Goal: Task Accomplishment & Management: Use online tool/utility

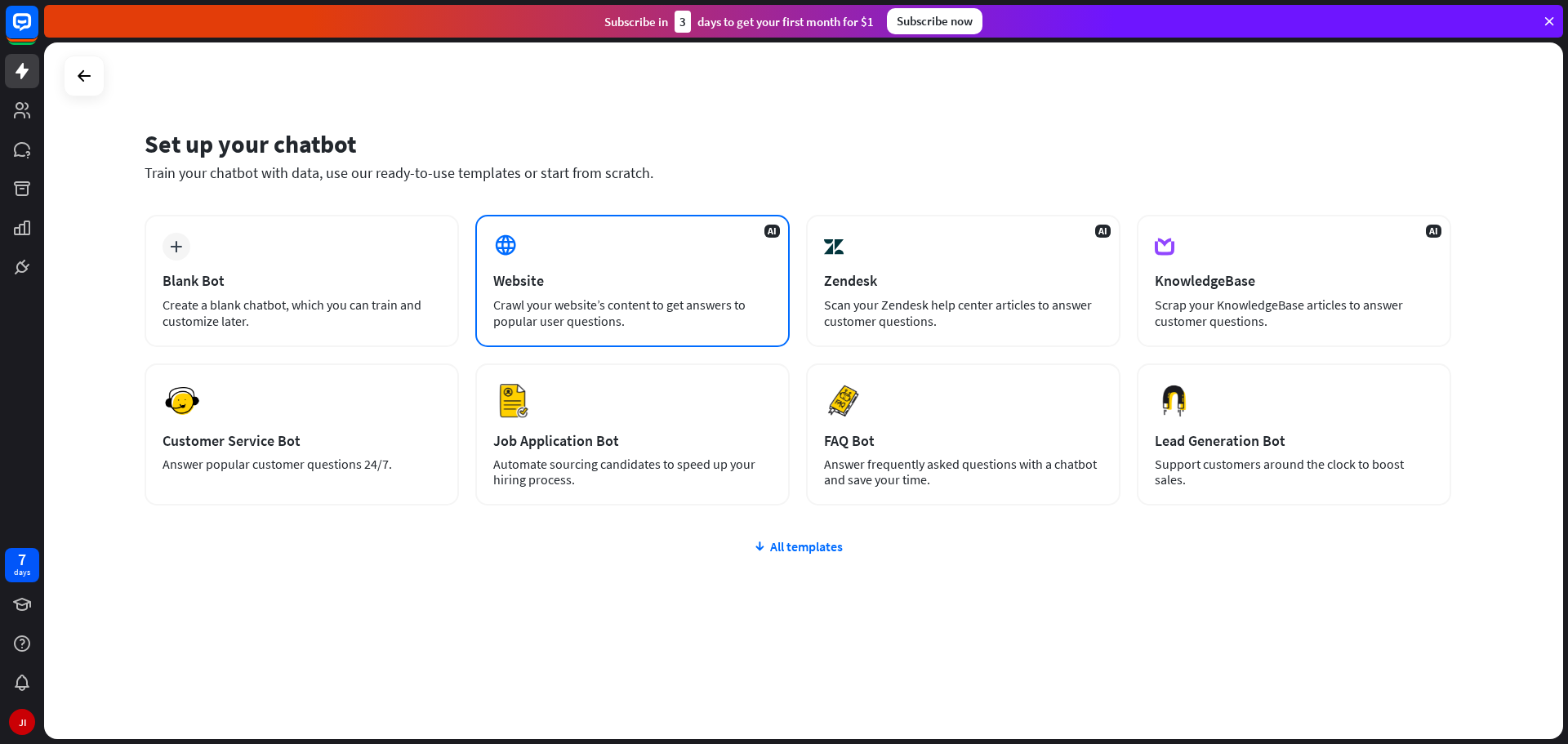
click at [638, 221] on div "AI Website Crawl your website’s content to get answers to popular user question…" at bounding box center [633, 281] width 314 height 132
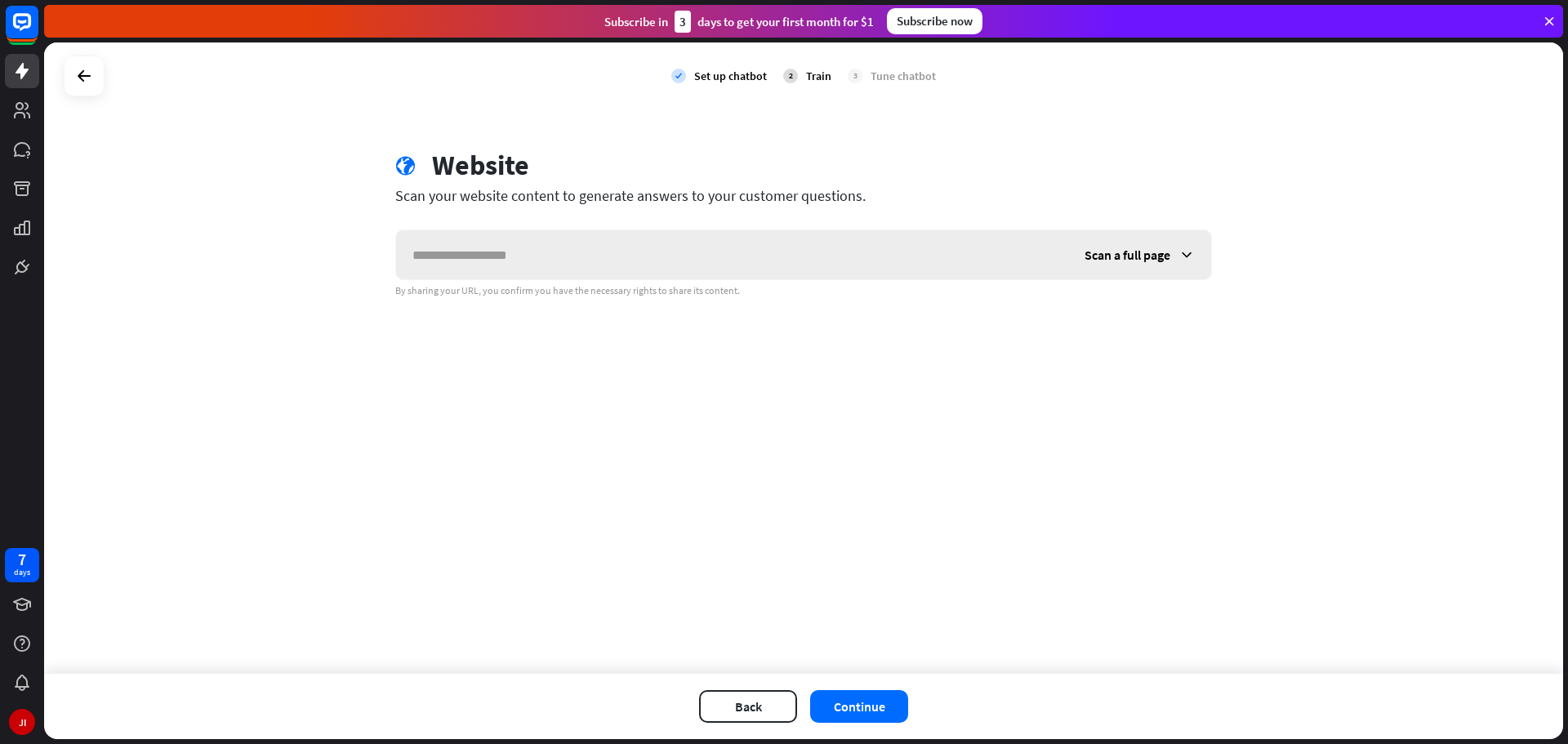
click at [633, 242] on input "text" at bounding box center [732, 254] width 672 height 49
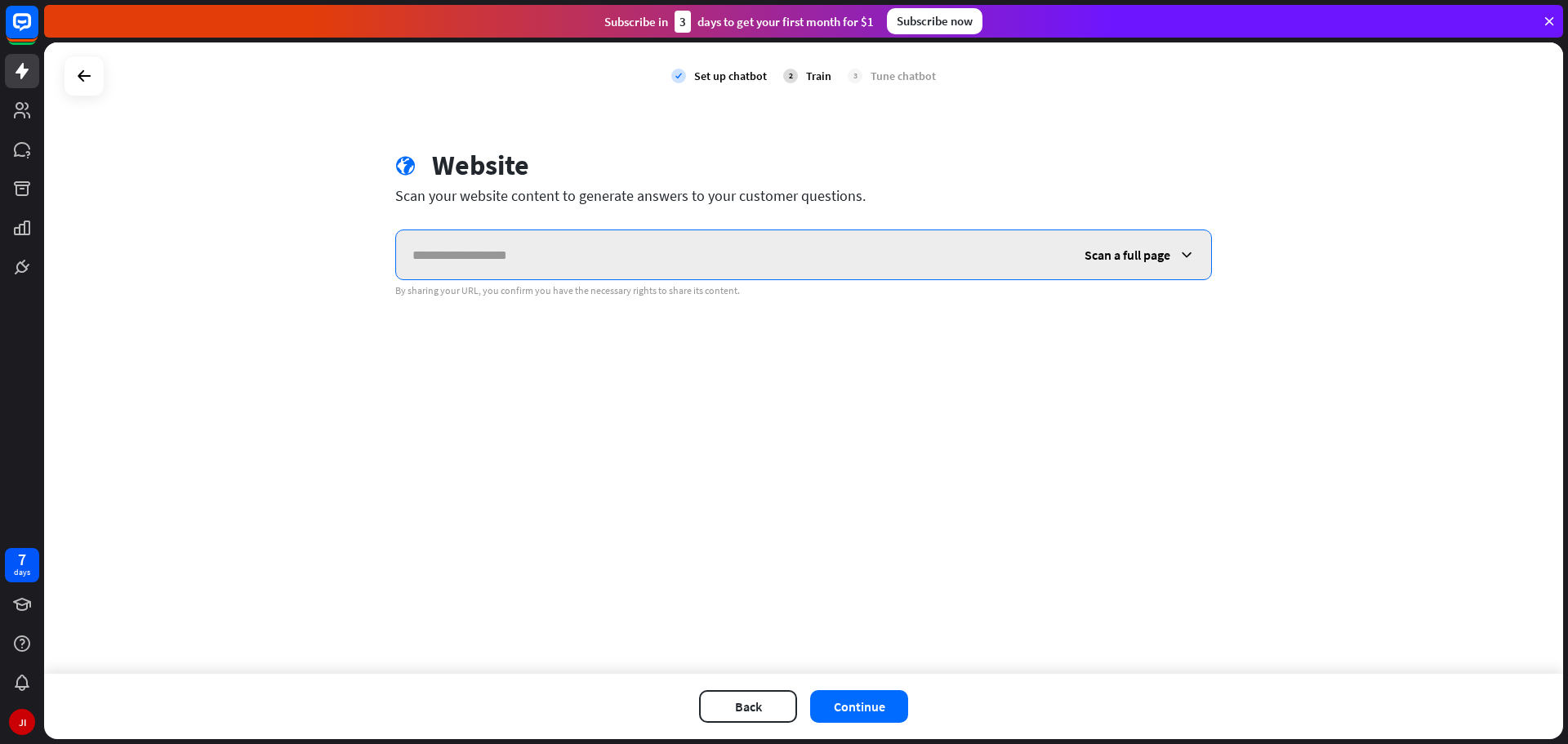
click at [661, 260] on input "text" at bounding box center [732, 254] width 672 height 49
paste input "**********"
type input "**********"
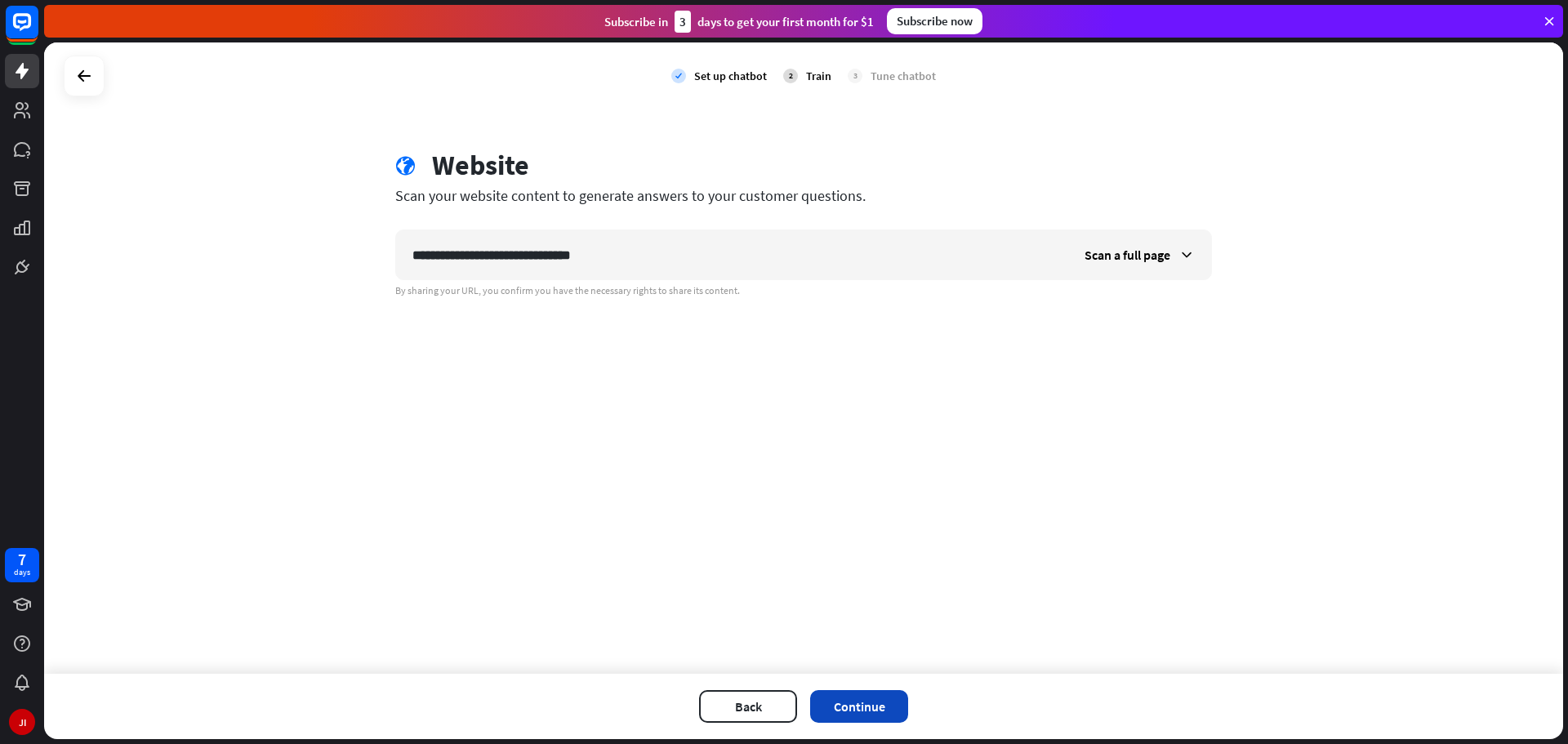
click at [880, 705] on button "Continue" at bounding box center [858, 707] width 98 height 33
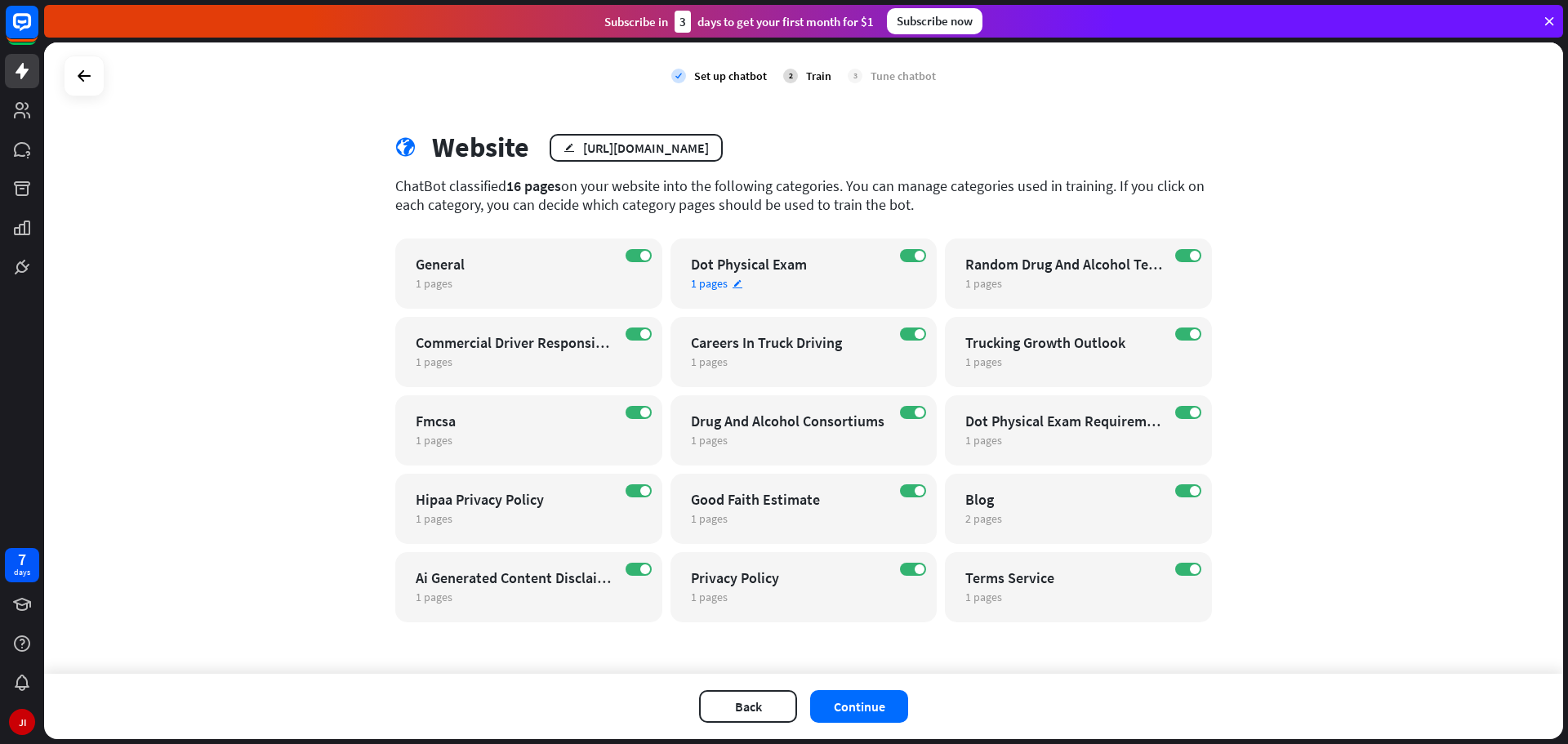
scroll to position [18, 0]
click at [880, 586] on div "Privacy Policy" at bounding box center [790, 577] width 197 height 18
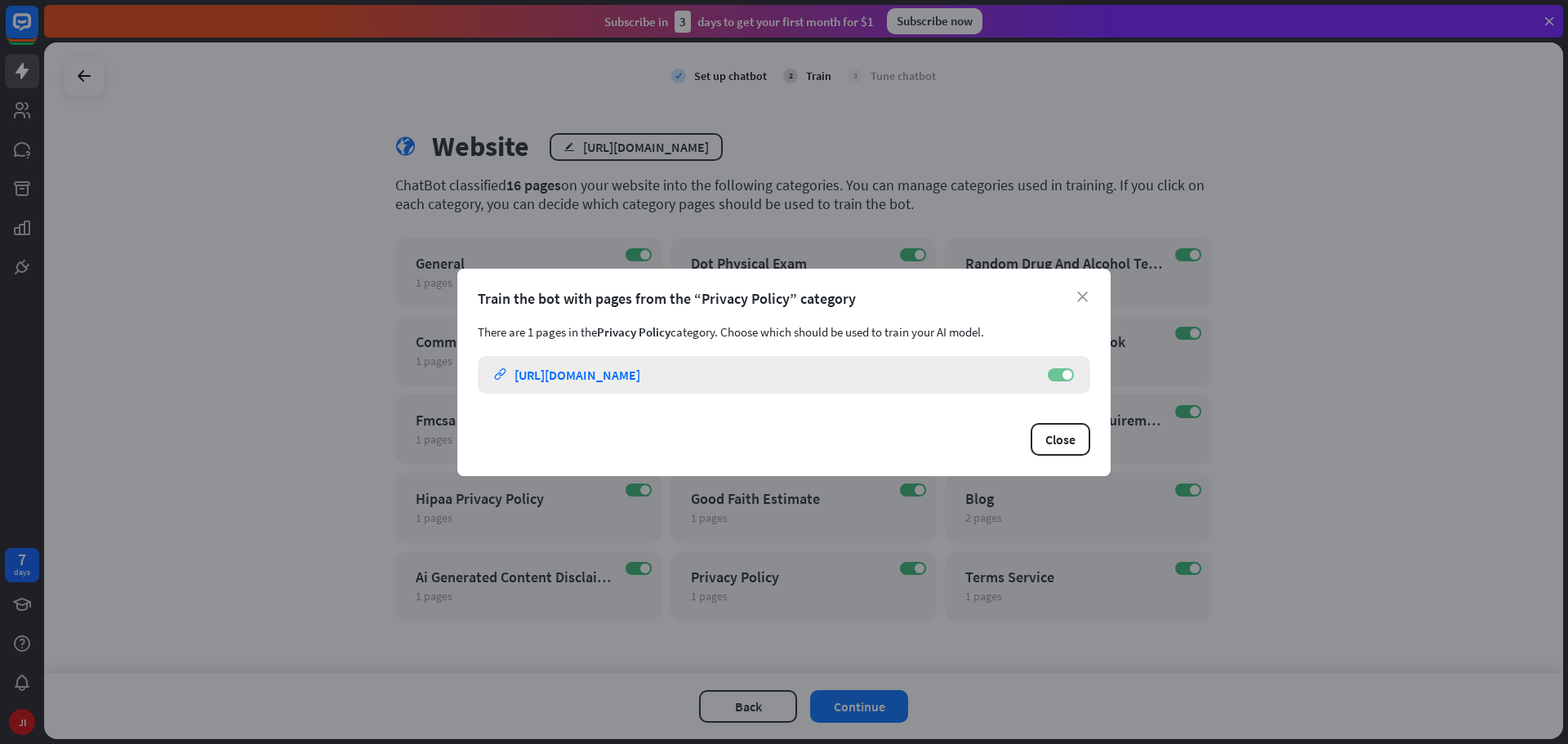
click at [1066, 381] on label "ON" at bounding box center [1060, 375] width 26 height 13
click at [1047, 430] on button "Close" at bounding box center [1060, 440] width 60 height 33
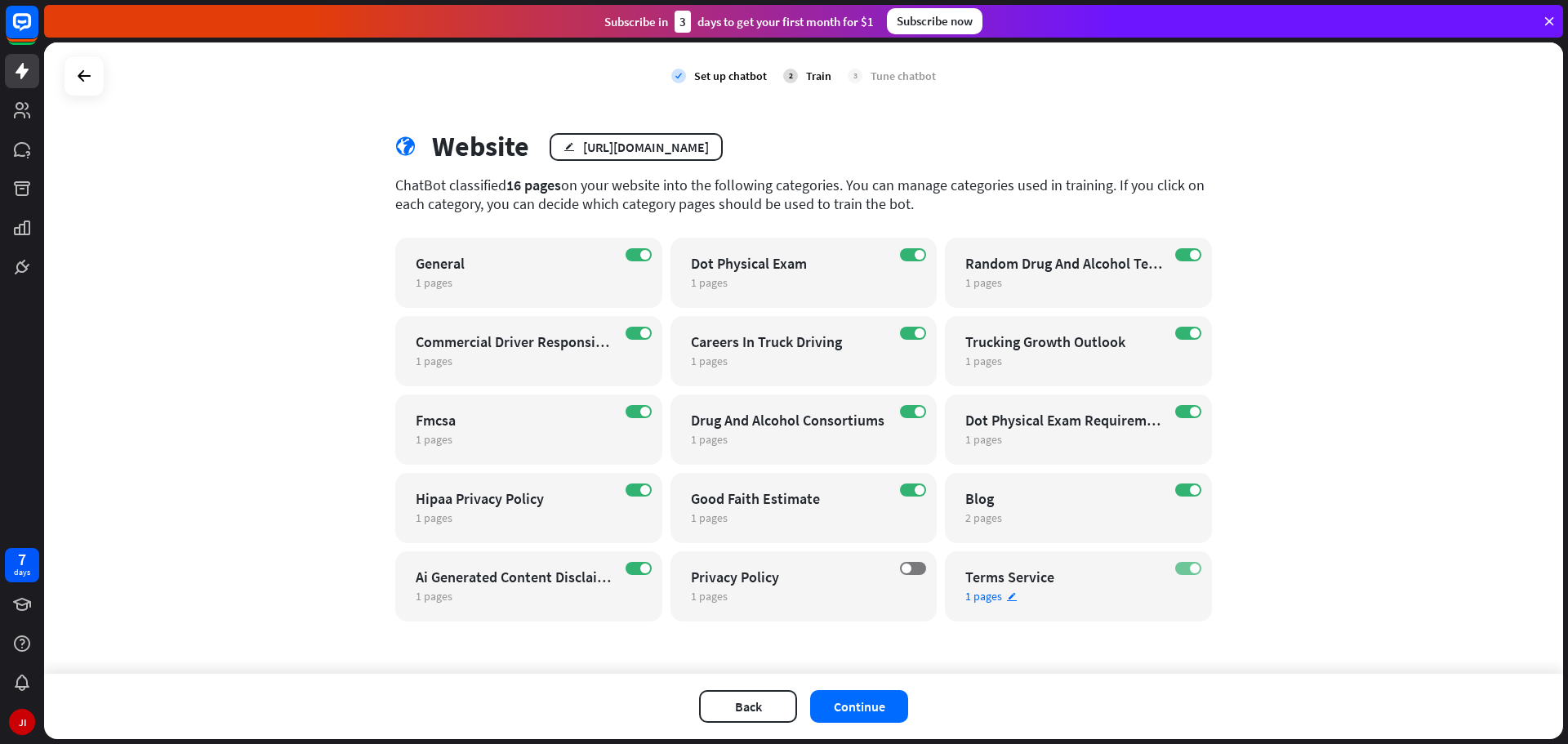
click at [1182, 573] on label "ON" at bounding box center [1188, 569] width 26 height 13
click at [440, 281] on span "1 pages" at bounding box center [434, 283] width 37 height 15
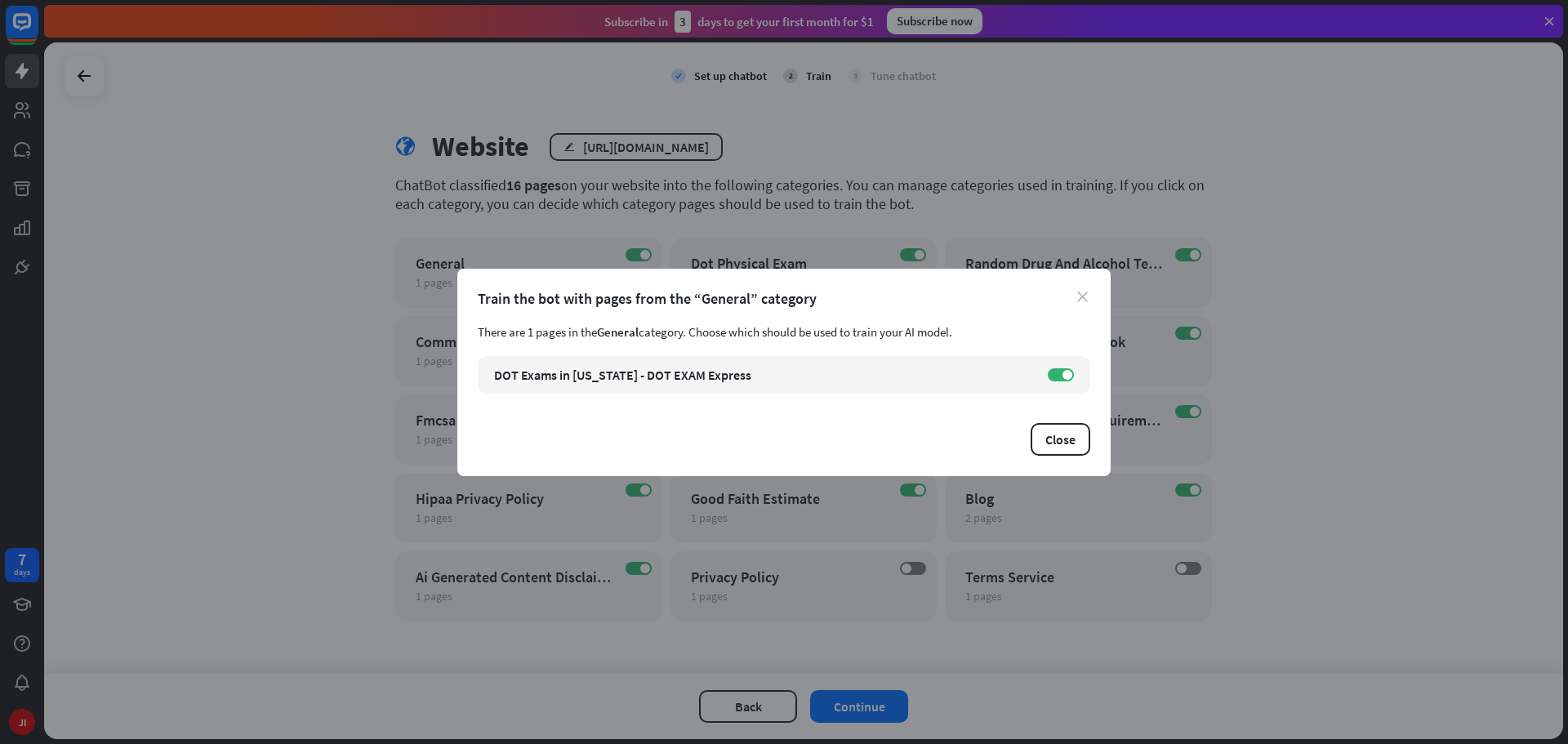
click at [1080, 292] on icon "close" at bounding box center [1082, 298] width 11 height 11
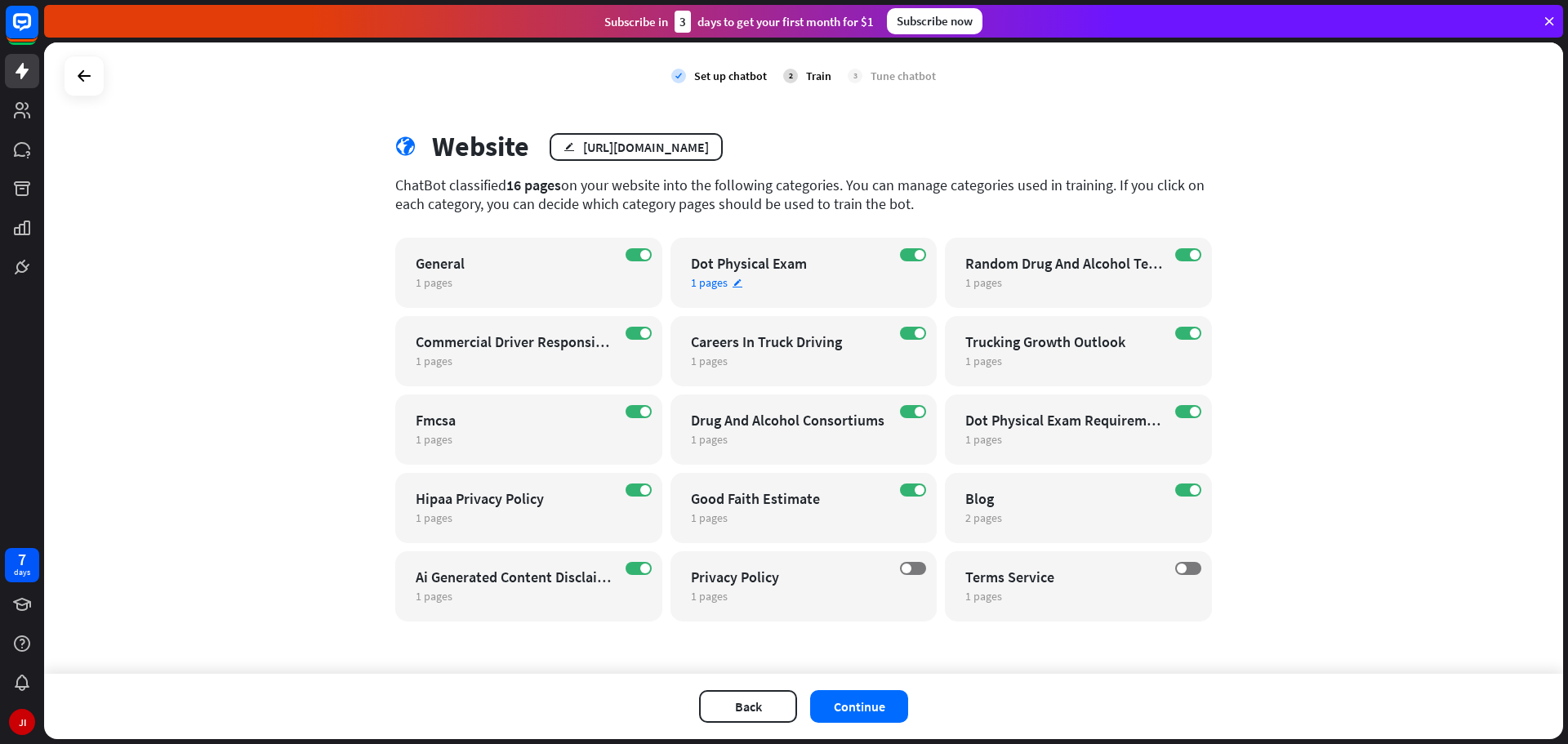
click at [804, 274] on div "ON Dot Physical Exam 1 pages edit" at bounding box center [803, 273] width 267 height 71
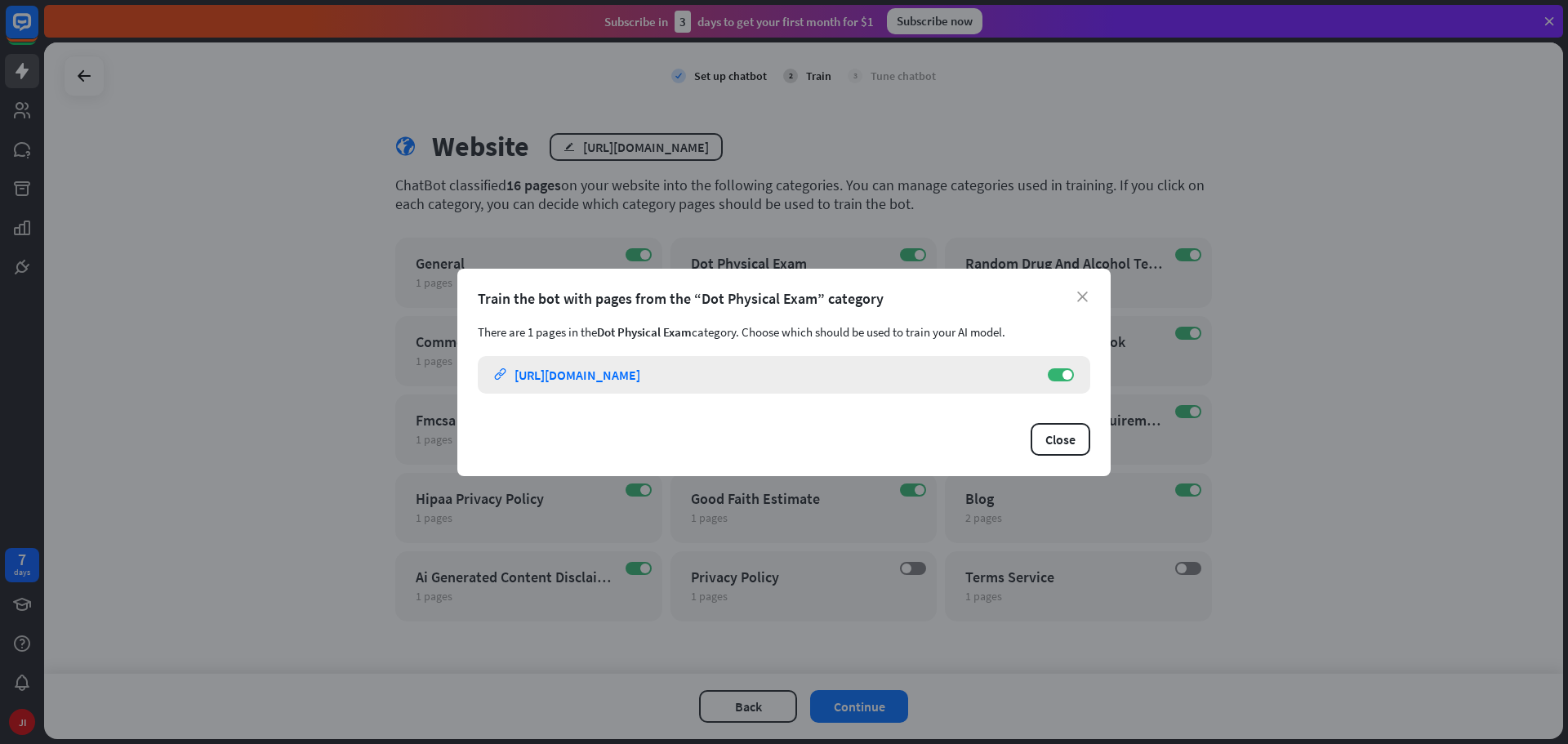
click at [640, 382] on div "[URL][DOMAIN_NAME]" at bounding box center [577, 375] width 126 height 17
click at [1073, 446] on button "Close" at bounding box center [1060, 440] width 60 height 33
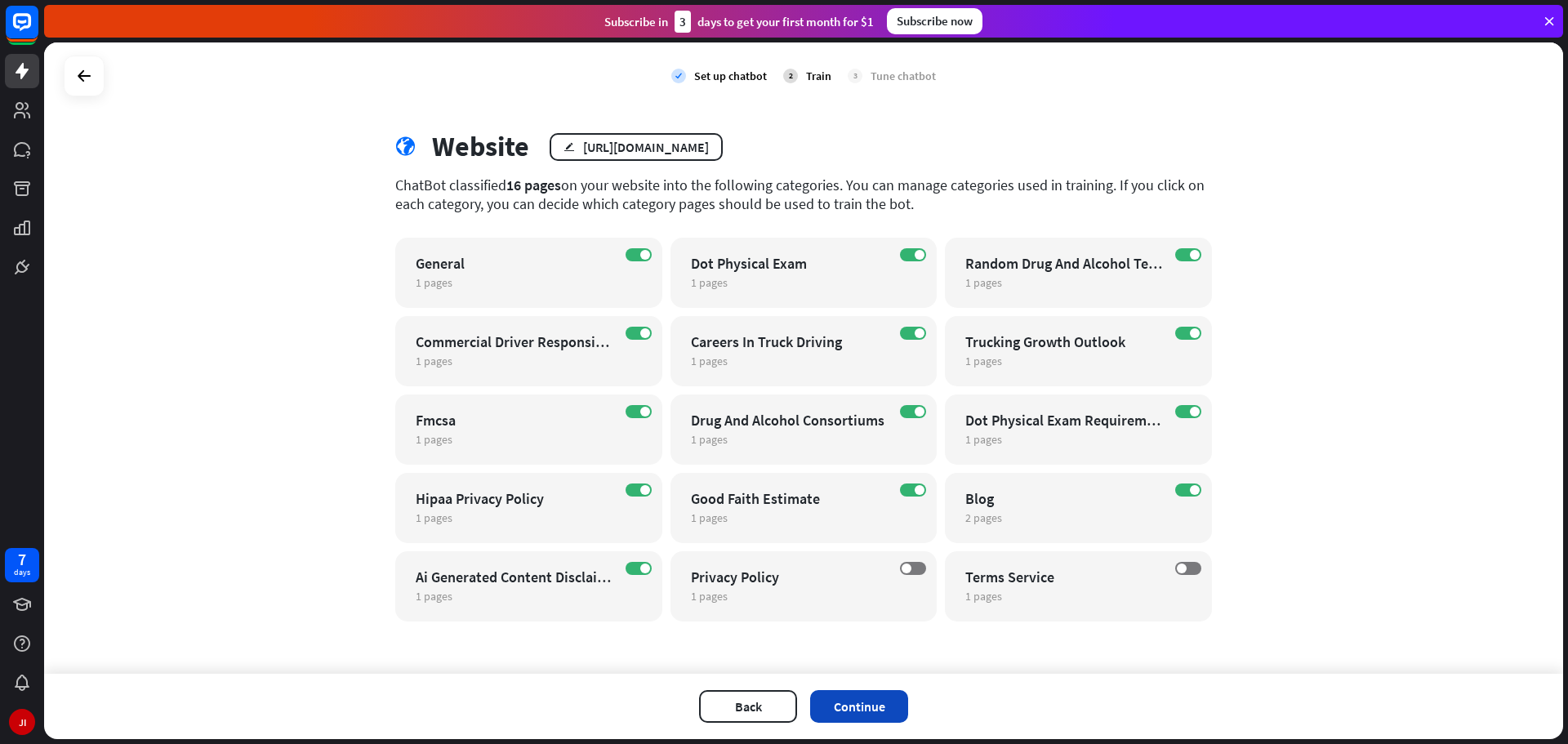
click at [890, 708] on button "Continue" at bounding box center [858, 707] width 98 height 33
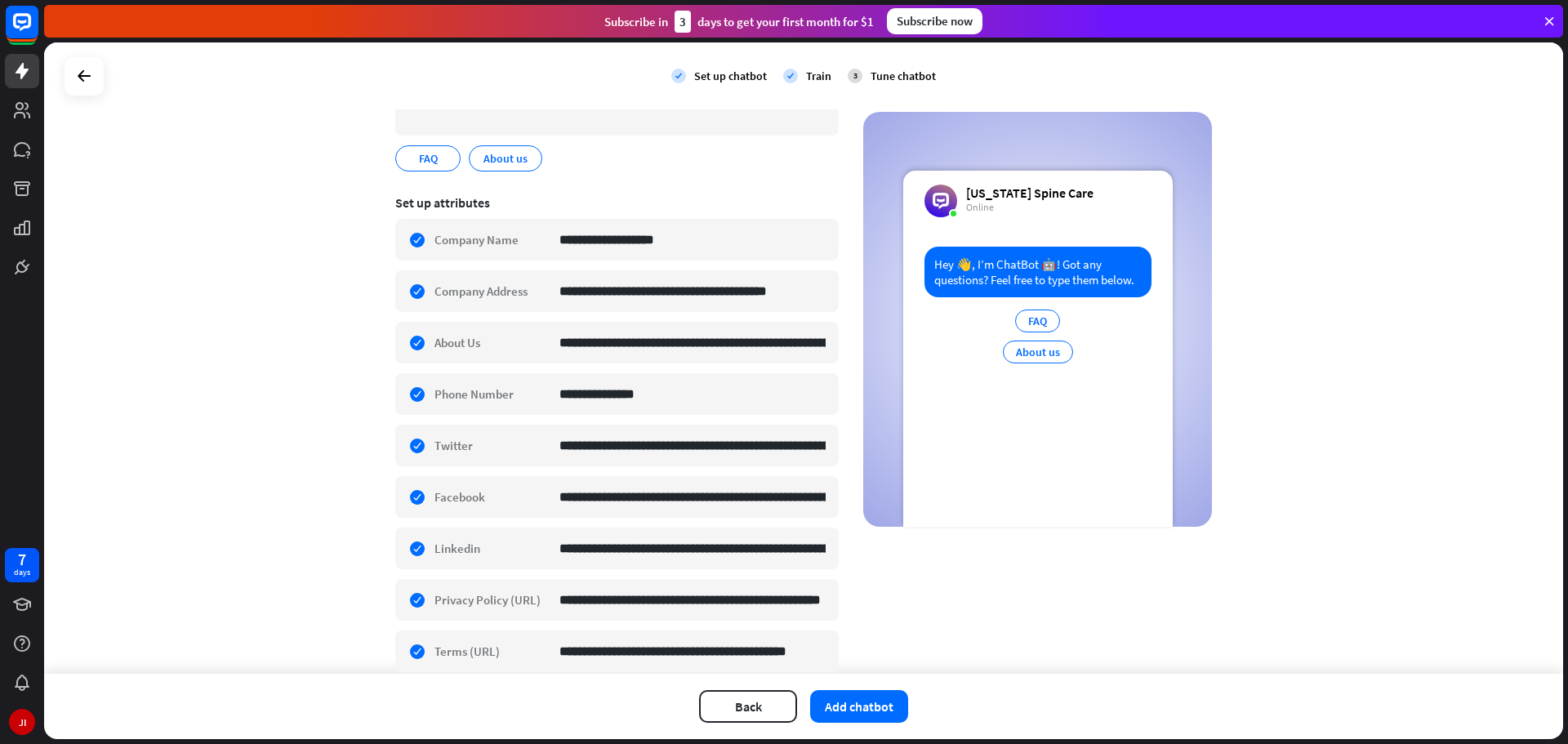
scroll to position [190, 0]
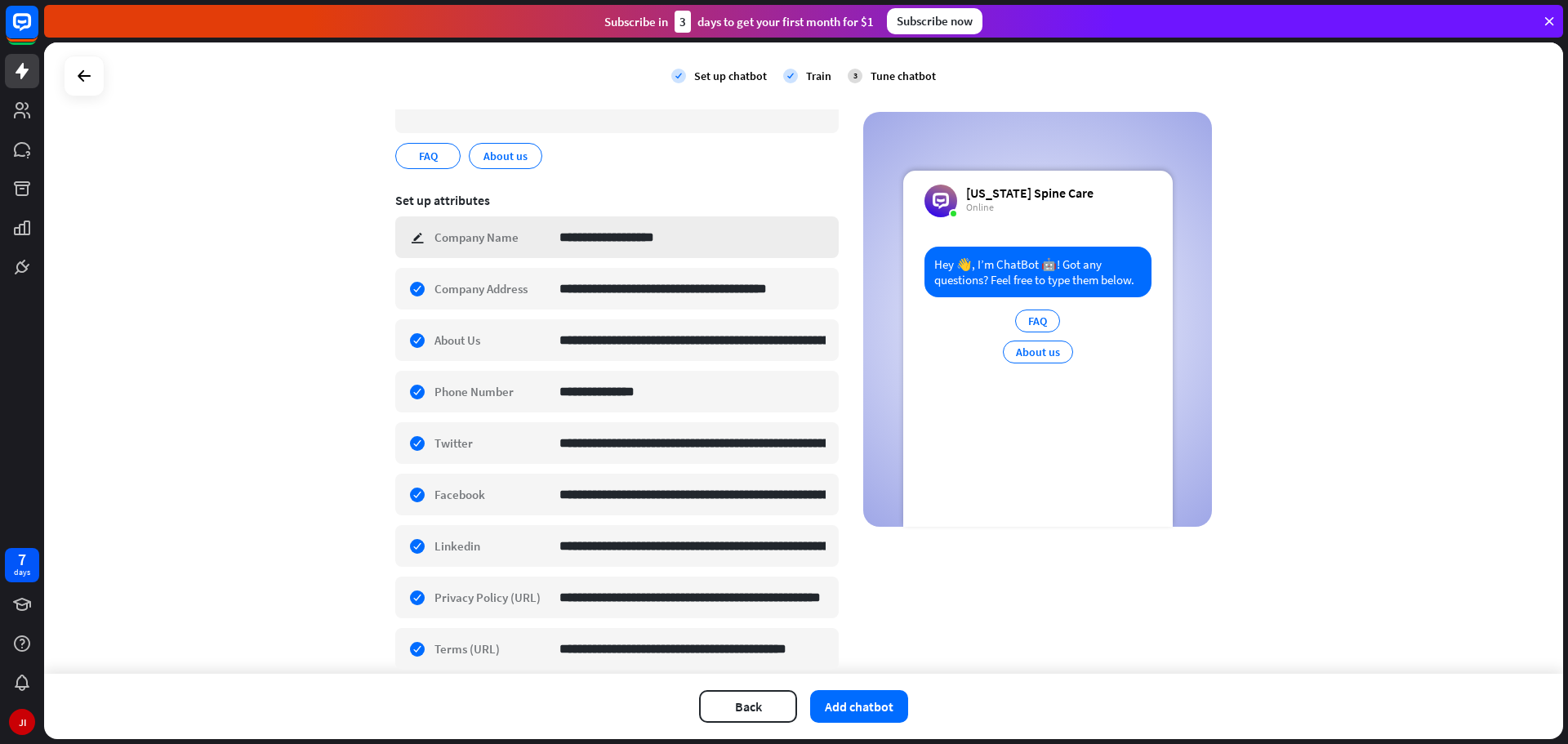
click at [491, 232] on div "**********" at bounding box center [617, 237] width 443 height 41
click at [630, 237] on input "**********" at bounding box center [692, 238] width 266 height 40
type input "**********"
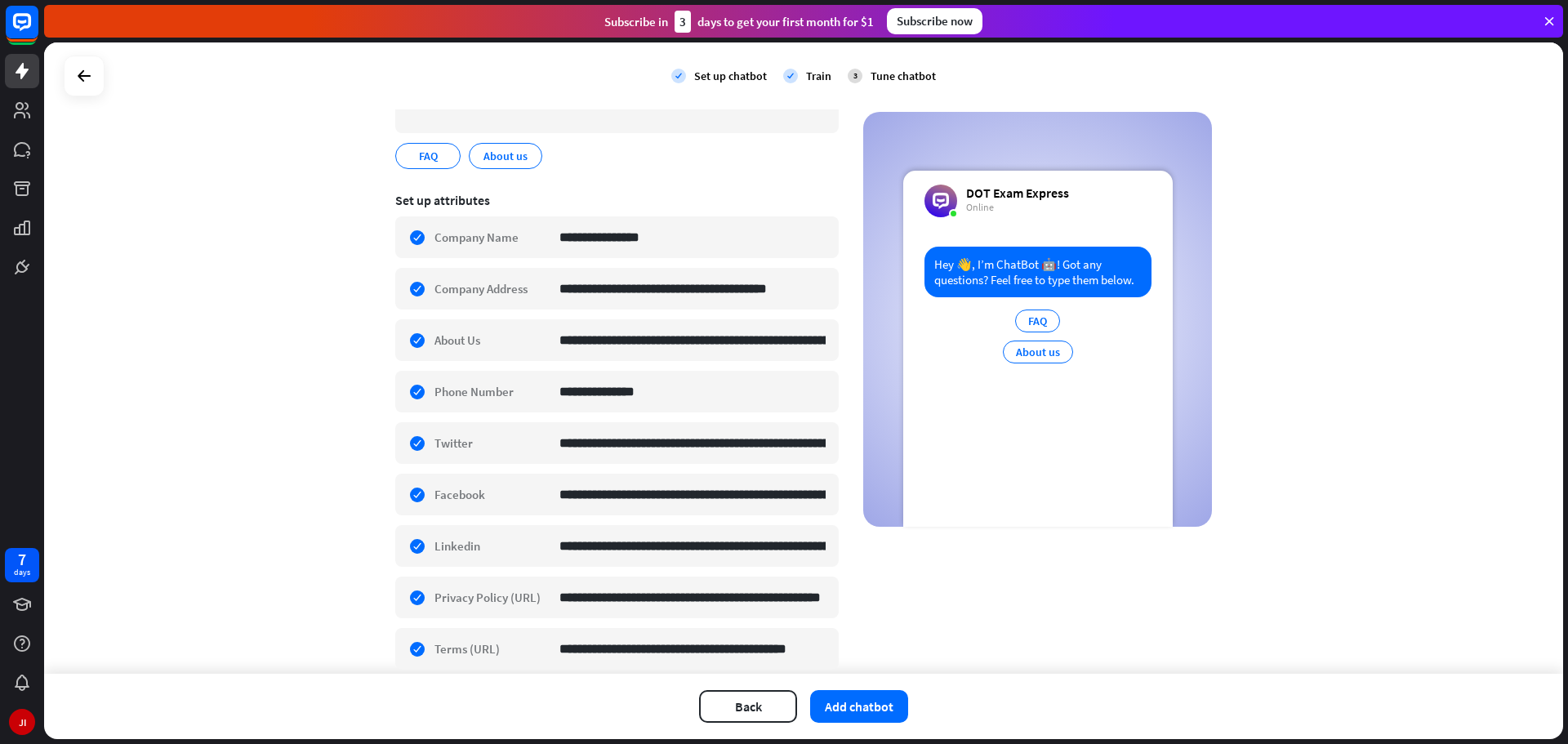
click at [149, 205] on div "**********" at bounding box center [803, 358] width 1519 height 632
click at [612, 346] on input "**********" at bounding box center [692, 341] width 266 height 40
click at [746, 340] on input "**********" at bounding box center [692, 341] width 266 height 40
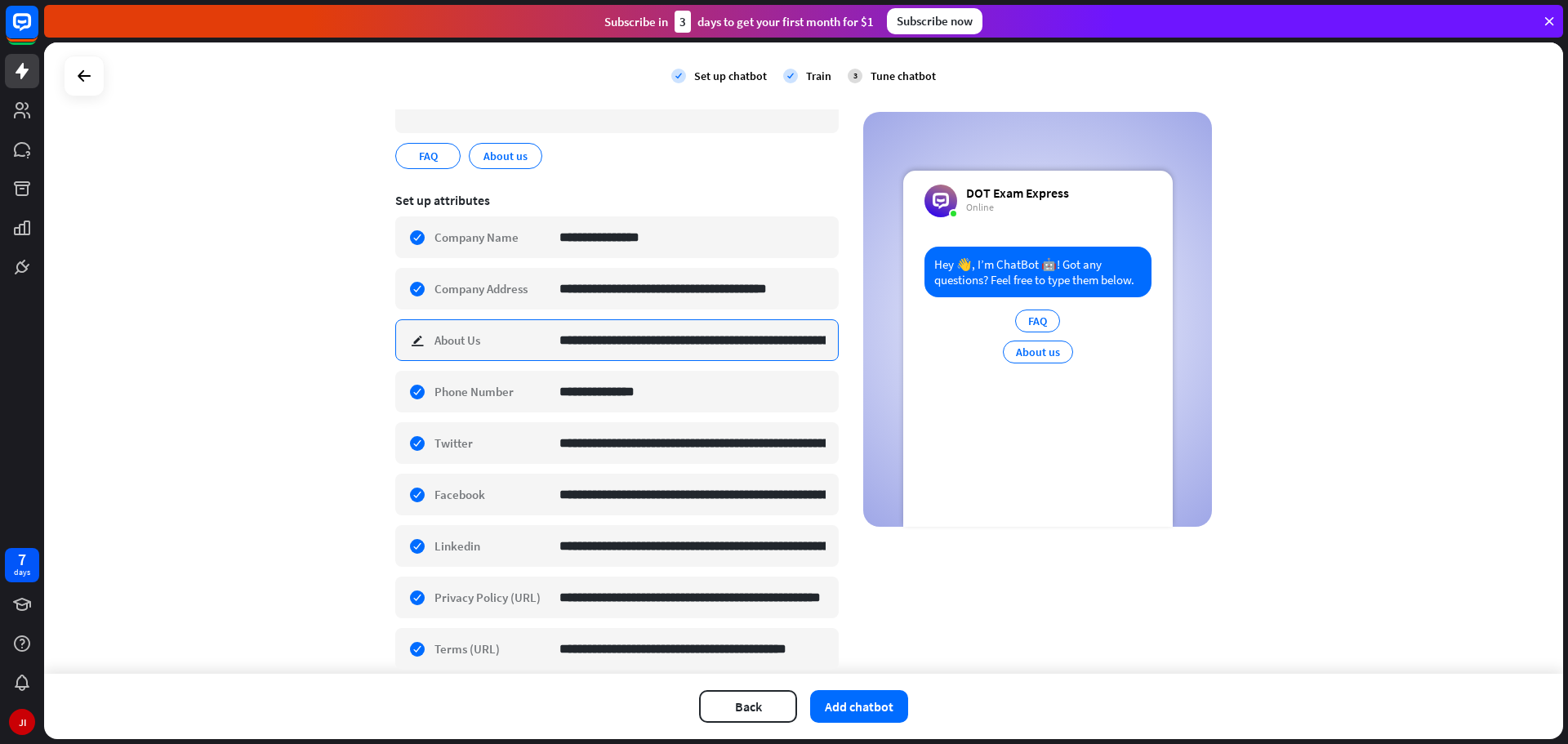
click at [714, 339] on input "**********" at bounding box center [692, 341] width 266 height 40
type input "**********"
click at [401, 339] on div "**********" at bounding box center [617, 340] width 443 height 41
click at [408, 341] on div "**********" at bounding box center [617, 340] width 443 height 41
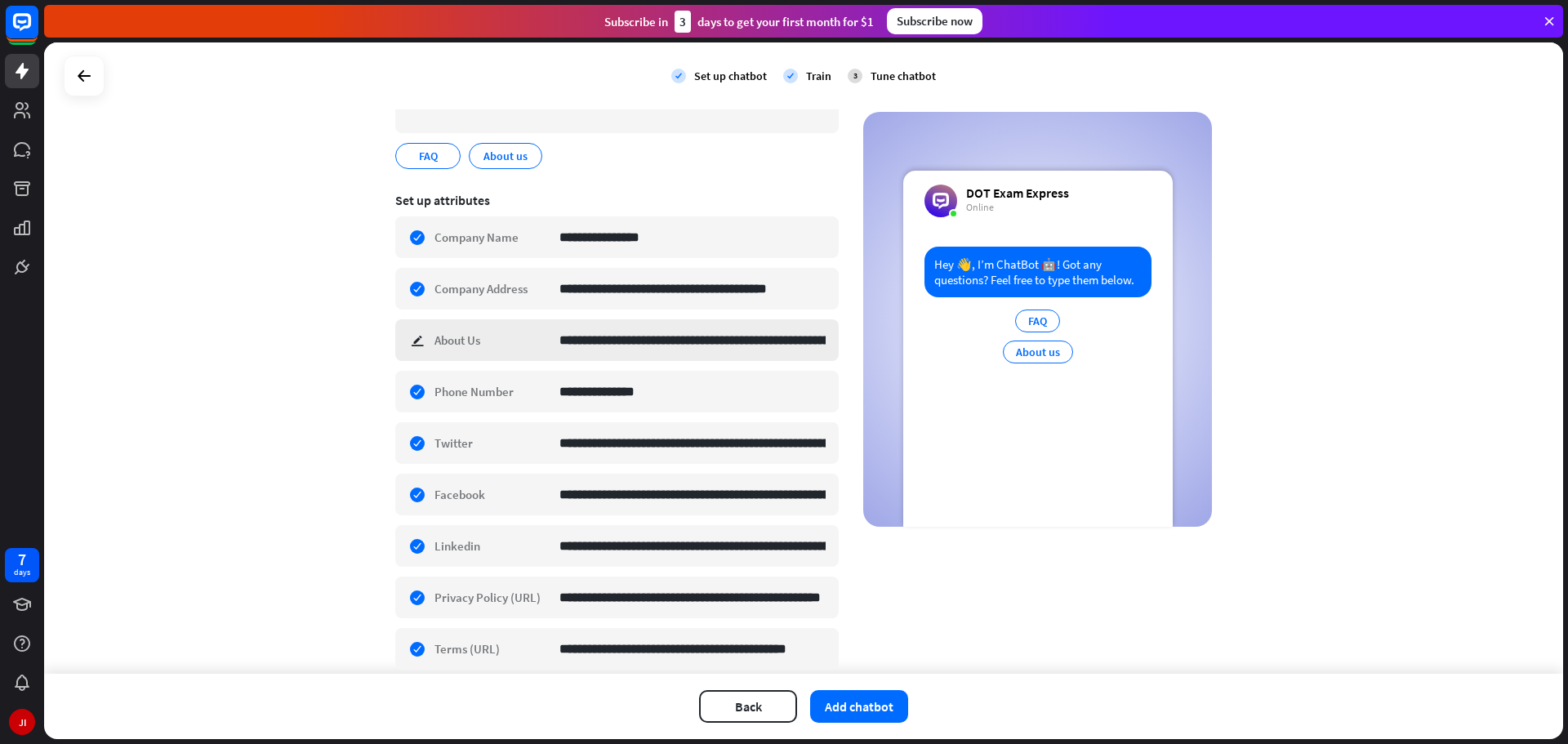
click at [409, 341] on div "**********" at bounding box center [617, 340] width 443 height 41
click at [608, 326] on input "**********" at bounding box center [692, 341] width 266 height 40
click at [692, 342] on input "**********" at bounding box center [692, 341] width 266 height 40
click at [667, 341] on input "**********" at bounding box center [692, 341] width 266 height 40
click at [677, 338] on input "**********" at bounding box center [692, 341] width 266 height 40
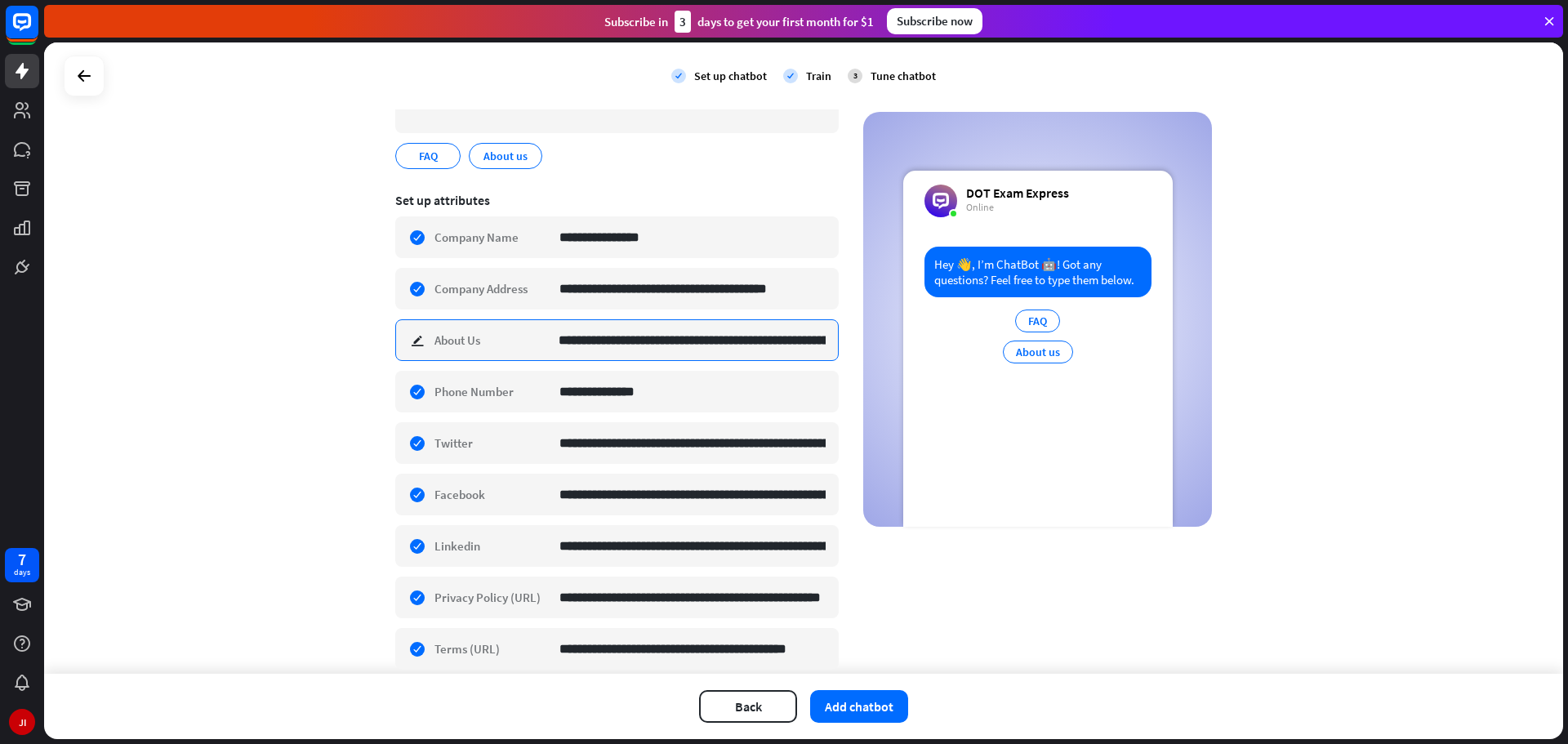
click at [678, 338] on input "**********" at bounding box center [692, 341] width 266 height 40
click at [722, 349] on input "**********" at bounding box center [692, 341] width 266 height 40
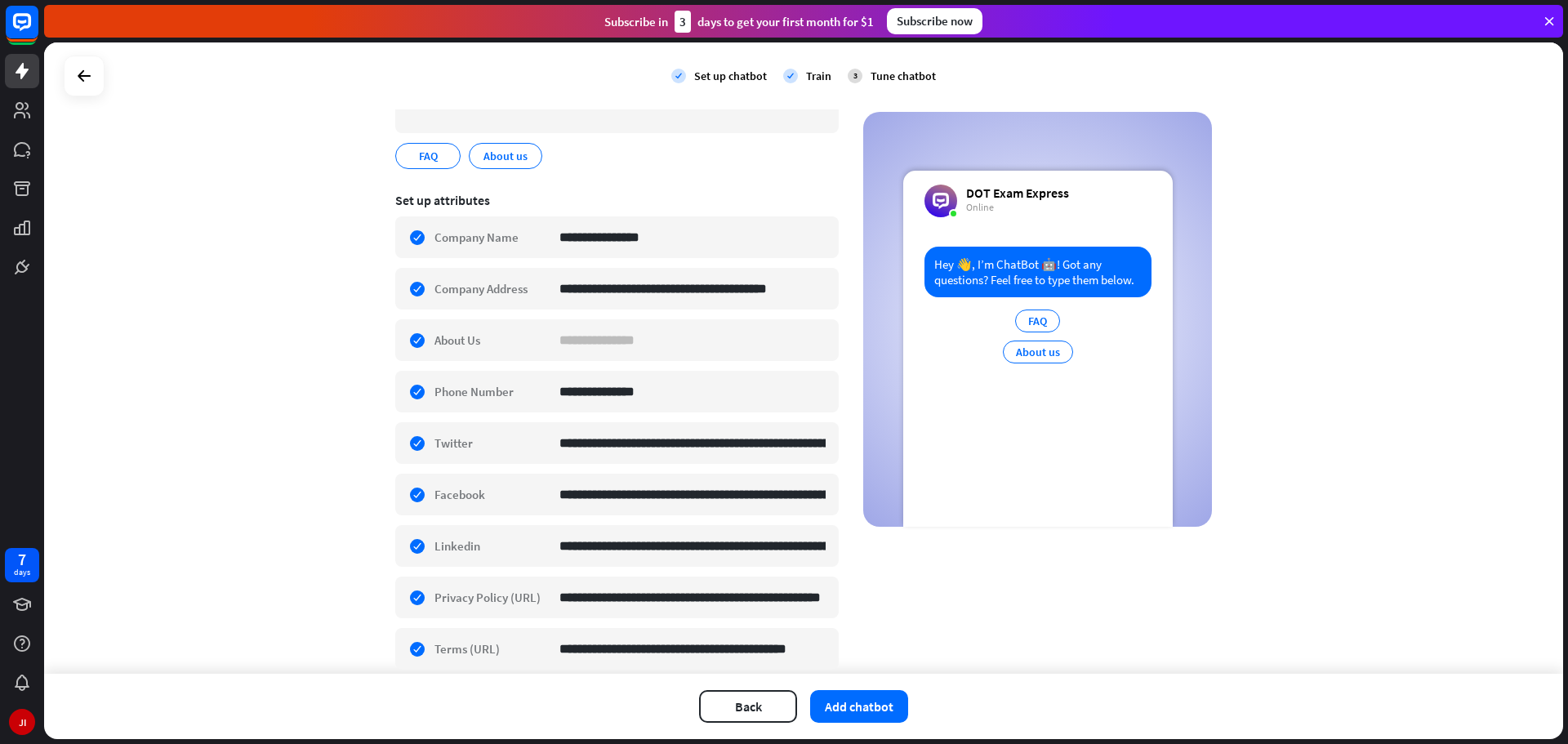
click at [113, 341] on div "**********" at bounding box center [803, 358] width 1519 height 632
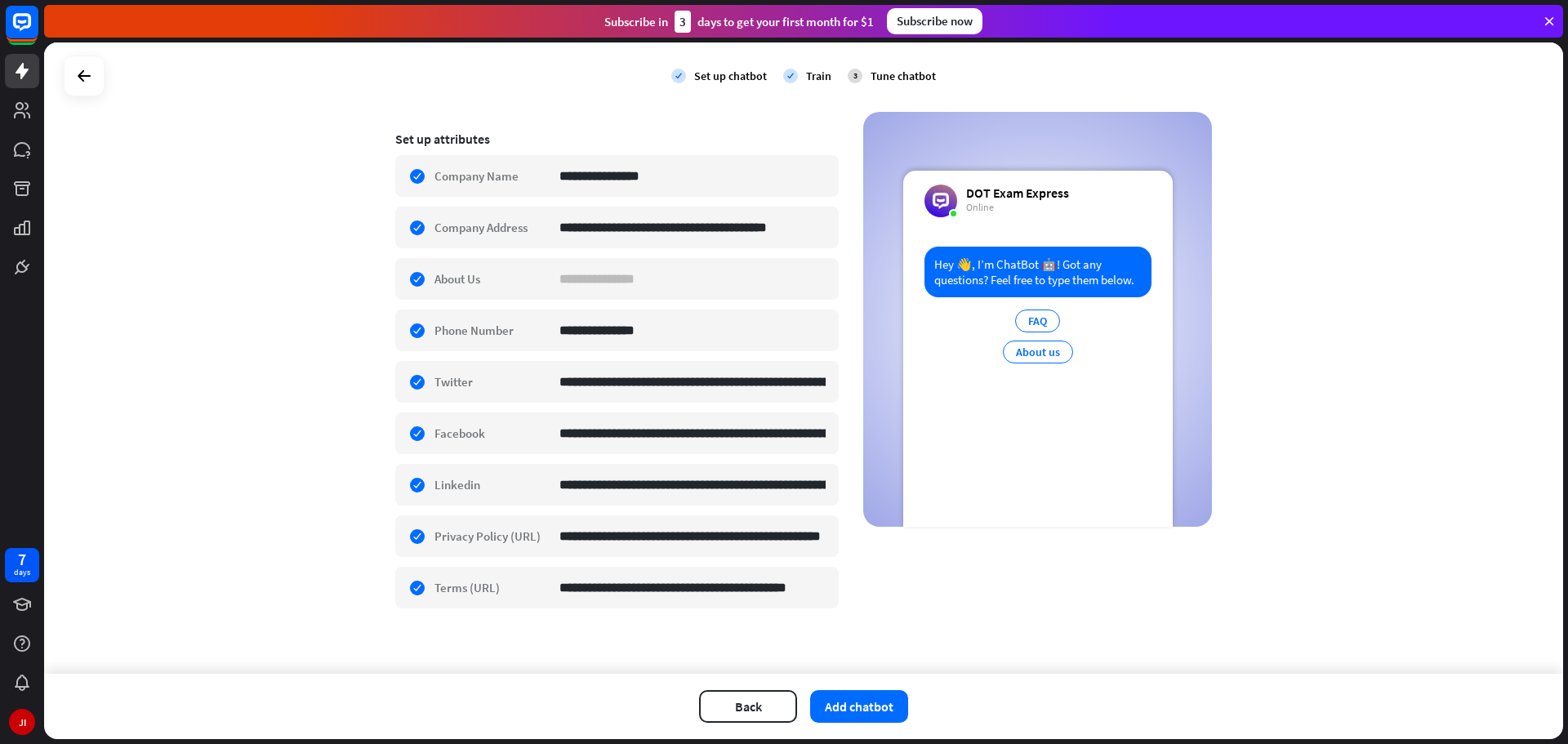
scroll to position [260, 0]
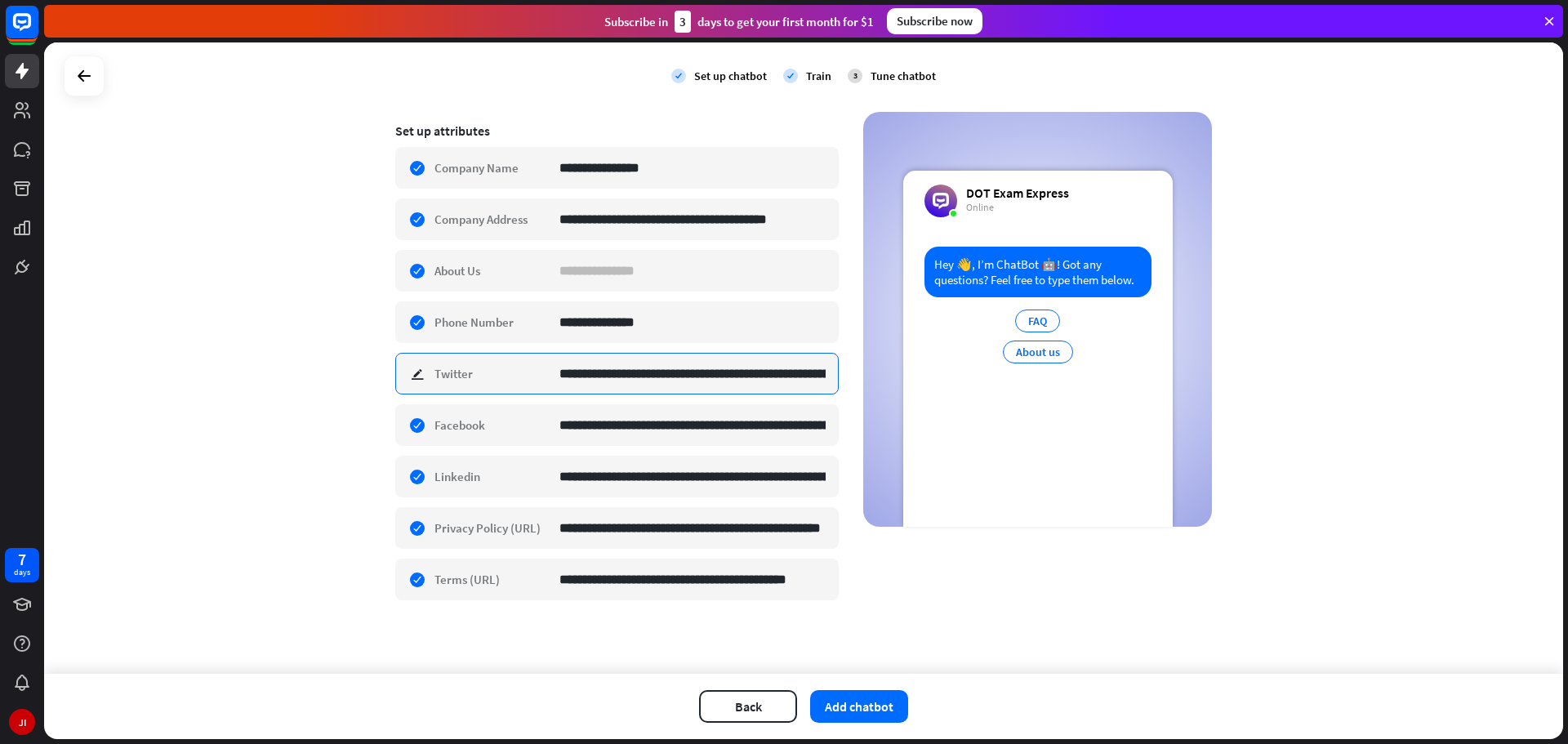
click at [635, 377] on input "**********" at bounding box center [692, 374] width 266 height 40
click at [732, 372] on input "**********" at bounding box center [692, 374] width 266 height 40
click at [735, 372] on input "**********" at bounding box center [692, 374] width 266 height 40
click at [736, 374] on input "**********" at bounding box center [692, 374] width 266 height 40
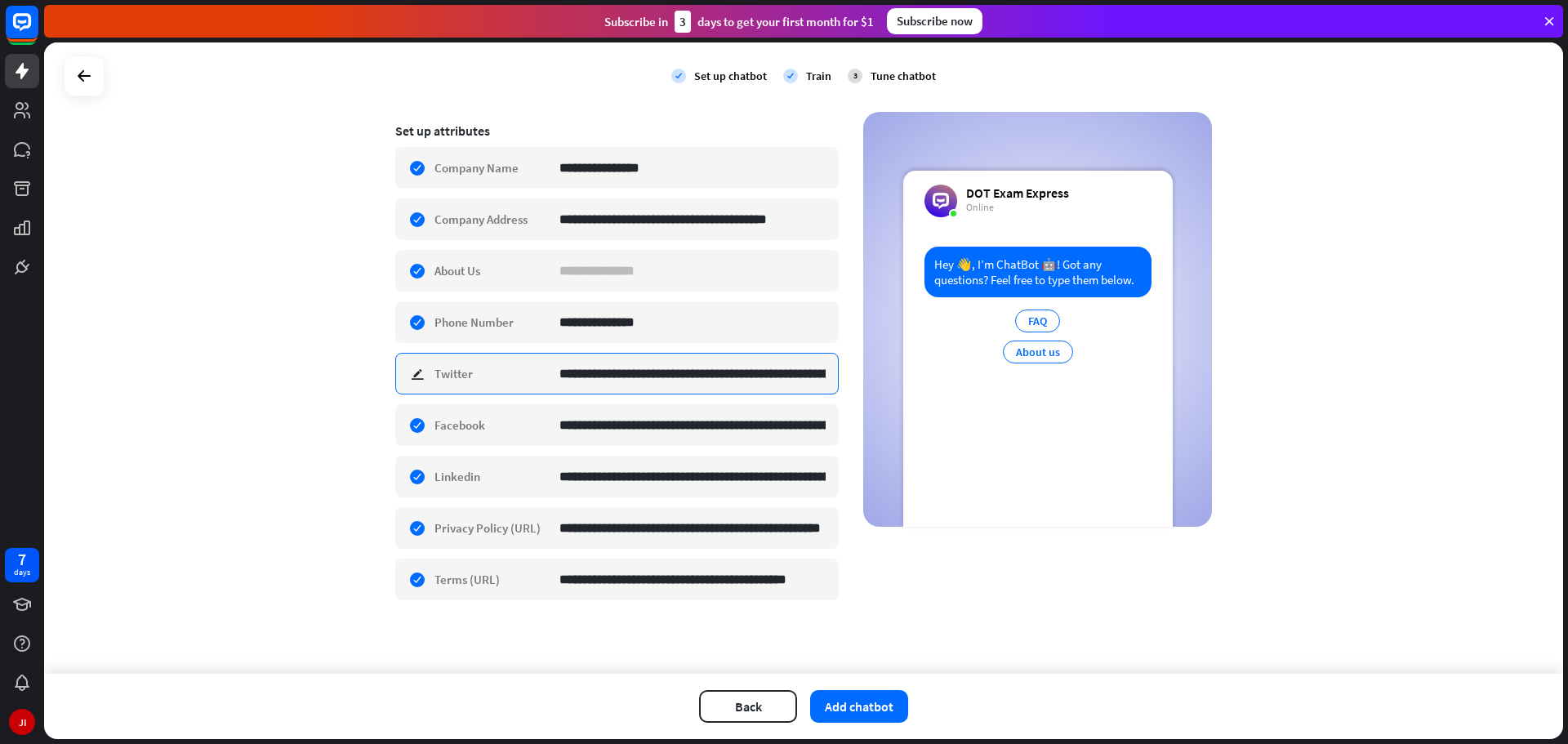
click at [736, 374] on input "**********" at bounding box center [692, 374] width 266 height 40
drag, startPoint x: 186, startPoint y: 357, endPoint x: 214, endPoint y: 351, distance: 28.6
click at [185, 357] on div "**********" at bounding box center [803, 358] width 1519 height 632
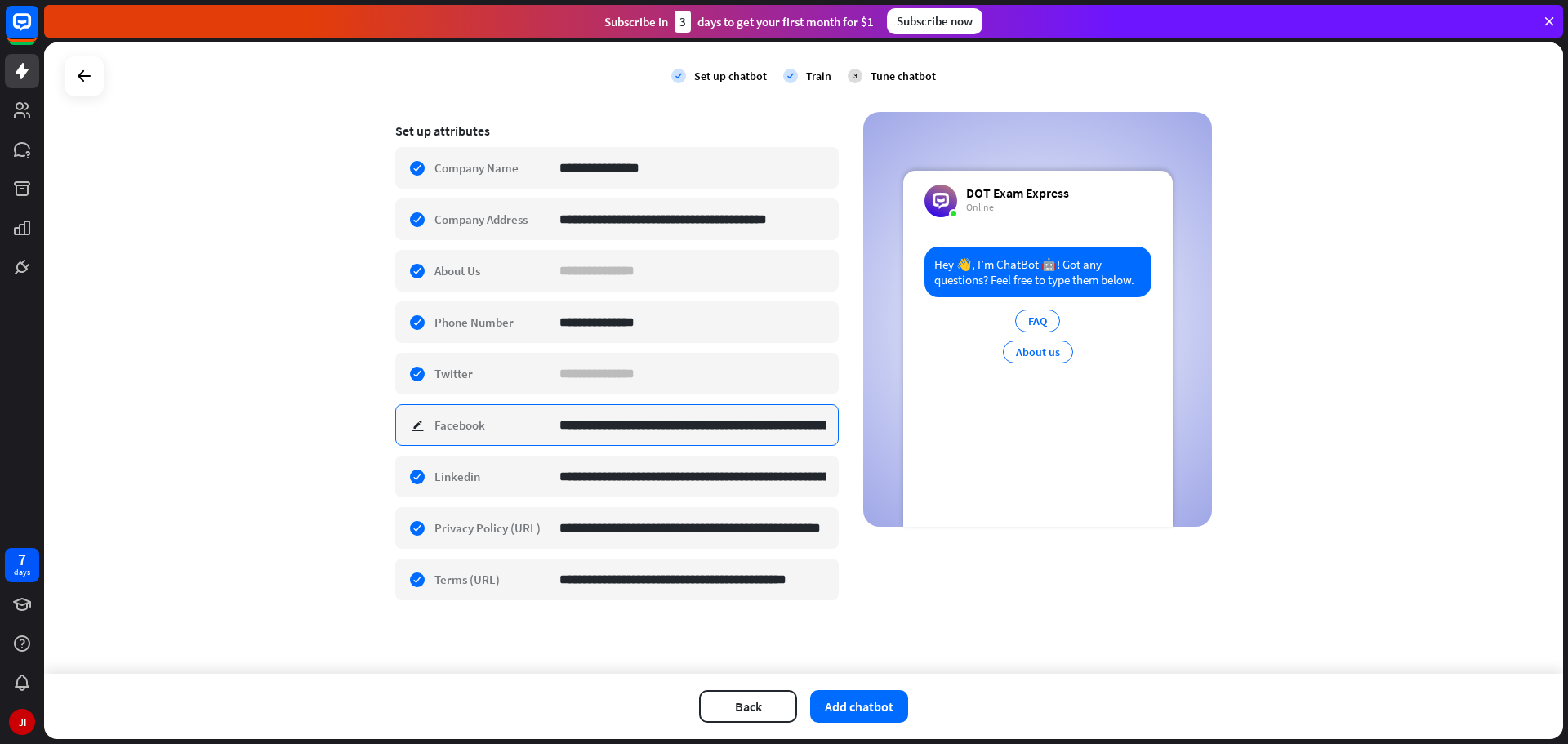
click at [673, 426] on input "**********" at bounding box center [692, 425] width 266 height 40
click at [675, 425] on input "**********" at bounding box center [692, 425] width 266 height 40
click at [218, 330] on div "**********" at bounding box center [803, 358] width 1519 height 632
click at [714, 428] on input "**********" at bounding box center [692, 425] width 266 height 40
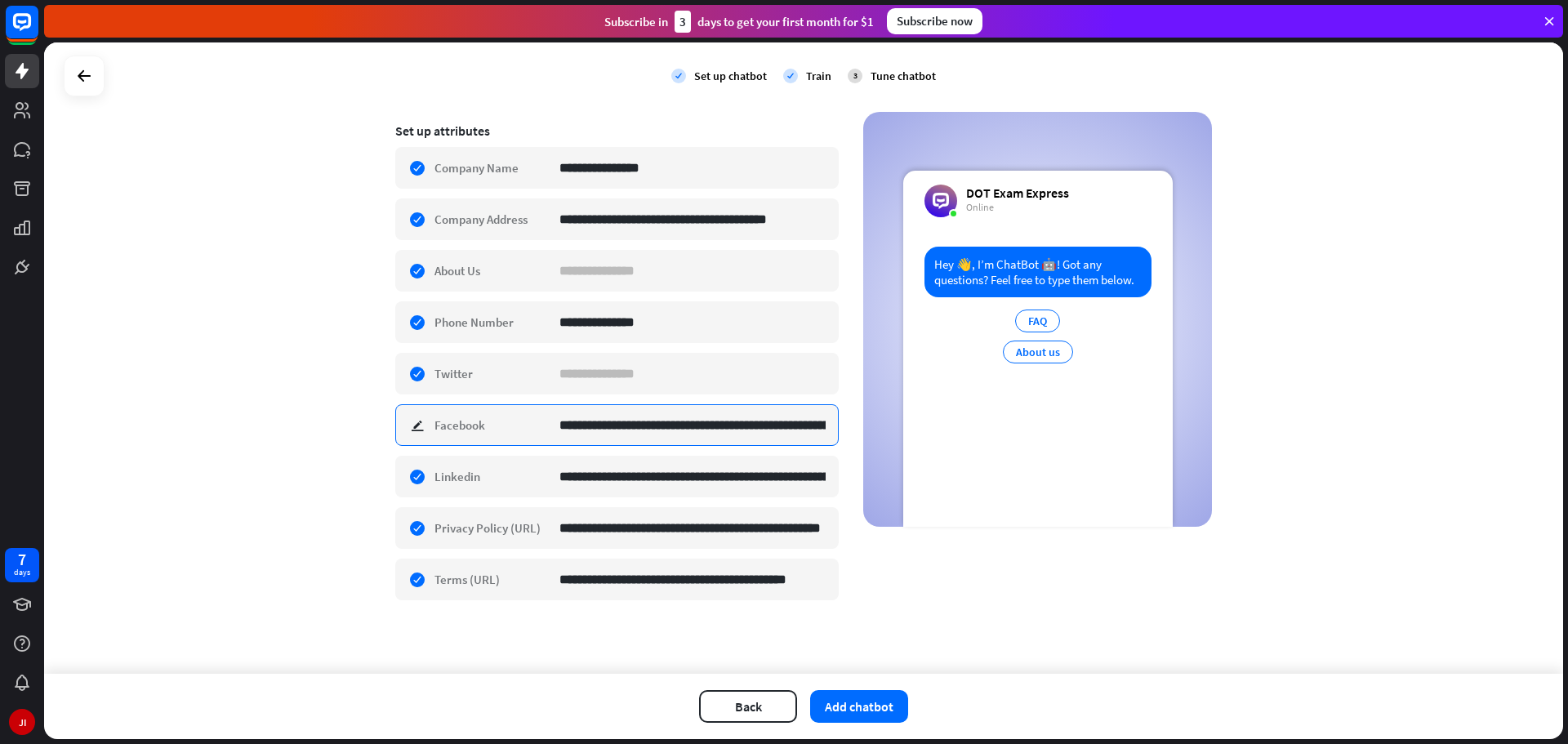
click at [714, 428] on input "**********" at bounding box center [692, 425] width 266 height 40
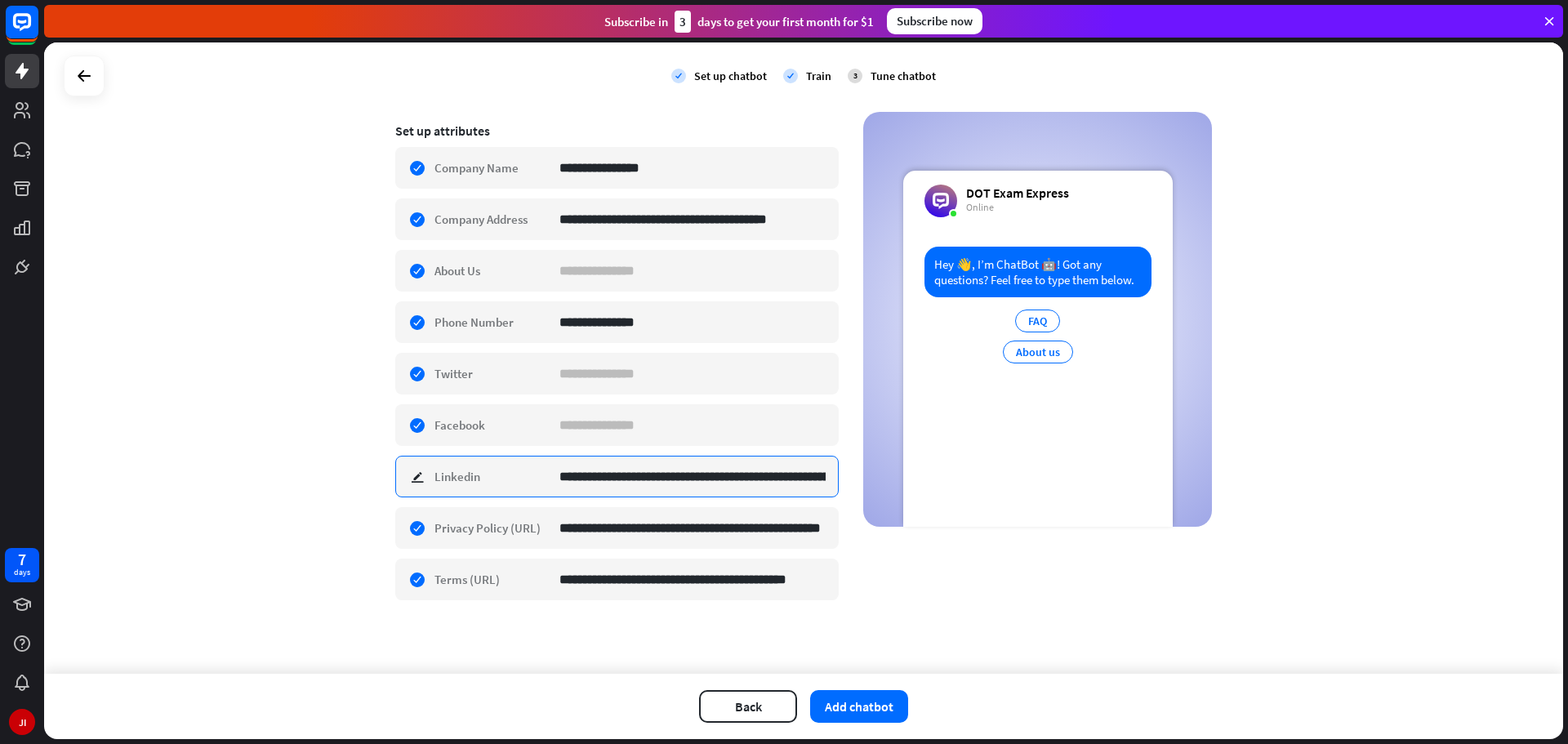
click at [662, 485] on input "**********" at bounding box center [692, 477] width 266 height 40
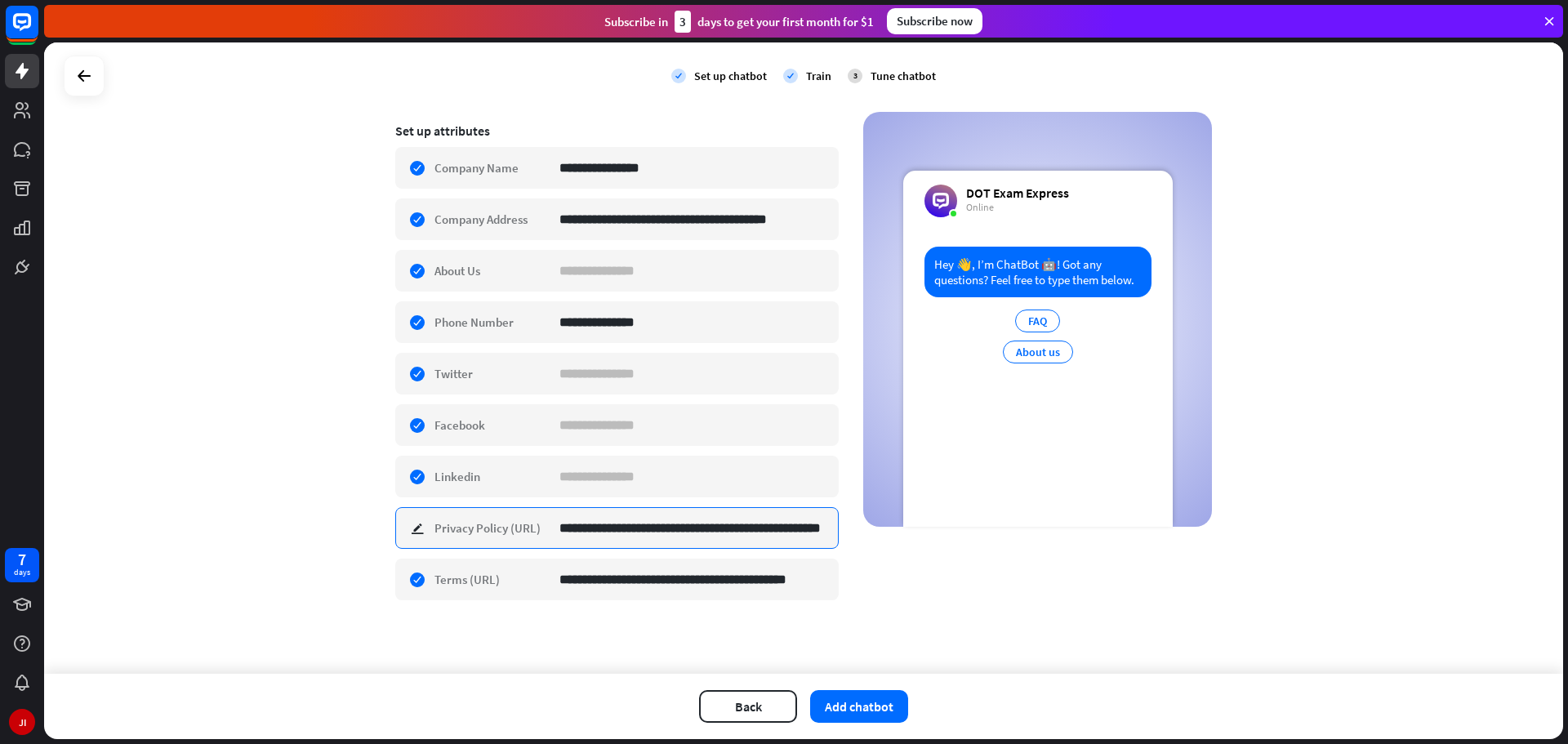
click at [661, 532] on input "**********" at bounding box center [692, 528] width 266 height 40
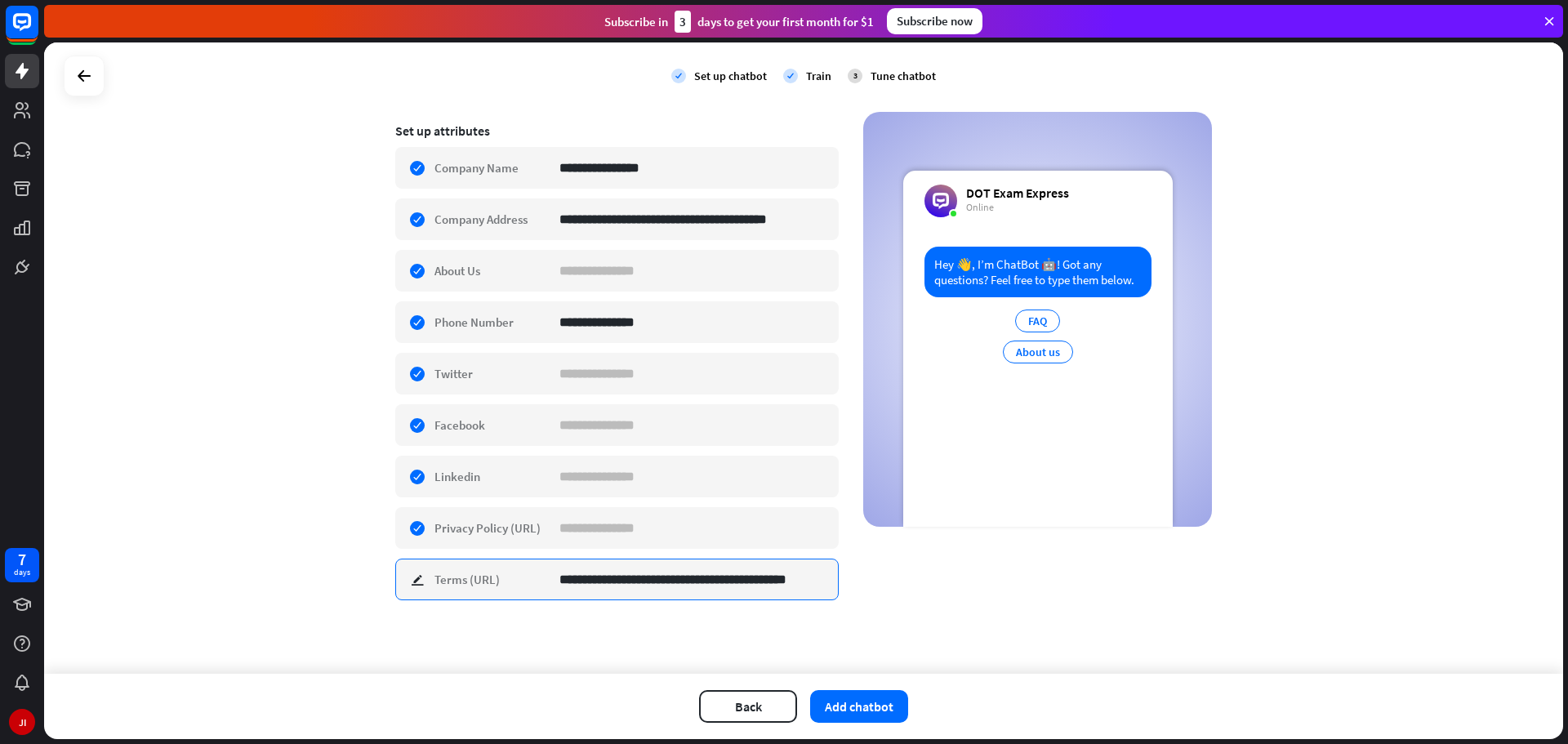
click at [663, 592] on input "**********" at bounding box center [692, 580] width 266 height 40
click at [664, 593] on input "**********" at bounding box center [692, 580] width 266 height 40
type input "**********"
click at [689, 587] on input "**********" at bounding box center [692, 580] width 266 height 40
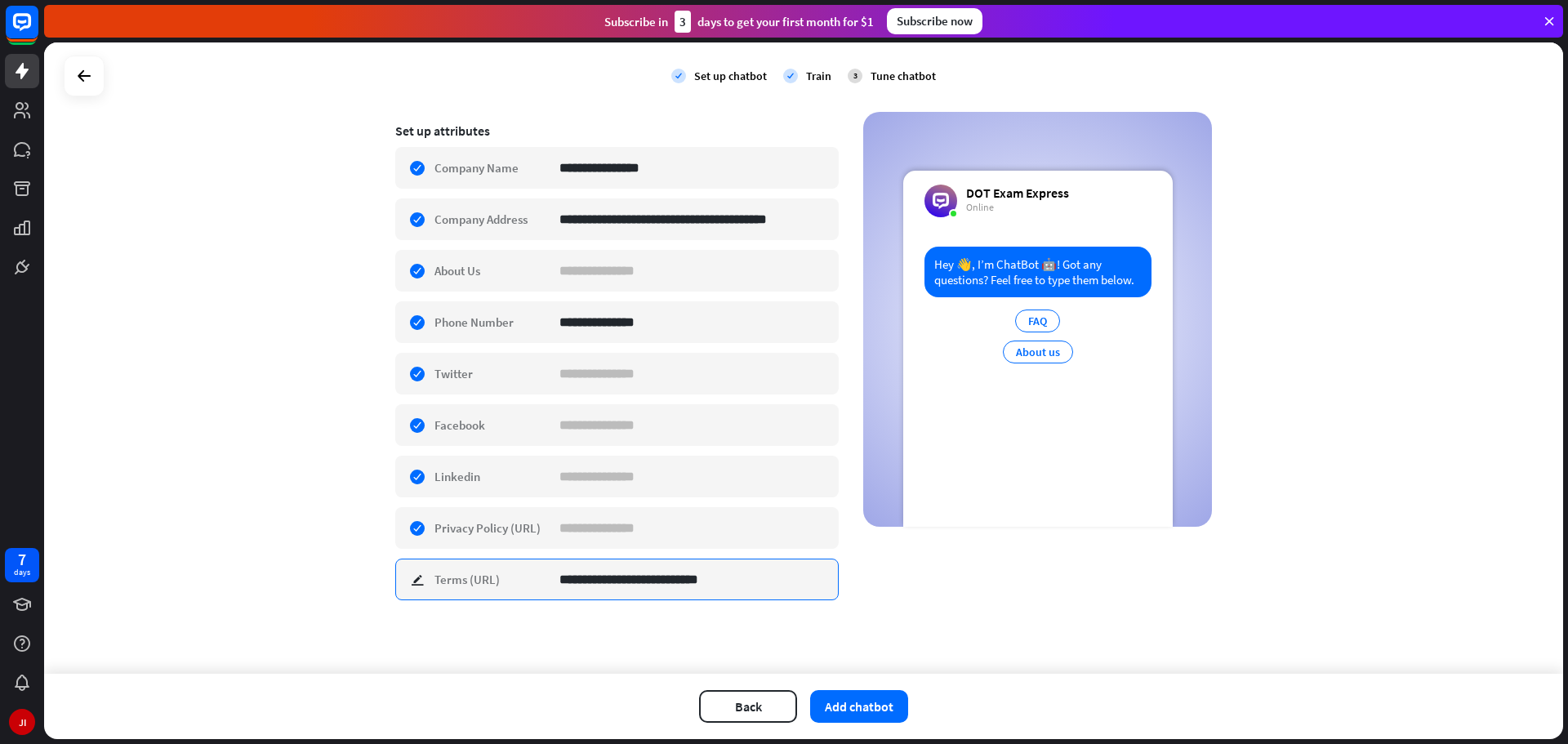
click at [689, 587] on input "**********" at bounding box center [692, 580] width 266 height 40
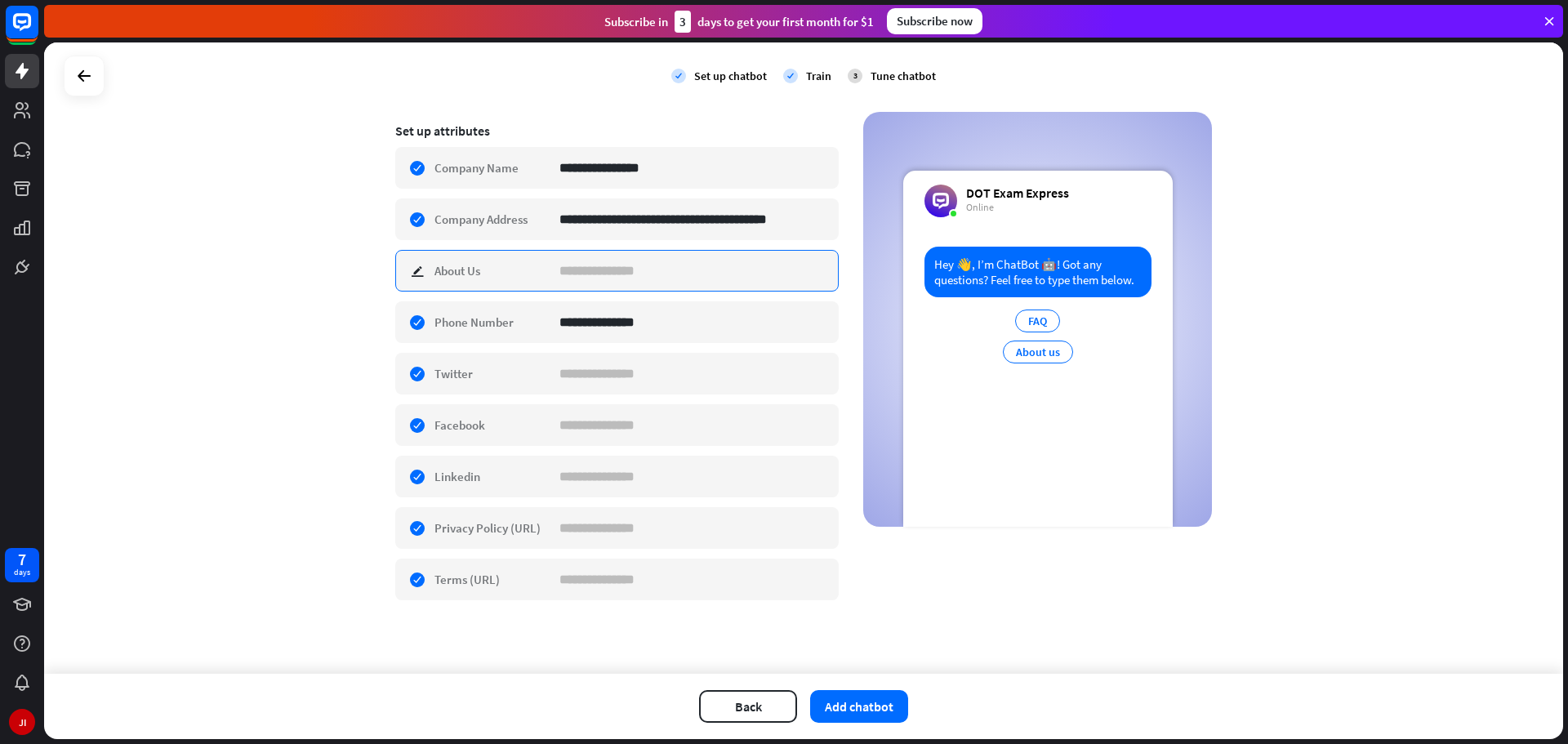
click at [687, 273] on input at bounding box center [692, 271] width 266 height 40
type input "*"
type input "**********"
click at [231, 292] on div "**********" at bounding box center [803, 358] width 1519 height 632
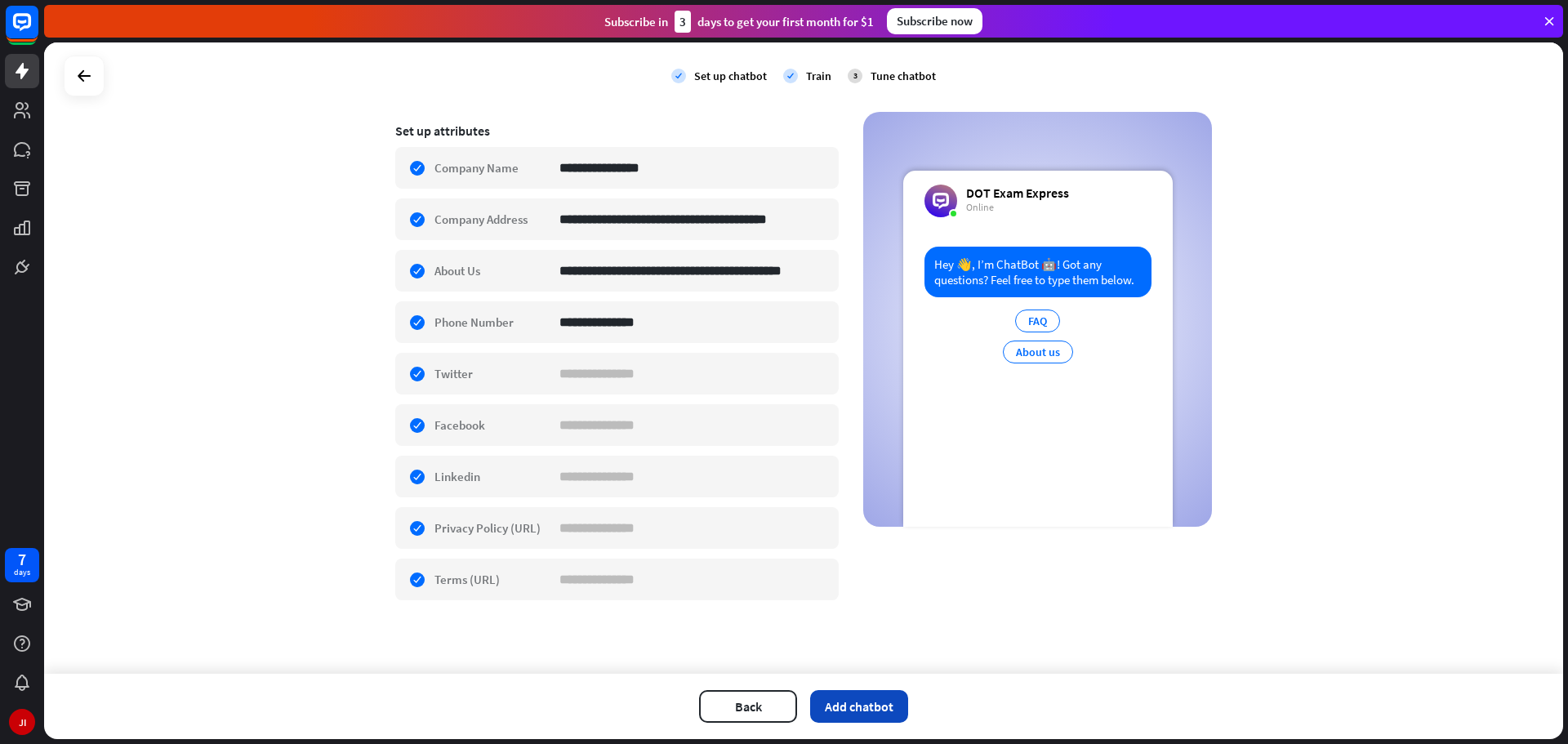
click at [855, 711] on button "Add chatbot" at bounding box center [858, 707] width 98 height 33
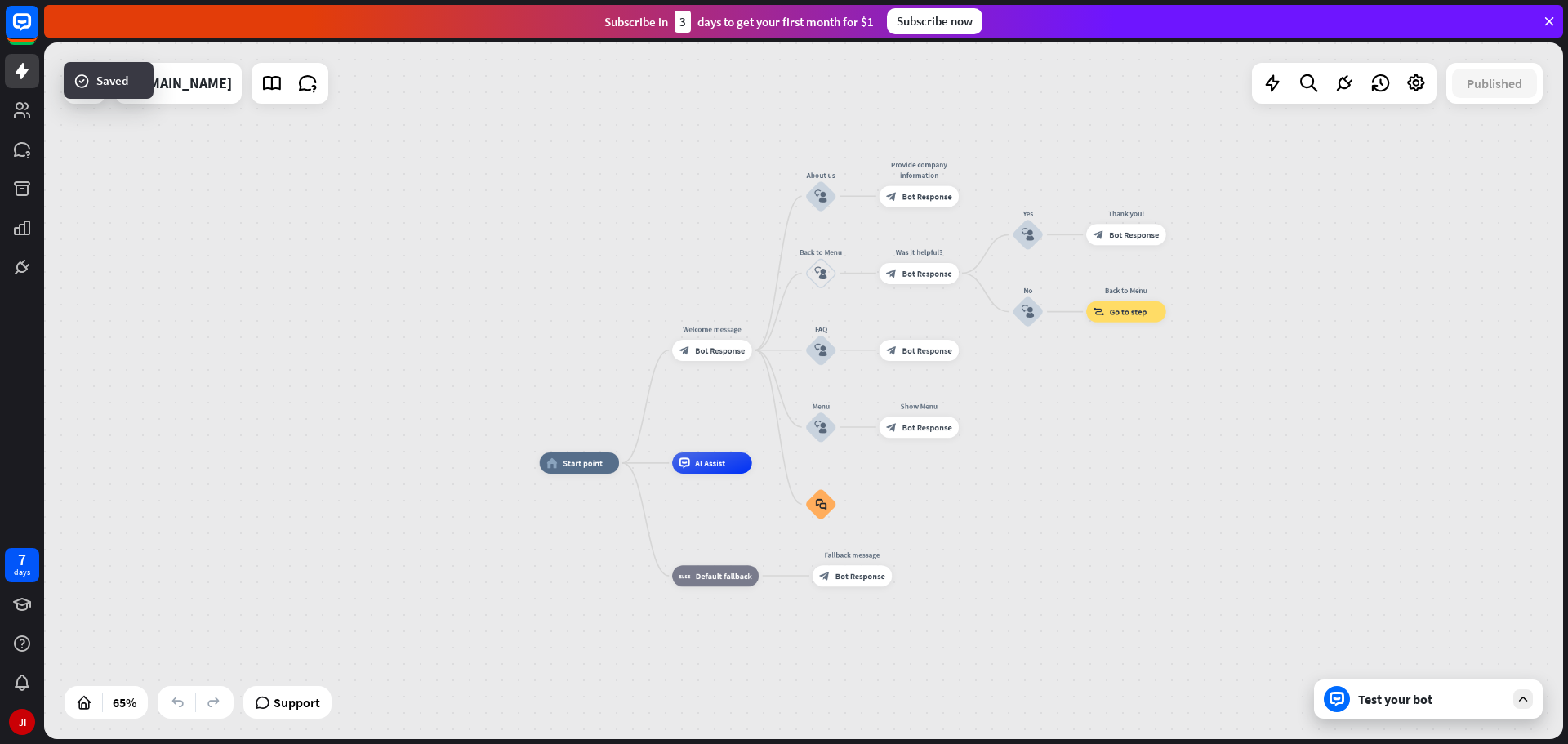
drag, startPoint x: 1178, startPoint y: 408, endPoint x: 1074, endPoint y: 494, distance: 135.0
click at [1074, 494] on div "home_2 Start point Welcome message block_bot_response Bot Response About us blo…" at bounding box center [1034, 689] width 988 height 453
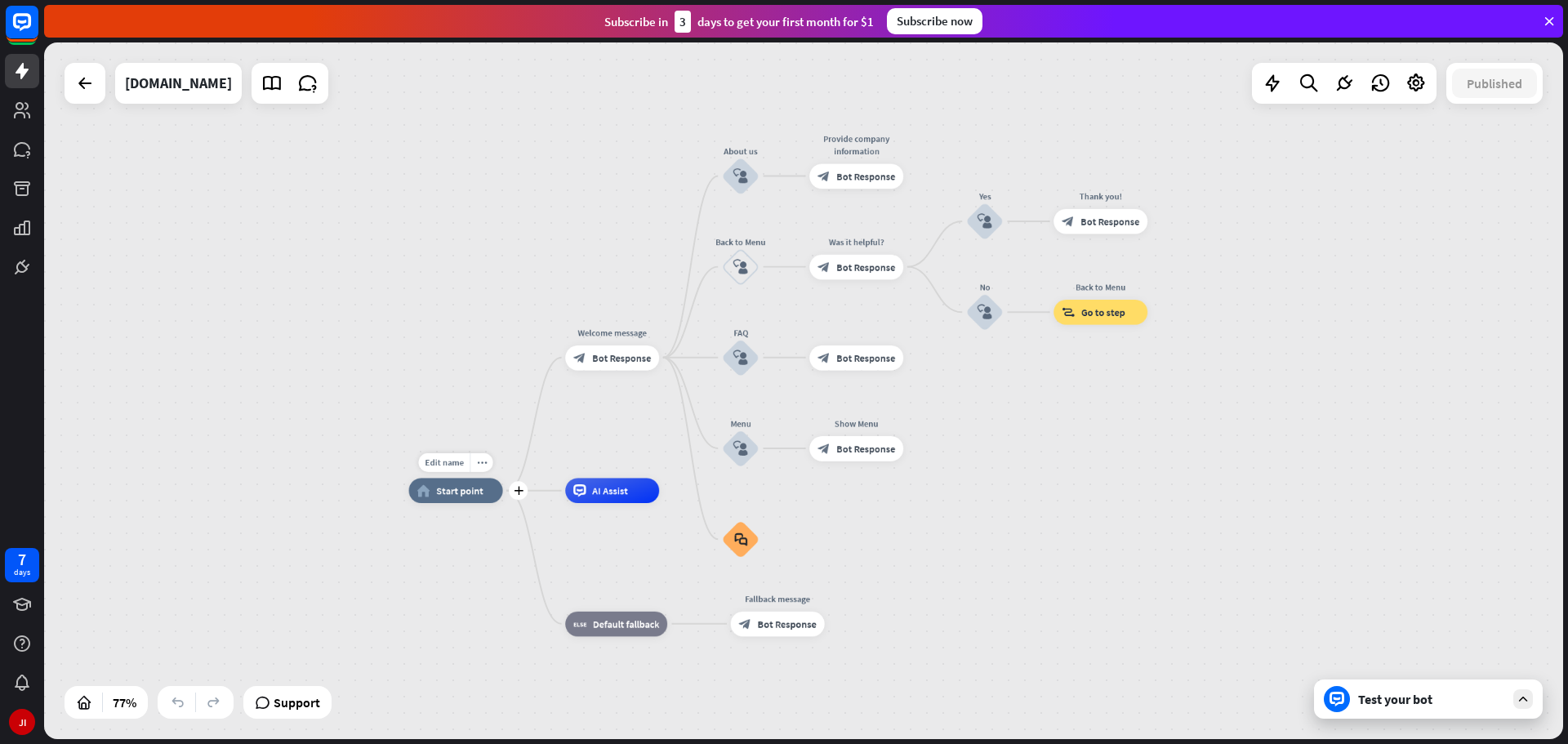
click at [454, 491] on span "Start point" at bounding box center [460, 490] width 48 height 12
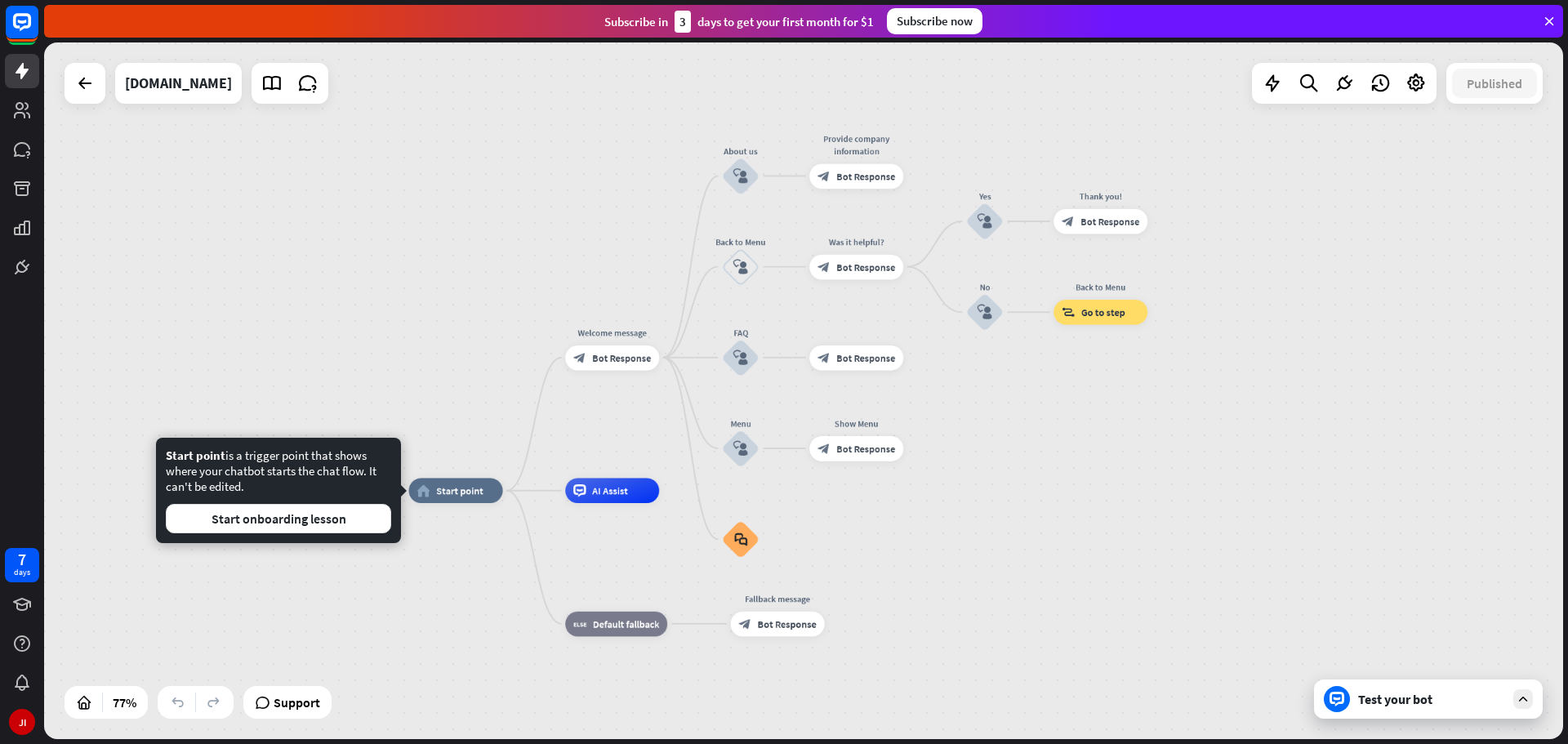
click at [1462, 710] on div "Test your bot" at bounding box center [1428, 699] width 229 height 39
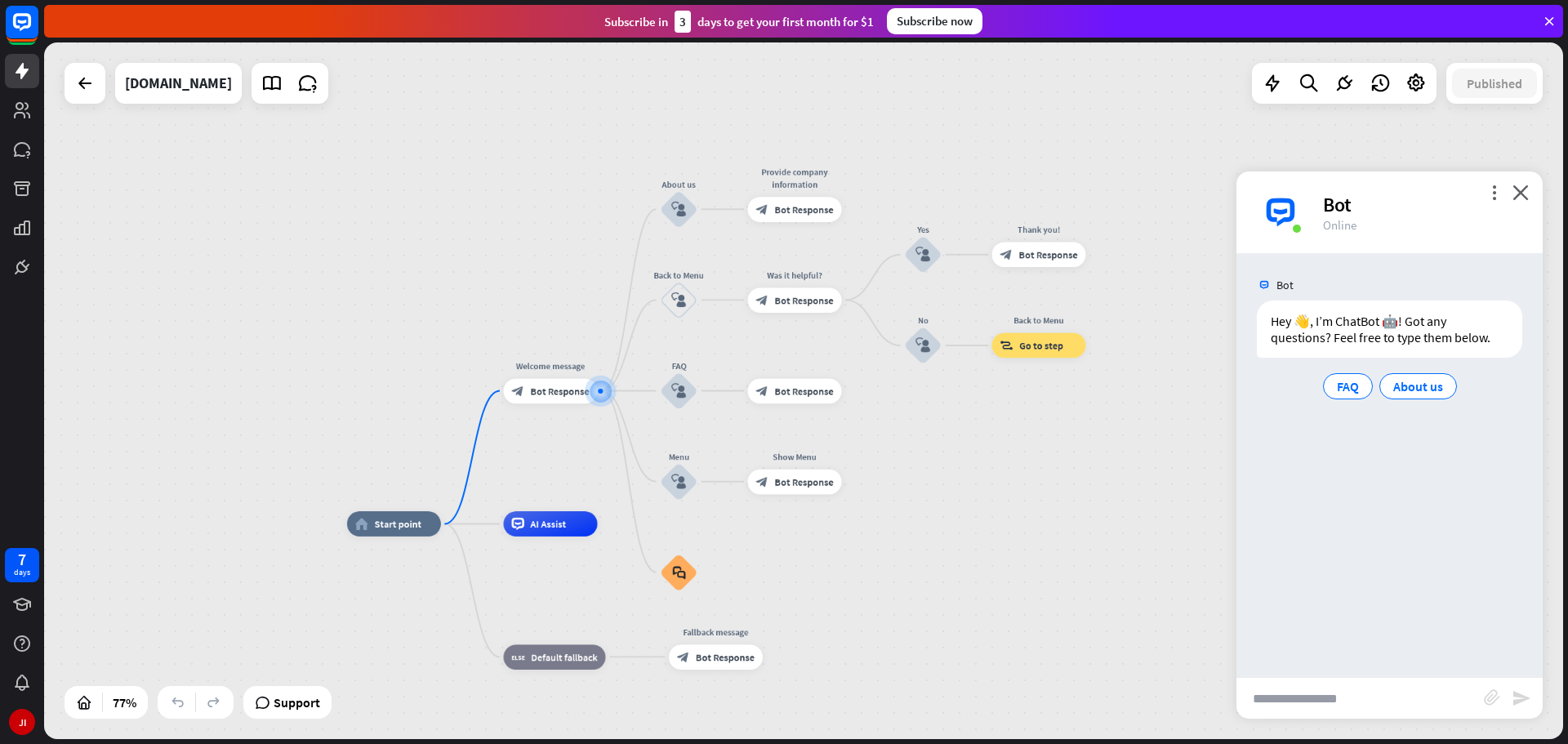
click at [1366, 701] on input "text" at bounding box center [1361, 698] width 248 height 40
click at [1521, 191] on icon "close" at bounding box center [1521, 192] width 17 height 16
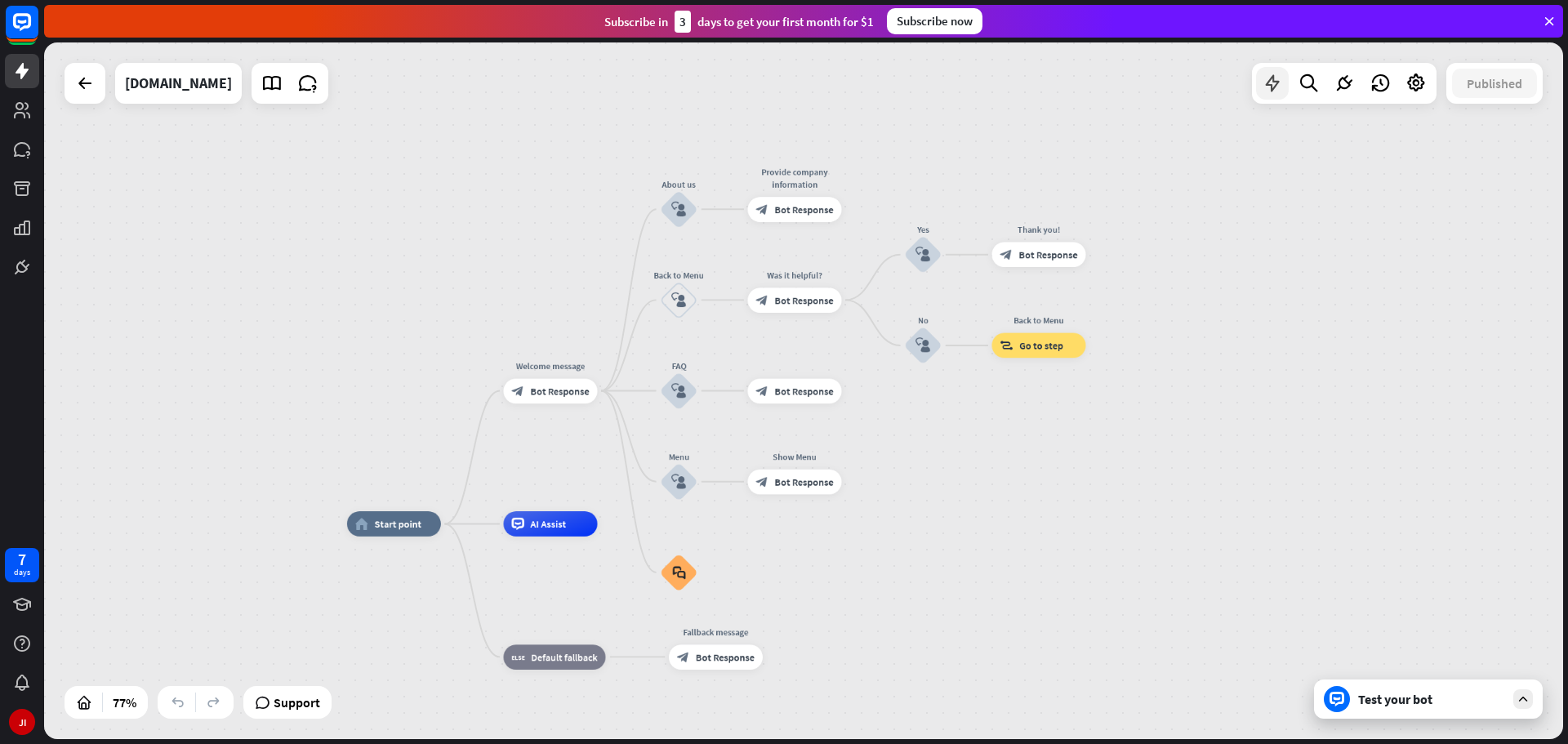
click at [1277, 82] on icon at bounding box center [1271, 83] width 21 height 21
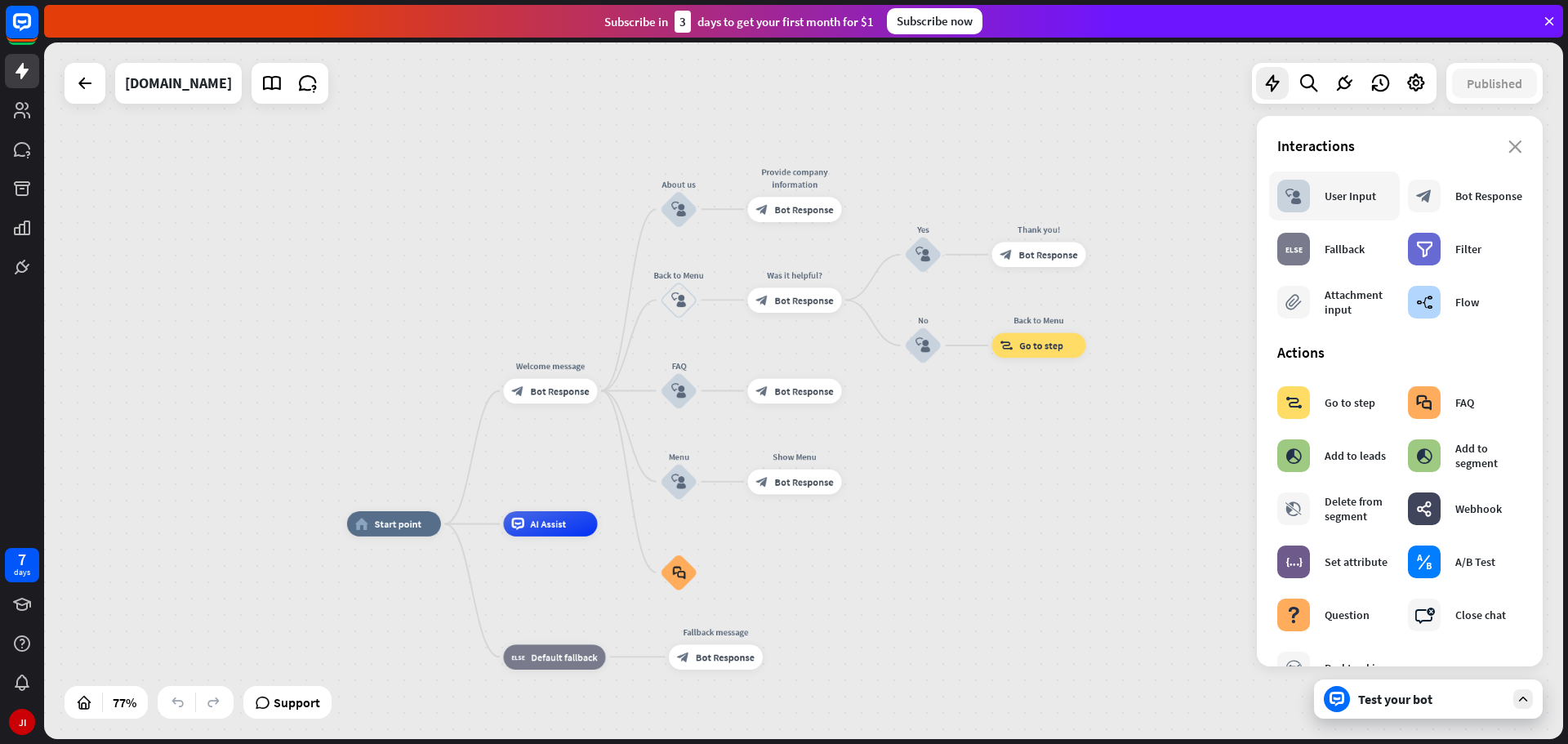
click at [1357, 204] on div "block_user_input User Input" at bounding box center [1327, 197] width 99 height 33
click at [1344, 183] on div "block_user_input User Input" at bounding box center [1327, 197] width 99 height 33
click at [1466, 201] on div "Bot Response" at bounding box center [1488, 196] width 67 height 15
click at [1319, 210] on div "block_user_input User Input" at bounding box center [1327, 197] width 99 height 33
click at [1495, 152] on div "Interactions" at bounding box center [1399, 146] width 245 height 18
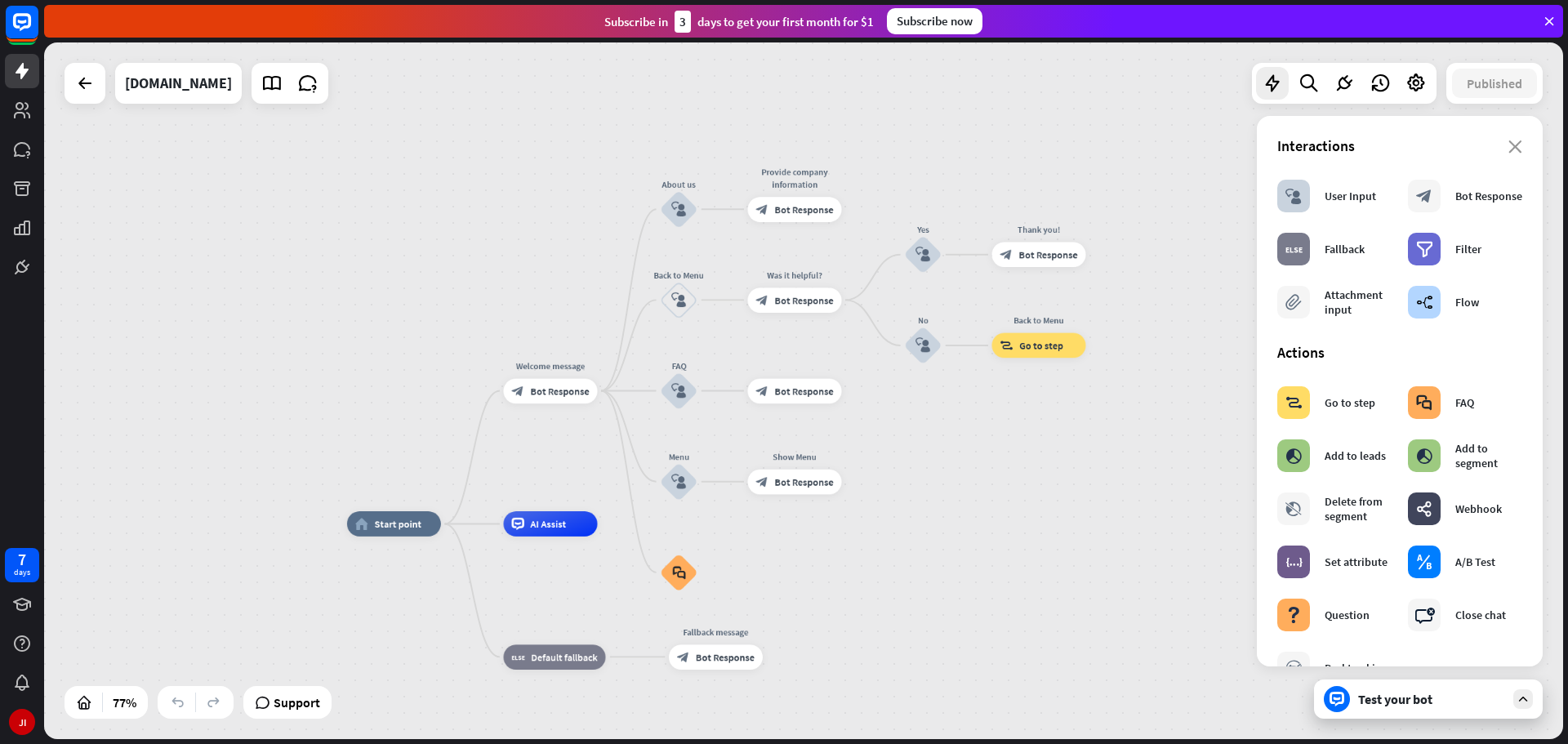
click at [93, 100] on div at bounding box center [84, 83] width 40 height 40
click at [92, 88] on icon at bounding box center [84, 83] width 19 height 19
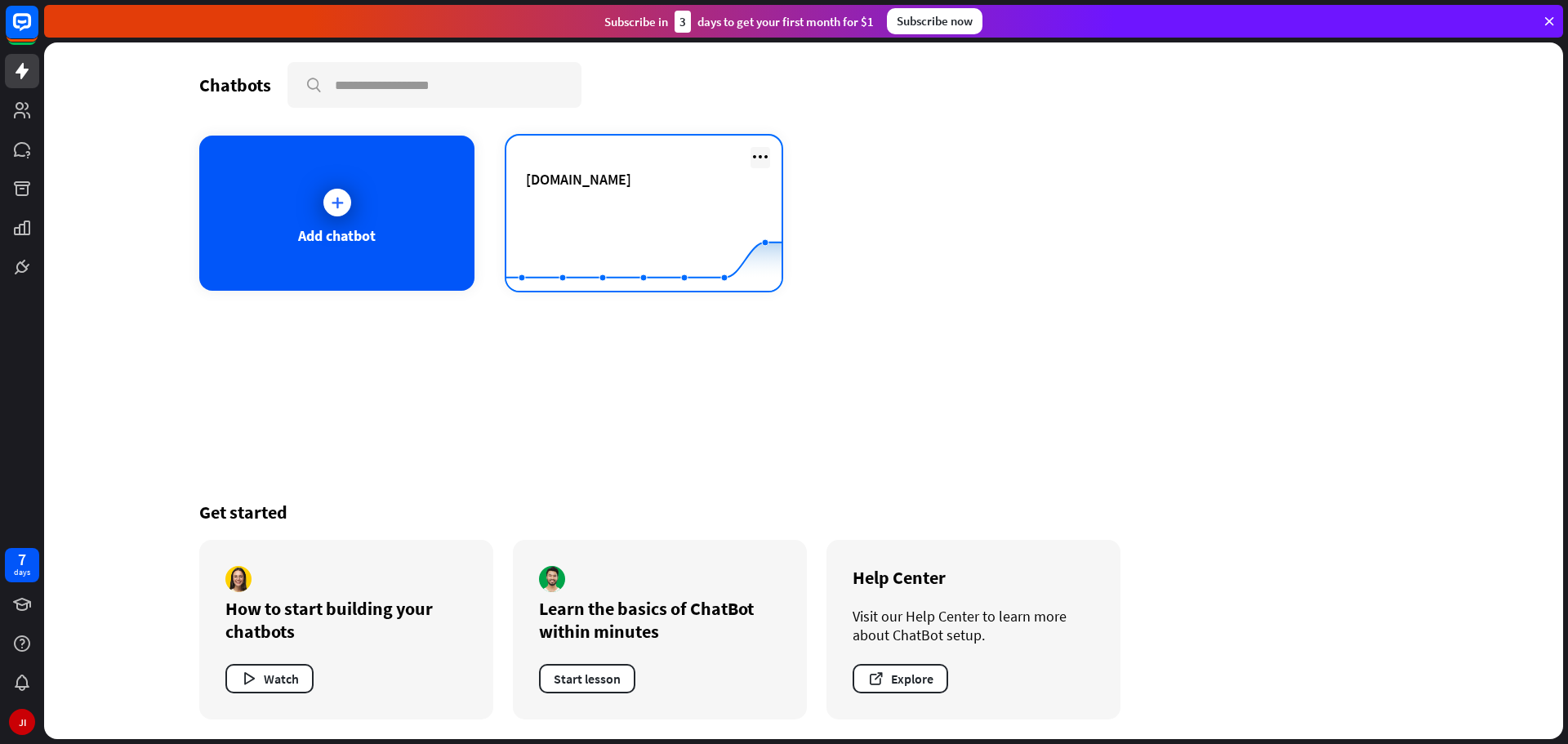
click at [763, 154] on icon at bounding box center [760, 156] width 19 height 19
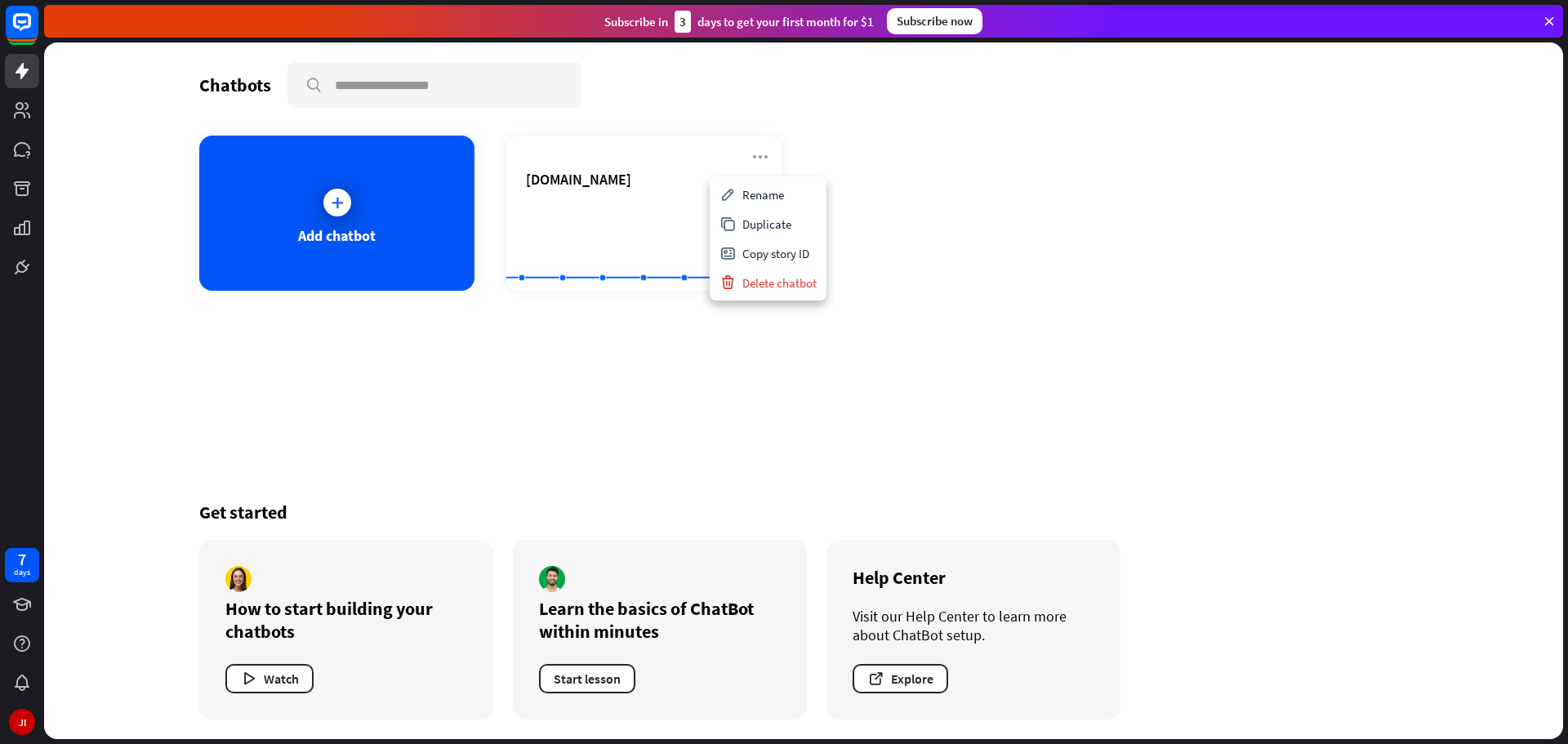
click at [943, 178] on div "Add chatbot [DOMAIN_NAME] Created with Highcharts 10.1.0 0 1 2" at bounding box center [803, 213] width 1209 height 155
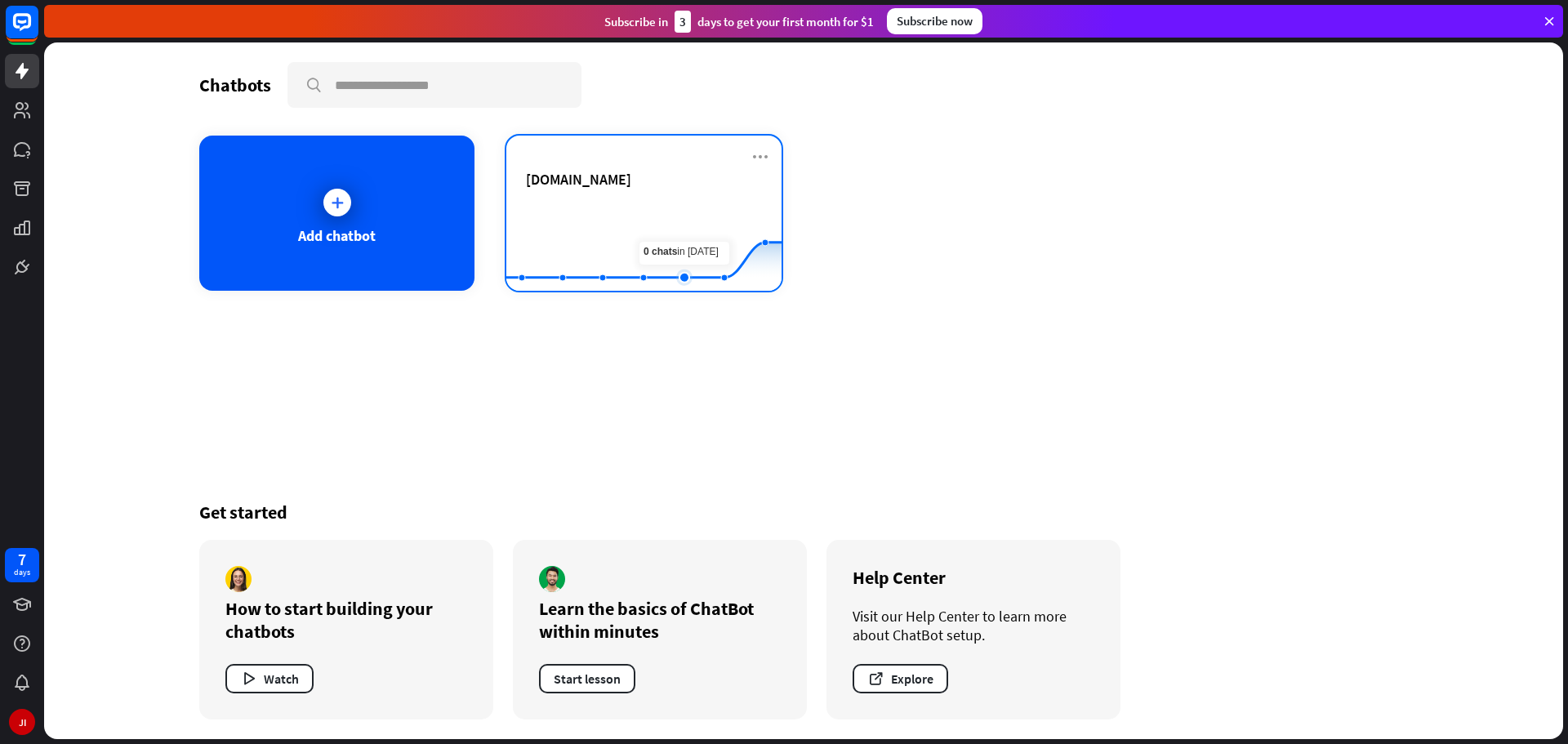
click at [668, 219] on rect at bounding box center [644, 250] width 275 height 102
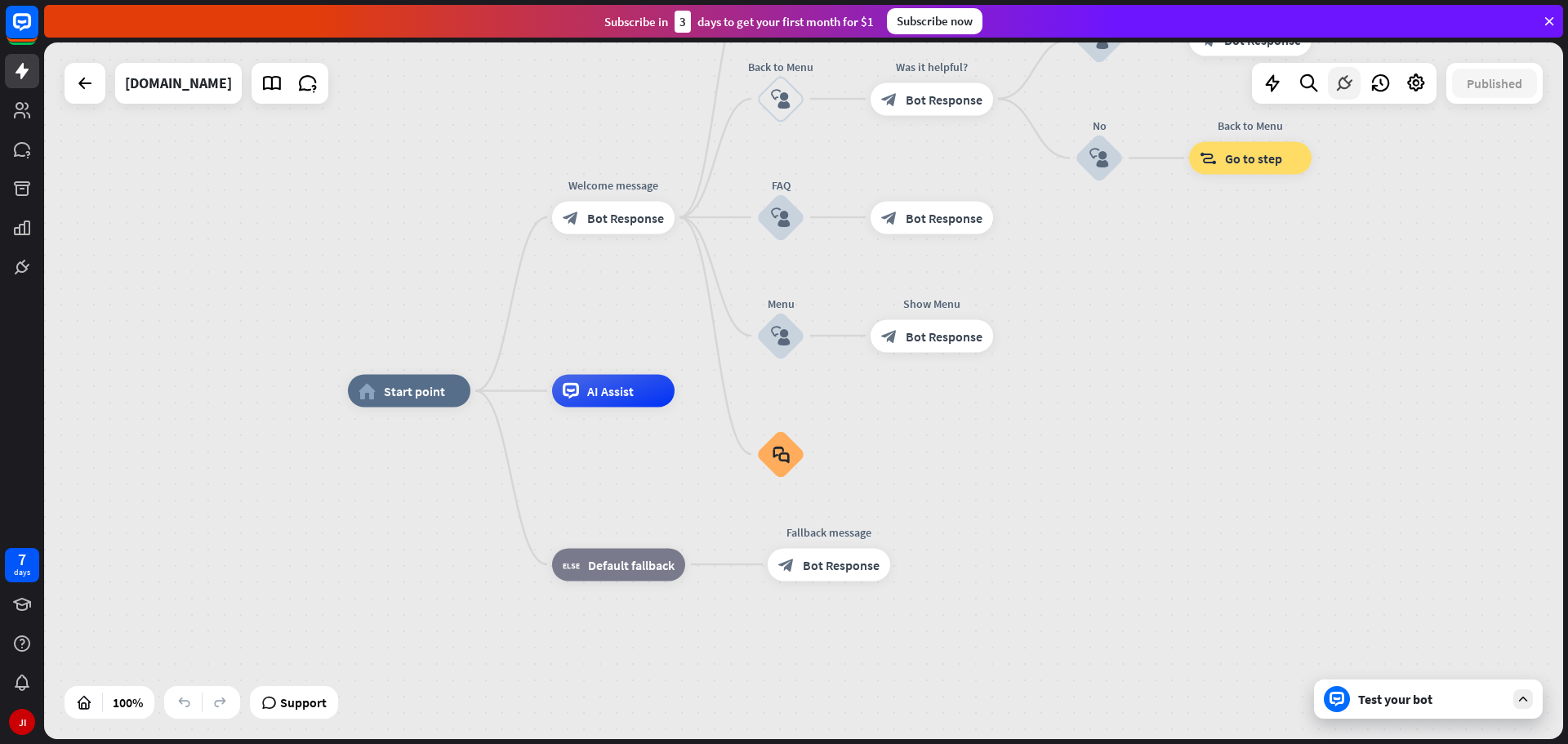
click at [1336, 81] on icon at bounding box center [1344, 83] width 21 height 21
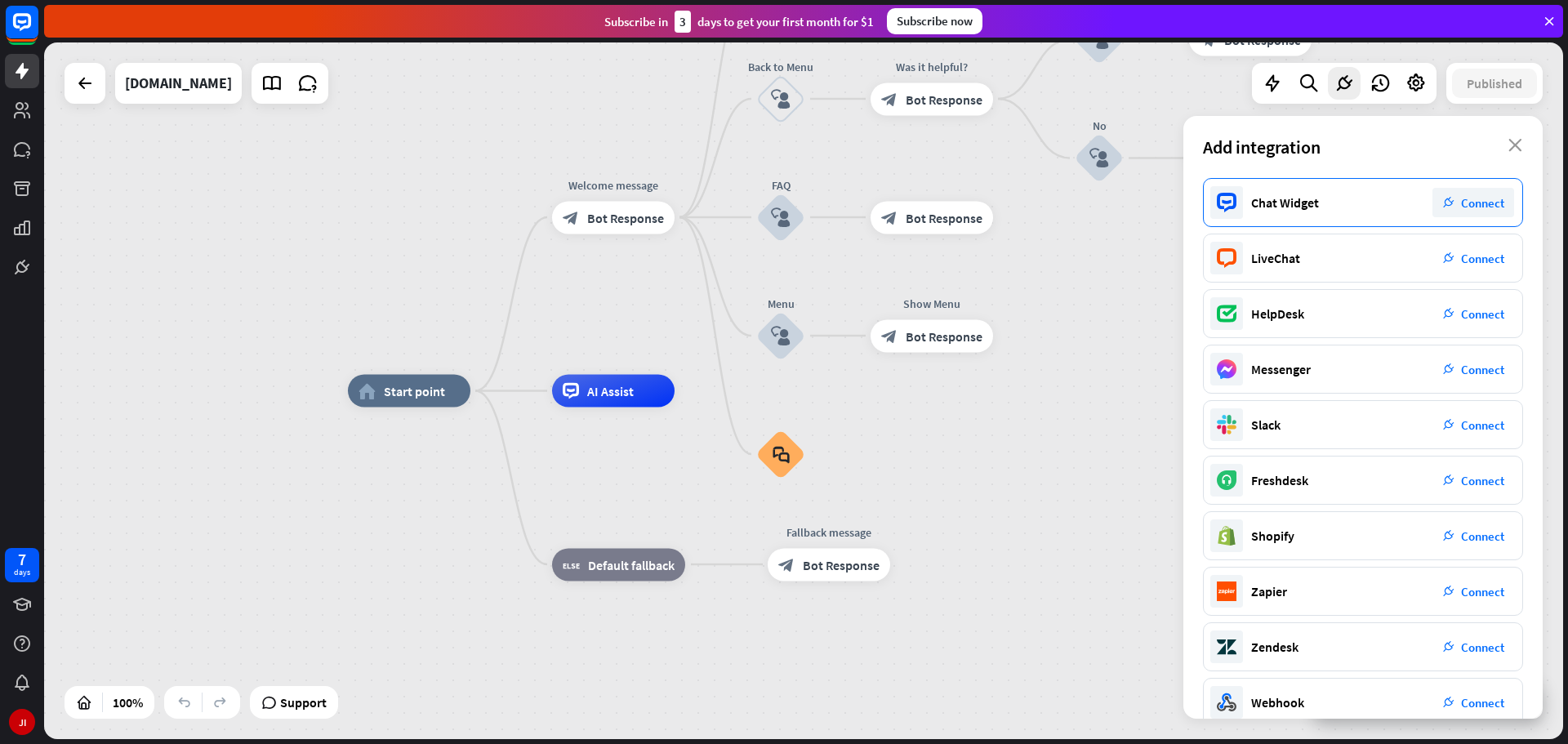
click at [1498, 210] on span "Connect" at bounding box center [1482, 203] width 43 height 16
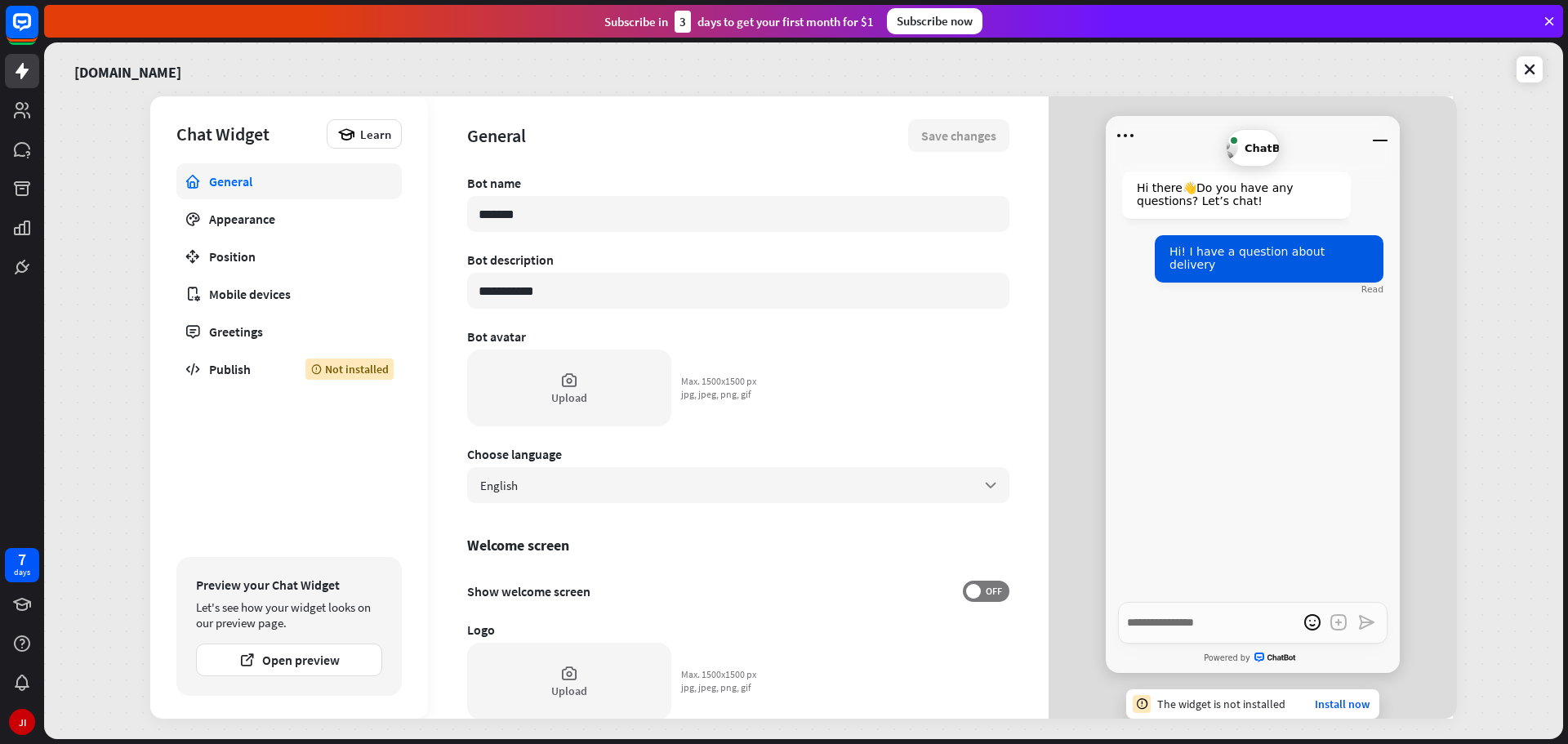
type textarea "*"
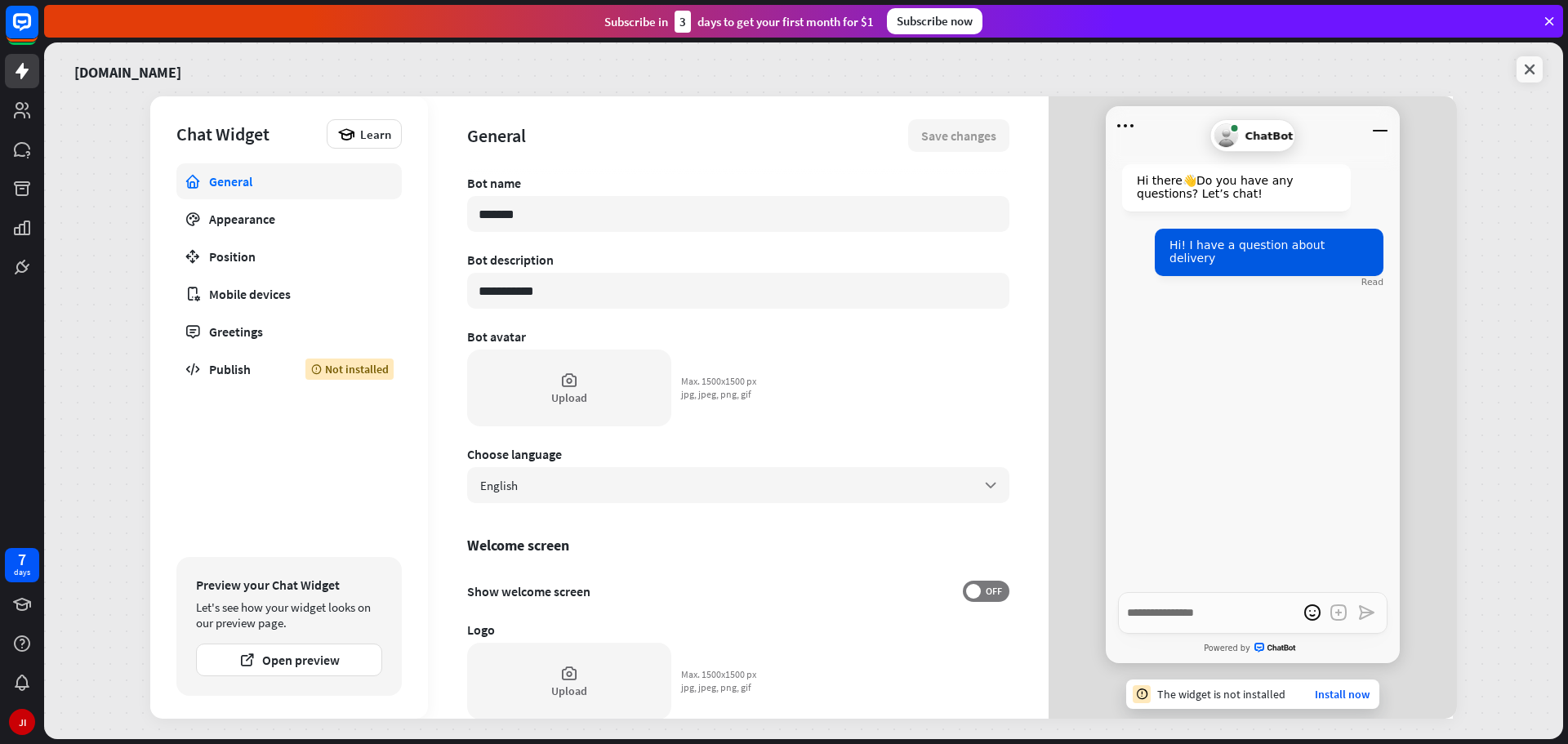
click at [1523, 76] on icon at bounding box center [1529, 70] width 17 height 17
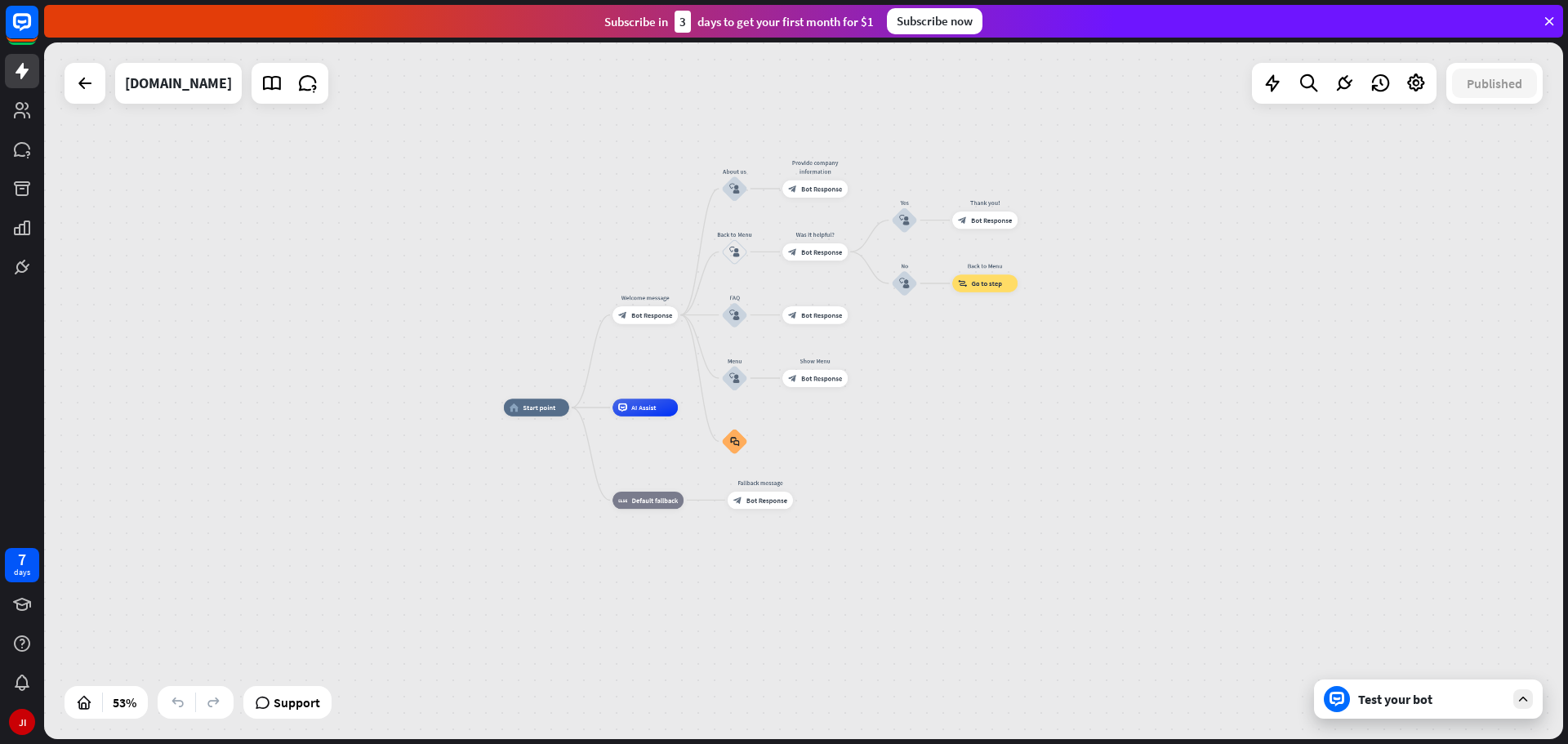
drag, startPoint x: 1193, startPoint y: 355, endPoint x: 995, endPoint y: 391, distance: 201.2
click at [992, 389] on div "home_2 Start point Welcome message block_bot_response Bot Response About us blo…" at bounding box center [803, 390] width 1519 height 697
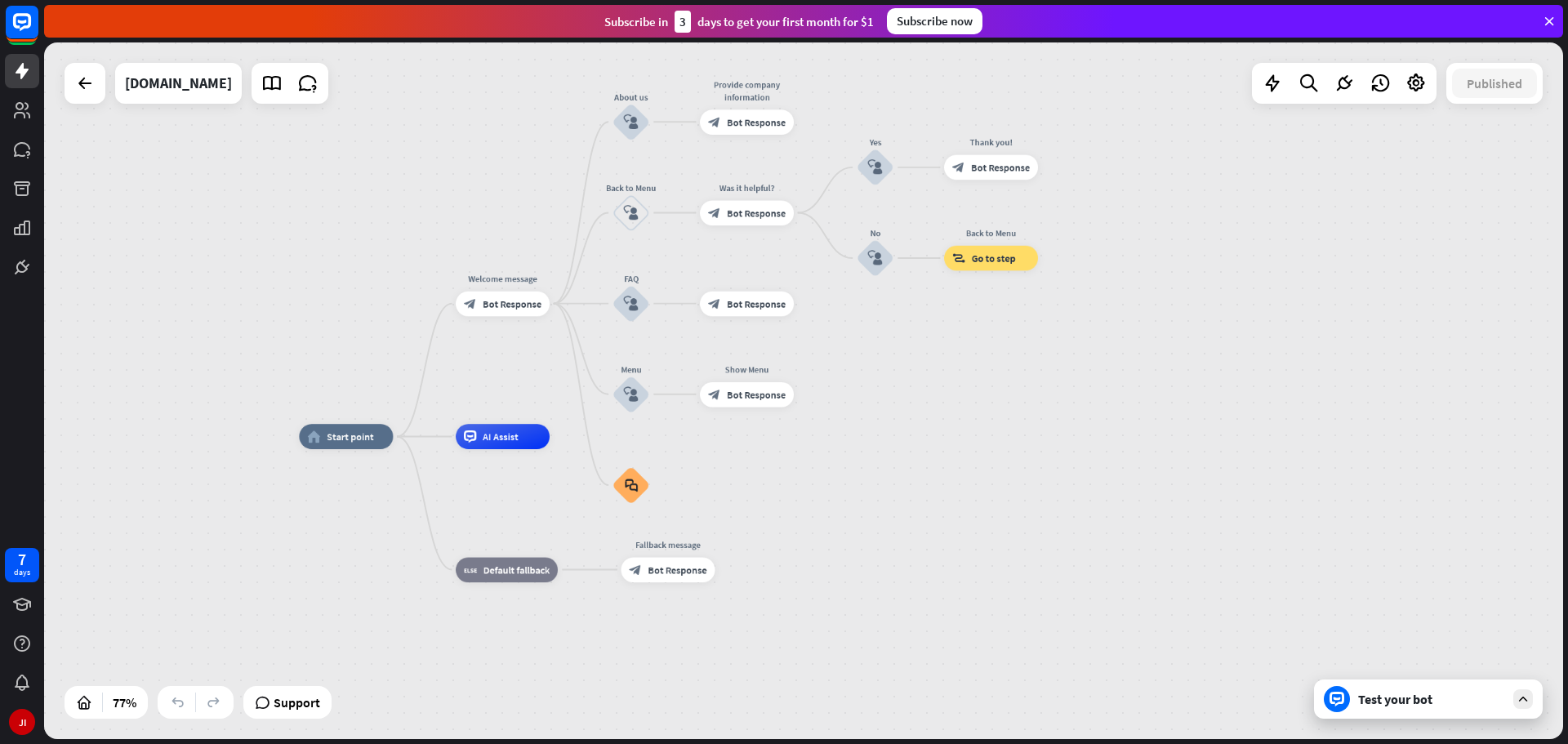
drag, startPoint x: 1011, startPoint y: 361, endPoint x: 1069, endPoint y: 375, distance: 59.7
click at [1067, 378] on div "home_2 Start point Welcome message block_bot_response Bot Response About us blo…" at bounding box center [803, 390] width 1519 height 697
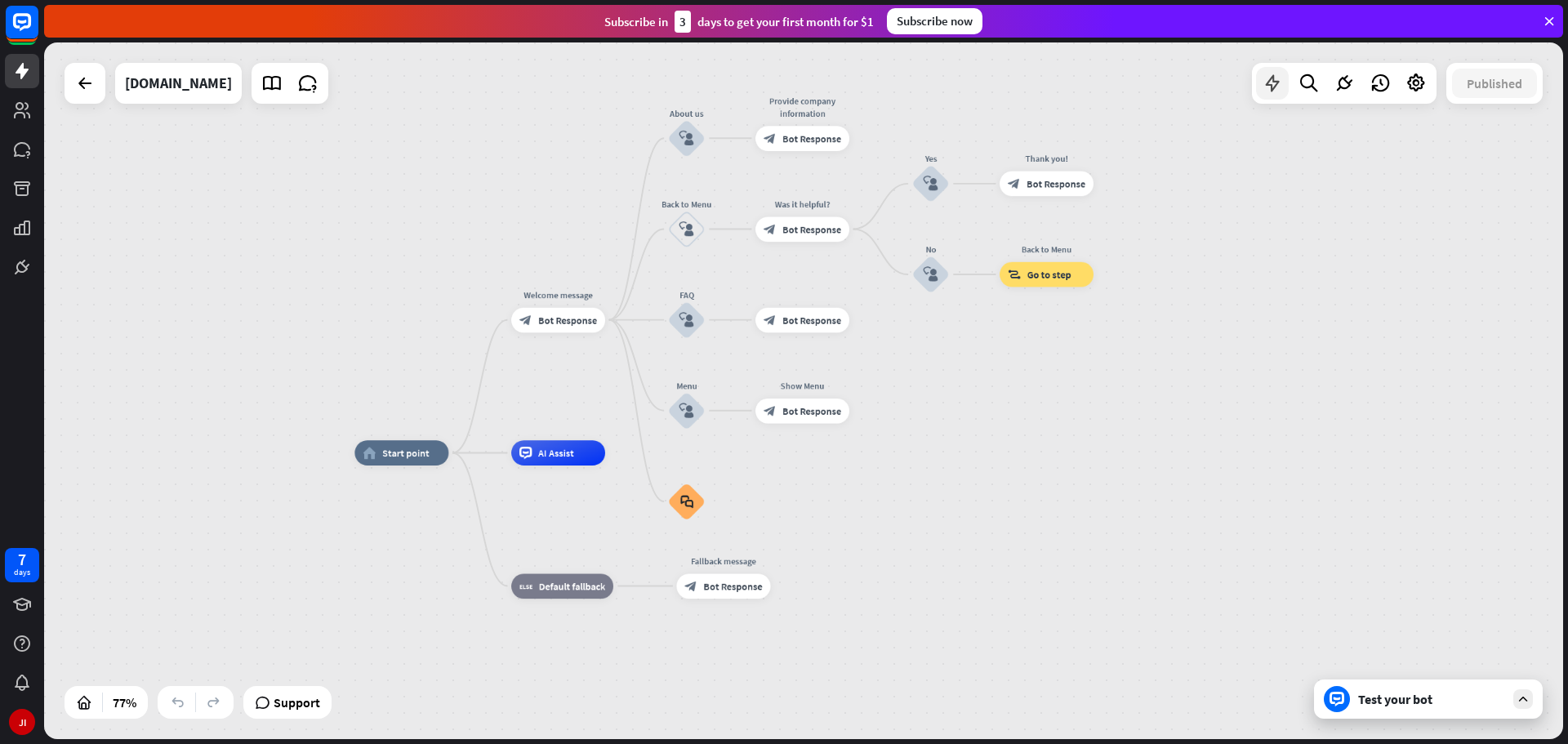
click at [1276, 79] on icon at bounding box center [1271, 83] width 21 height 21
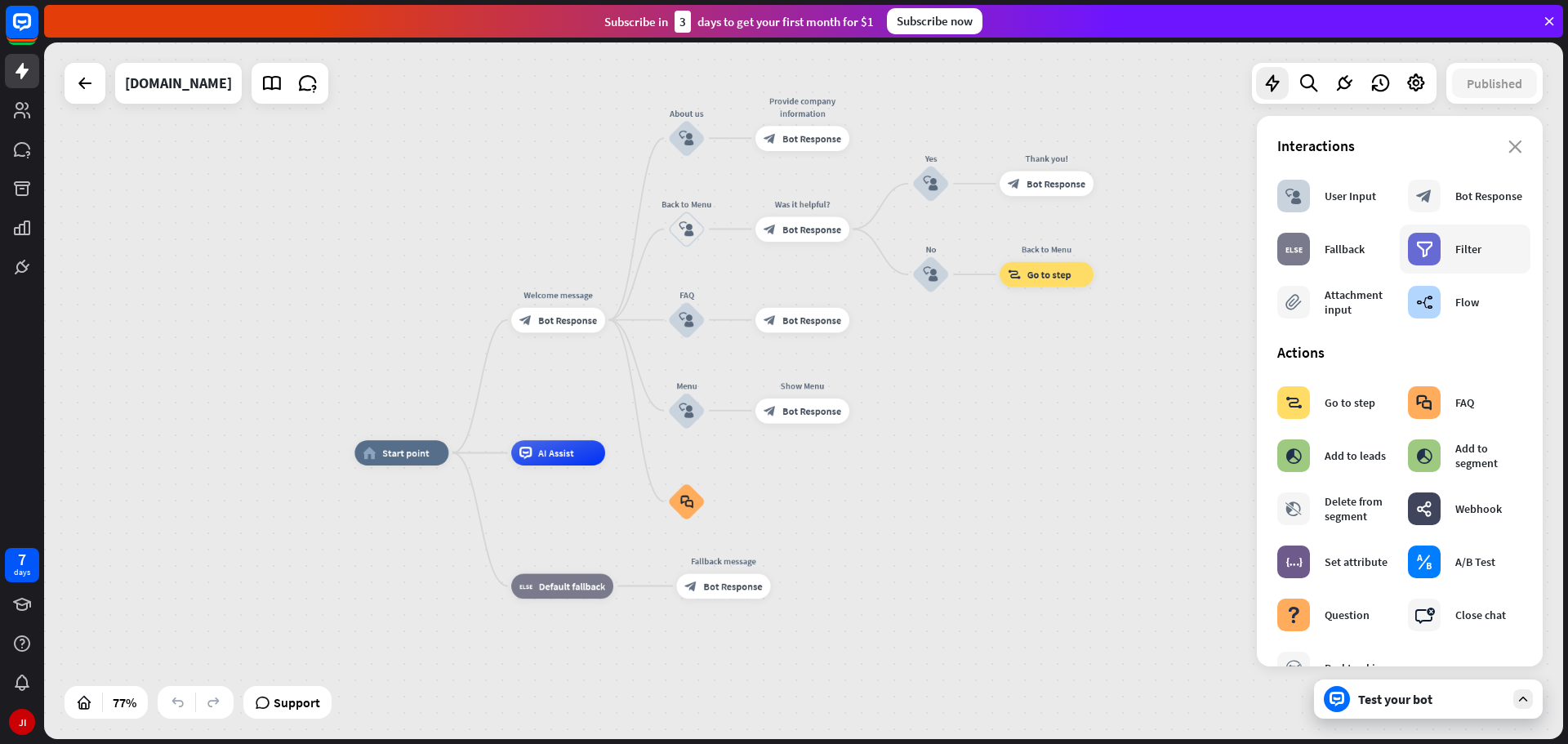
click at [1441, 248] on div "filter Filter" at bounding box center [1445, 250] width 73 height 33
click at [1462, 400] on div "FAQ" at bounding box center [1464, 403] width 18 height 15
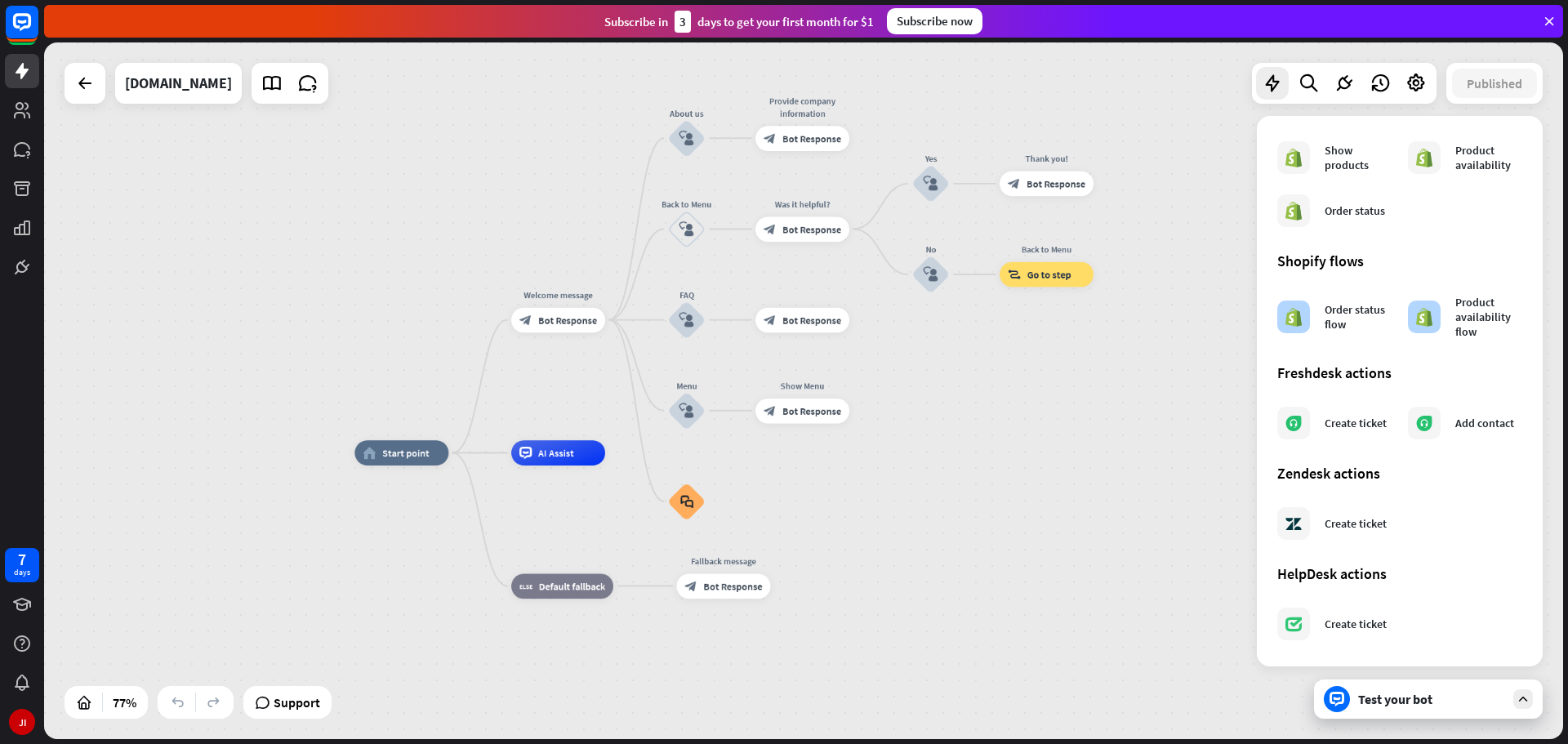
scroll to position [767, 0]
click at [557, 458] on span "AI Assist" at bounding box center [555, 453] width 36 height 12
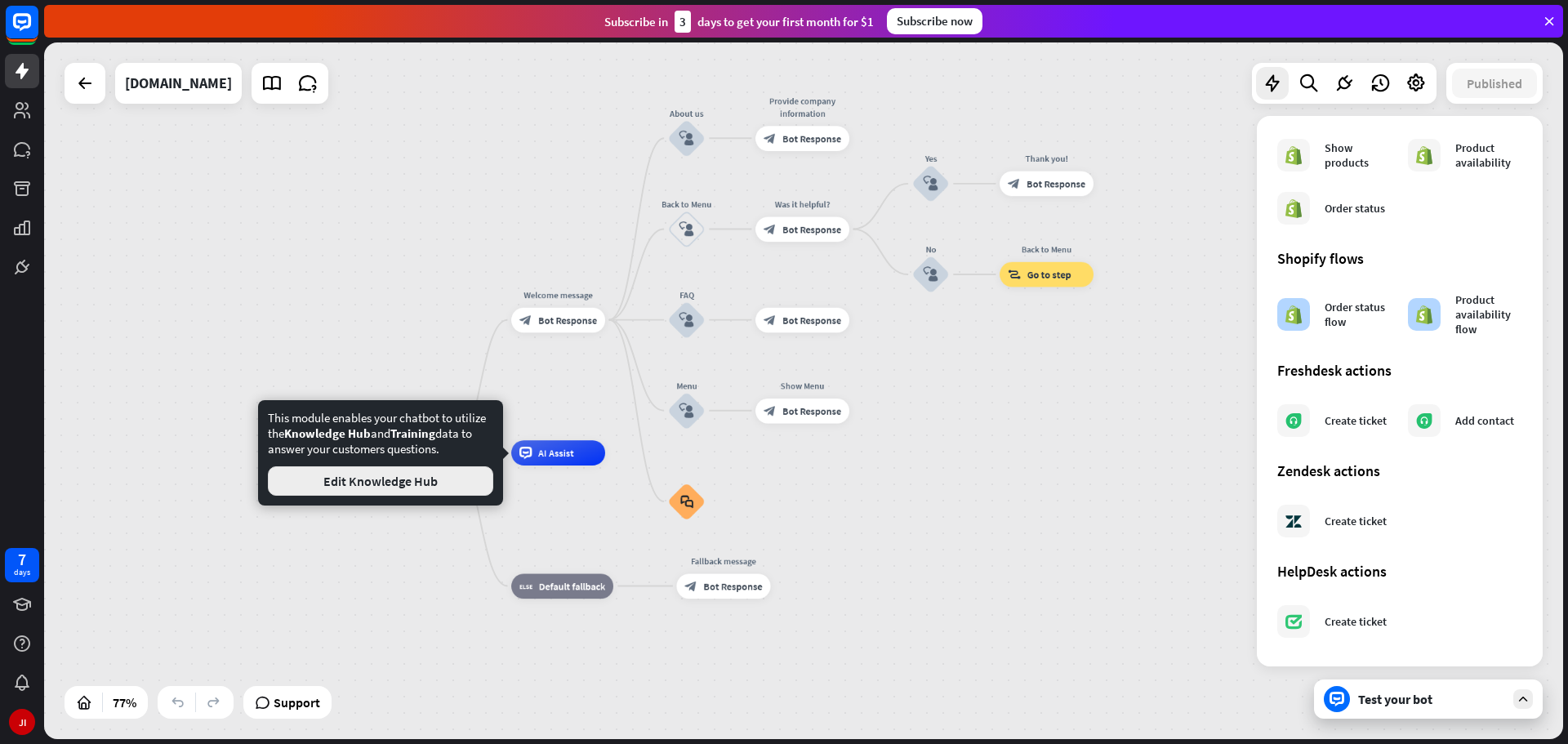
click at [447, 470] on button "Edit Knowledge Hub" at bounding box center [381, 481] width 226 height 29
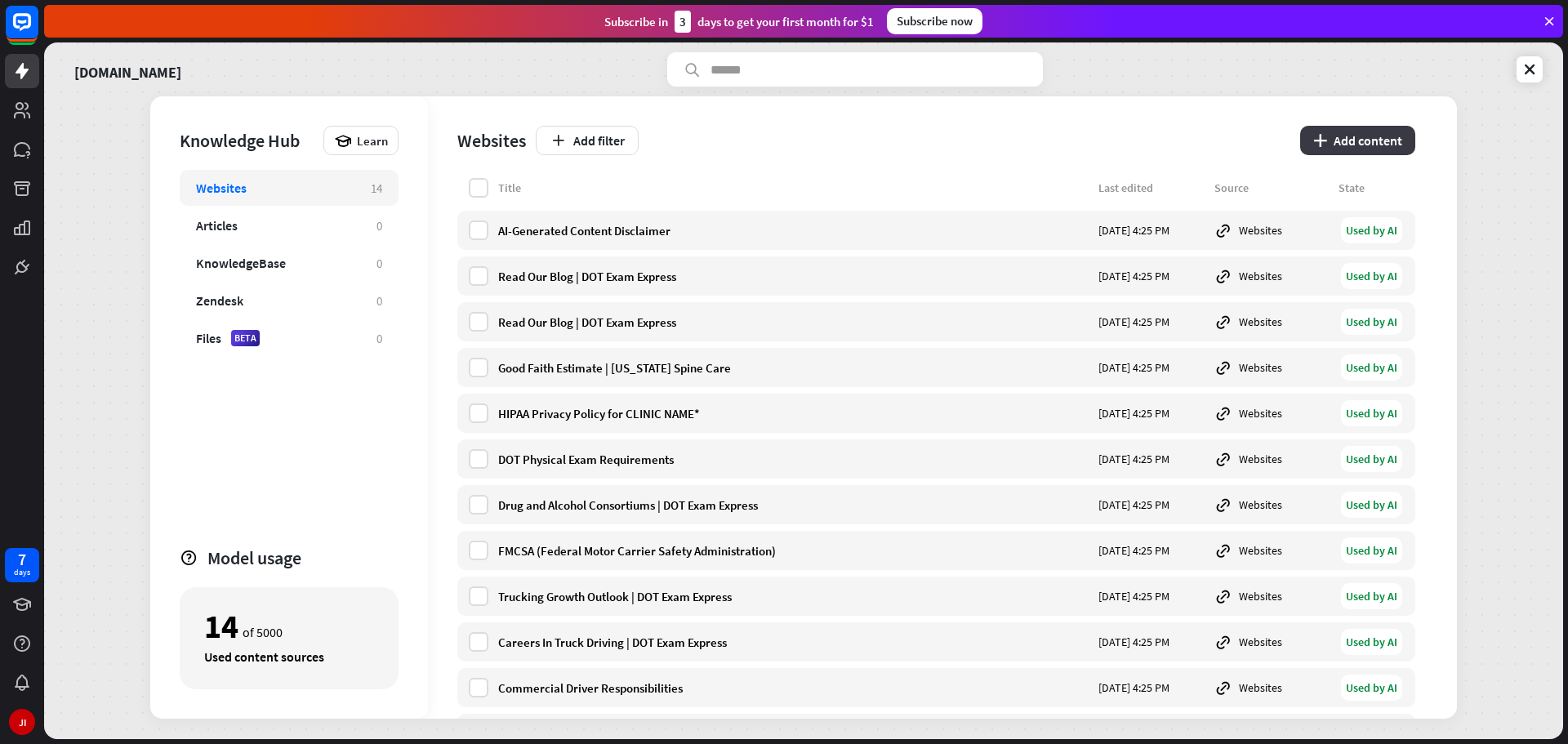
click at [1349, 138] on button "plus Add content" at bounding box center [1357, 141] width 115 height 29
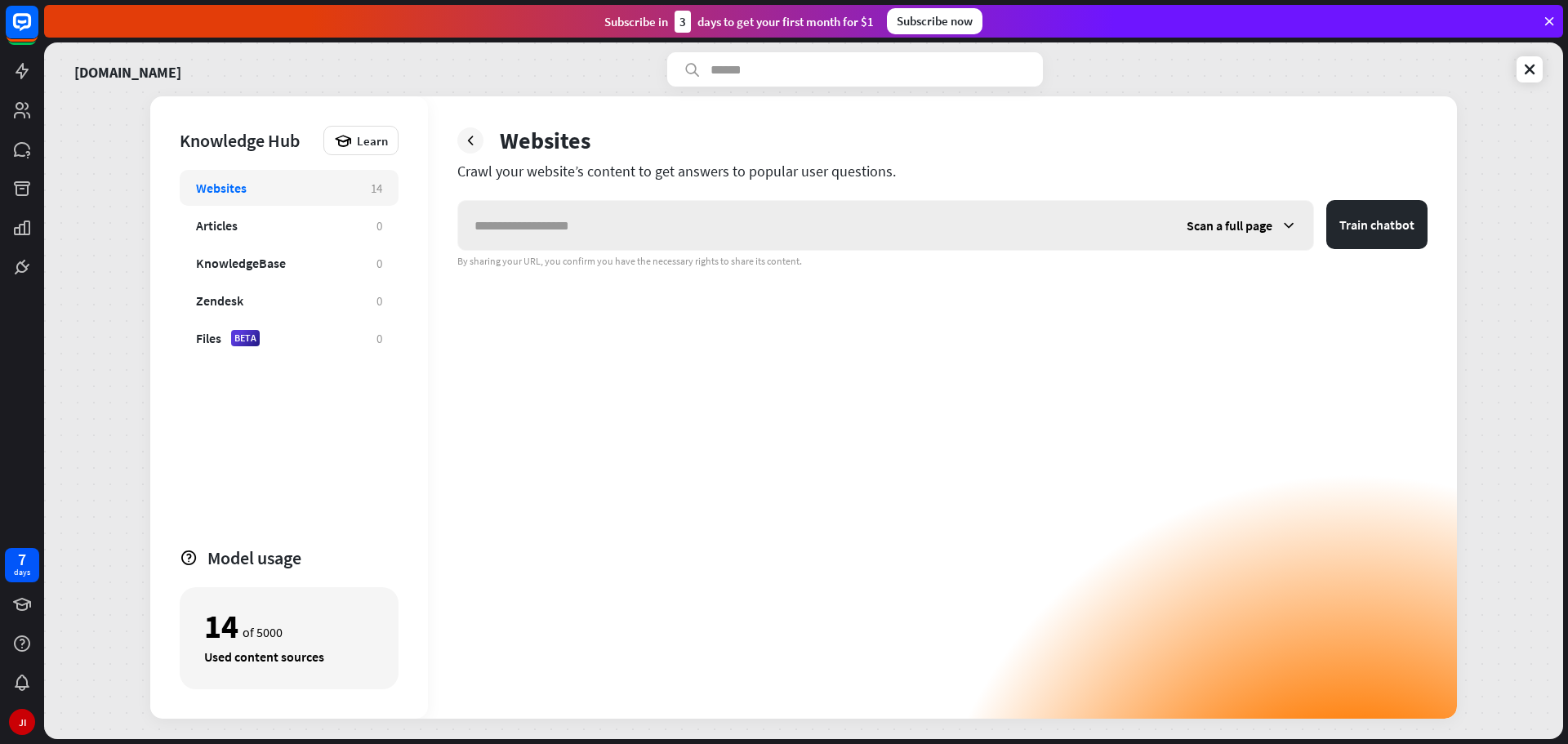
click at [1259, 226] on span "Scan a full page" at bounding box center [1229, 226] width 85 height 17
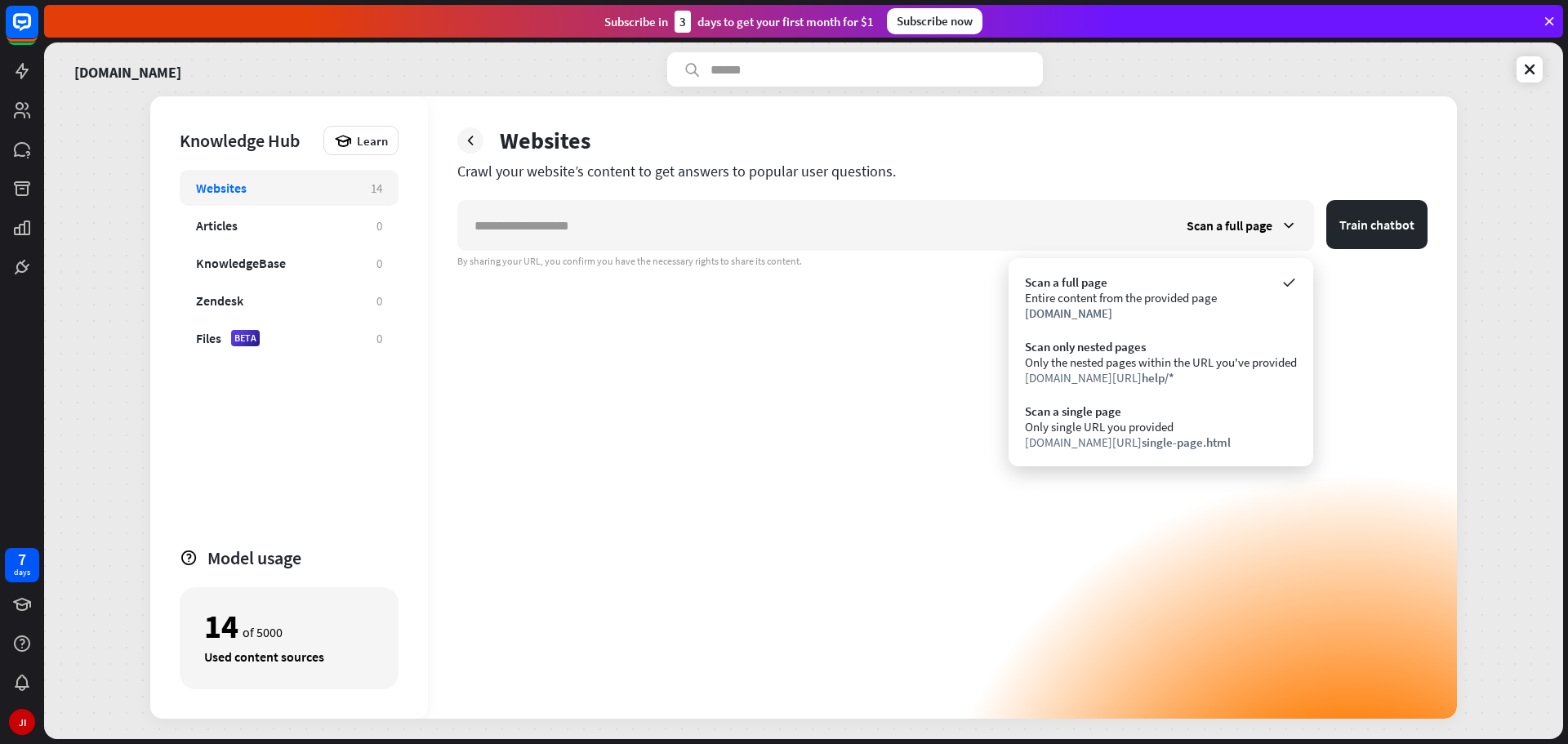
click at [1365, 299] on div "Scan a full page Train chatbot By sharing your URL, you confirm you have the ne…" at bounding box center [942, 459] width 970 height 519
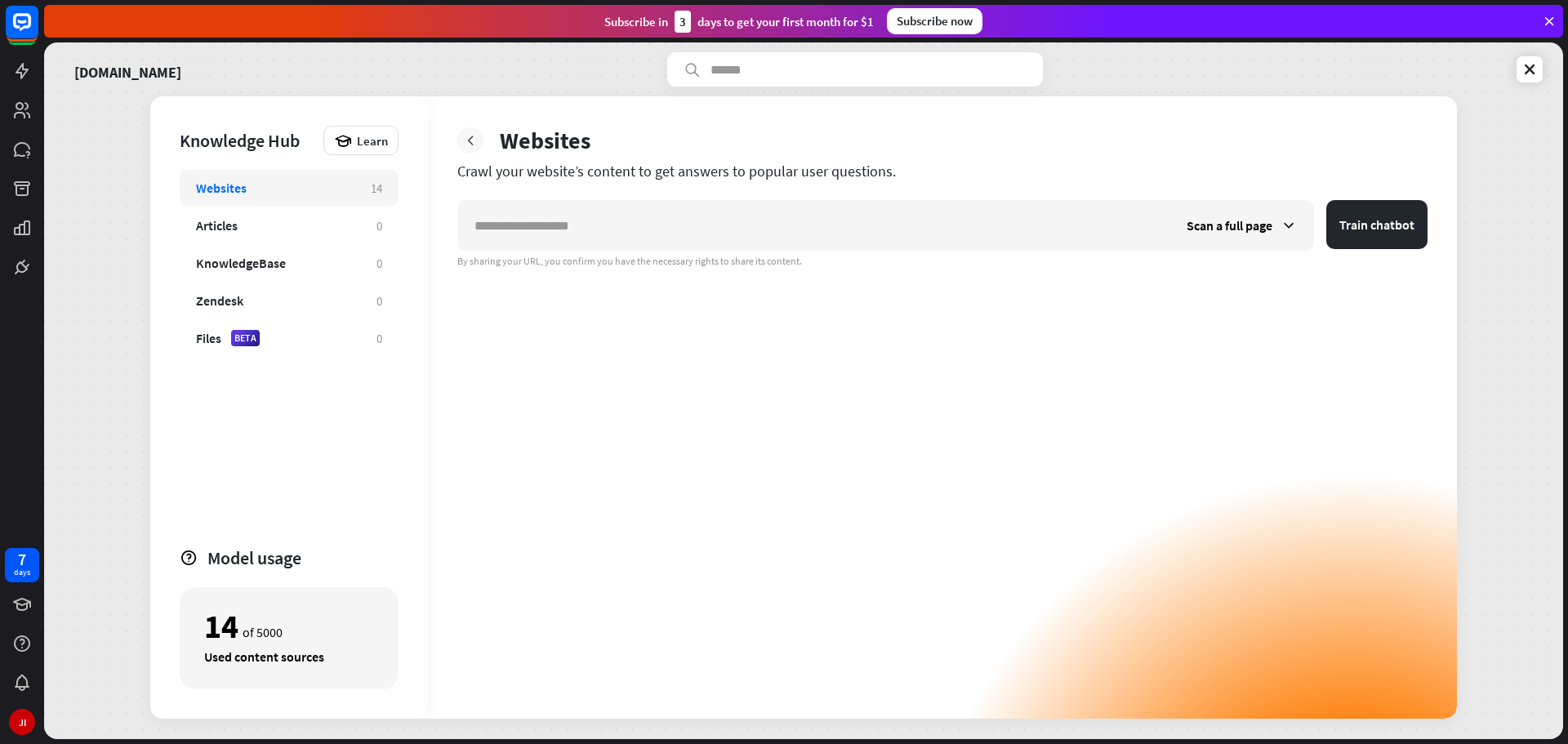
click at [462, 139] on div at bounding box center [470, 141] width 26 height 26
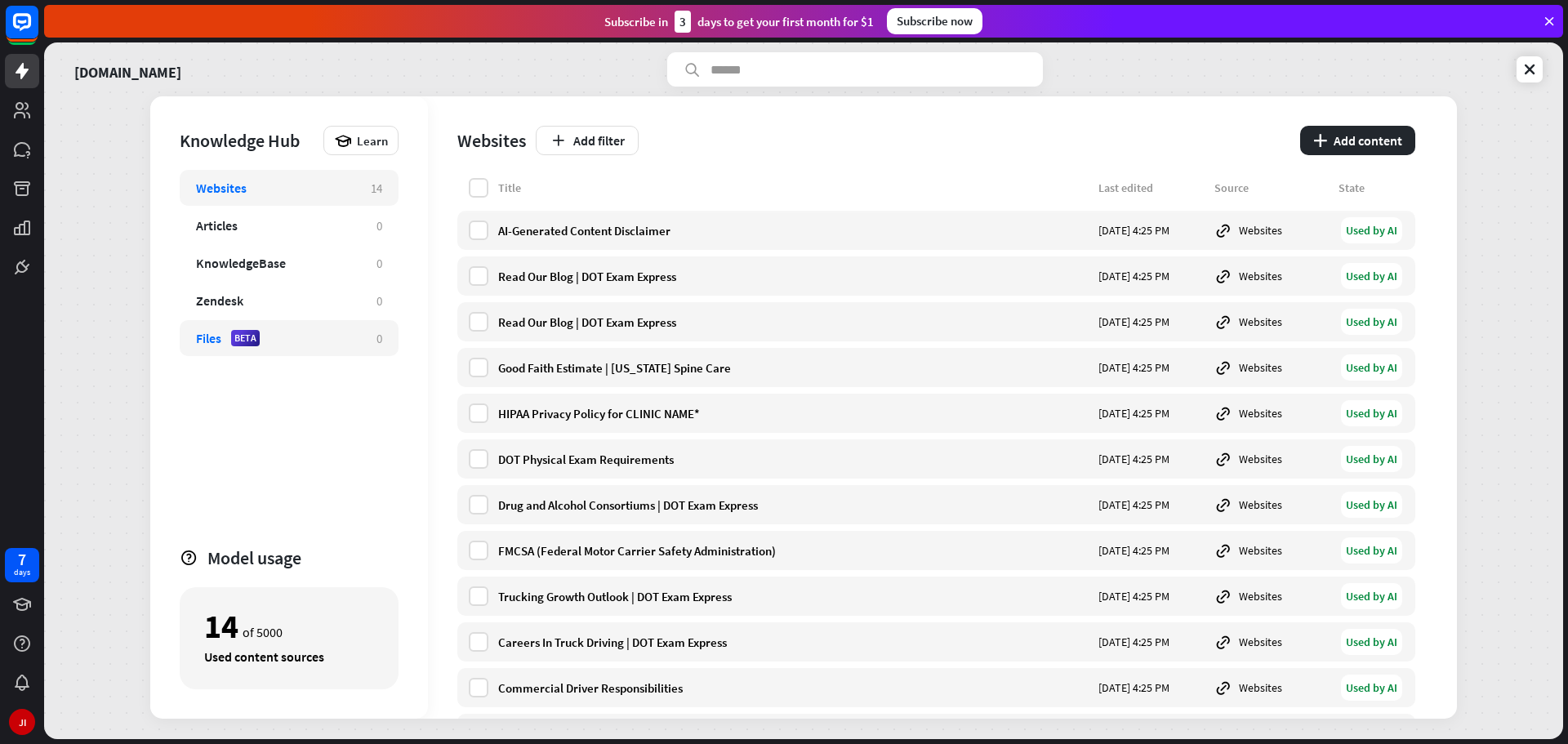
click at [279, 326] on div "Files BETA 0" at bounding box center [289, 338] width 218 height 36
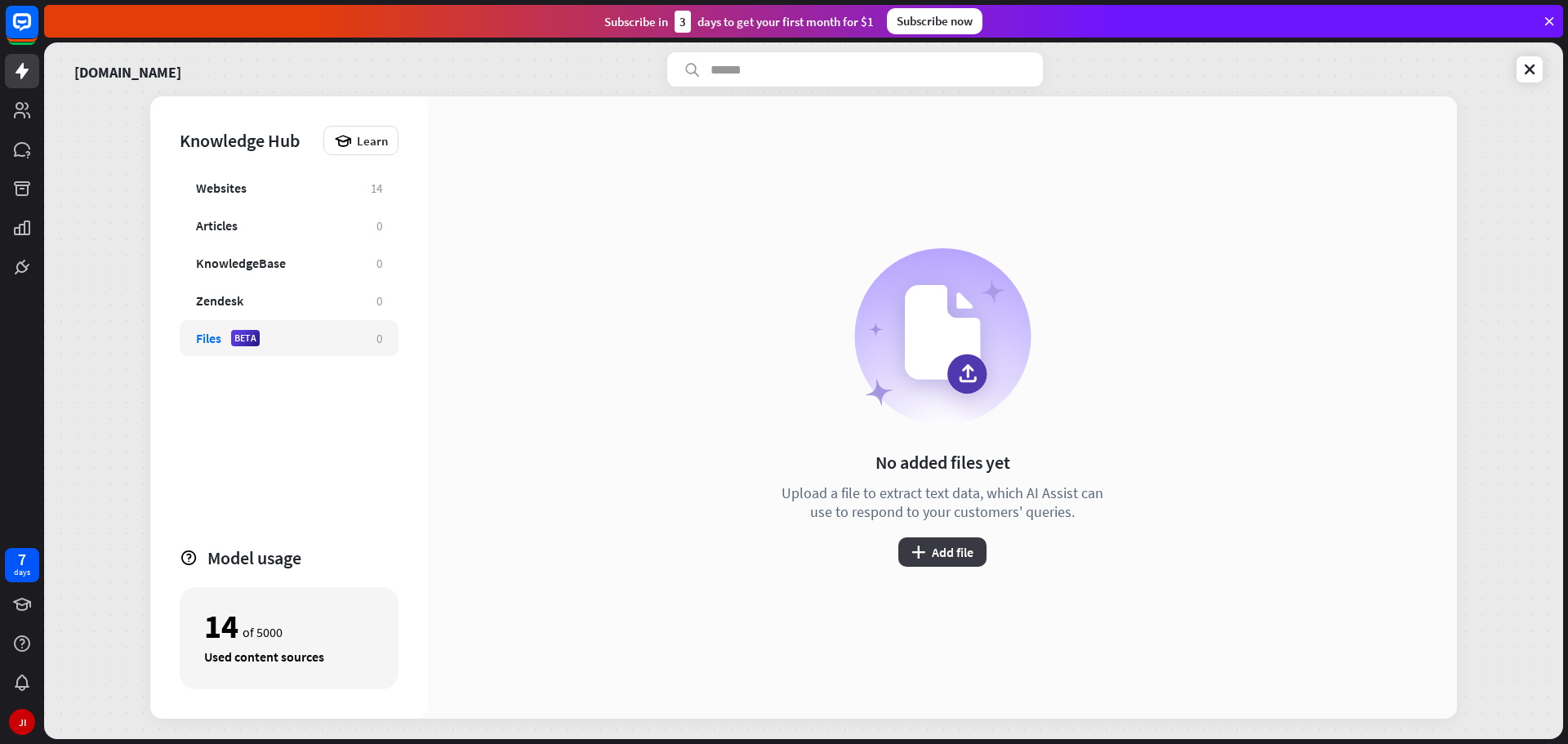
click at [941, 551] on button "plus Add file" at bounding box center [943, 552] width 88 height 29
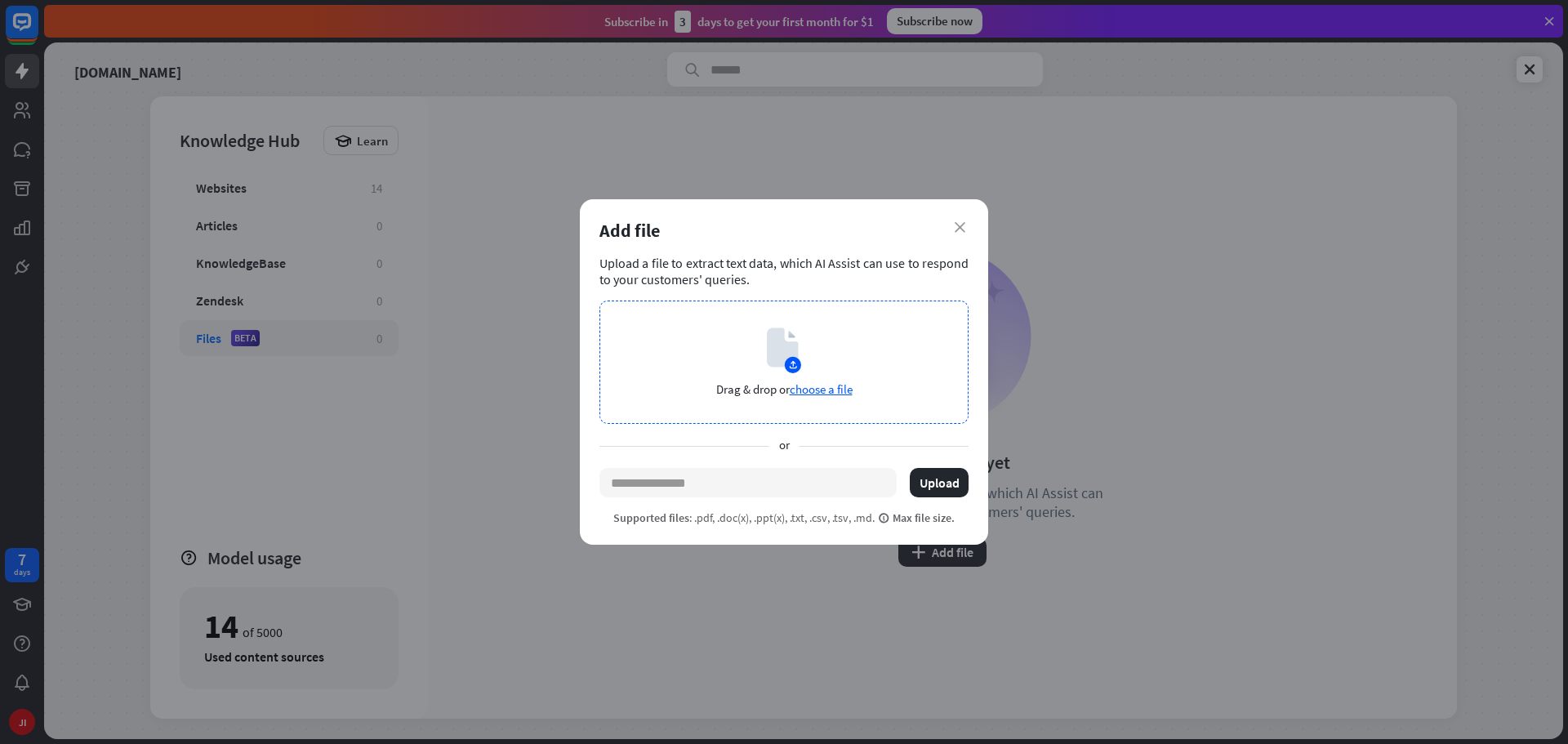
click at [815, 385] on span "choose a file" at bounding box center [821, 389] width 62 height 16
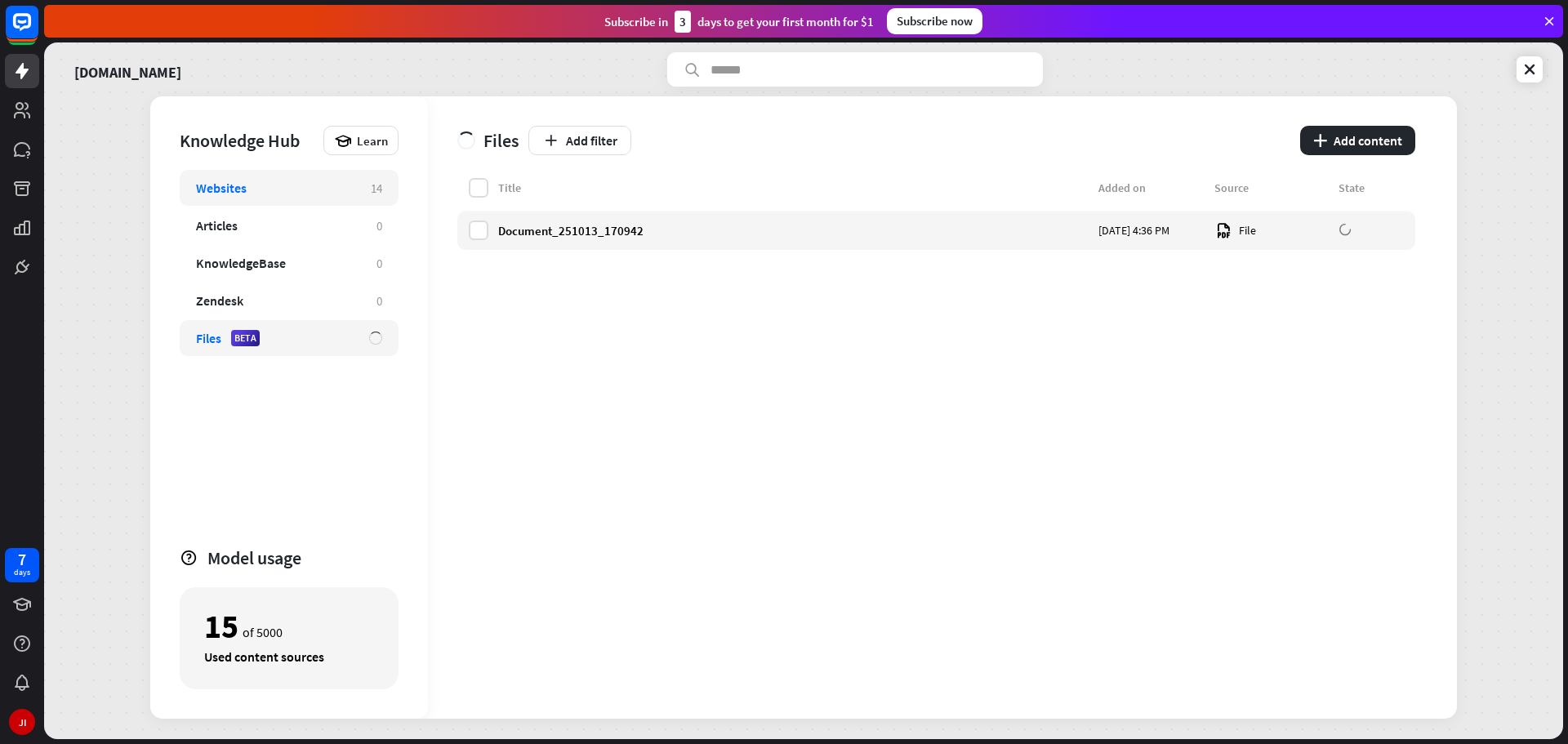
click at [306, 193] on div "Websites" at bounding box center [275, 188] width 159 height 17
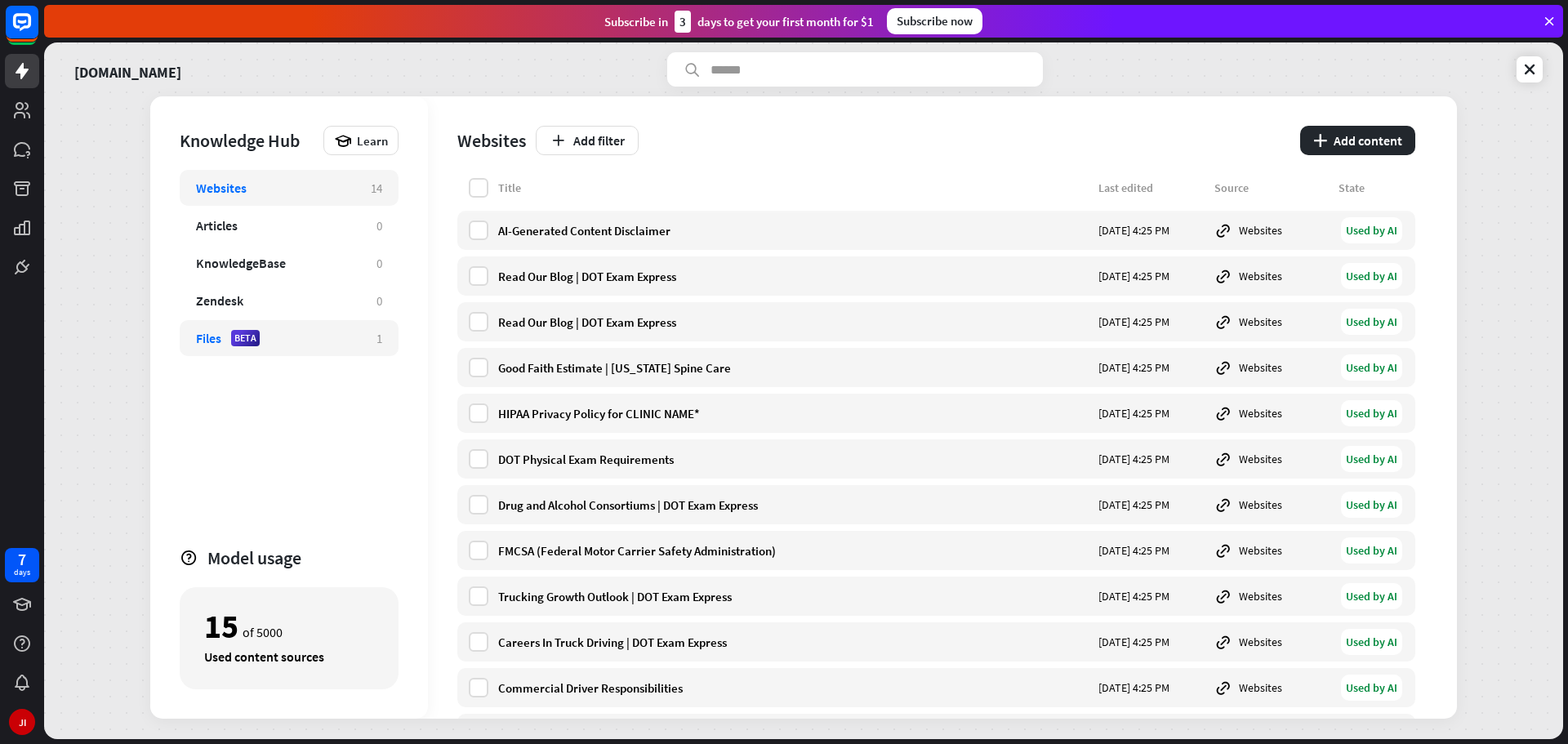
click at [298, 340] on div "Files BETA" at bounding box center [278, 338] width 164 height 17
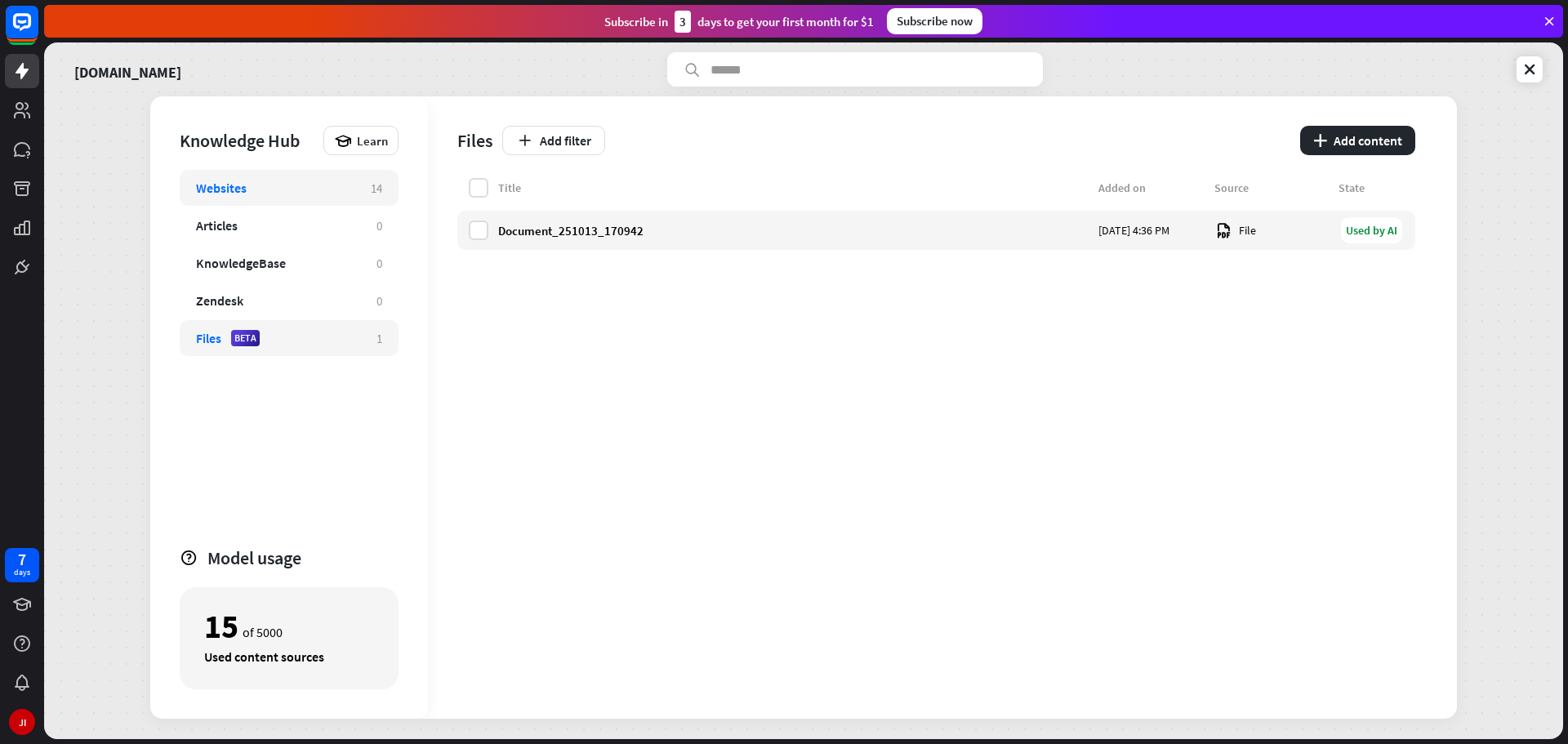
click at [283, 171] on div "Websites 14" at bounding box center [289, 187] width 218 height 36
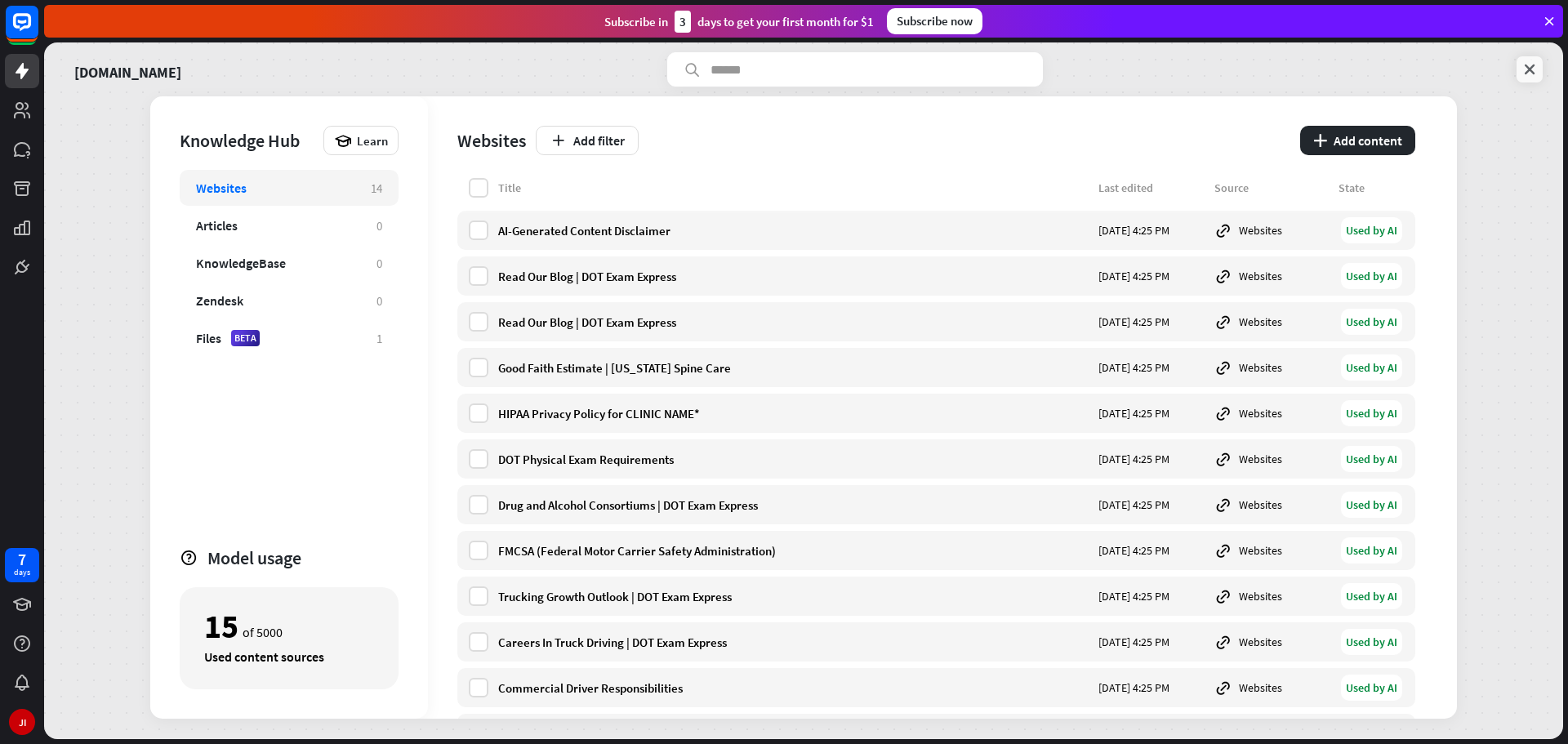
click at [1535, 75] on icon at bounding box center [1529, 70] width 17 height 17
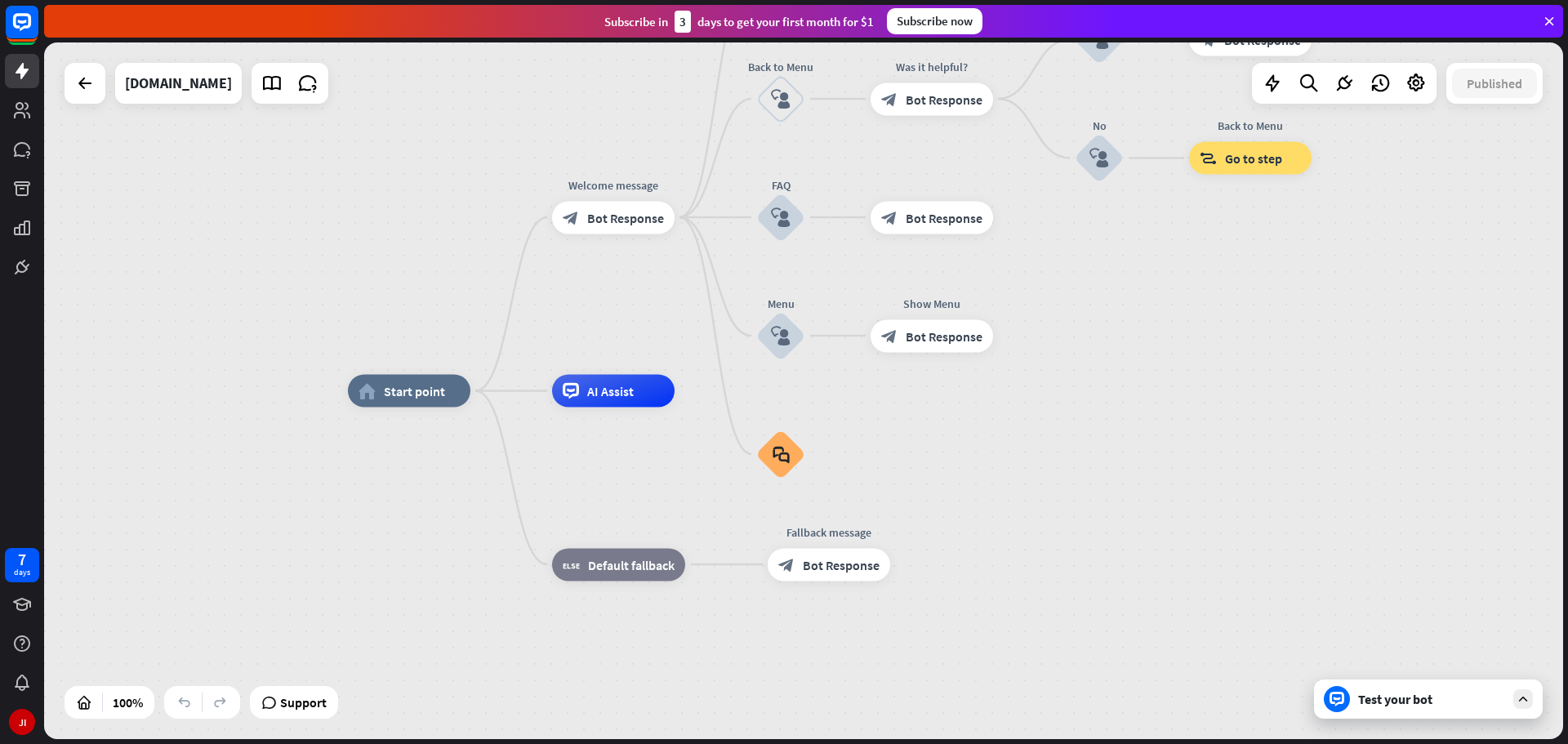
click at [1414, 710] on div "Test your bot" at bounding box center [1428, 699] width 229 height 39
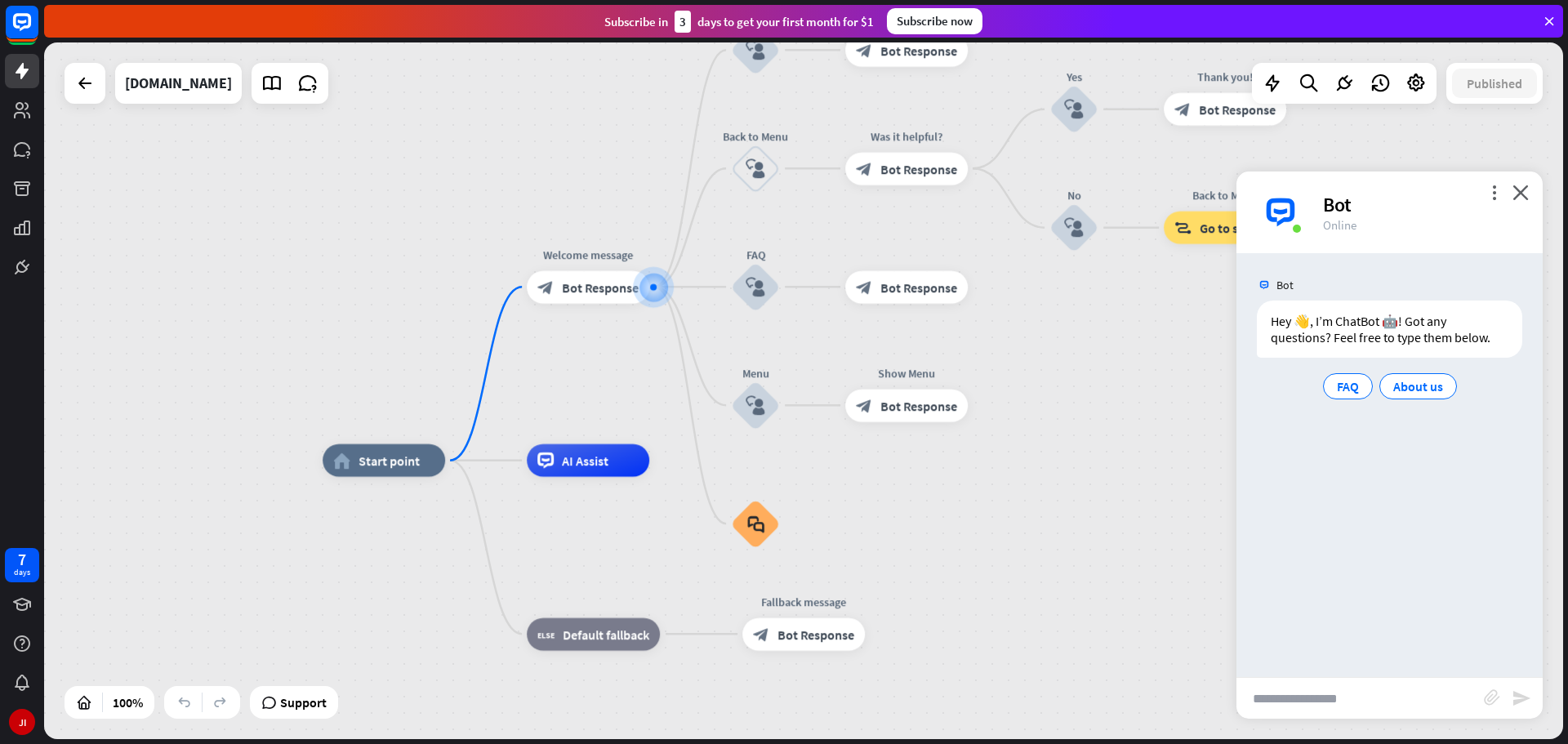
click at [1386, 692] on input "text" at bounding box center [1361, 698] width 248 height 40
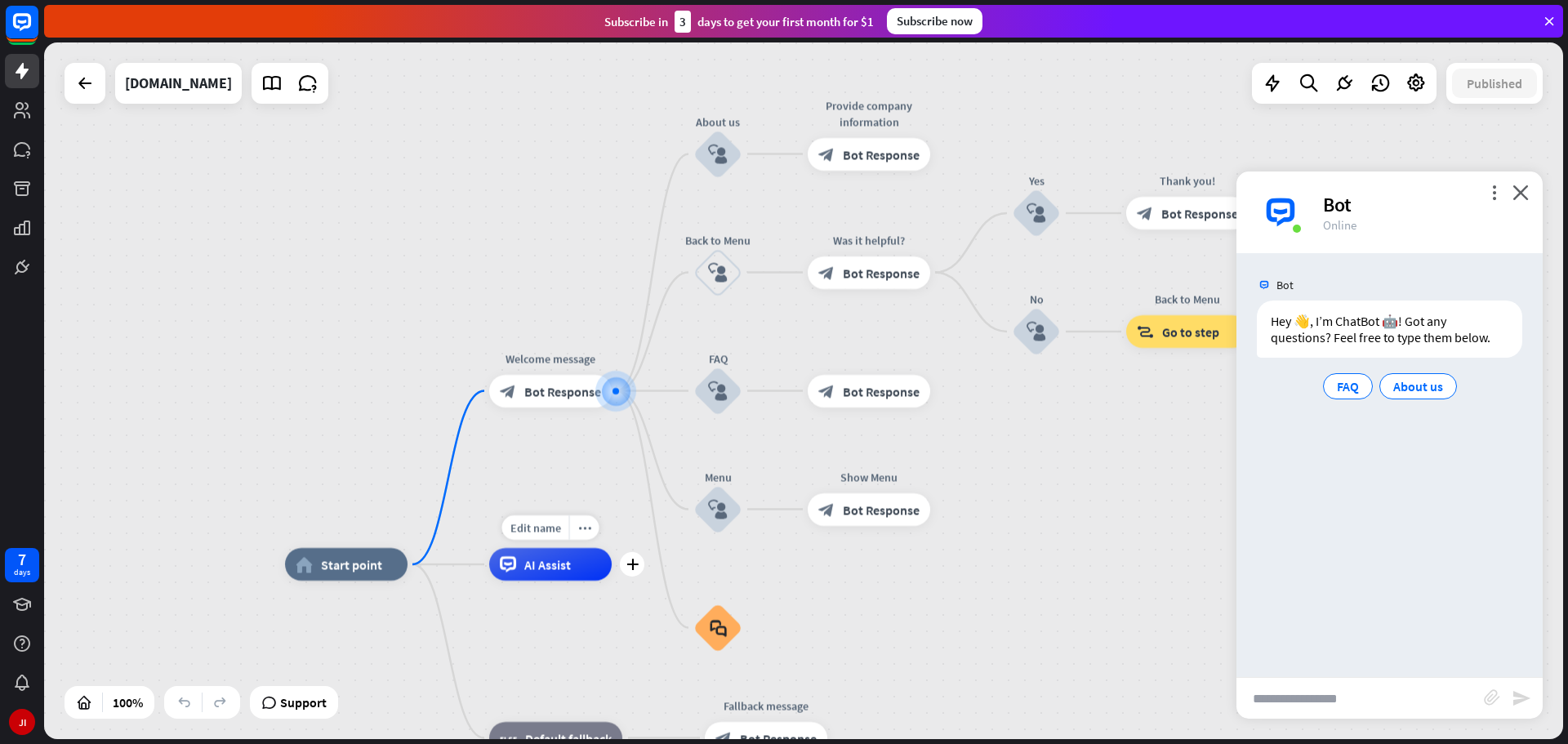
click at [536, 570] on span "AI Assist" at bounding box center [547, 565] width 47 height 17
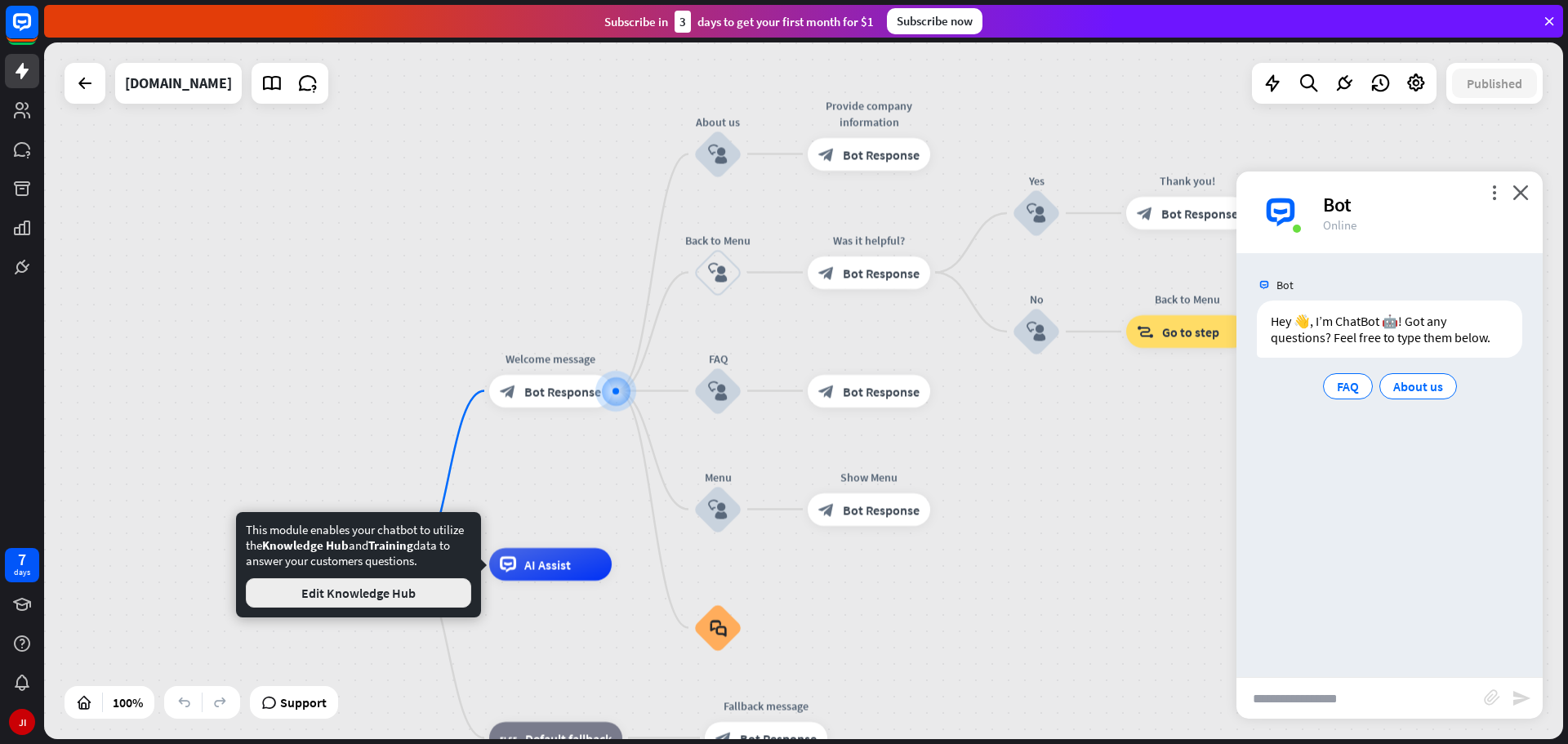
click at [407, 591] on button "Edit Knowledge Hub" at bounding box center [359, 593] width 226 height 29
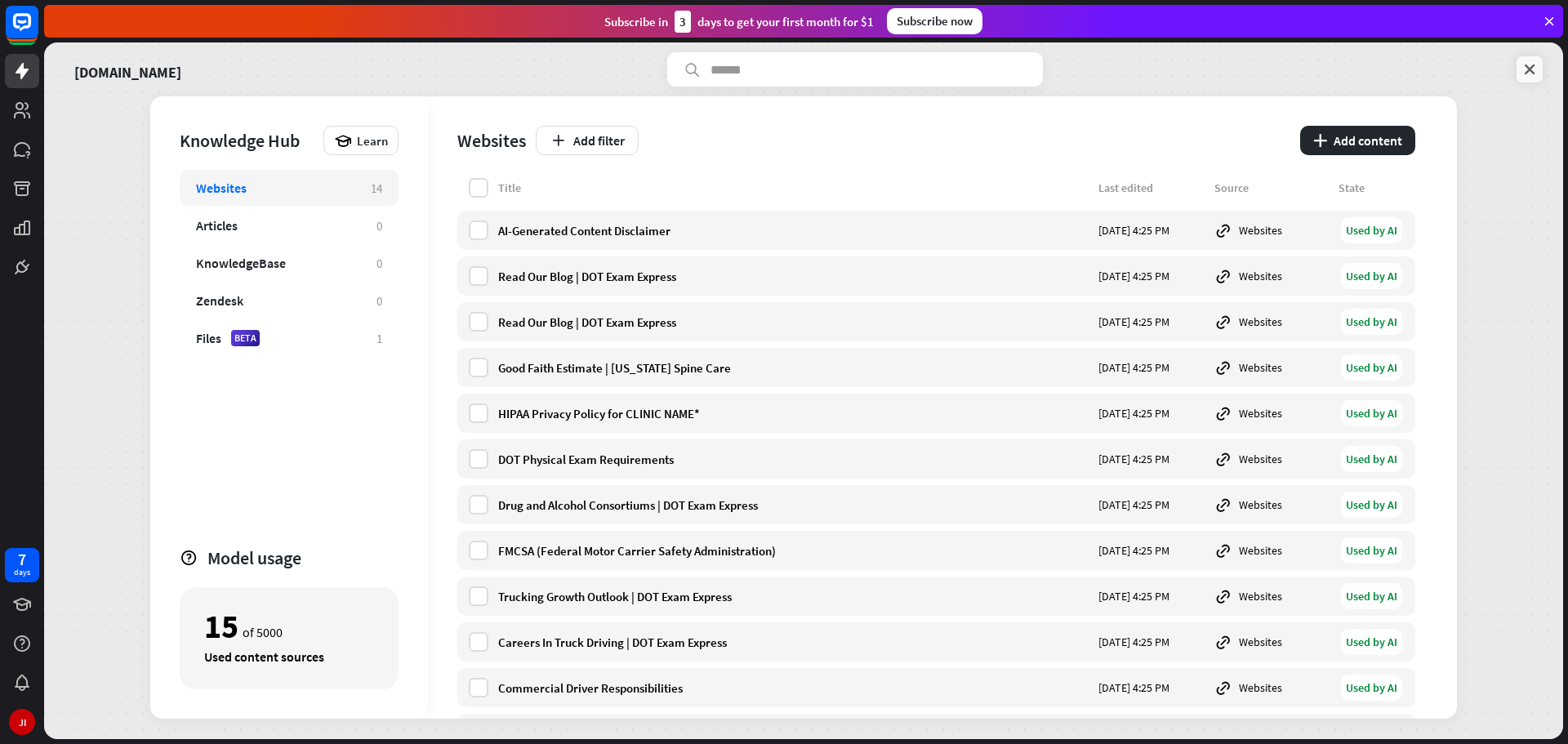
click at [1535, 67] on icon at bounding box center [1529, 70] width 17 height 17
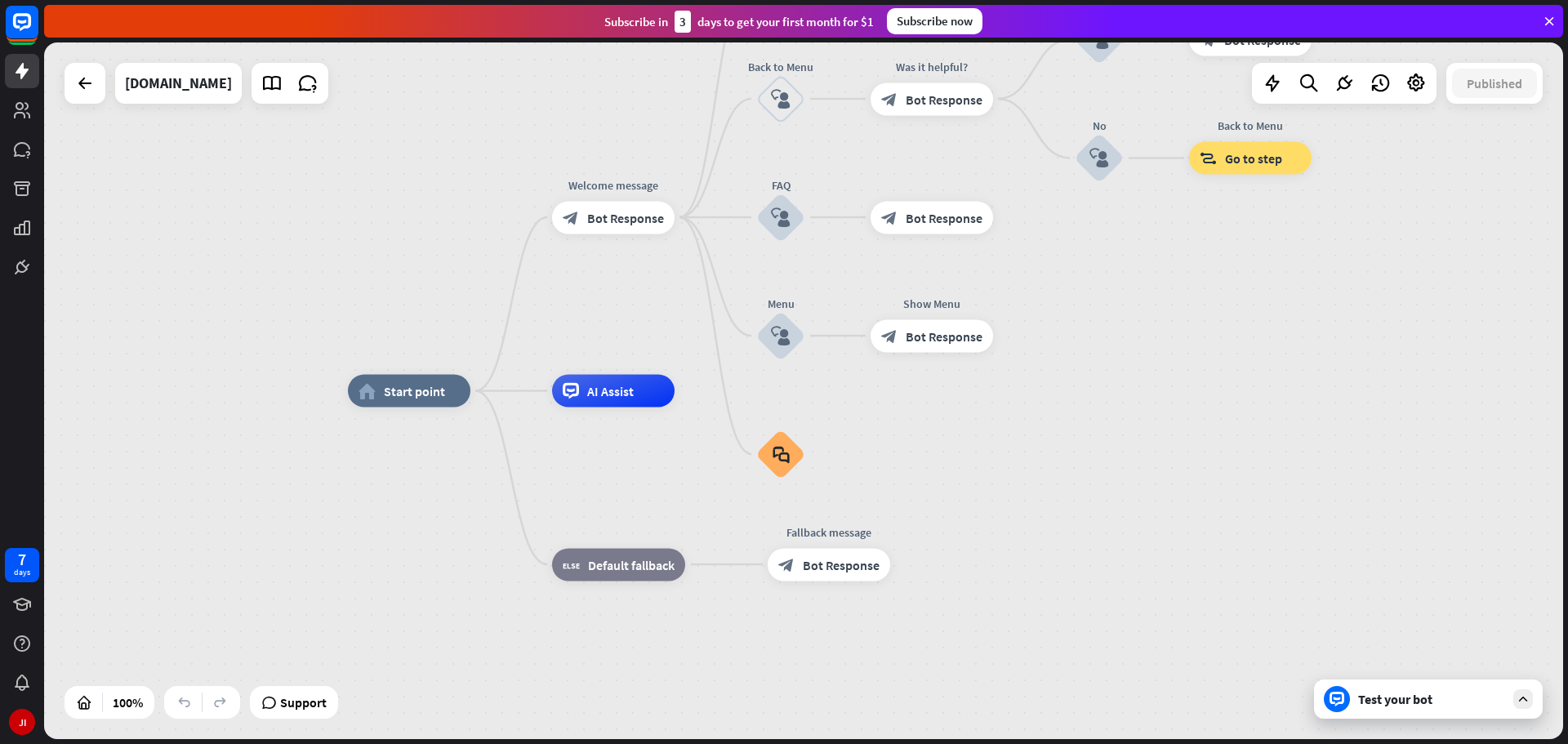
click at [1396, 702] on div "Test your bot" at bounding box center [1431, 700] width 147 height 17
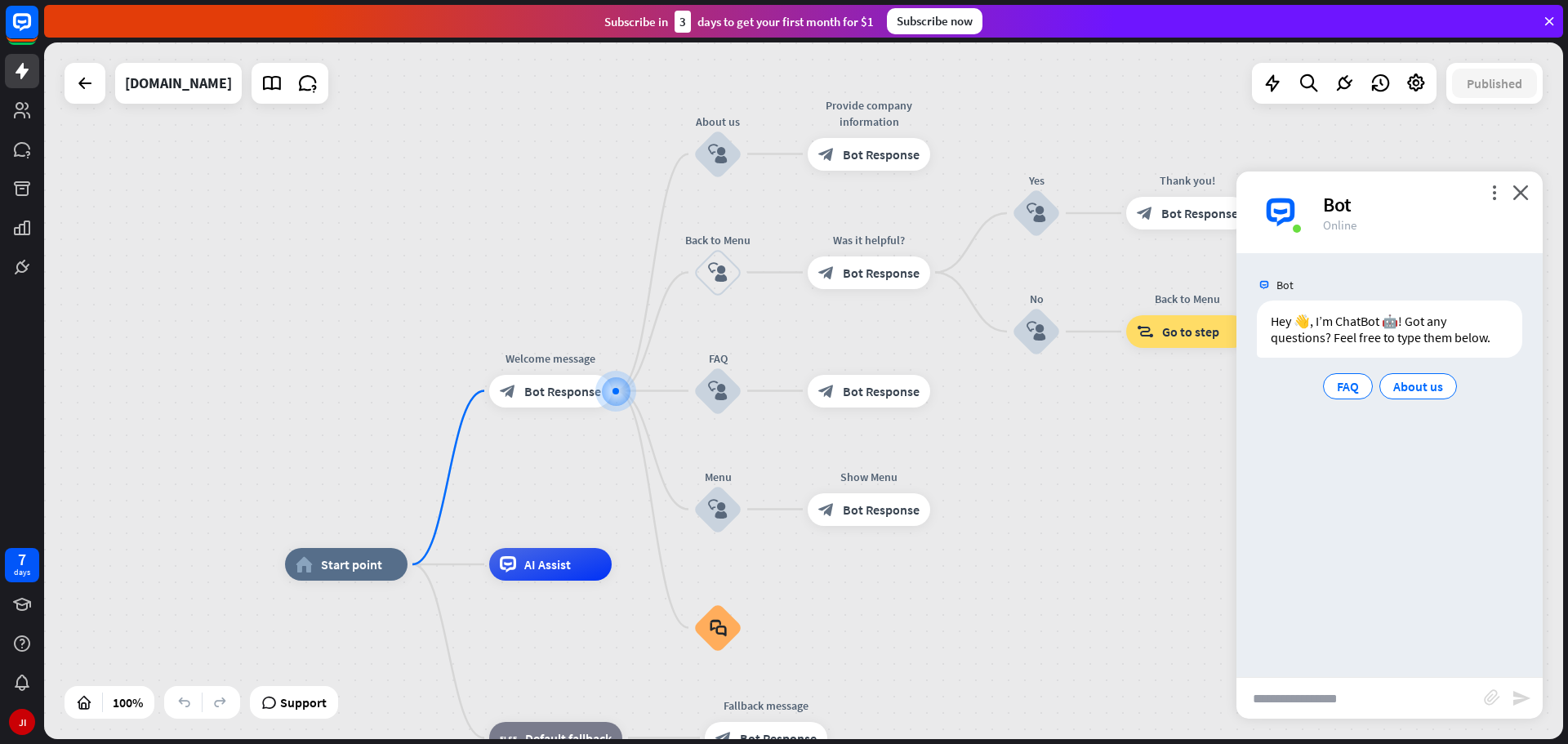
click at [1433, 693] on input "text" at bounding box center [1361, 698] width 248 height 40
type input "**********"
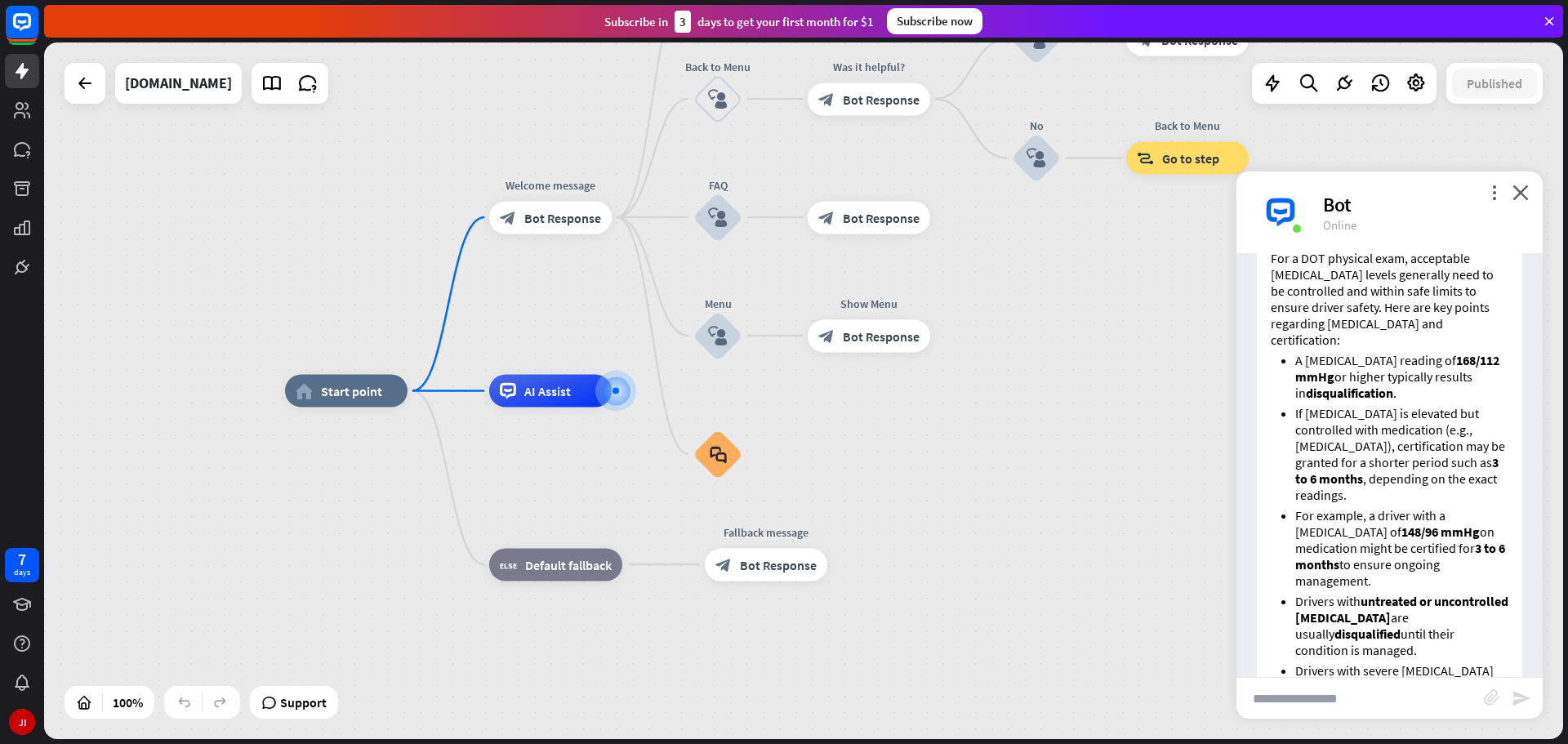
scroll to position [145, 0]
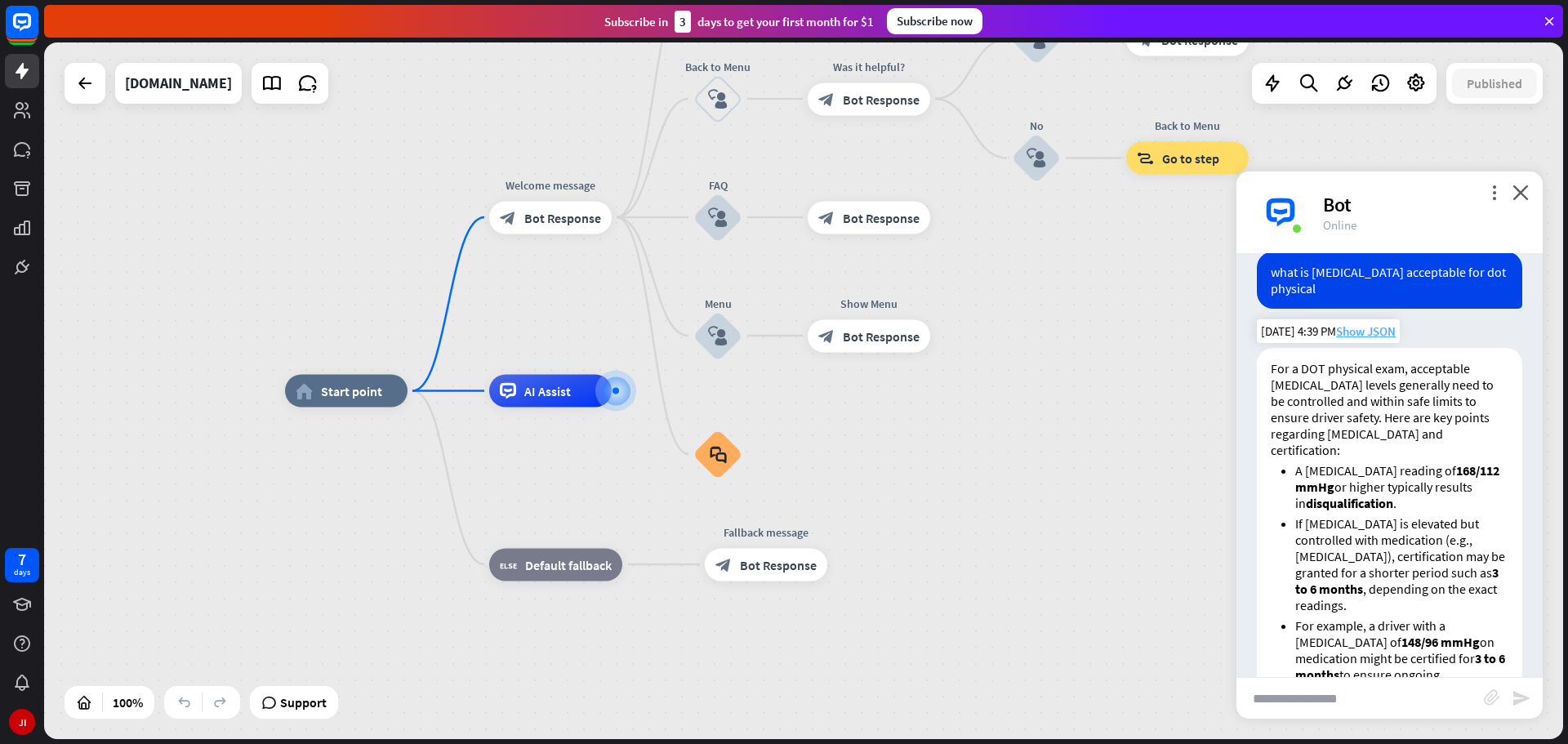
click at [1377, 333] on span "Show JSON" at bounding box center [1365, 331] width 60 height 16
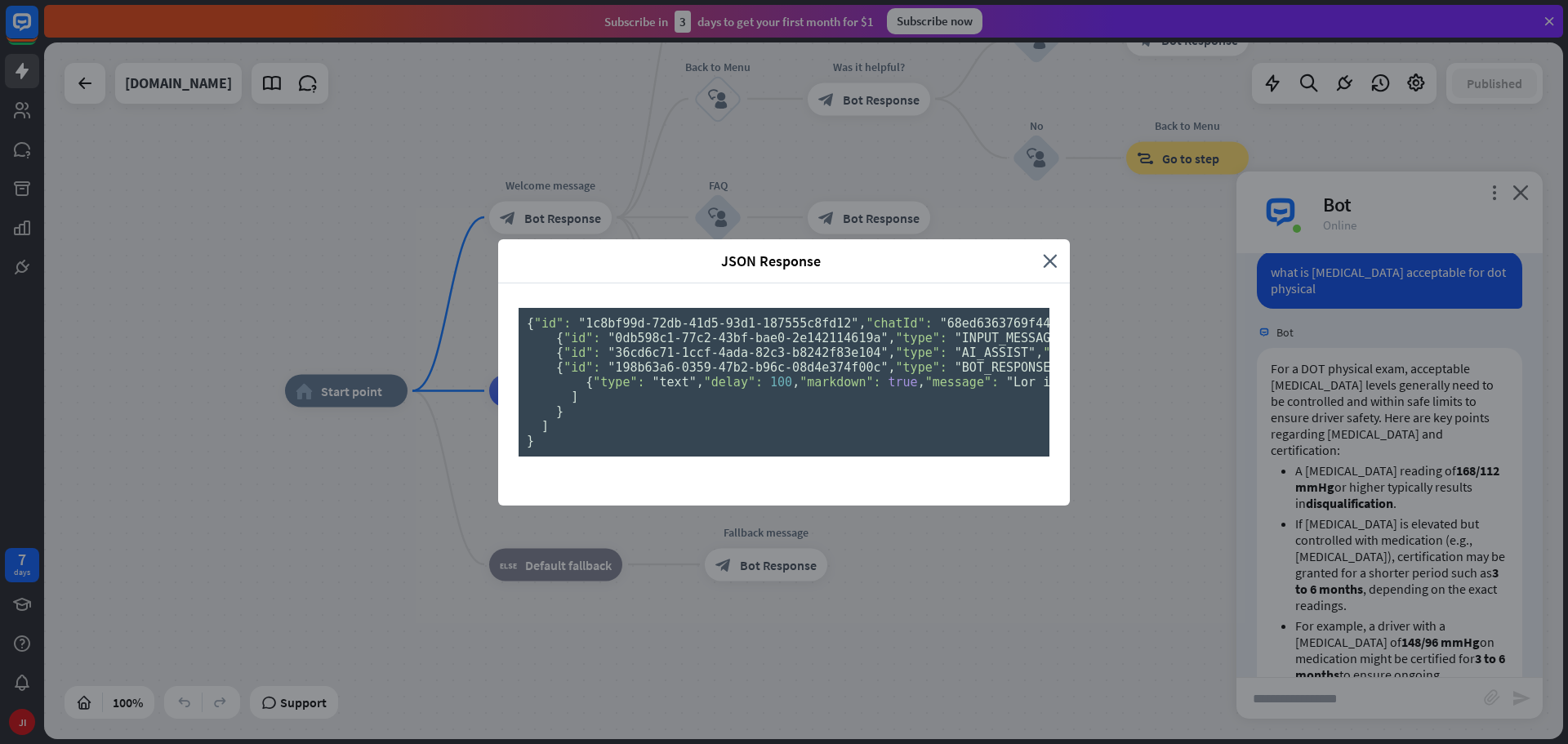
scroll to position [0, 0]
click at [1050, 252] on icon "close" at bounding box center [1050, 261] width 15 height 18
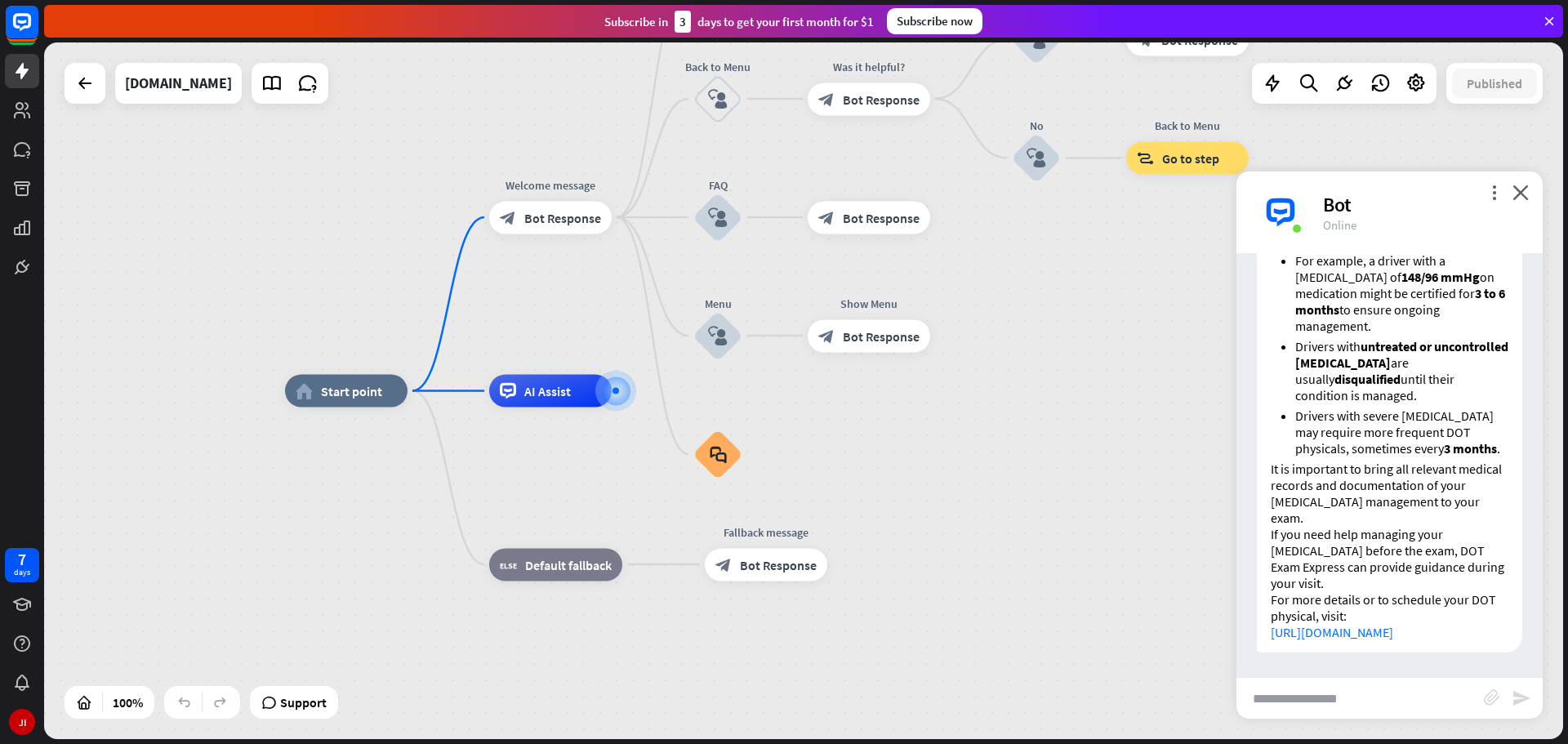
scroll to position [527, 0]
click at [565, 389] on span "AI Assist" at bounding box center [547, 391] width 47 height 17
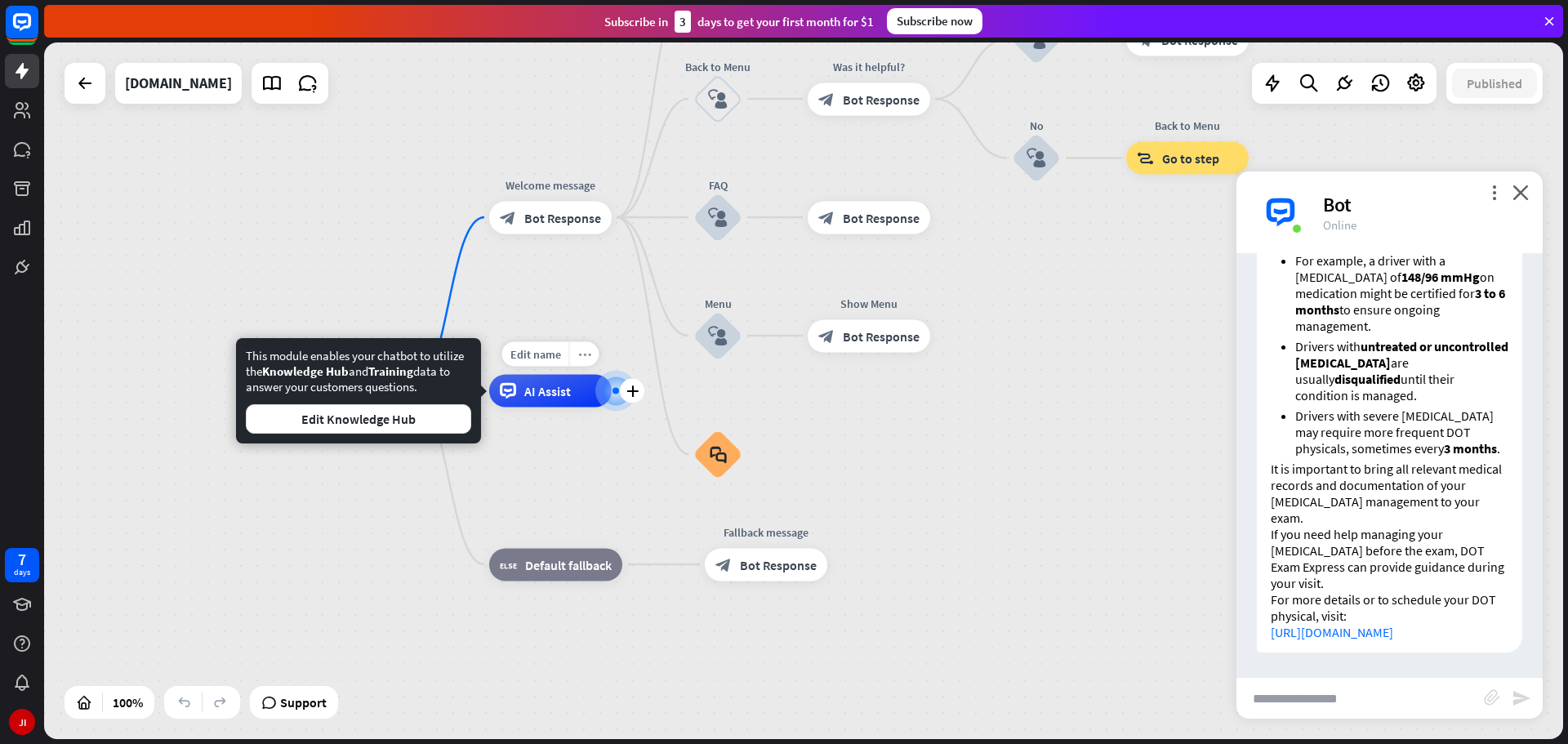
click at [577, 351] on div "more_horiz" at bounding box center [584, 355] width 30 height 25
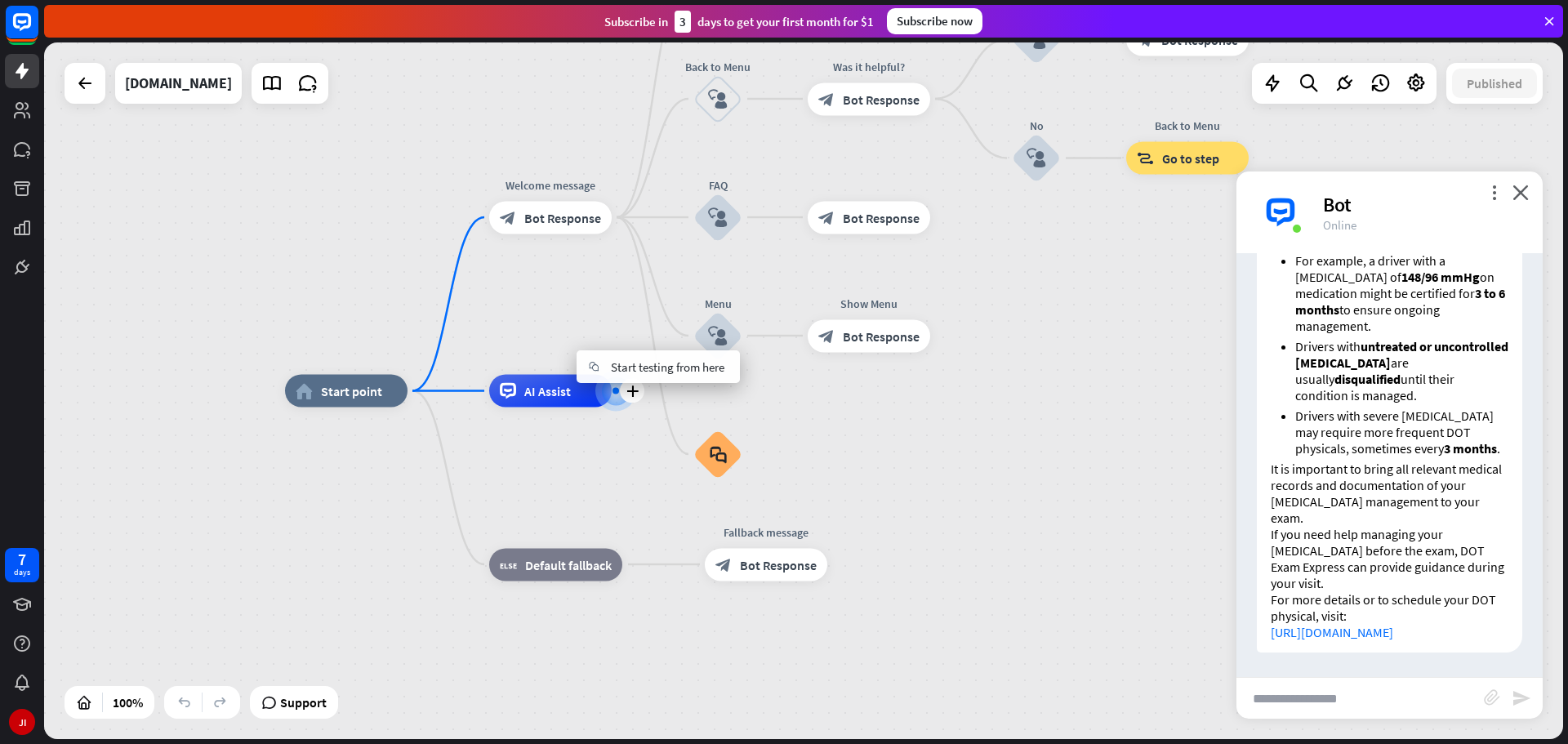
click at [543, 390] on span "AI Assist" at bounding box center [547, 391] width 47 height 17
click at [563, 403] on div "AI Assist" at bounding box center [550, 391] width 122 height 33
drag, startPoint x: 584, startPoint y: 459, endPoint x: 570, endPoint y: 423, distance: 38.6
click at [584, 460] on div "home_2 Start point Welcome message block_bot_response Bot Response About us blo…" at bounding box center [1044, 739] width 1519 height 697
click at [557, 221] on span "Bot Response" at bounding box center [563, 219] width 77 height 17
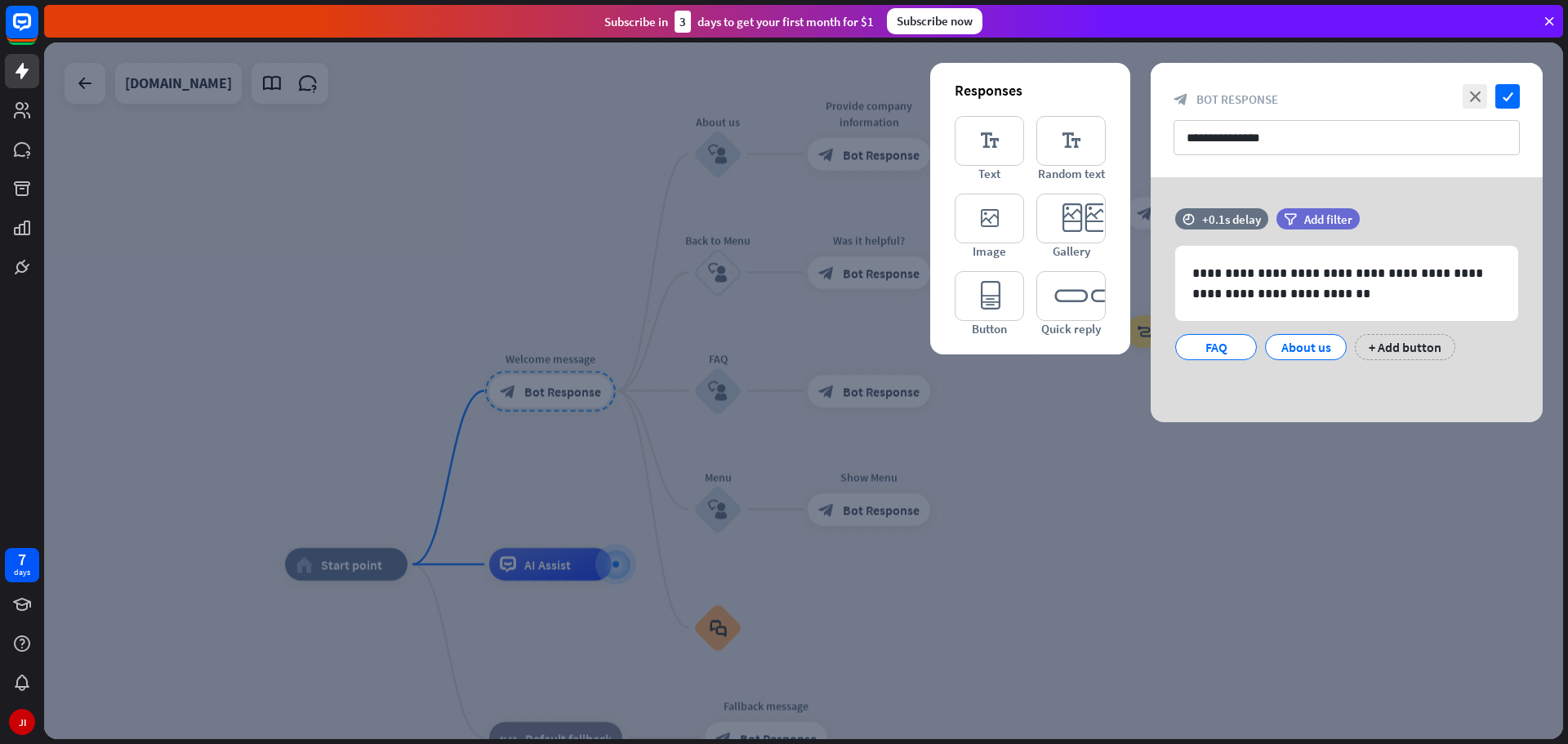
click at [565, 551] on div at bounding box center [803, 390] width 1519 height 697
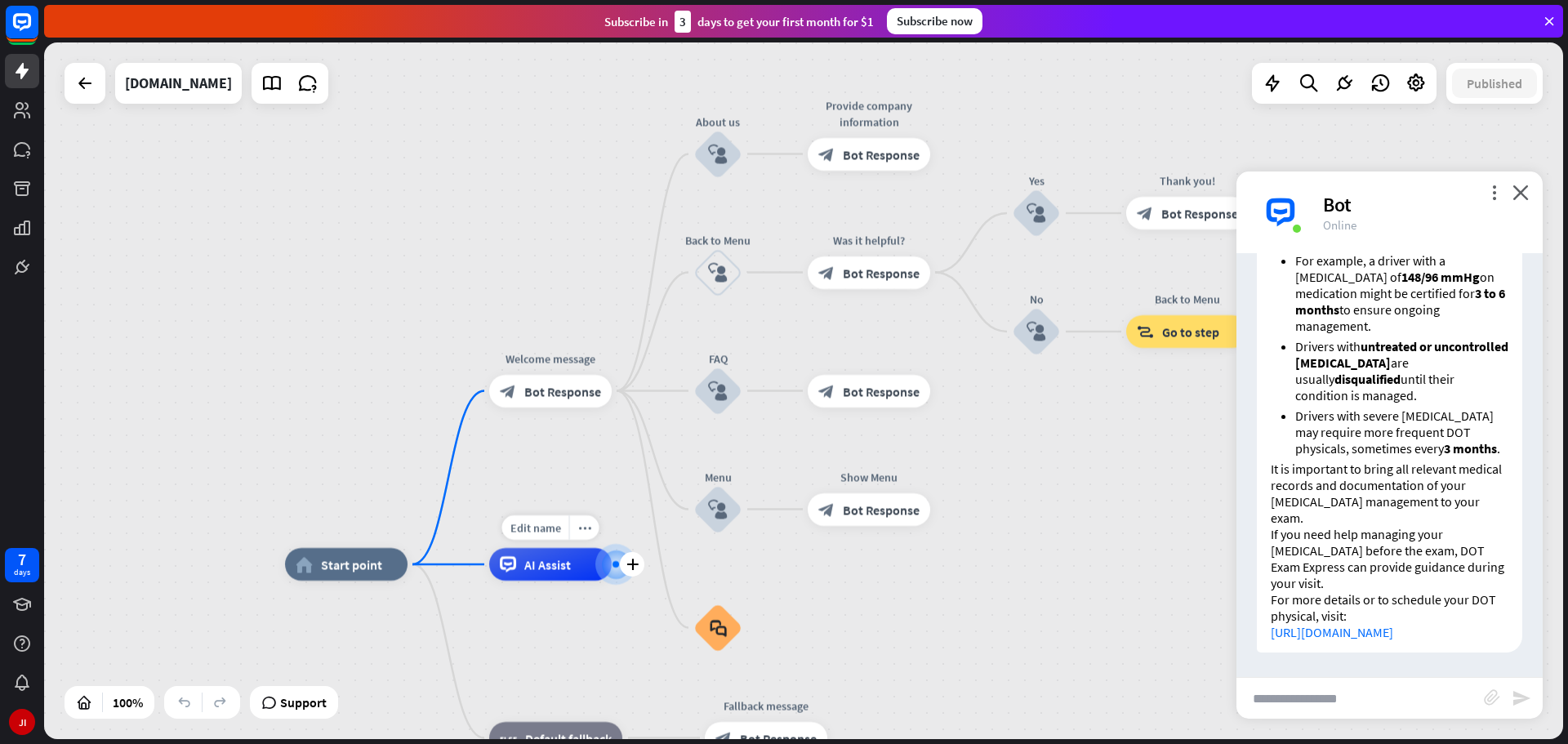
click at [566, 567] on span "AI Assist" at bounding box center [547, 565] width 47 height 17
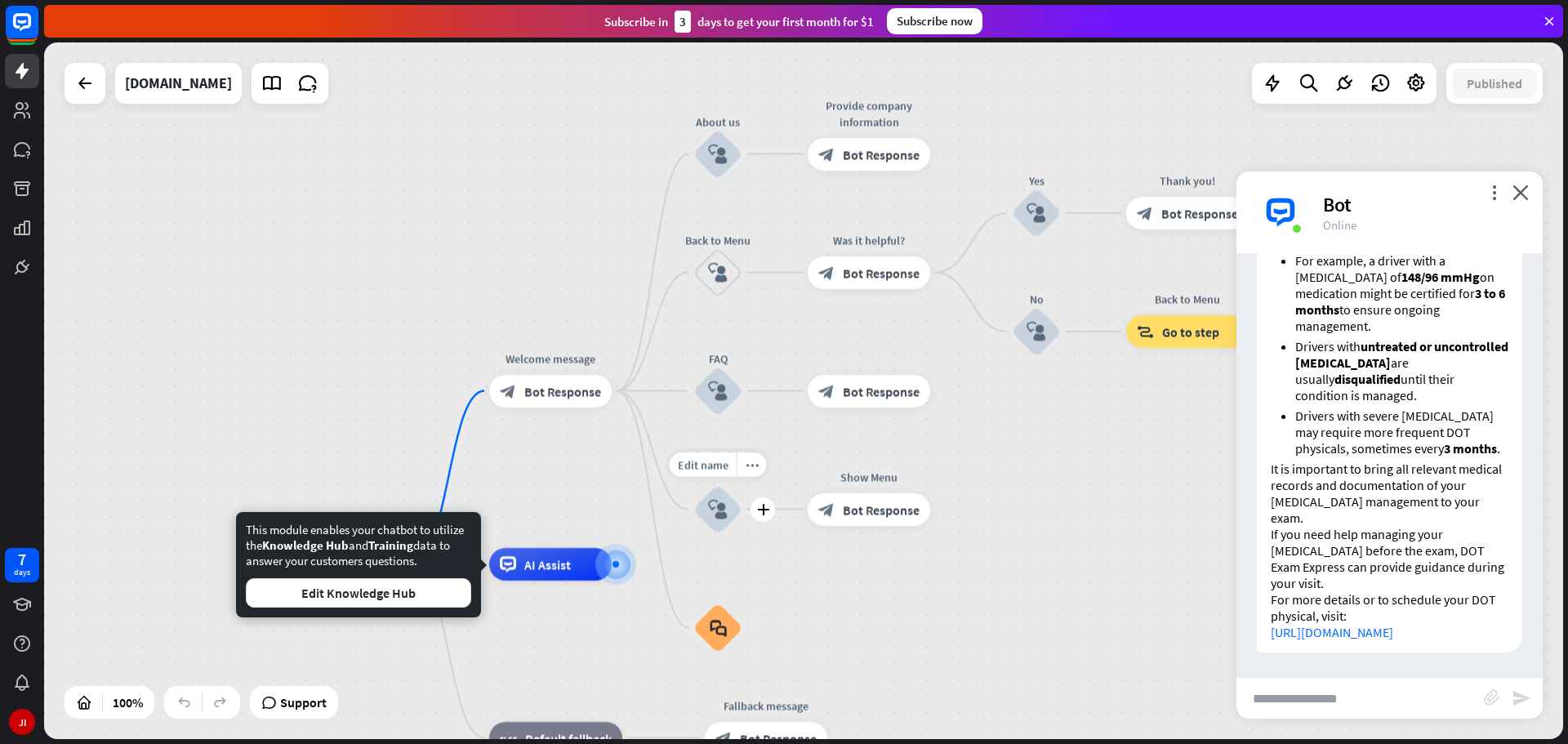
click at [743, 603] on div "block_faq" at bounding box center [717, 627] width 49 height 49
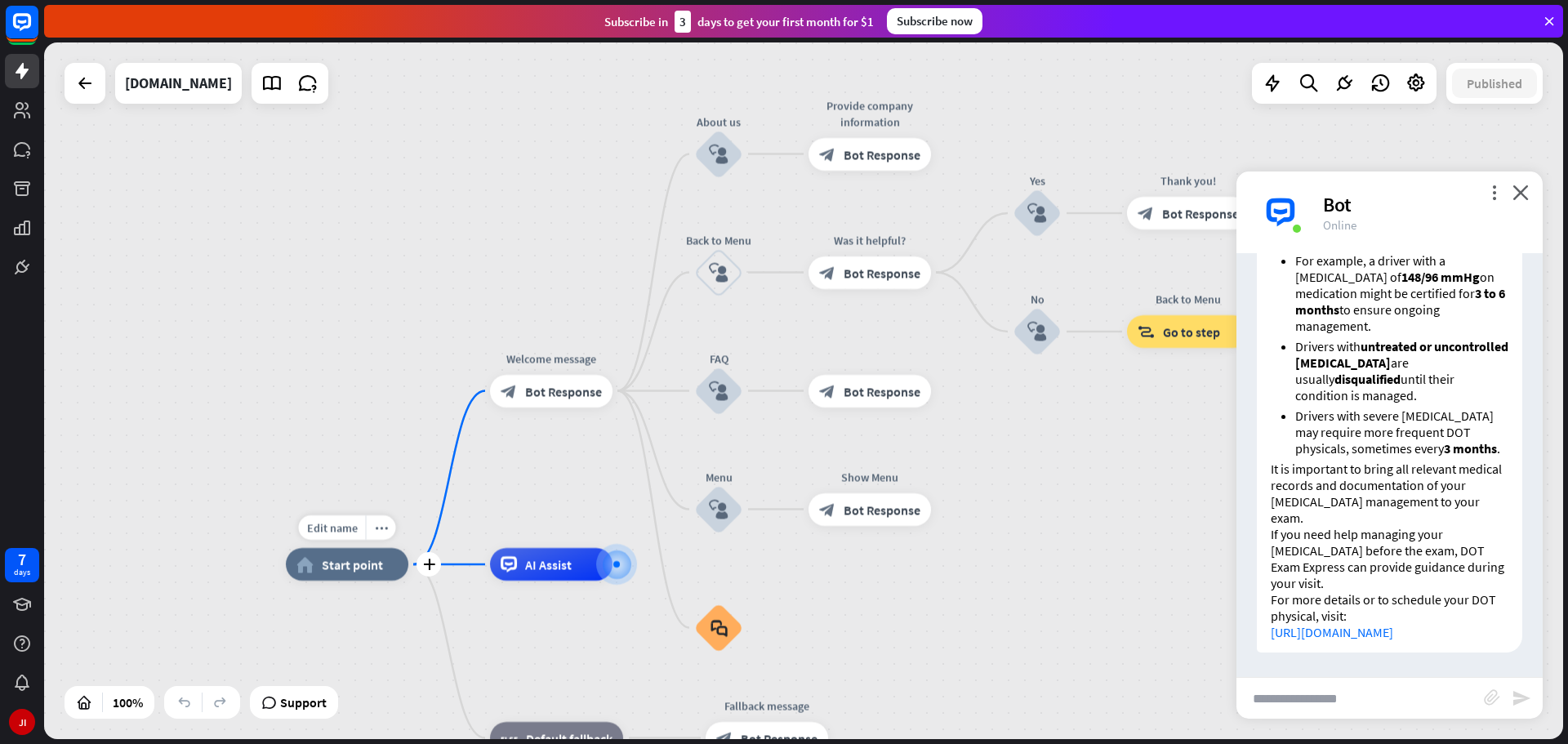
click at [409, 548] on div "Edit name more_horiz plus home_2 Start point" at bounding box center [346, 565] width 122 height 33
click at [546, 567] on span "AI Assist" at bounding box center [548, 565] width 47 height 17
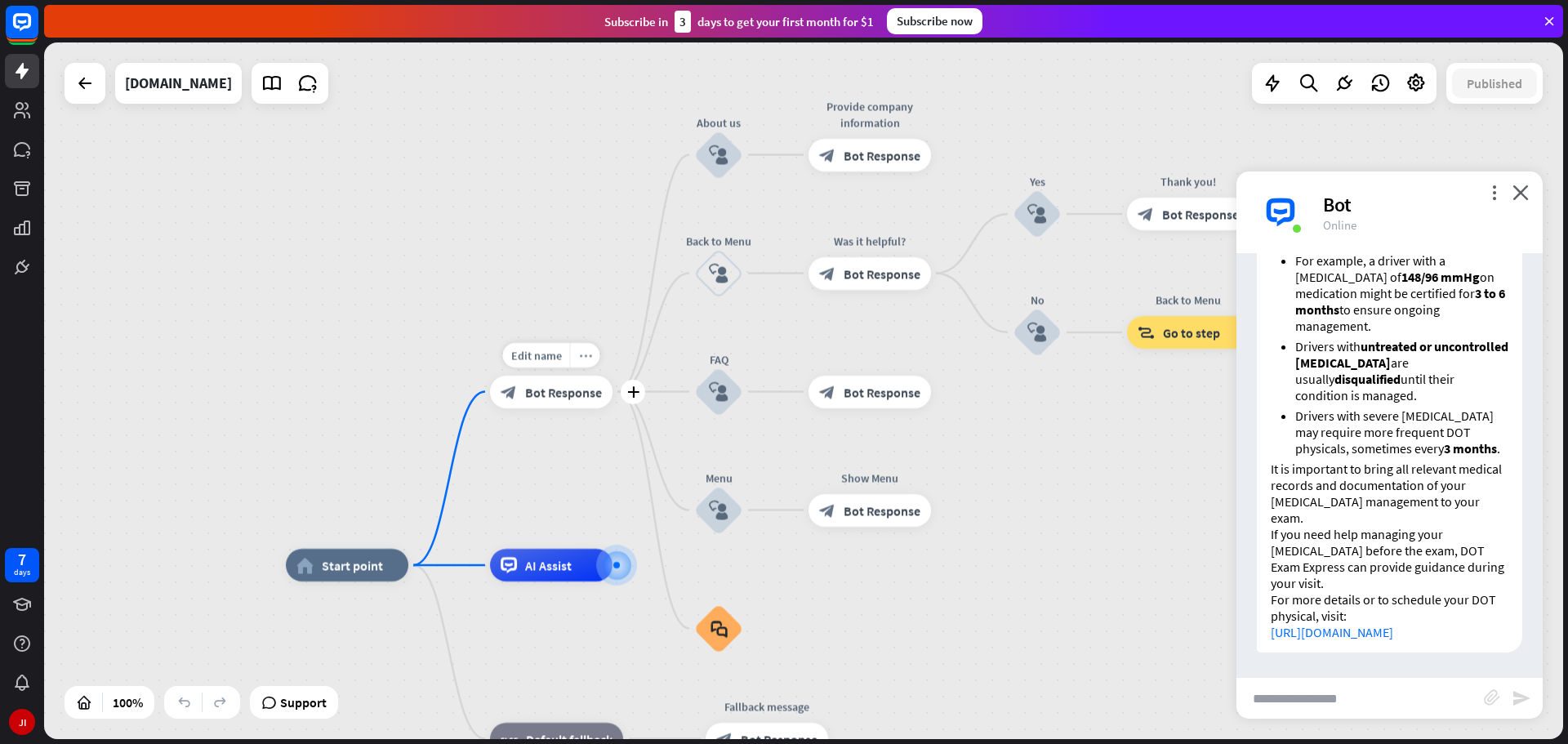
click at [587, 357] on icon "more_horiz" at bounding box center [586, 355] width 13 height 12
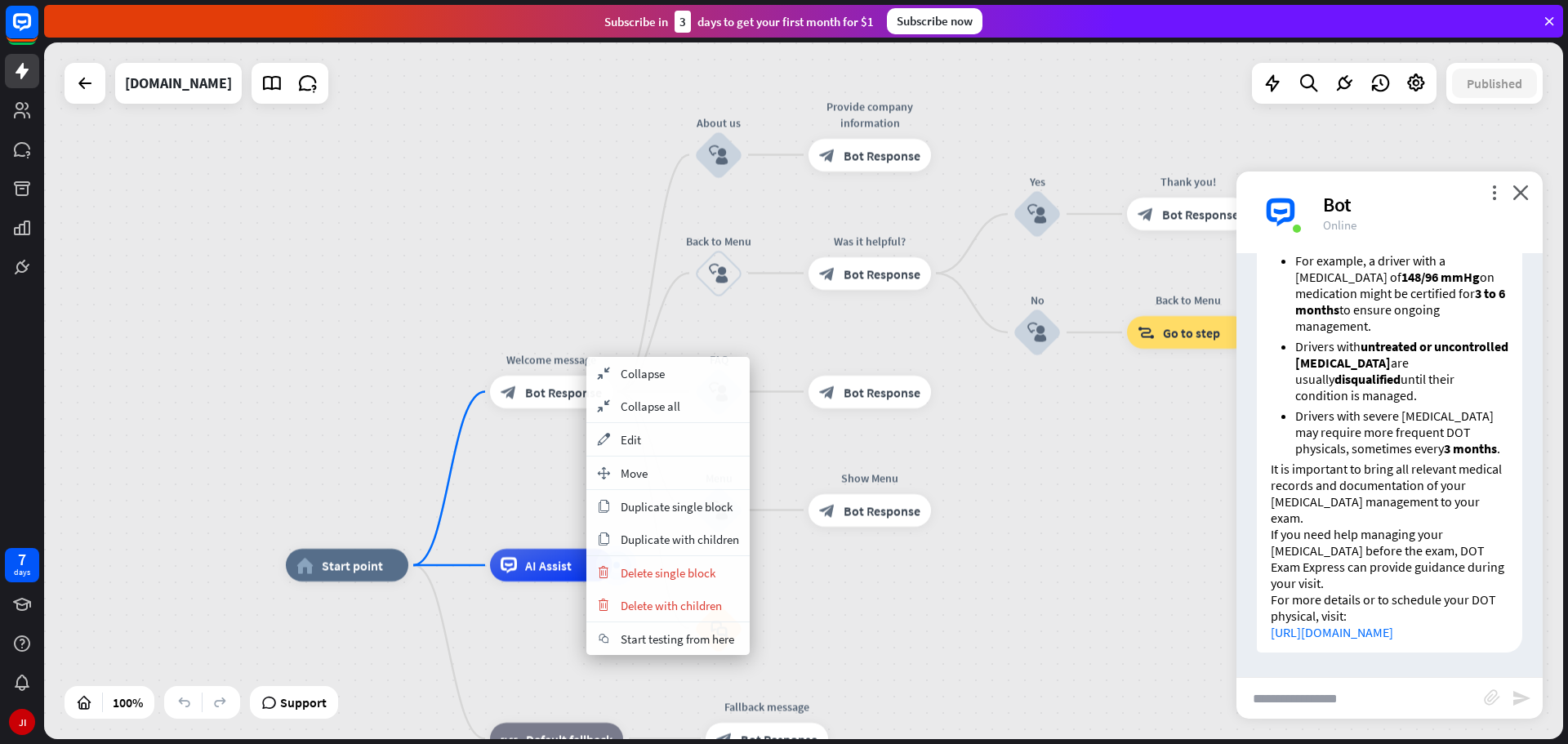
click at [539, 495] on div "home_2 Start point Welcome message block_bot_response Bot Response About us blo…" at bounding box center [803, 390] width 1519 height 697
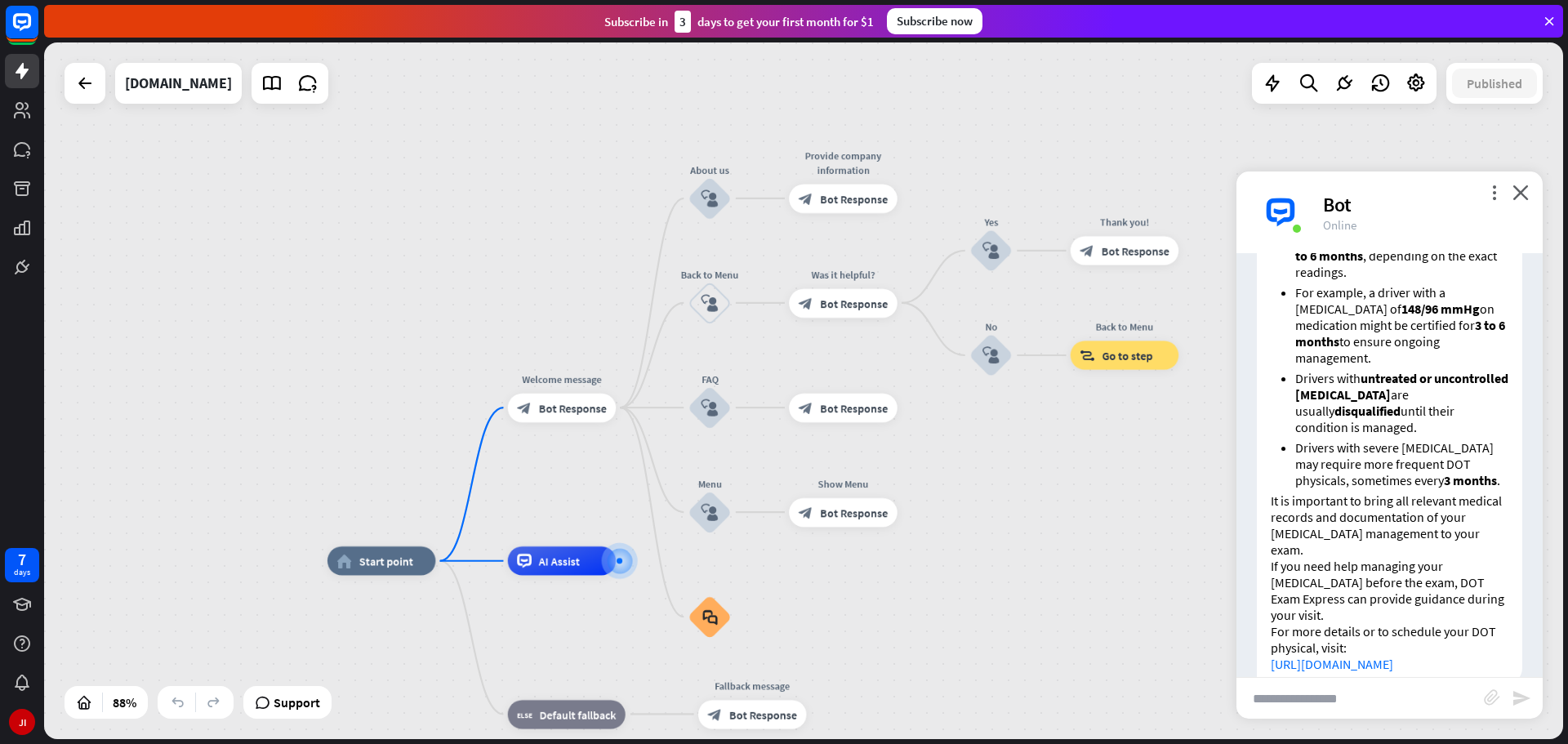
scroll to position [527, 0]
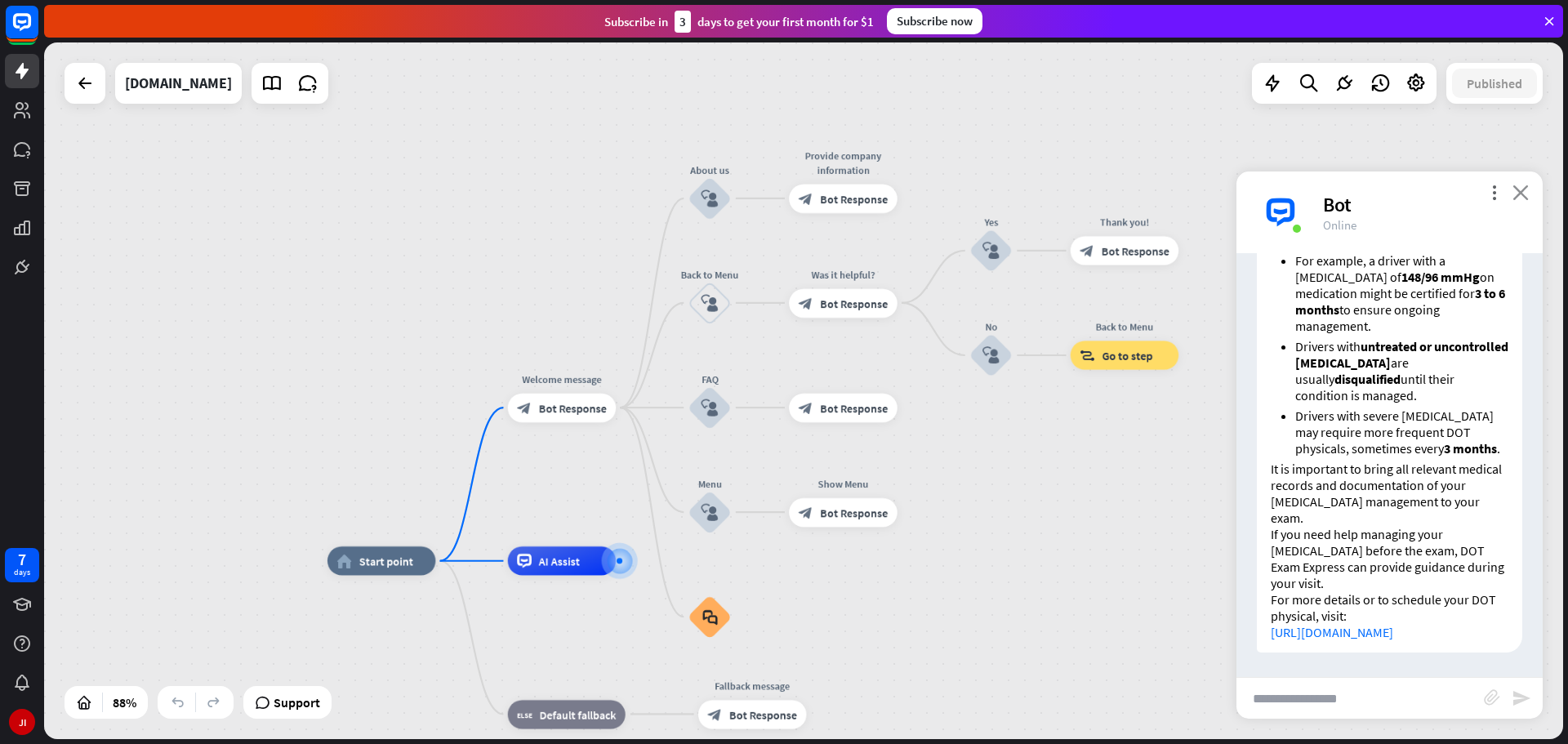
click at [1523, 198] on icon "close" at bounding box center [1521, 192] width 17 height 16
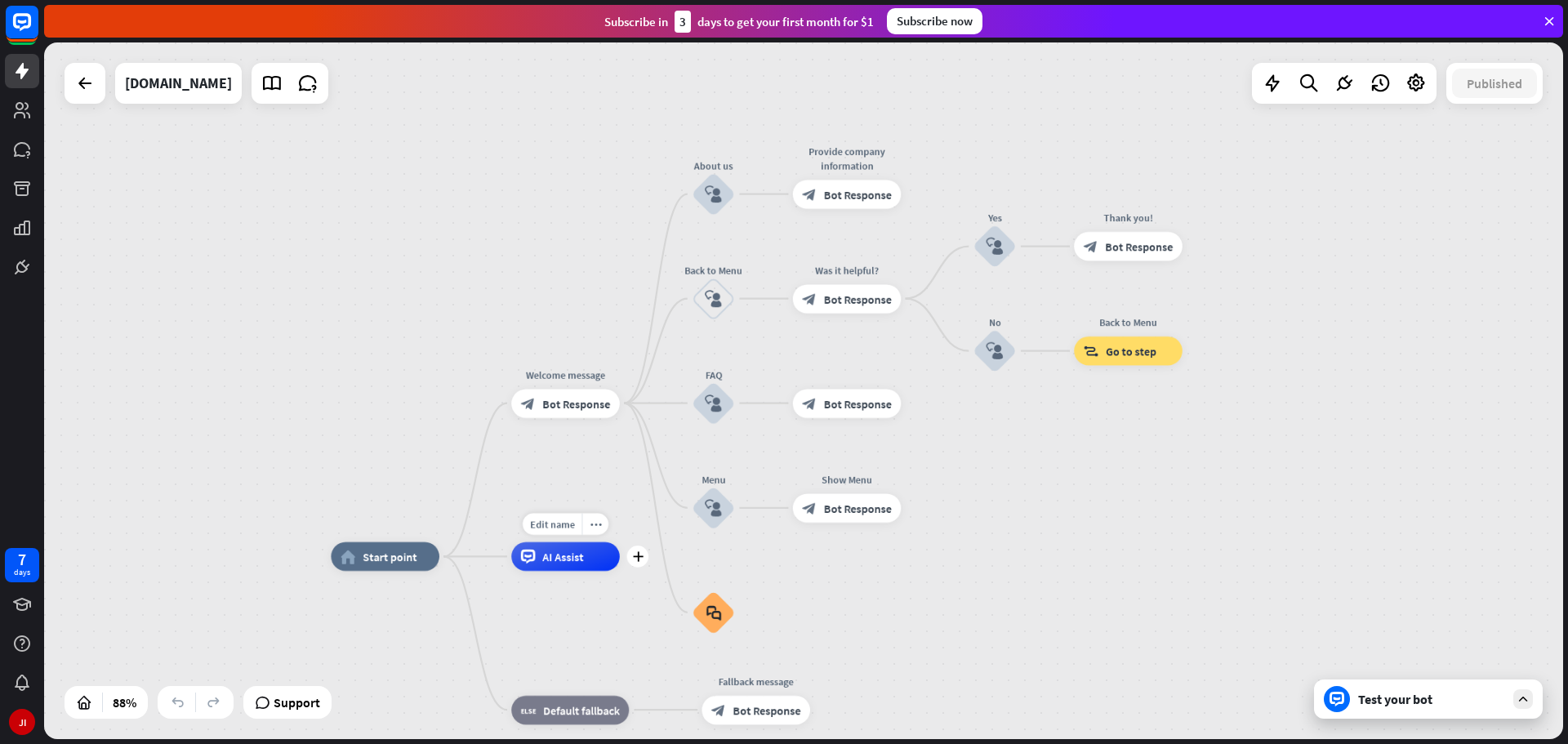
click at [566, 566] on div "AI Assist" at bounding box center [565, 557] width 107 height 28
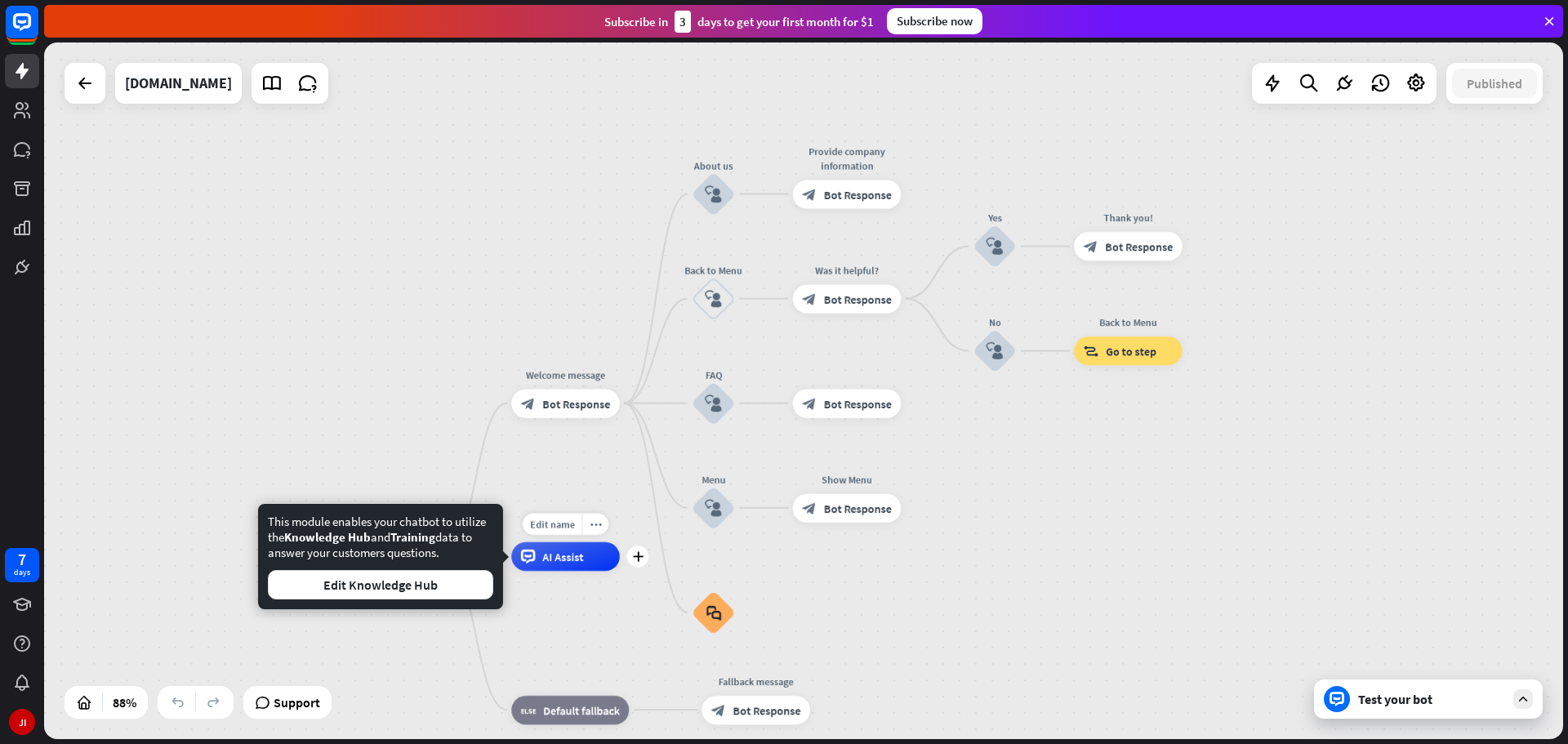
click at [568, 558] on span "AI Assist" at bounding box center [563, 558] width 40 height 15
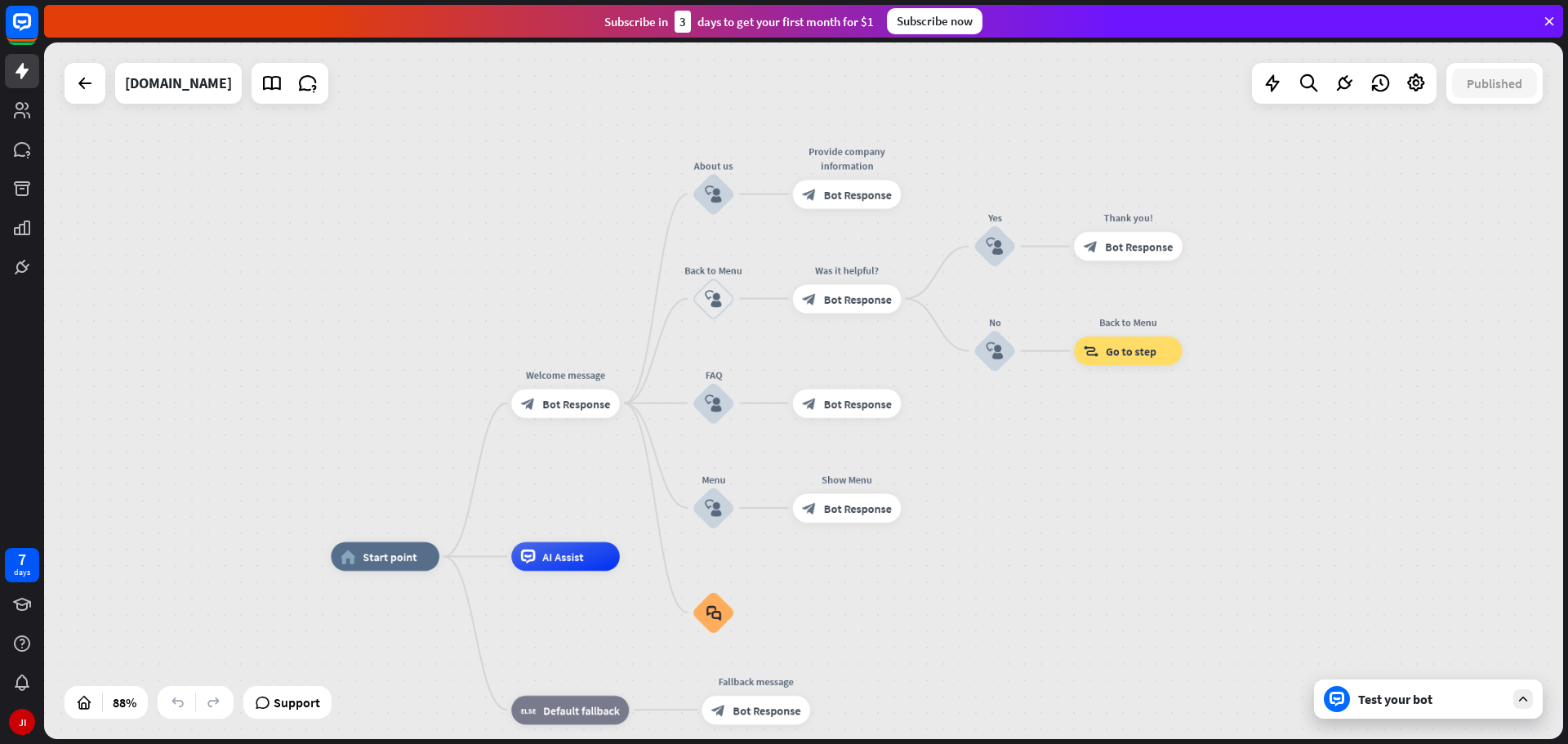
click at [413, 566] on div "home_2 Start point" at bounding box center [384, 557] width 107 height 28
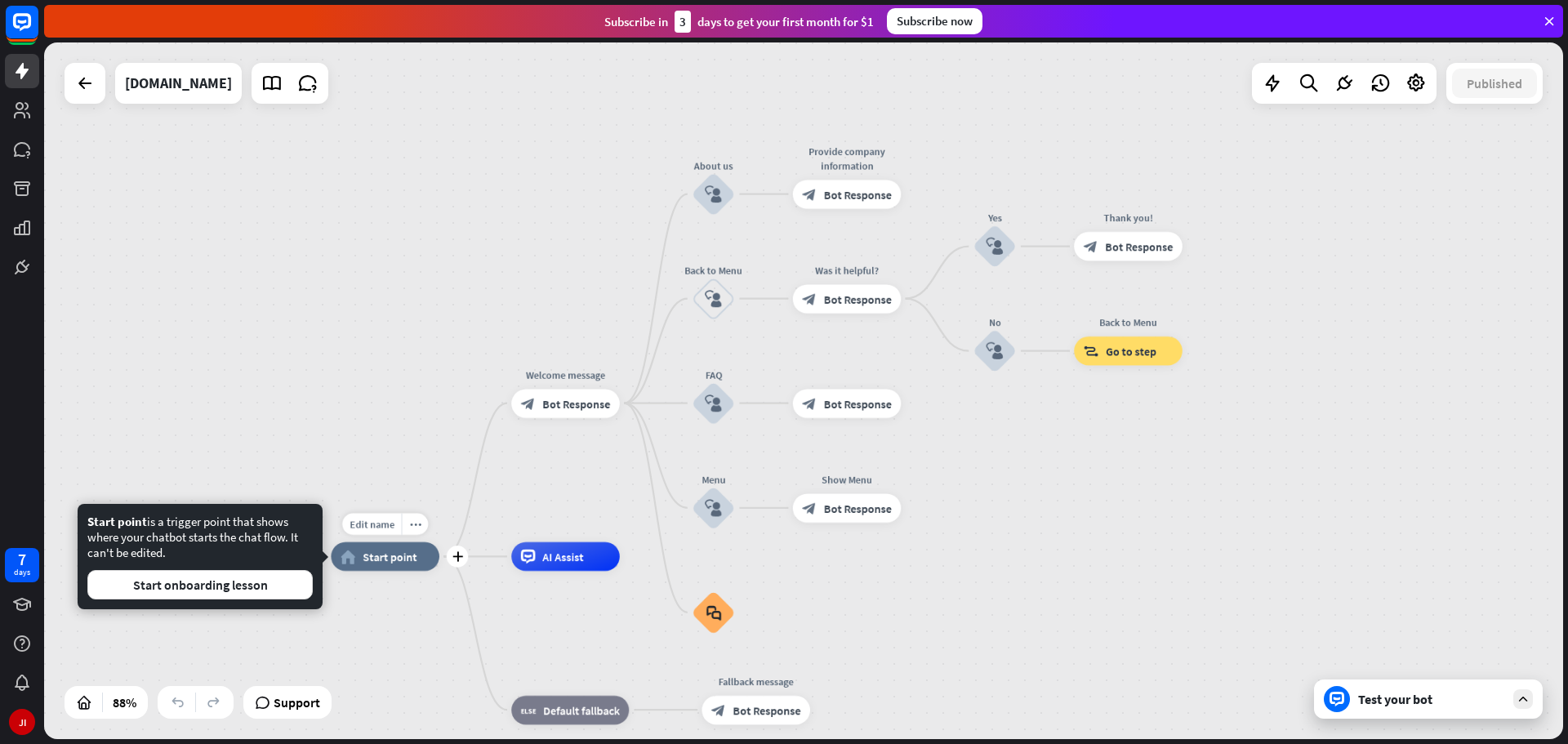
click at [411, 566] on div "home_2 Start point" at bounding box center [384, 557] width 107 height 28
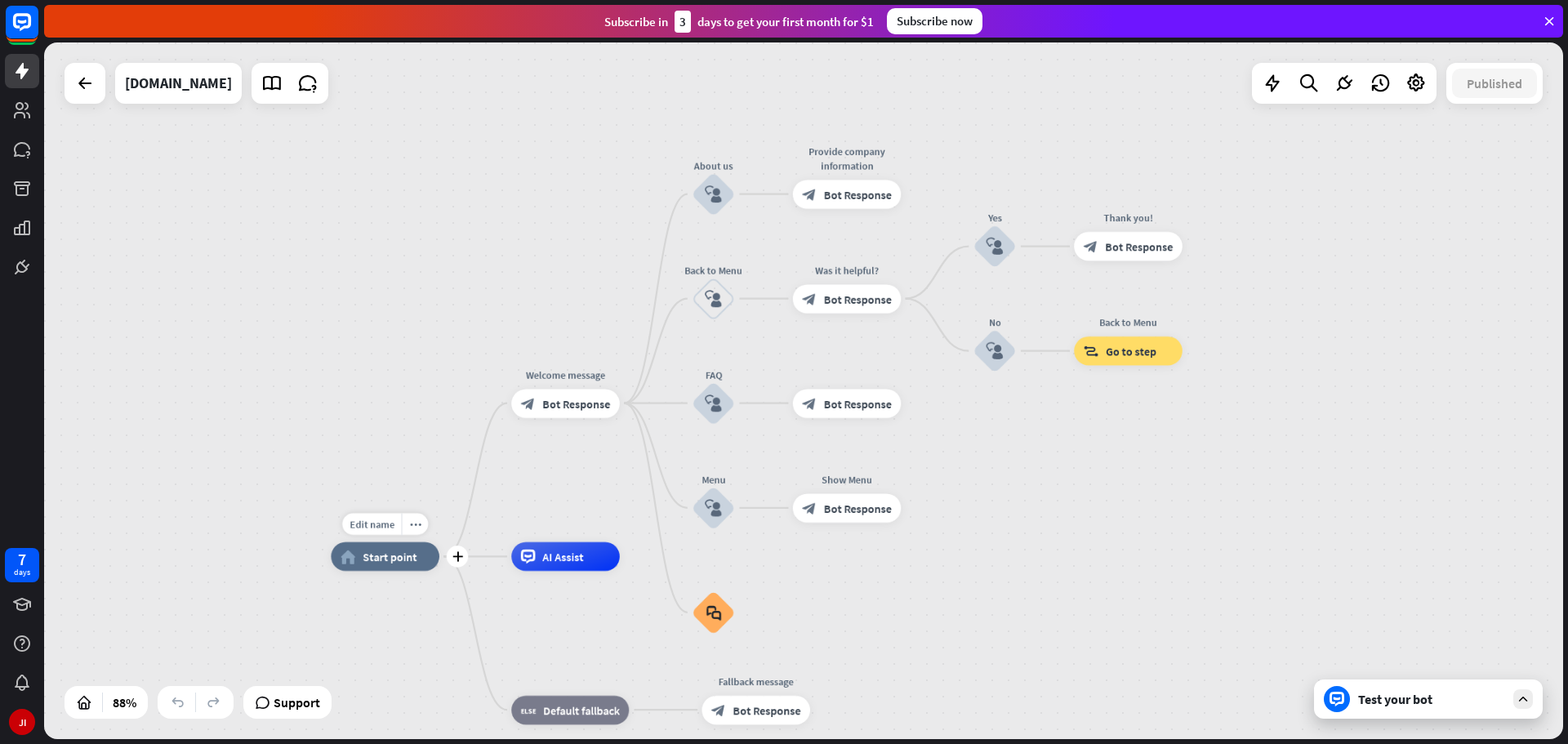
click at [410, 566] on div "home_2 Start point" at bounding box center [384, 557] width 107 height 28
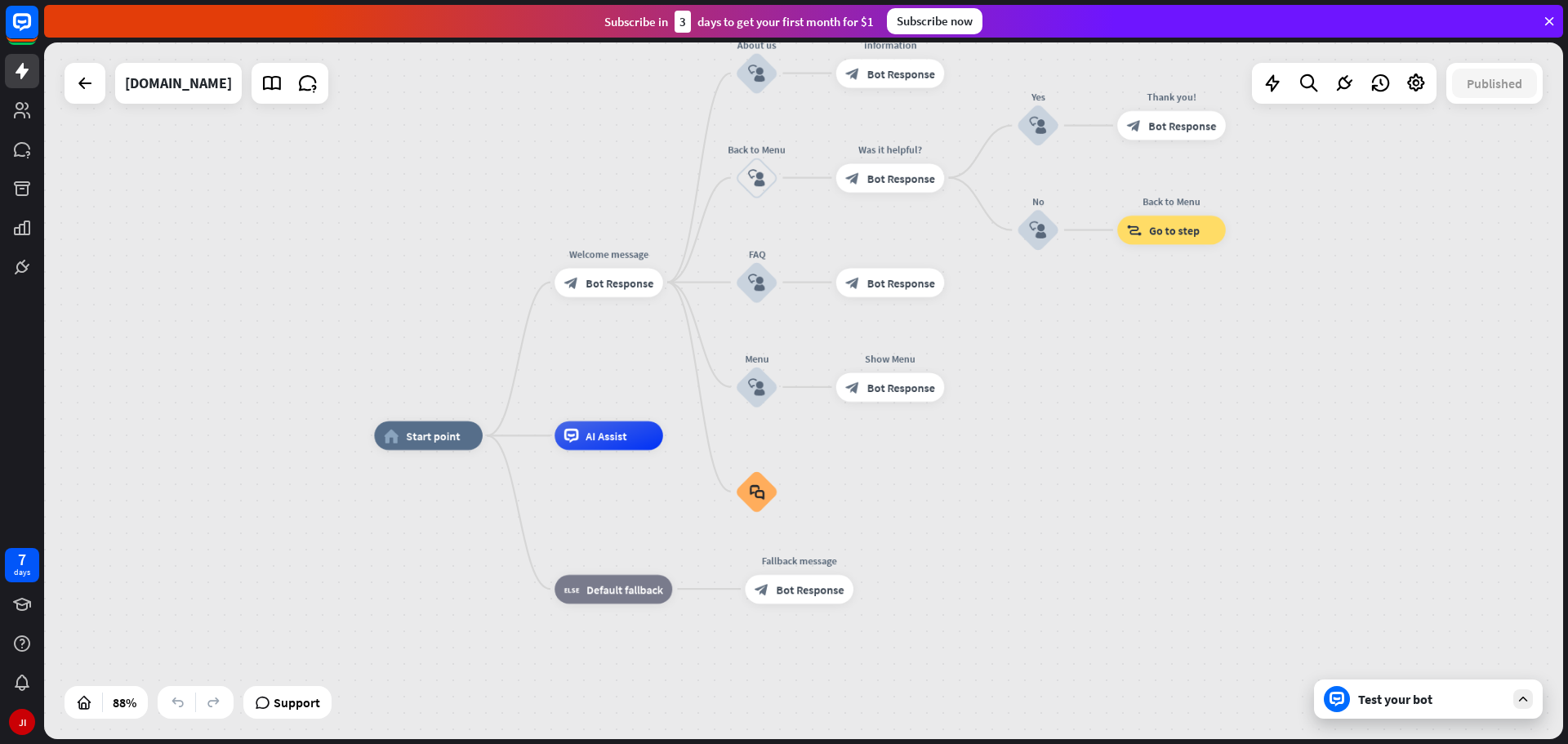
drag, startPoint x: 539, startPoint y: 633, endPoint x: 581, endPoint y: 513, distance: 127.1
click at [581, 513] on div "home_2 Start point Welcome message block_bot_response Bot Response About us blo…" at bounding box center [1045, 743] width 1342 height 615
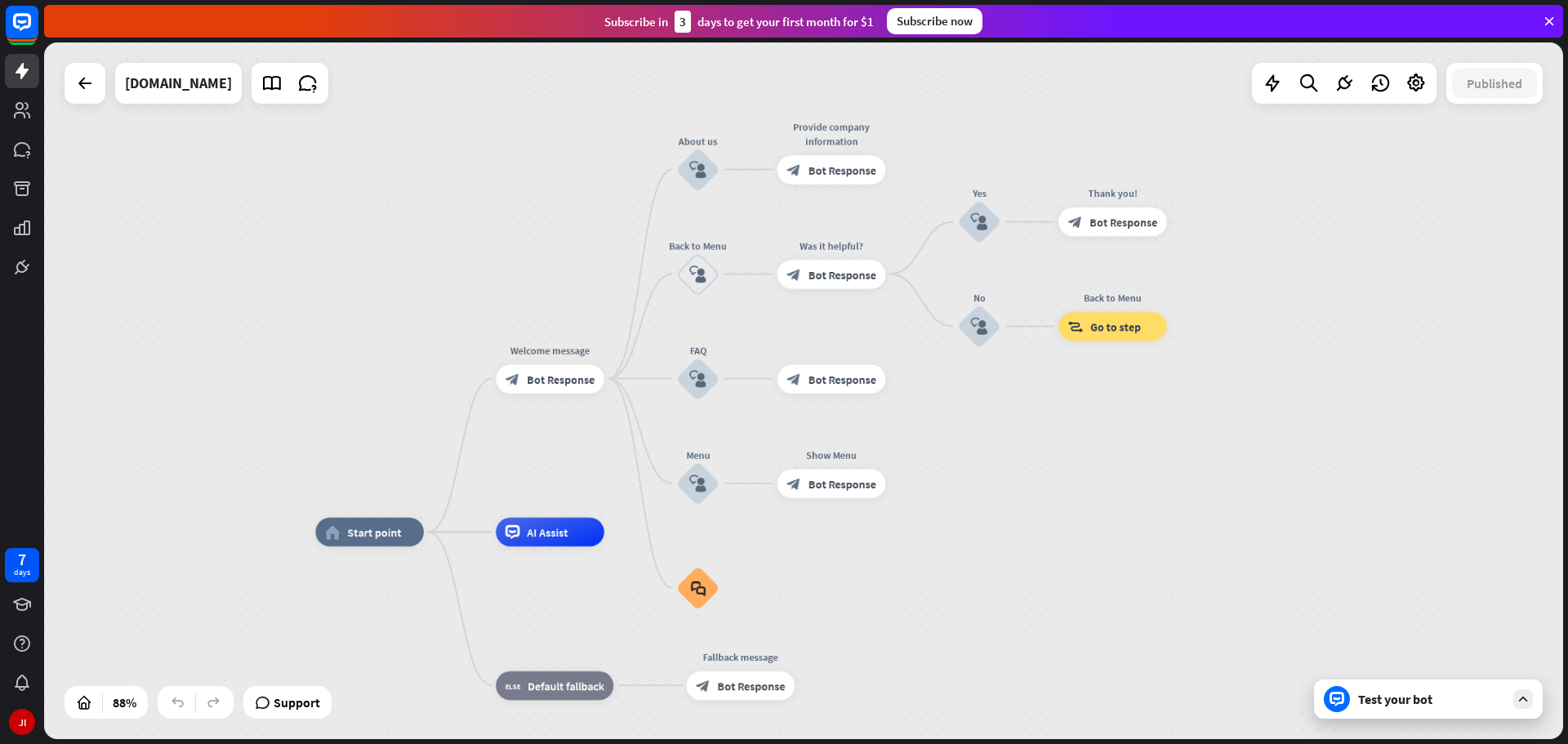
drag, startPoint x: 1008, startPoint y: 542, endPoint x: 948, endPoint y: 639, distance: 114.1
click at [1421, 716] on div "Test your bot" at bounding box center [1428, 699] width 229 height 39
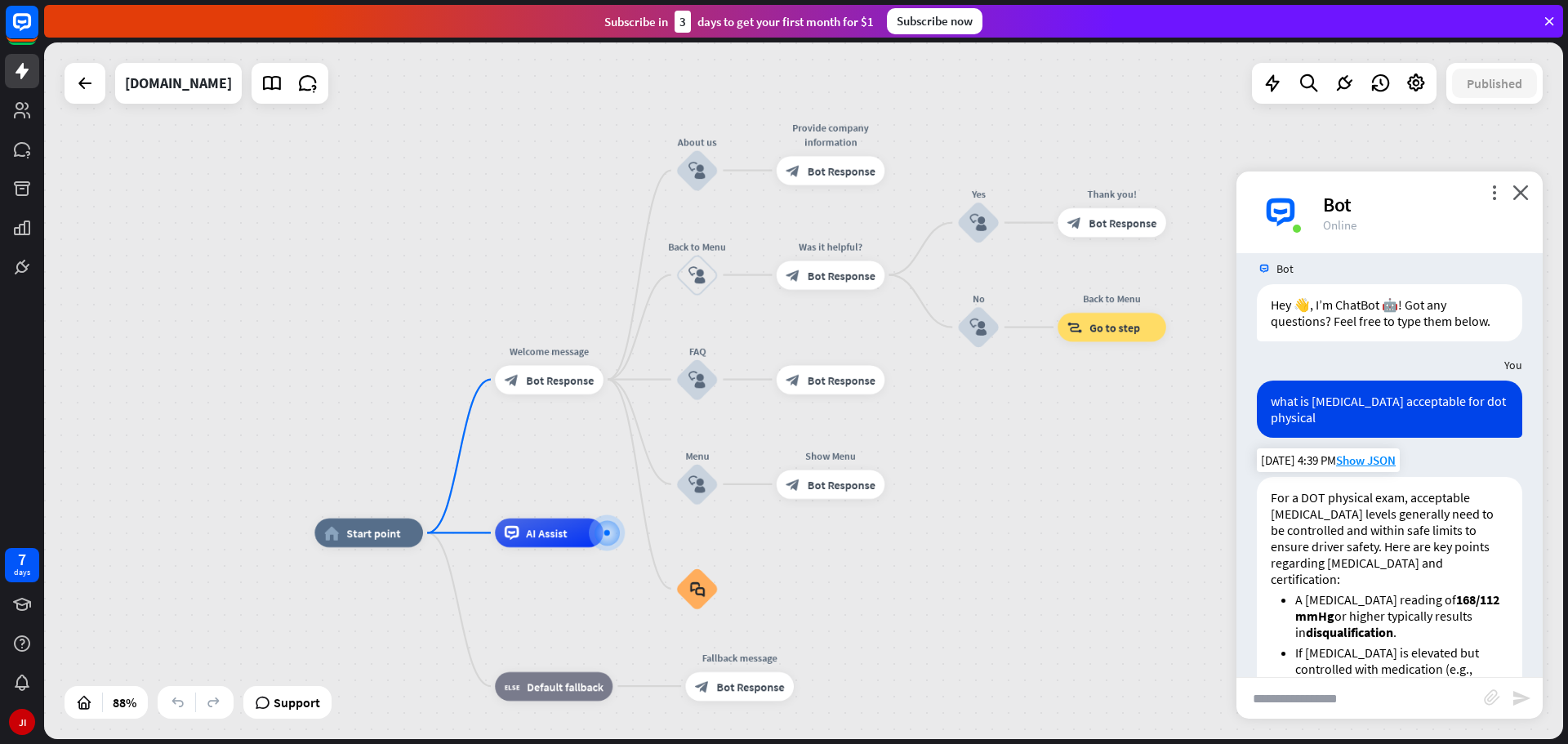
scroll to position [0, 0]
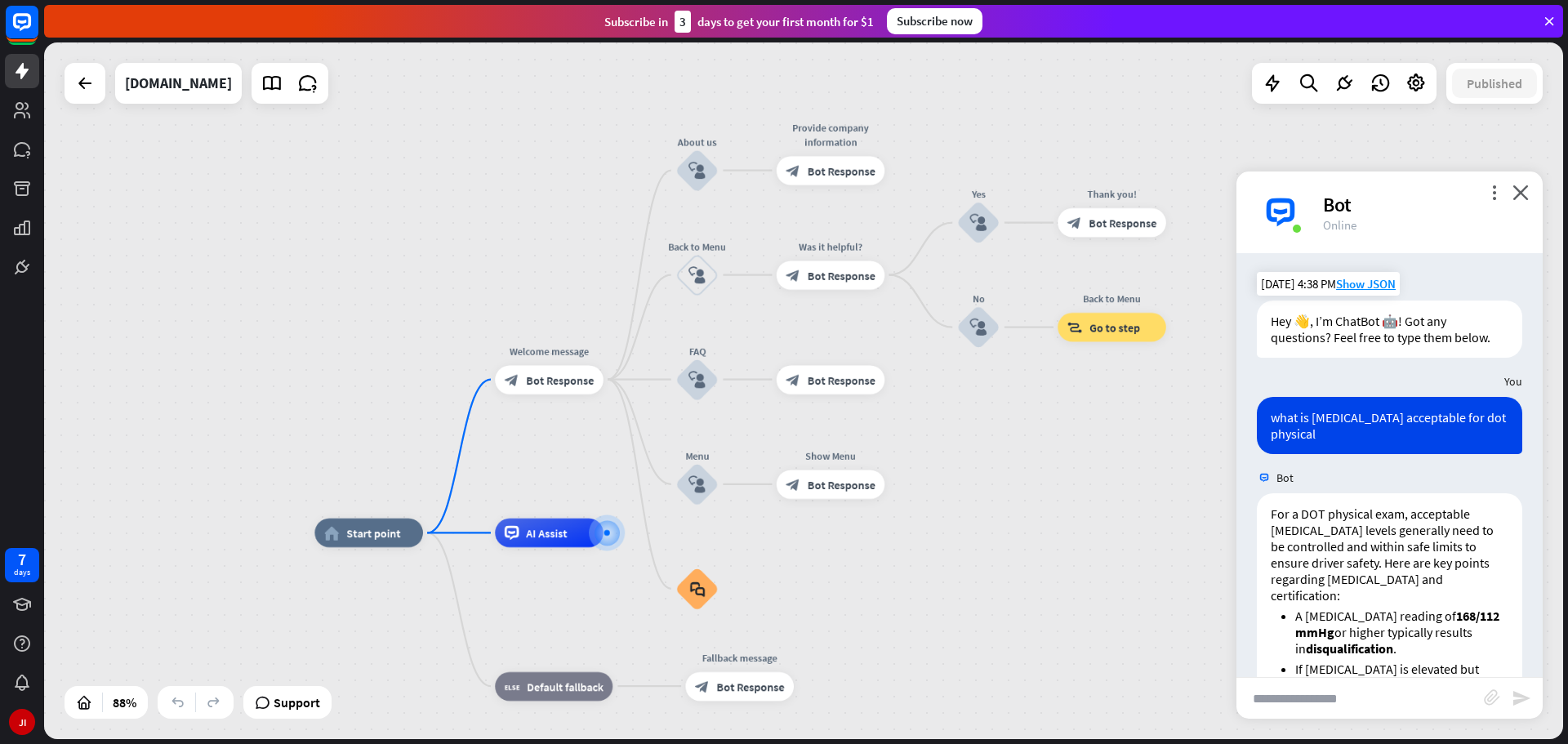
click at [1382, 325] on div "Hey 👋, I’m ChatBot 🤖! Got any questions? Feel free to type them below." at bounding box center [1389, 329] width 265 height 57
click at [1342, 317] on div "Hey 👋, I’m ChatBot 🤖! Got any questions? Feel free to type them below." at bounding box center [1389, 329] width 265 height 57
click at [546, 356] on div "Edit name" at bounding box center [536, 348] width 59 height 22
click at [546, 373] on span "Bot Response" at bounding box center [560, 380] width 68 height 15
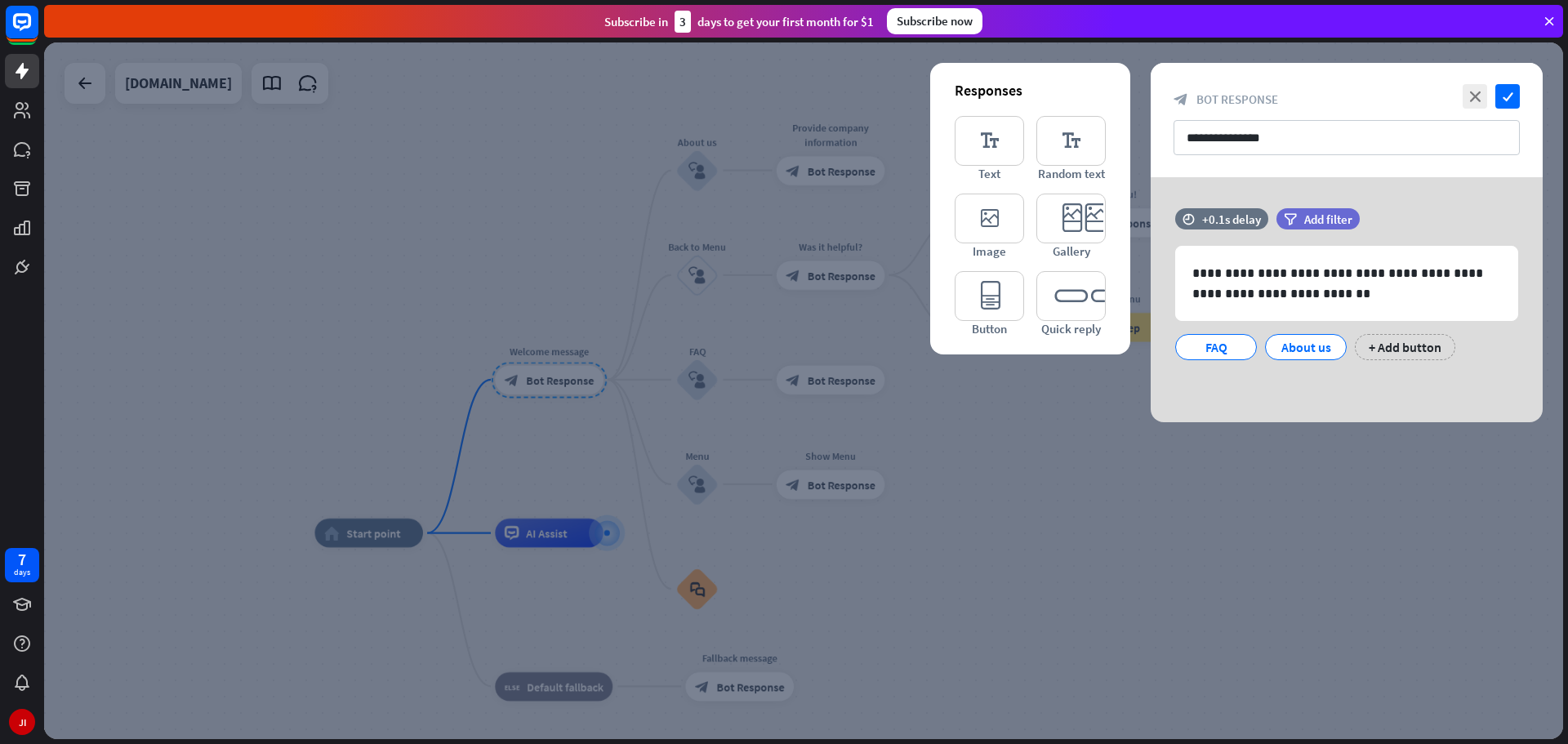
click at [546, 373] on div at bounding box center [803, 390] width 1519 height 697
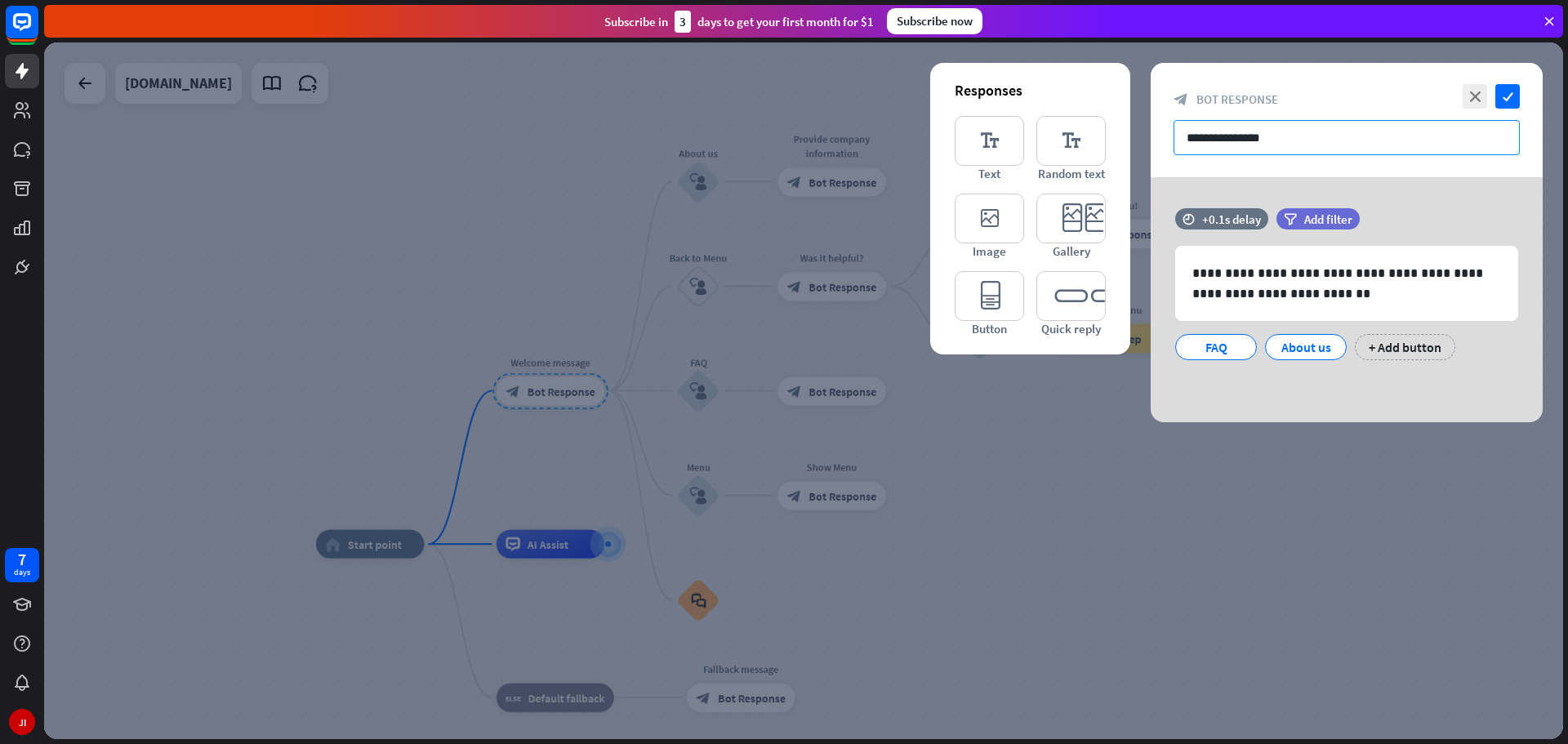
click at [1294, 144] on input "**********" at bounding box center [1346, 138] width 346 height 35
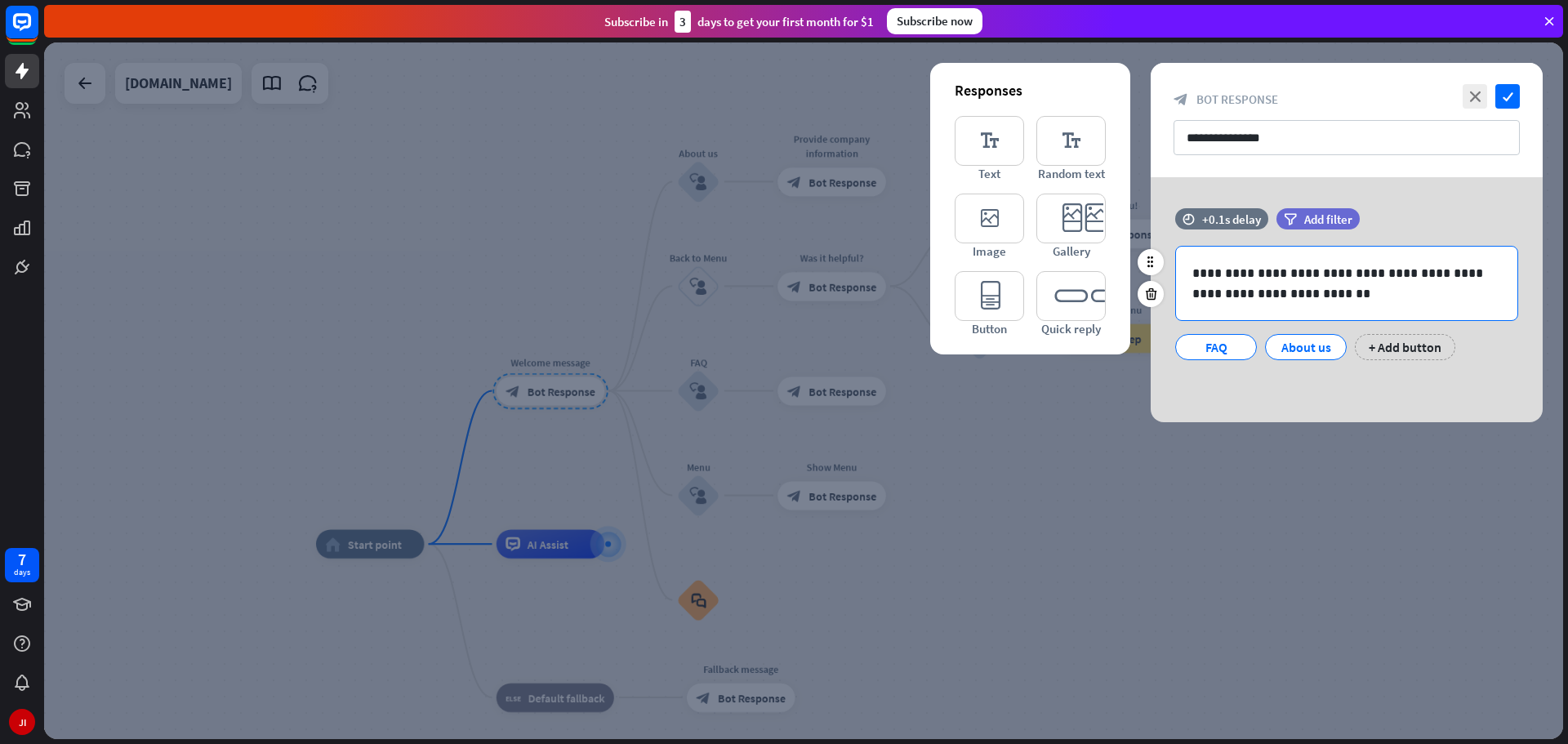
click at [1300, 267] on p "**********" at bounding box center [1347, 283] width 308 height 40
drag, startPoint x: 1340, startPoint y: 292, endPoint x: 1331, endPoint y: 254, distance: 39.1
click at [1331, 254] on div "**********" at bounding box center [1347, 284] width 342 height 73
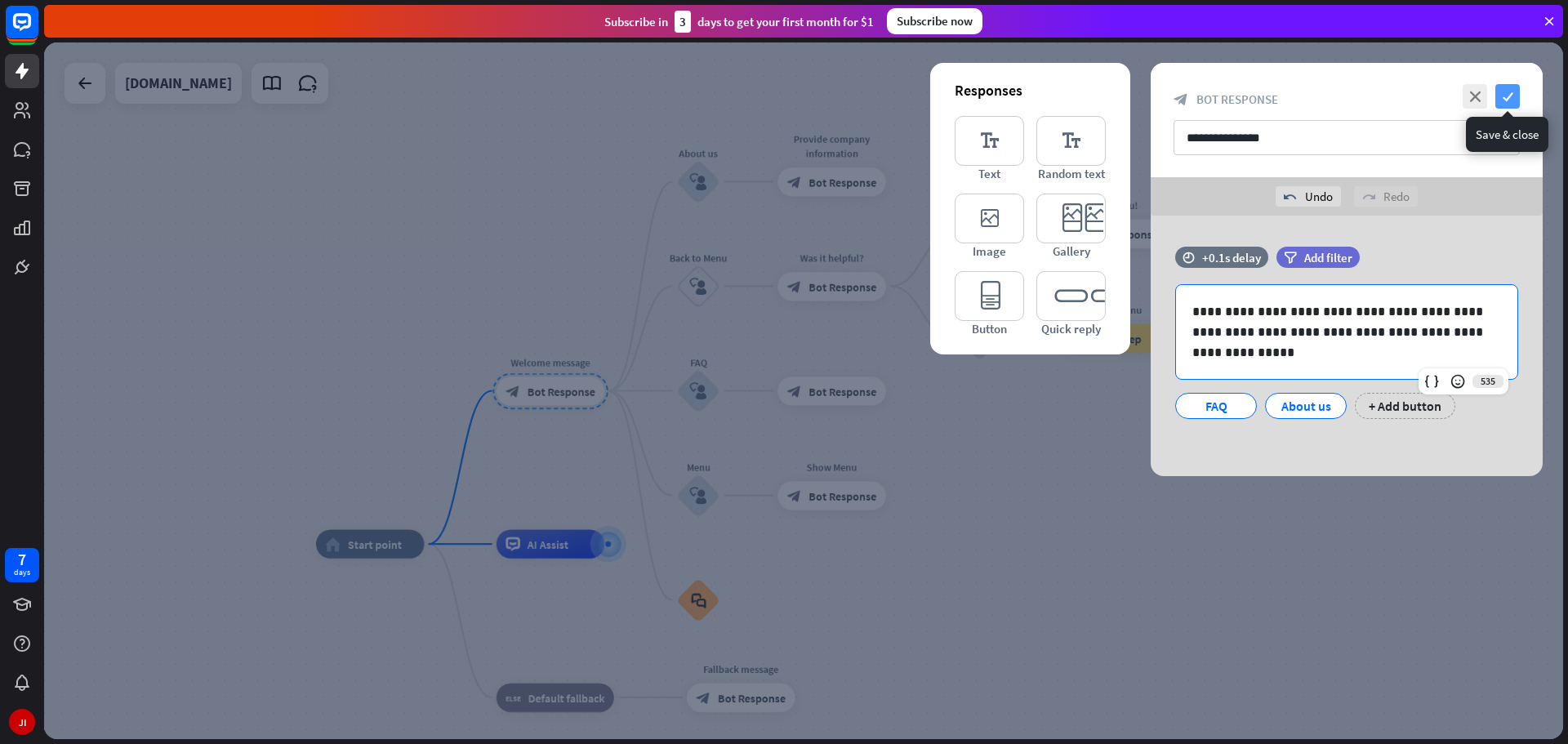
click at [1516, 101] on icon "check" at bounding box center [1507, 96] width 25 height 25
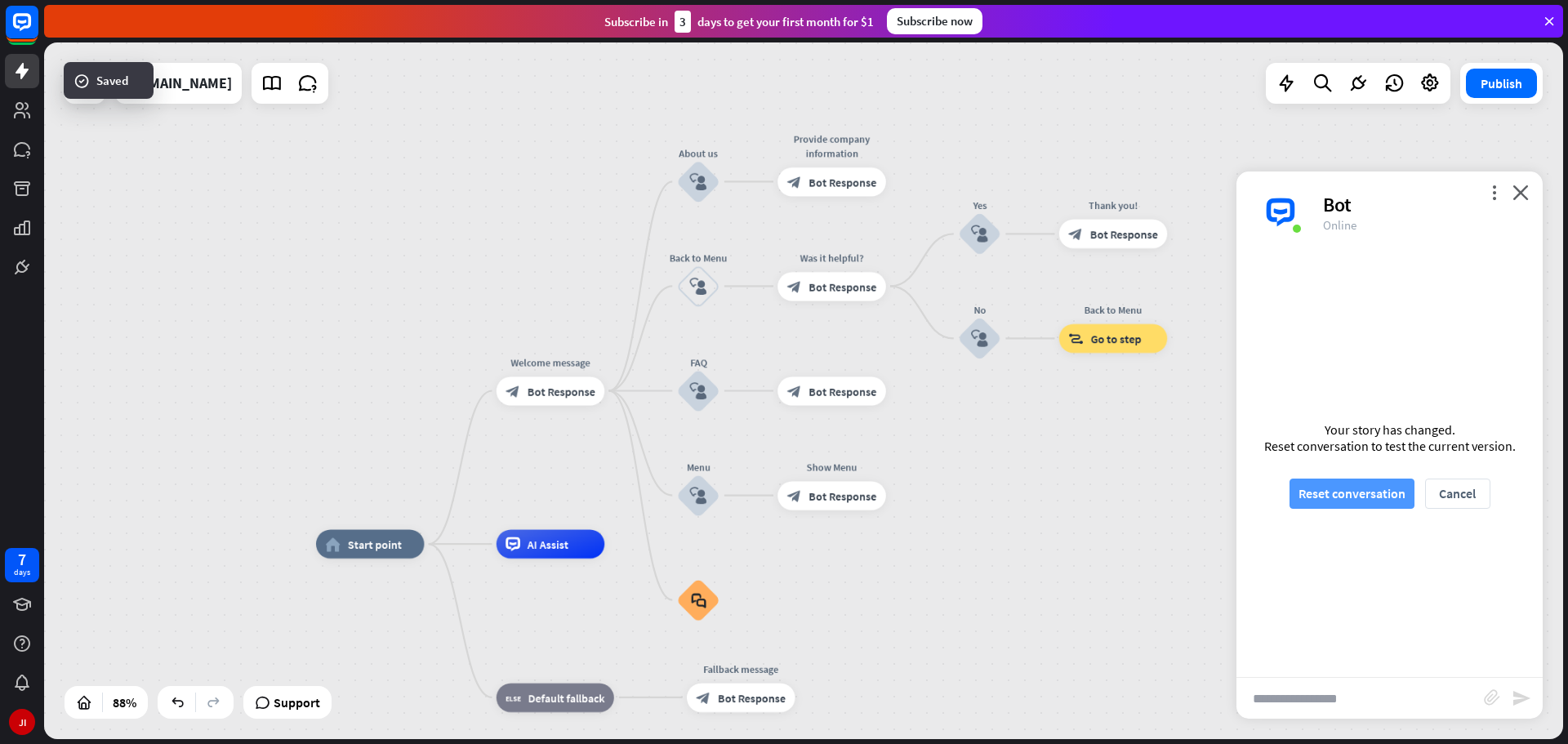
click at [1391, 502] on button "Reset conversation" at bounding box center [1352, 493] width 125 height 30
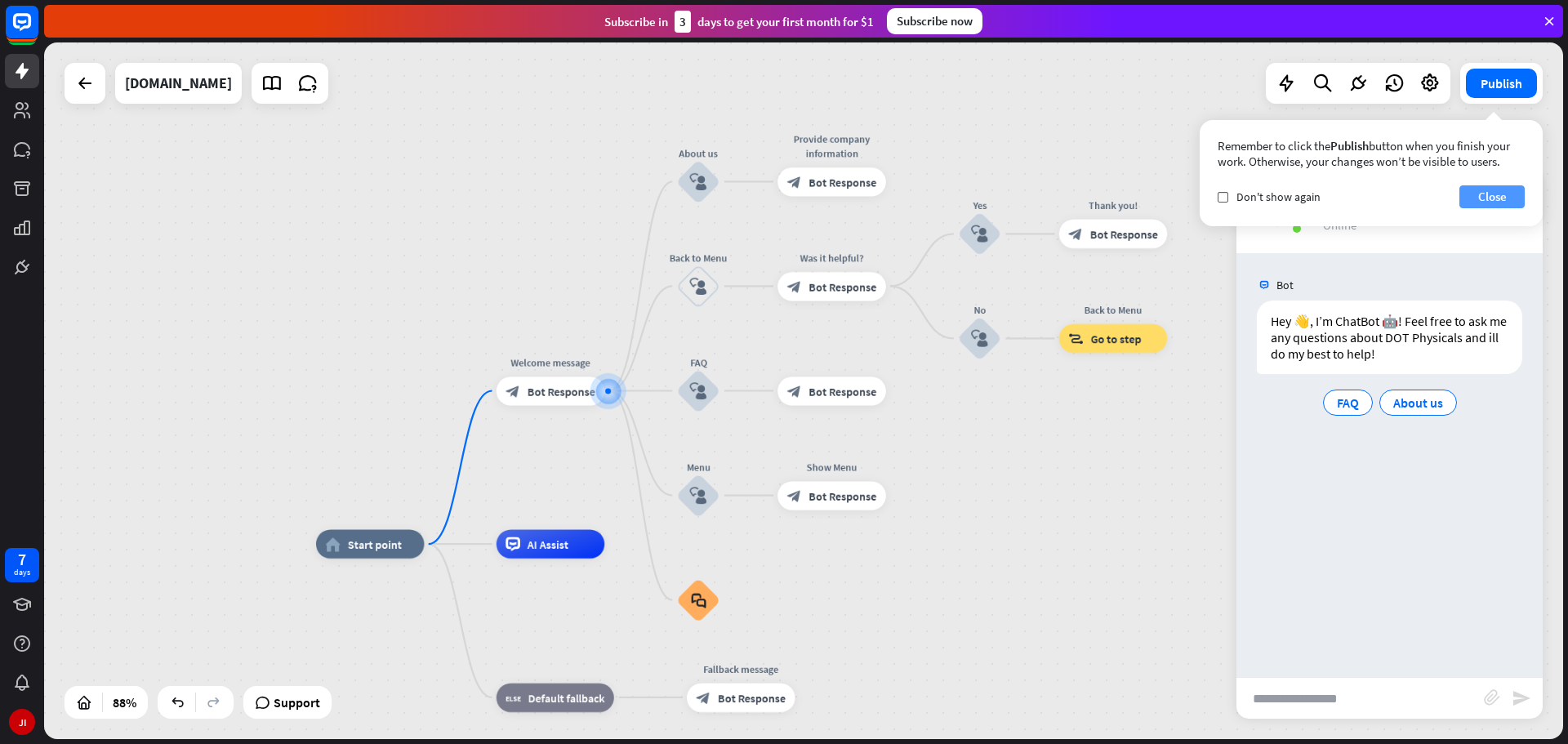
click at [1488, 198] on button "Close" at bounding box center [1492, 197] width 65 height 23
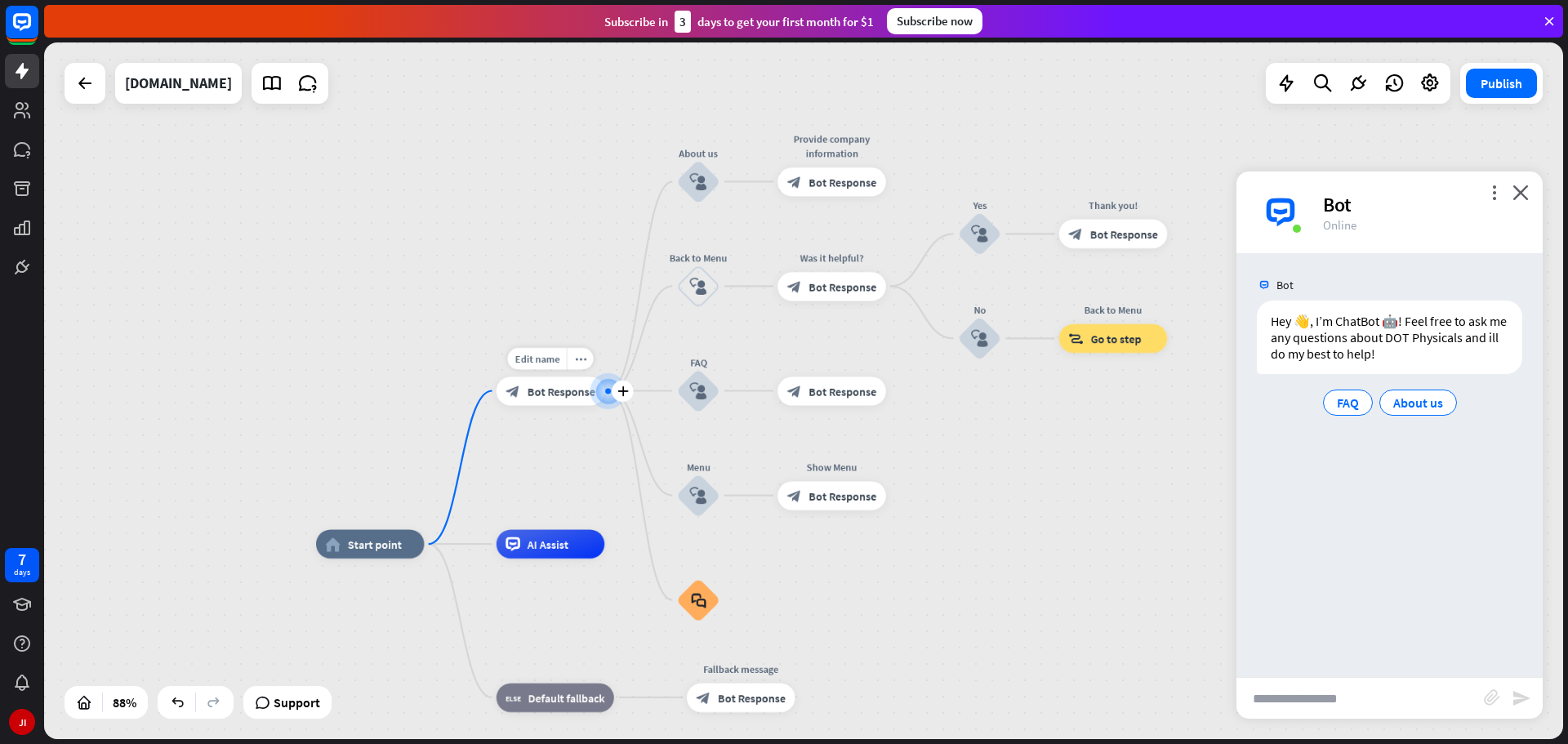
click at [576, 396] on span "Bot Response" at bounding box center [562, 391] width 68 height 15
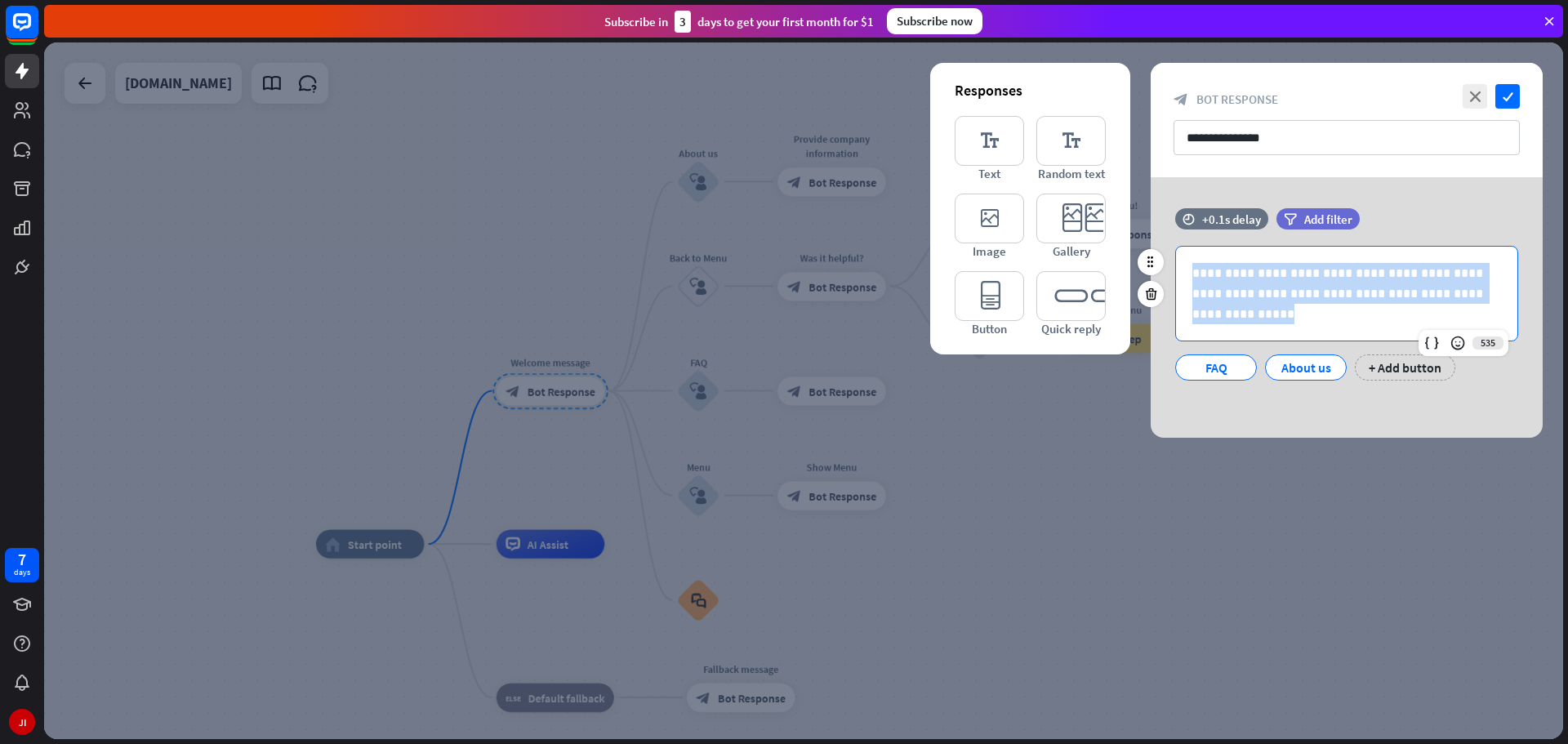
drag, startPoint x: 1320, startPoint y: 320, endPoint x: 1165, endPoint y: 257, distance: 167.3
click at [1165, 257] on div "**********" at bounding box center [1346, 313] width 392 height 135
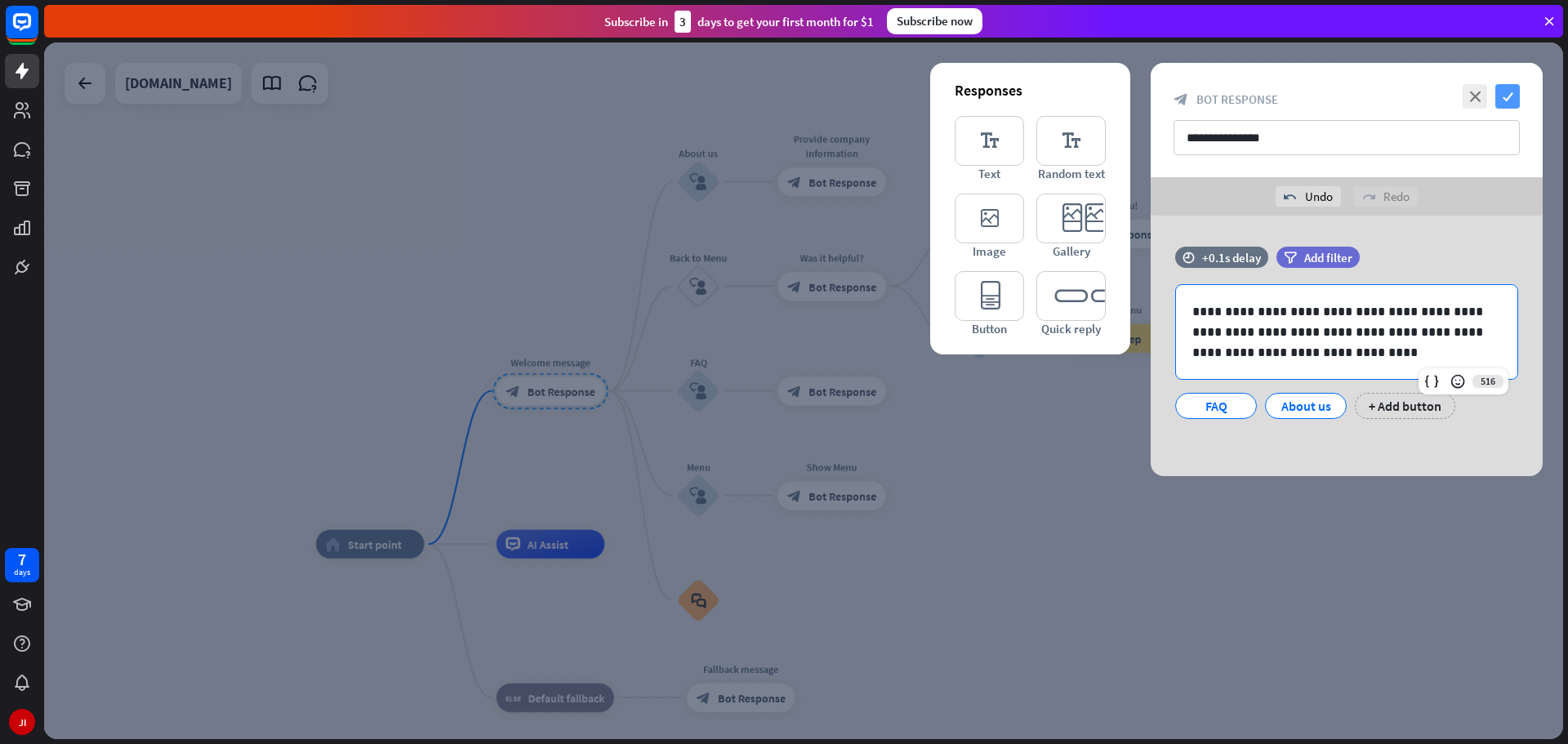
click at [1510, 101] on icon "check" at bounding box center [1507, 96] width 25 height 25
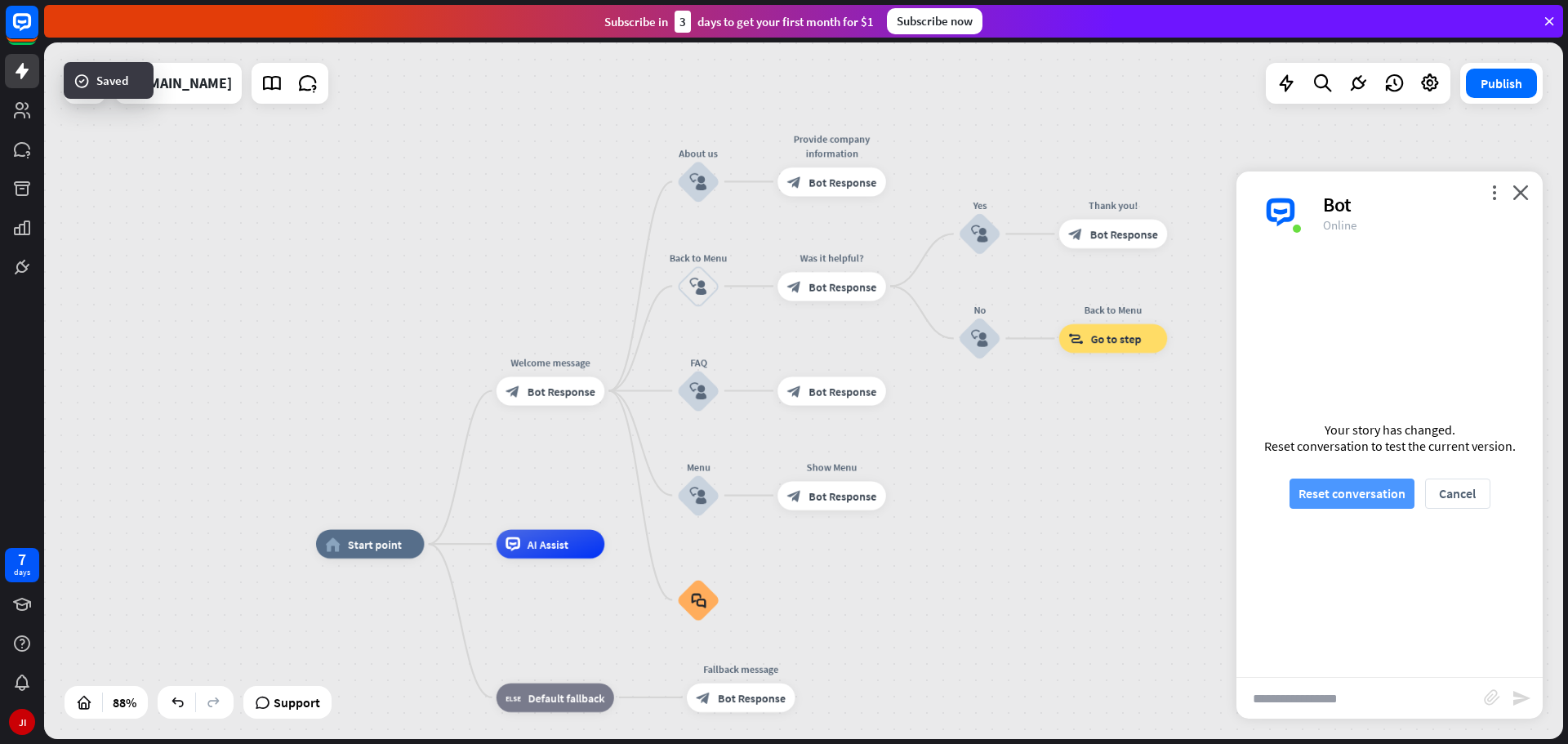
click at [1316, 493] on button "Reset conversation" at bounding box center [1352, 493] width 125 height 30
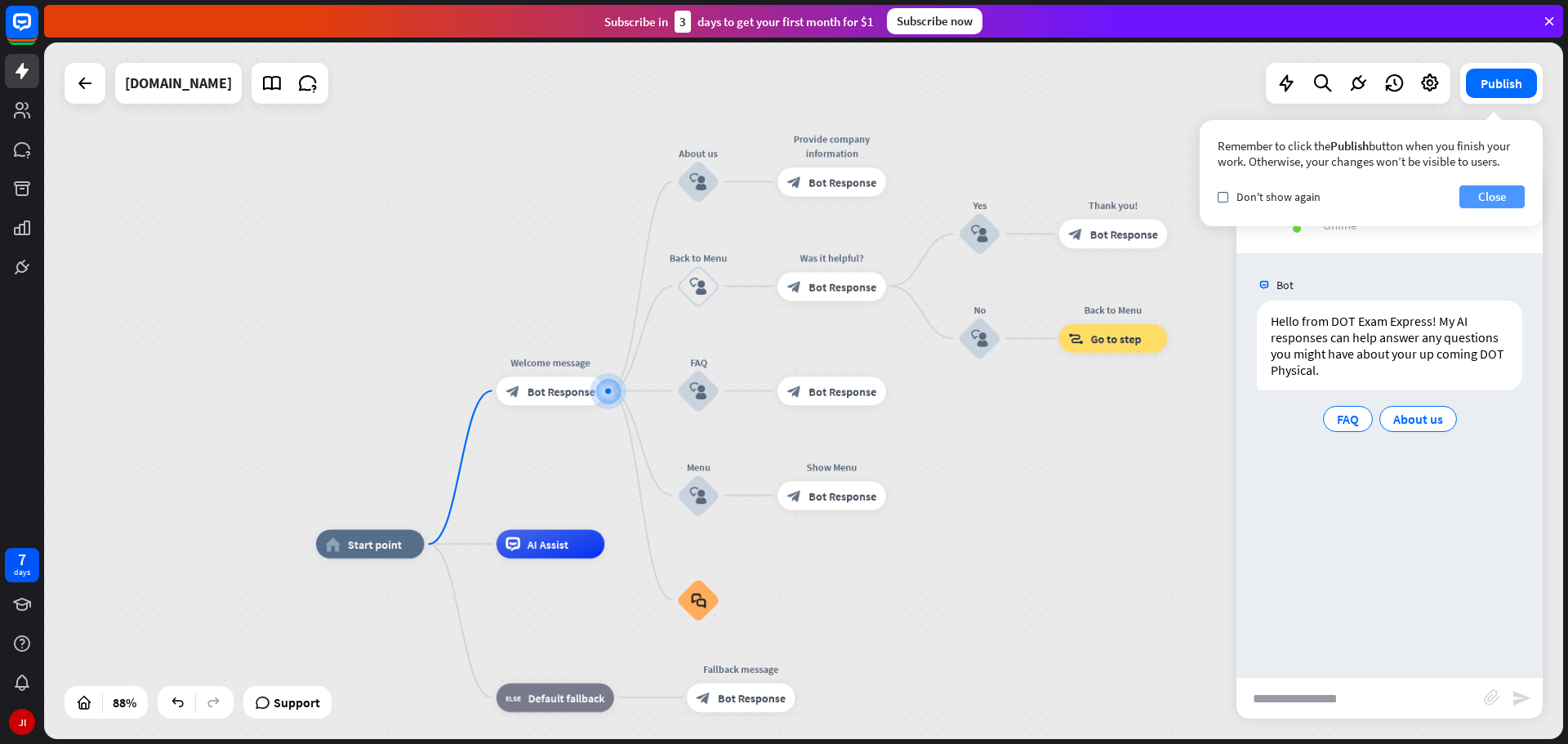
click at [1508, 197] on button "Close" at bounding box center [1492, 197] width 65 height 23
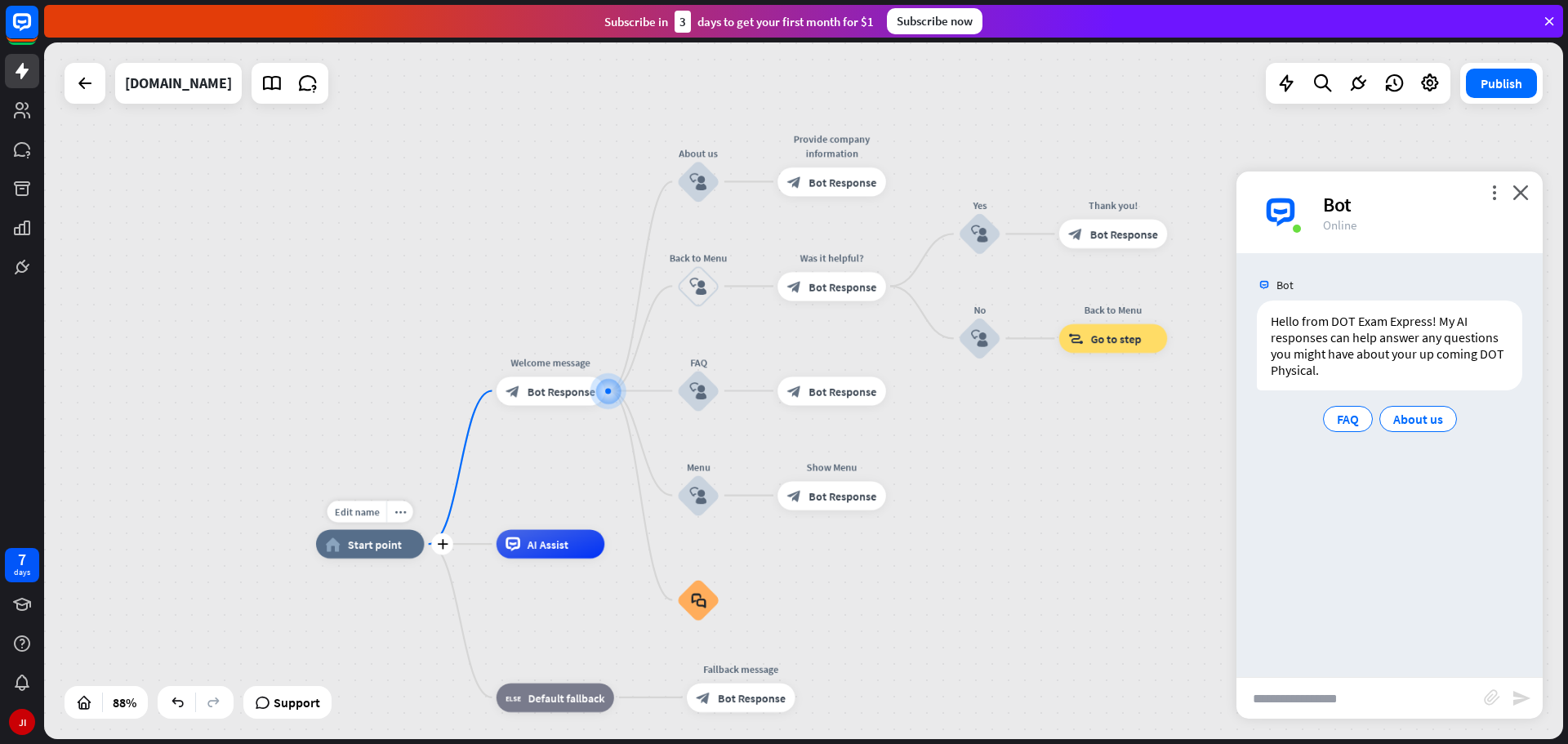
click at [384, 551] on span "Start point" at bounding box center [375, 544] width 54 height 15
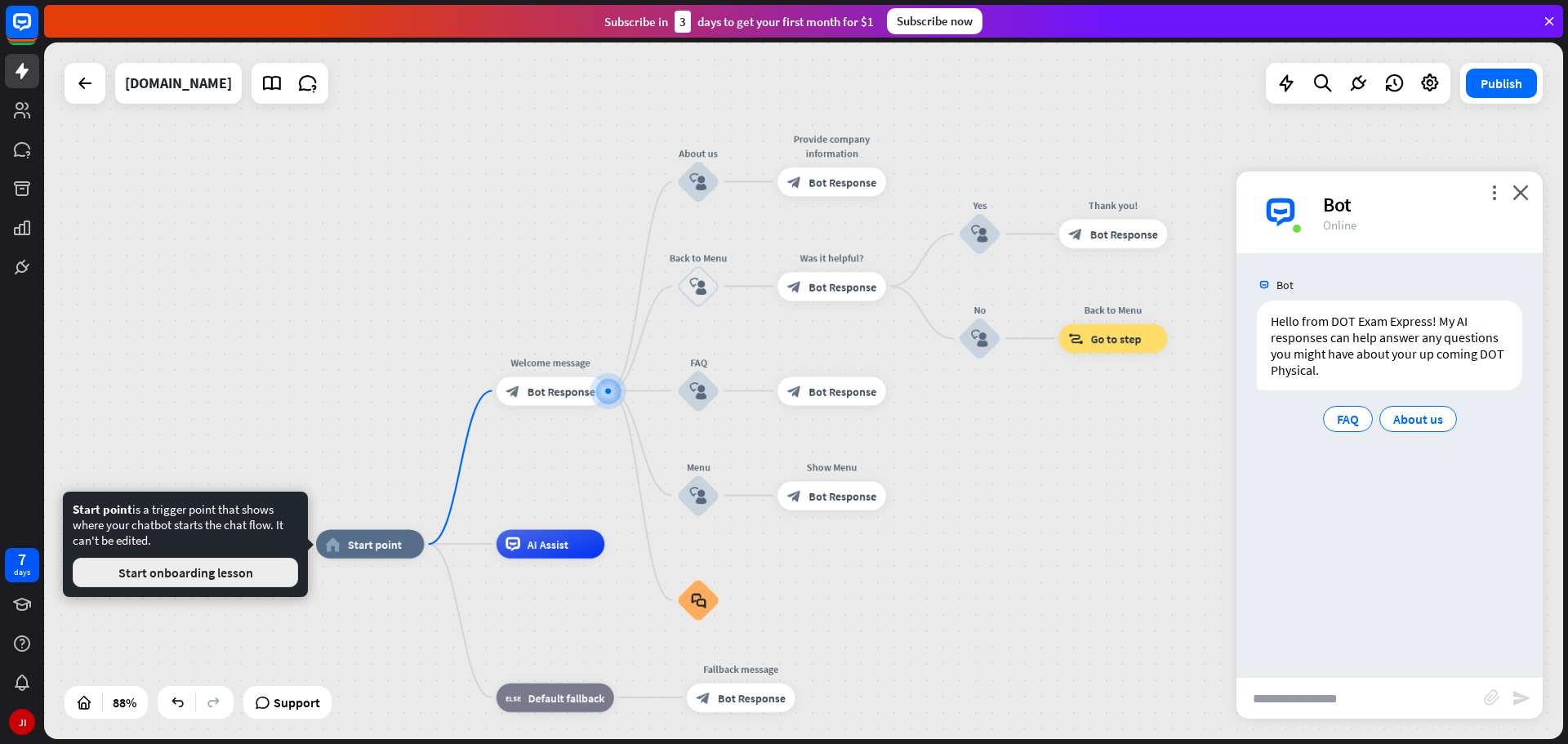
click at [289, 569] on button "Start onboarding lesson" at bounding box center [185, 573] width 226 height 29
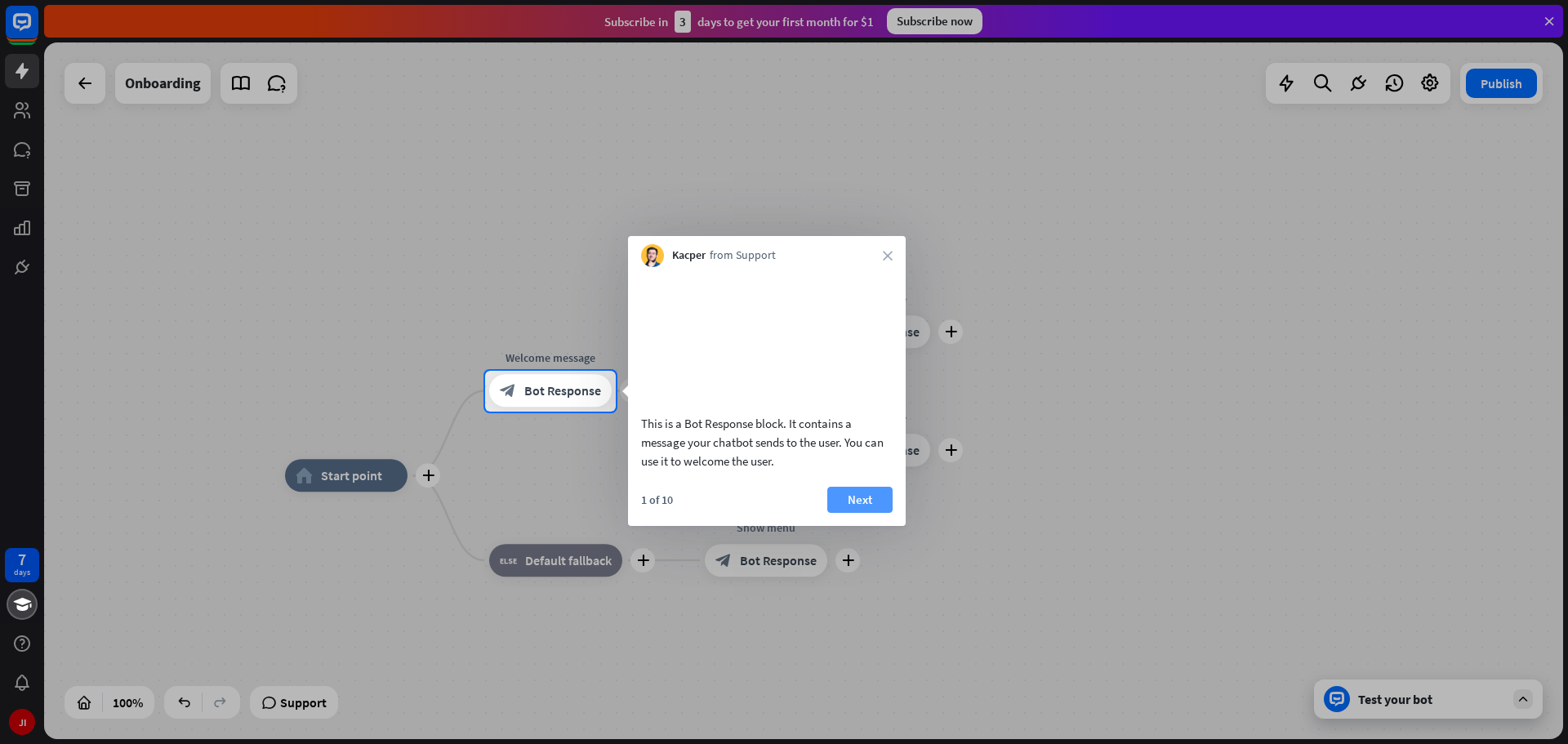
click at [862, 513] on button "Next" at bounding box center [859, 500] width 65 height 26
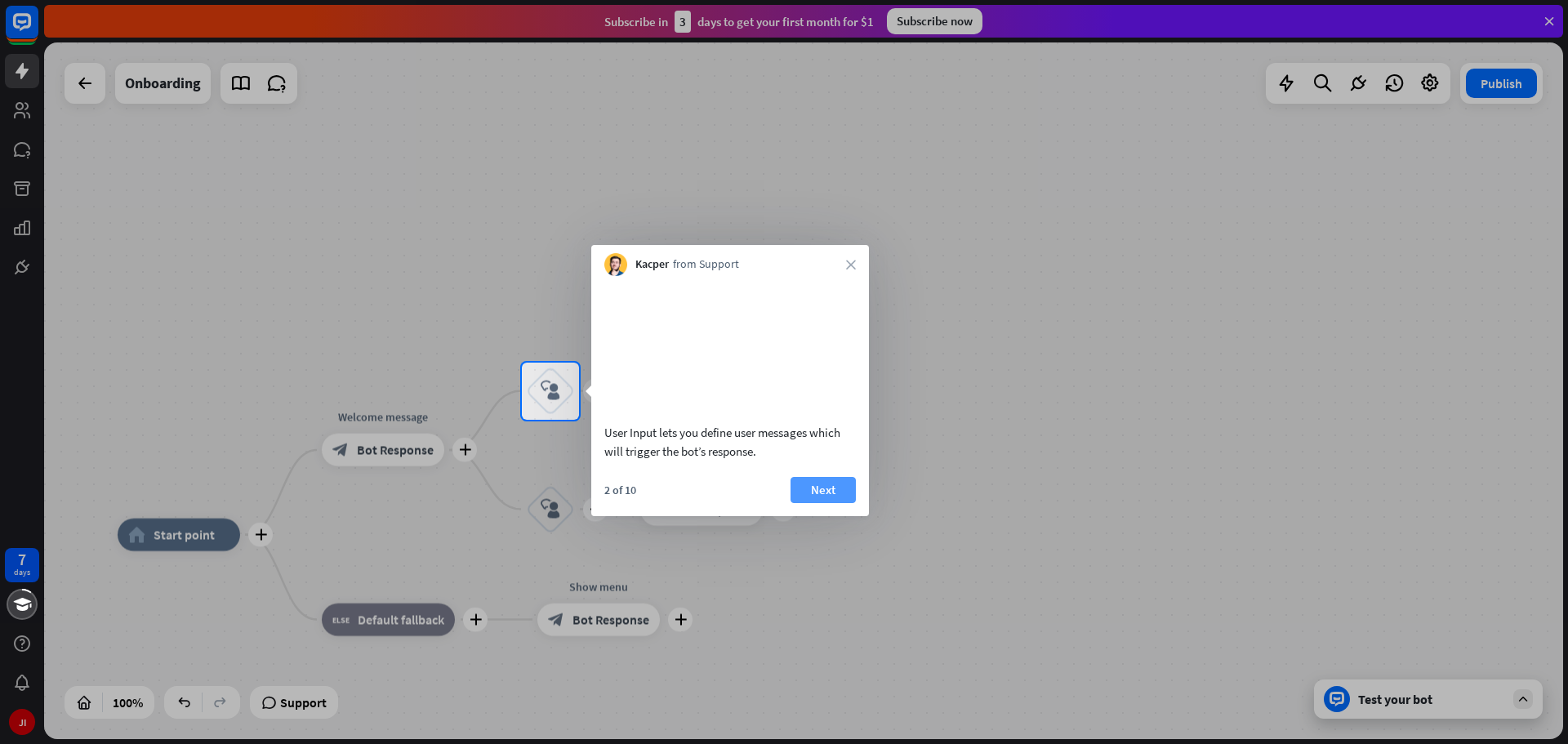
click at [839, 503] on button "Next" at bounding box center [823, 490] width 65 height 26
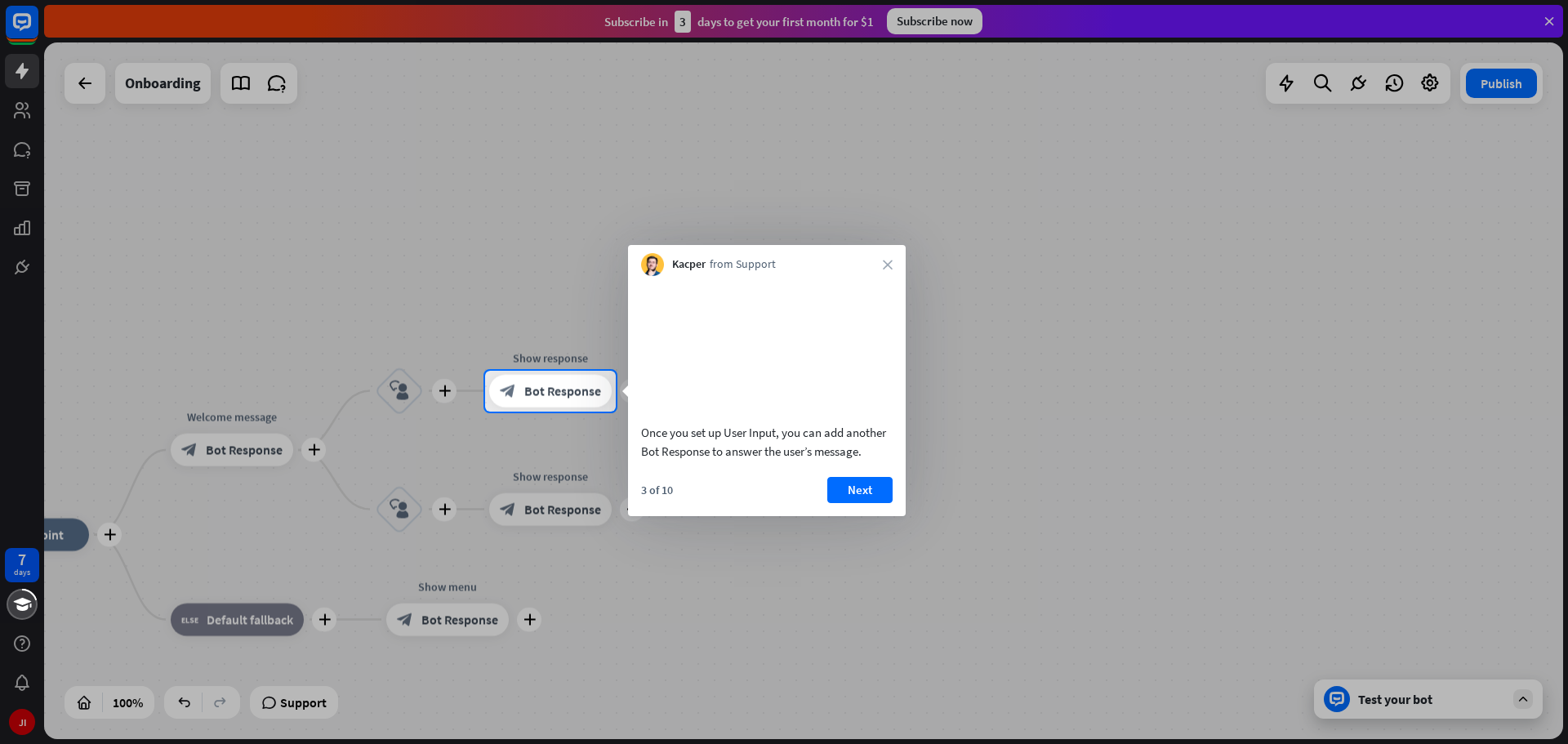
click at [839, 503] on button "Next" at bounding box center [859, 490] width 65 height 26
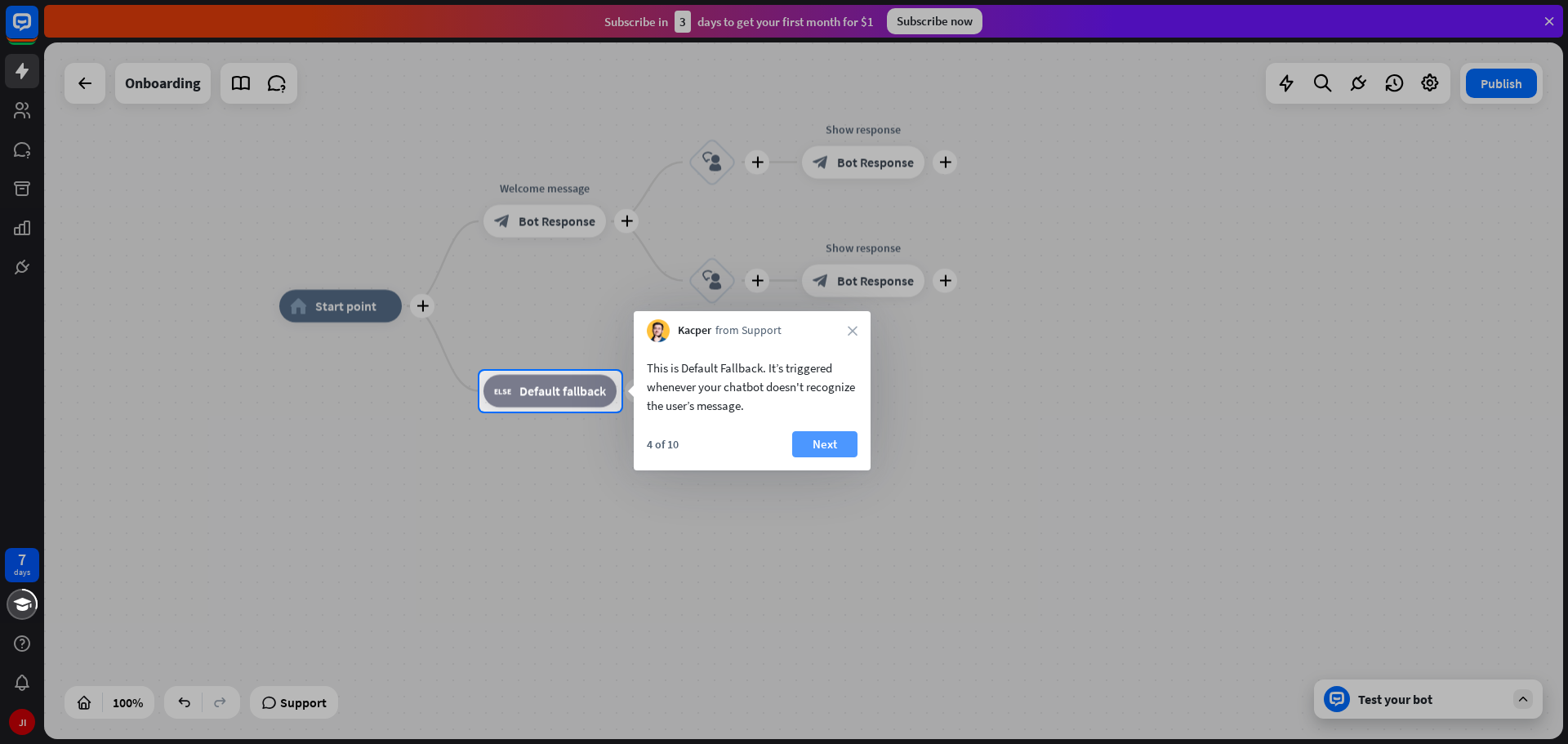
click at [835, 435] on button "Next" at bounding box center [824, 445] width 65 height 26
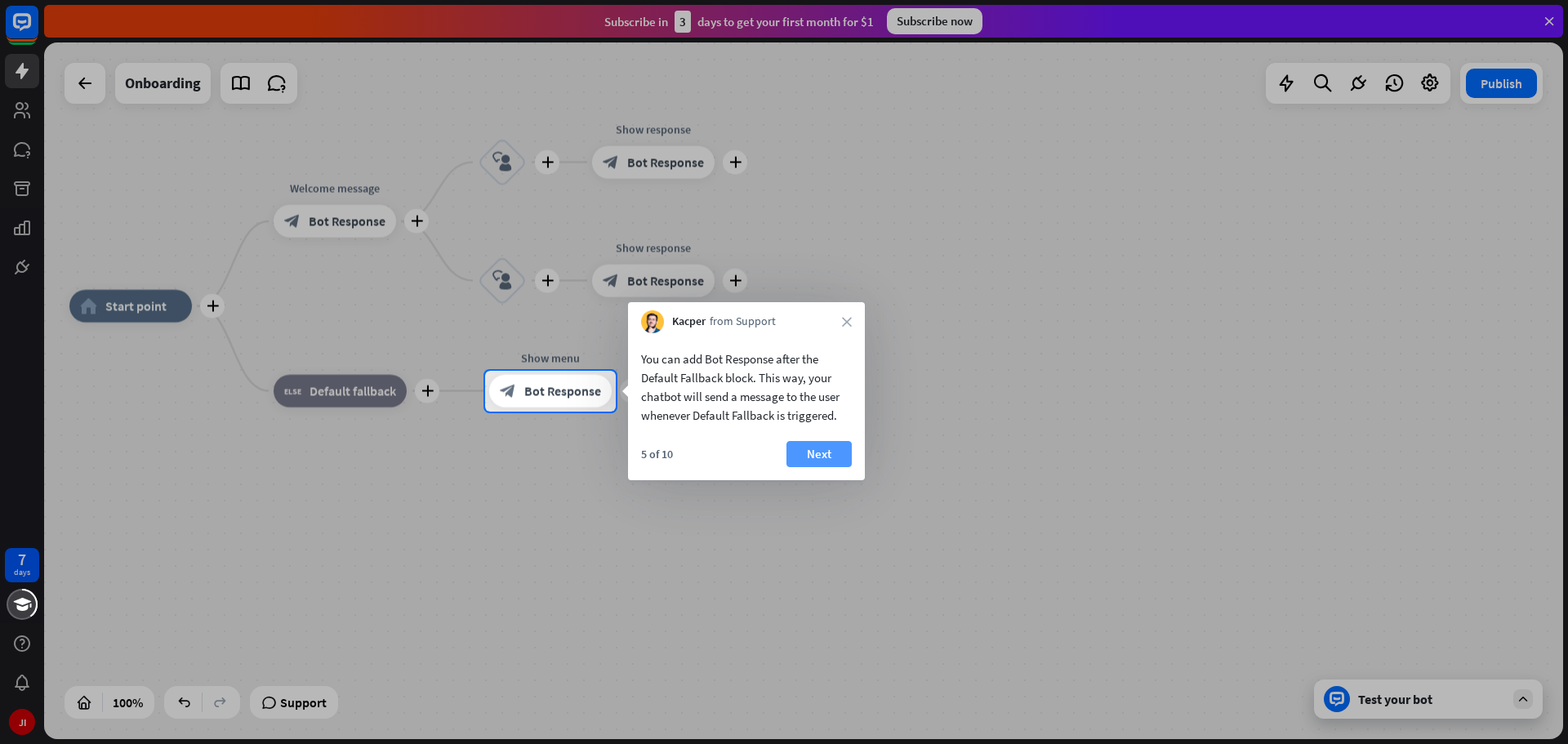
click at [836, 454] on button "Next" at bounding box center [819, 454] width 65 height 26
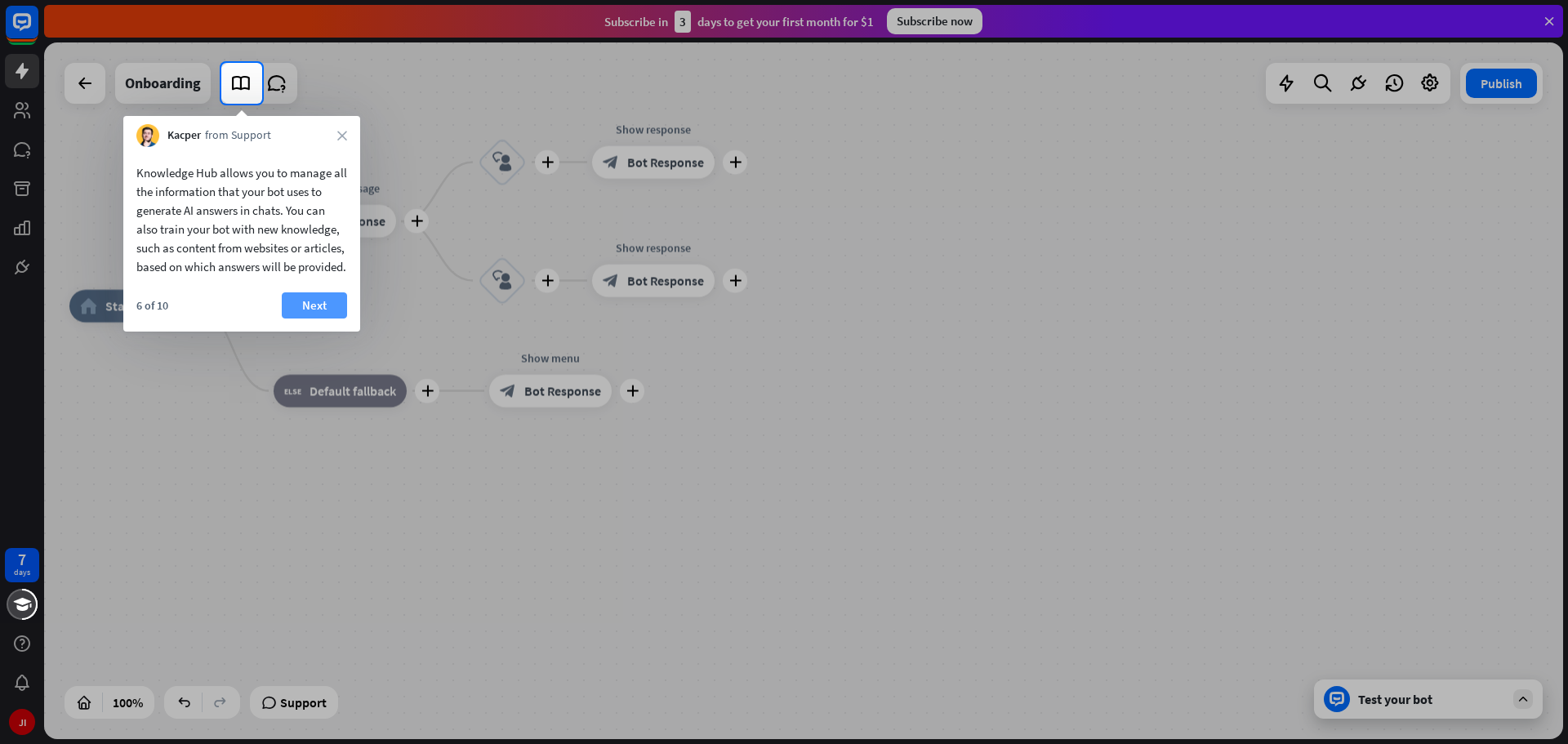
click at [317, 319] on button "Next" at bounding box center [314, 305] width 65 height 26
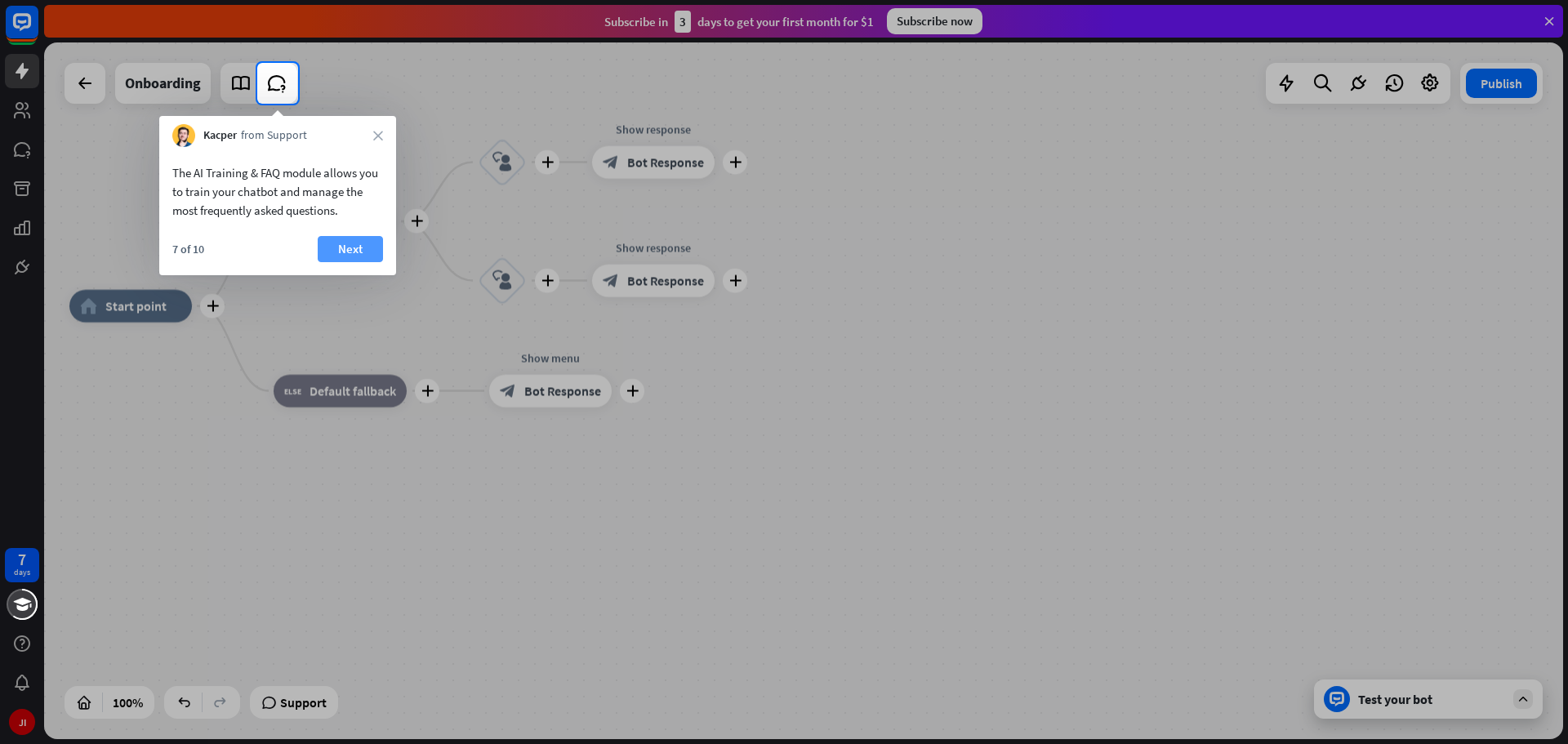
click at [355, 248] on button "Next" at bounding box center [350, 249] width 65 height 26
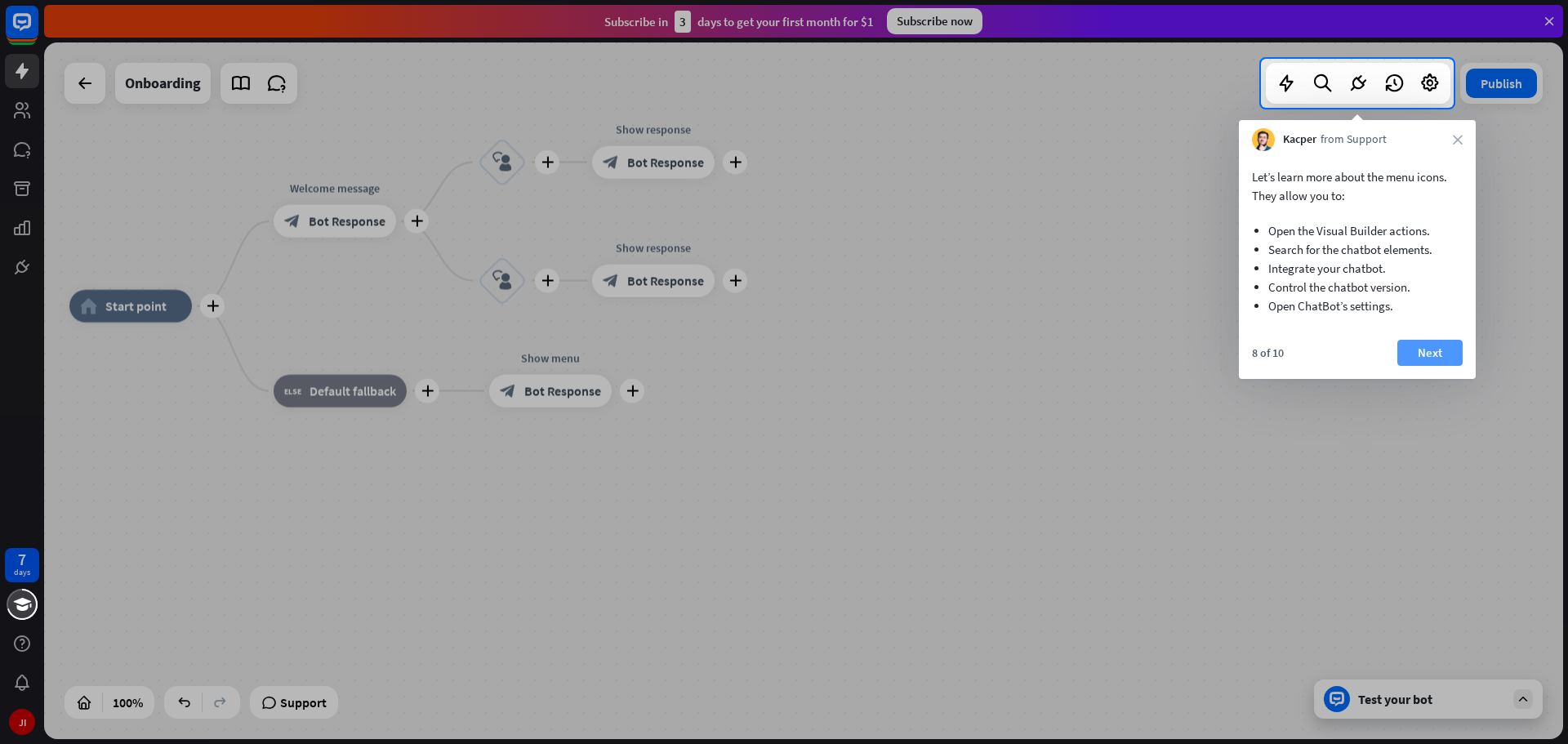
click at [1429, 356] on button "Next" at bounding box center [1429, 353] width 65 height 26
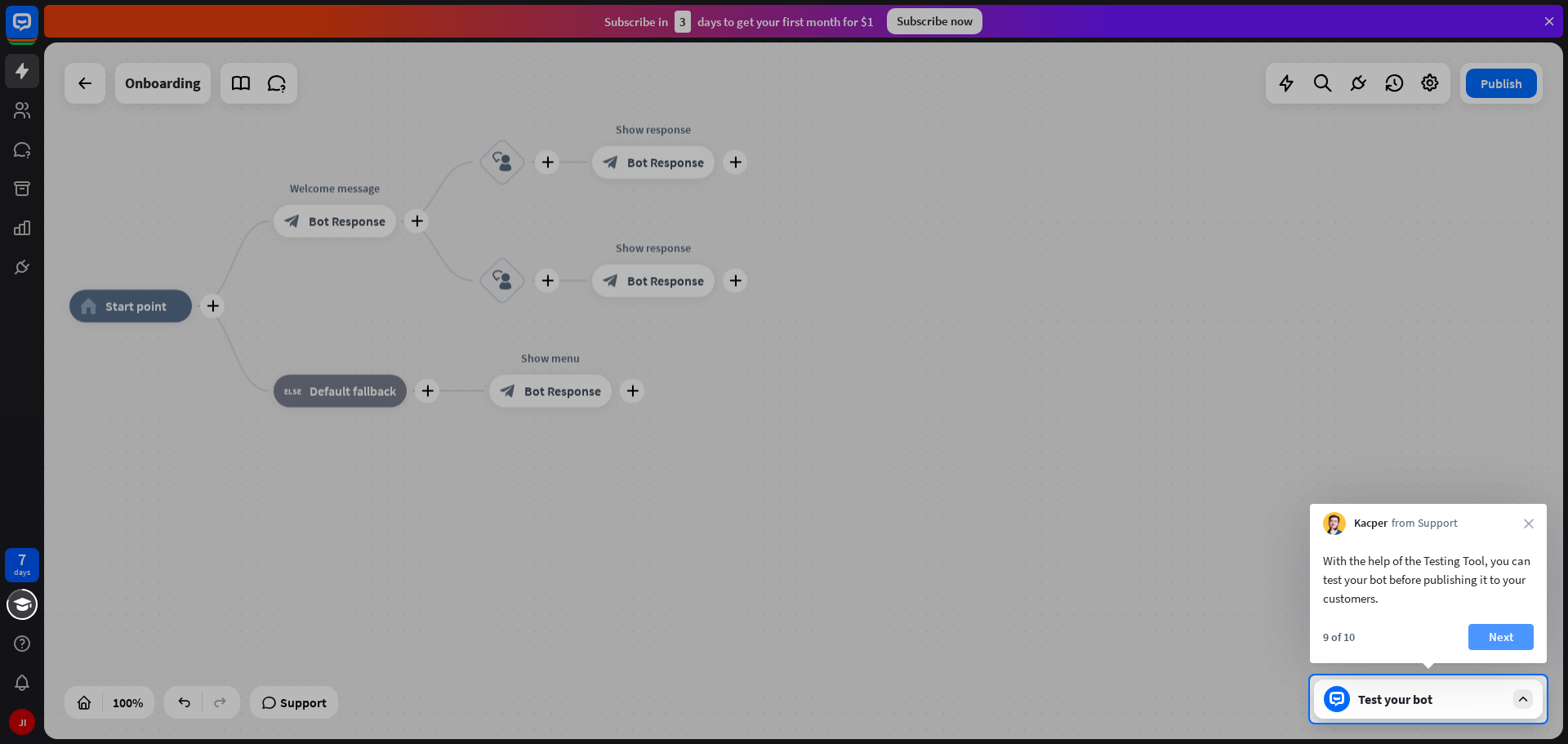
click at [1513, 635] on button "Next" at bounding box center [1500, 637] width 65 height 26
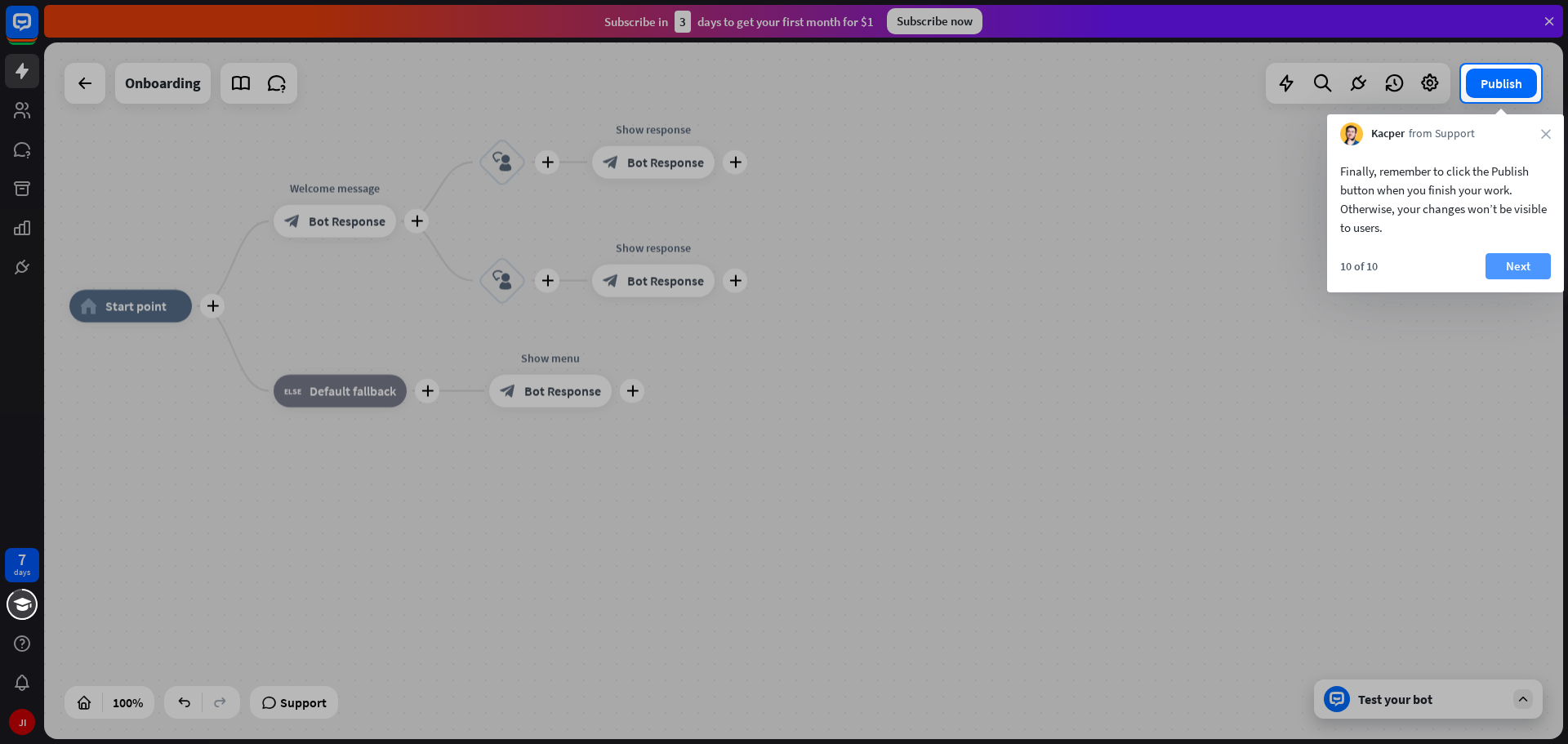
click at [1522, 270] on button "Next" at bounding box center [1518, 266] width 65 height 26
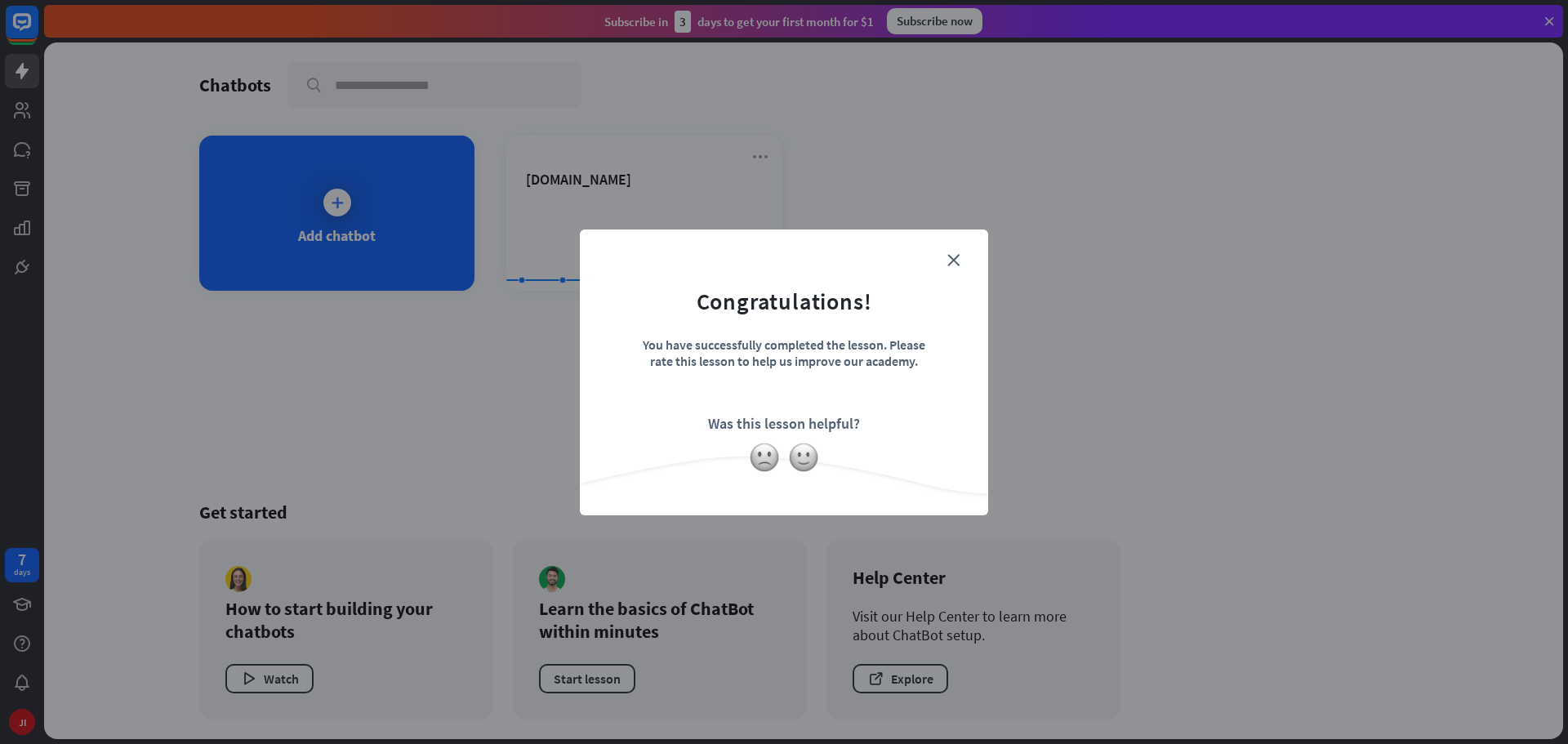
click at [962, 252] on form "Congratulations! You have successfully completed the lesson. Please rate this l…" at bounding box center [784, 347] width 367 height 196
click at [970, 253] on div "close Congratulations! You have successfully completed the lesson. Please rate …" at bounding box center [784, 372] width 409 height 286
click at [950, 259] on icon "close" at bounding box center [953, 260] width 12 height 12
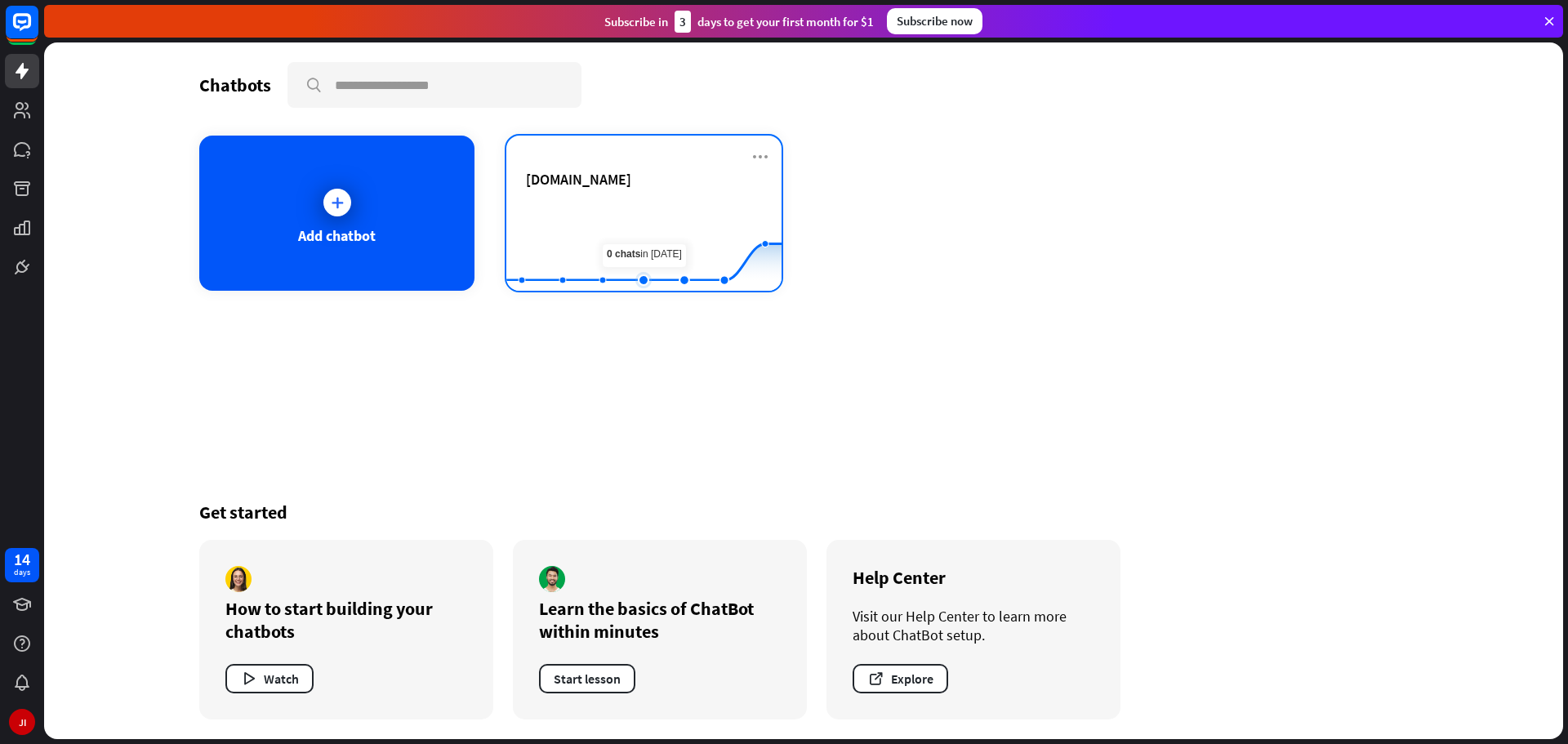
click at [659, 220] on rect at bounding box center [644, 250] width 275 height 102
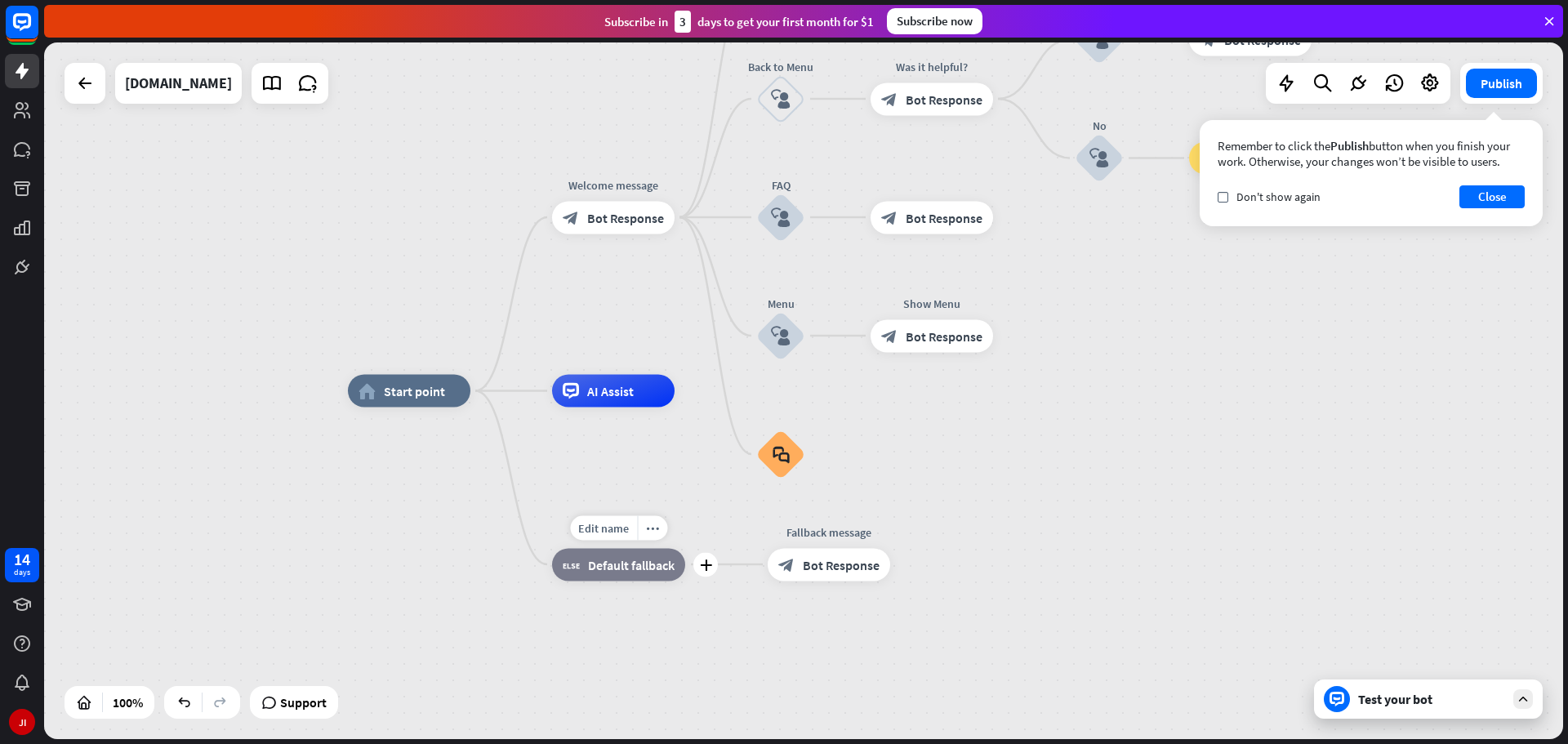
click at [625, 569] on span "Default fallback" at bounding box center [632, 565] width 86 height 17
click at [474, 484] on span "Start testing from here" at bounding box center [504, 480] width 114 height 16
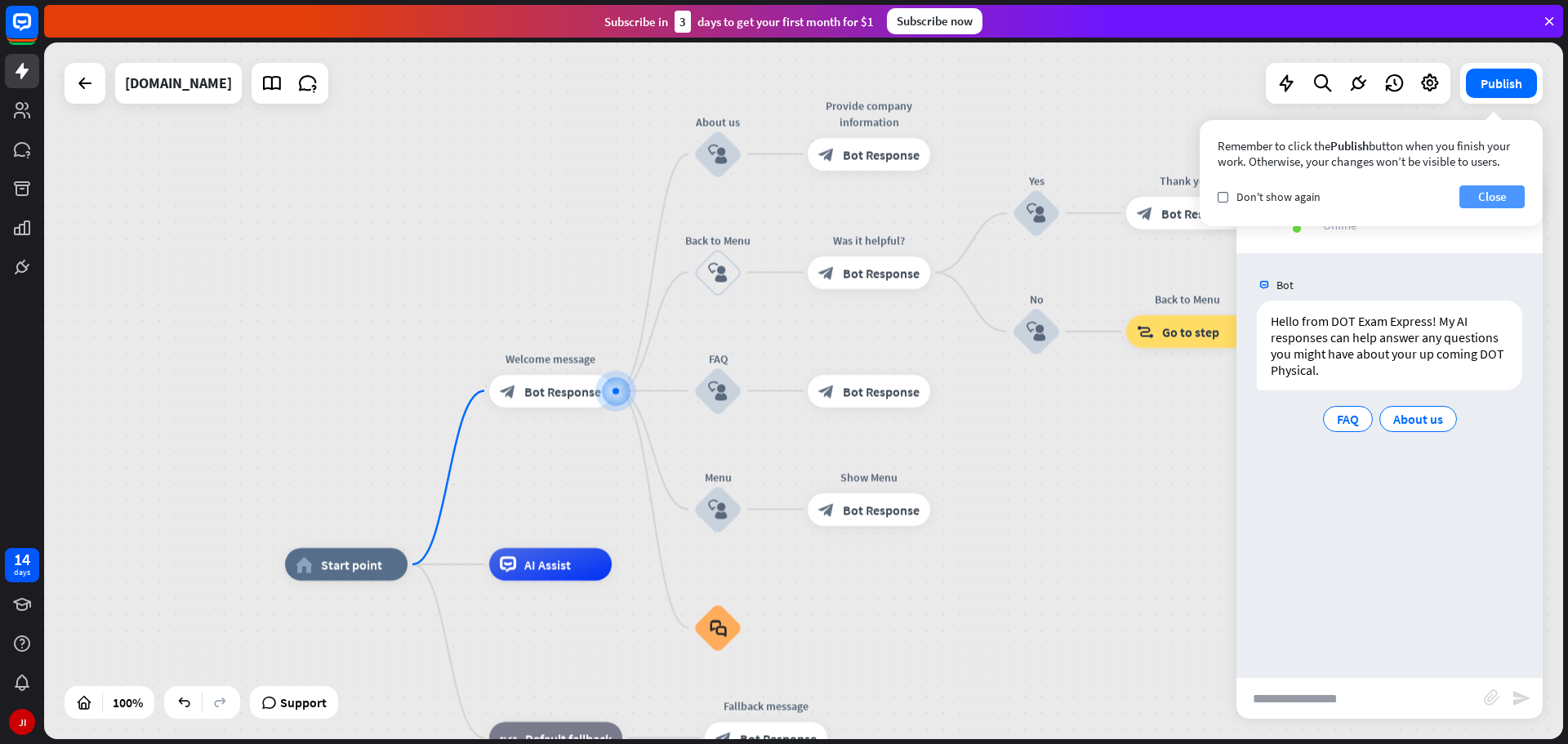
click at [1484, 186] on button "Close" at bounding box center [1492, 197] width 65 height 23
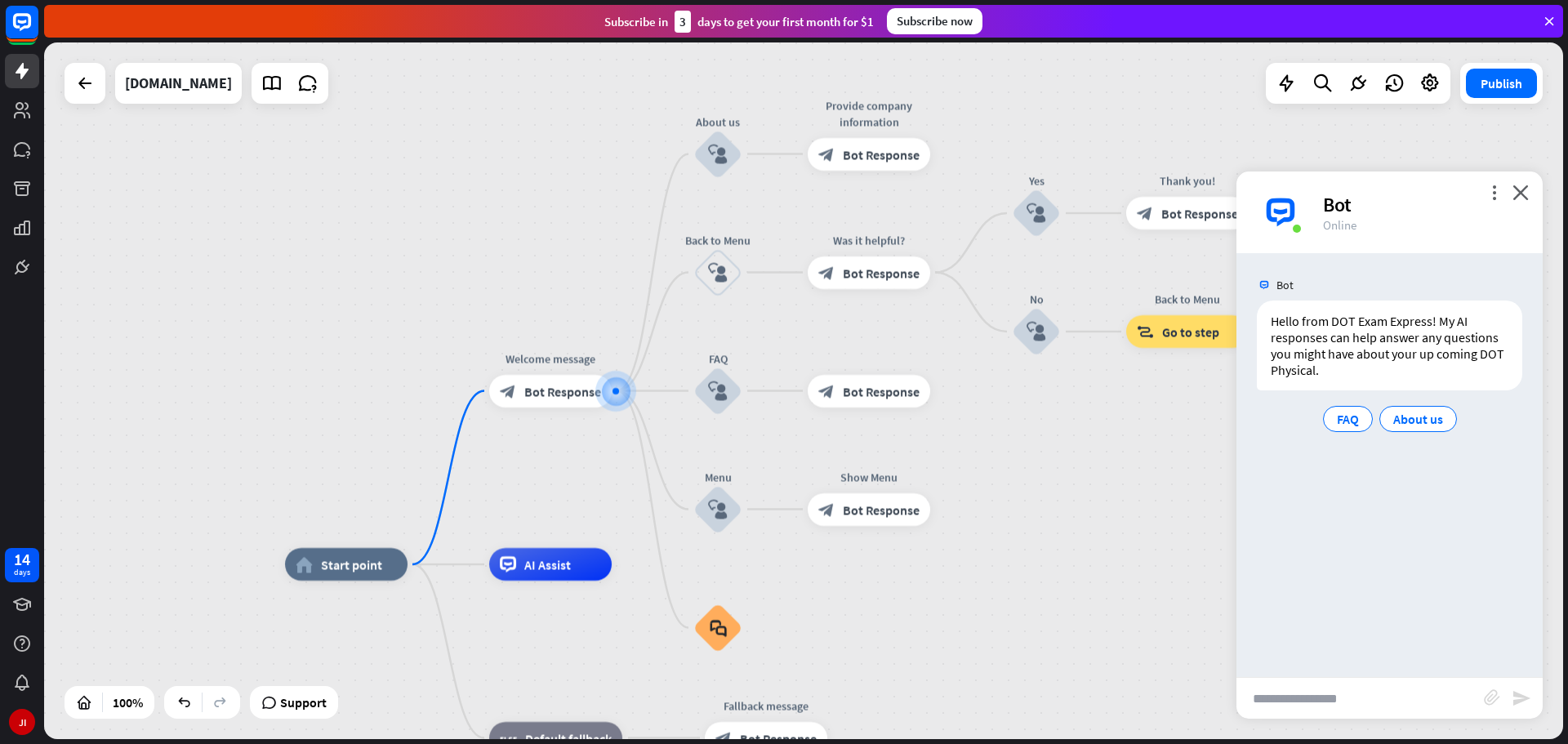
click at [1350, 711] on input "text" at bounding box center [1361, 698] width 248 height 40
type input "**********"
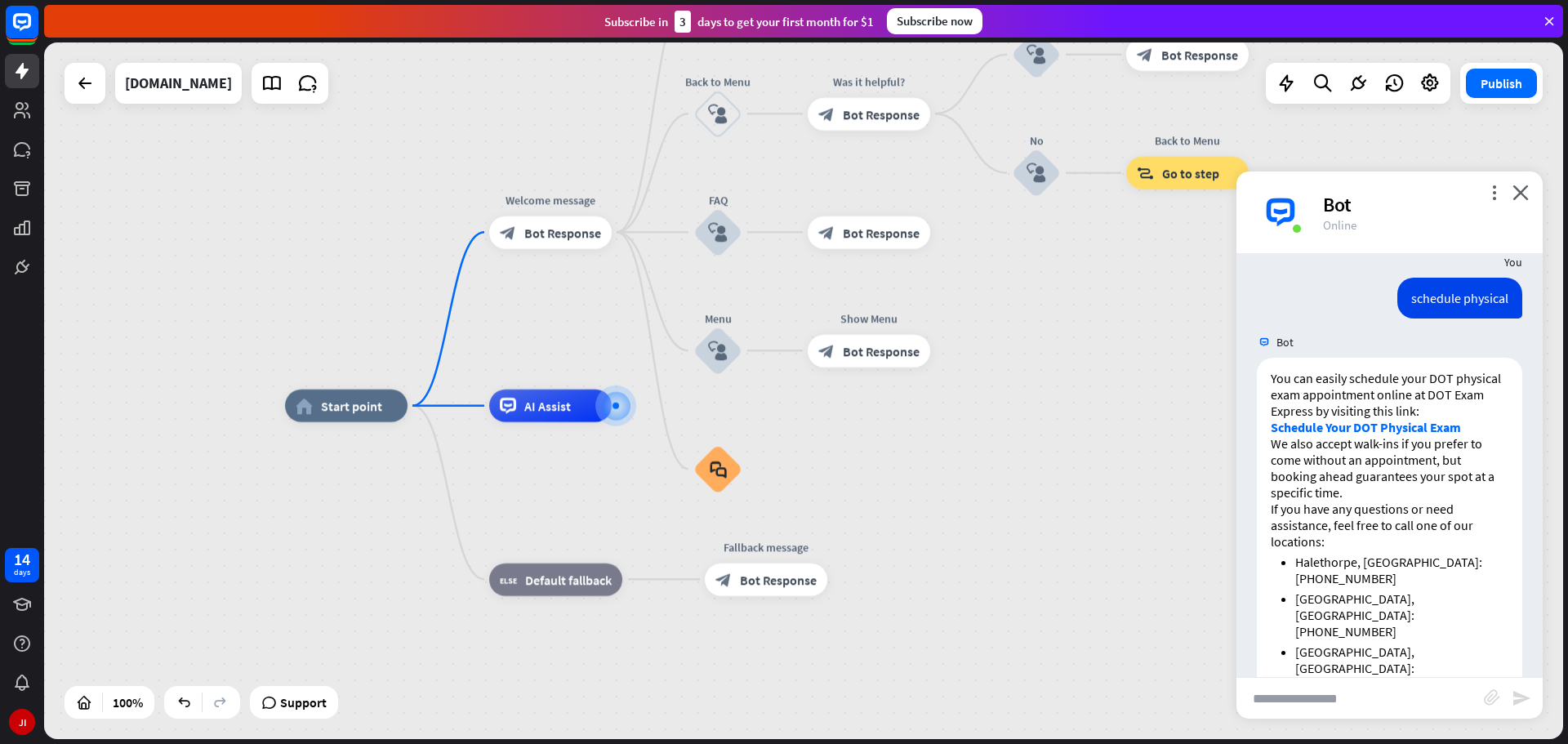
scroll to position [159, 0]
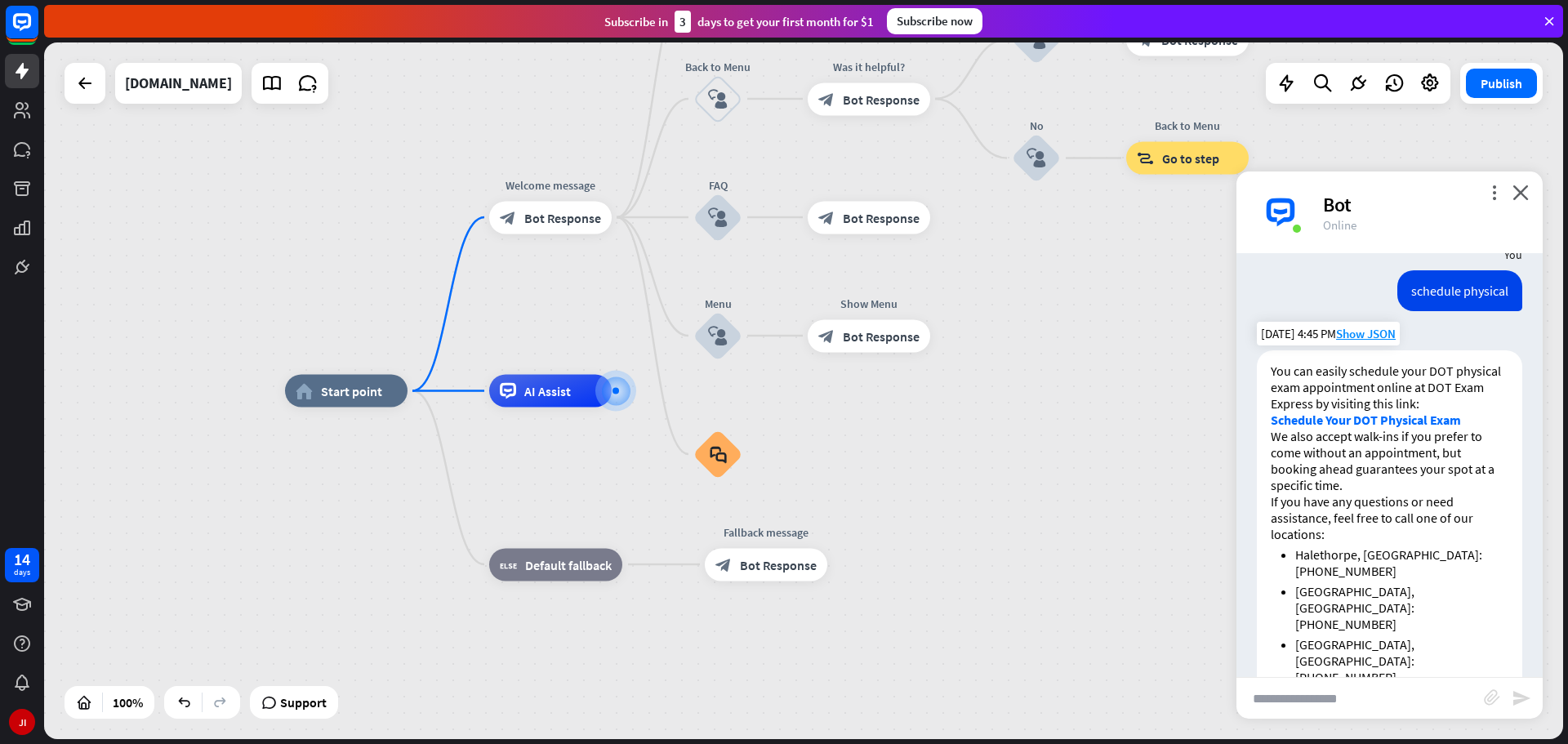
click at [1368, 417] on link "Schedule Your DOT Physical Exam" at bounding box center [1365, 420] width 190 height 17
click at [1396, 684] on input "text" at bounding box center [1361, 698] width 248 height 40
type input "**********"
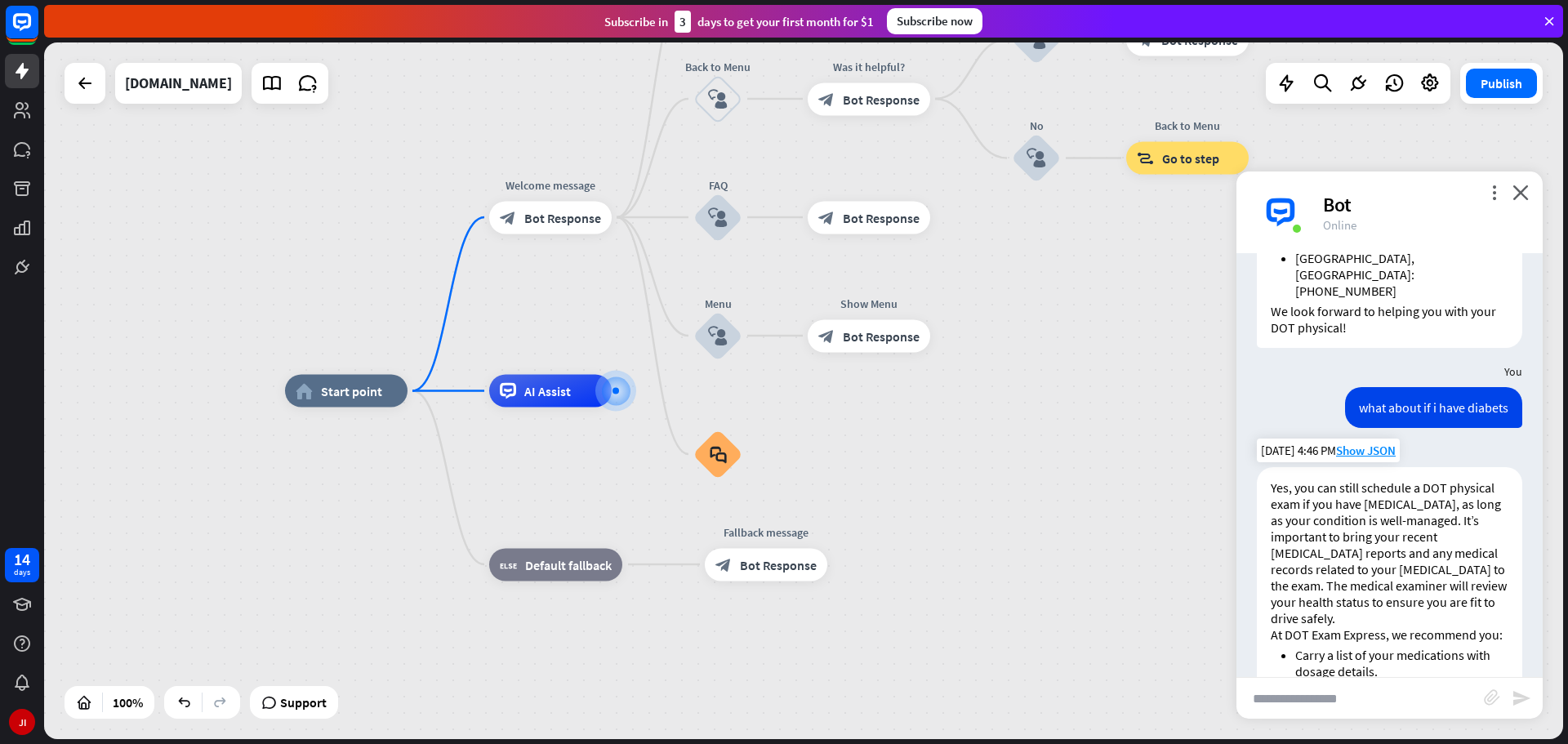
scroll to position [712, 0]
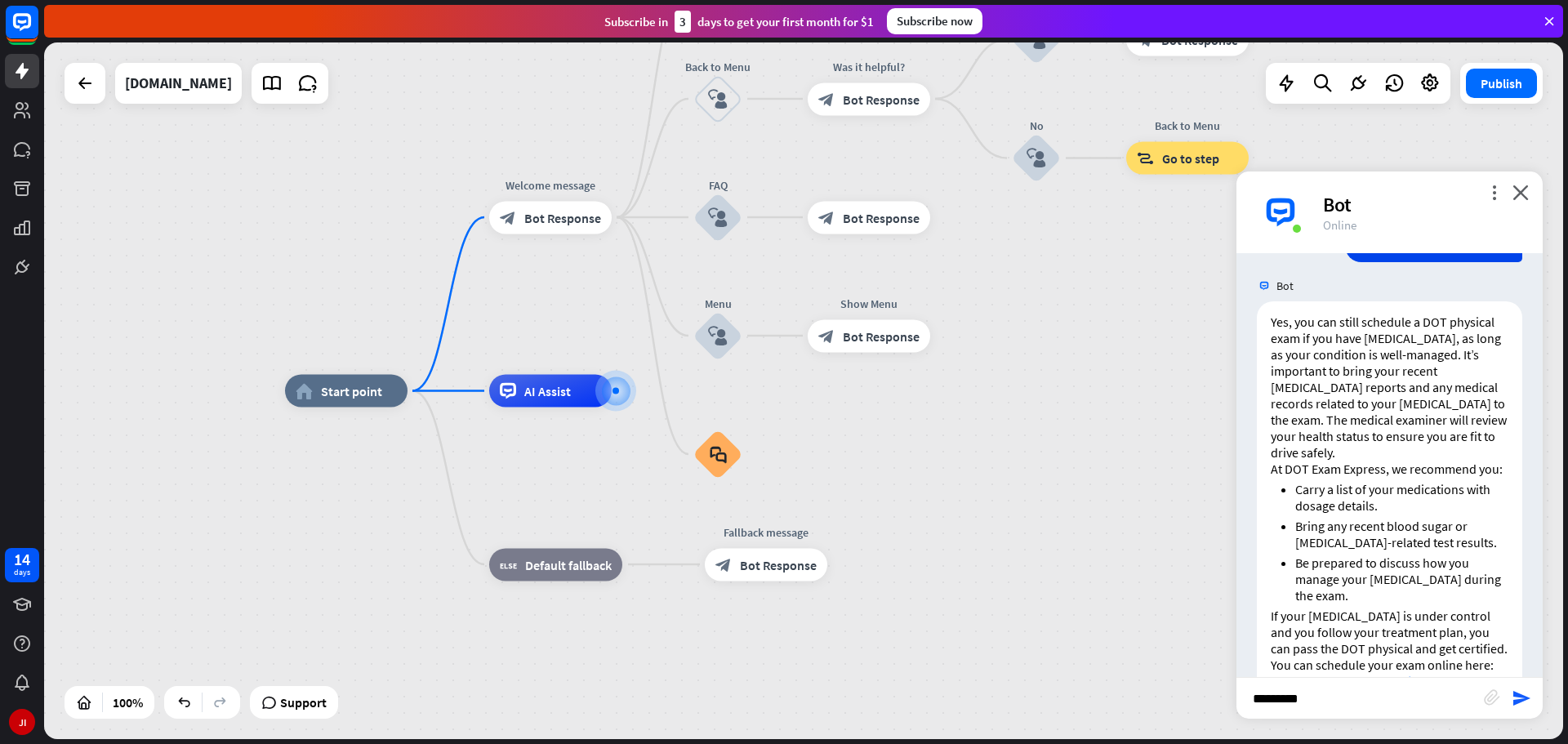
type input "**********"
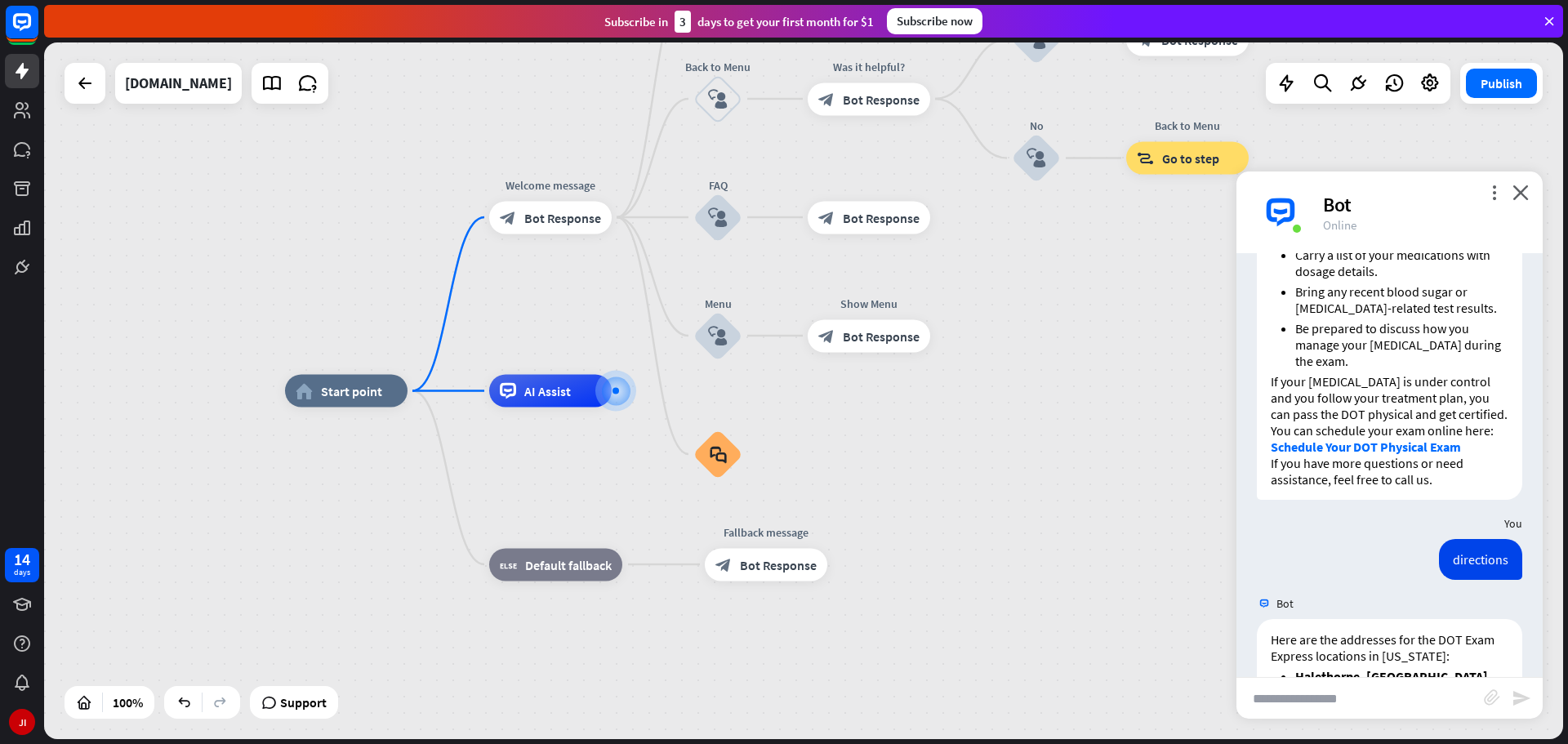
scroll to position [1182, 0]
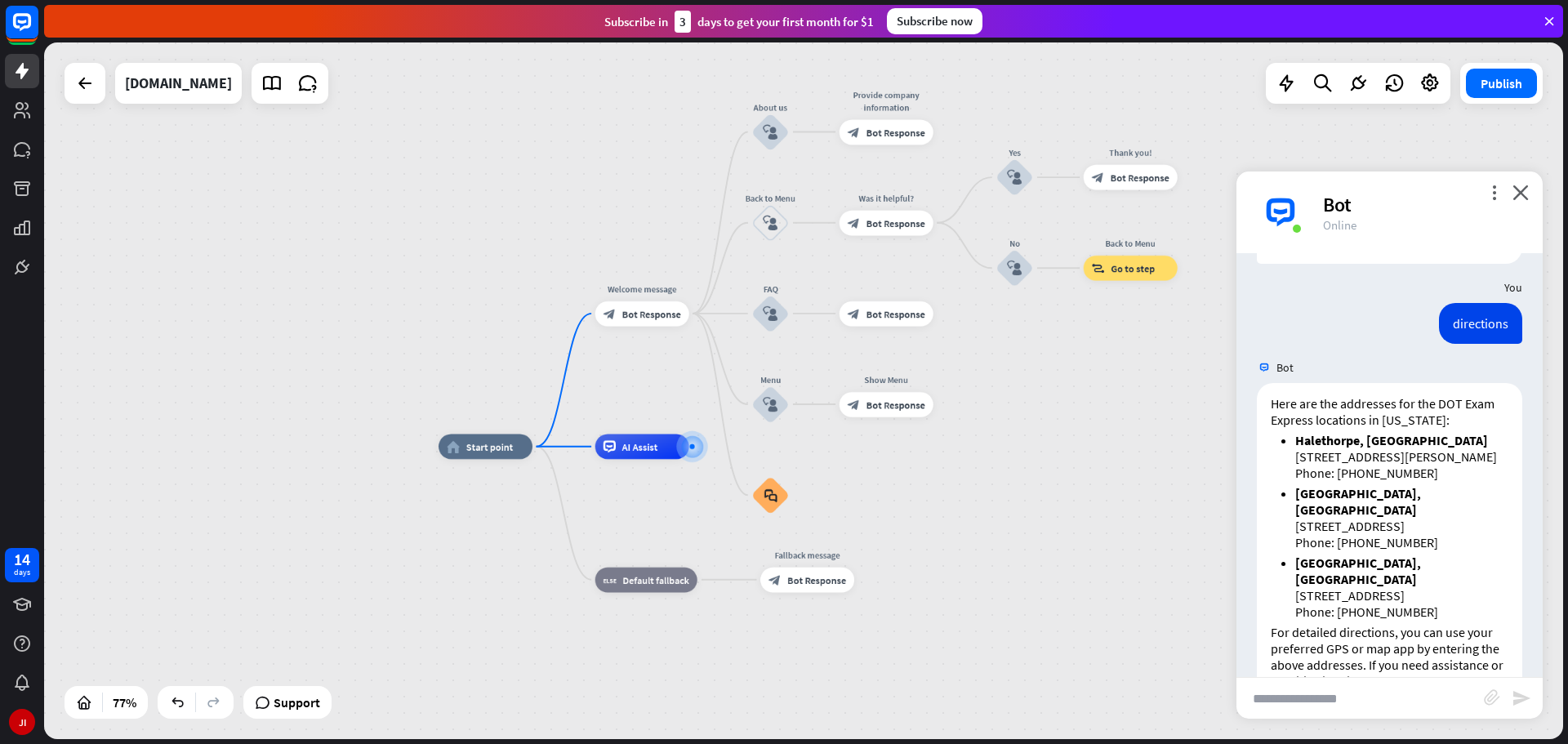
drag, startPoint x: 1017, startPoint y: 485, endPoint x: 978, endPoint y: 558, distance: 82.8
click at [978, 558] on div "home_2 Start point Welcome message block_bot_response Bot Response About us blo…" at bounding box center [1021, 715] width 1165 height 535
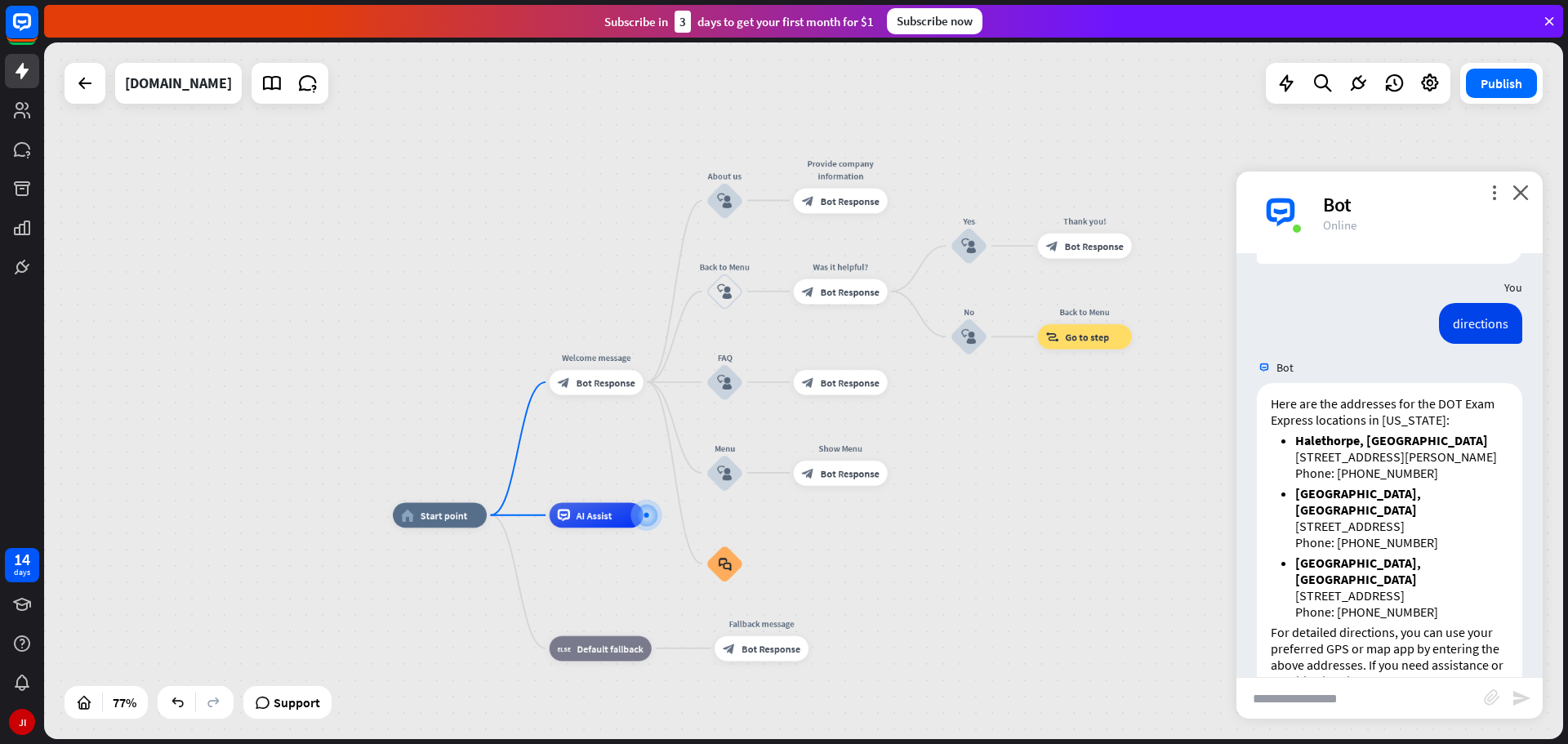
drag, startPoint x: 1007, startPoint y: 485, endPoint x: 991, endPoint y: 499, distance: 21.3
click at [991, 499] on div "home_2 Start point Welcome message block_bot_response Bot Response About us blo…" at bounding box center [803, 390] width 1519 height 697
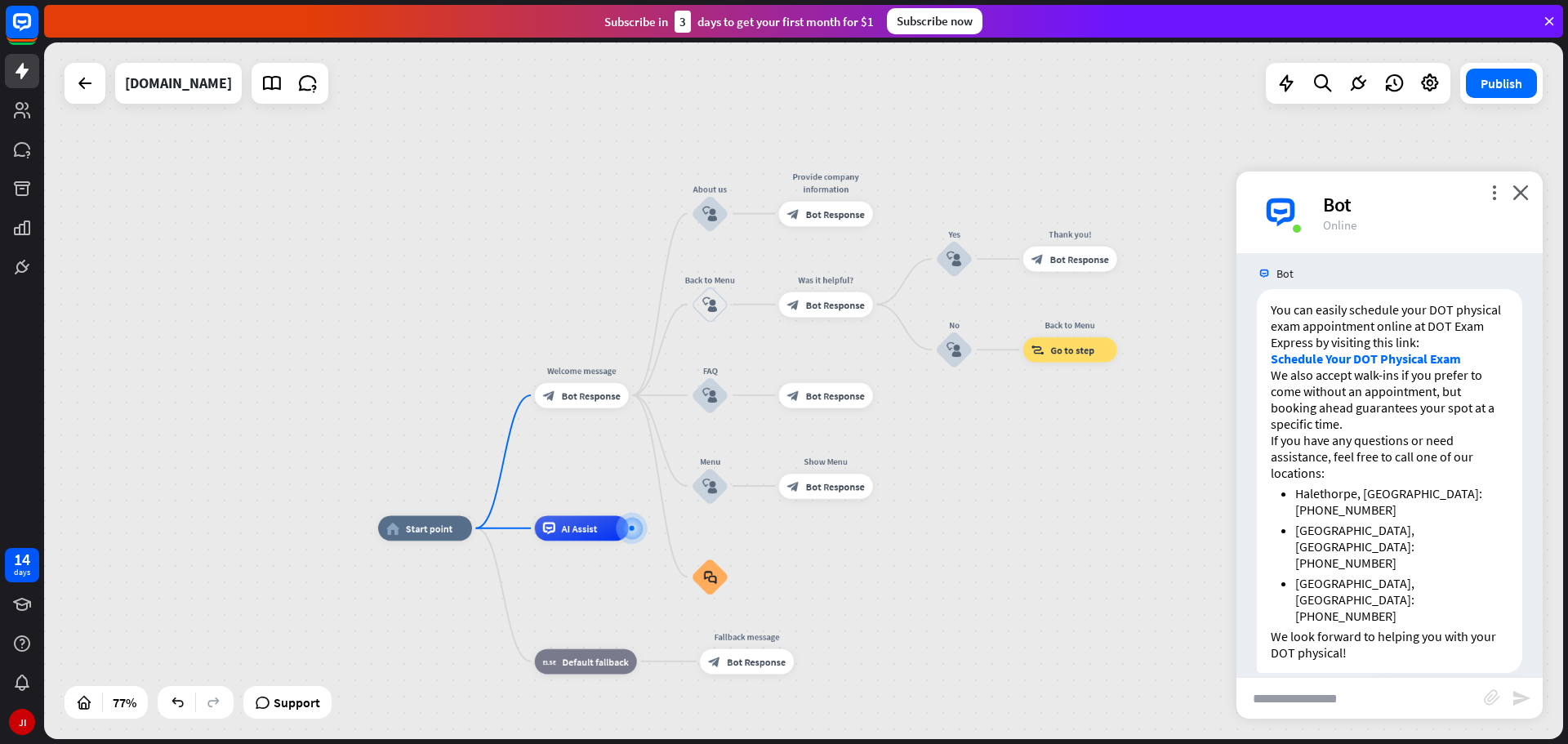
scroll to position [0, 0]
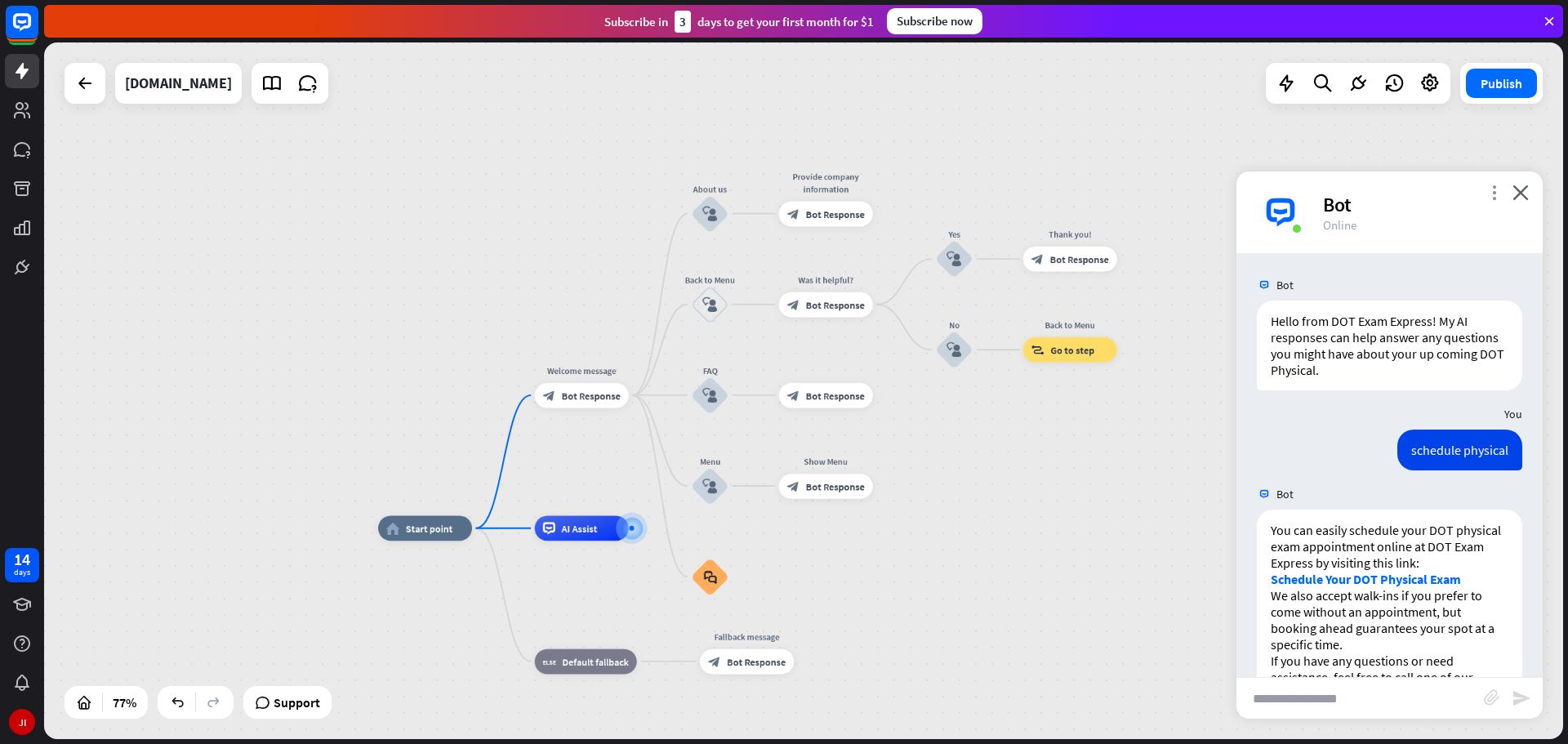
click at [1490, 194] on icon "more_vert" at bounding box center [1494, 192] width 16 height 16
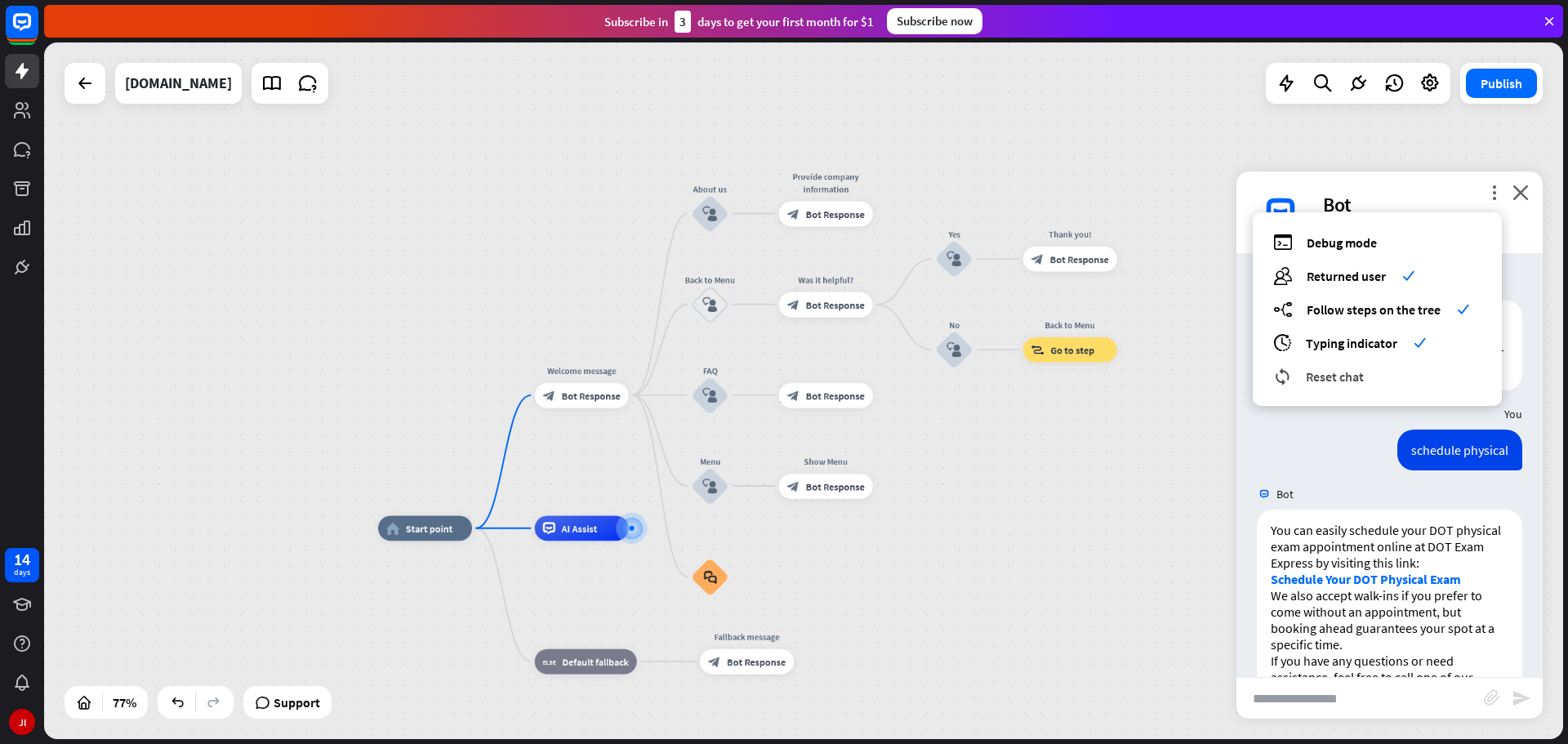
click at [1346, 384] on span "Reset chat" at bounding box center [1334, 377] width 58 height 17
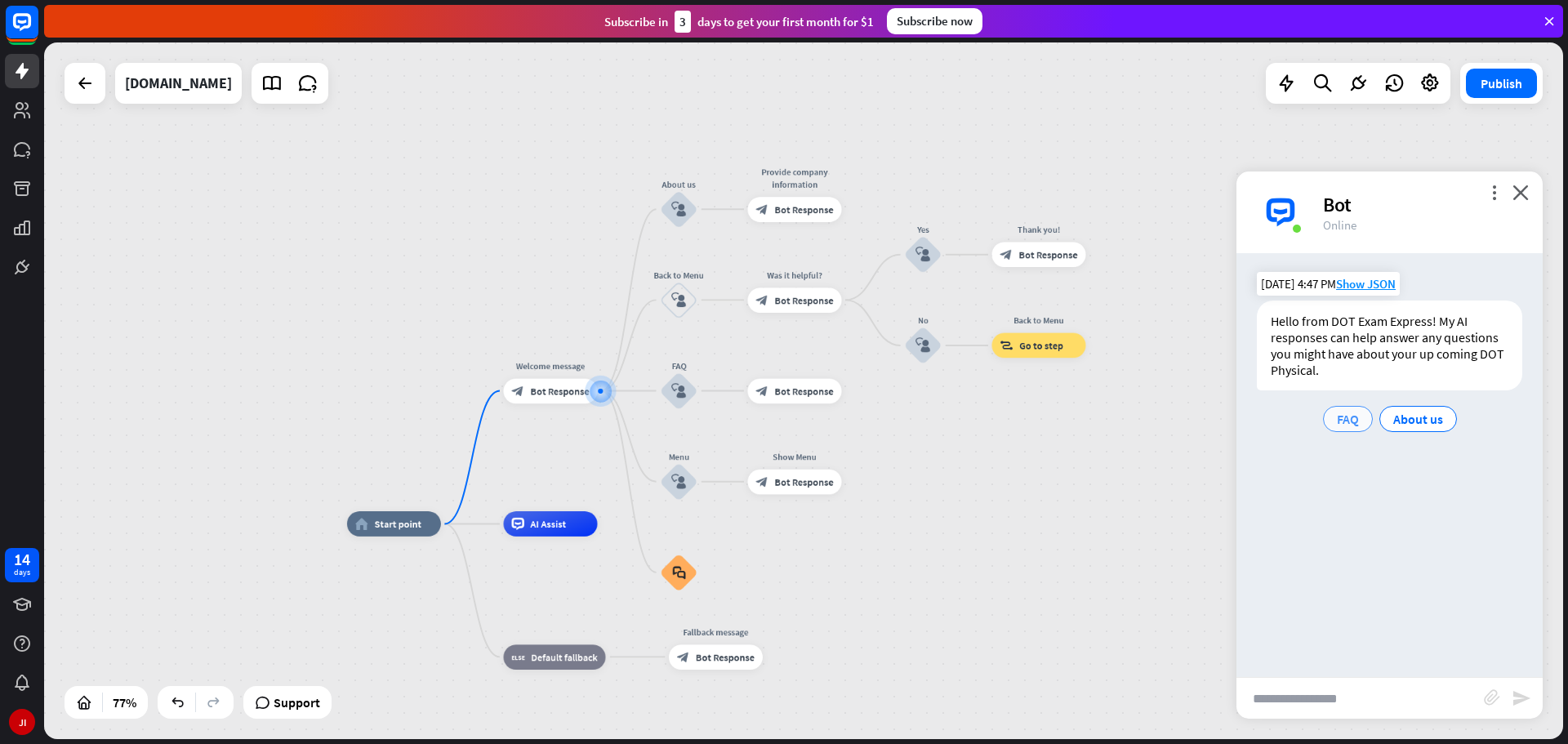
click at [1350, 420] on span "FAQ" at bounding box center [1348, 419] width 22 height 17
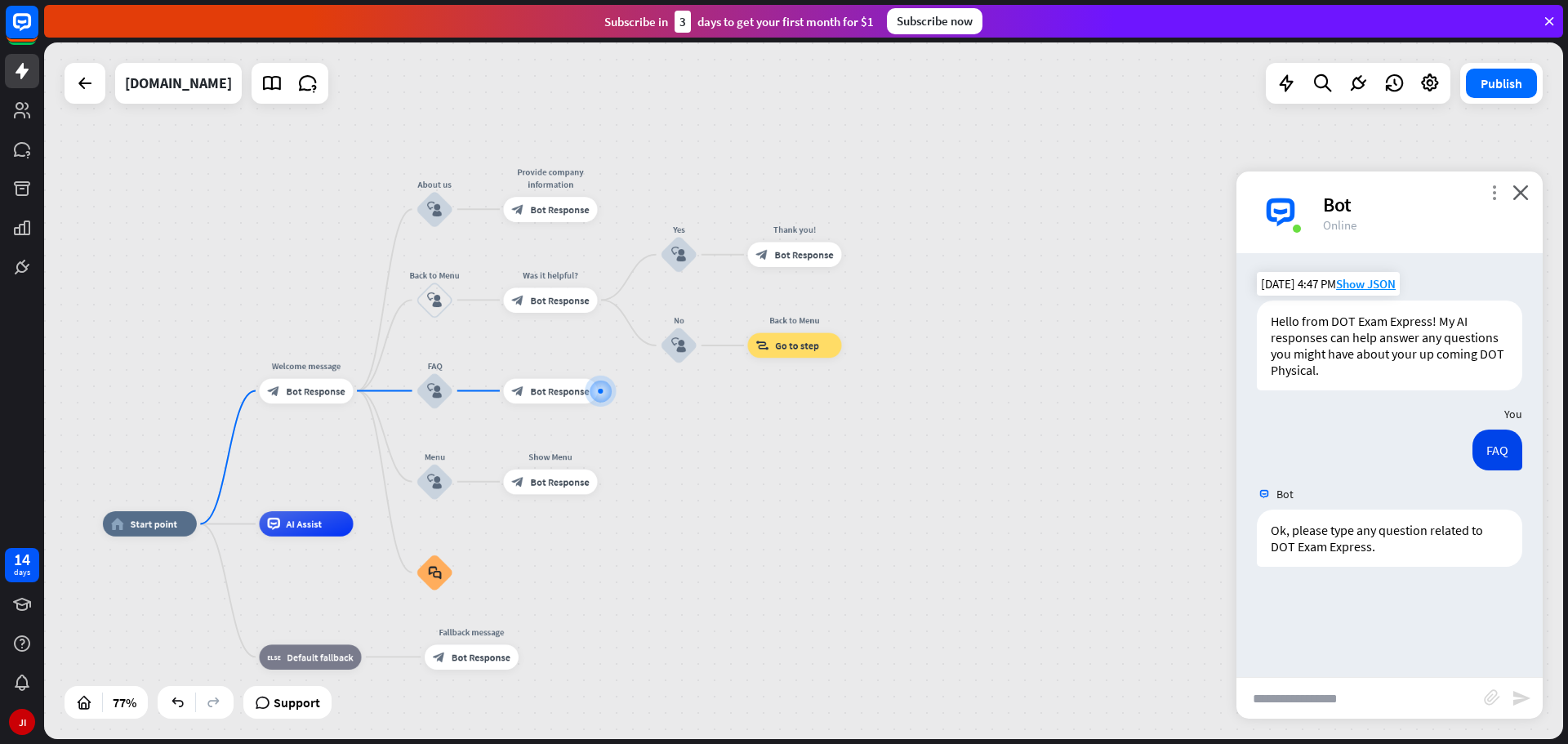
click at [1484, 189] on div "more_vert close Bot Online" at bounding box center [1390, 212] width 307 height 82
click at [1490, 189] on icon "more_vert" at bounding box center [1494, 192] width 16 height 16
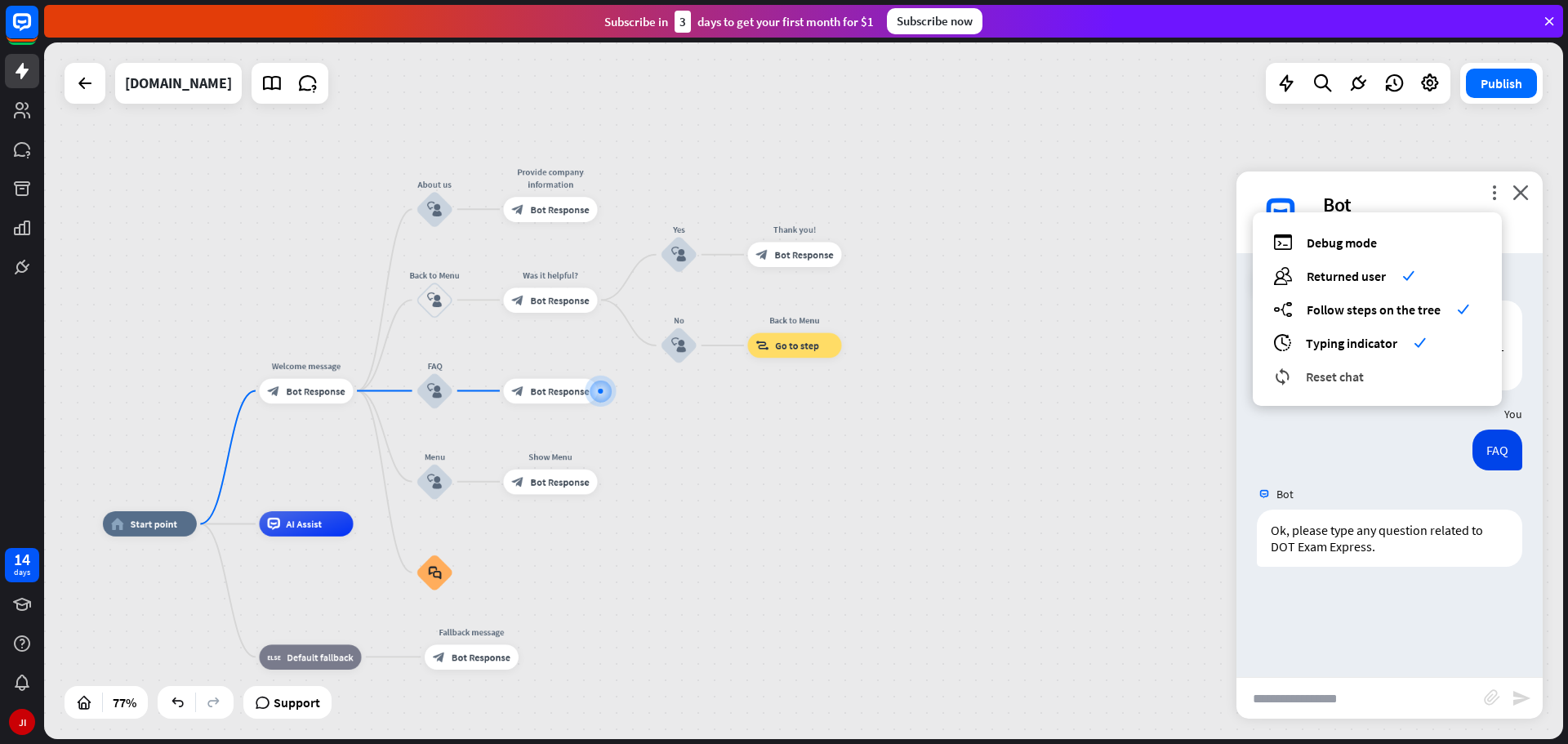
click at [1371, 380] on div "reset_chat Reset chat" at bounding box center [1377, 376] width 208 height 18
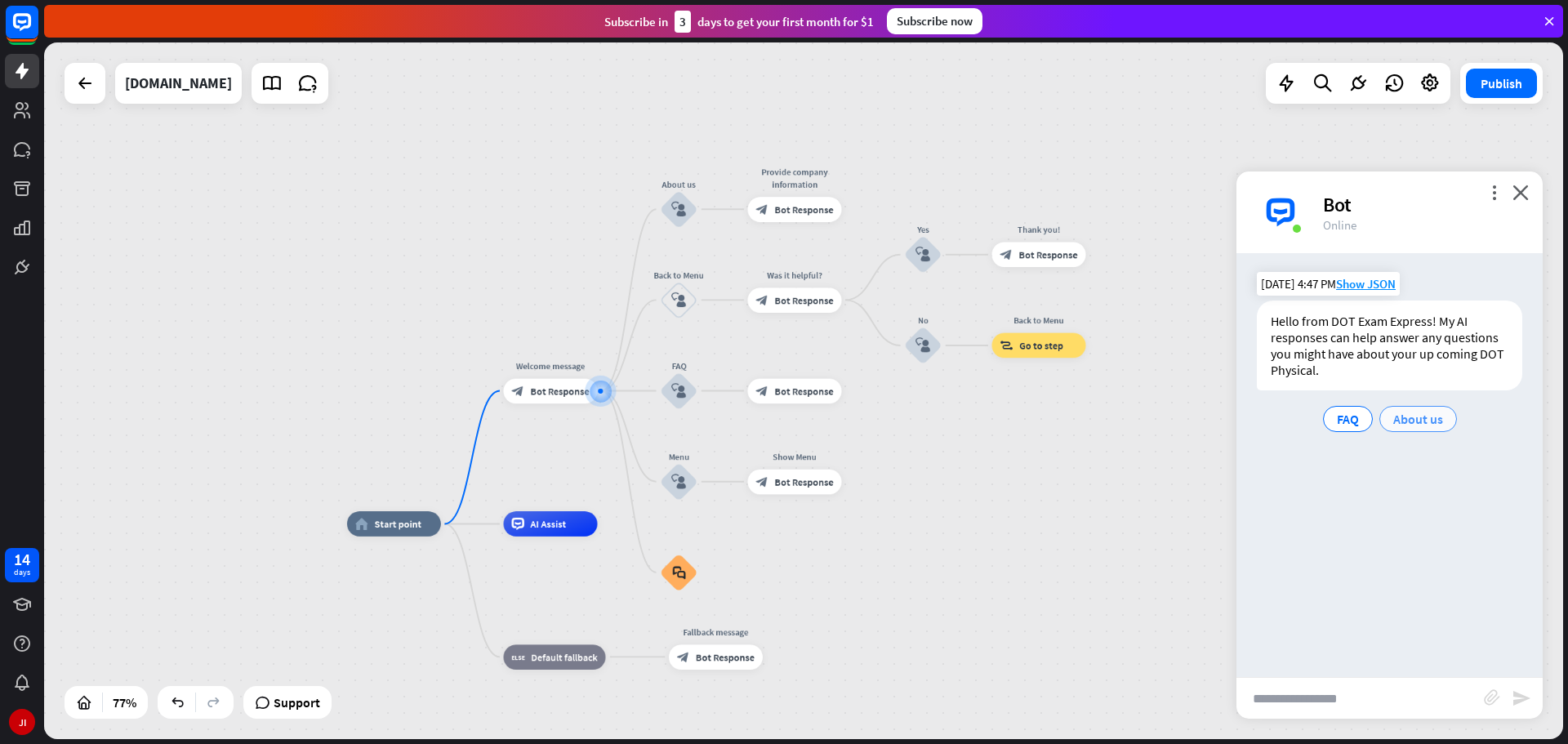
click at [1428, 418] on span "About us" at bounding box center [1418, 419] width 50 height 17
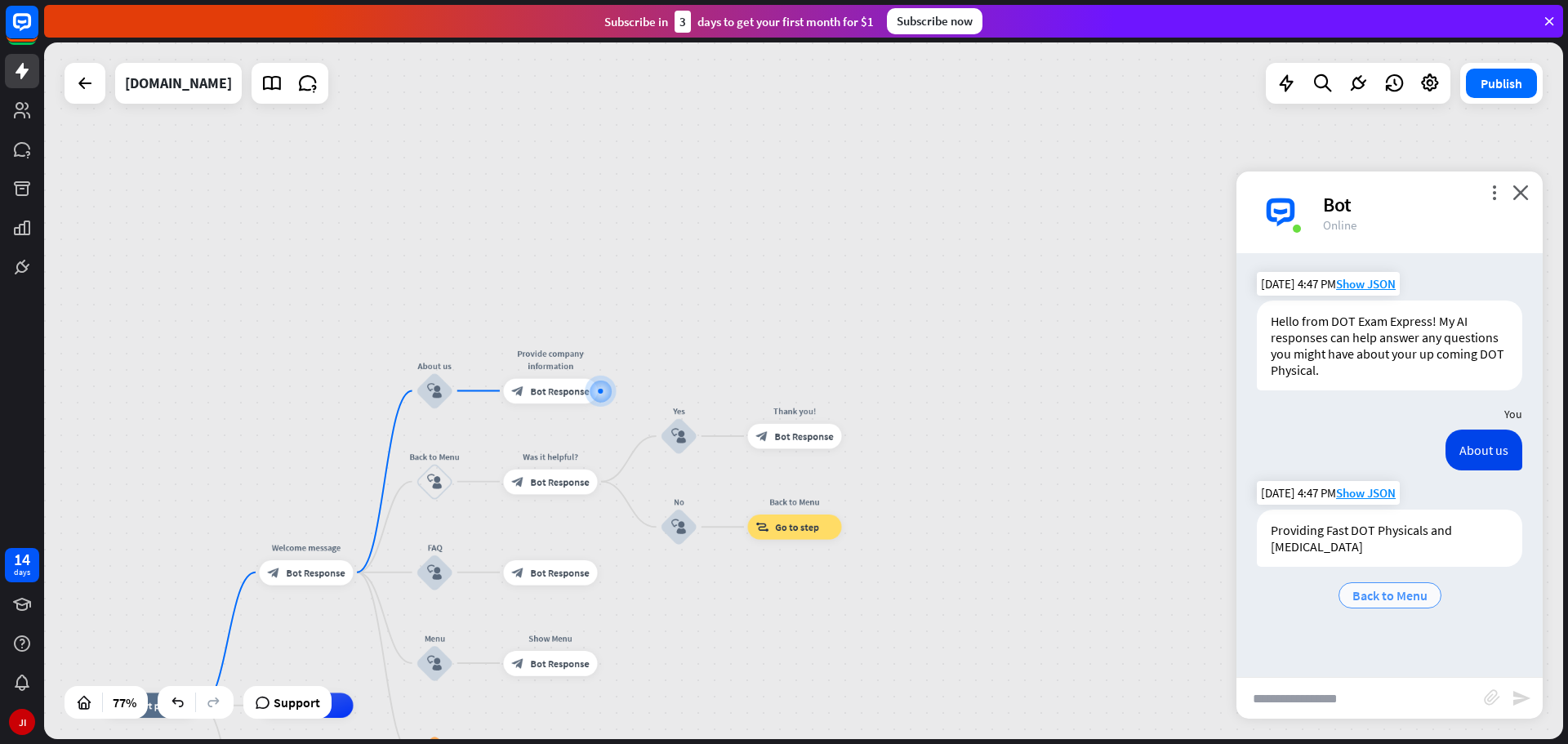
click at [1413, 584] on div "Back to Menu" at bounding box center [1390, 595] width 103 height 26
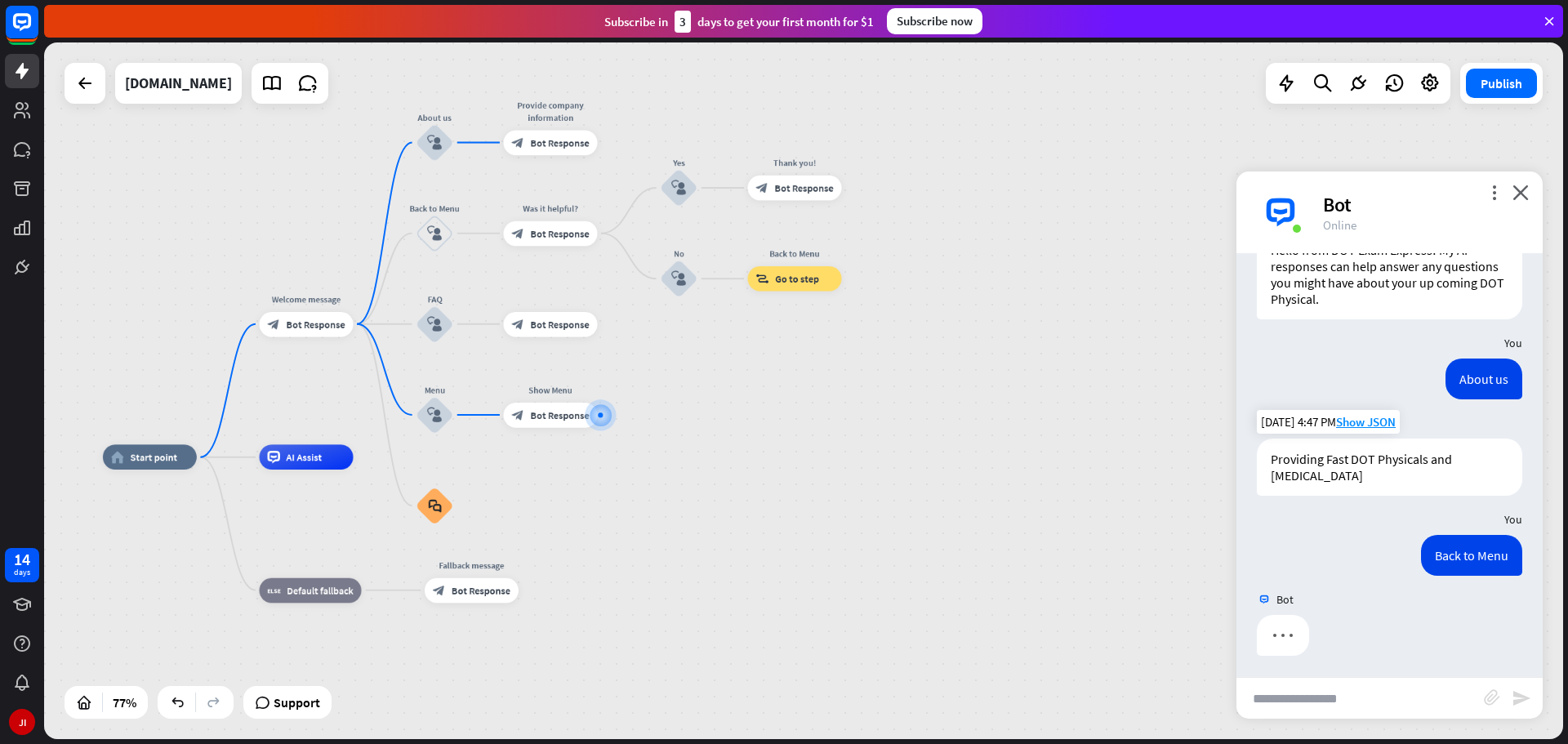
scroll to position [74, 0]
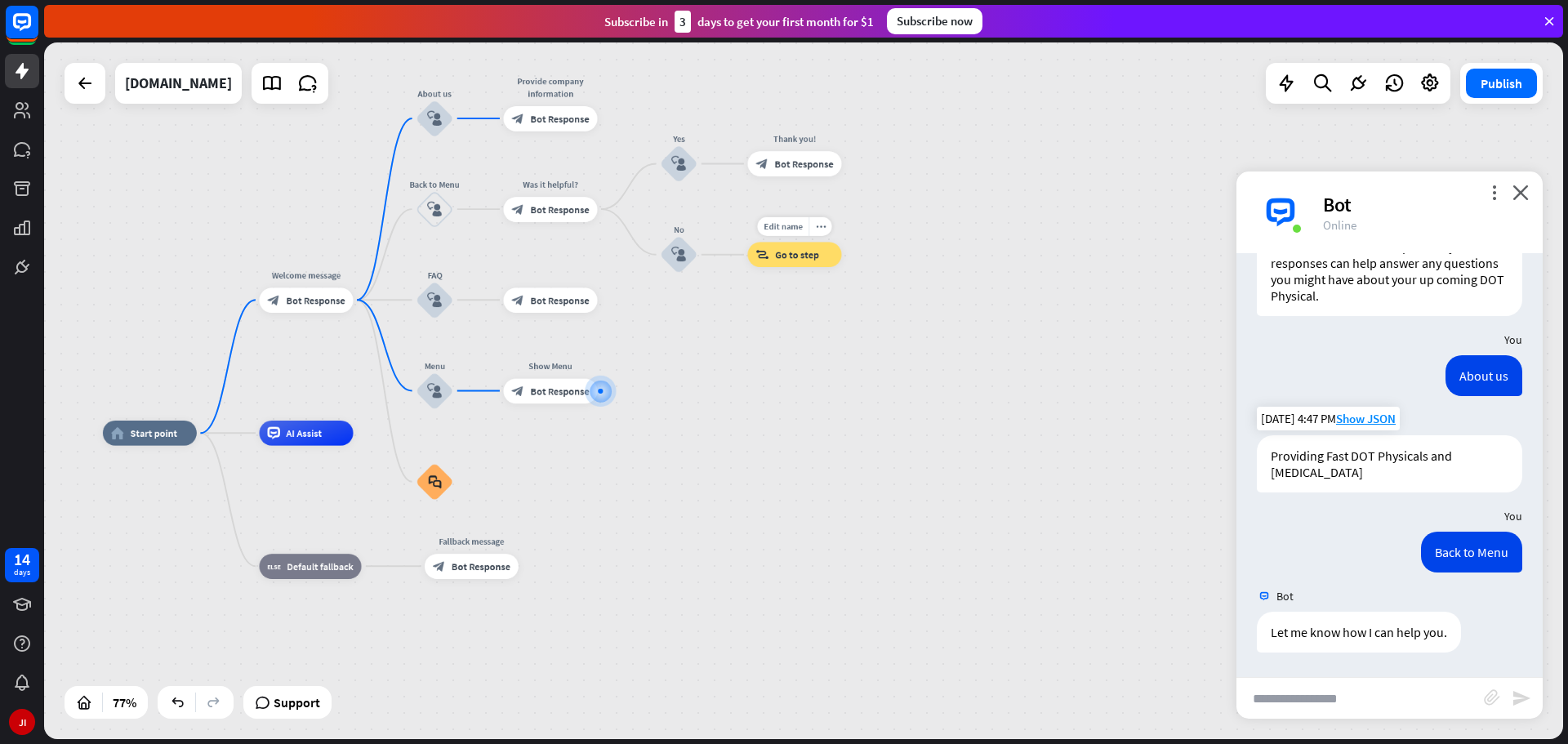
click at [790, 256] on span "Go to step" at bounding box center [797, 254] width 44 height 12
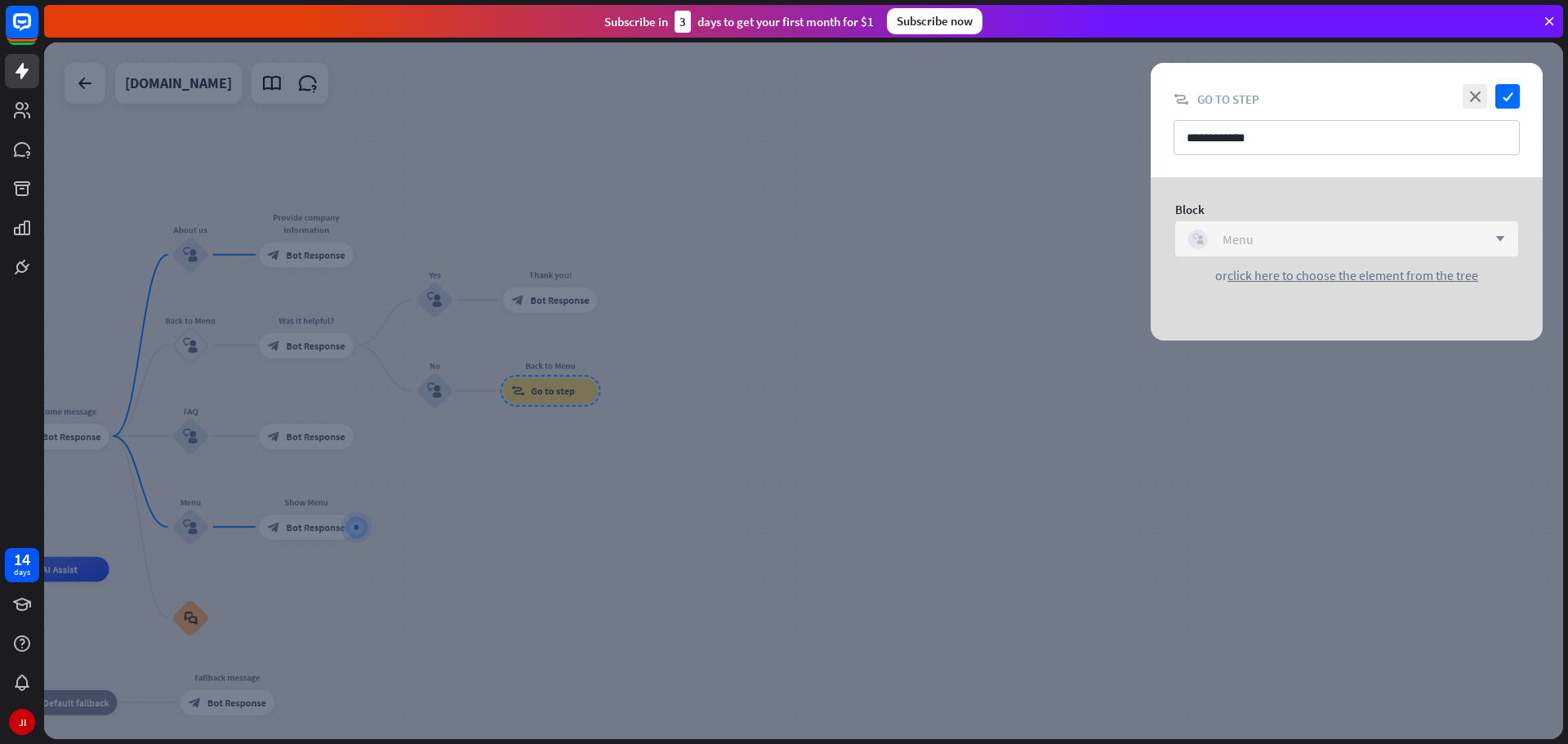
click at [1282, 233] on div "block_user_input Menu" at bounding box center [1338, 239] width 299 height 19
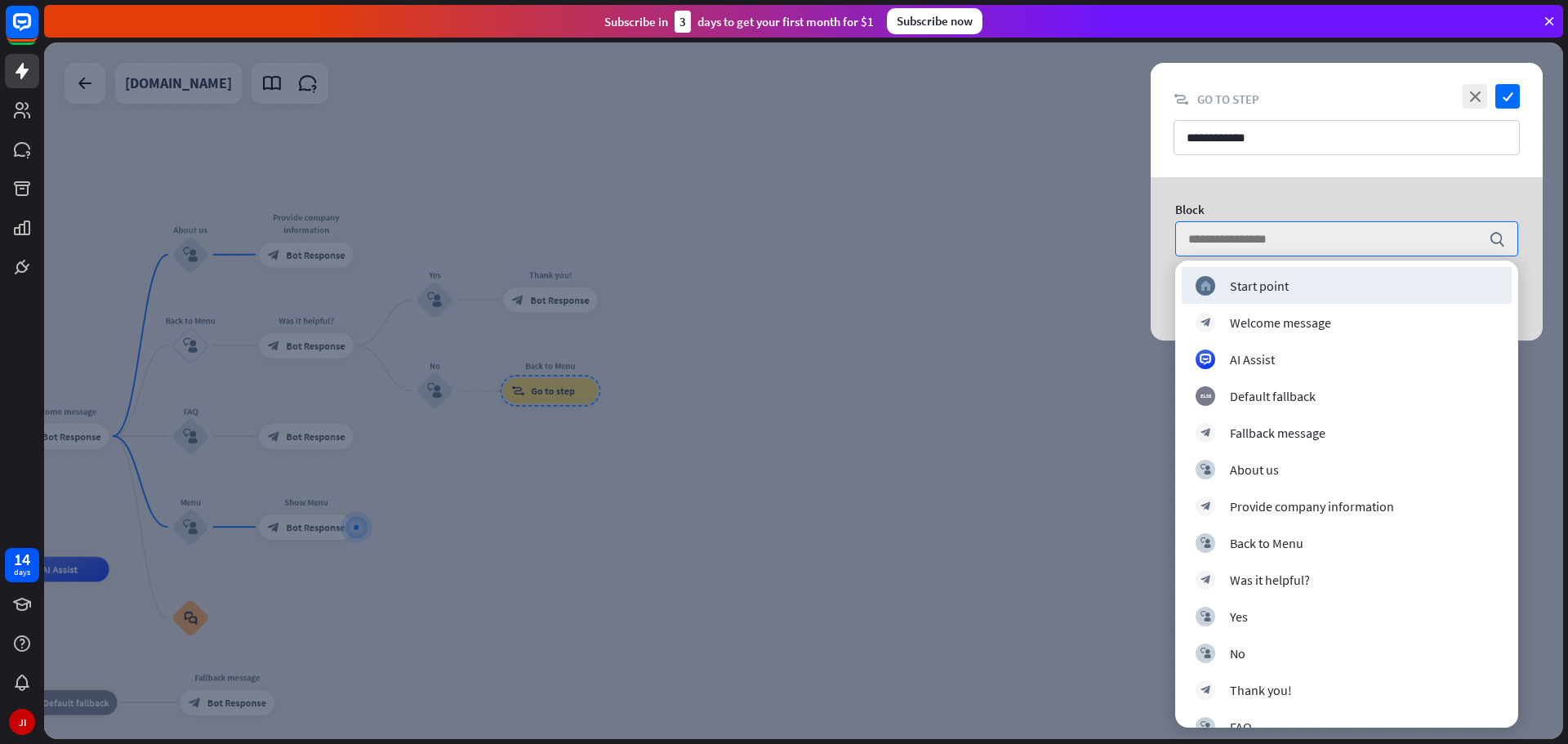
click at [1132, 183] on div "Block search or click here to choose the element from the tree" at bounding box center [1346, 259] width 432 height 163
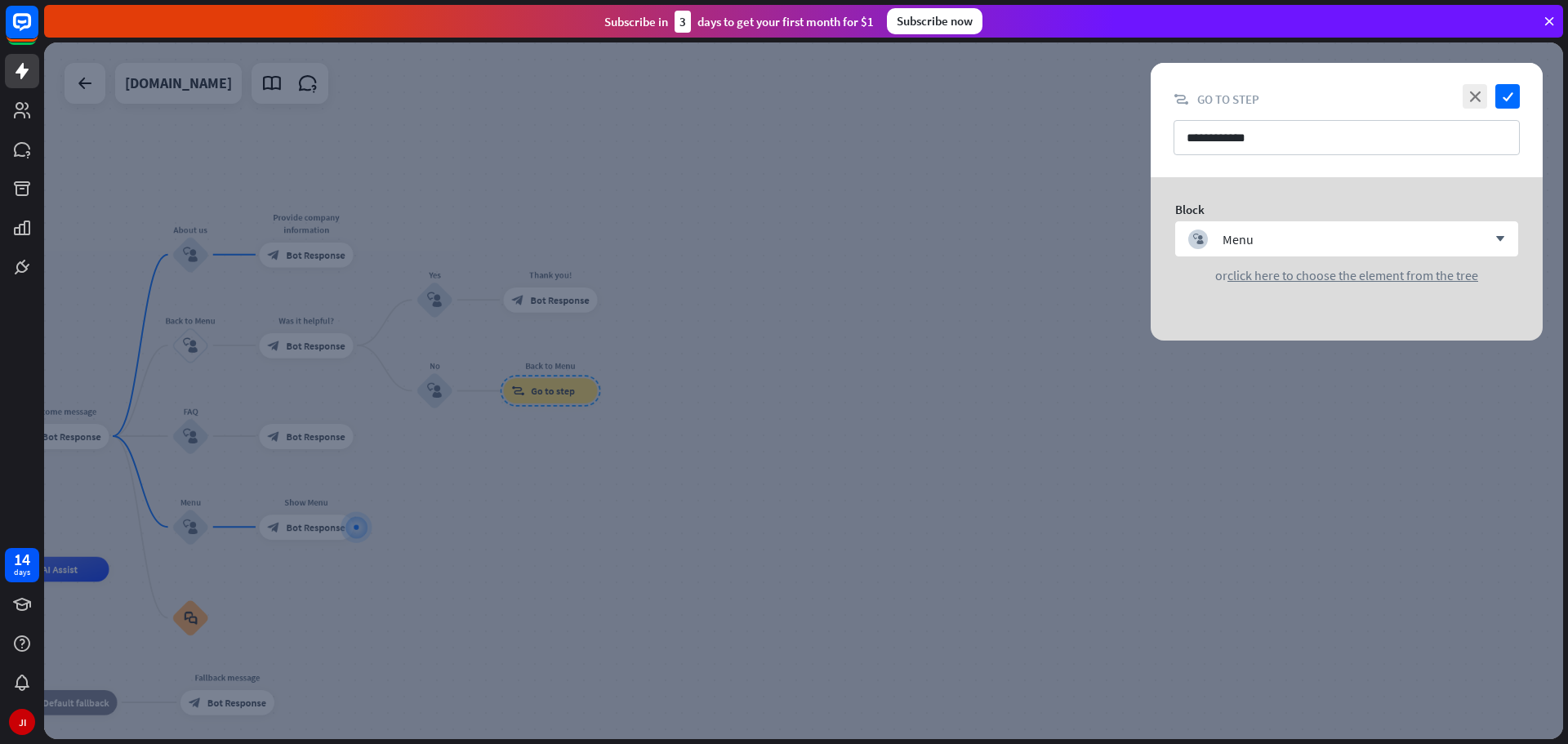
drag, startPoint x: 1478, startPoint y: 100, endPoint x: 1446, endPoint y: 108, distance: 33.0
click at [1477, 100] on icon "close" at bounding box center [1474, 96] width 25 height 25
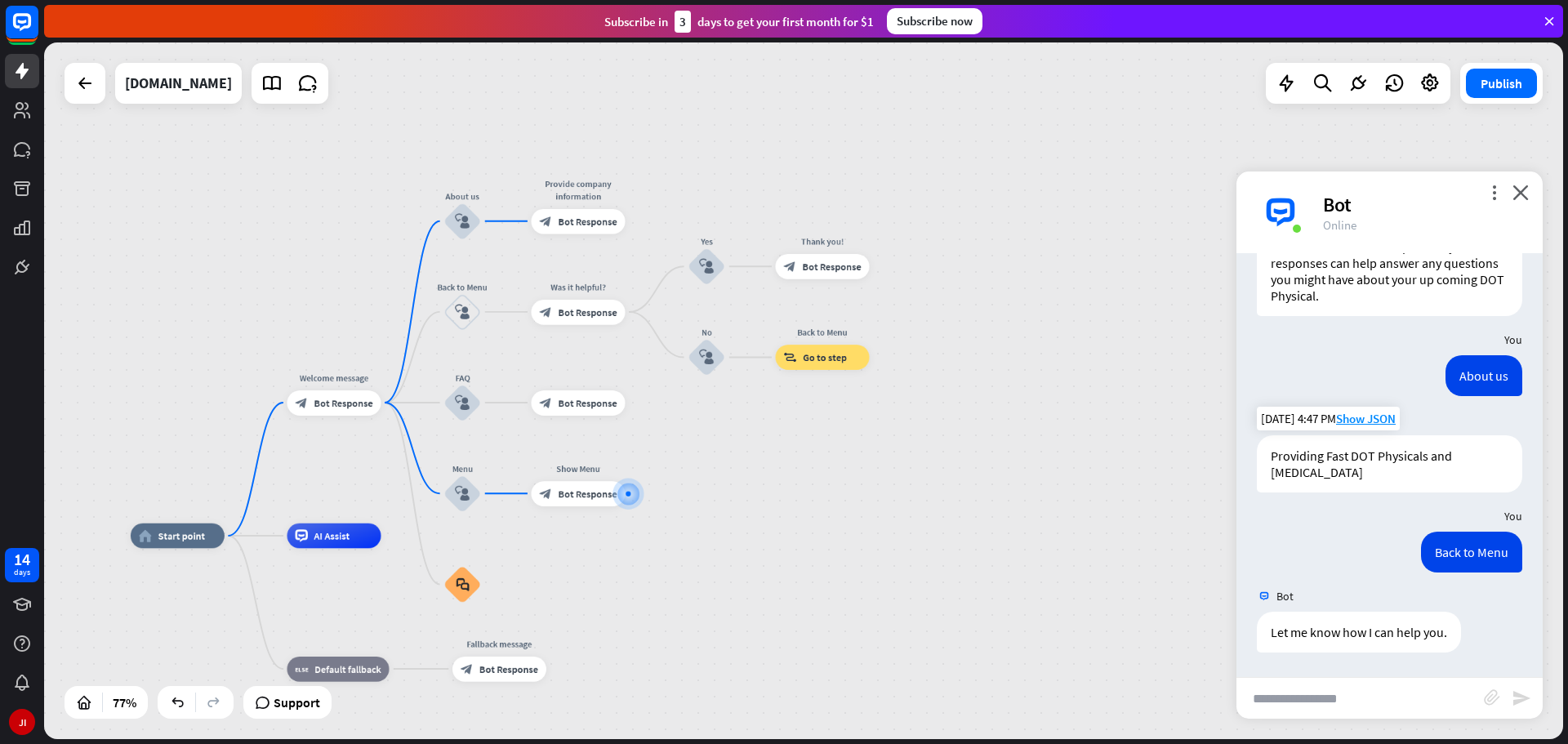
drag, startPoint x: 1010, startPoint y: 318, endPoint x: 1170, endPoint y: 300, distance: 161.0
click at [1170, 300] on div "home_2 Start point Welcome message block_bot_response Bot Response About us blo…" at bounding box center [803, 390] width 1519 height 697
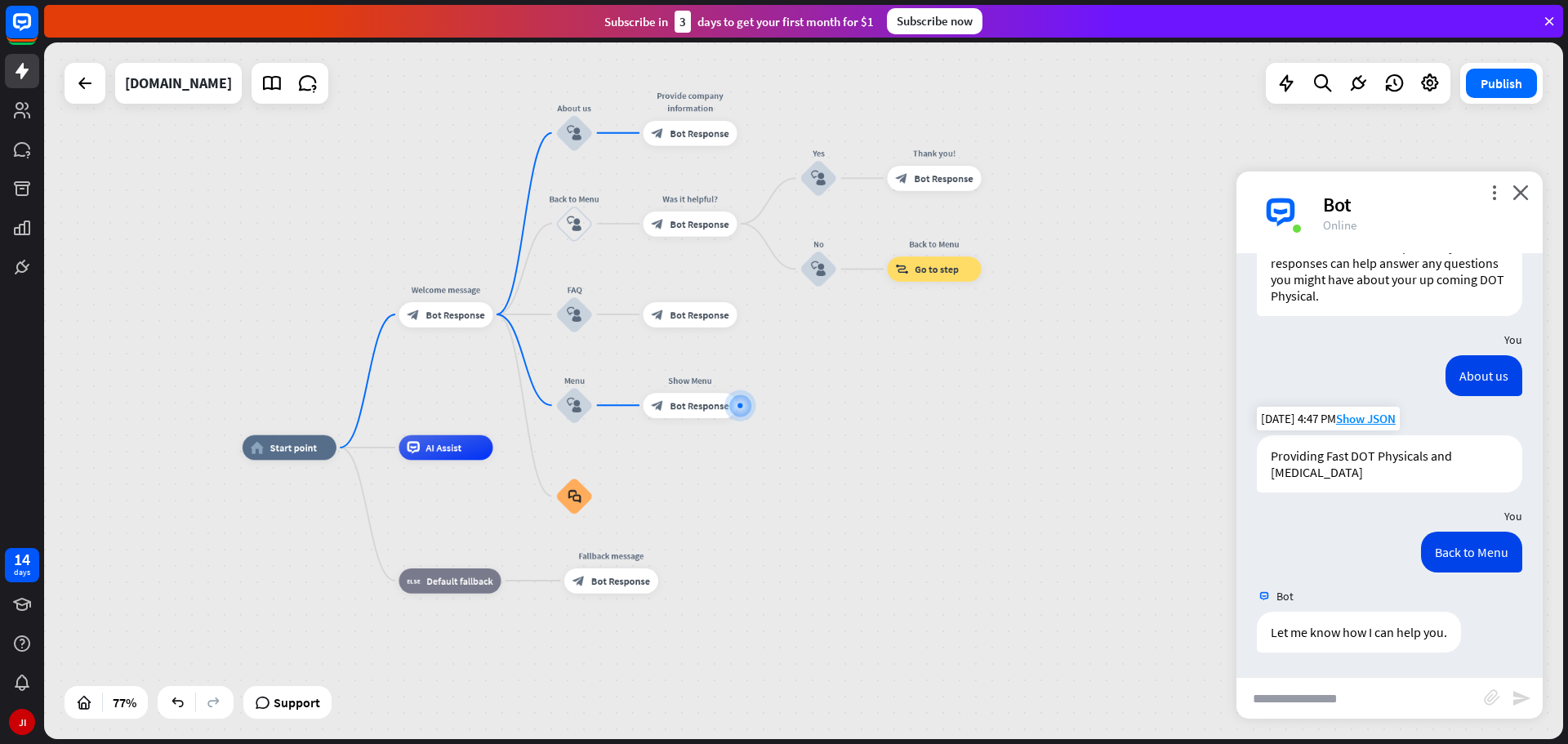
drag, startPoint x: 1155, startPoint y: 367, endPoint x: 1190, endPoint y: 301, distance: 74.7
click at [1190, 301] on div "home_2 Start point Welcome message block_bot_response Bot Response About us blo…" at bounding box center [803, 390] width 1519 height 697
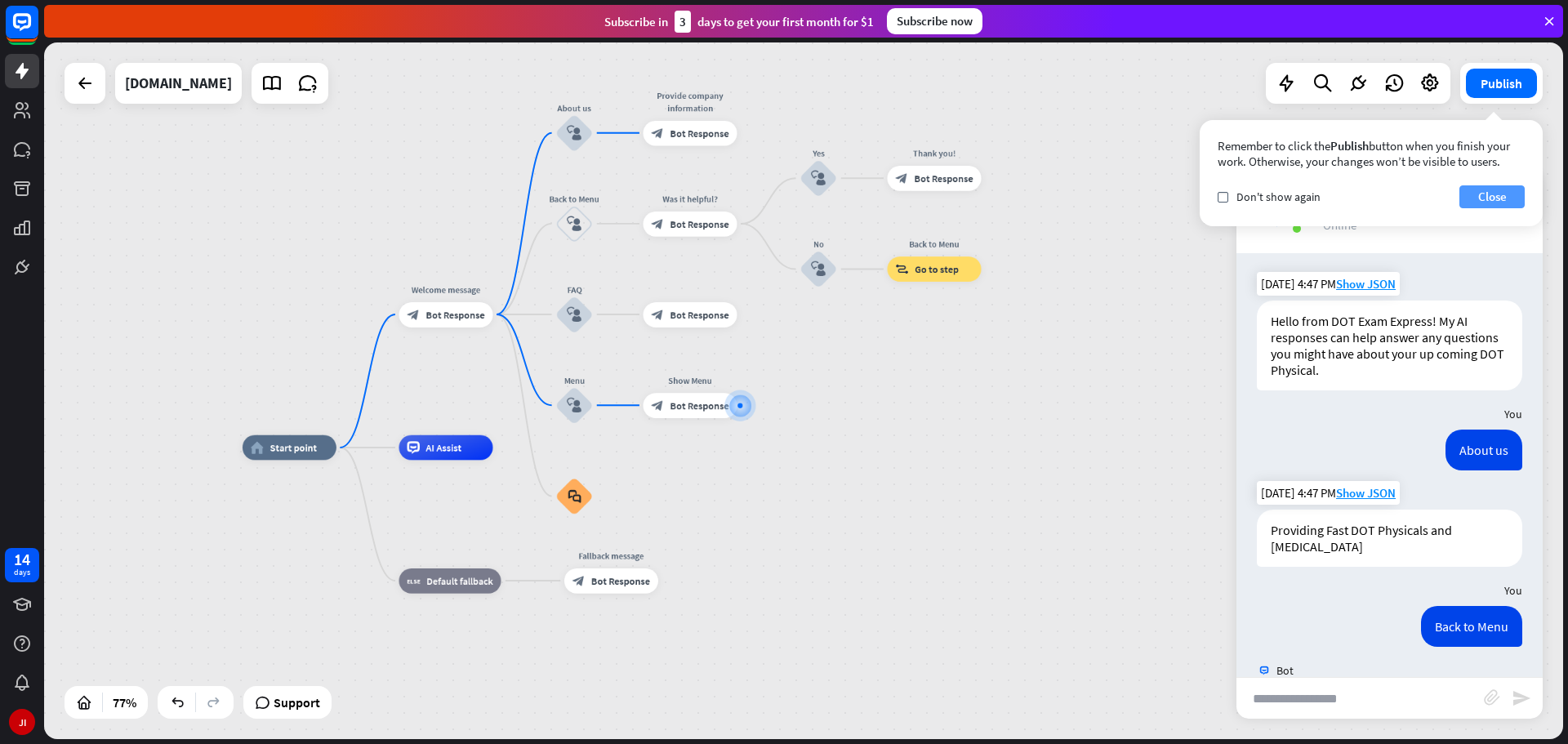
click at [1474, 201] on button "Close" at bounding box center [1492, 197] width 65 height 23
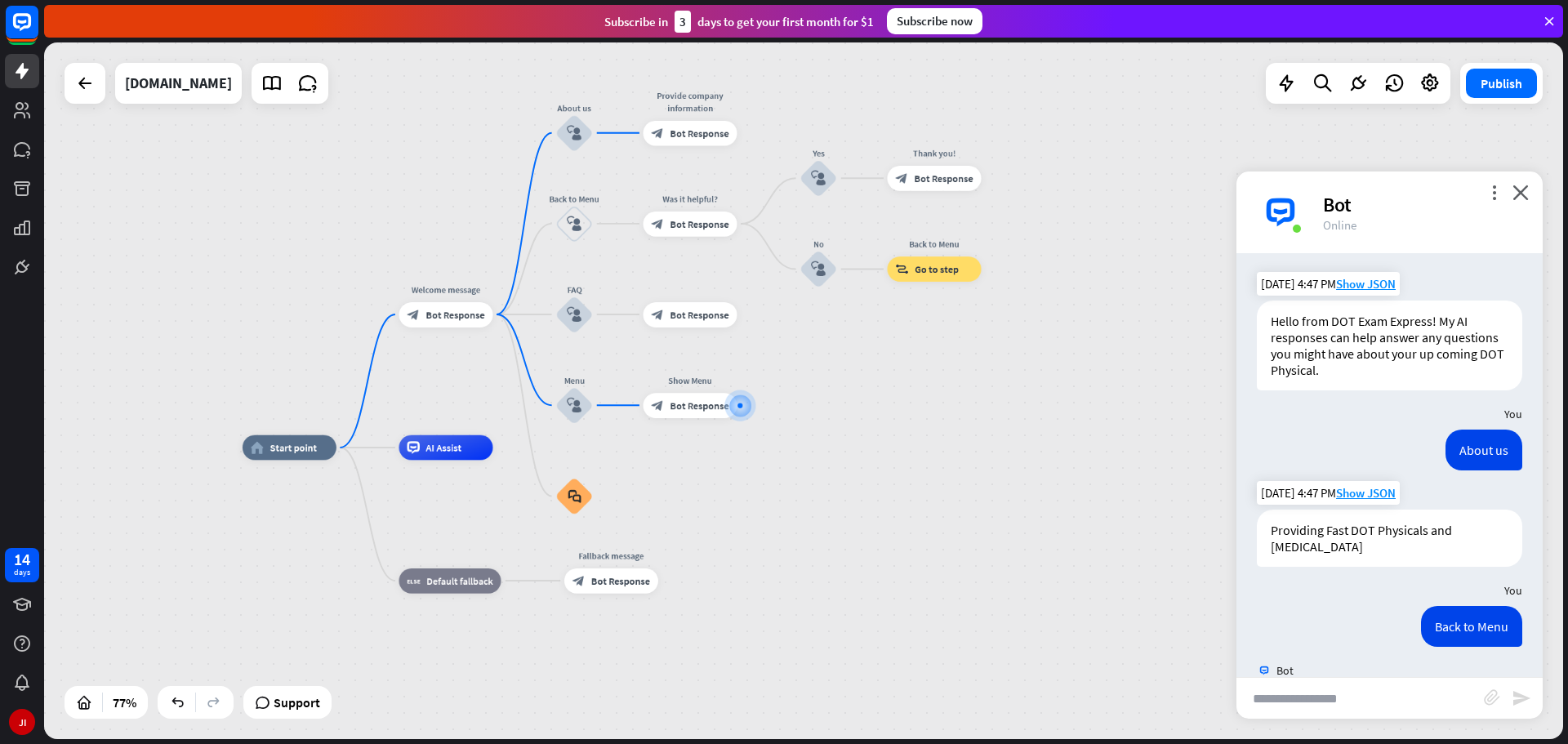
click at [1318, 211] on div "more_vert close Bot Online" at bounding box center [1390, 212] width 307 height 82
drag, startPoint x: 1272, startPoint y: 204, endPoint x: 1282, endPoint y: 204, distance: 10.0
click at [1272, 204] on img at bounding box center [1280, 212] width 49 height 49
click at [1313, 203] on div "more_vert close Bot Online" at bounding box center [1390, 212] width 307 height 82
click at [1331, 203] on div "Bot" at bounding box center [1423, 205] width 200 height 26
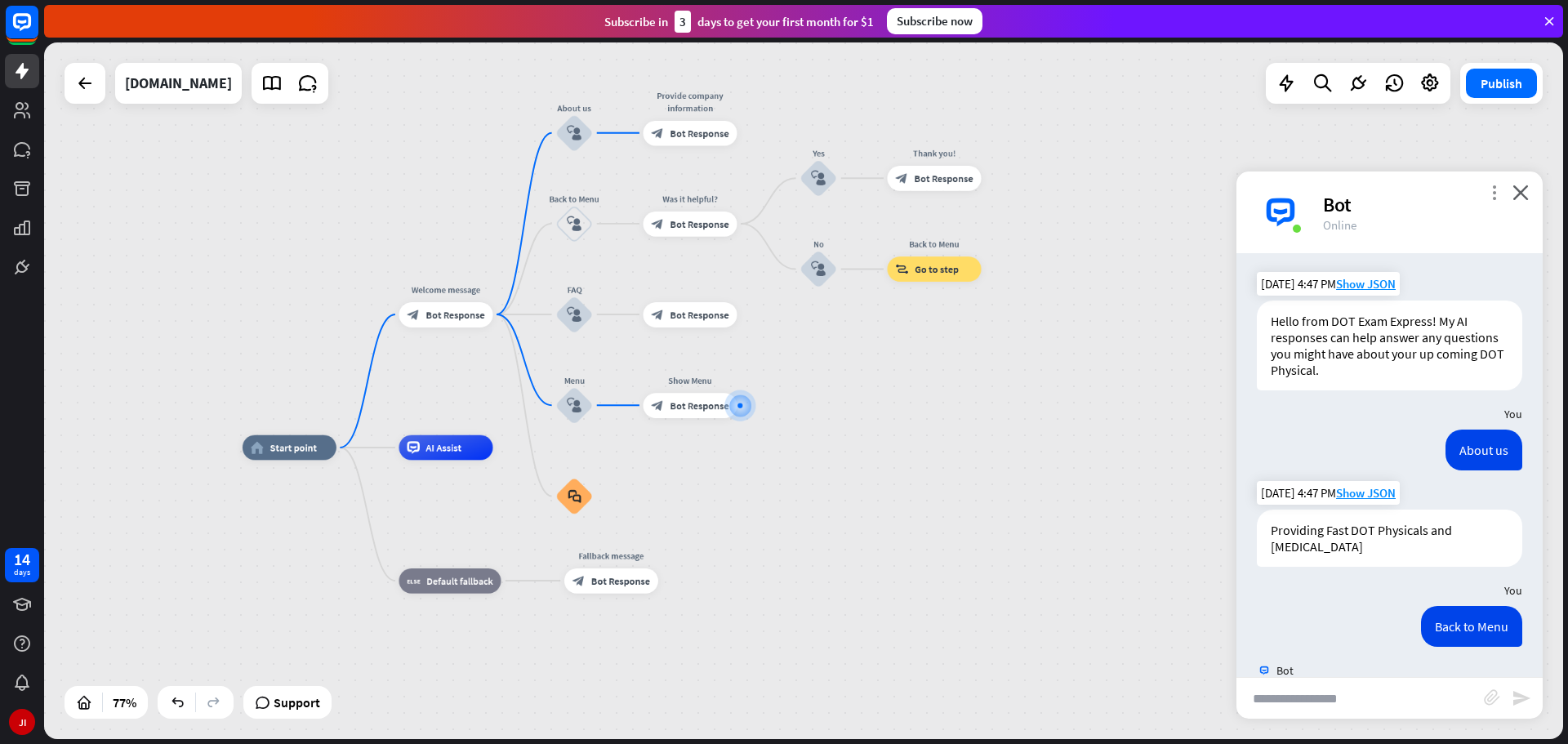
click at [1489, 192] on icon "more_vert" at bounding box center [1494, 192] width 16 height 16
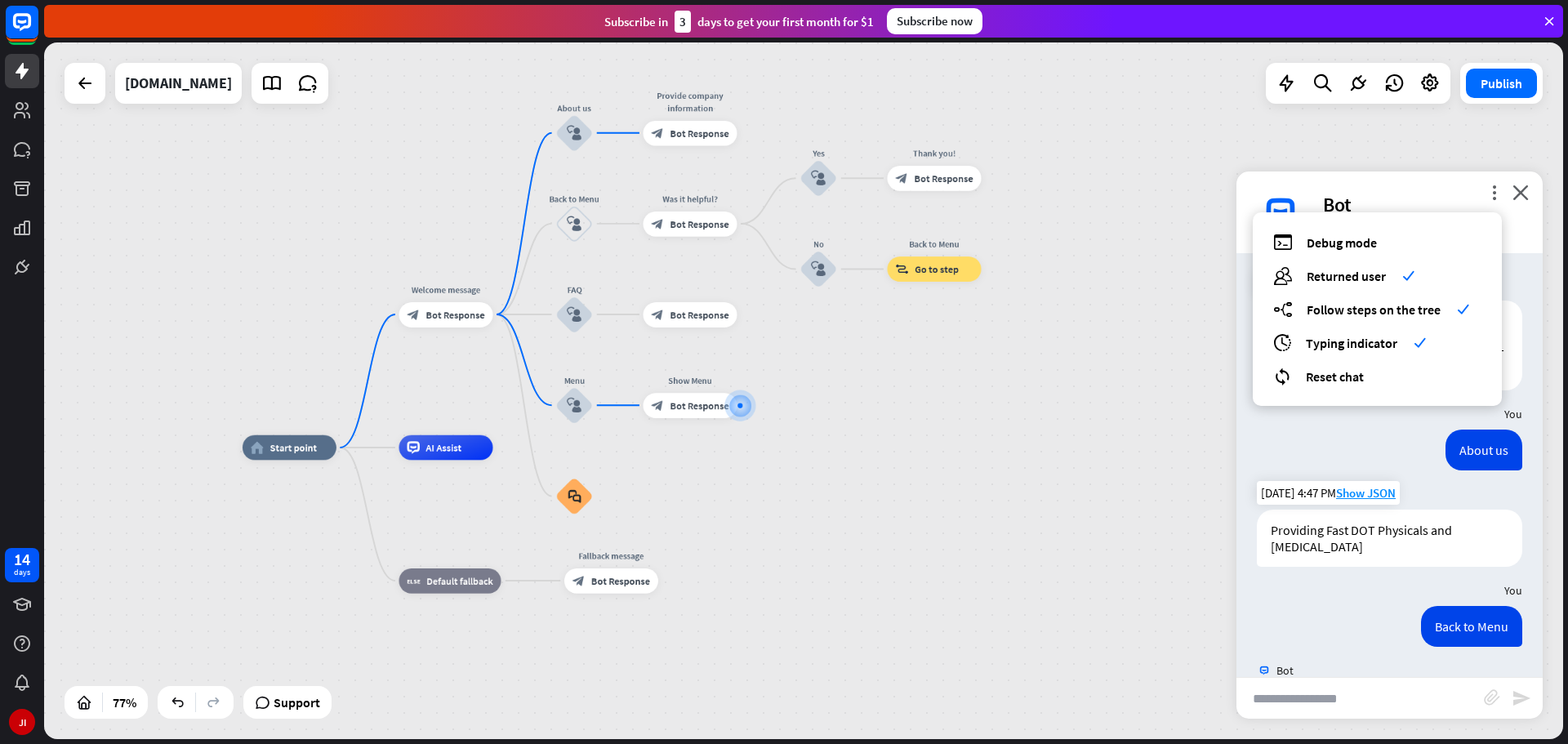
click at [1420, 176] on div "more_vert debug Debug mode users Returned user check builder_tree Follow steps …" at bounding box center [1390, 212] width 307 height 82
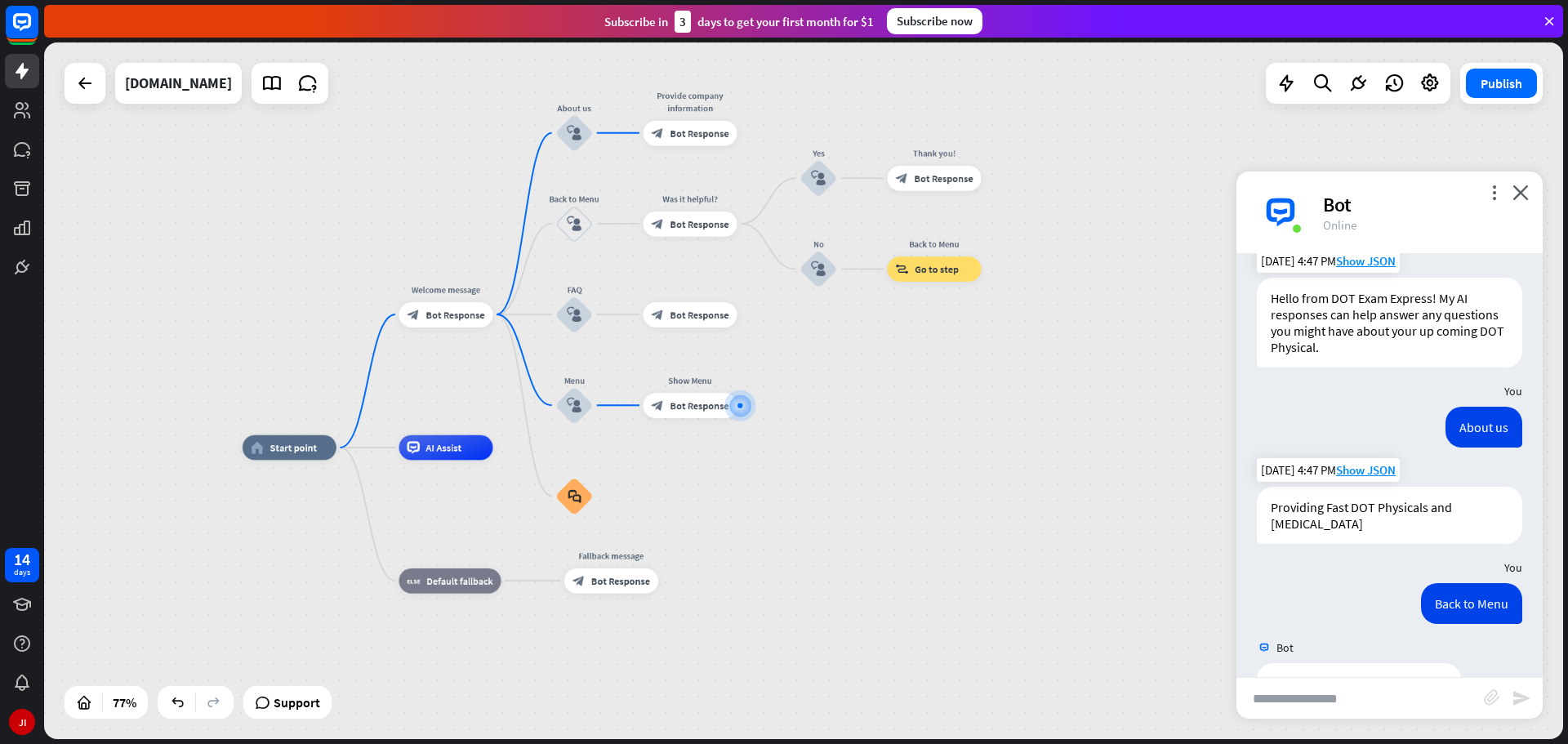
scroll to position [74, 0]
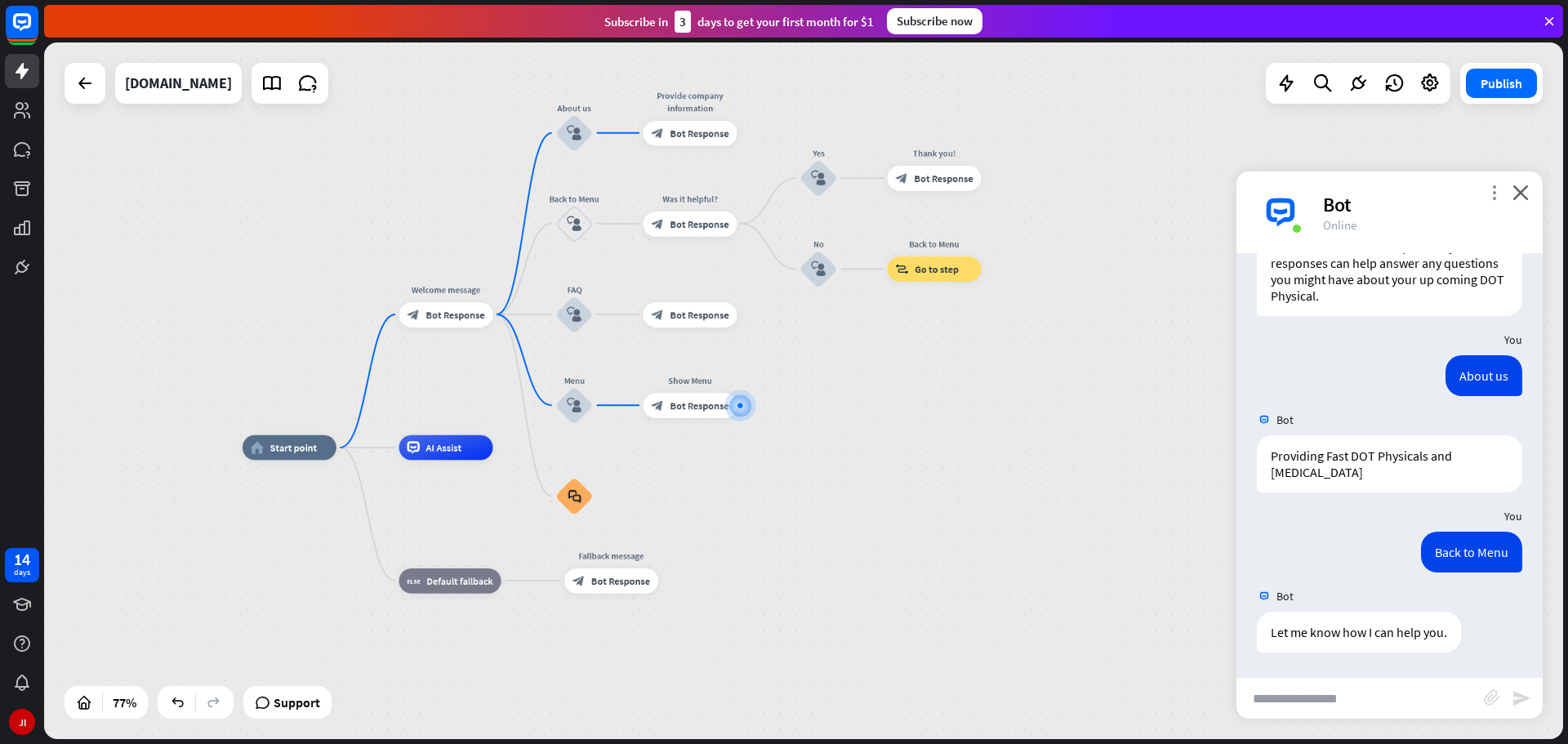
click at [1490, 188] on icon "more_vert" at bounding box center [1494, 192] width 16 height 16
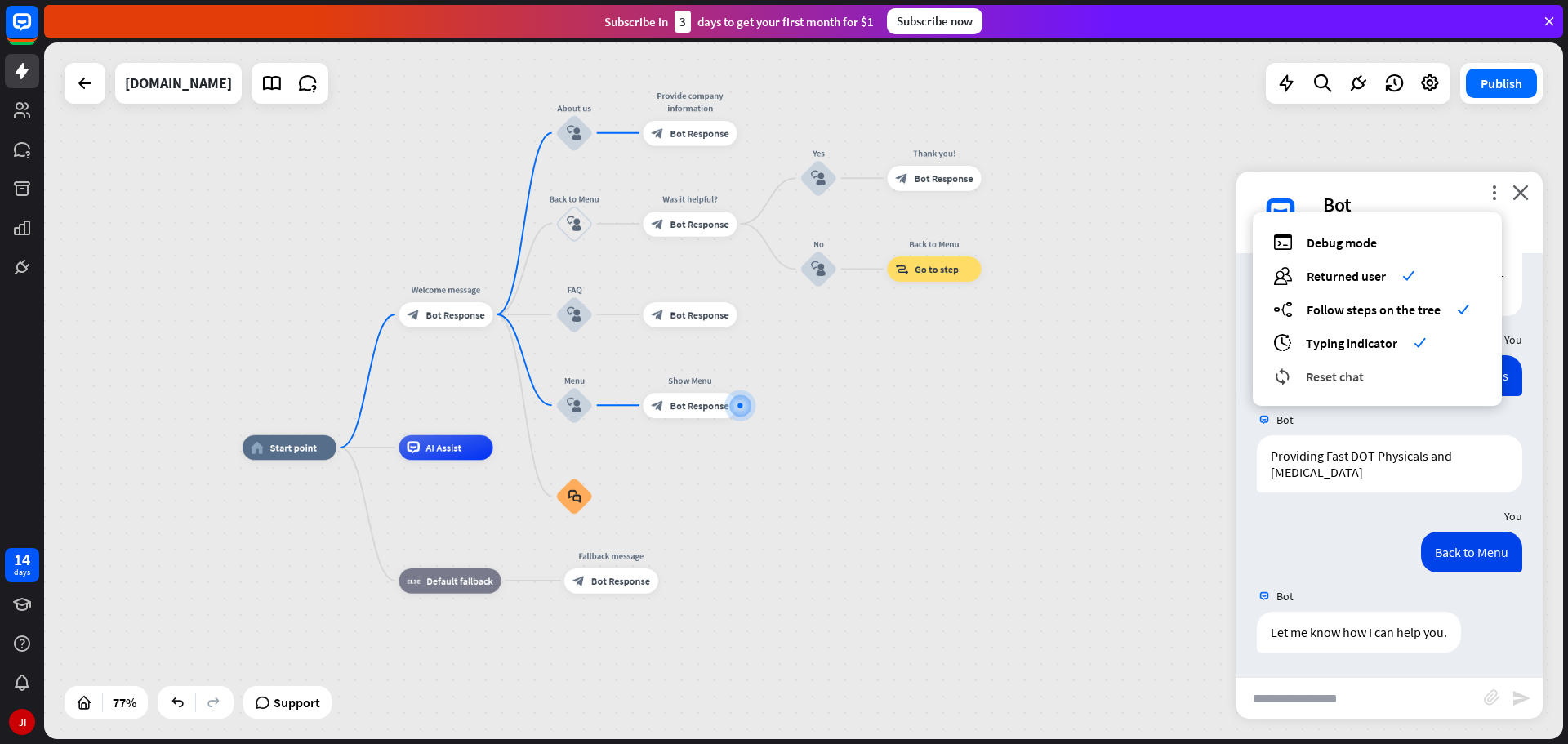
click at [1359, 373] on span "Reset chat" at bounding box center [1334, 377] width 58 height 17
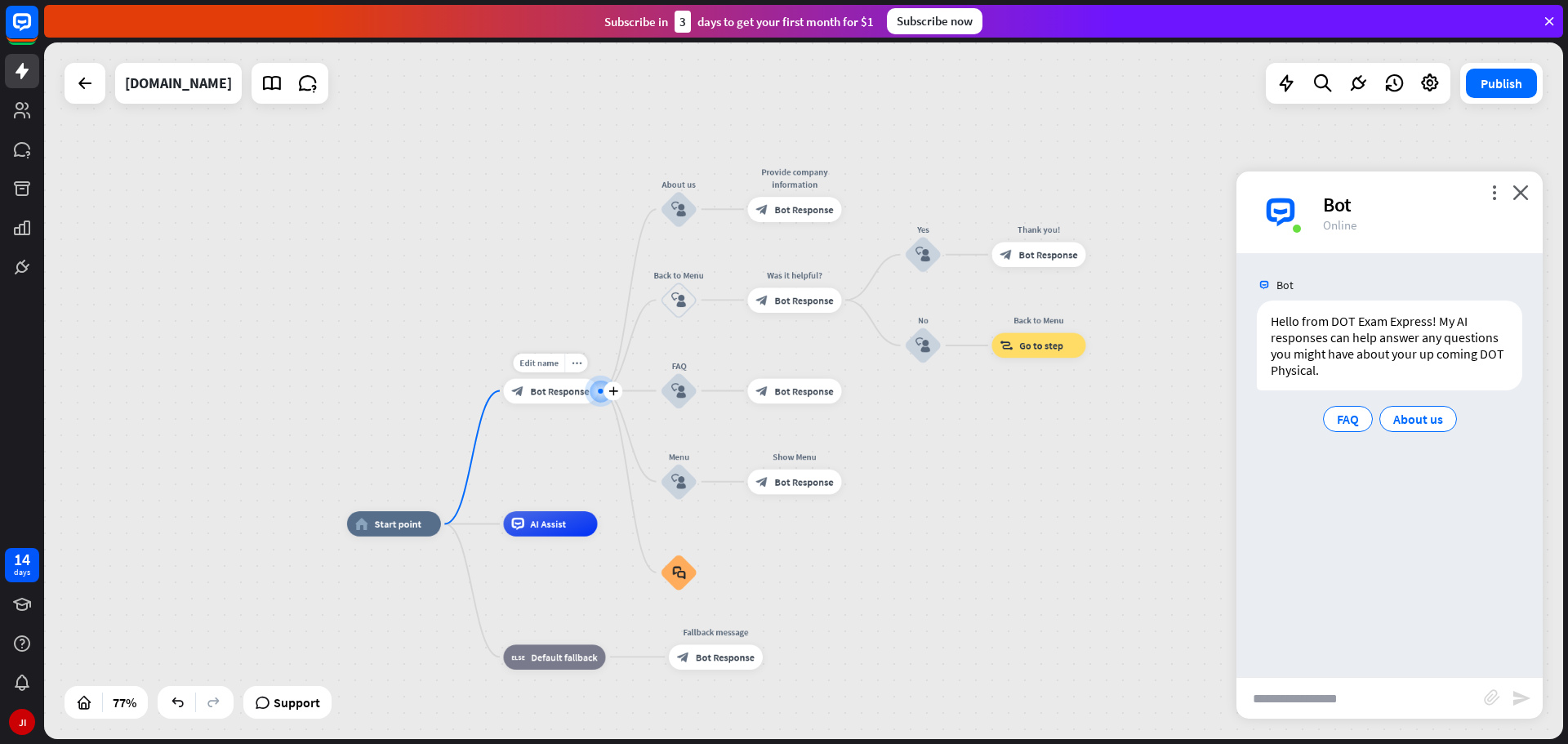
click at [562, 396] on span "Bot Response" at bounding box center [559, 390] width 59 height 12
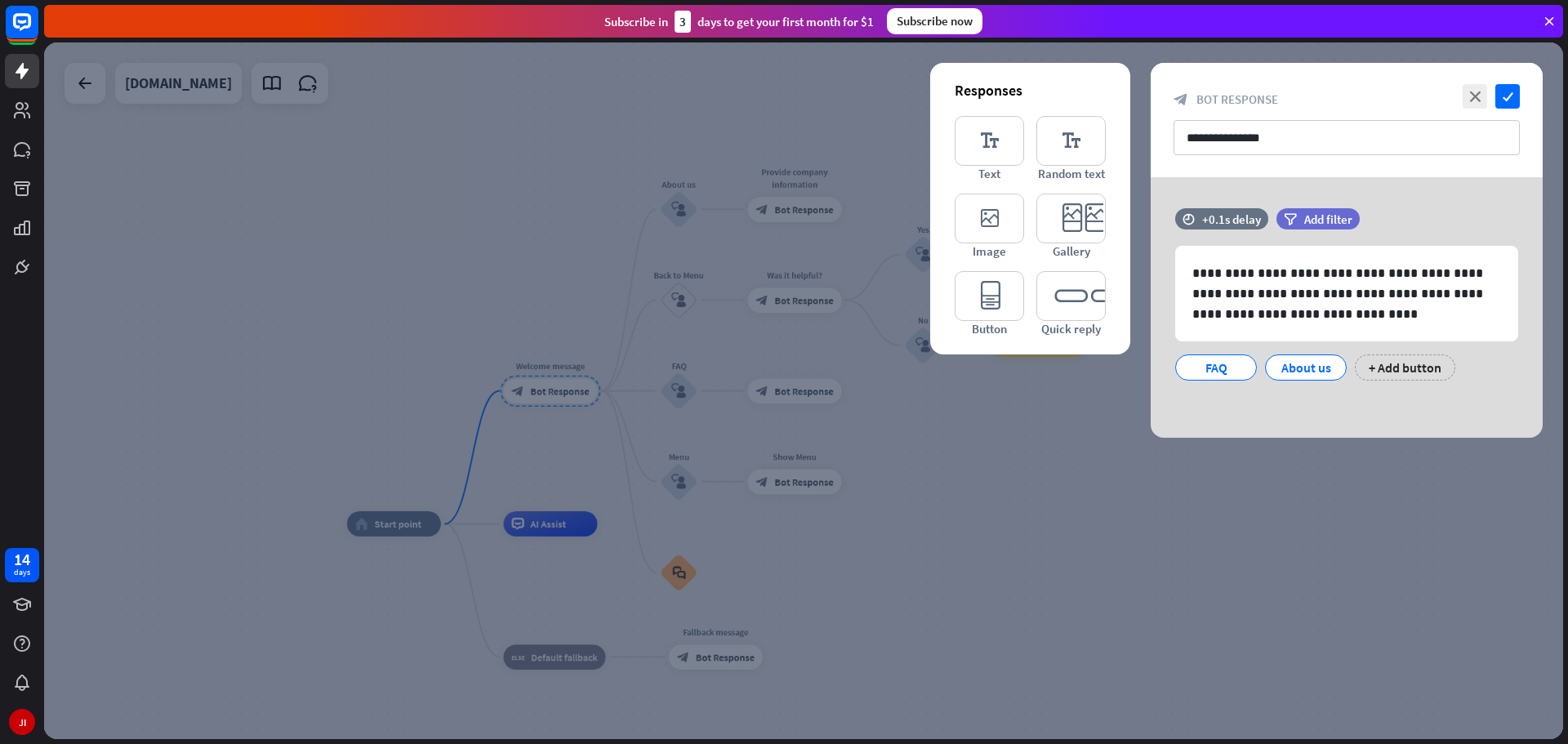
drag, startPoint x: 565, startPoint y: 393, endPoint x: 618, endPoint y: 437, distance: 68.9
click at [602, 434] on div at bounding box center [803, 390] width 1519 height 697
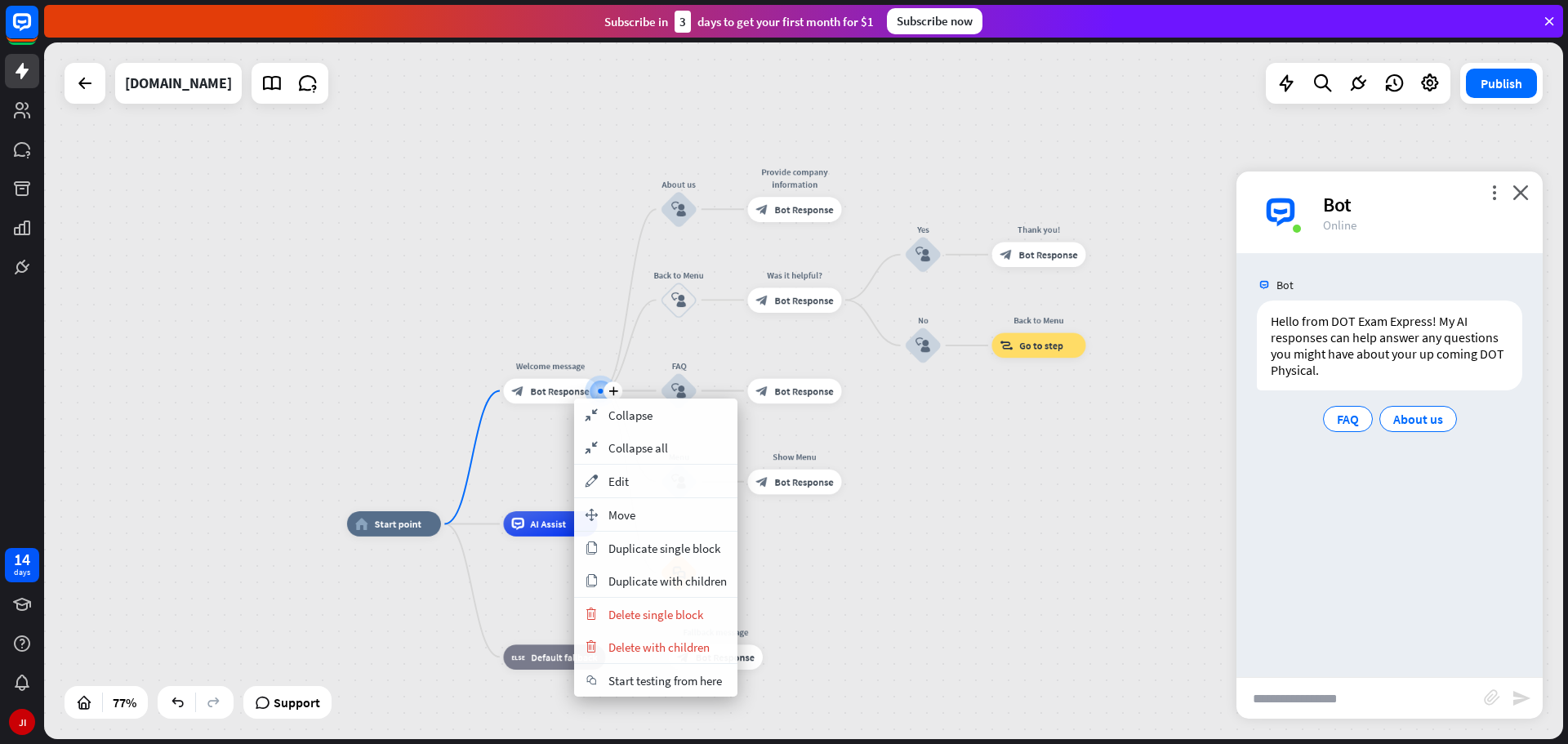
click at [599, 323] on div "home_2 Start point plus Welcome message block_bot_response Bot Response About u…" at bounding box center [803, 390] width 1519 height 697
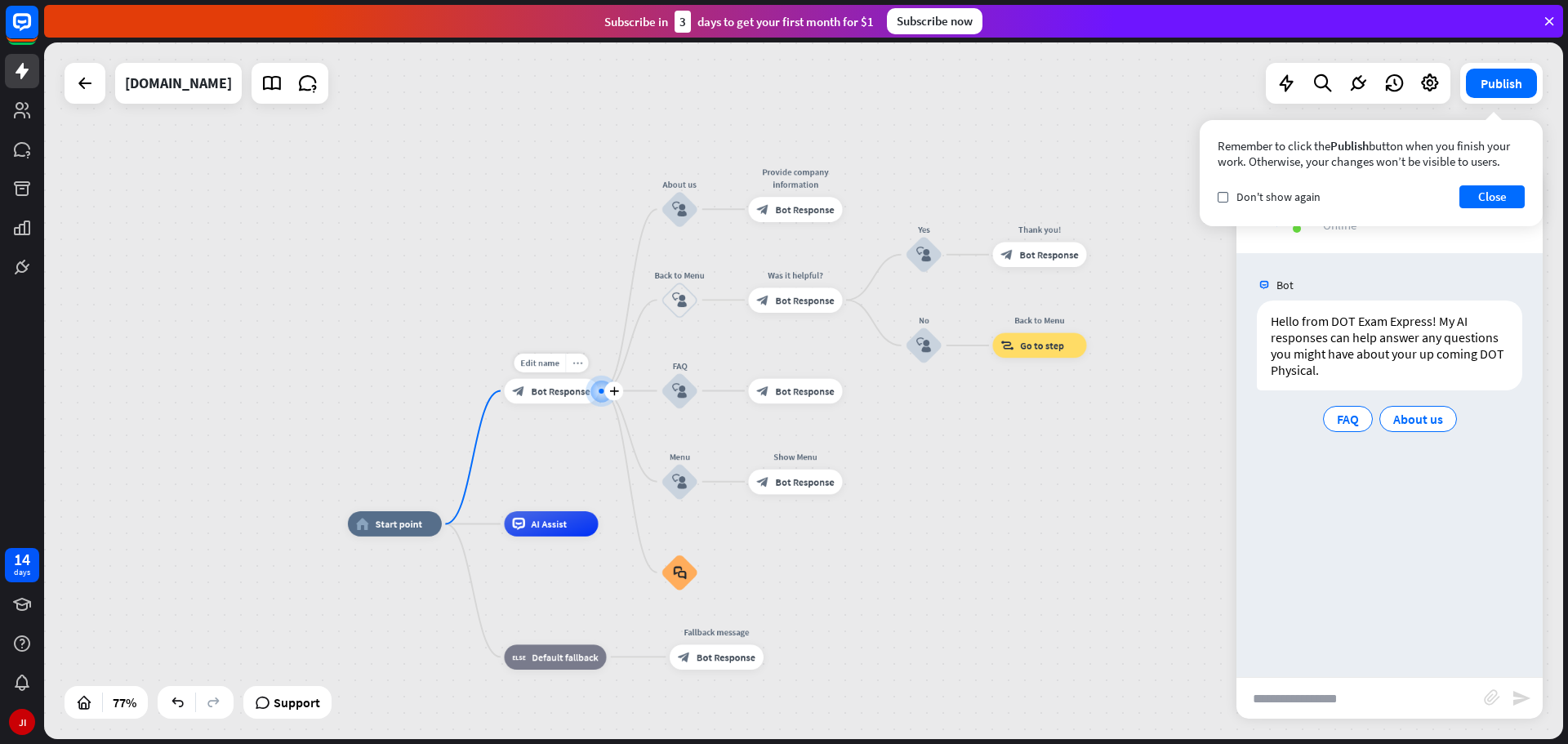
click at [581, 366] on icon "more_horiz" at bounding box center [577, 363] width 10 height 10
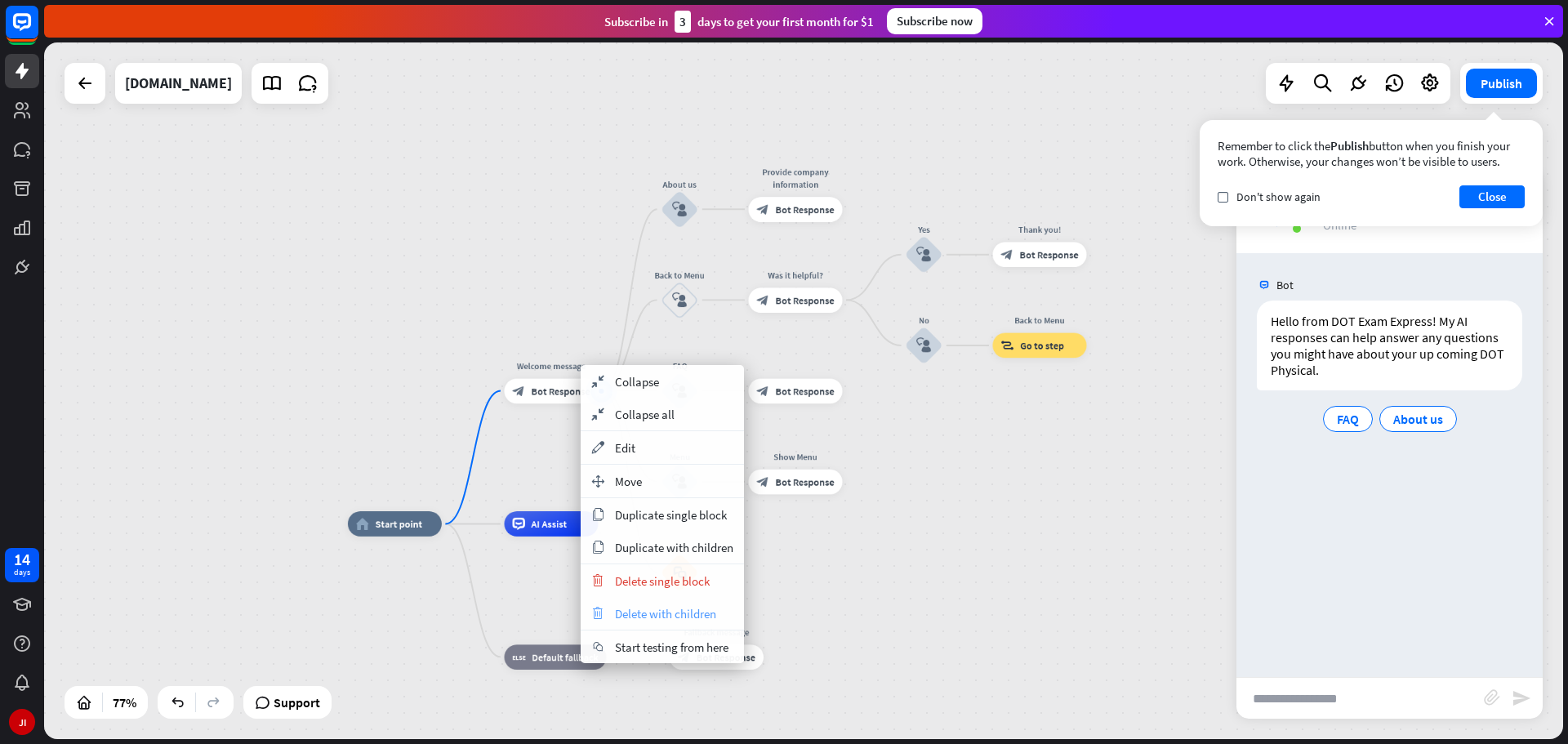
click at [724, 618] on div "trash Delete with children" at bounding box center [663, 614] width 163 height 33
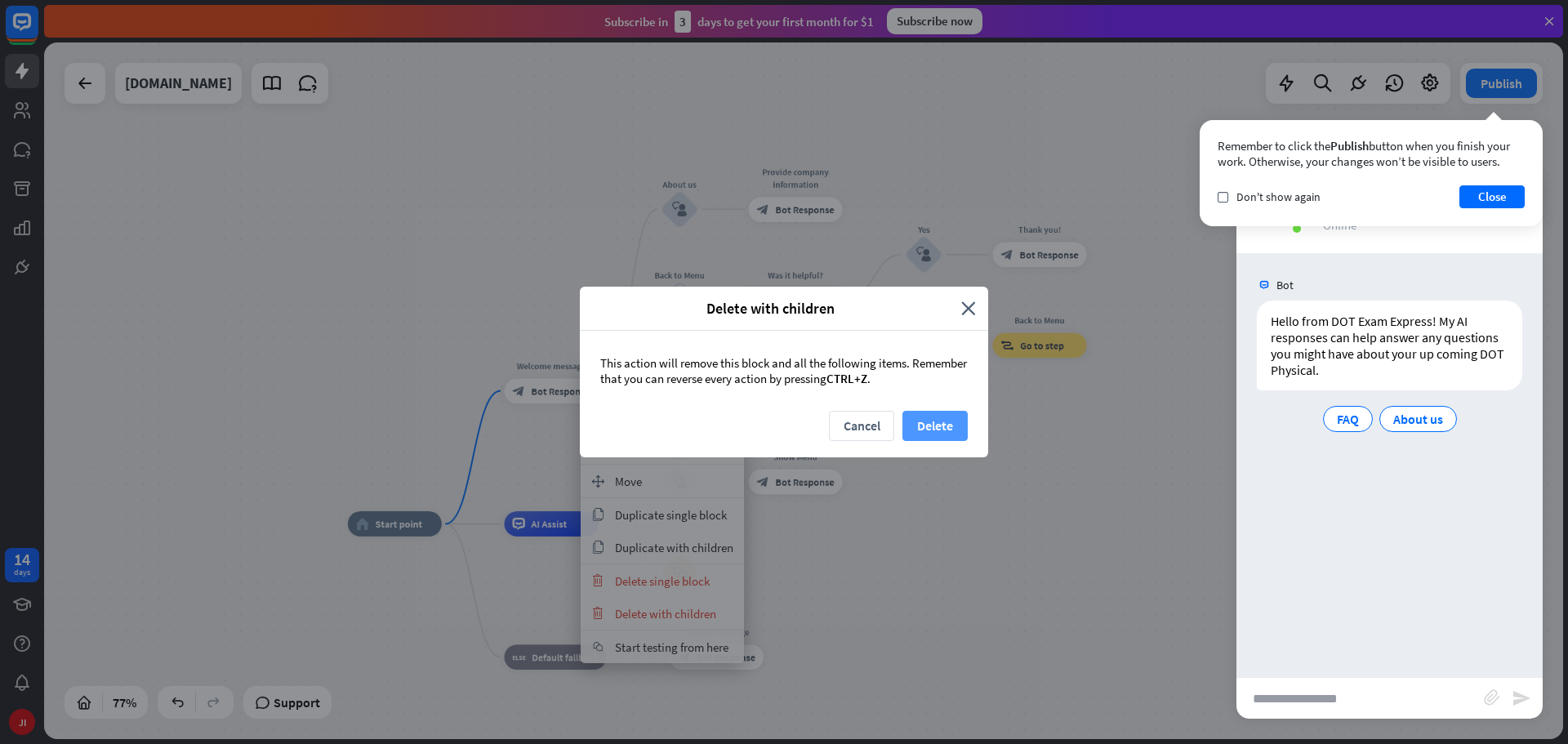
click at [940, 433] on button "Delete" at bounding box center [935, 425] width 65 height 30
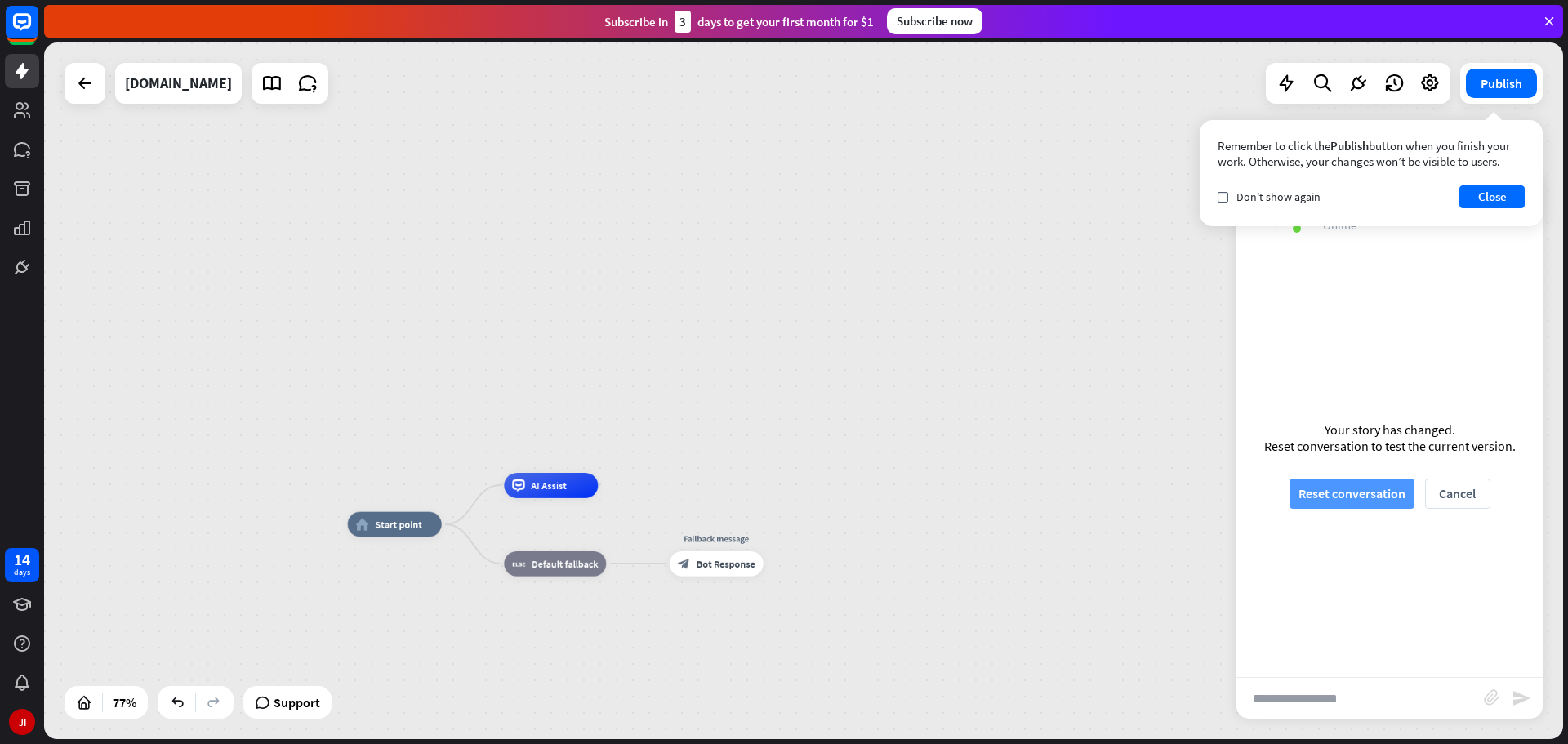
click at [1386, 496] on button "Reset conversation" at bounding box center [1352, 493] width 125 height 30
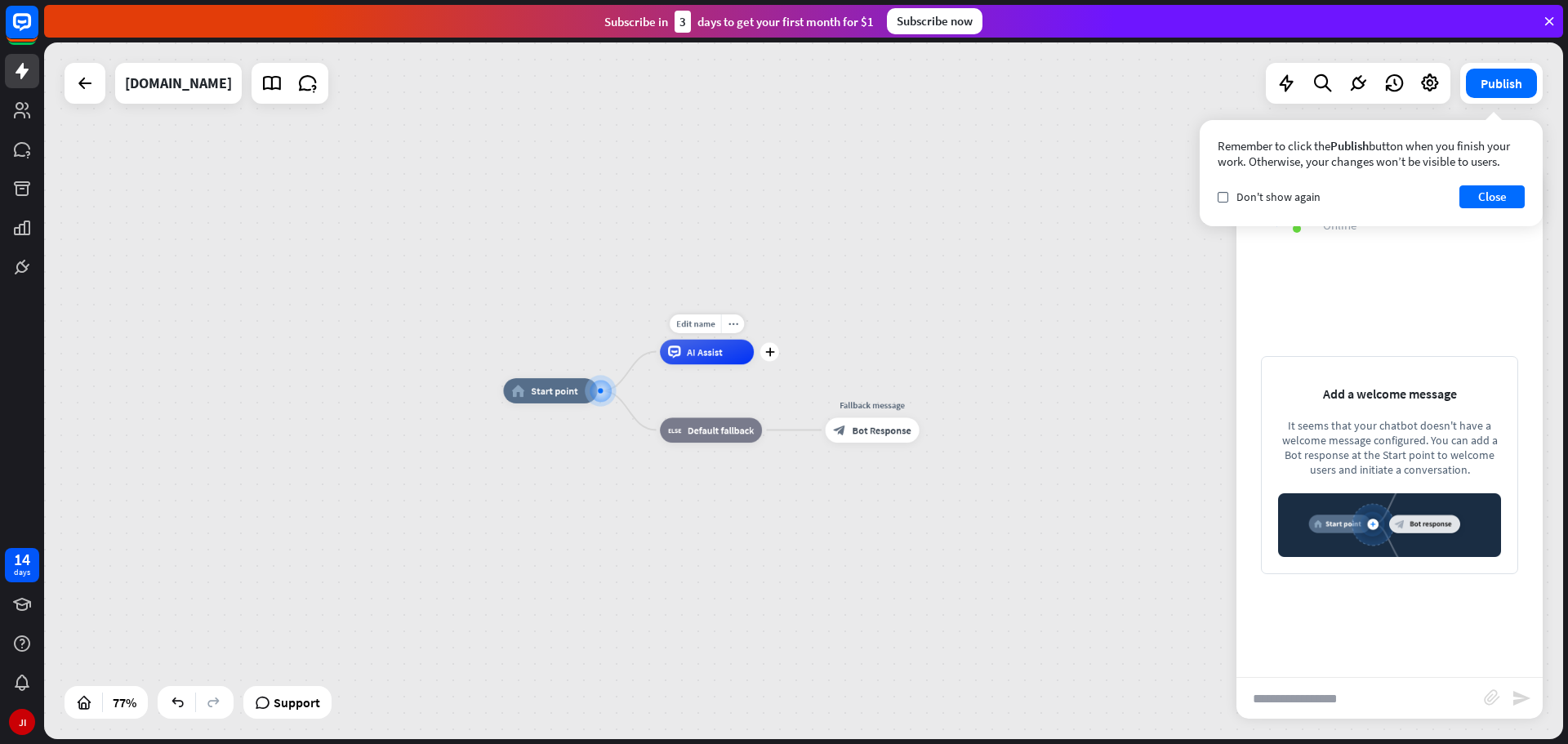
click at [699, 352] on span "AI Assist" at bounding box center [704, 351] width 36 height 12
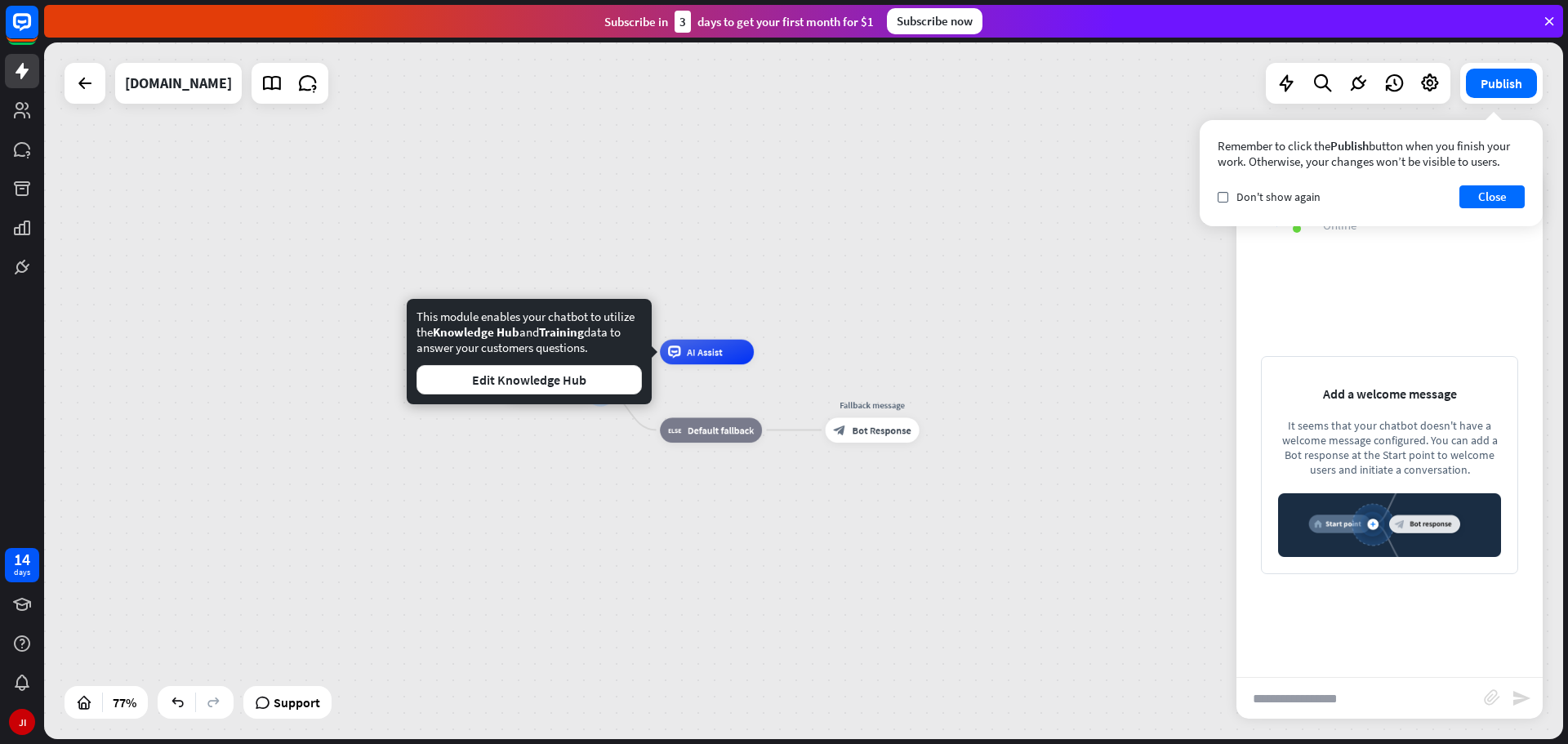
click at [698, 291] on div "home_2 Start point AI Assist block_fallback Default fallback Fallback message b…" at bounding box center [803, 390] width 1519 height 697
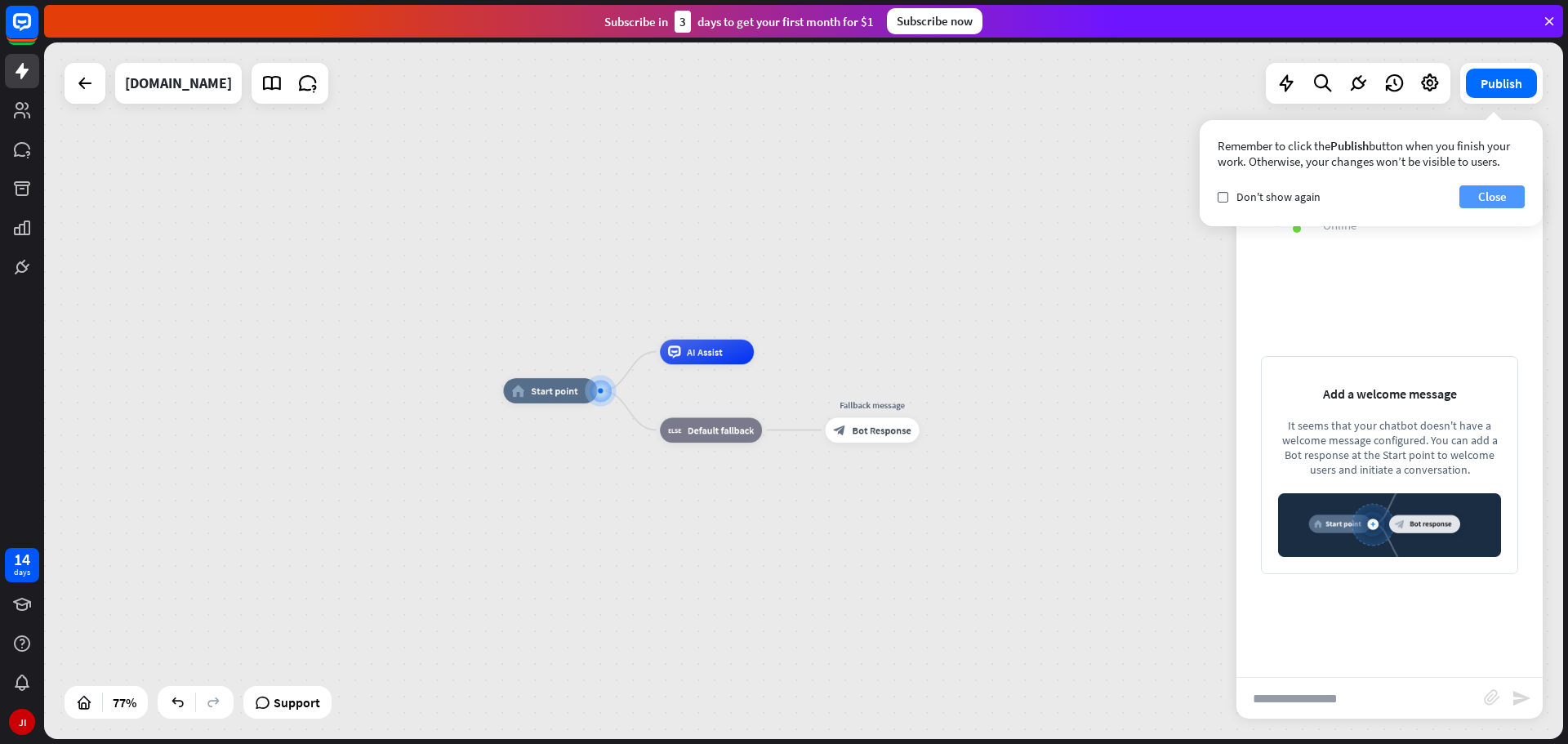
click at [1481, 196] on button "Close" at bounding box center [1492, 197] width 65 height 23
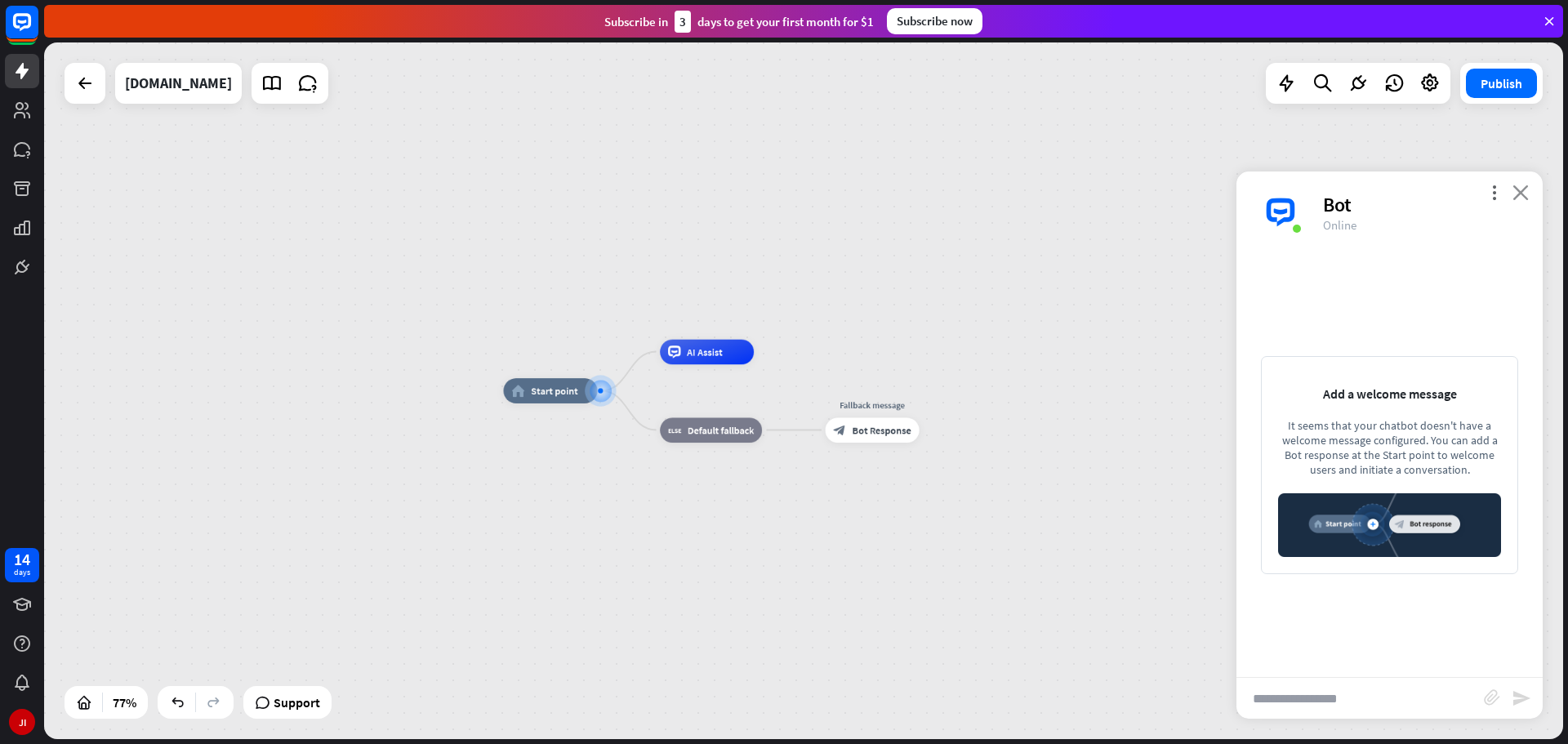
click at [1515, 195] on icon "close" at bounding box center [1521, 192] width 17 height 16
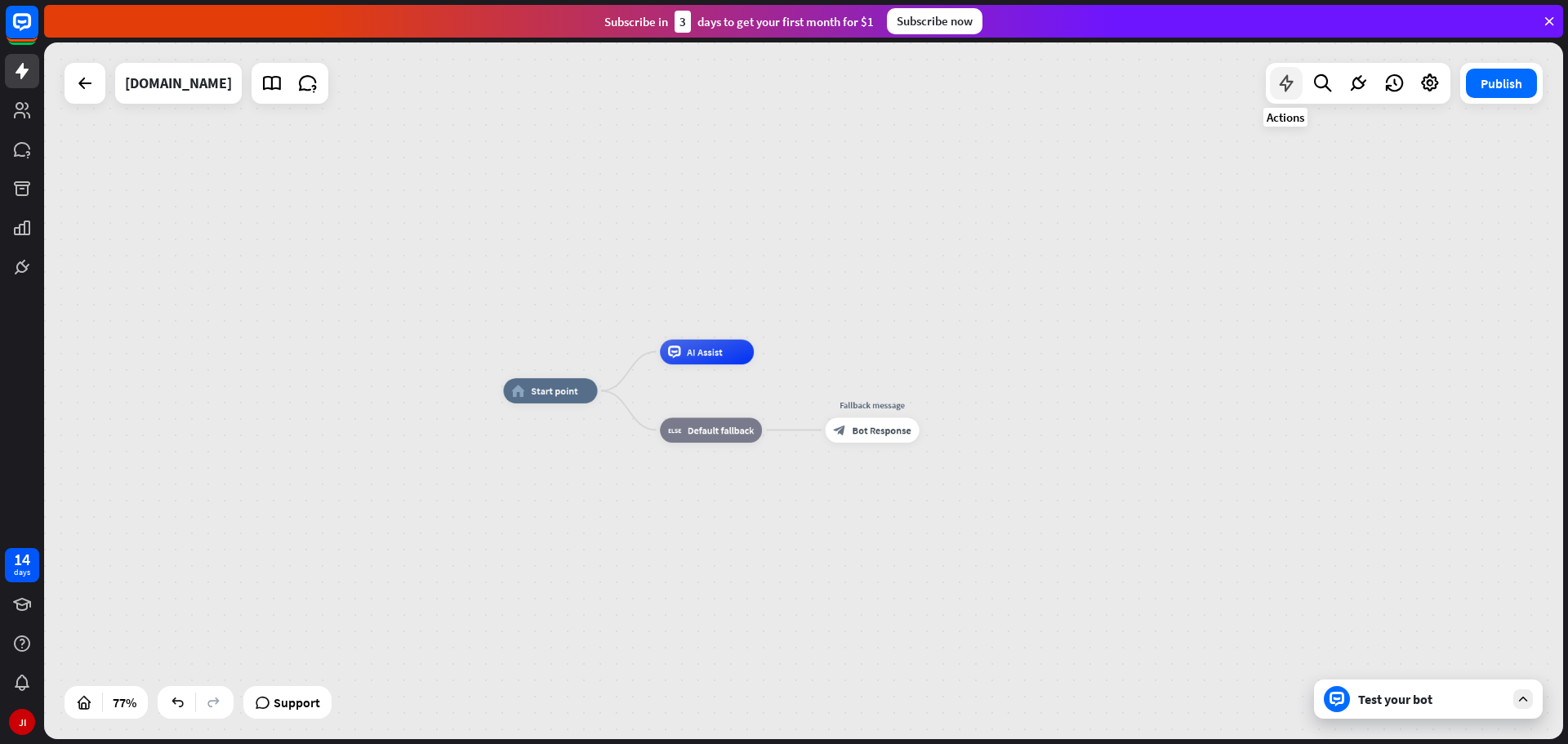
click at [1284, 84] on icon at bounding box center [1286, 83] width 21 height 21
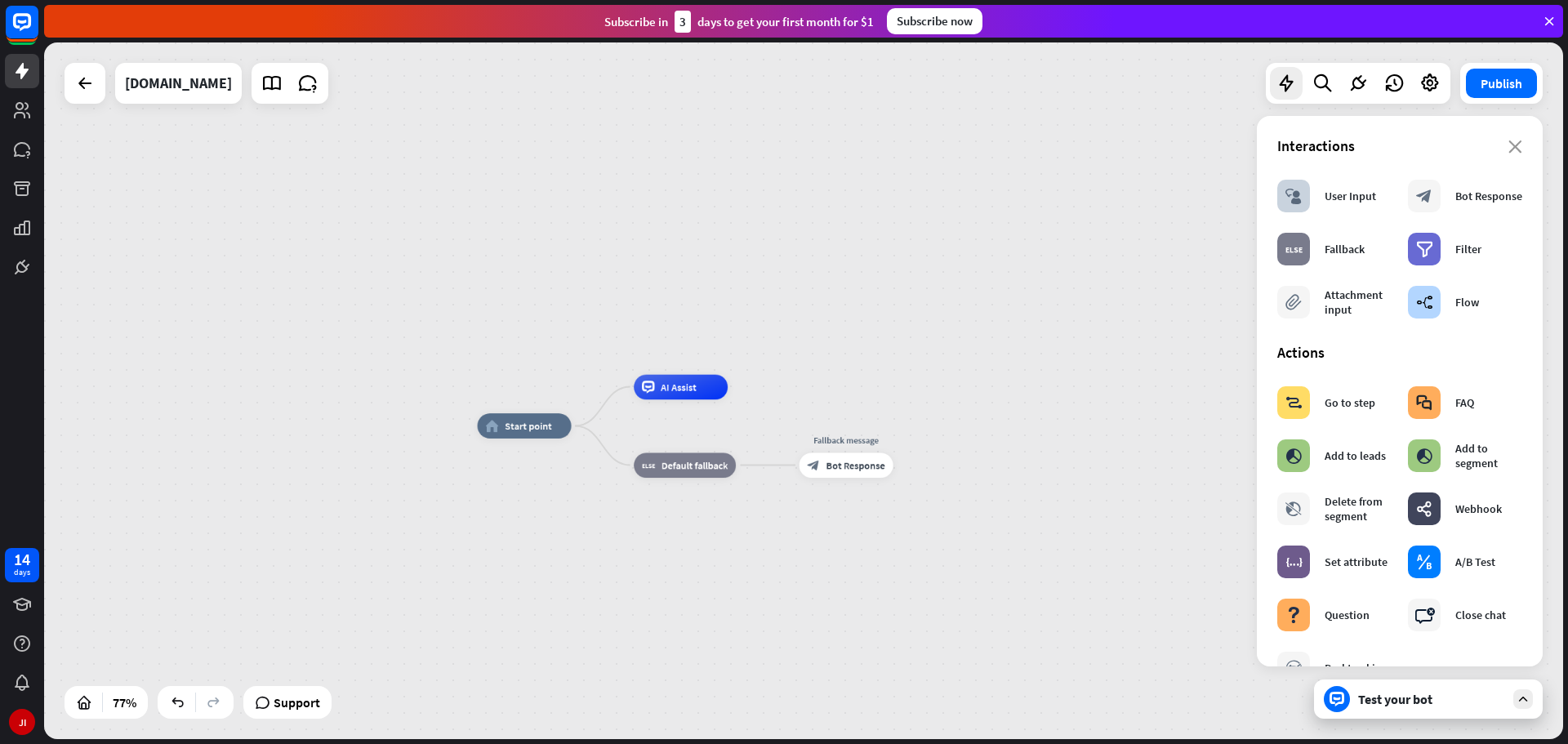
drag, startPoint x: 949, startPoint y: 285, endPoint x: 870, endPoint y: 380, distance: 123.6
click at [913, 340] on div "home_2 Start point AI Assist block_fallback Default fallback Fallback message b…" at bounding box center [803, 390] width 1519 height 697
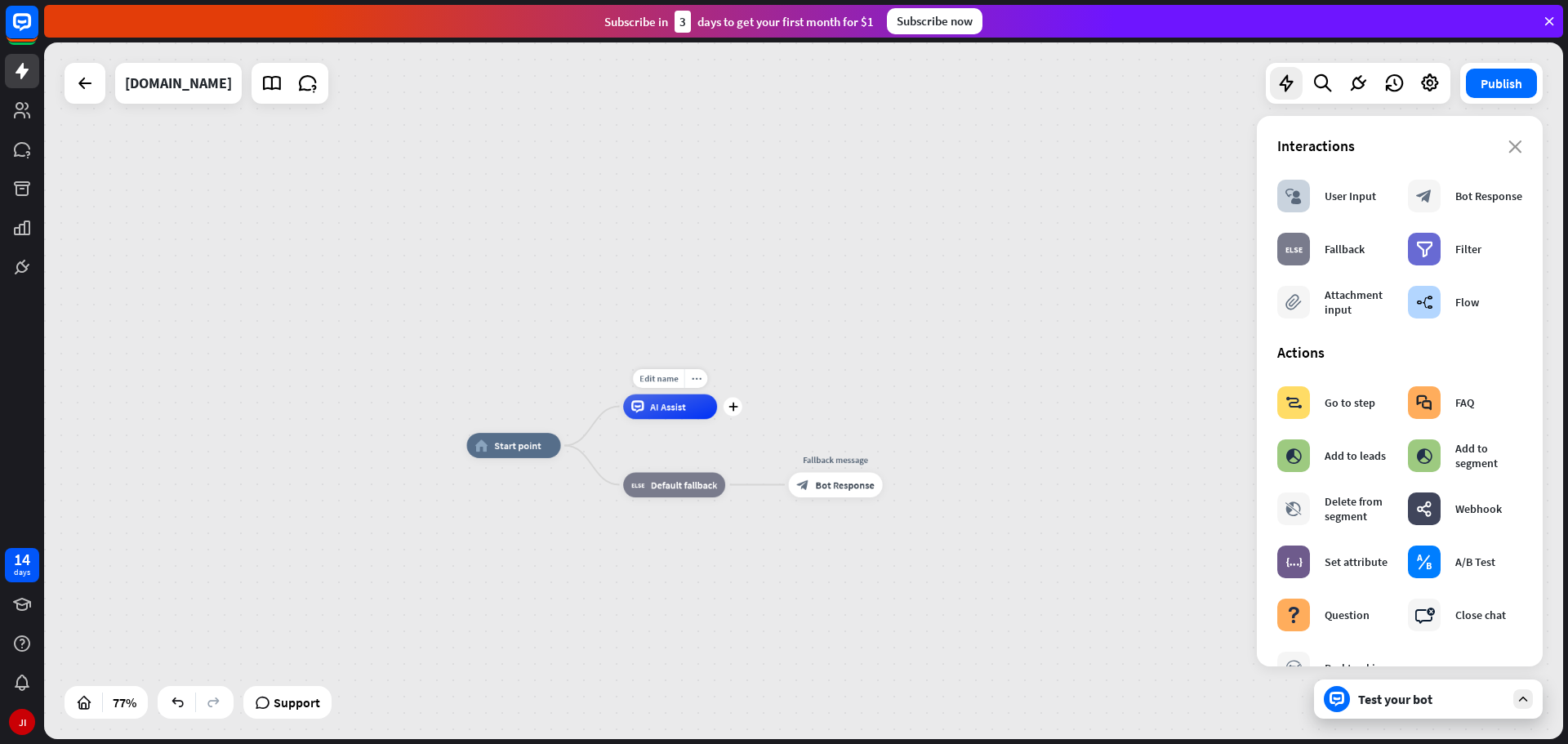
click at [687, 407] on div "AI Assist" at bounding box center [670, 407] width 94 height 26
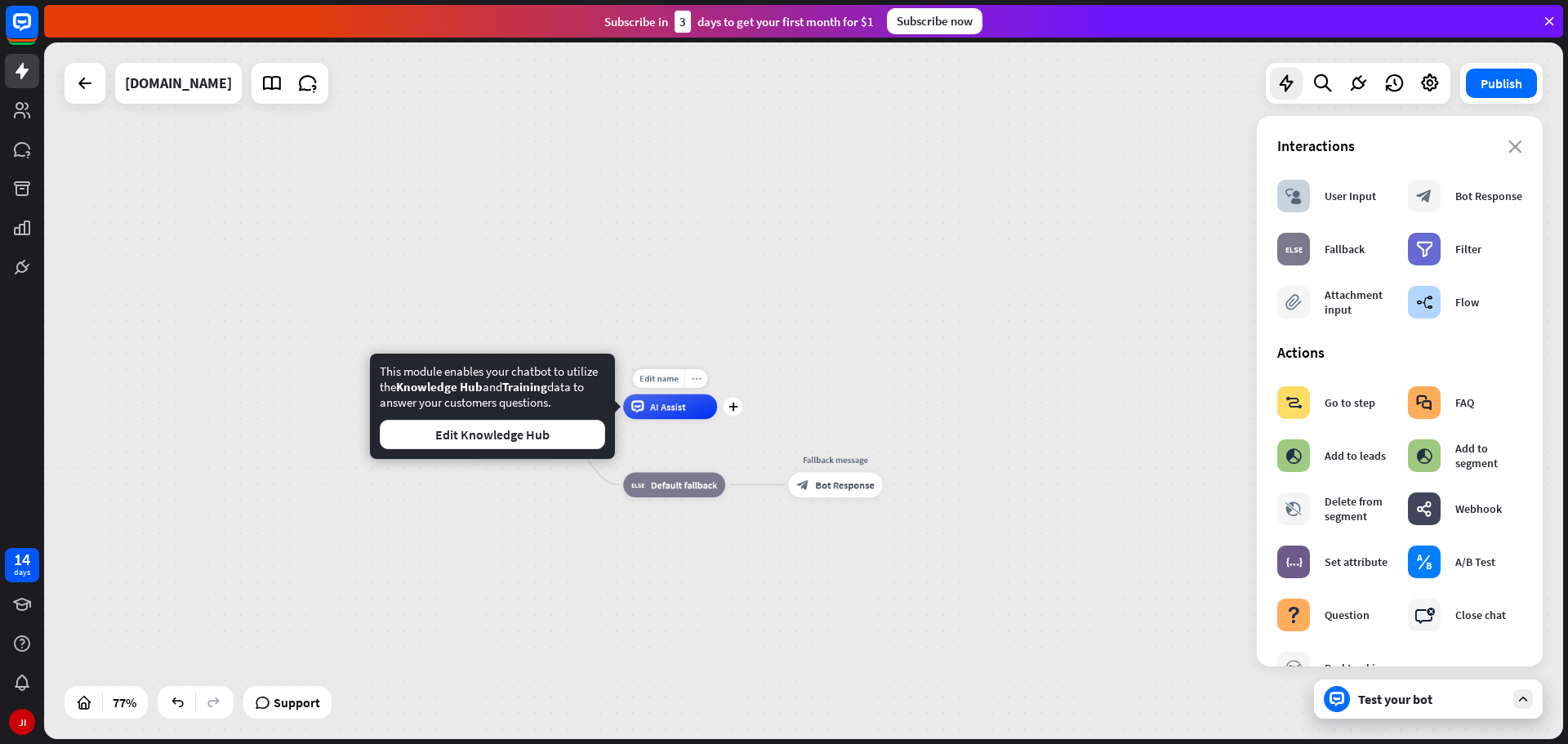
click at [699, 370] on div "more_horiz" at bounding box center [695, 378] width 23 height 18
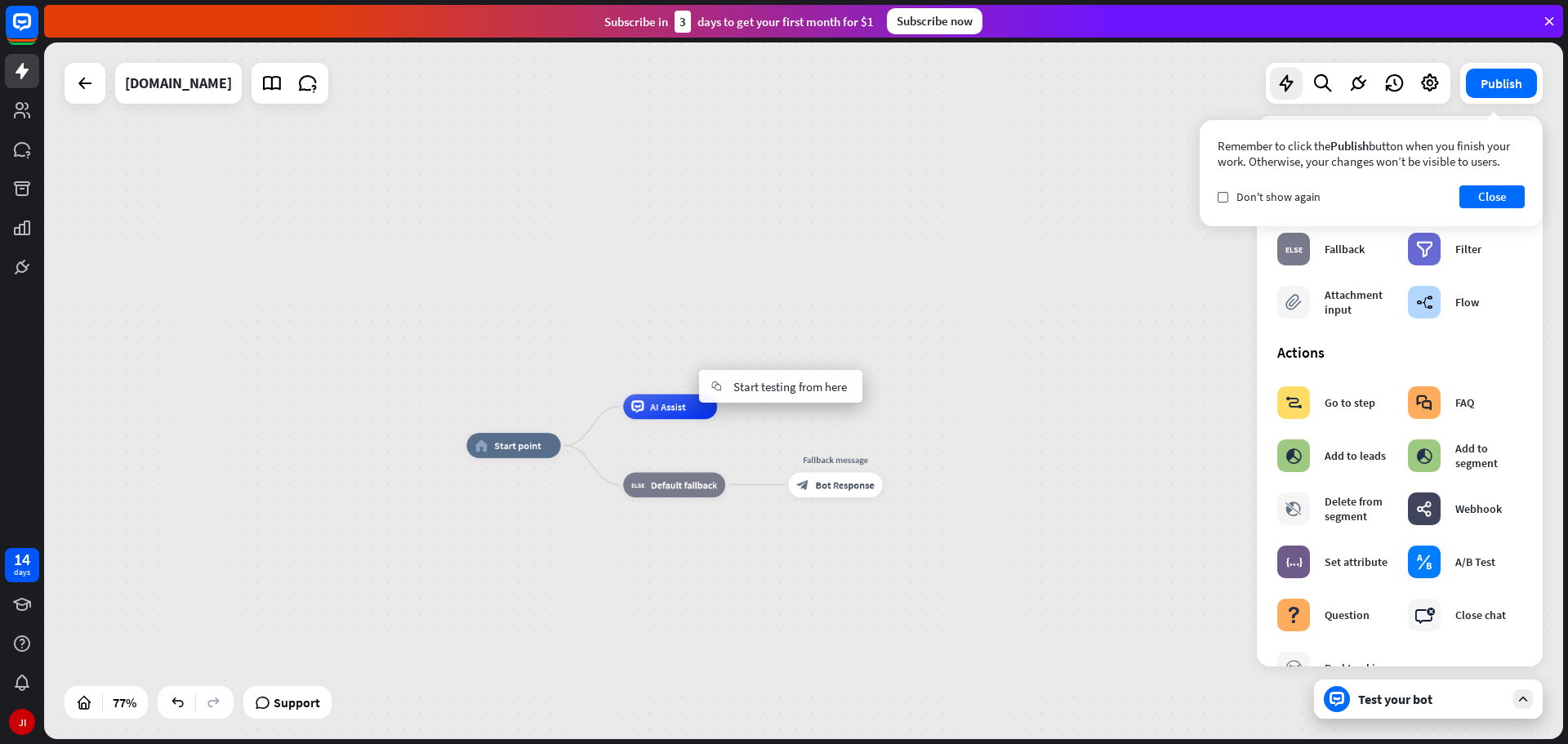
click at [744, 384] on span "Start testing from here" at bounding box center [790, 387] width 114 height 16
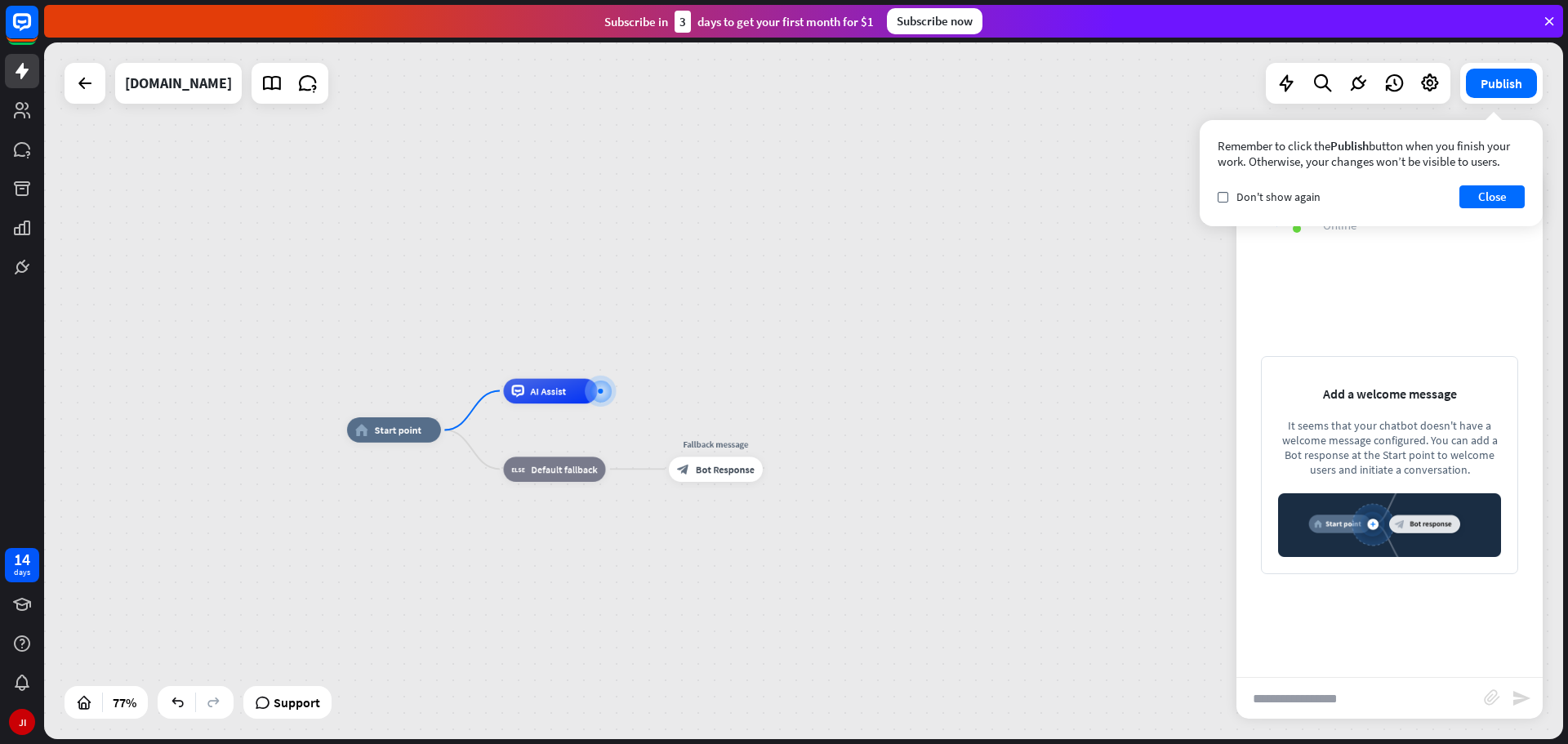
click at [1488, 177] on div "Remember to click the Publish button when you finish your work. Otherwise, your…" at bounding box center [1372, 174] width 343 height 107
click at [1486, 194] on button "Close" at bounding box center [1492, 197] width 65 height 23
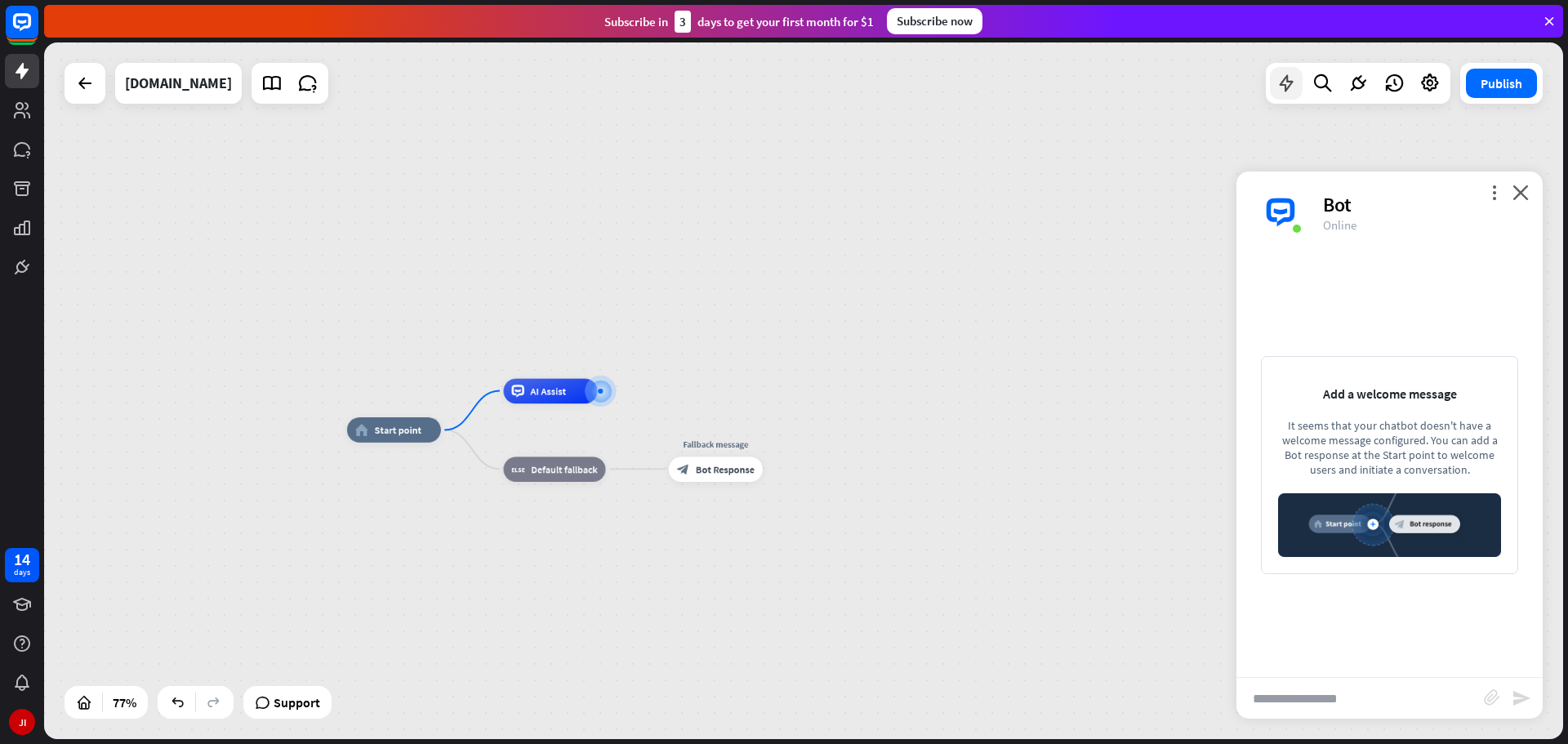
click at [1285, 87] on icon at bounding box center [1286, 83] width 21 height 21
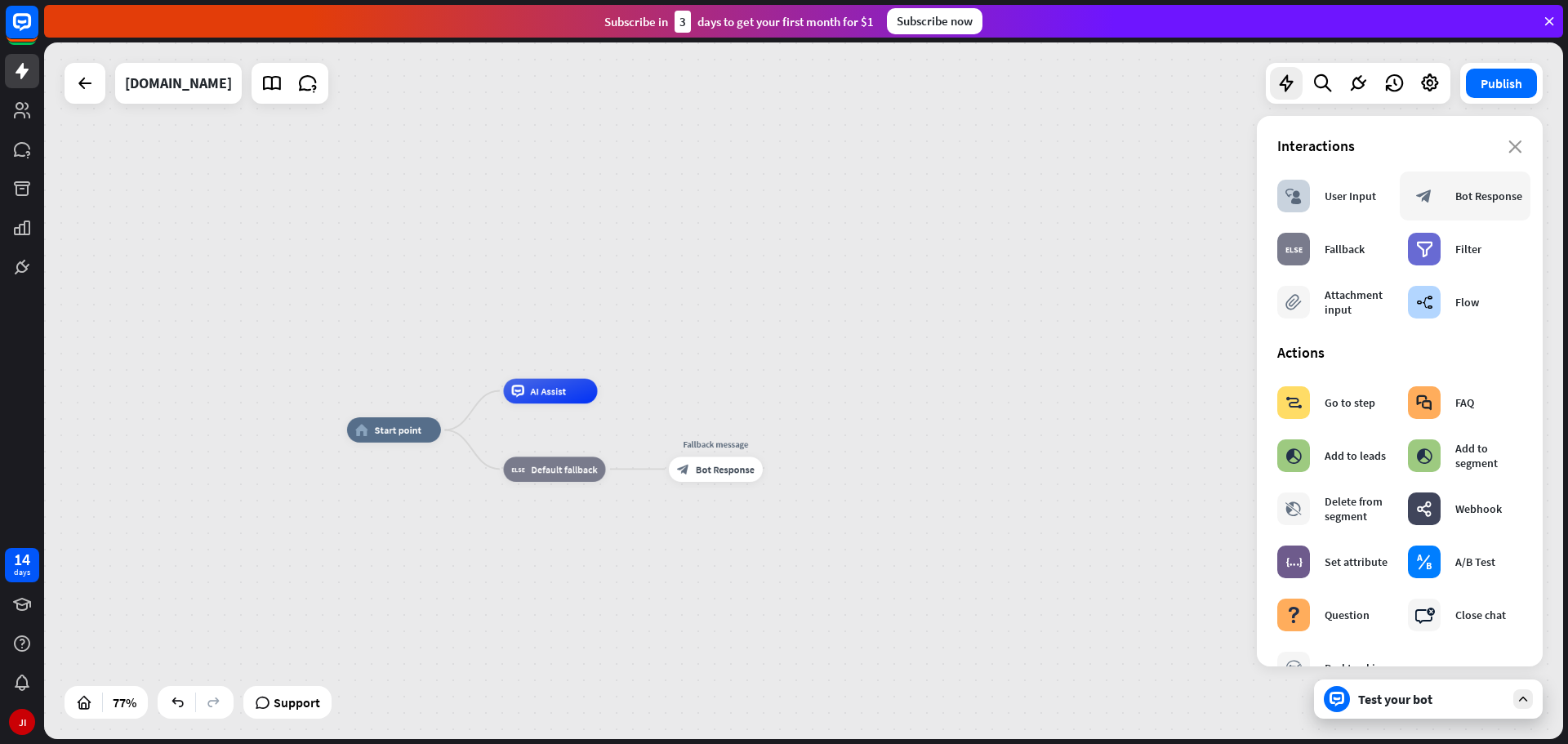
click at [1461, 202] on div "Bot Response" at bounding box center [1488, 196] width 67 height 15
click at [1463, 200] on div "Bot Response" at bounding box center [1488, 196] width 67 height 15
drag, startPoint x: 1463, startPoint y: 200, endPoint x: 621, endPoint y: 307, distance: 848.8
click at [621, 307] on div "home_2 Start point AI Assist block_fallback Default fallback Fallback message b…" at bounding box center [803, 390] width 1519 height 697
click at [749, 272] on div "home_2 Start point AI Assist block_fallback Default fallback Fallback message b…" at bounding box center [803, 390] width 1519 height 697
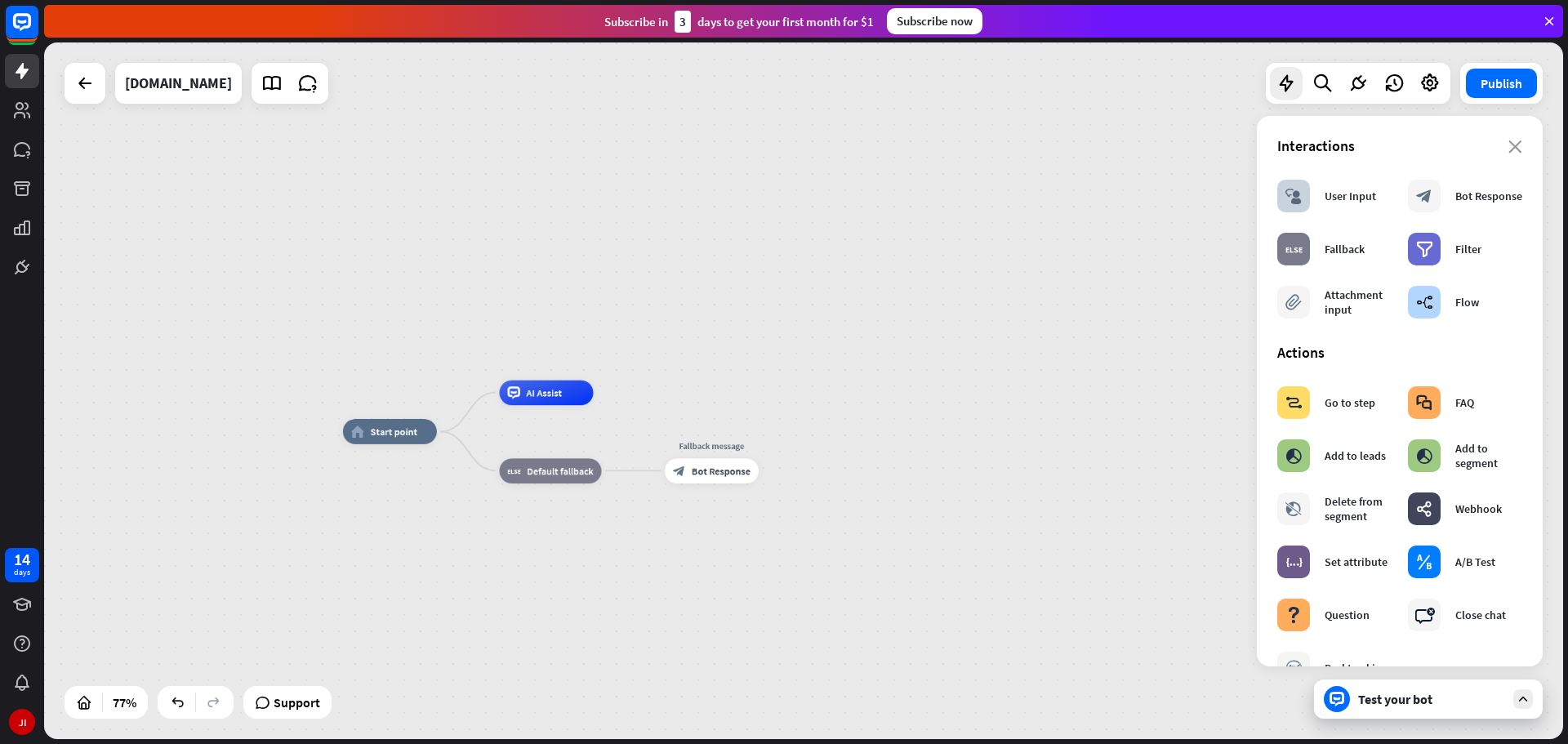
click at [640, 300] on div "home_2 Start point AI Assist block_fallback Default fallback Fallback message b…" at bounding box center [803, 390] width 1519 height 697
click at [637, 301] on div "home_2 Start point AI Assist block_fallback Default fallback Fallback message b…" at bounding box center [803, 390] width 1519 height 697
click at [705, 478] on span "Bot Response" at bounding box center [721, 471] width 59 height 12
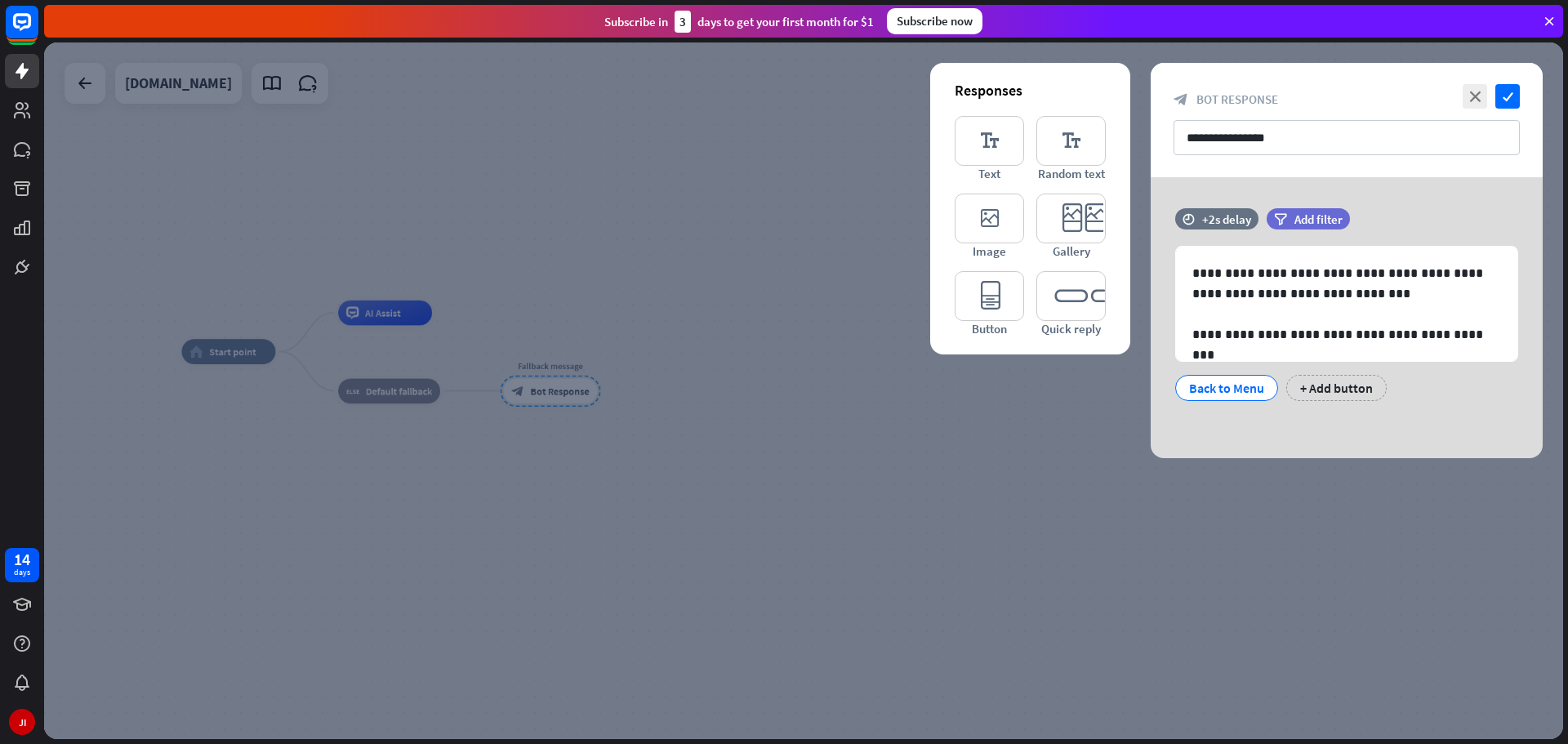
click at [792, 344] on div at bounding box center [803, 390] width 1519 height 697
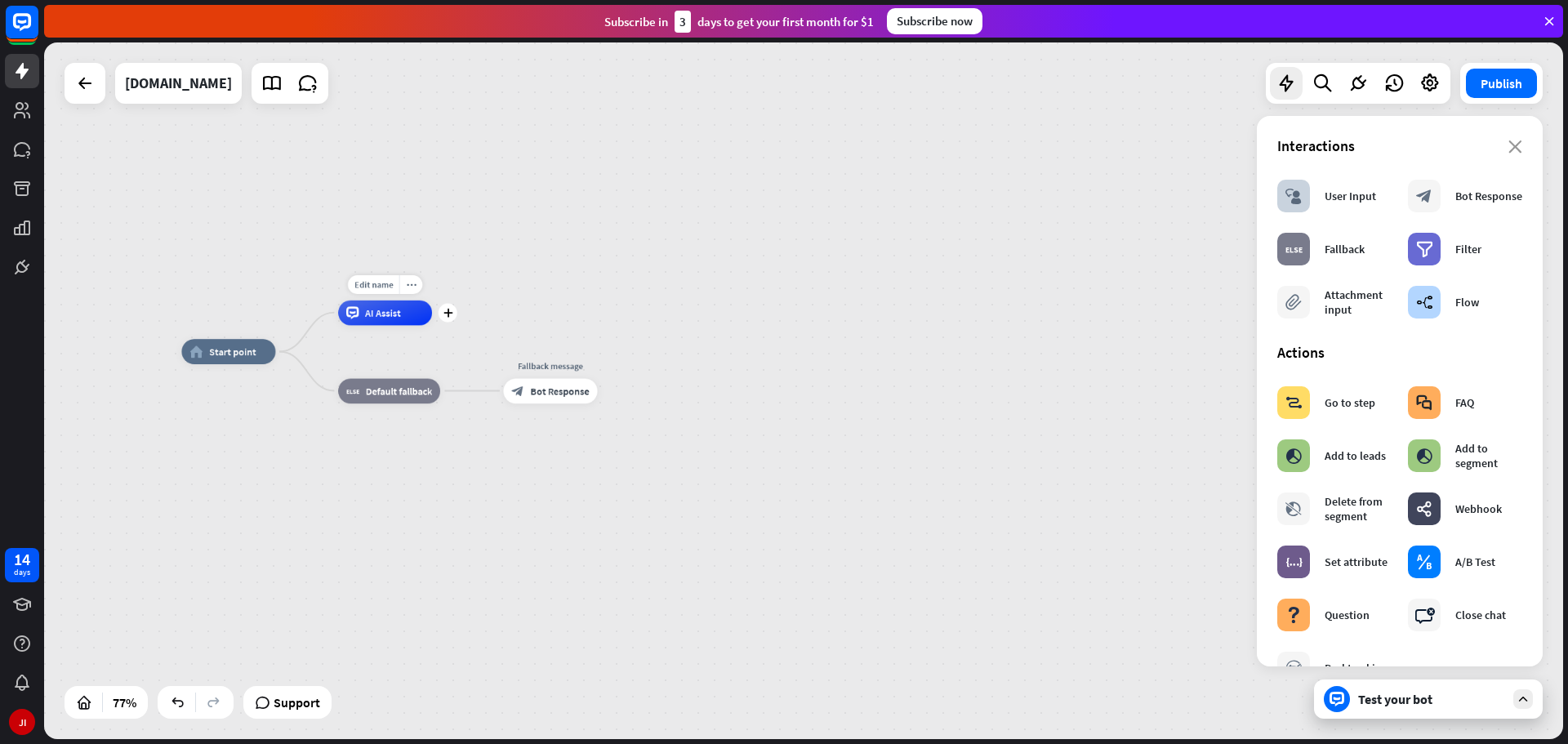
click at [428, 325] on div "Edit name more_horiz plus AI Assist" at bounding box center [385, 312] width 94 height 26
click at [418, 323] on div "AI Assist" at bounding box center [385, 312] width 94 height 26
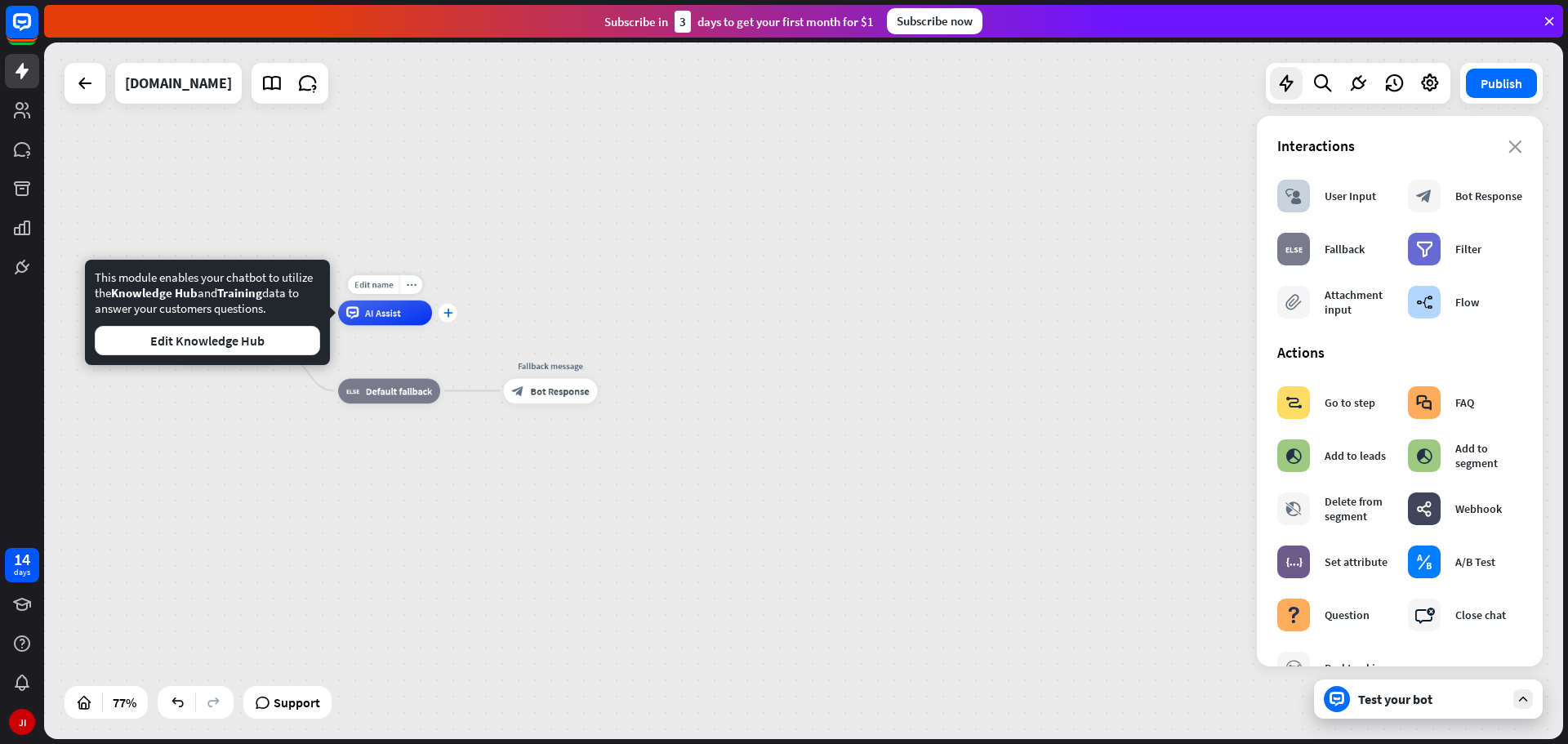
click at [447, 313] on icon "plus" at bounding box center [448, 312] width 10 height 9
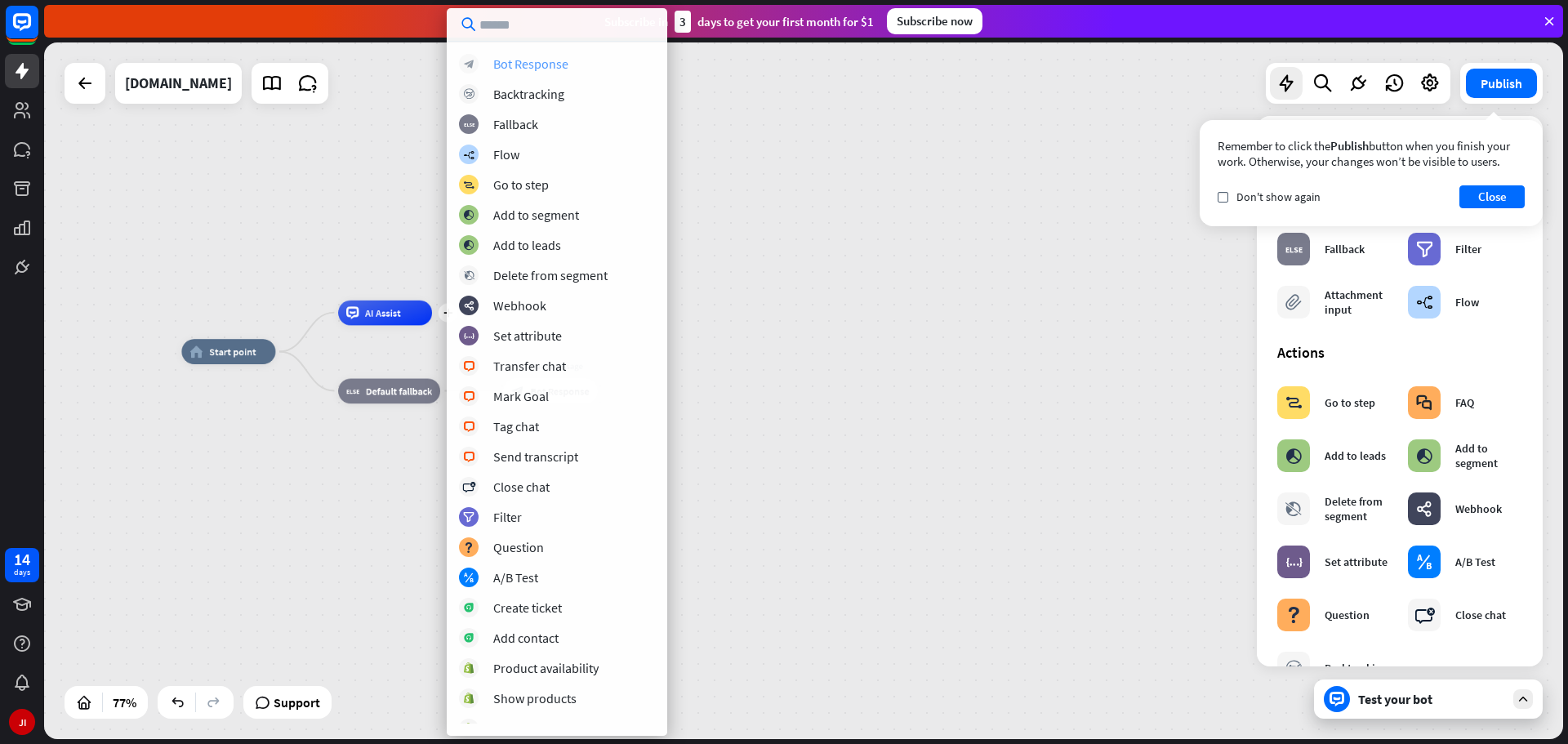
click at [550, 62] on div "Bot Response" at bounding box center [531, 63] width 75 height 17
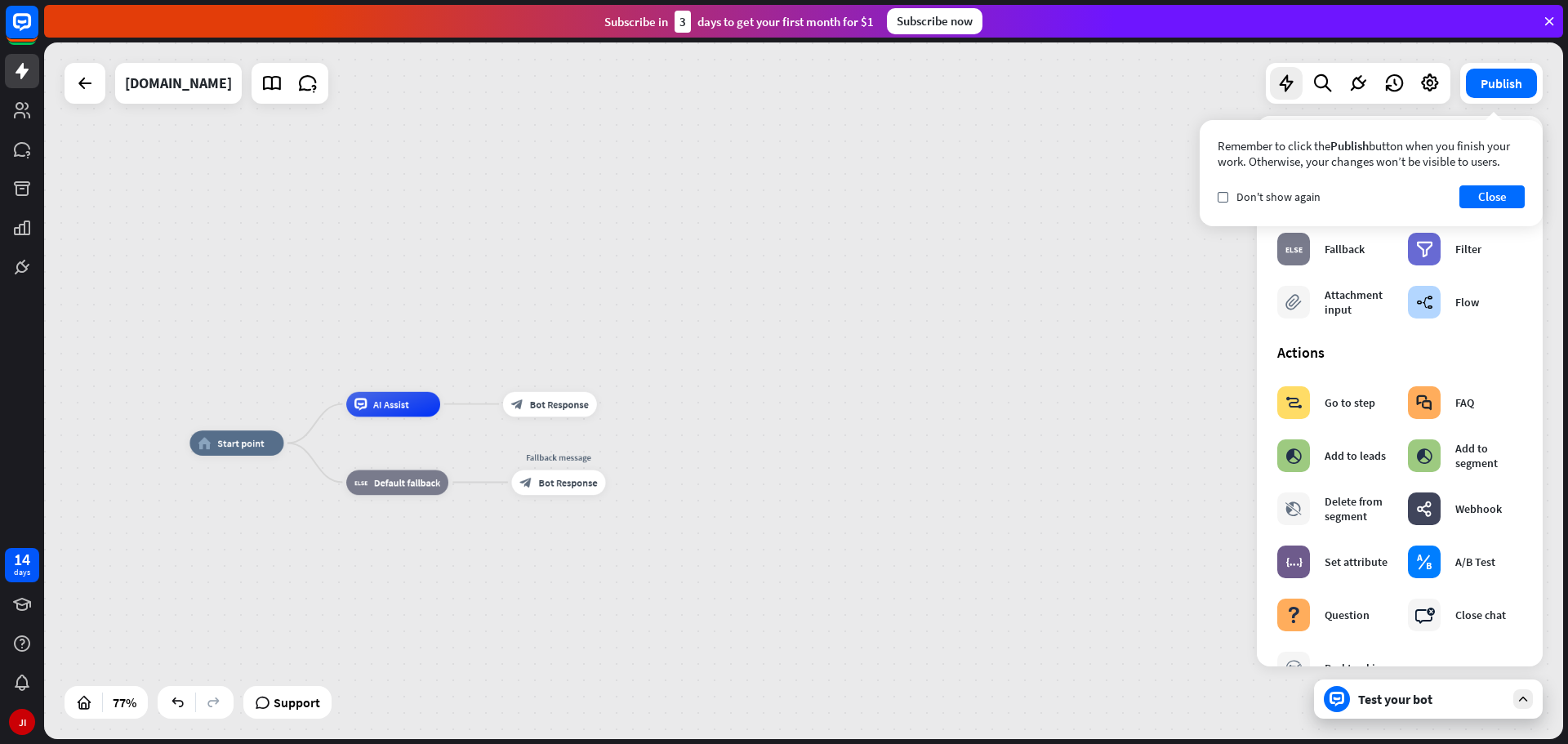
drag, startPoint x: 695, startPoint y: 200, endPoint x: 704, endPoint y: 304, distance: 104.4
click at [704, 294] on div "home_2 Start point AI Assist block_bot_response Bot Response block_fallback Def…" at bounding box center [803, 390] width 1519 height 697
click at [560, 412] on span "Bot Response" at bounding box center [560, 406] width 59 height 12
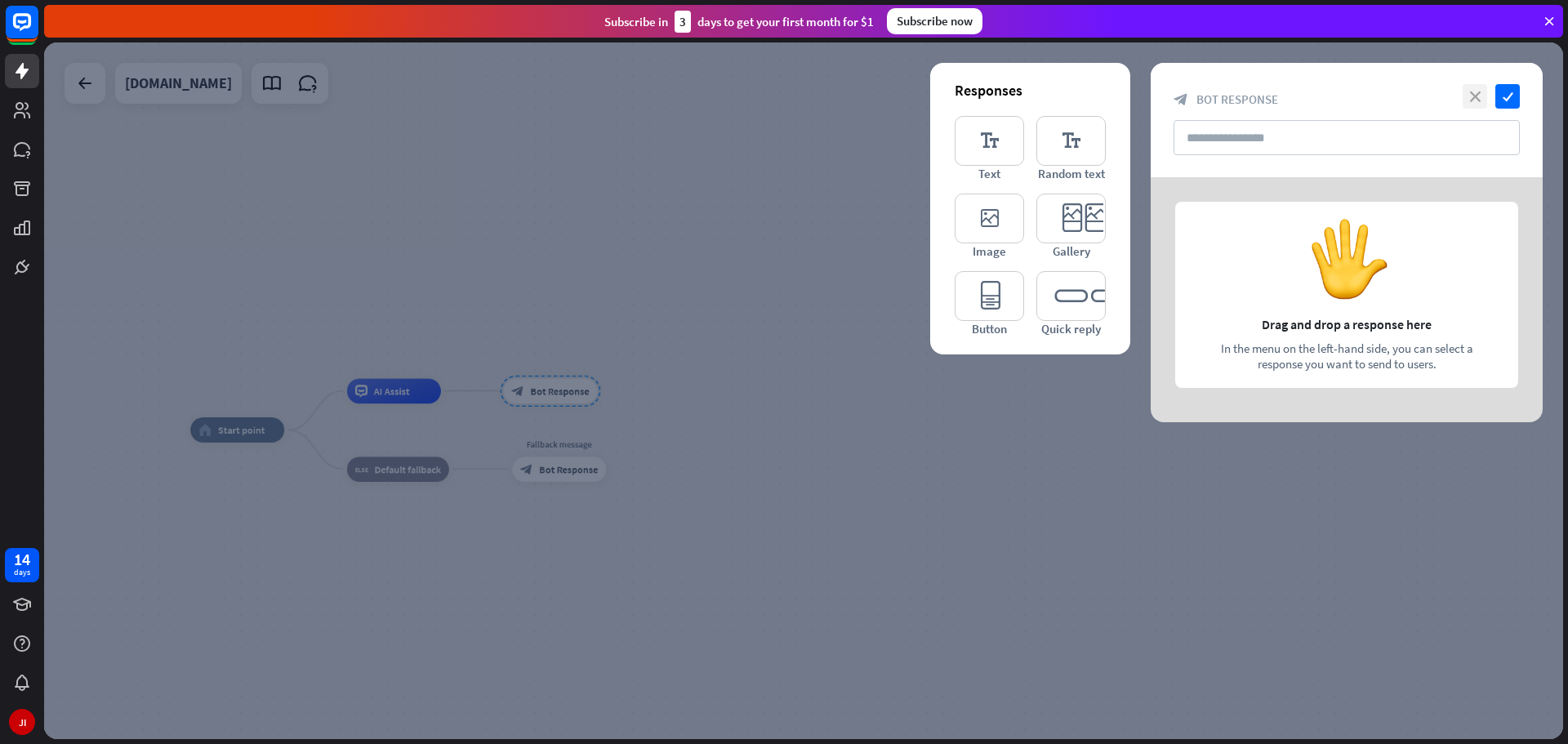
click at [1483, 98] on icon "close" at bounding box center [1474, 96] width 25 height 25
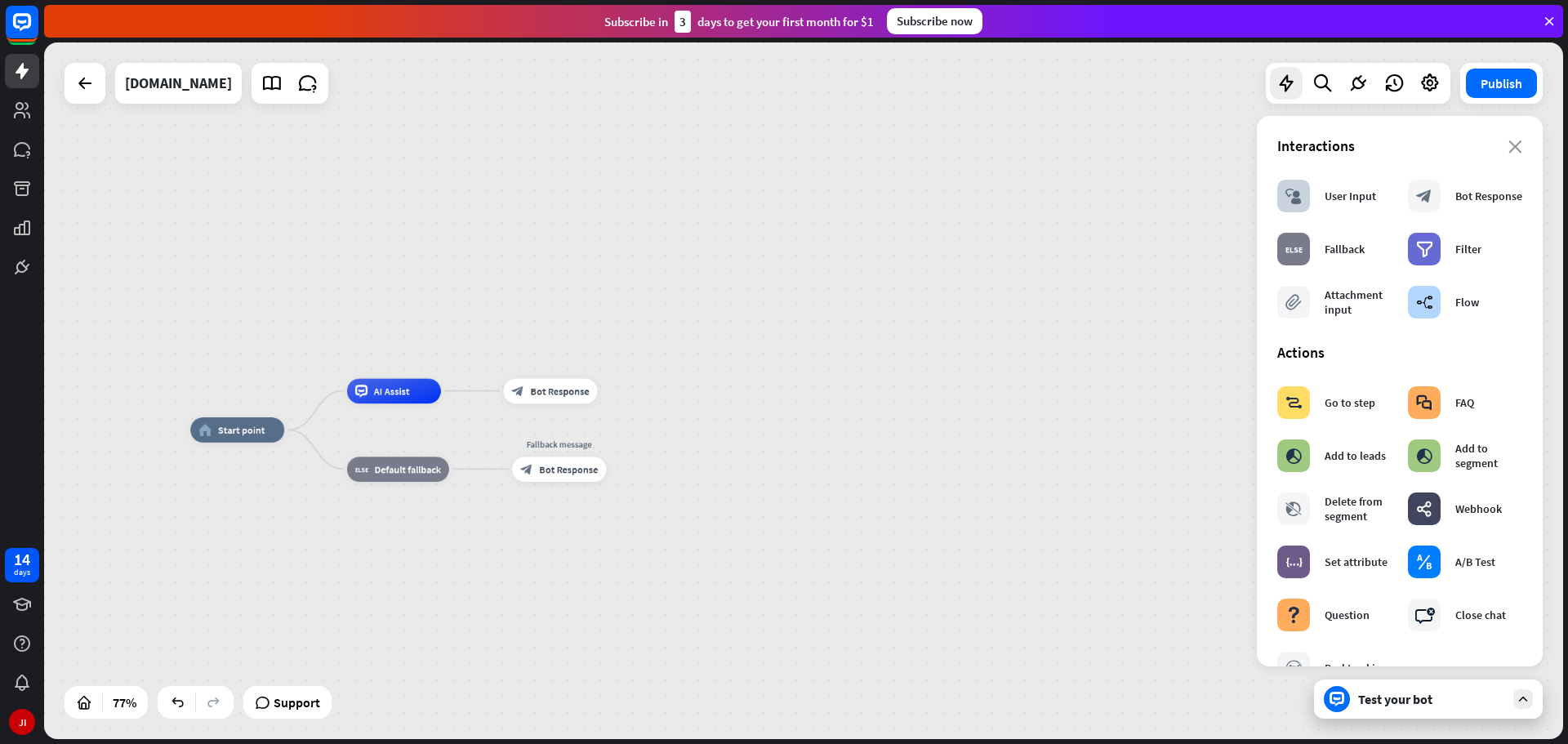
click at [1506, 139] on div "Interactions" at bounding box center [1399, 146] width 245 height 18
click at [1510, 153] on div "close Interactions block_user_input User Input block_bot_response Bot Response …" at bounding box center [1399, 391] width 286 height 551
click at [1508, 151] on icon "close" at bounding box center [1515, 147] width 14 height 13
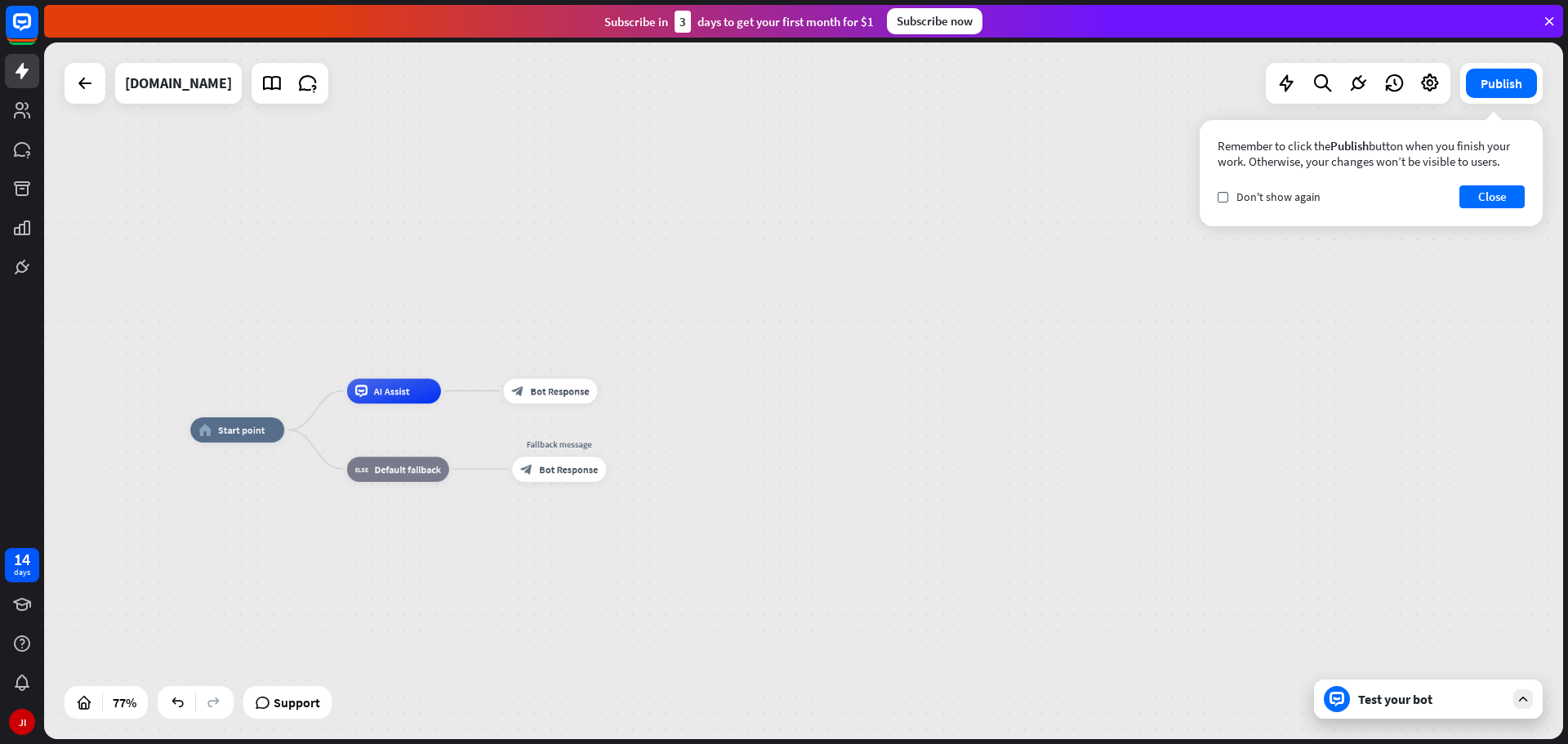
click at [1432, 703] on div "Test your bot" at bounding box center [1431, 700] width 147 height 17
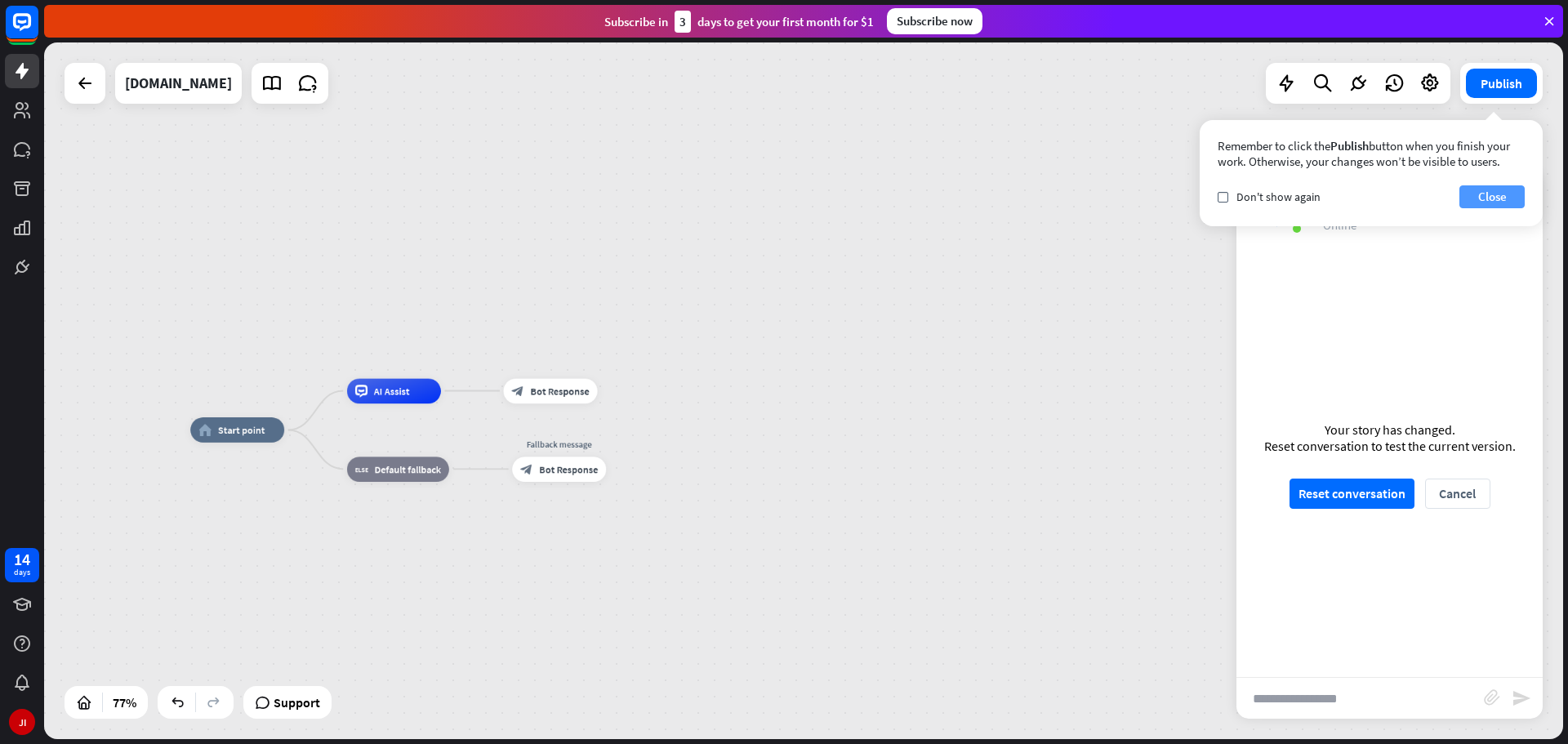
click at [1508, 194] on button "Close" at bounding box center [1492, 197] width 65 height 23
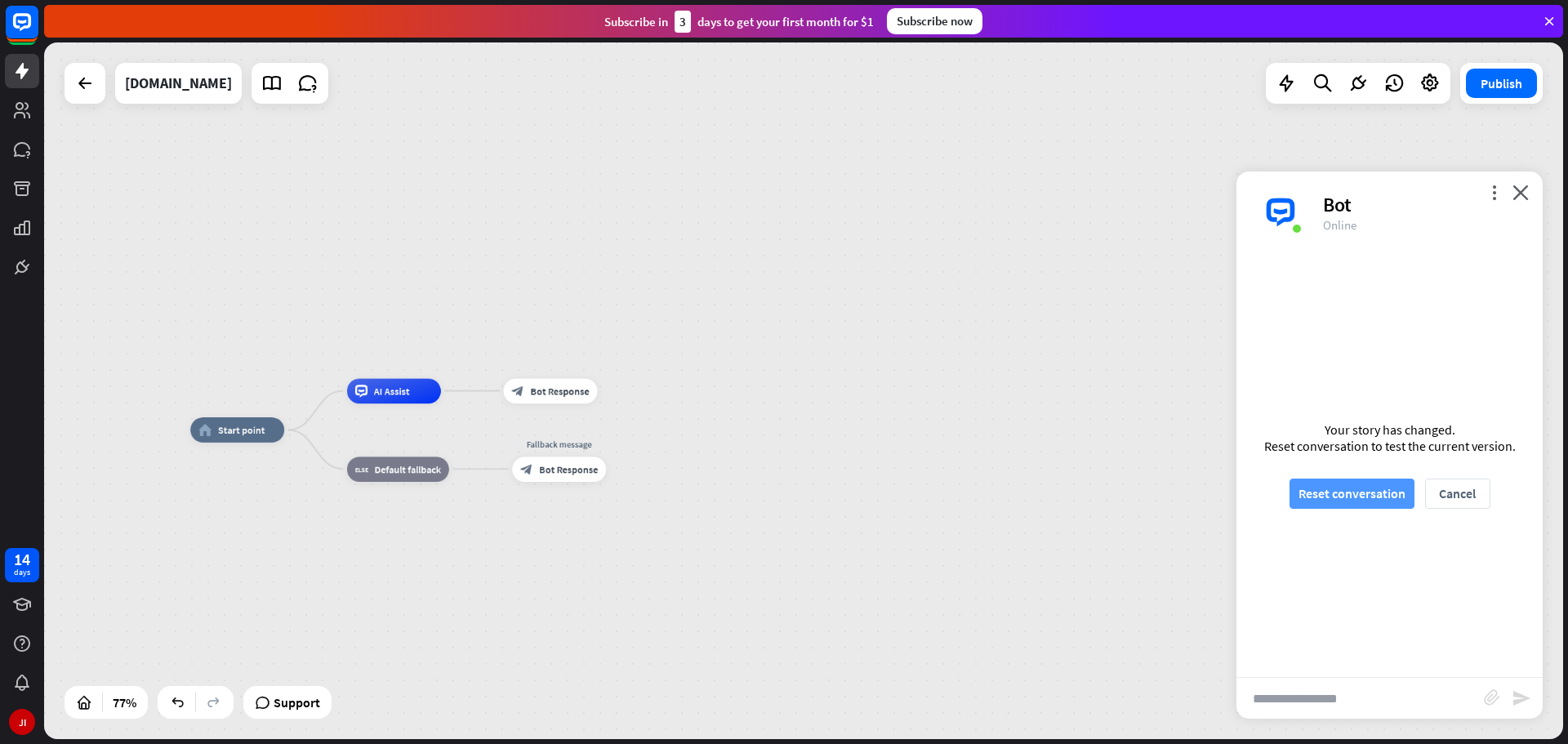
click at [1358, 499] on button "Reset conversation" at bounding box center [1352, 493] width 125 height 30
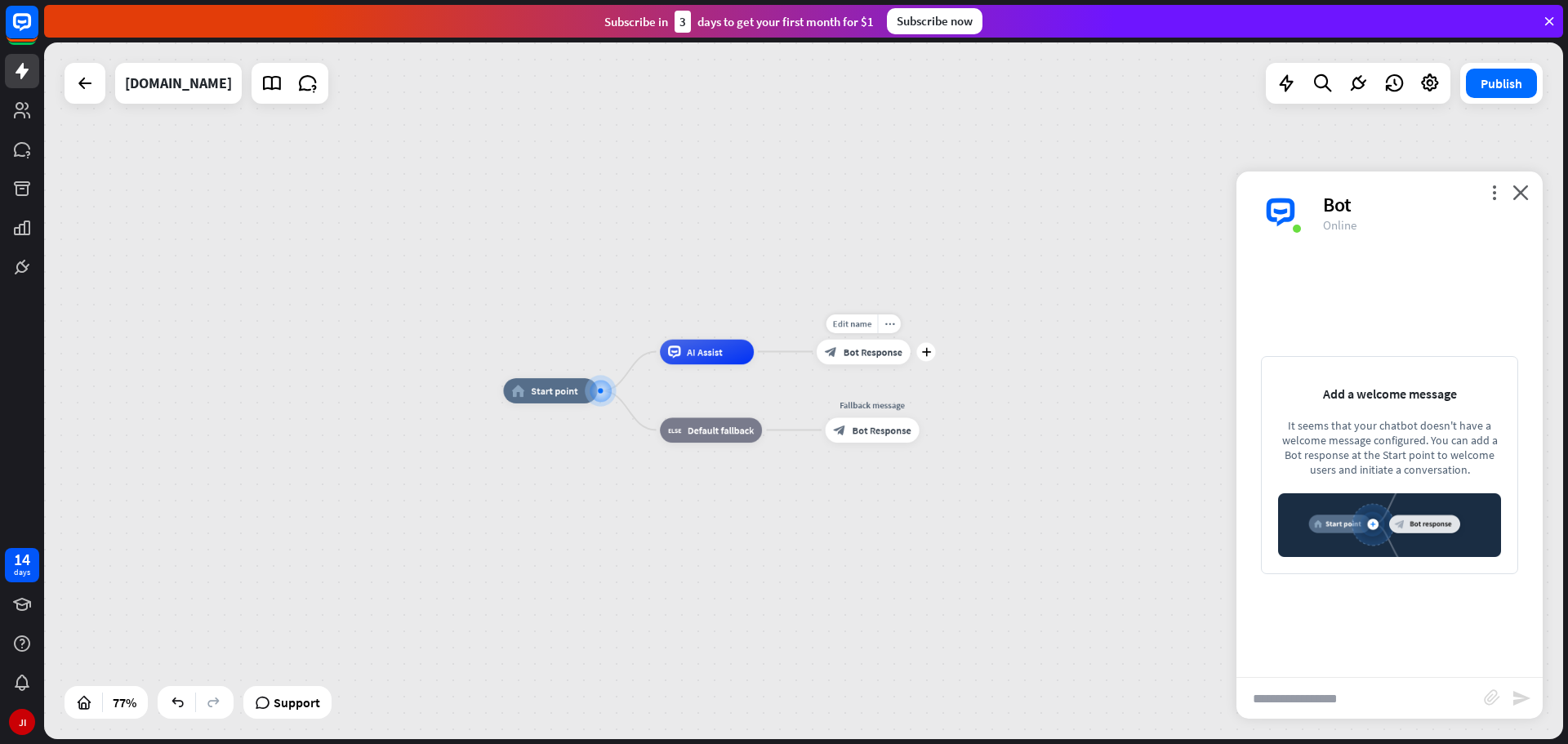
click at [834, 358] on icon "block_bot_response" at bounding box center [830, 351] width 12 height 12
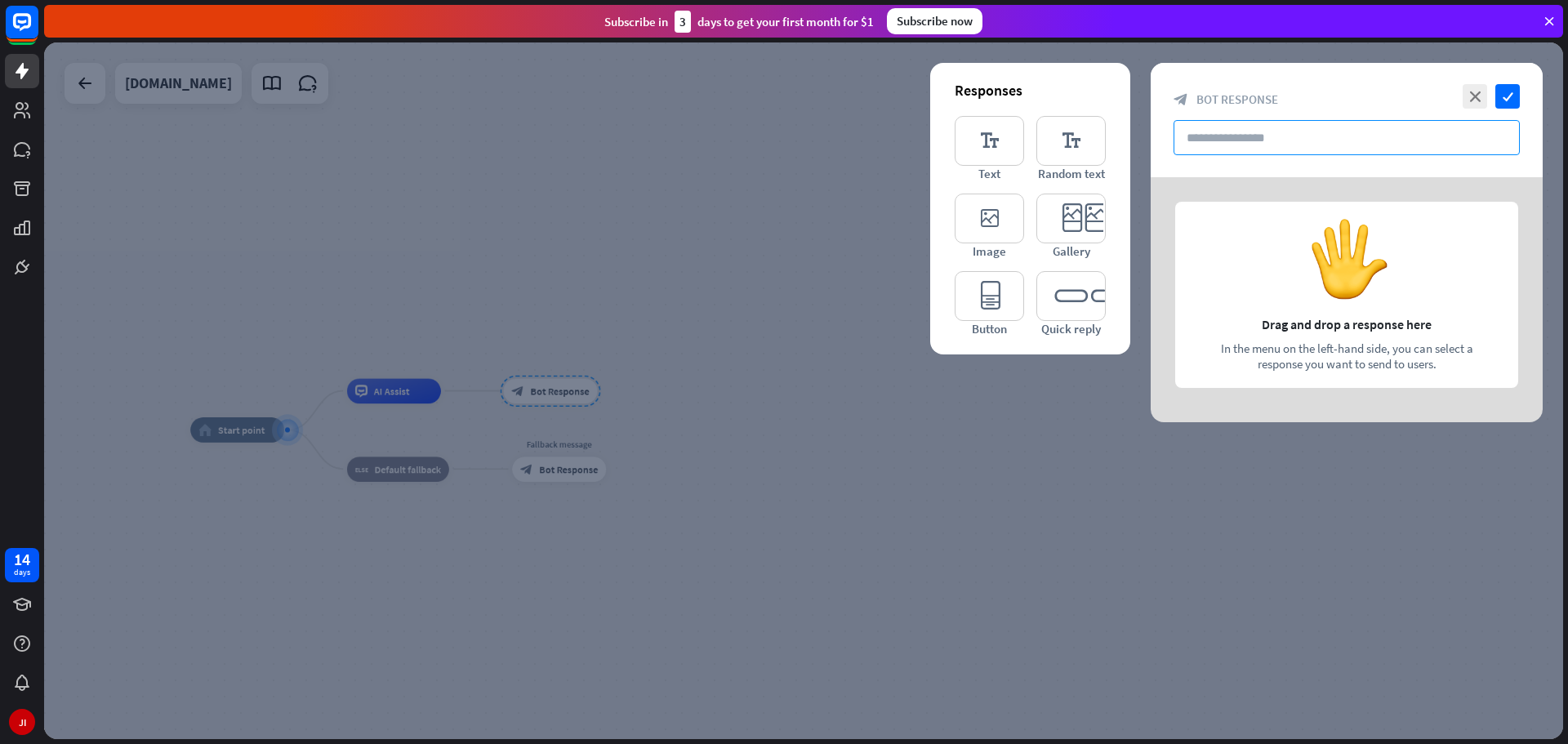
click at [1321, 133] on input "text" at bounding box center [1346, 138] width 346 height 35
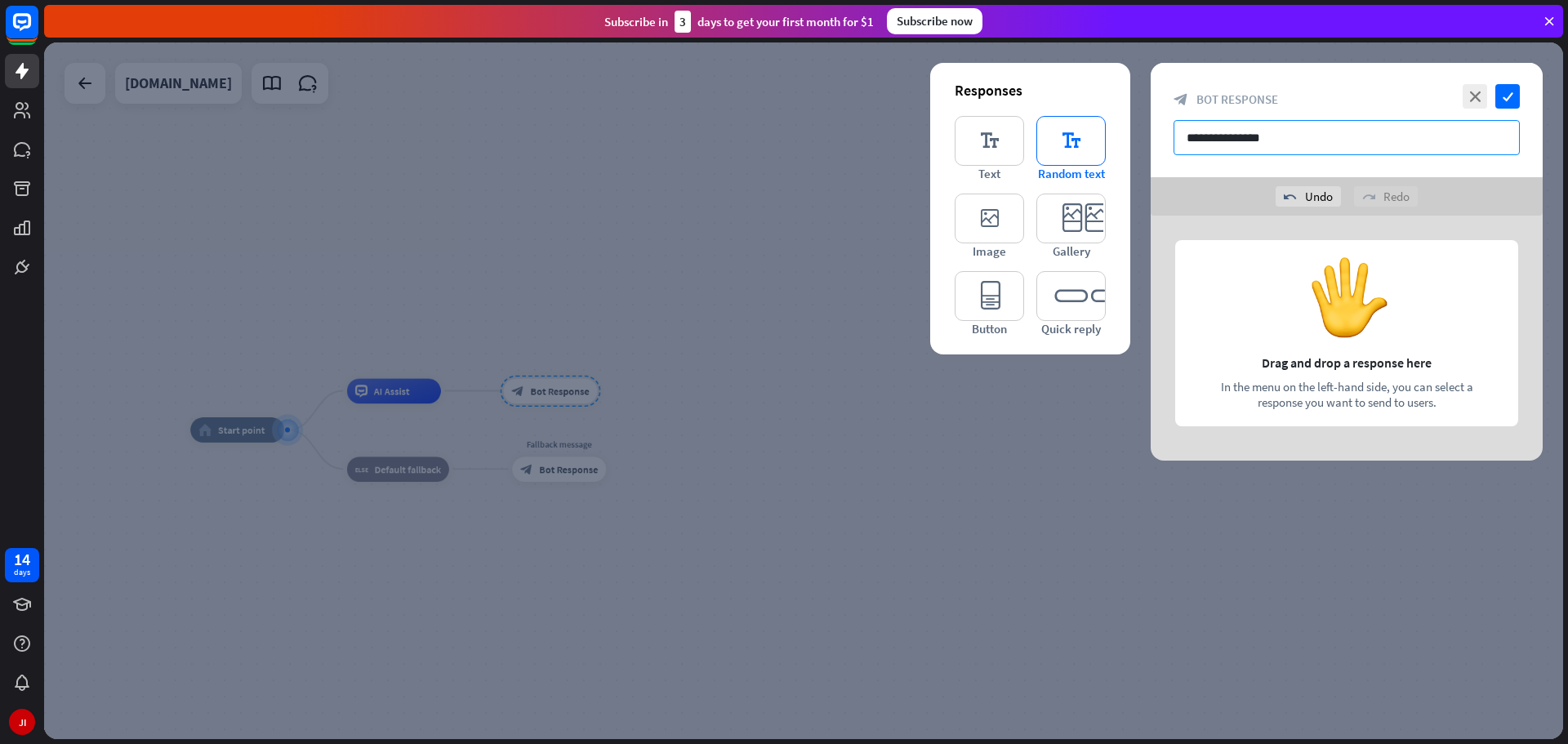
type input "**********"
click at [1069, 137] on icon "editor_text" at bounding box center [1071, 141] width 70 height 50
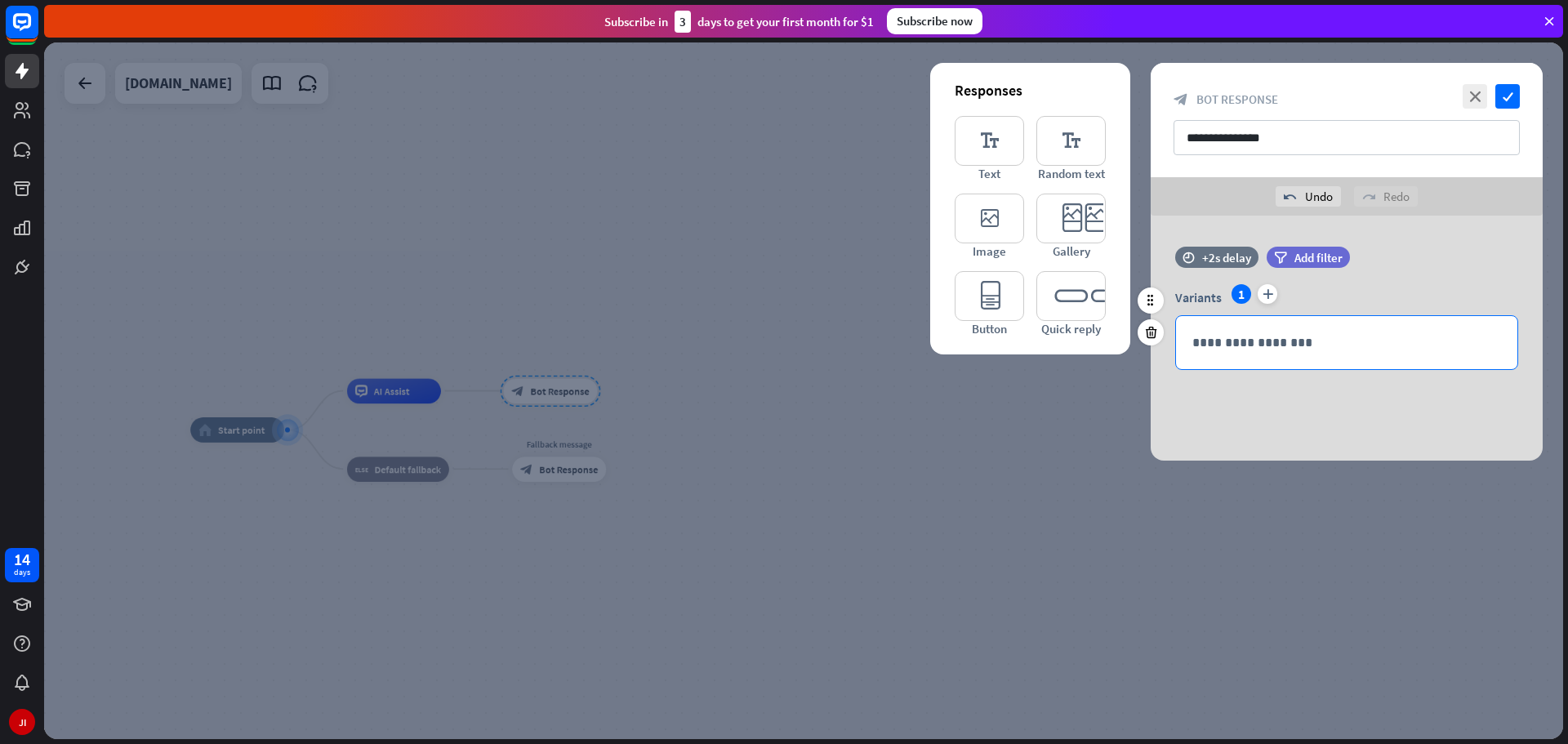
click at [1283, 333] on p "**********" at bounding box center [1347, 343] width 308 height 20
click at [1007, 113] on div "Responses editor_text Text editor_text Random text editor_image Image editor_ca…" at bounding box center [1030, 209] width 200 height 292
click at [1004, 139] on icon "editor_text" at bounding box center [990, 141] width 70 height 50
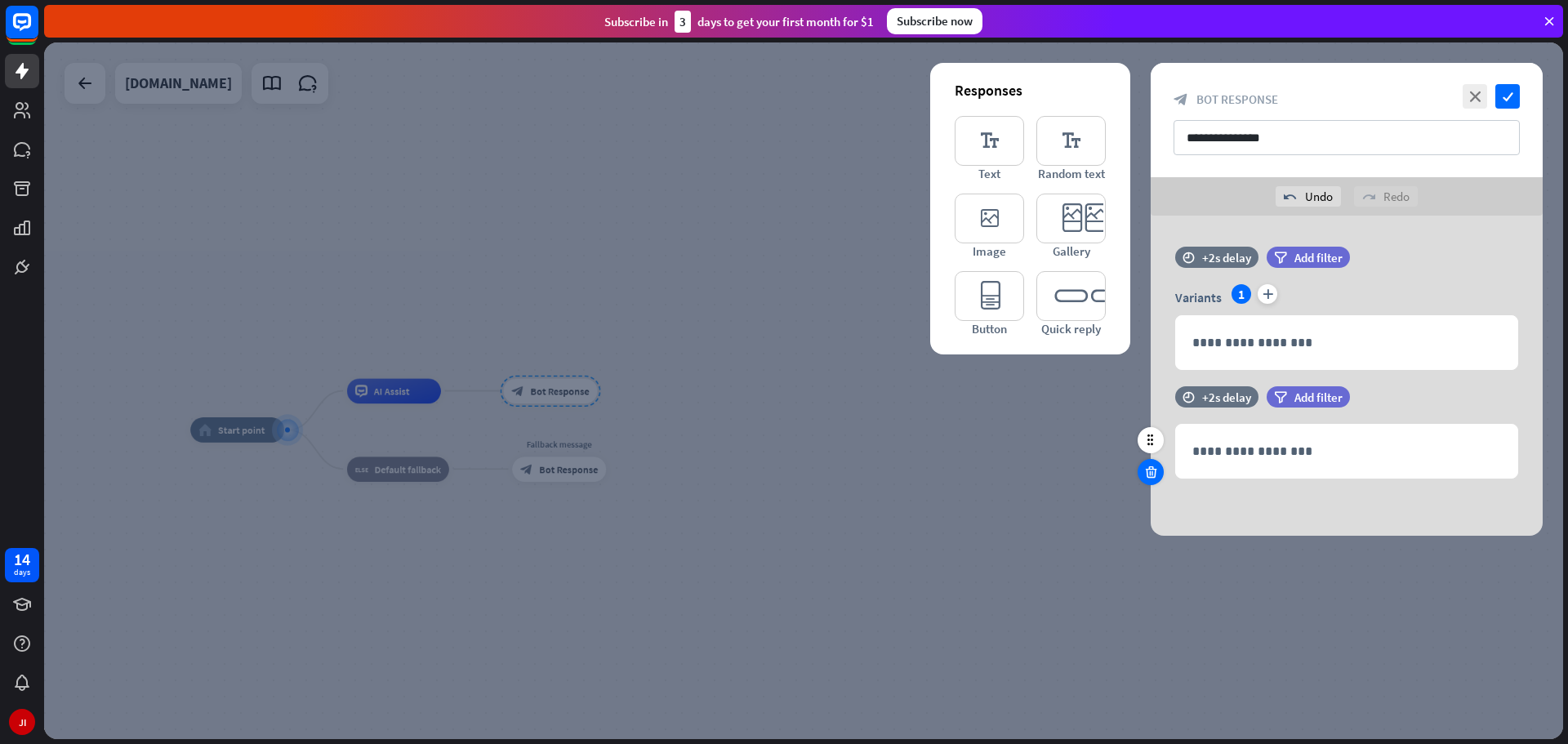
click at [1147, 479] on div at bounding box center [1150, 472] width 26 height 26
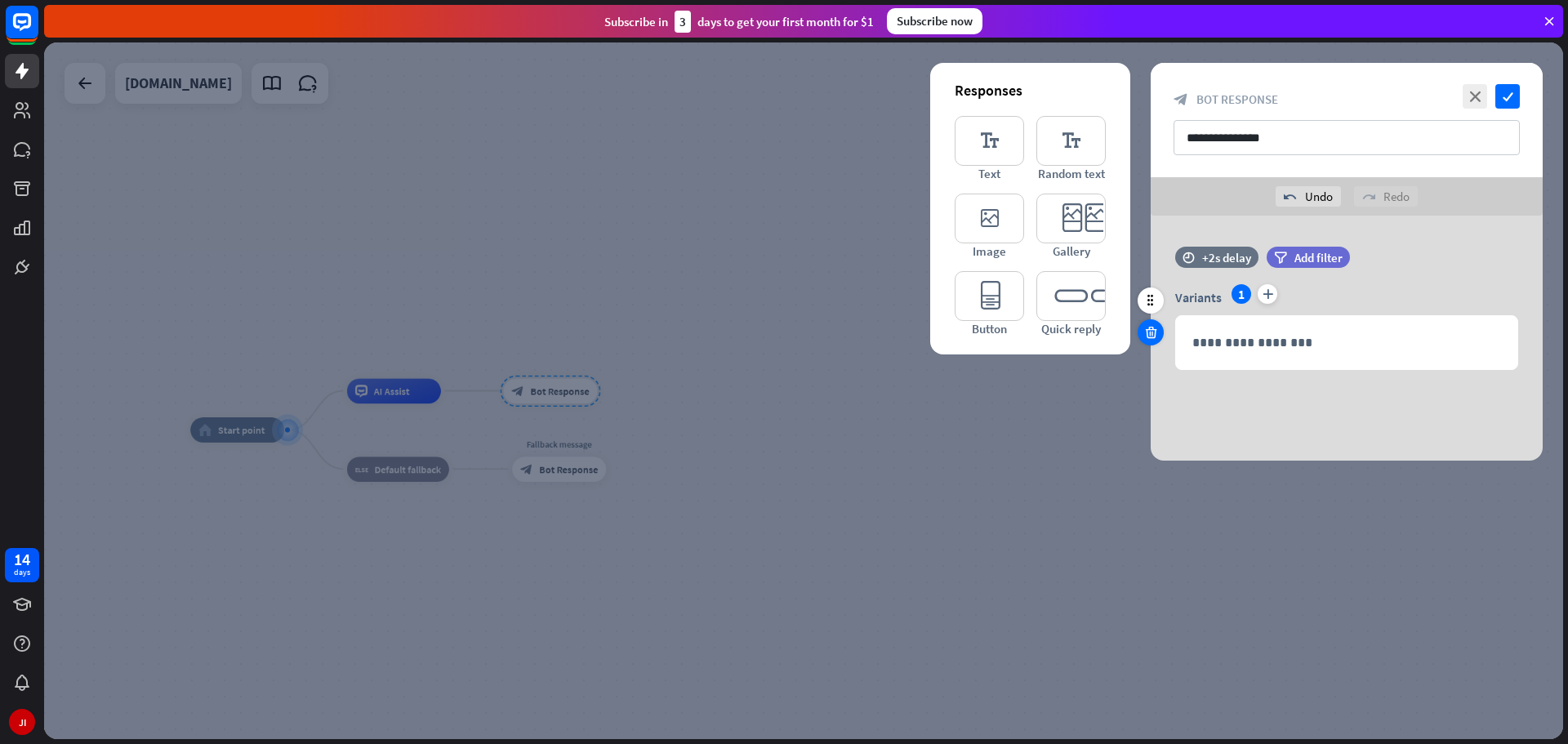
click at [1150, 337] on icon at bounding box center [1150, 333] width 16 height 15
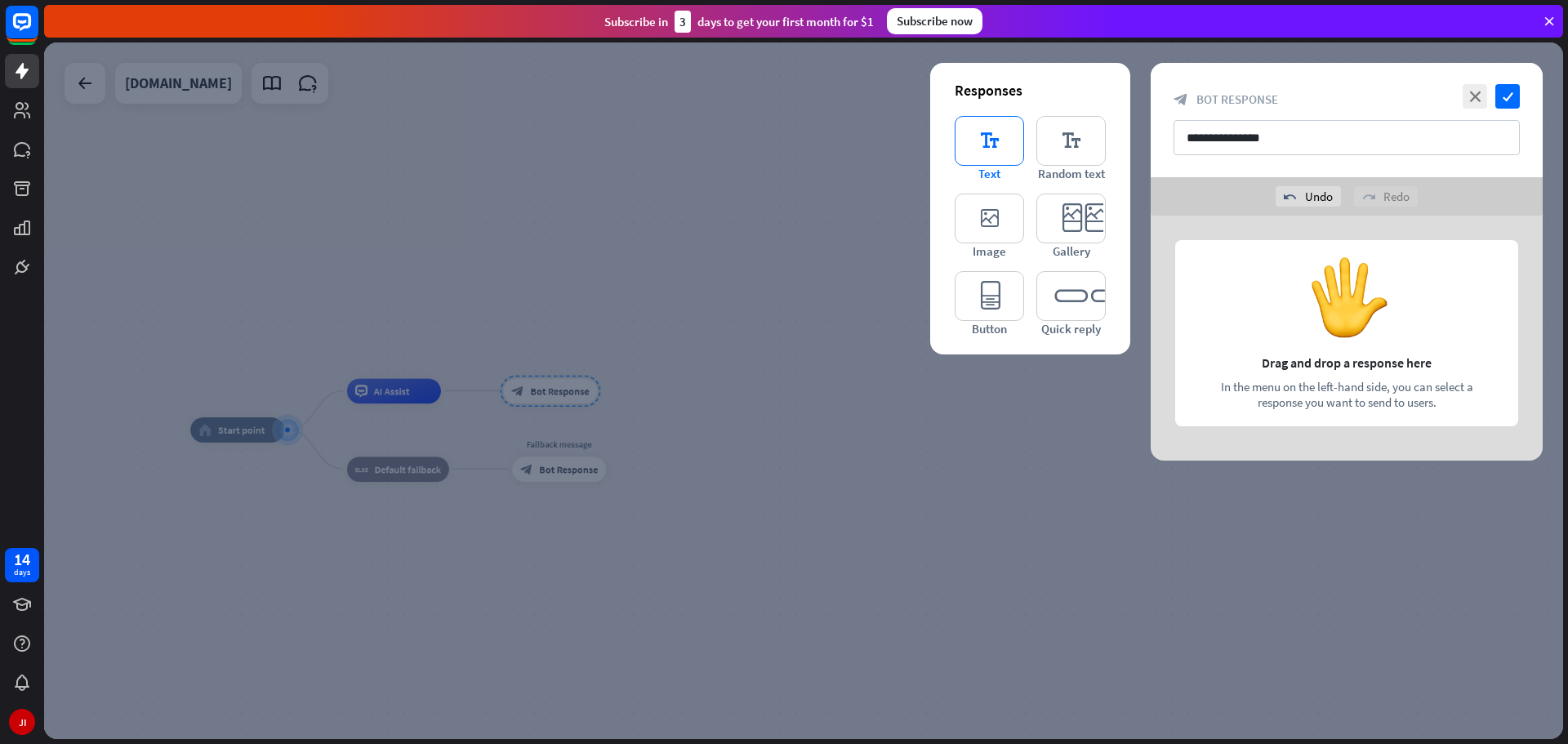
click at [1002, 144] on icon "editor_text" at bounding box center [990, 141] width 70 height 50
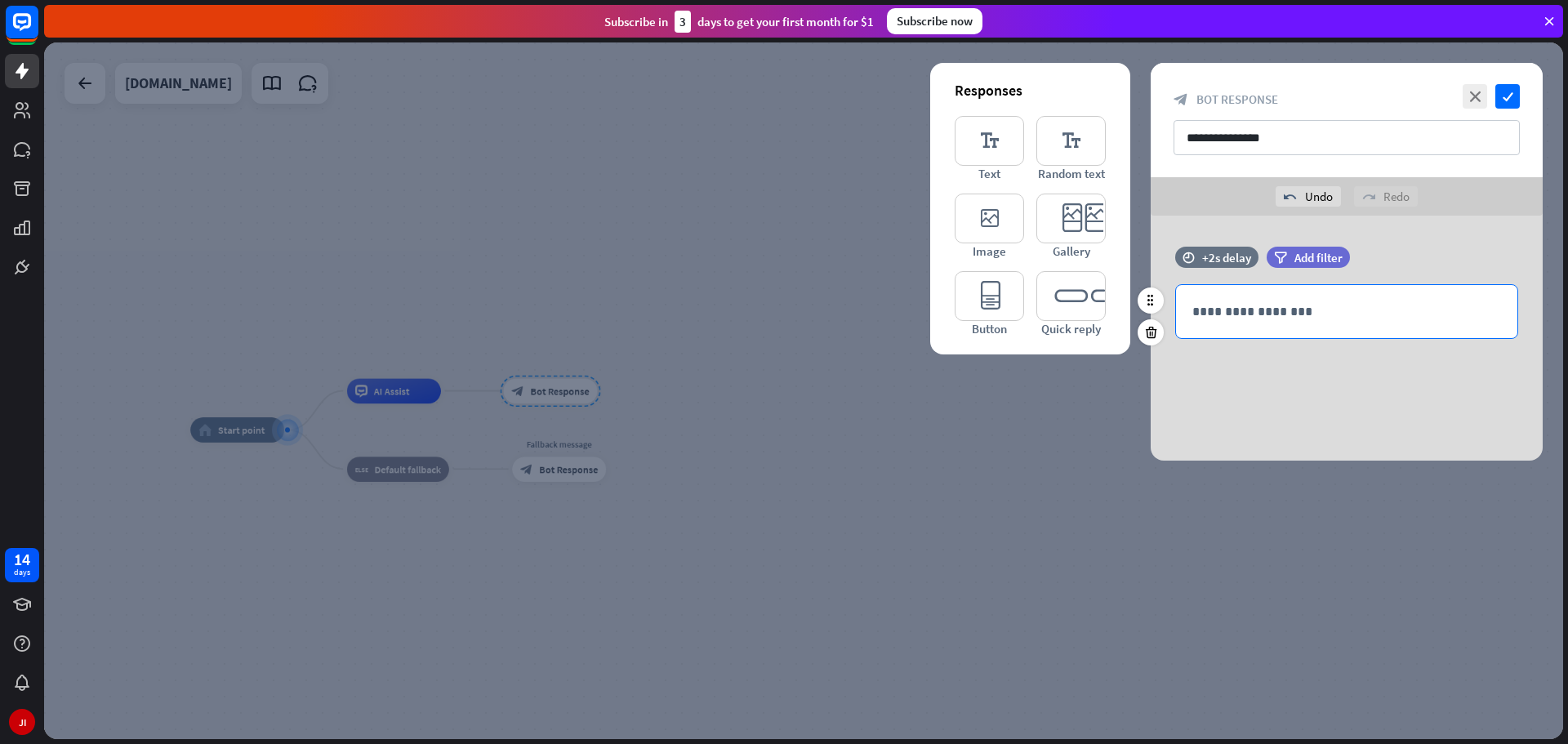
click at [1269, 306] on p "**********" at bounding box center [1347, 311] width 308 height 20
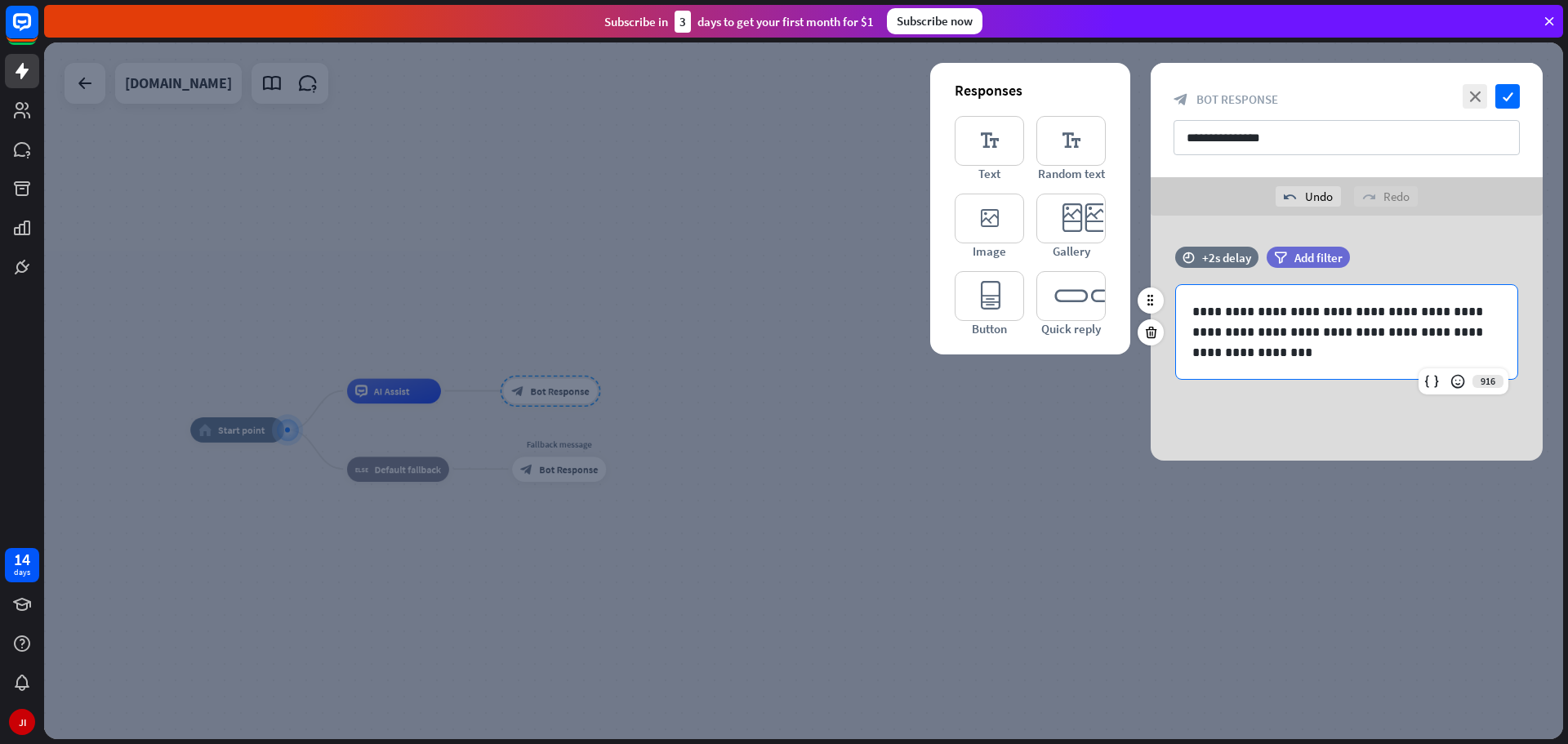
click at [1353, 312] on p "**********" at bounding box center [1347, 332] width 308 height 62
click at [1356, 317] on p "**********" at bounding box center [1347, 332] width 308 height 62
click at [1514, 103] on icon "check" at bounding box center [1507, 96] width 25 height 25
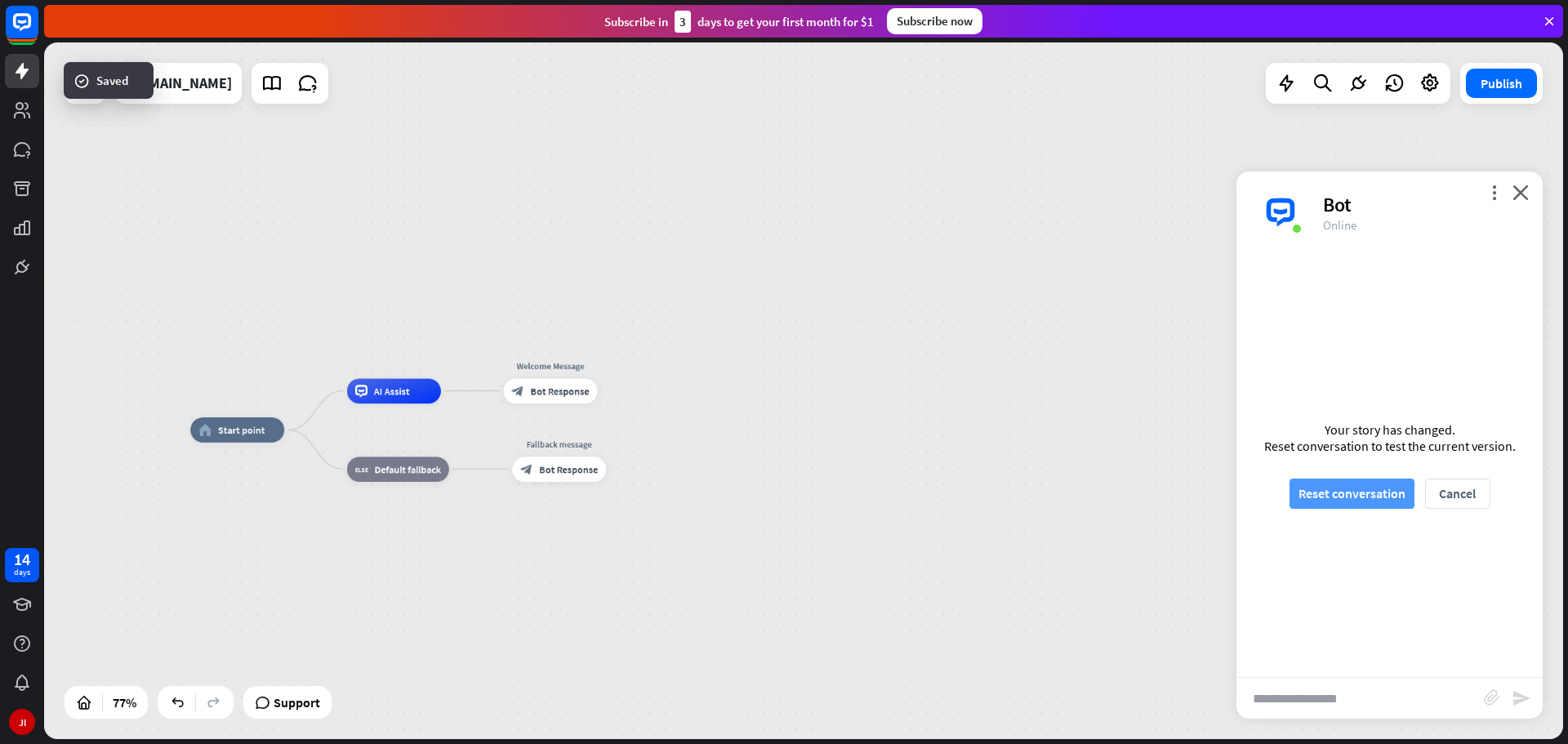
click at [1380, 491] on button "Reset conversation" at bounding box center [1352, 493] width 125 height 30
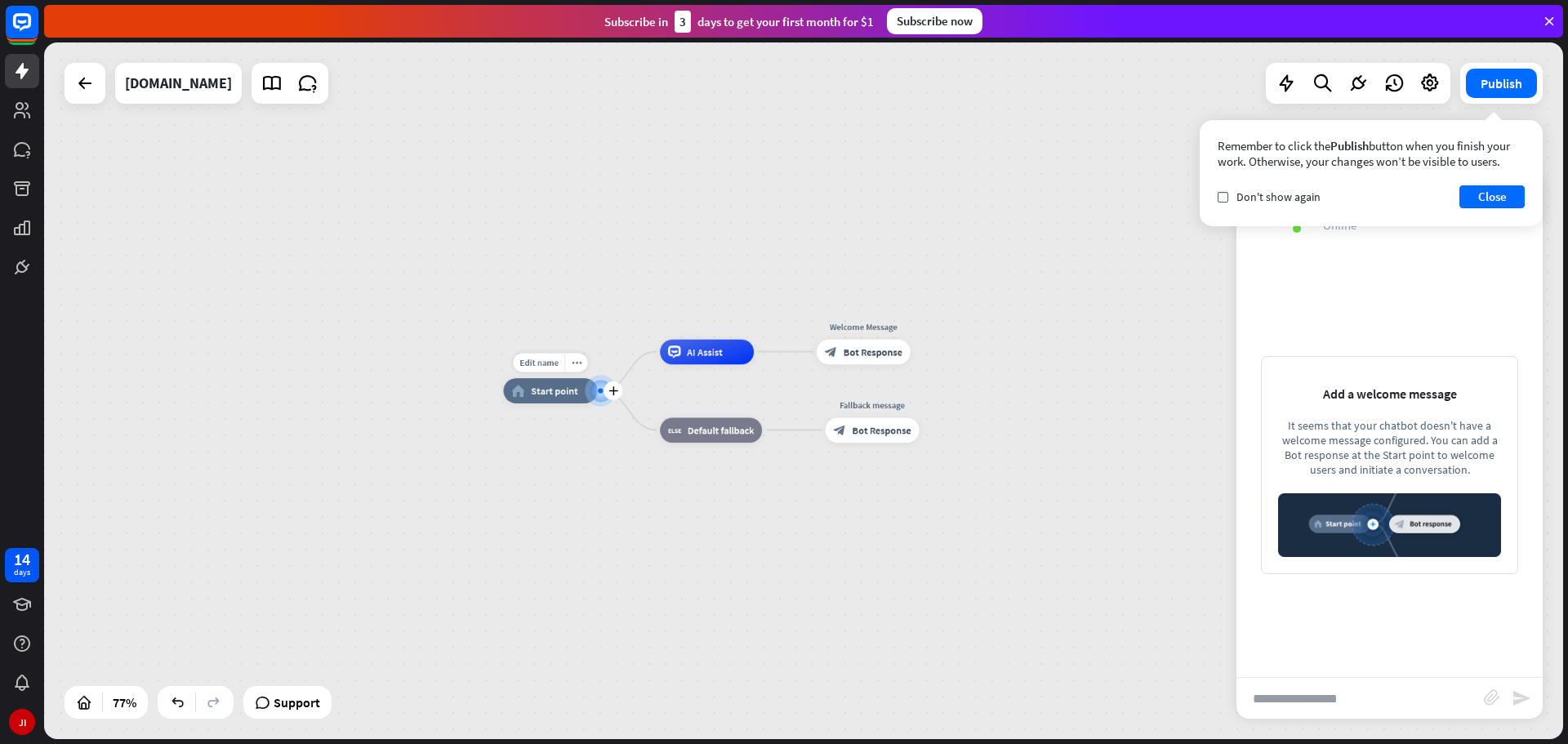
click at [565, 392] on span "Start point" at bounding box center [554, 390] width 48 height 12
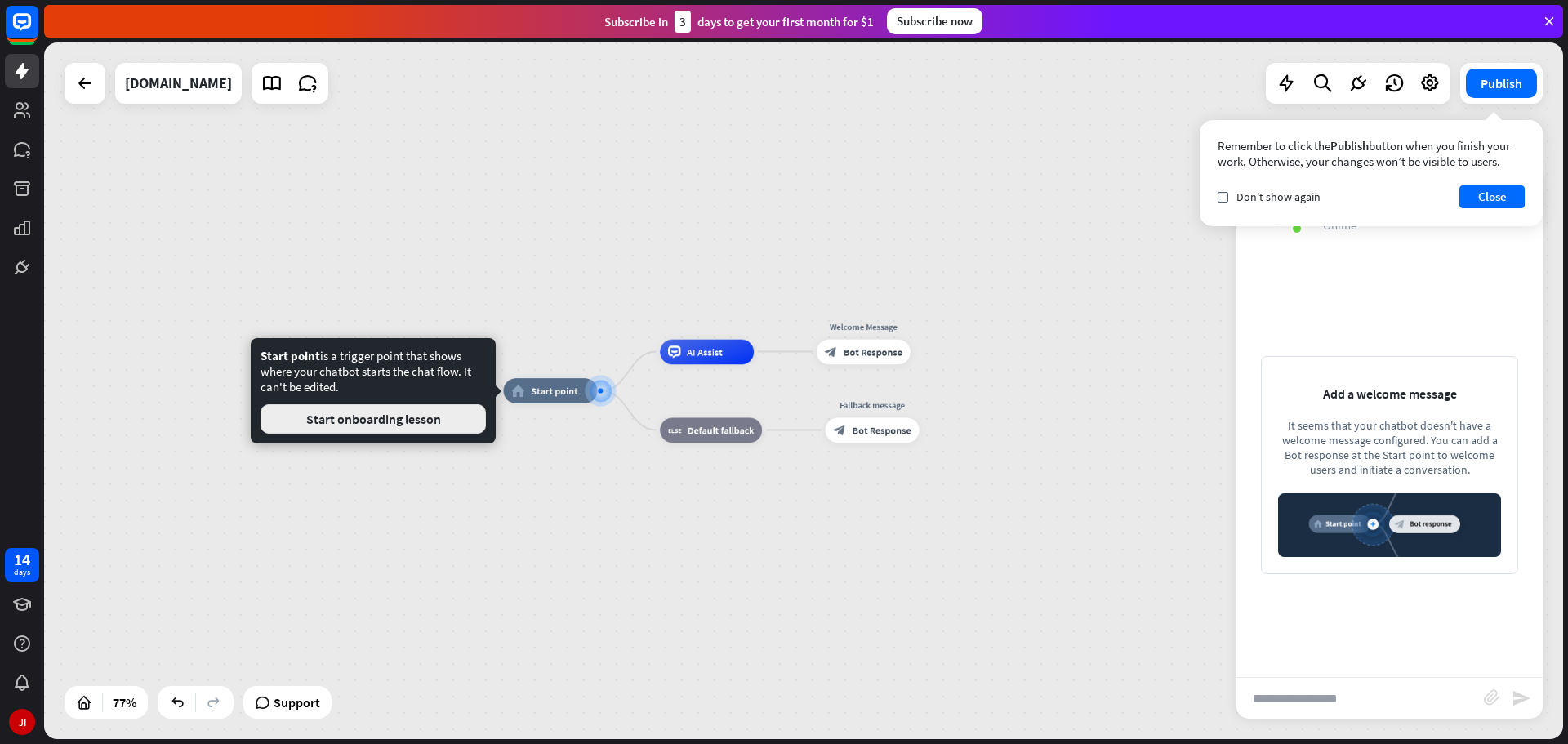
click at [443, 415] on button "Start onboarding lesson" at bounding box center [374, 419] width 226 height 29
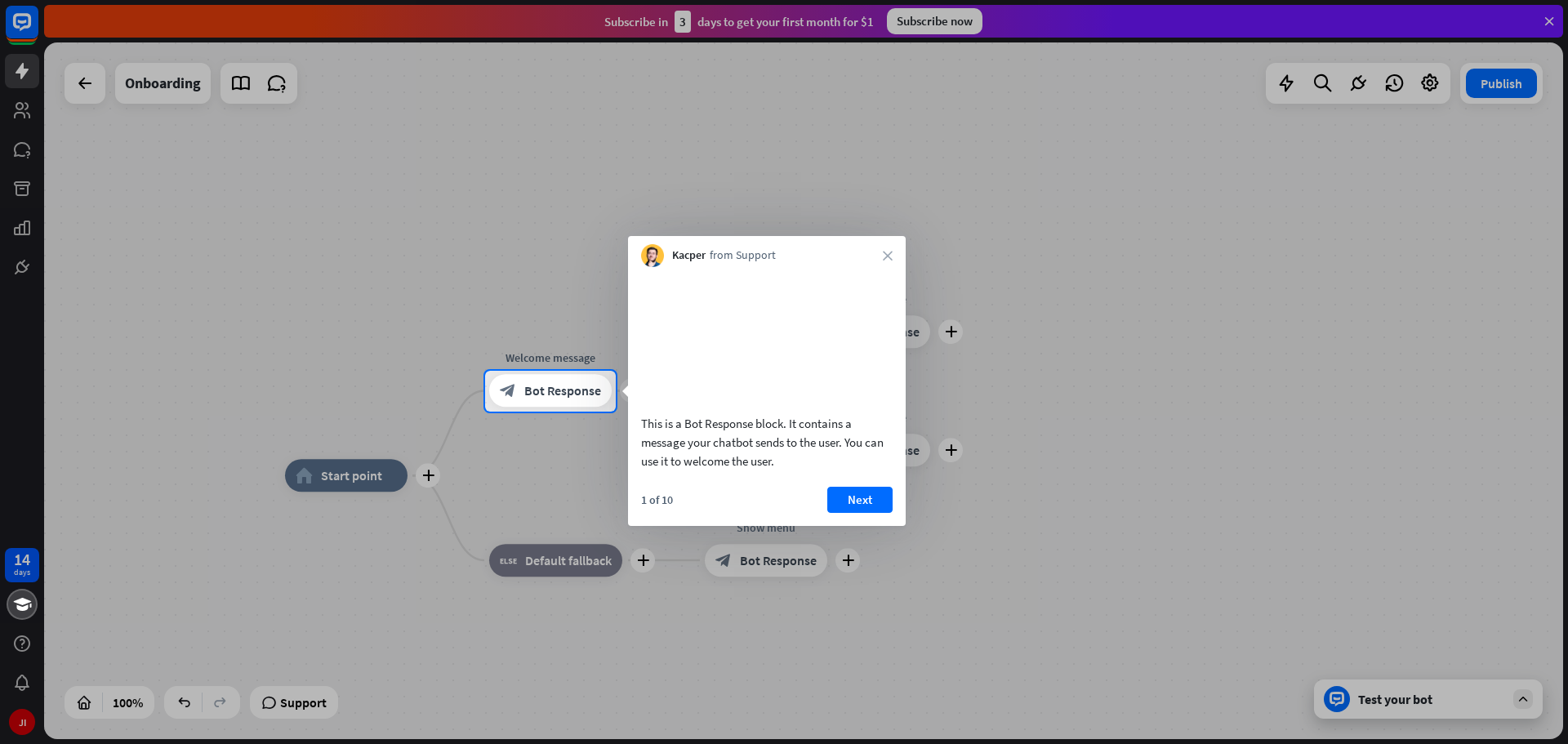
drag, startPoint x: 882, startPoint y: 256, endPoint x: 896, endPoint y: 258, distance: 14.1
click at [884, 256] on div "Kacper from Support close" at bounding box center [767, 252] width 277 height 31
drag, startPoint x: 899, startPoint y: 257, endPoint x: 890, endPoint y: 259, distance: 9.2
click at [899, 257] on div "Kacper from Support close" at bounding box center [767, 252] width 277 height 31
click at [890, 259] on icon "close" at bounding box center [888, 255] width 10 height 10
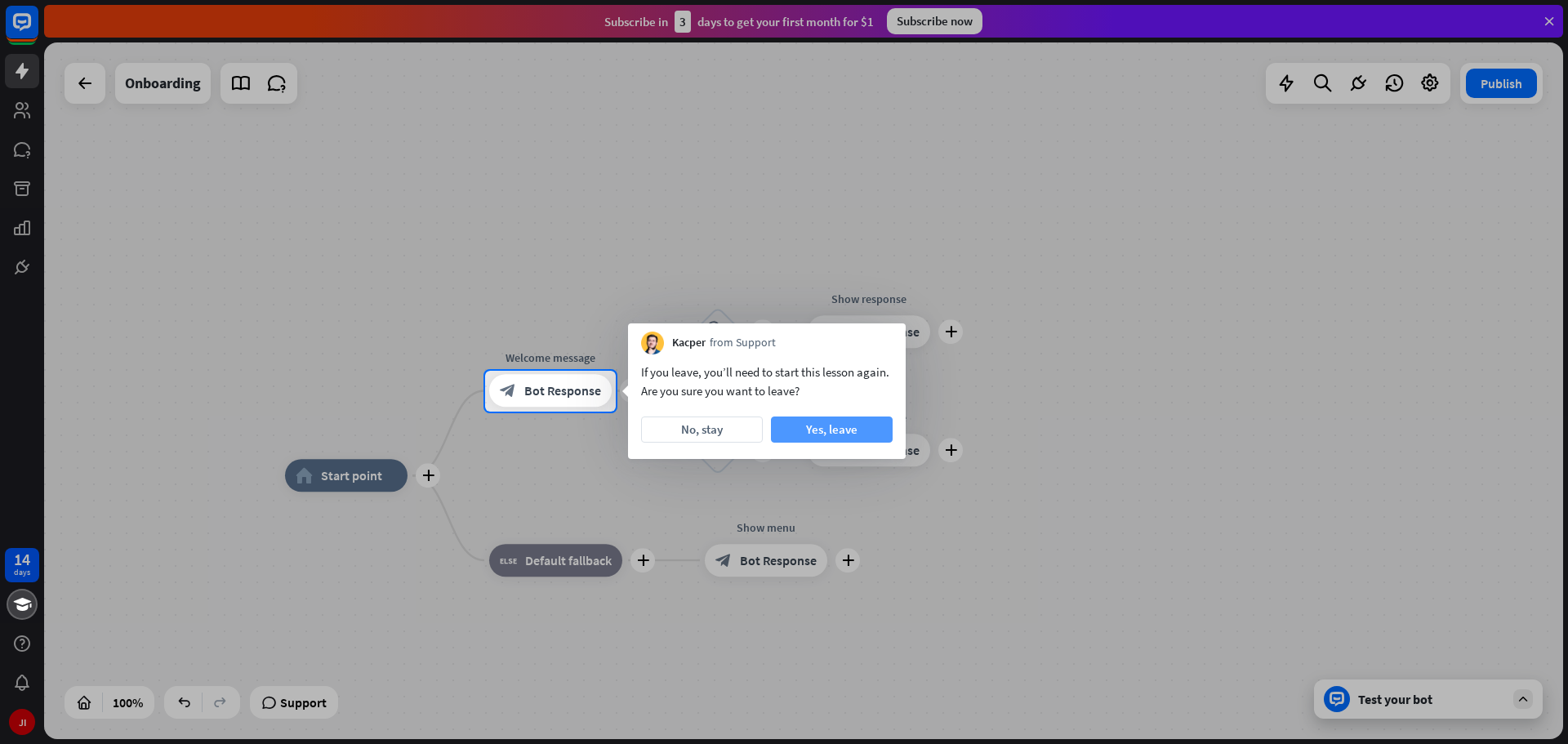
click at [832, 433] on button "Yes, leave" at bounding box center [832, 430] width 122 height 26
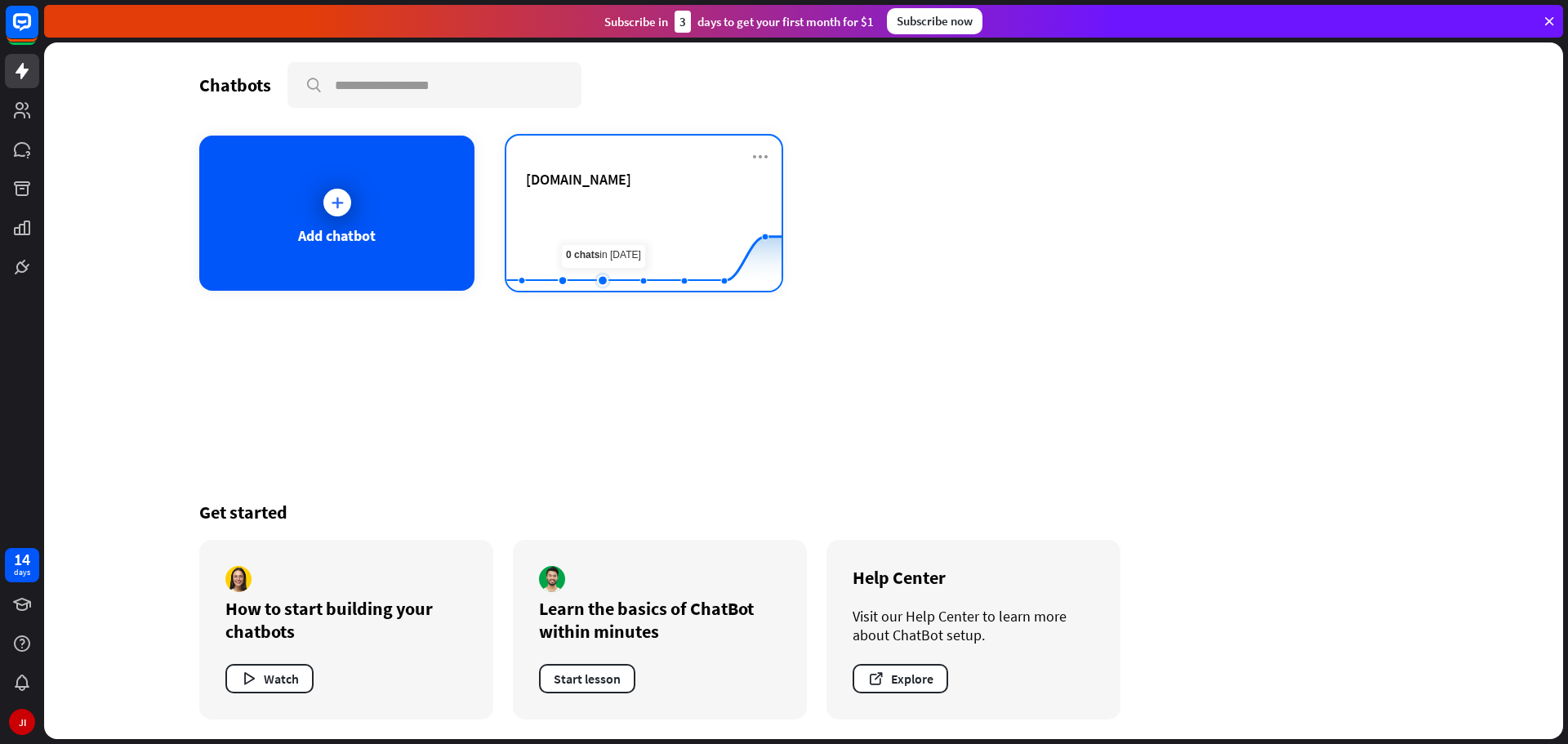
click at [594, 225] on rect at bounding box center [644, 250] width 275 height 102
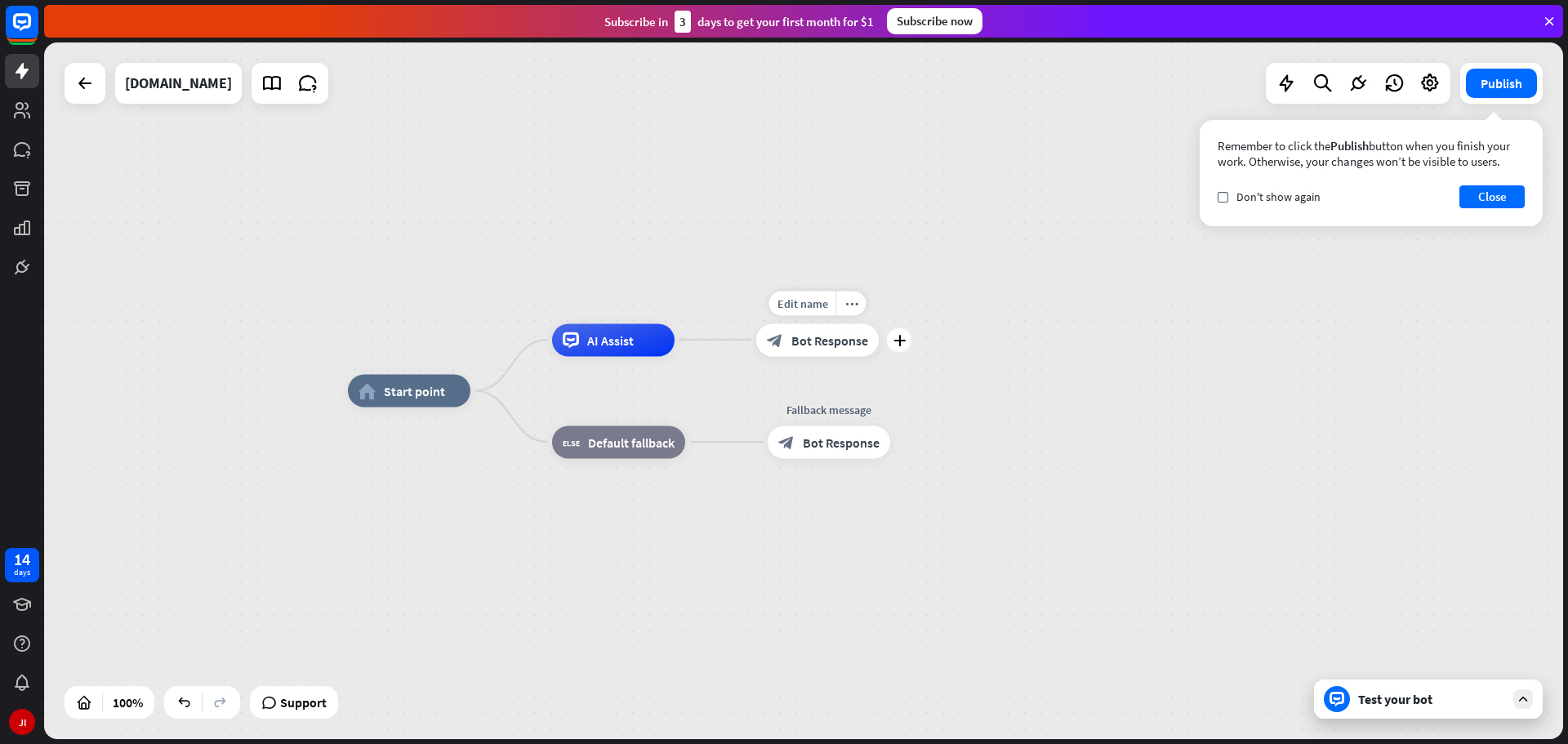
click at [828, 345] on span "Bot Response" at bounding box center [830, 340] width 77 height 17
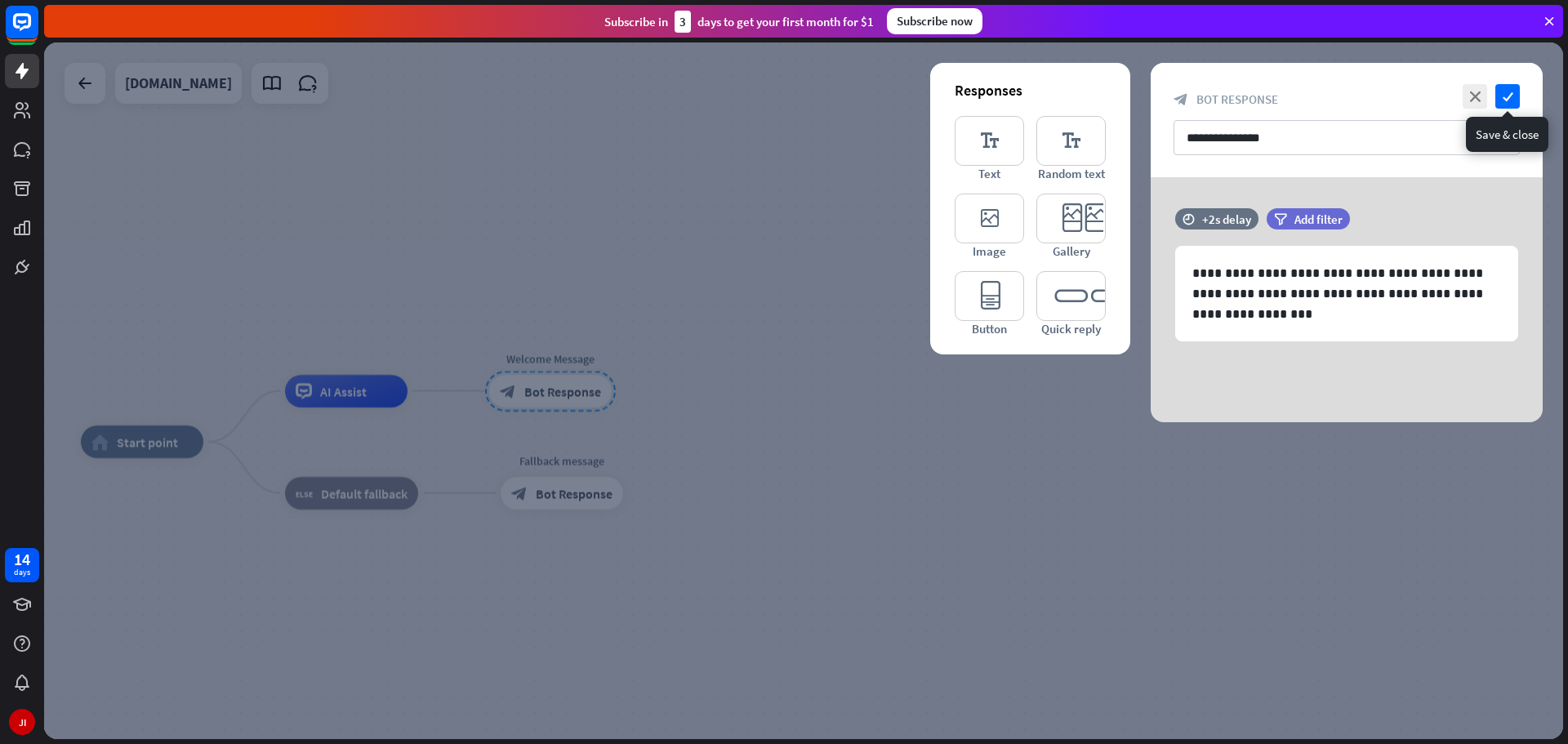
click at [1511, 78] on div "**********" at bounding box center [1346, 119] width 392 height 115
click at [1514, 96] on icon "check" at bounding box center [1507, 96] width 25 height 25
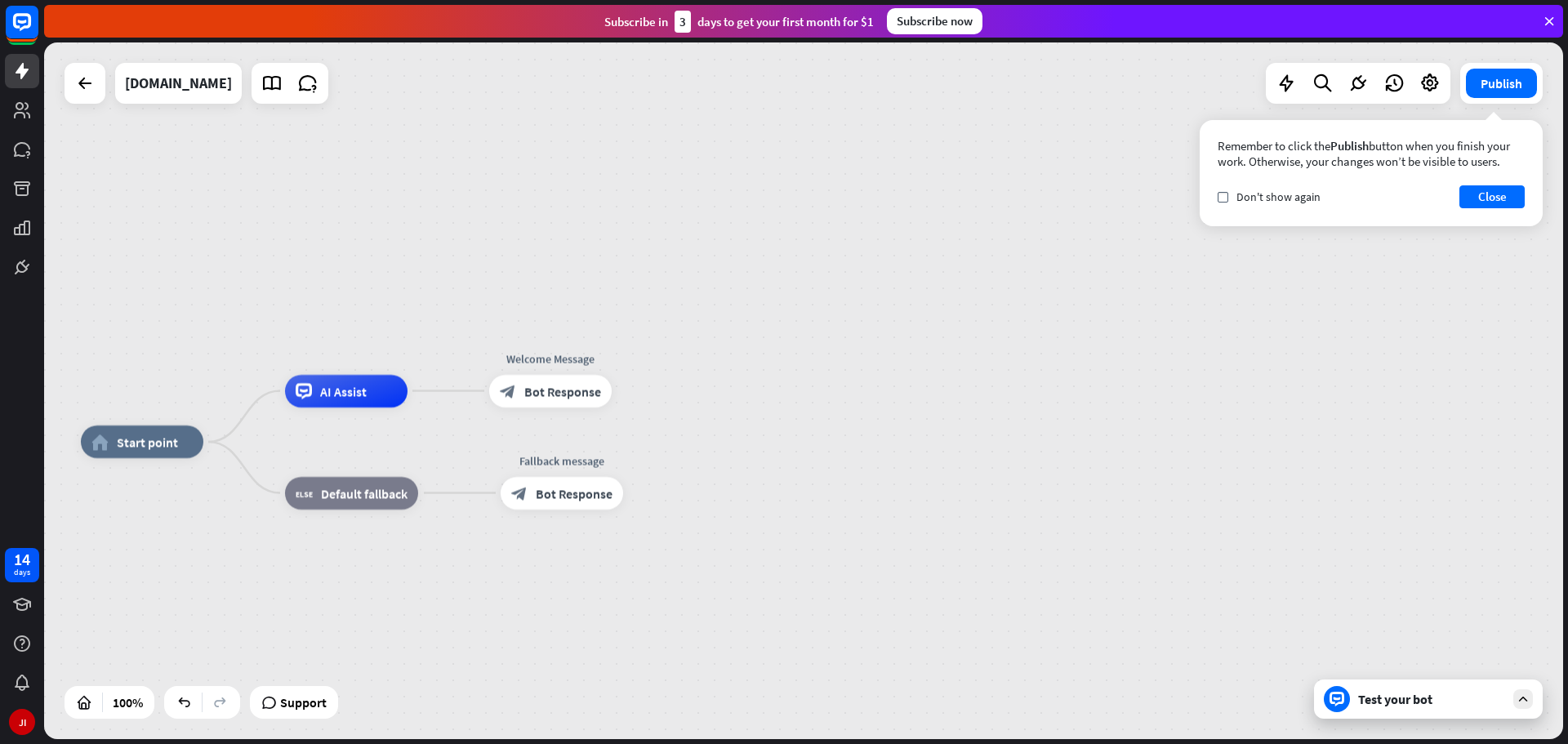
click at [1401, 693] on div "Test your bot" at bounding box center [1431, 700] width 147 height 17
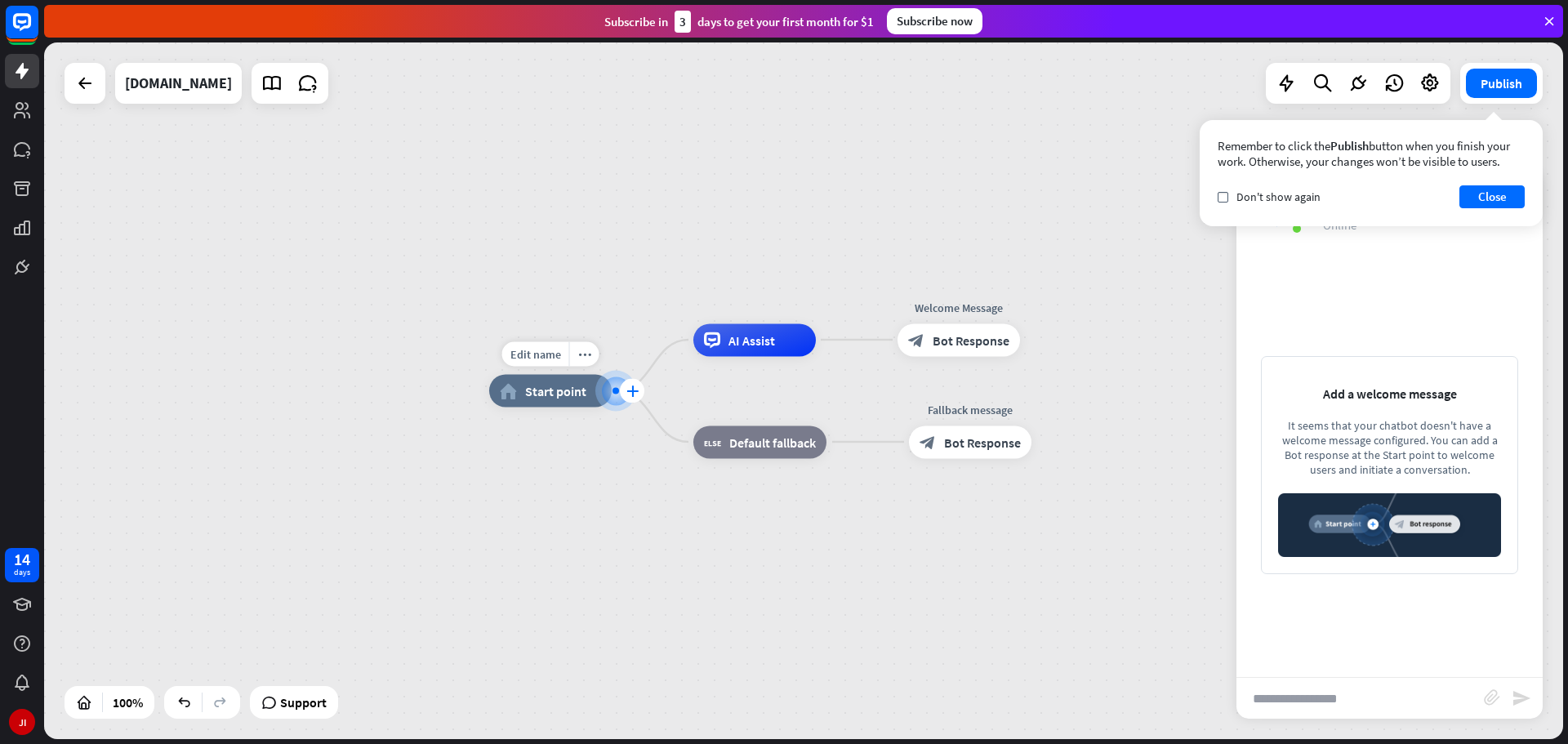
click at [625, 388] on div "plus" at bounding box center [632, 391] width 25 height 25
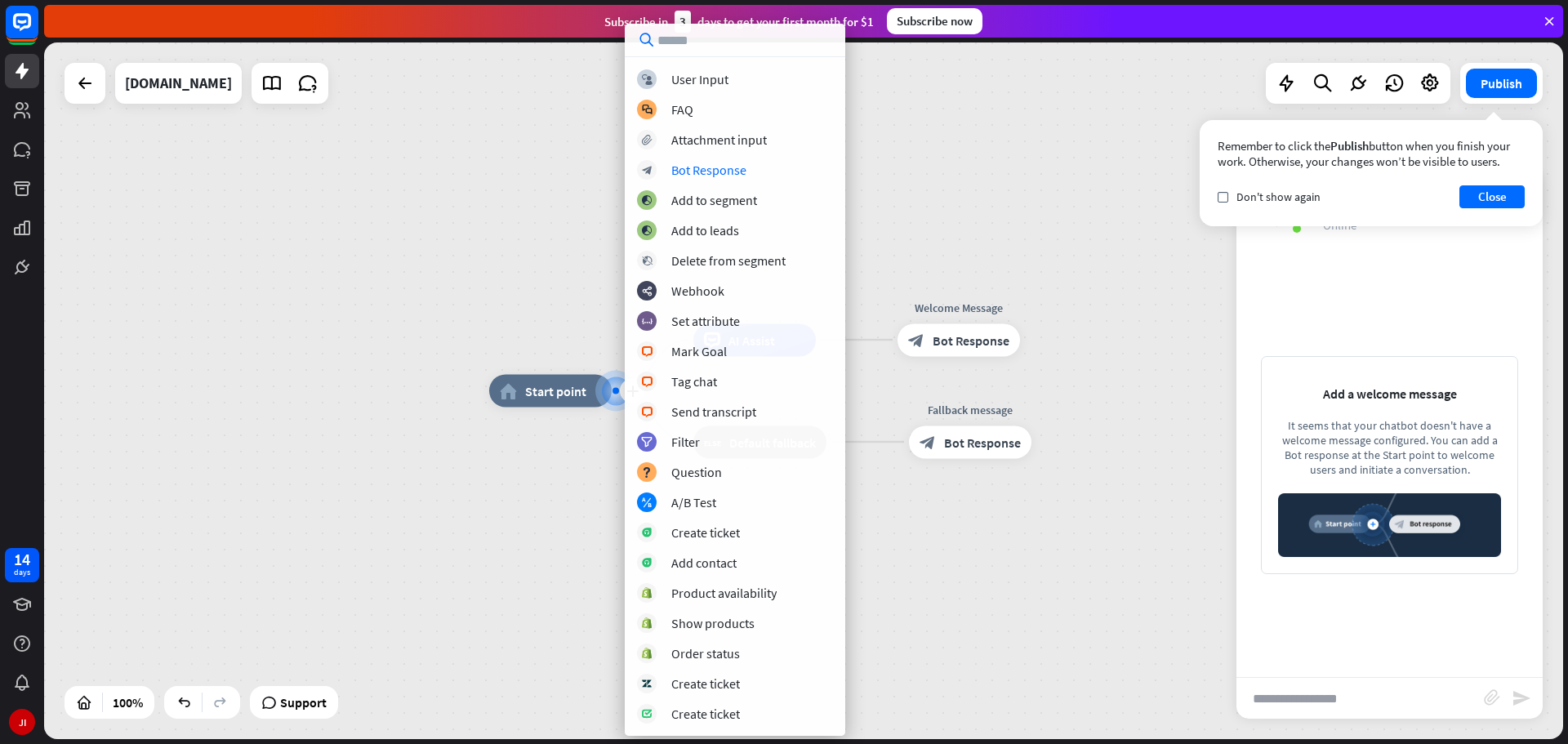
click at [1093, 255] on div "plus home_2 Start point AI Assist Welcome Message block_bot_response Bot Respon…" at bounding box center [803, 390] width 1519 height 697
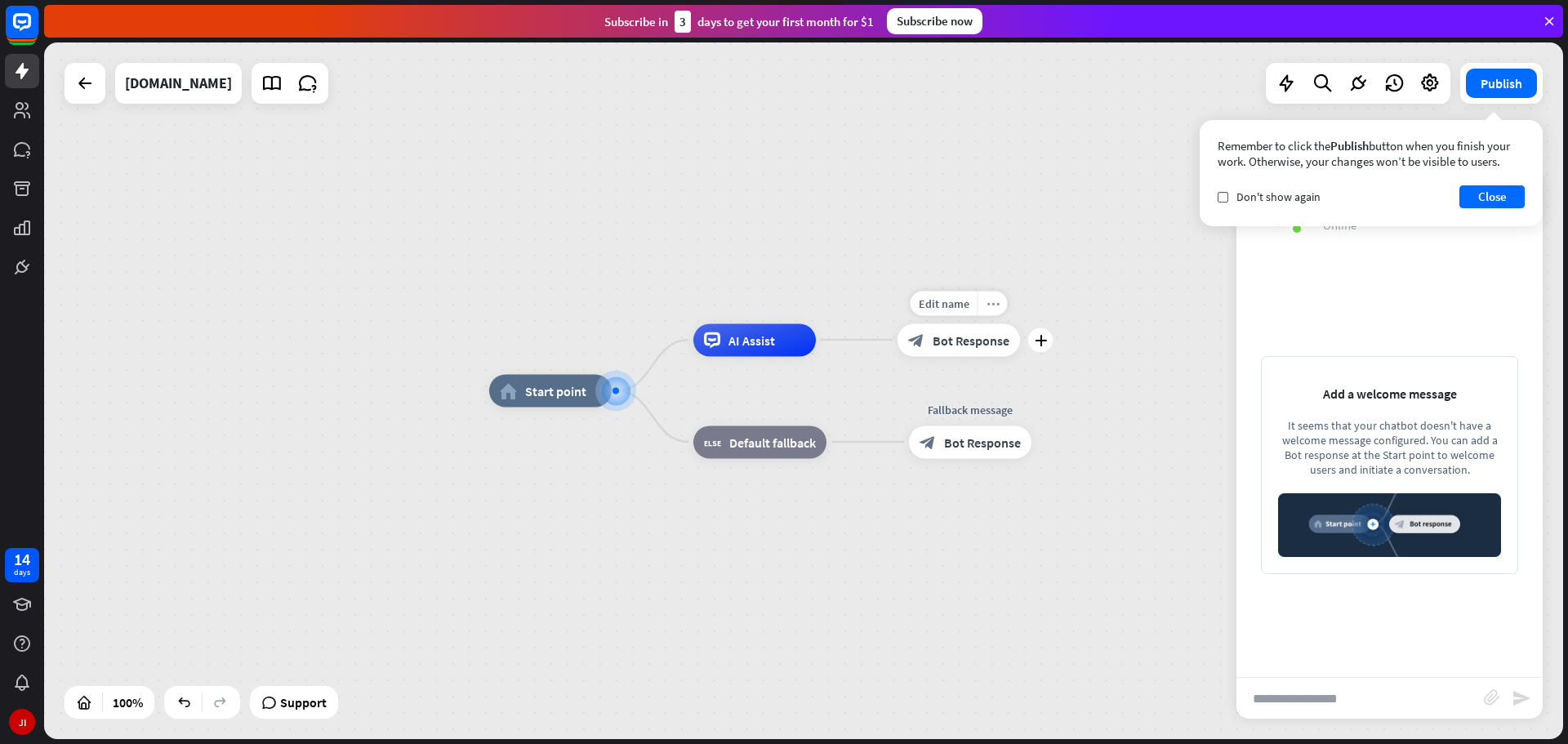
click at [994, 314] on div "more_horiz" at bounding box center [992, 303] width 30 height 25
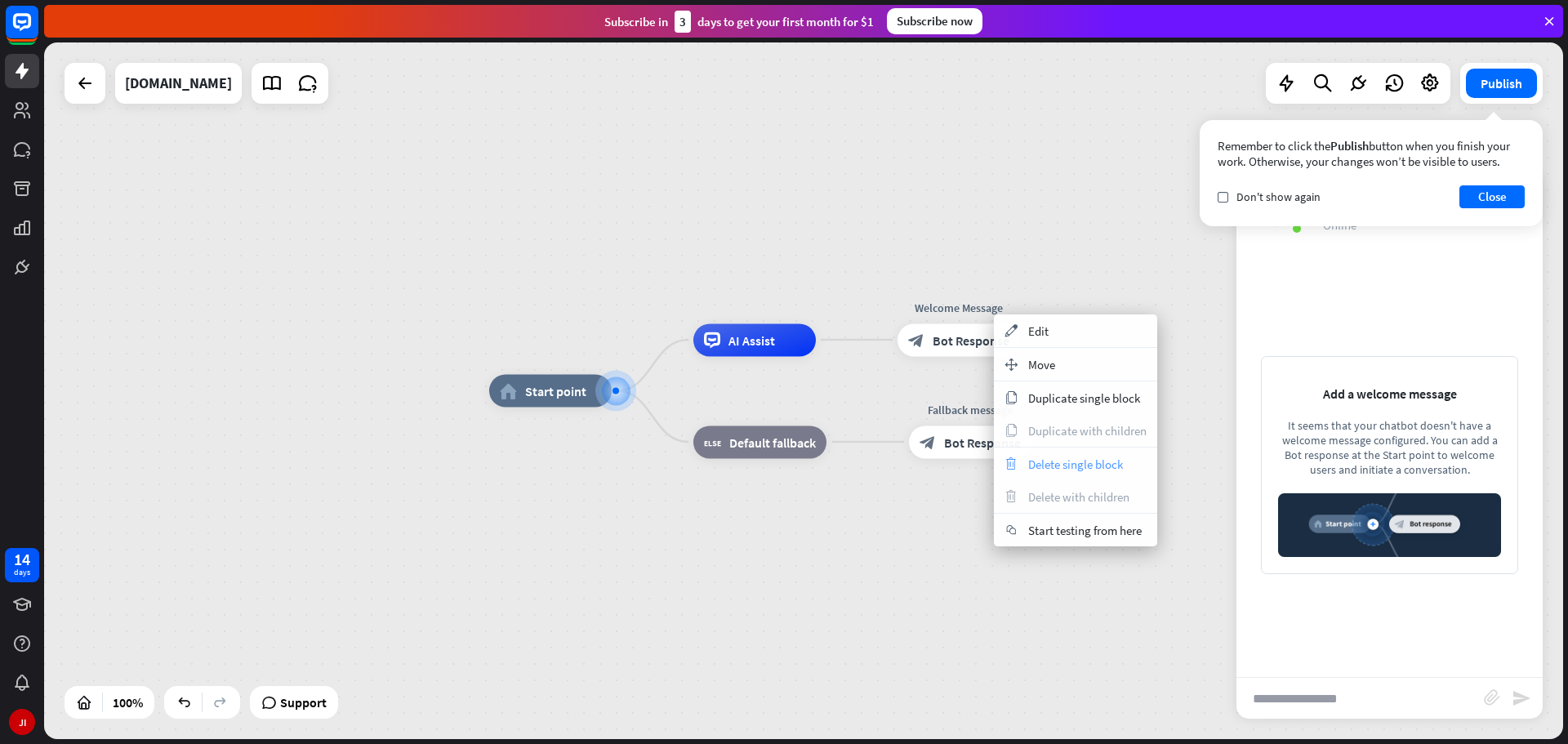
click at [1061, 458] on span "Delete single block" at bounding box center [1075, 464] width 95 height 16
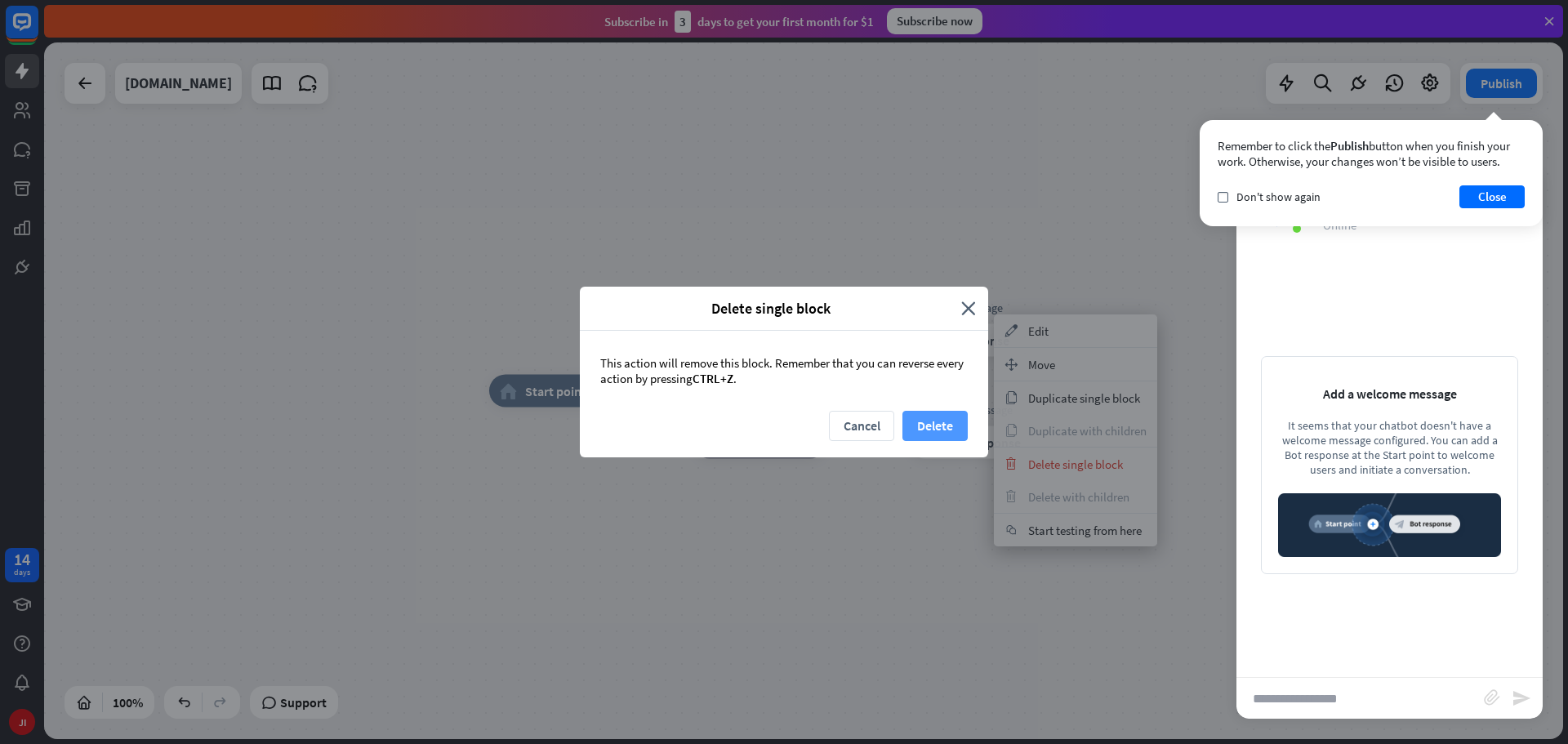
click at [949, 426] on button "Delete" at bounding box center [935, 425] width 65 height 30
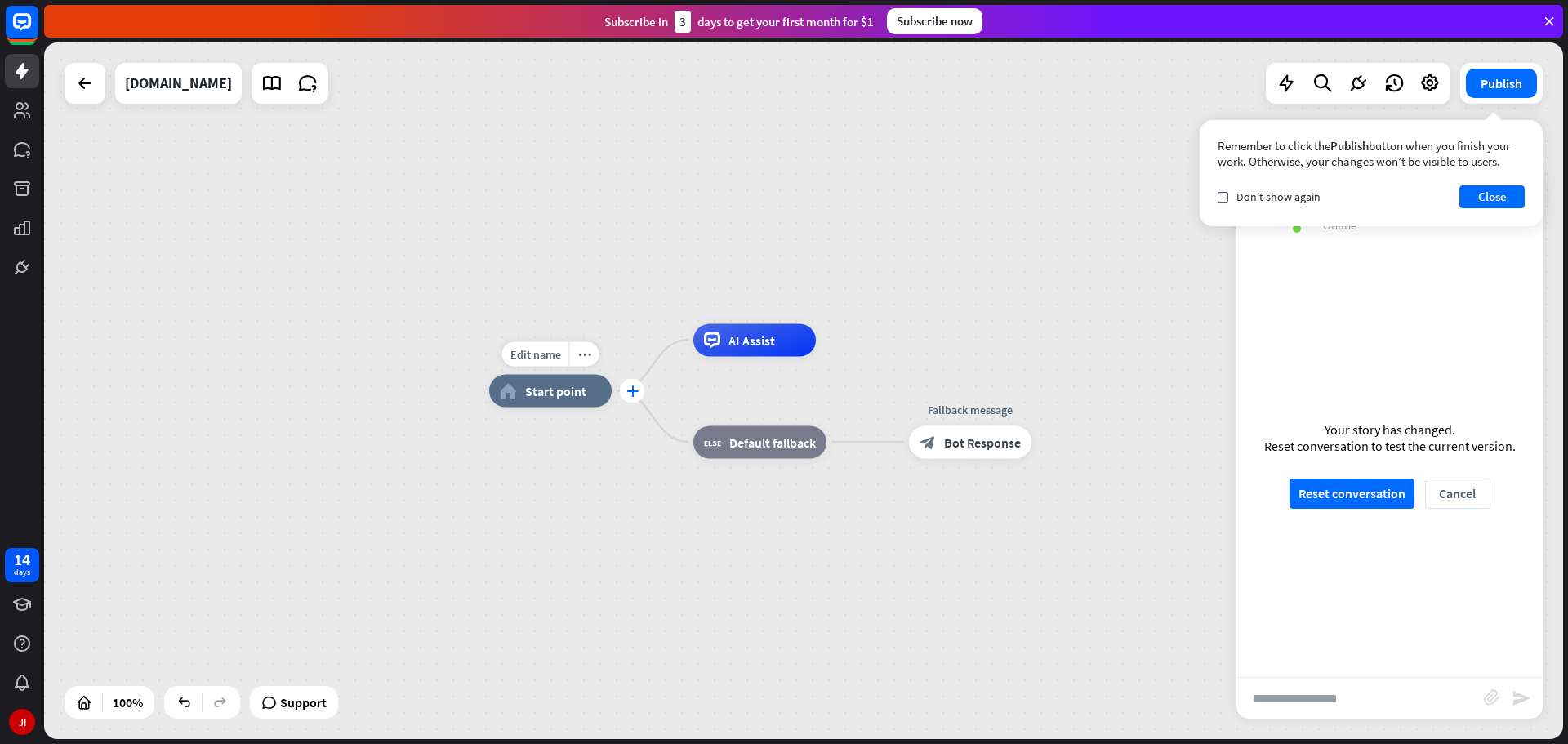
click at [634, 393] on icon "plus" at bounding box center [632, 391] width 12 height 11
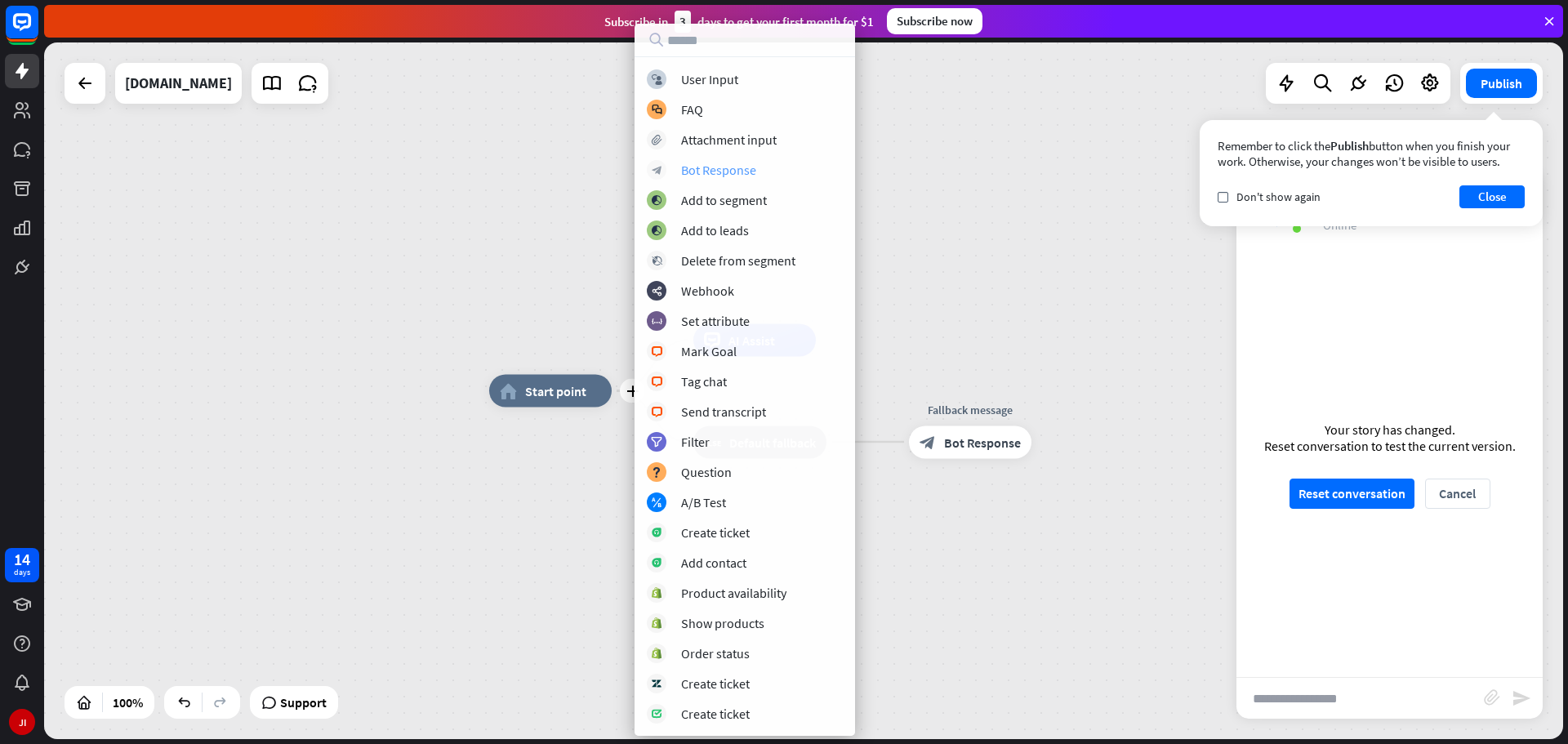
click at [718, 179] on div "block_bot_response Bot Response" at bounding box center [745, 169] width 196 height 19
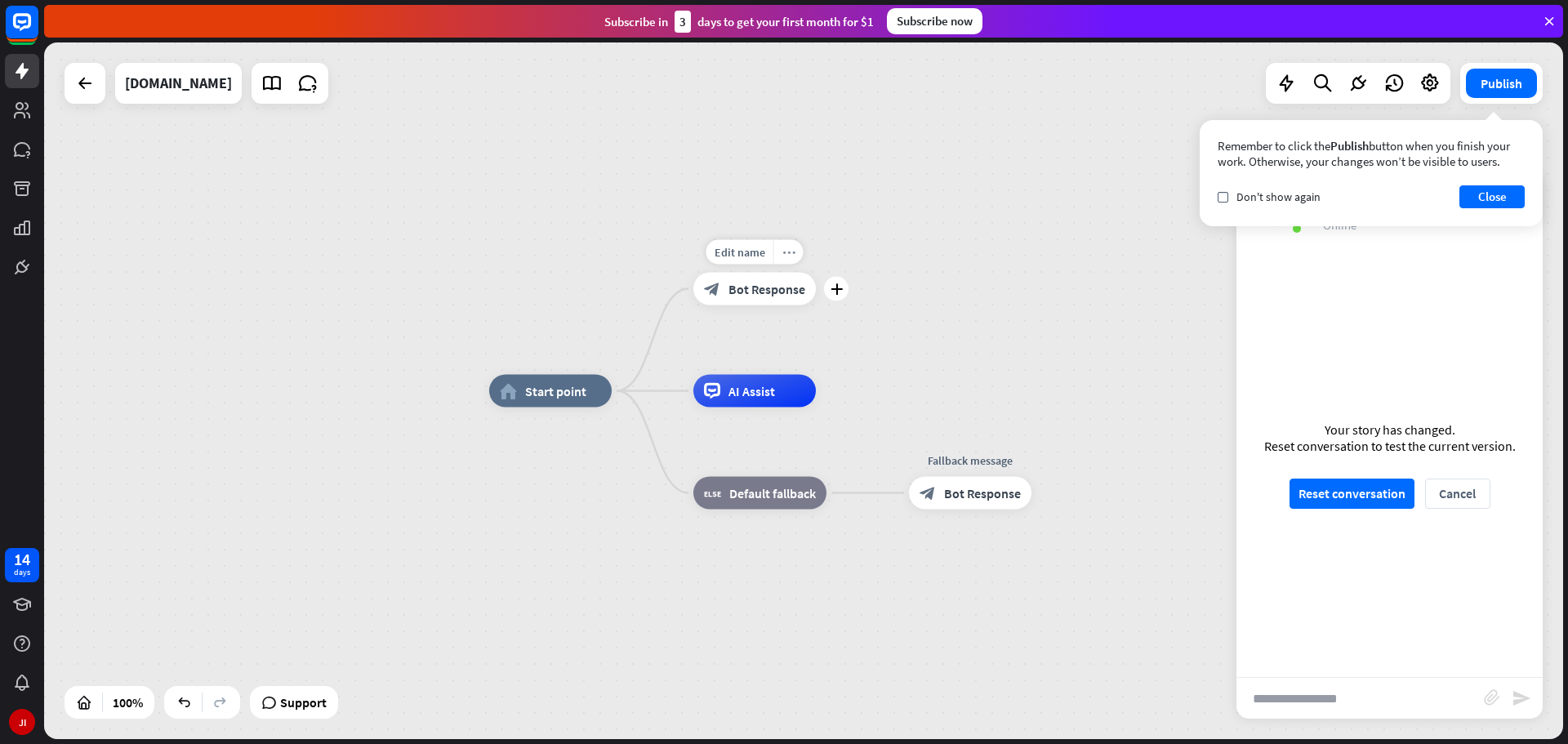
click at [789, 250] on icon "more_horiz" at bounding box center [789, 252] width 13 height 12
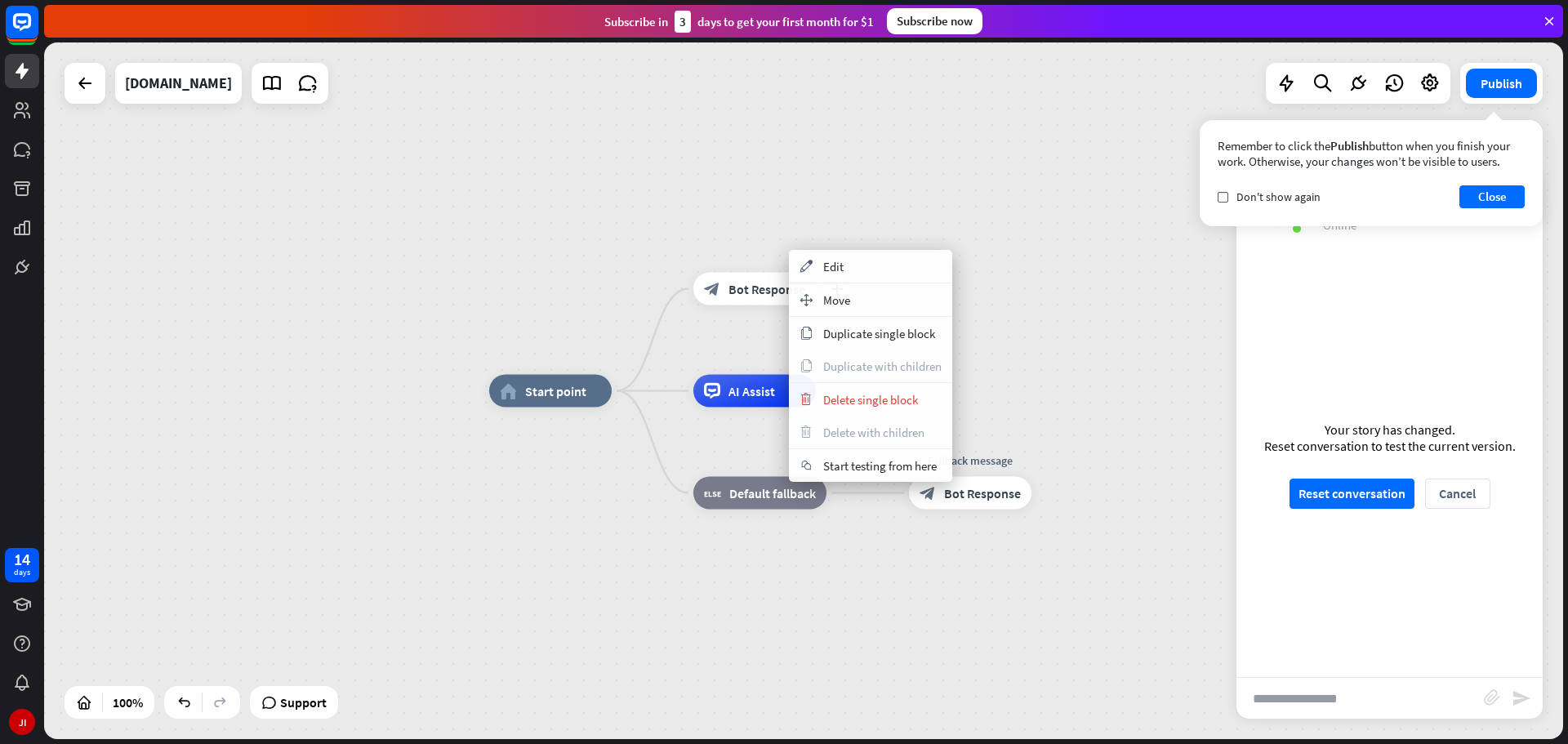
click at [727, 282] on div "block_bot_response Bot Response" at bounding box center [754, 289] width 122 height 33
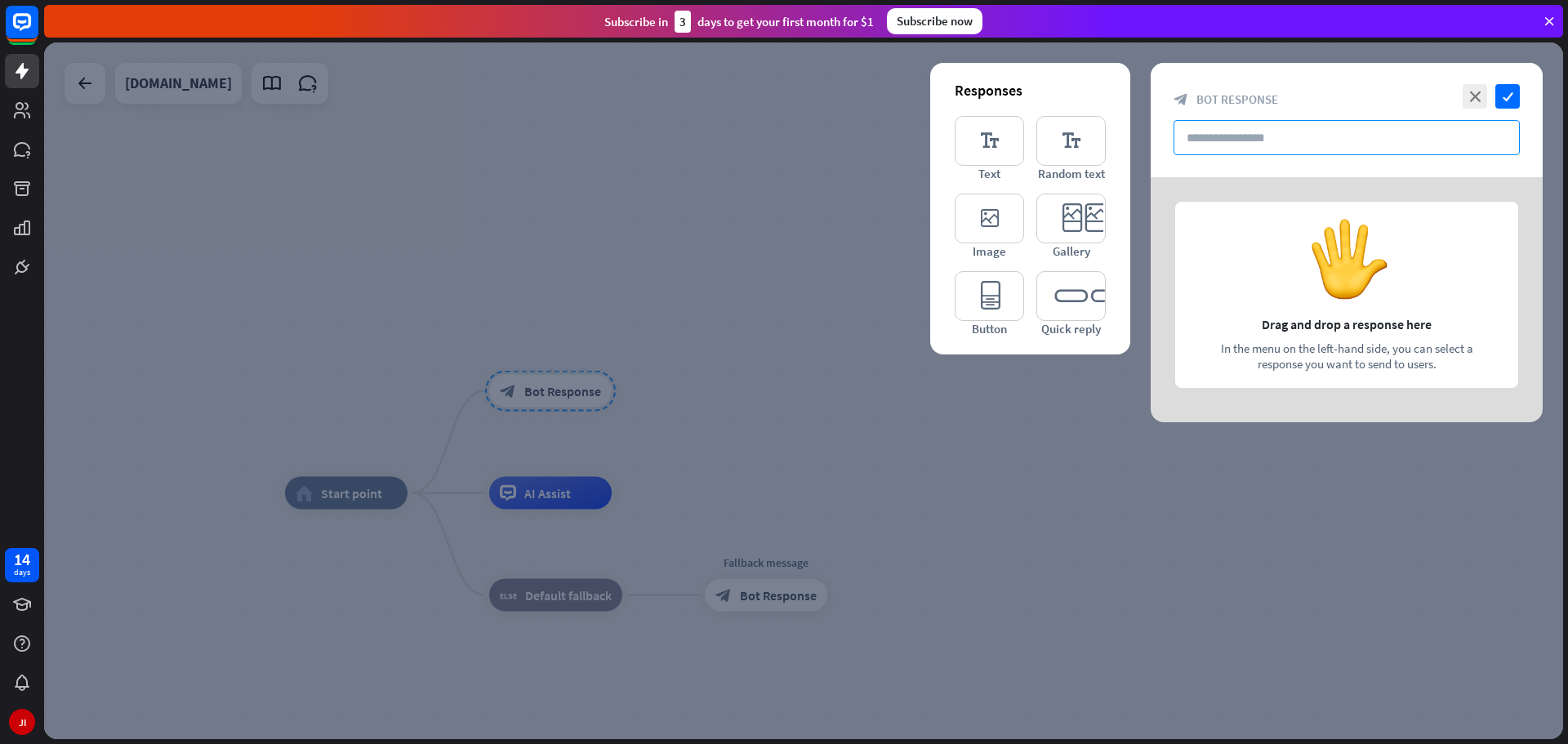
click at [1233, 151] on input "text" at bounding box center [1346, 138] width 346 height 35
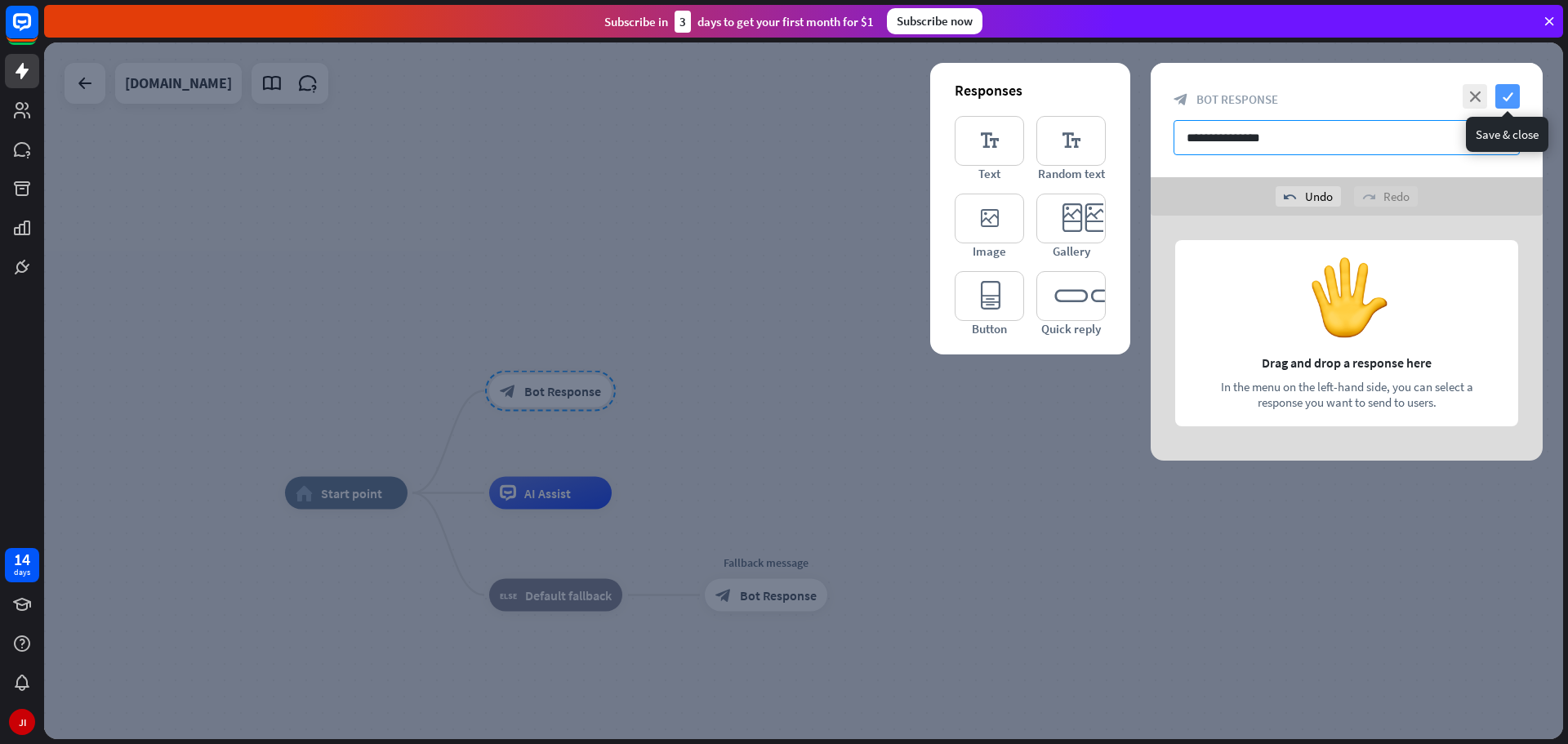
type input "**********"
click at [1514, 99] on icon "check" at bounding box center [1507, 96] width 25 height 25
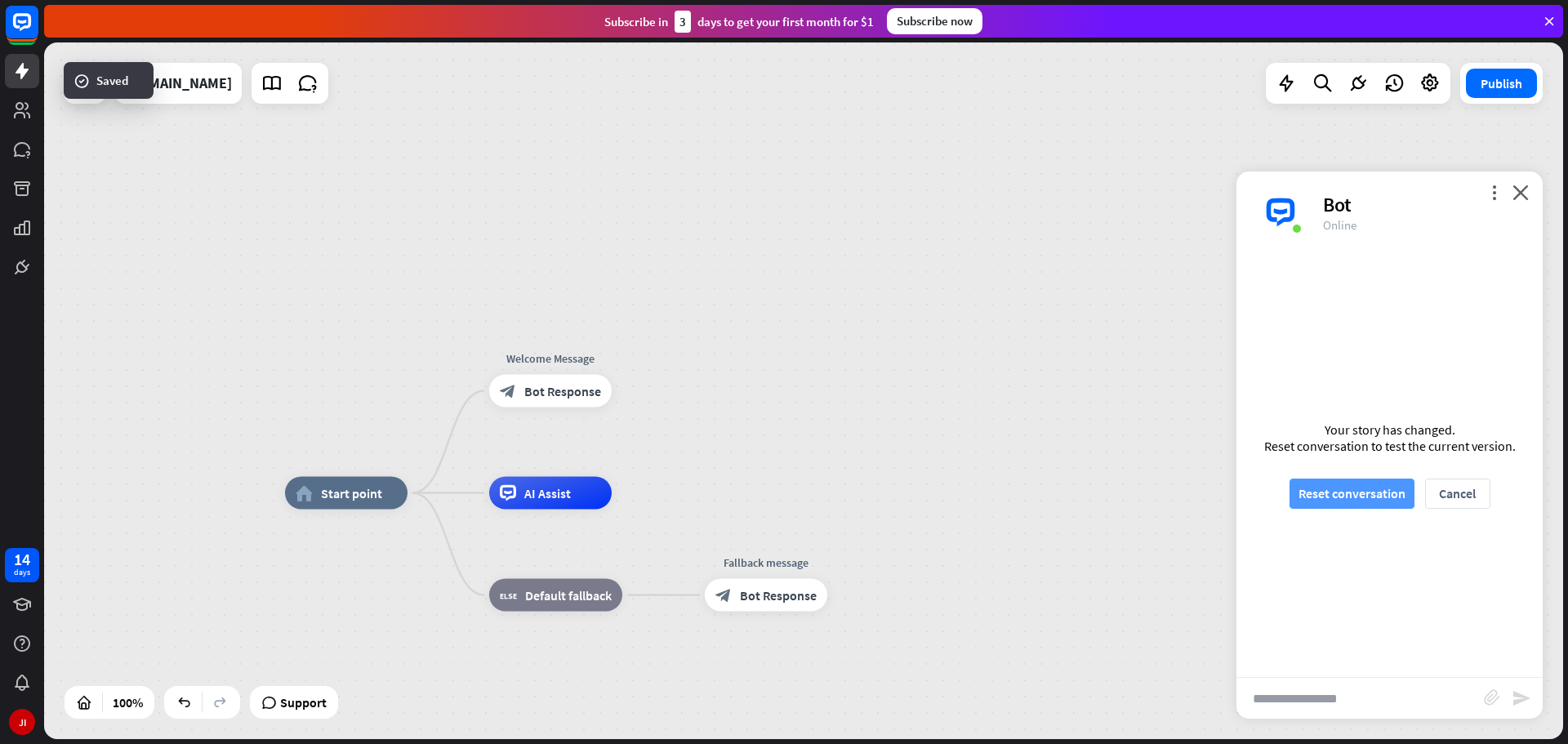
click at [1374, 492] on button "Reset conversation" at bounding box center [1352, 493] width 125 height 30
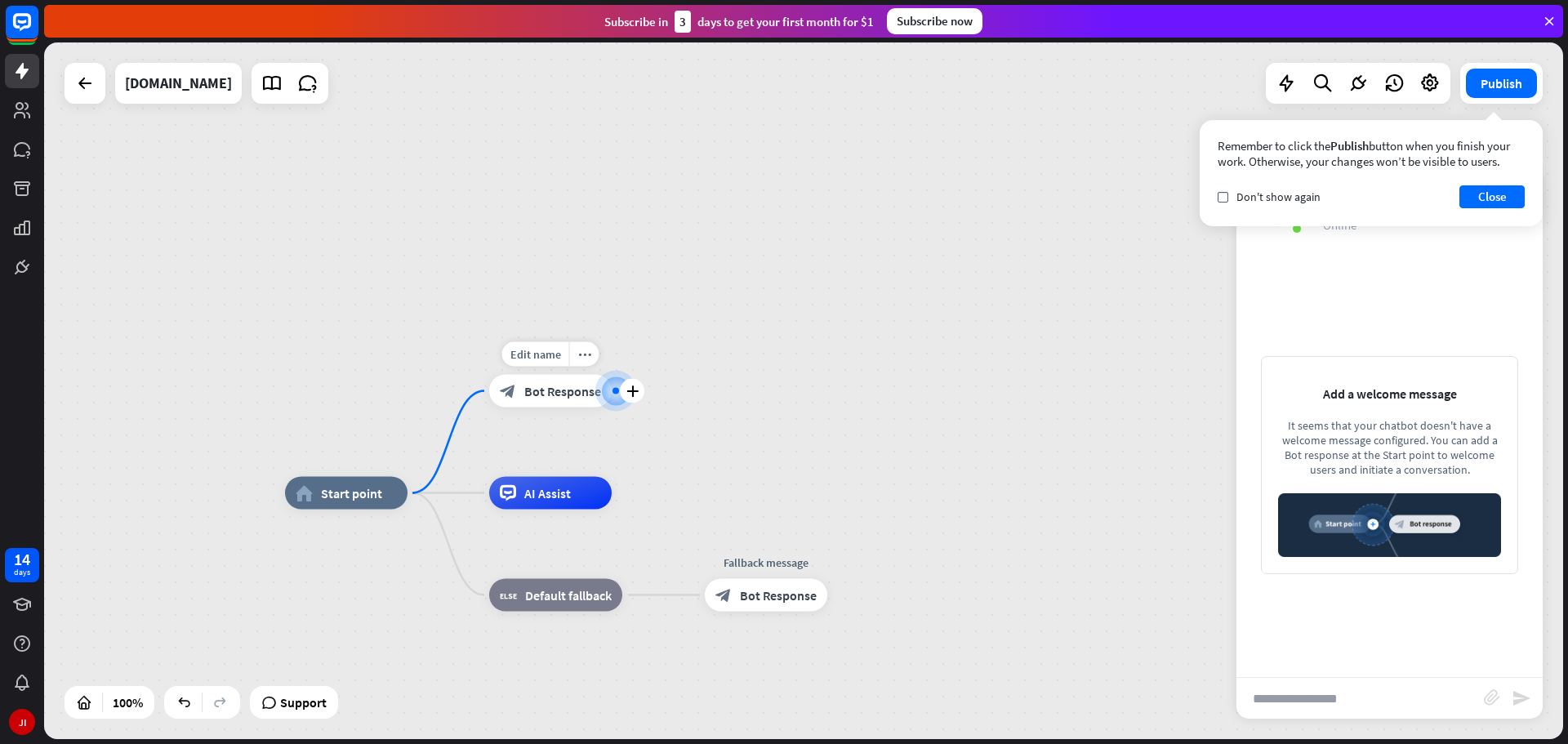
click at [578, 393] on span "Bot Response" at bounding box center [563, 391] width 77 height 17
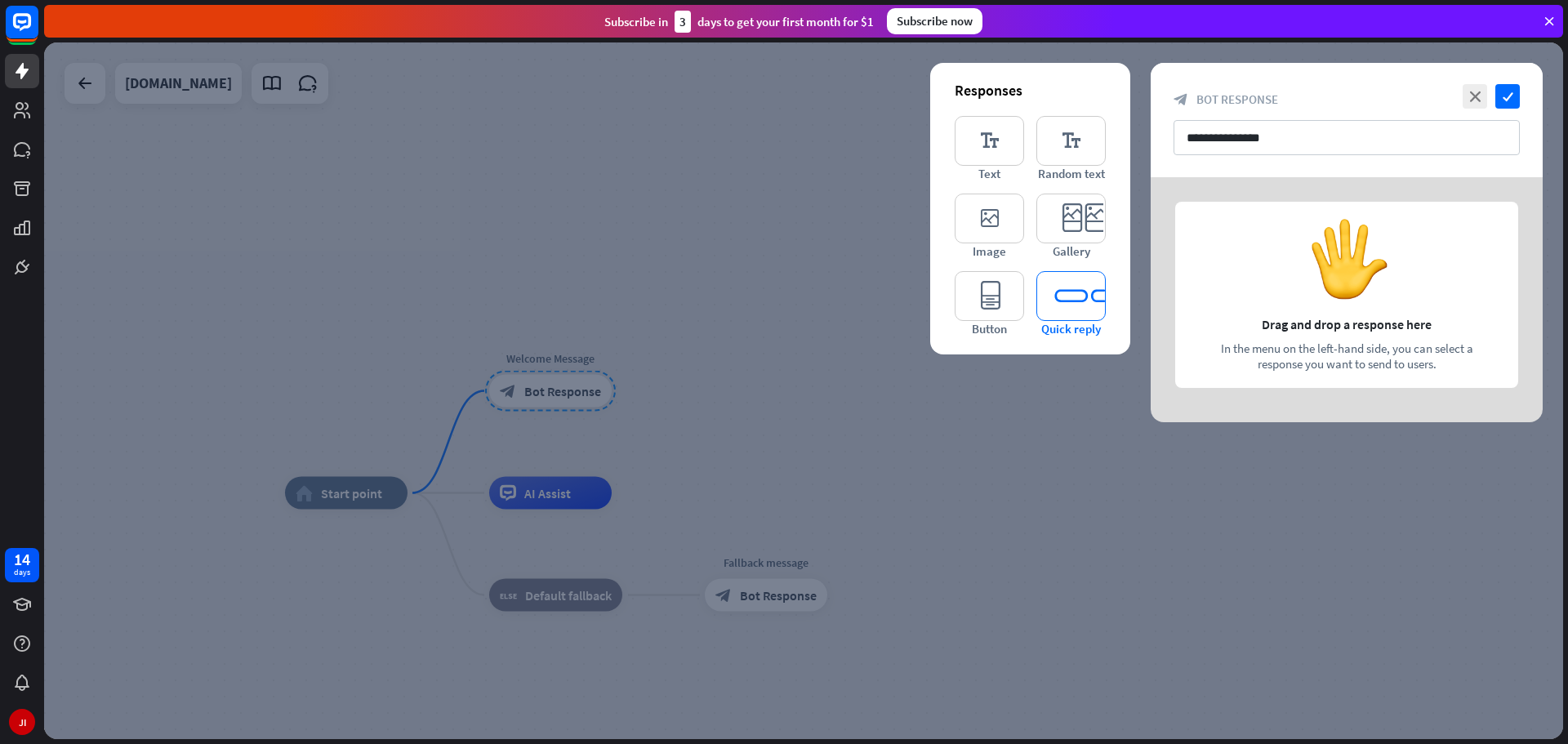
click at [1094, 310] on icon "editor_quick_replies" at bounding box center [1071, 296] width 70 height 50
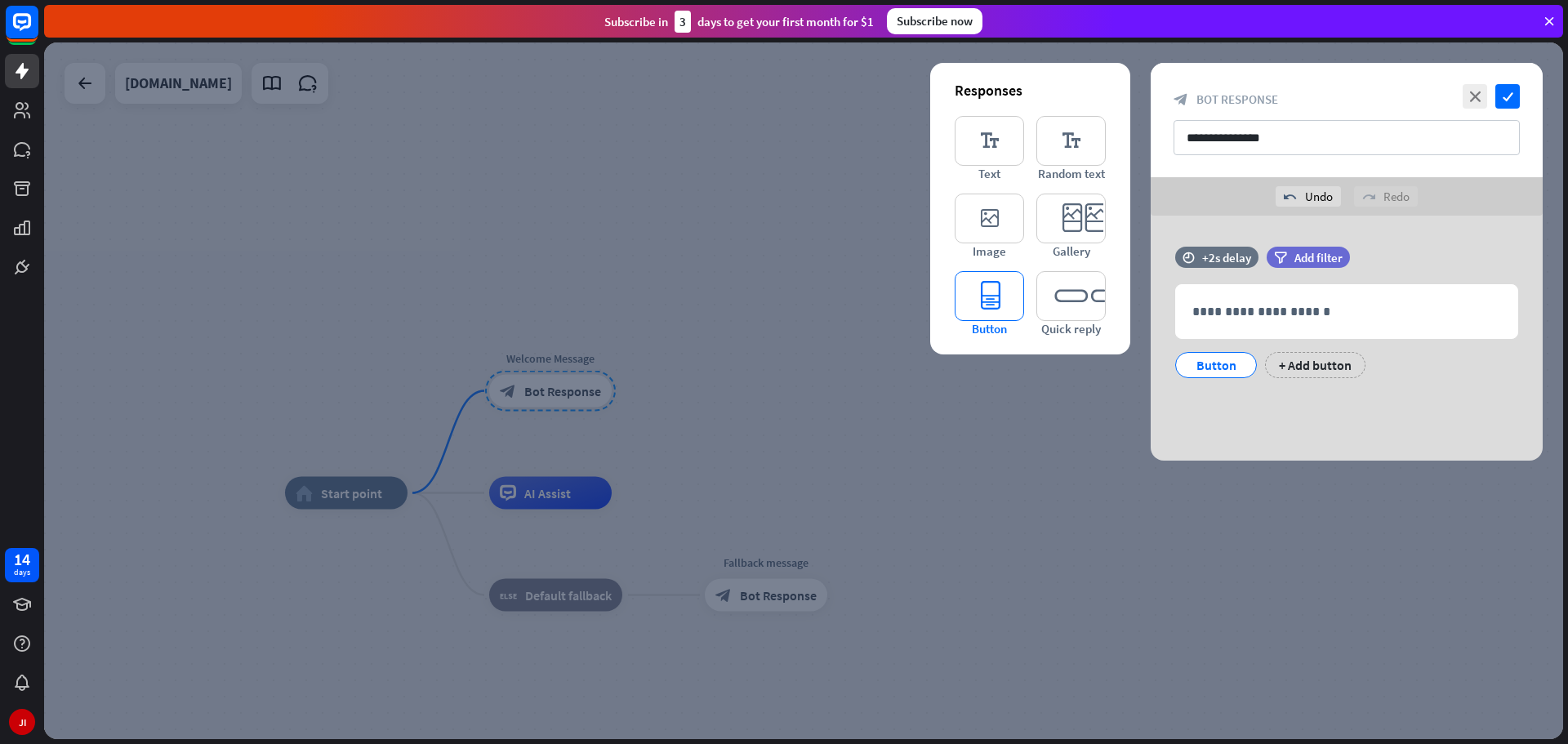
click at [1021, 306] on icon "editor_button" at bounding box center [990, 296] width 70 height 50
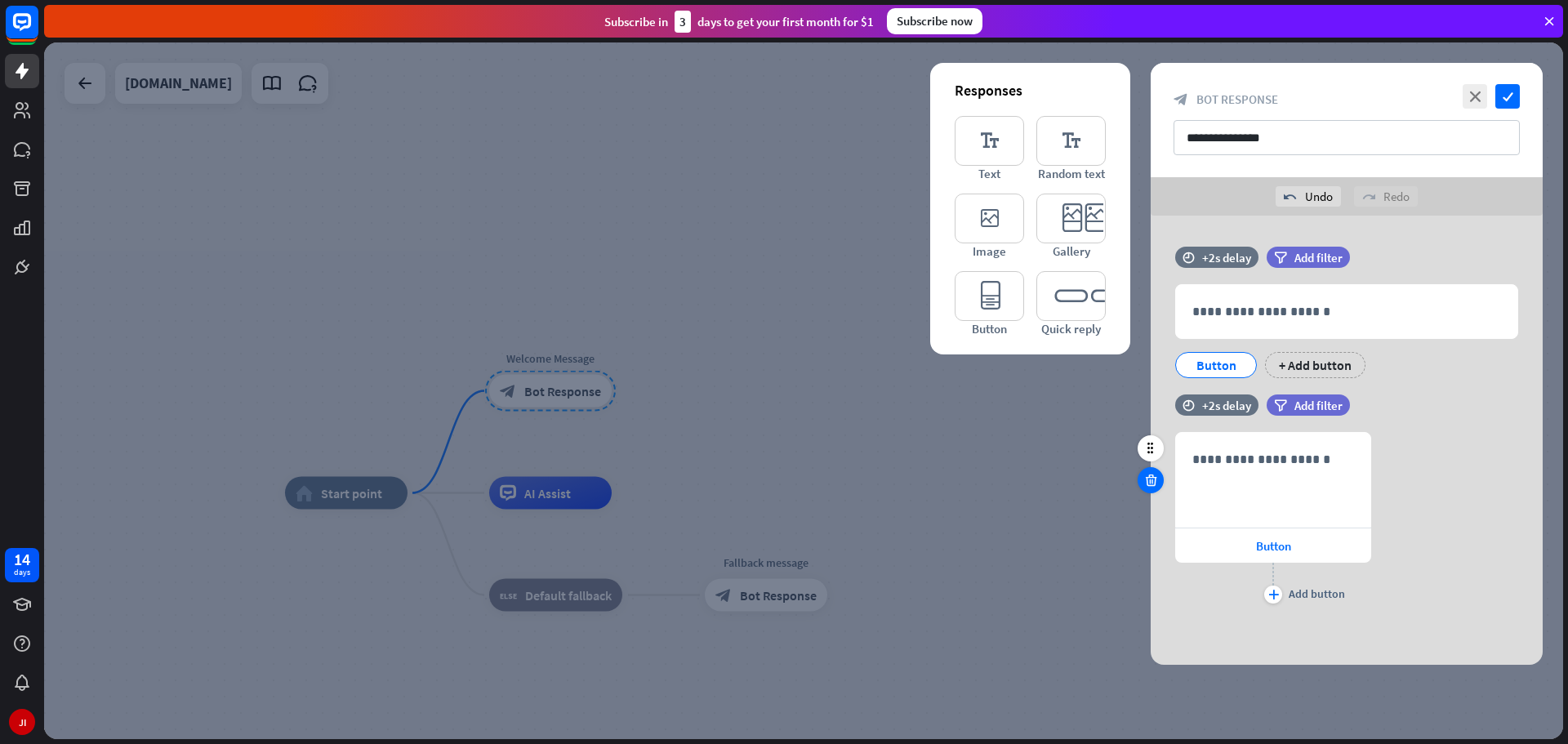
click at [1150, 486] on icon at bounding box center [1150, 480] width 16 height 15
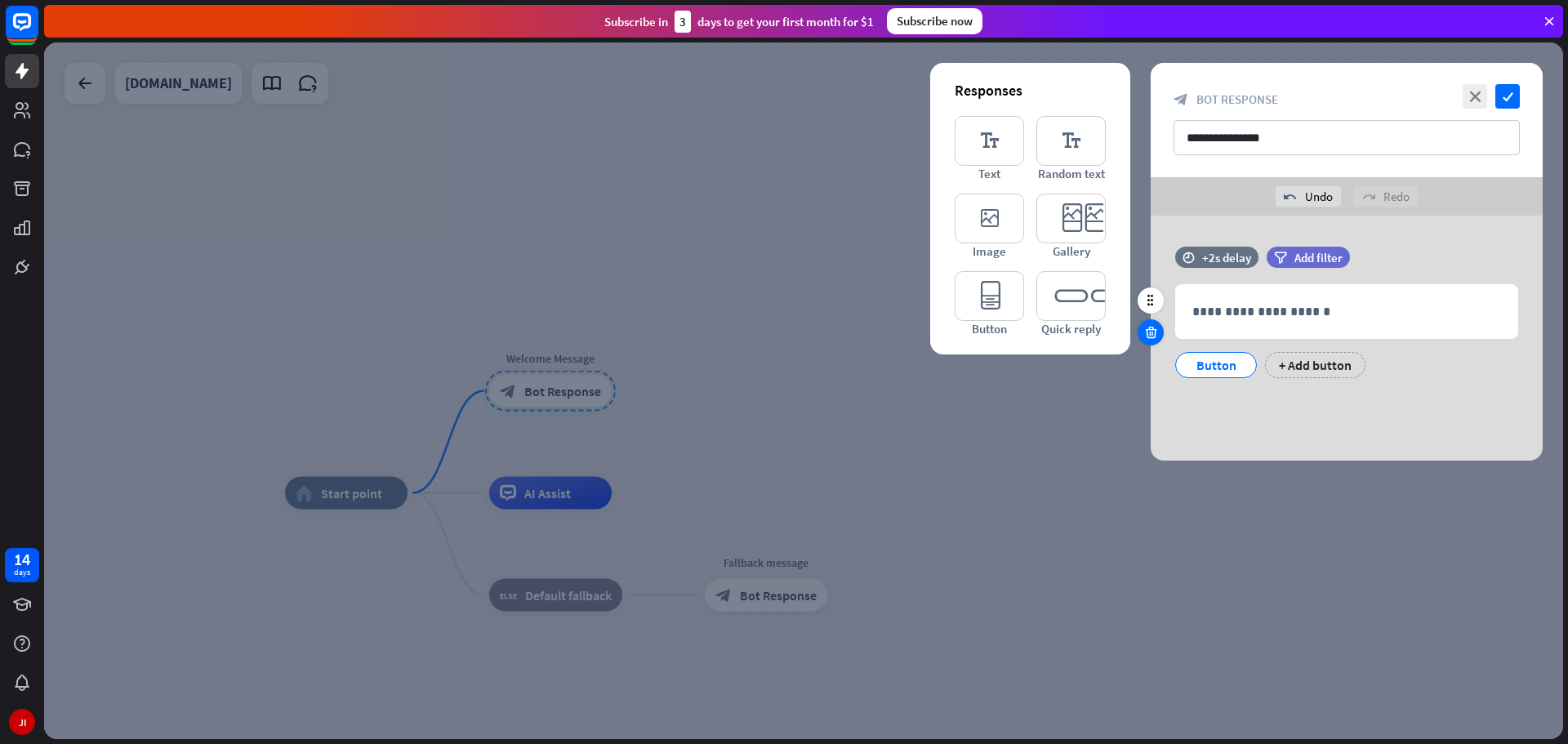
click at [1163, 329] on div at bounding box center [1150, 333] width 26 height 26
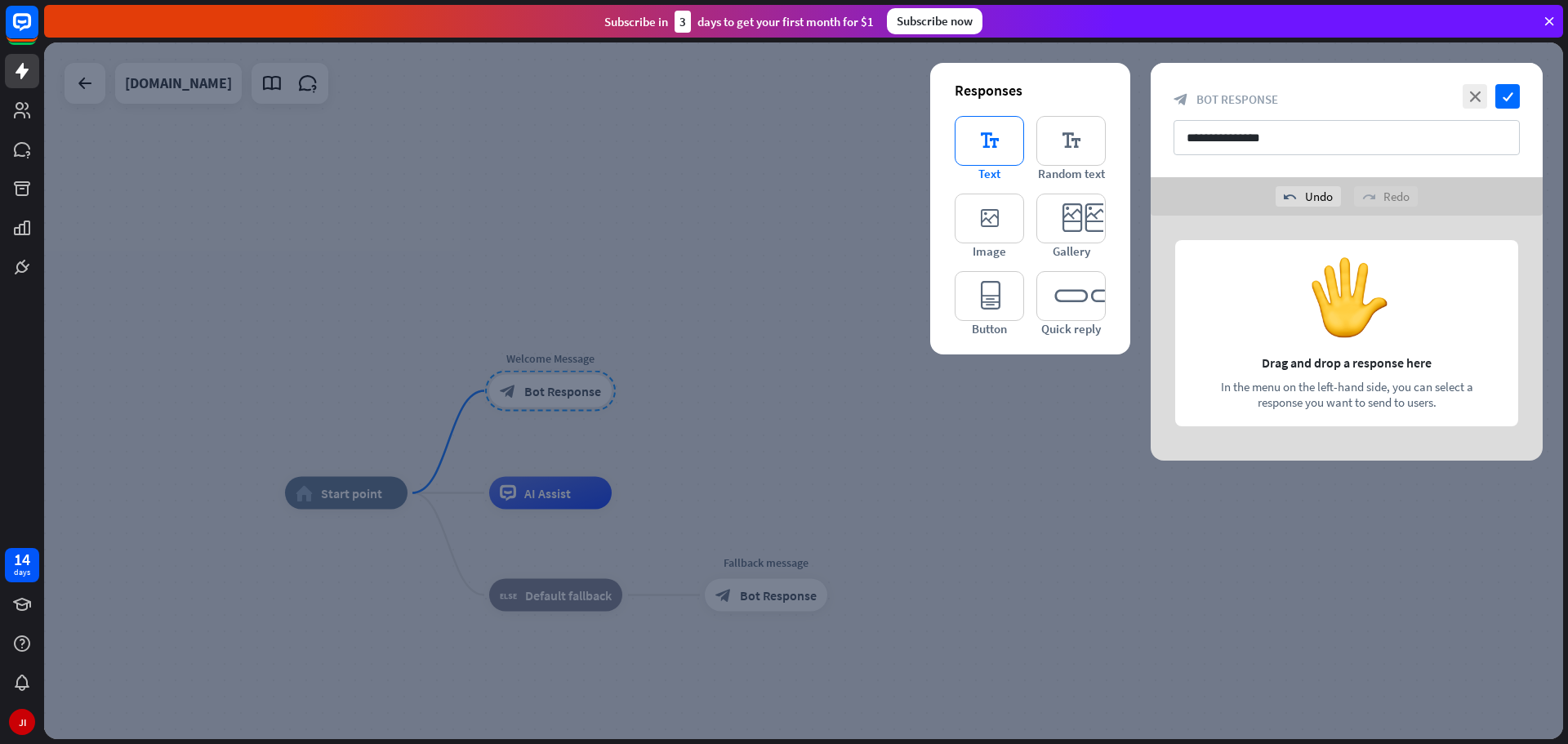
click at [1002, 139] on icon "editor_text" at bounding box center [990, 141] width 70 height 50
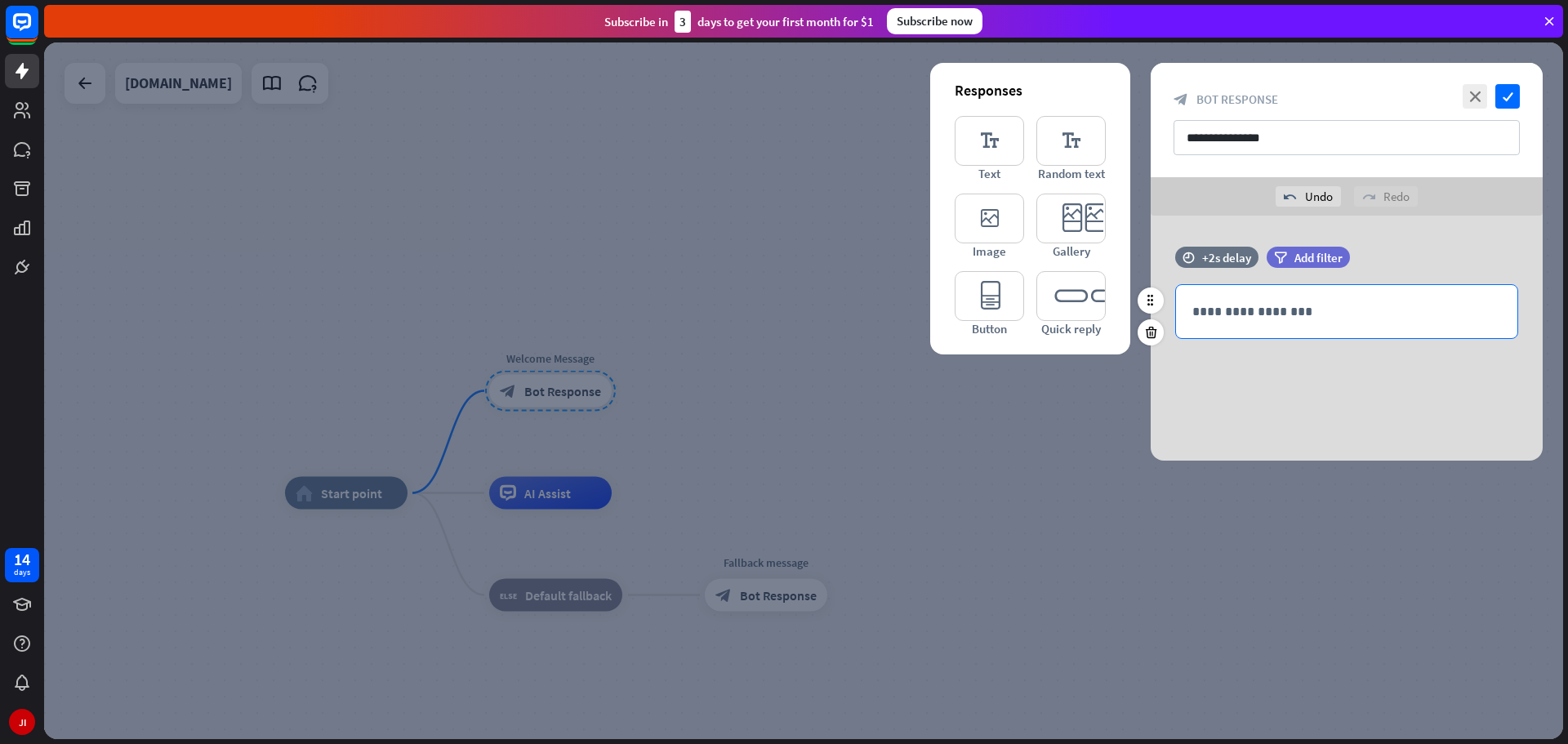
click at [1246, 321] on div "**********" at bounding box center [1347, 311] width 342 height 53
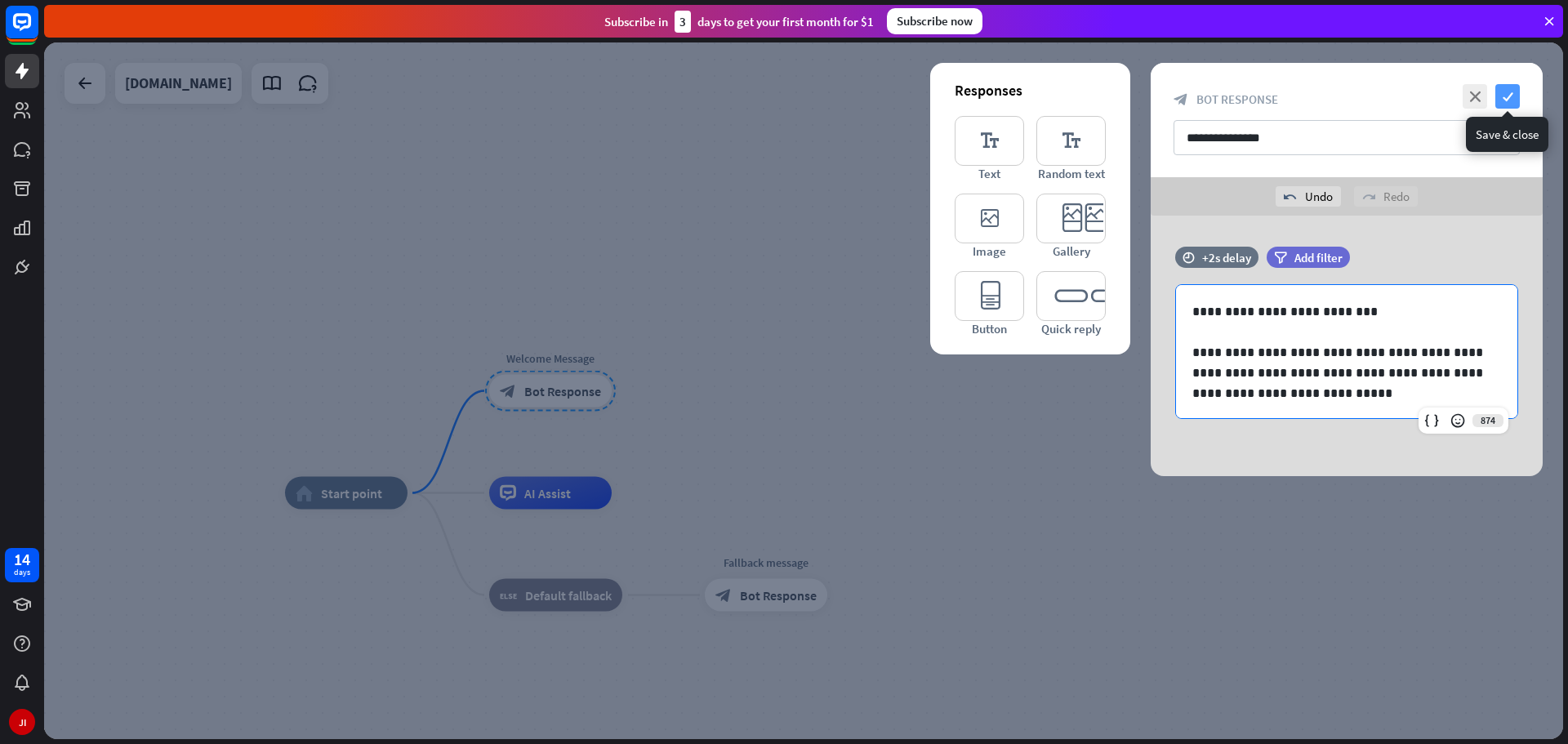
click at [1510, 90] on icon "check" at bounding box center [1507, 96] width 25 height 25
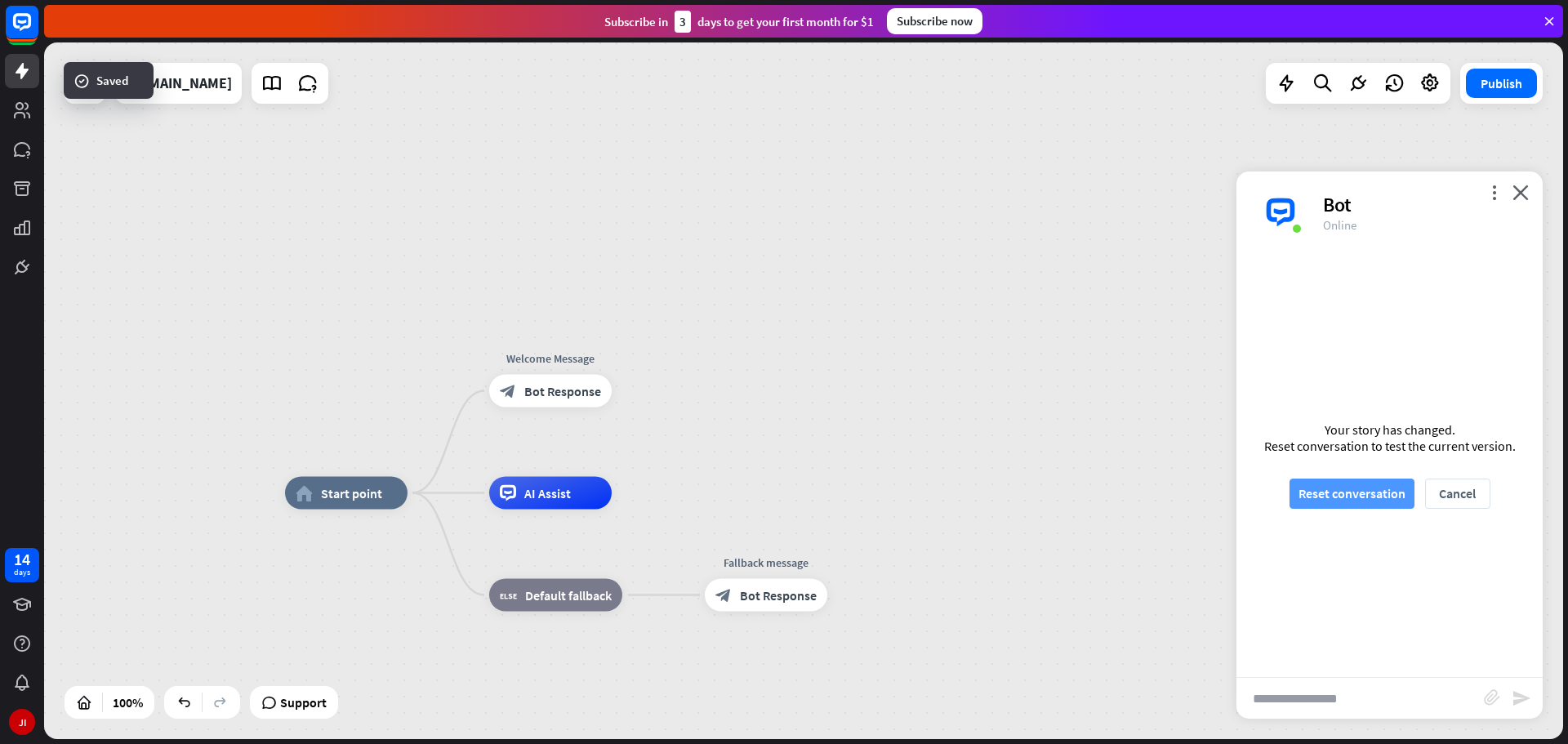
click at [1371, 502] on button "Reset conversation" at bounding box center [1352, 493] width 125 height 30
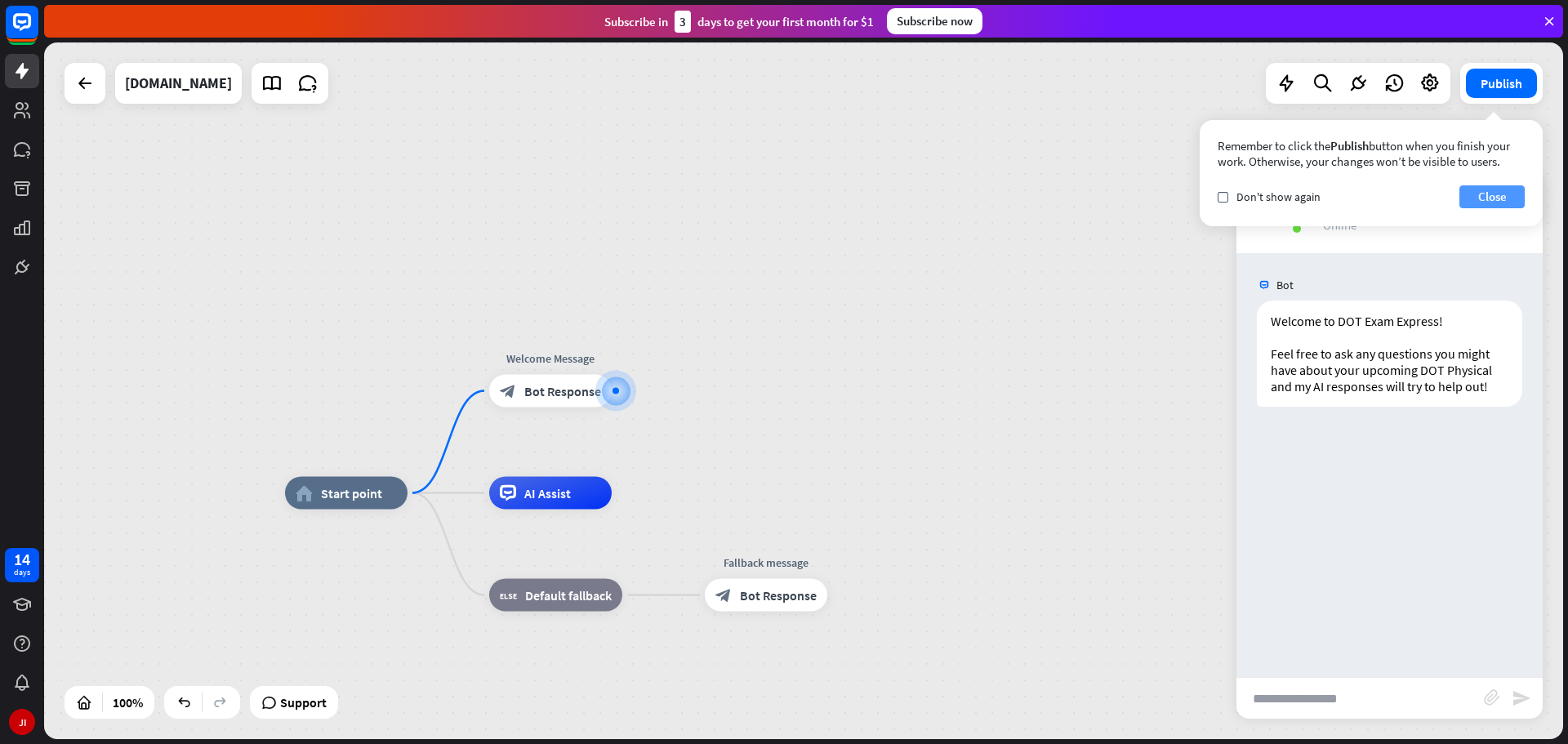
click at [1503, 193] on button "Close" at bounding box center [1492, 197] width 65 height 23
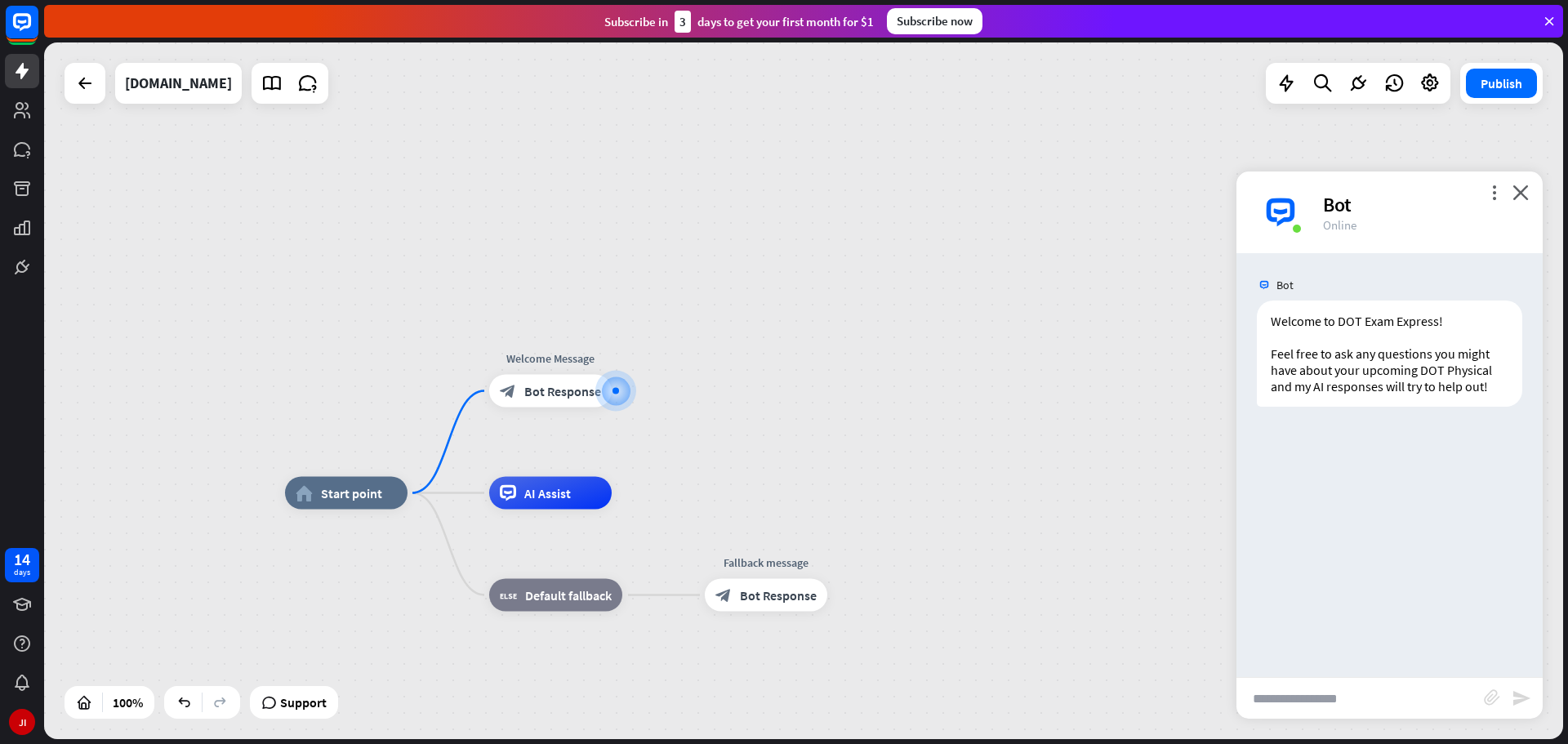
click at [1398, 699] on input "text" at bounding box center [1361, 698] width 248 height 40
type input "********"
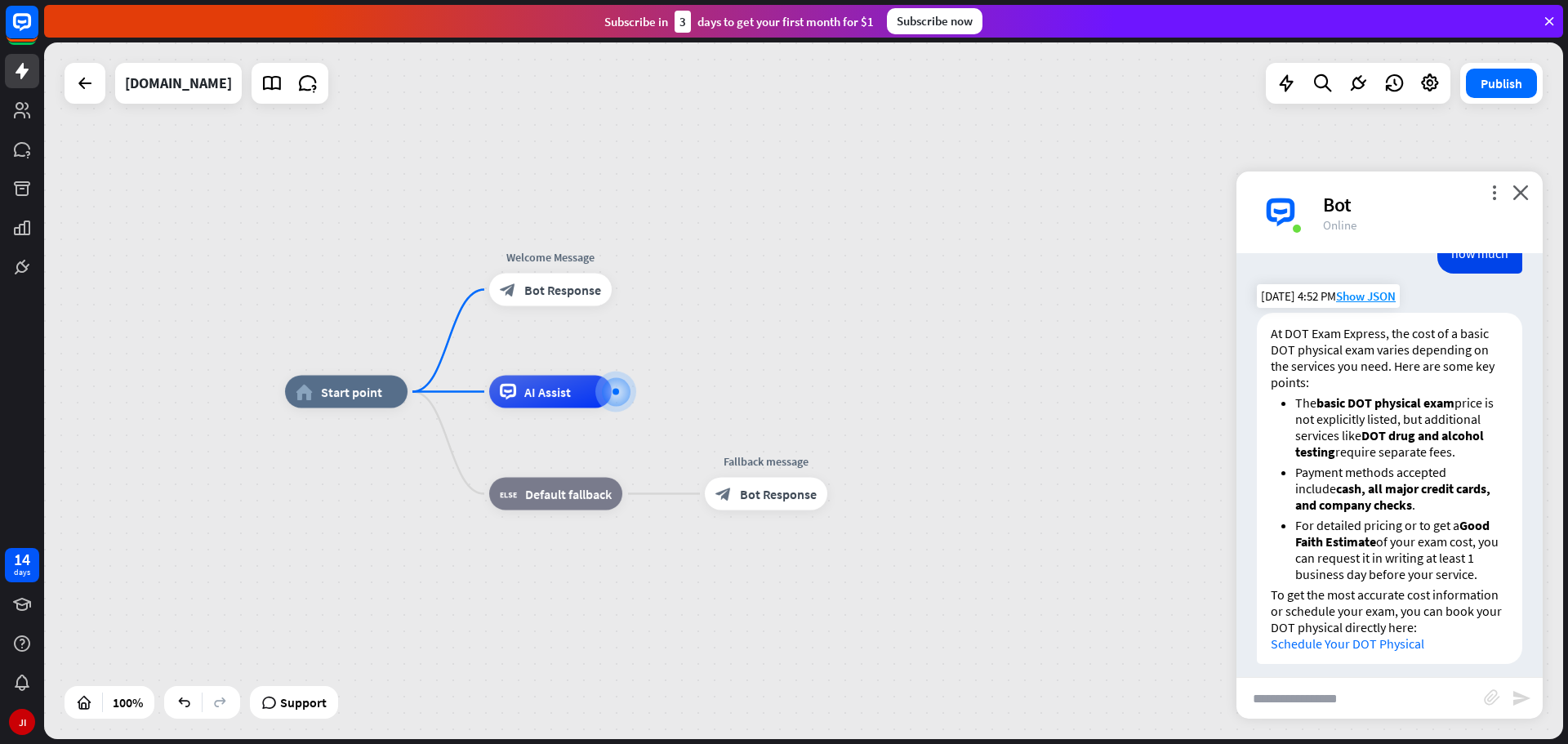
scroll to position [225, 0]
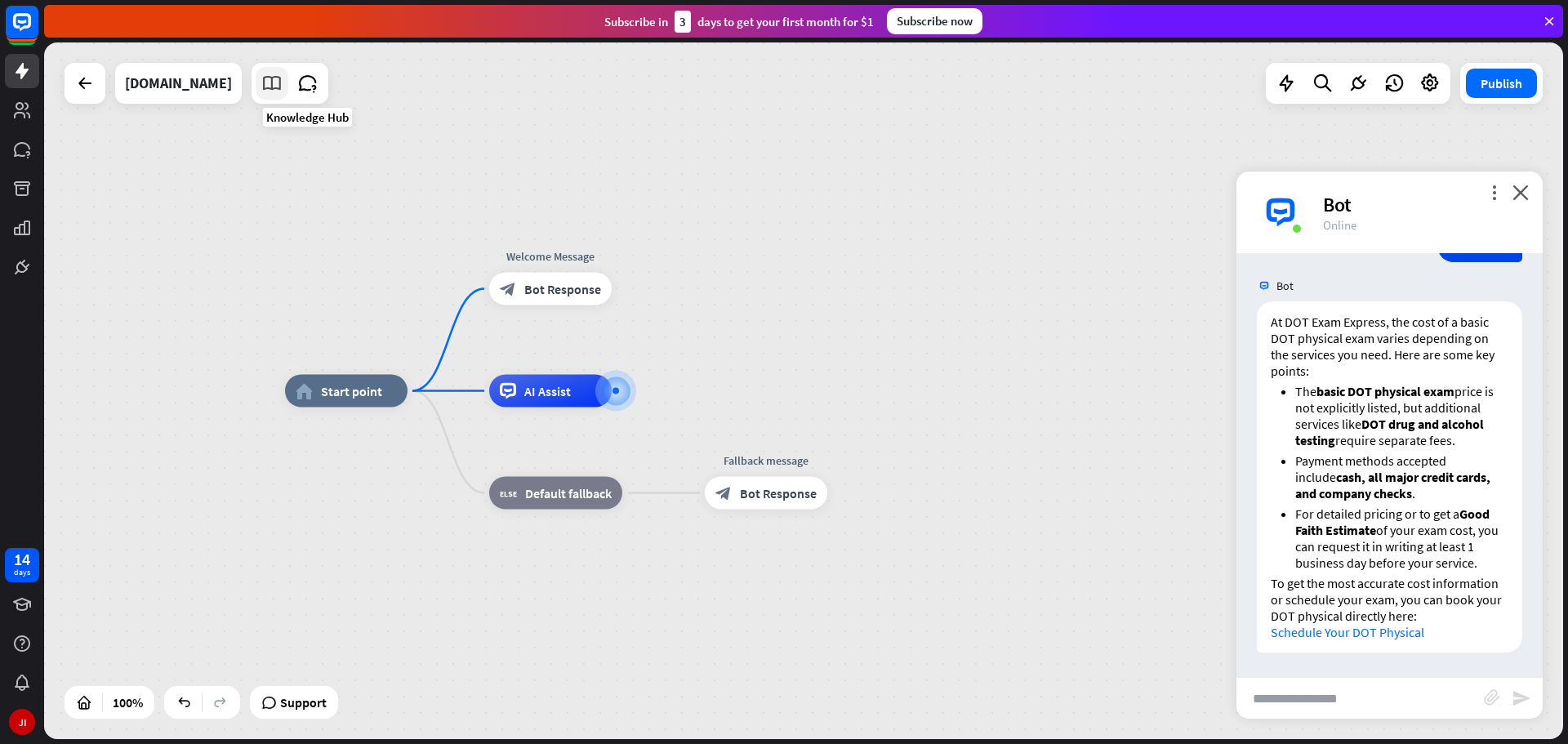
click at [283, 85] on icon at bounding box center [272, 83] width 21 height 21
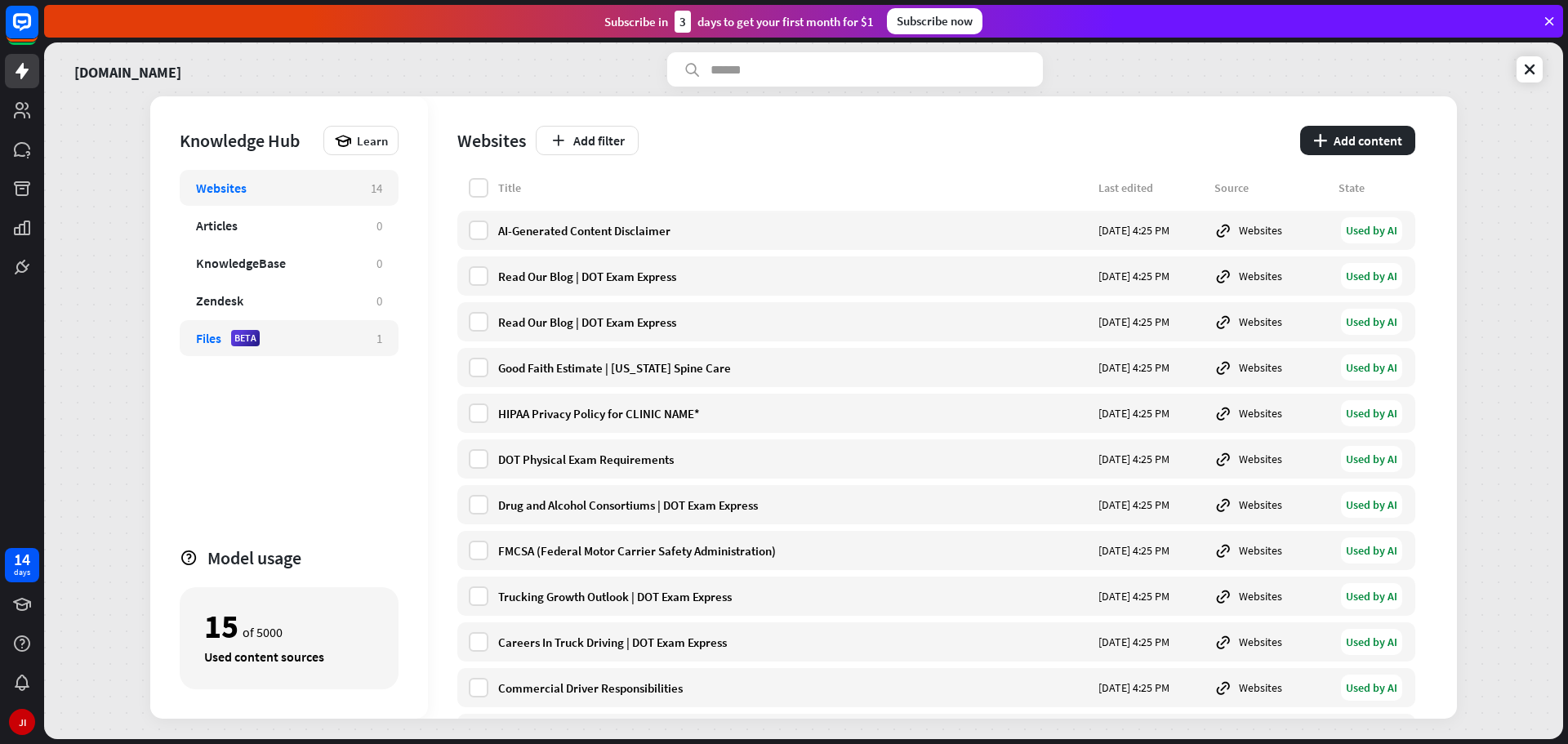
click at [347, 350] on div "Files BETA 1" at bounding box center [289, 338] width 218 height 36
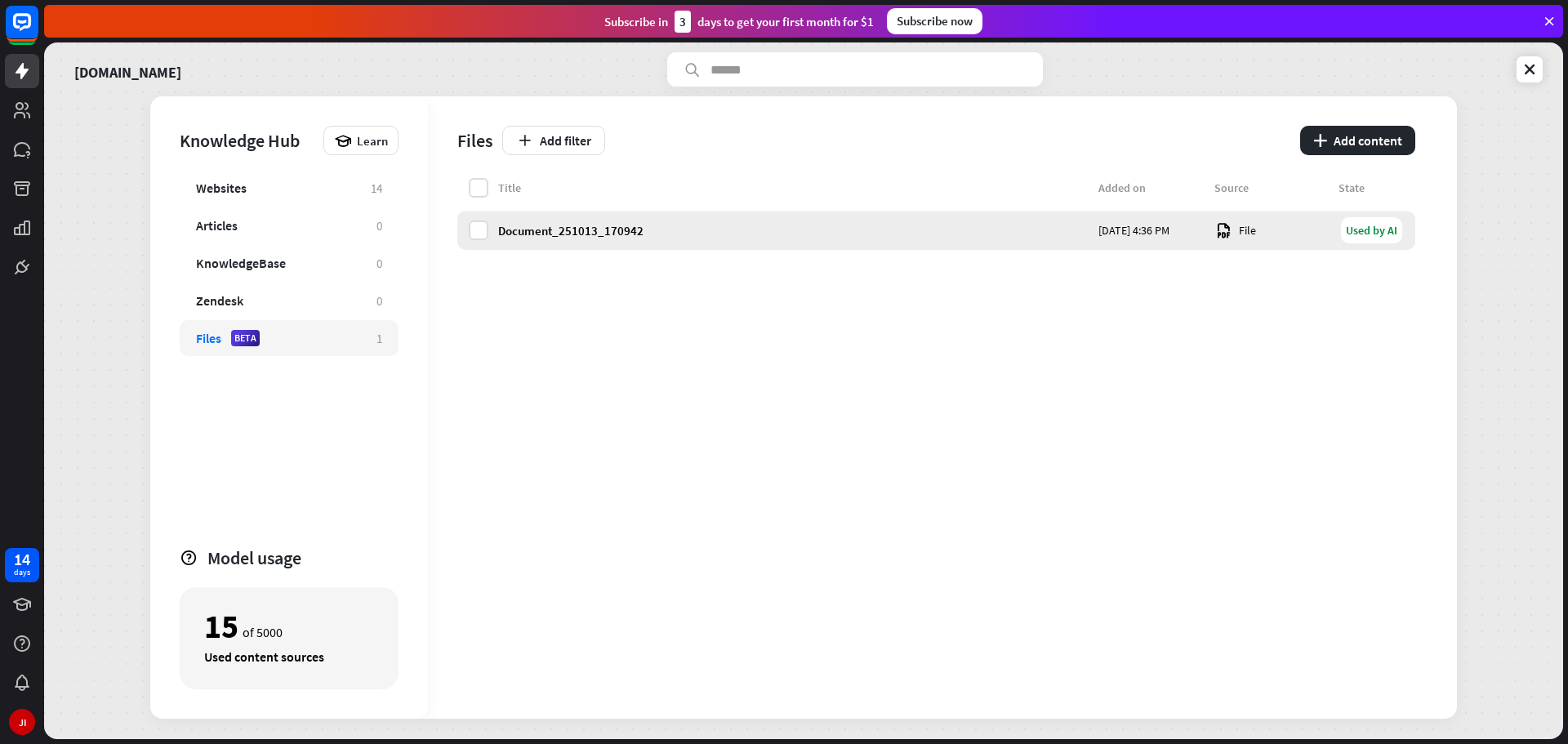
click at [1360, 233] on div "Used by AI" at bounding box center [1372, 231] width 62 height 26
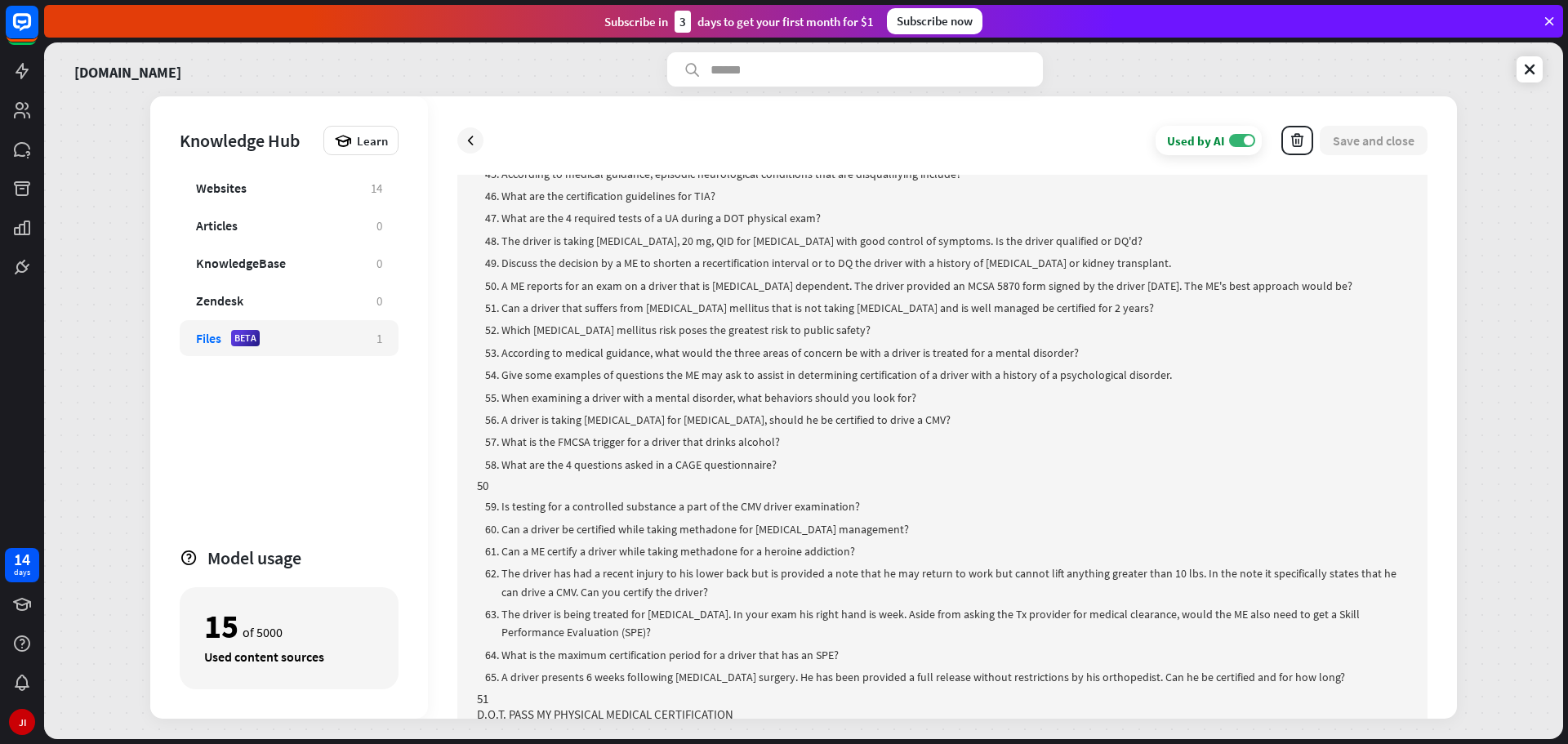
scroll to position [14872, 0]
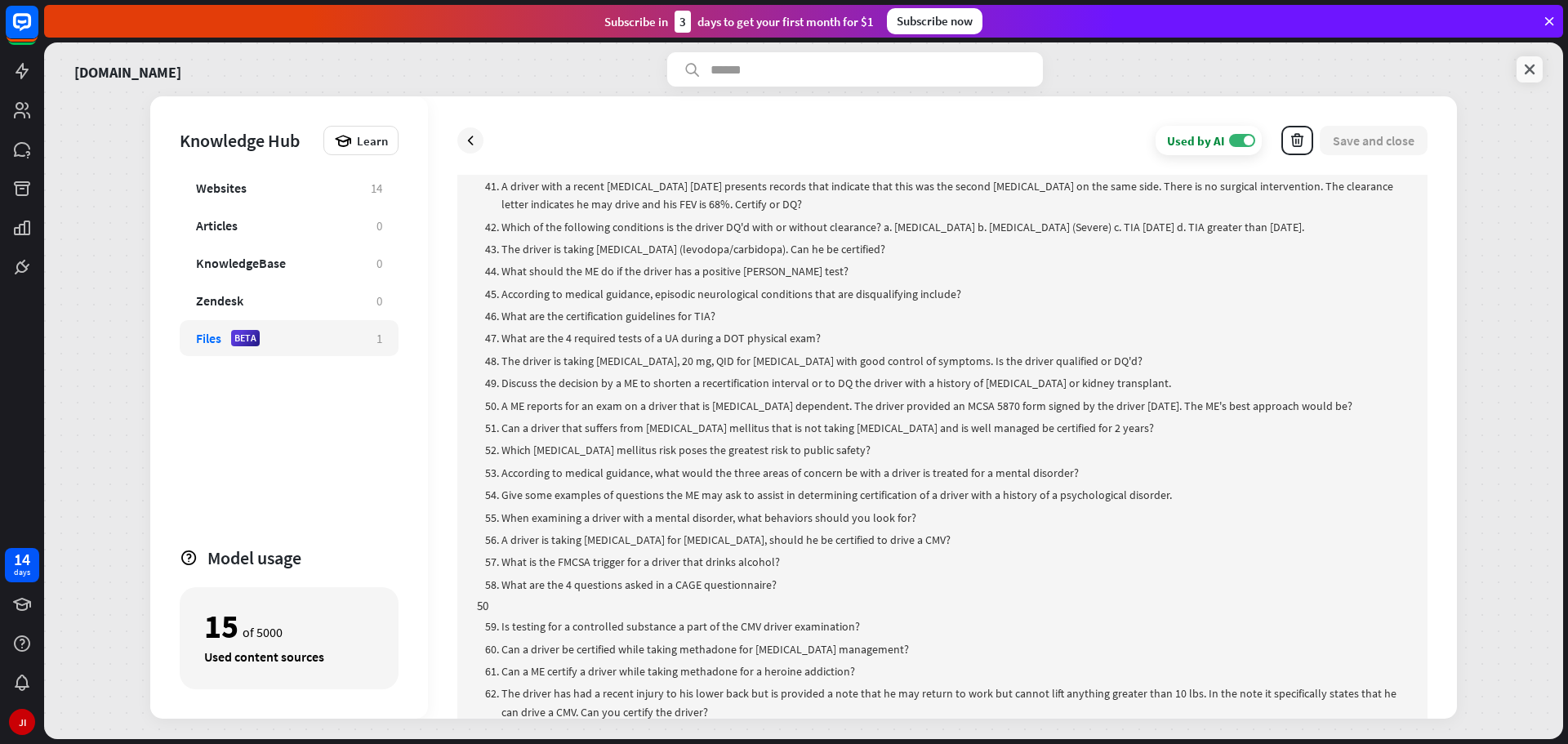
click at [1519, 71] on link at bounding box center [1529, 69] width 26 height 26
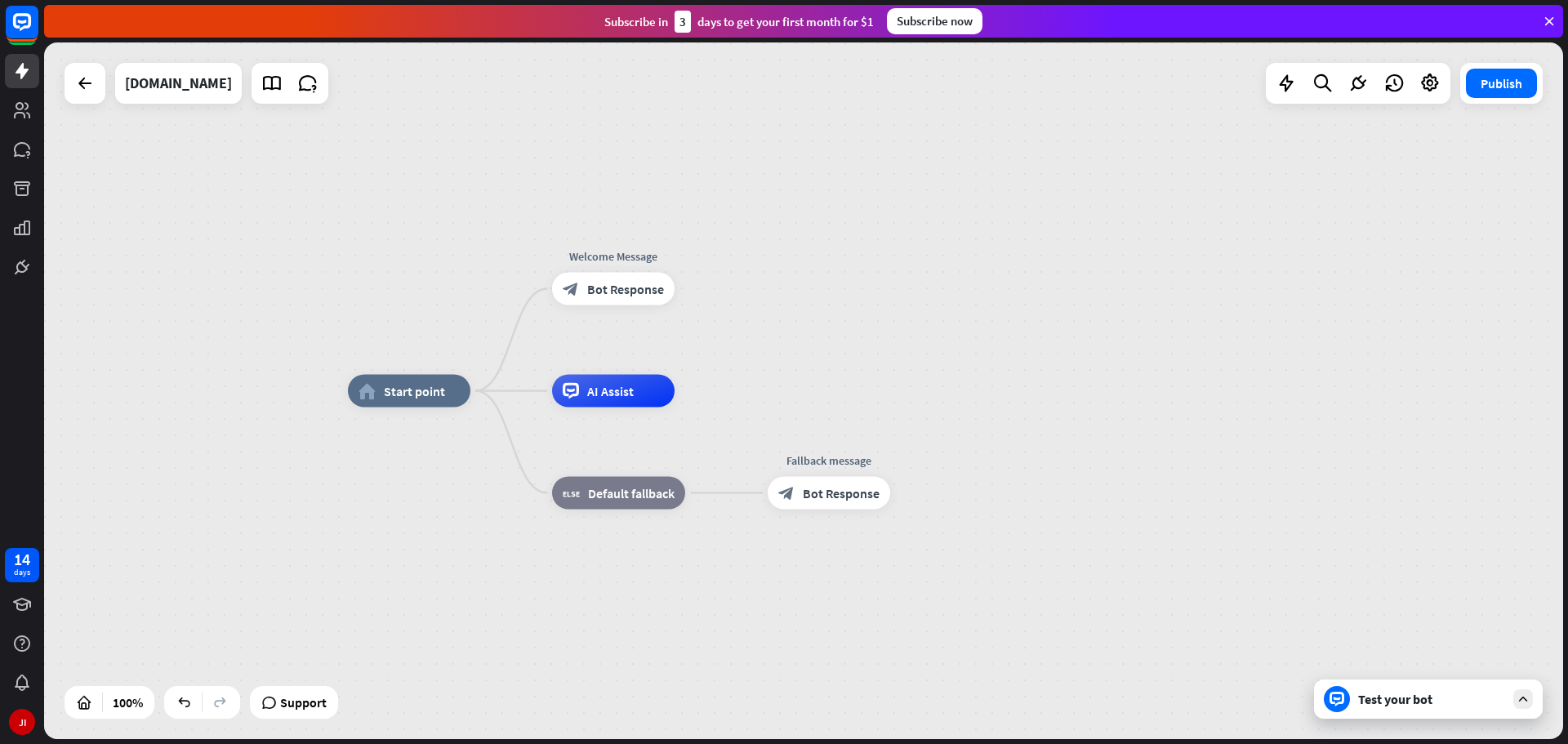
click at [1420, 700] on div "Test your bot" at bounding box center [1431, 700] width 147 height 17
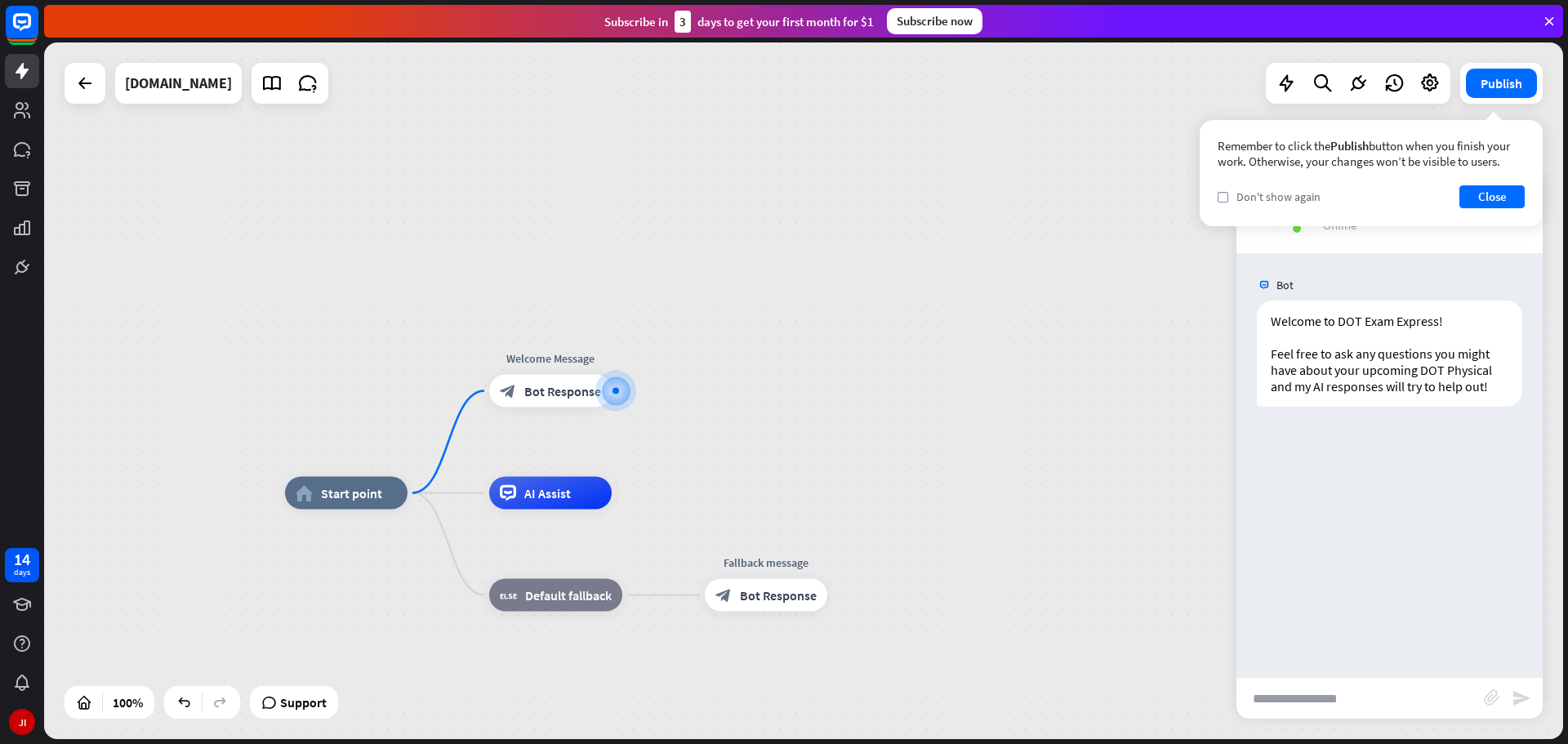
click at [1238, 197] on span "Don't show again" at bounding box center [1279, 197] width 84 height 15
click at [1508, 188] on button "Close" at bounding box center [1492, 197] width 65 height 23
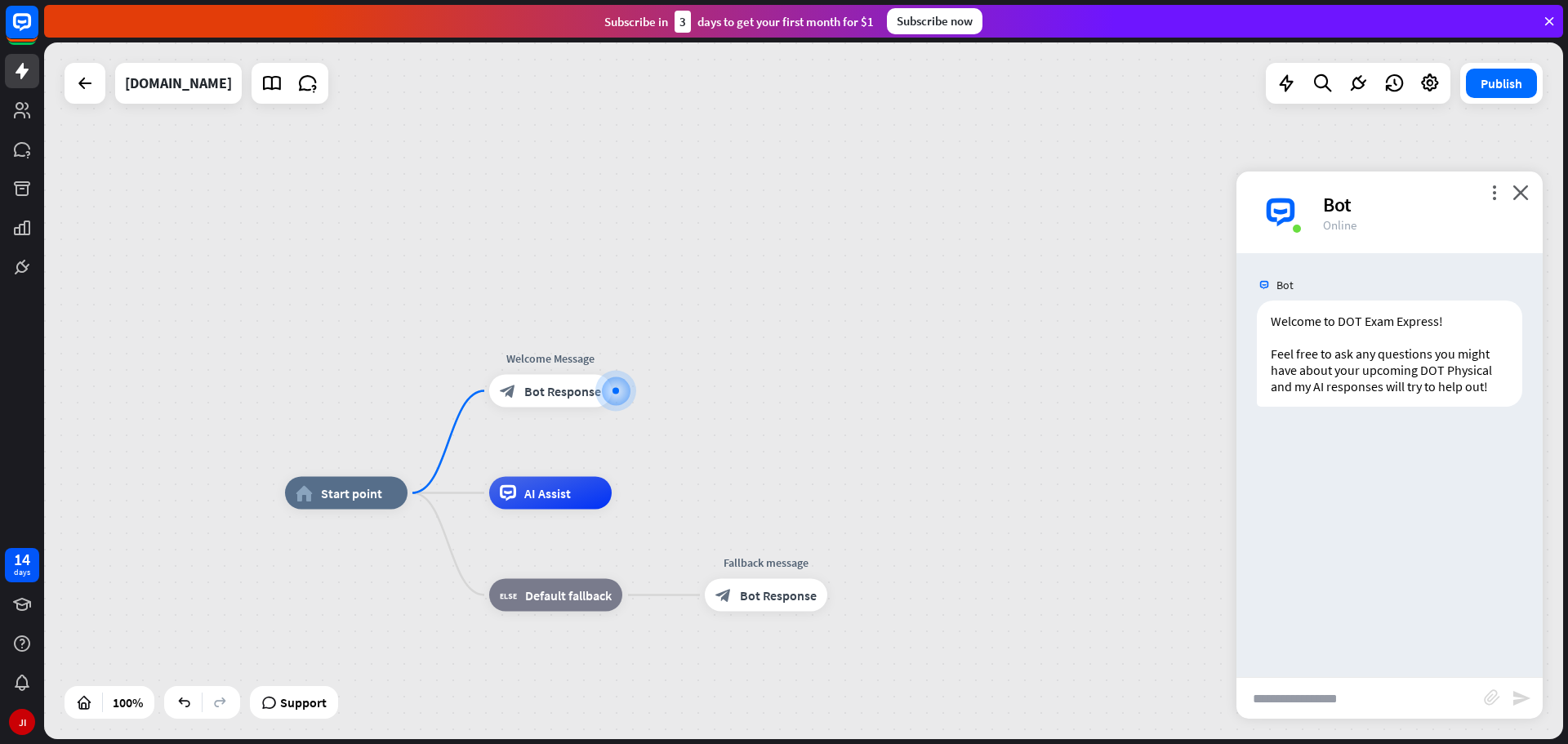
click at [1380, 706] on input "text" at bounding box center [1361, 698] width 248 height 40
type input "**********"
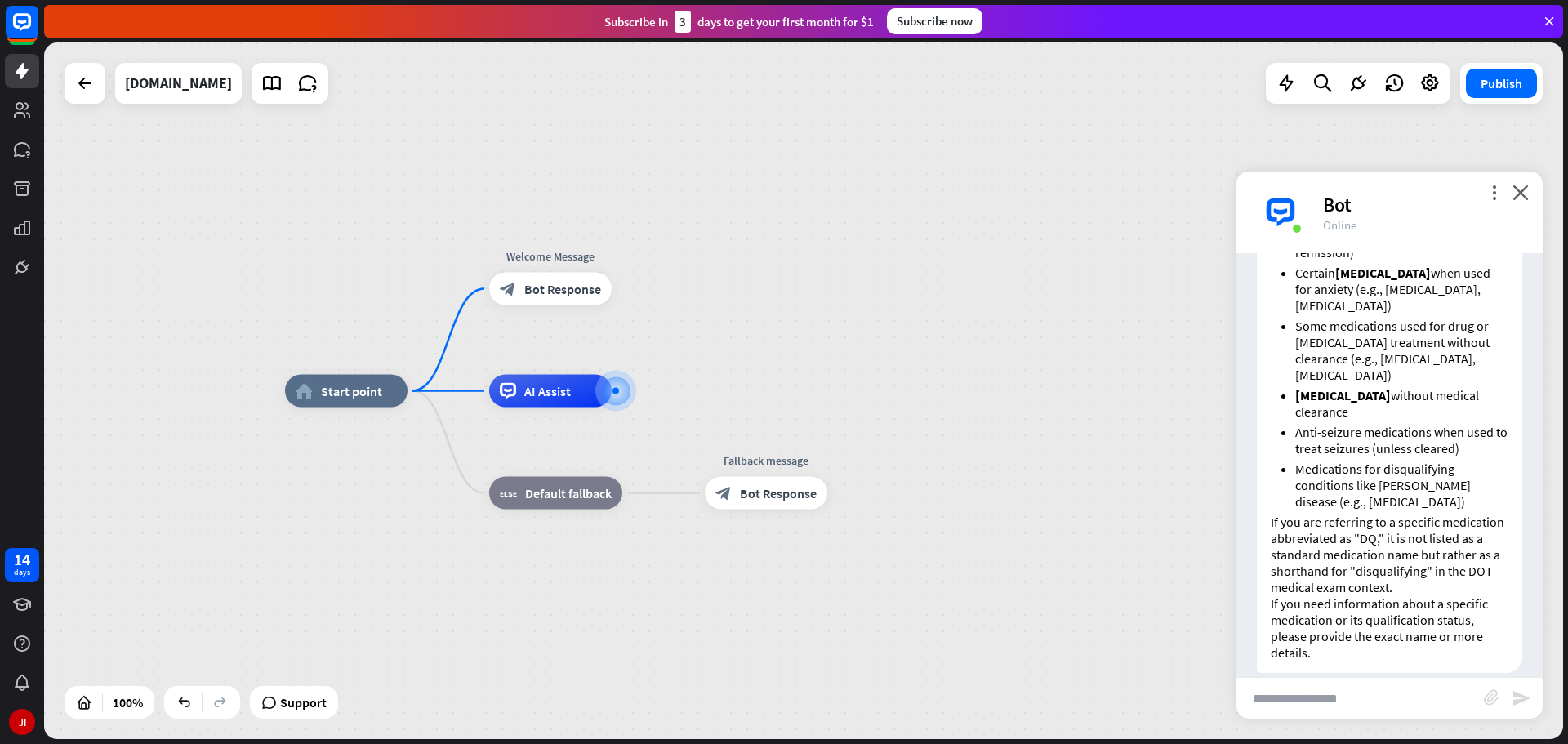
scroll to position [502, 0]
click at [17, 225] on icon at bounding box center [21, 228] width 19 height 19
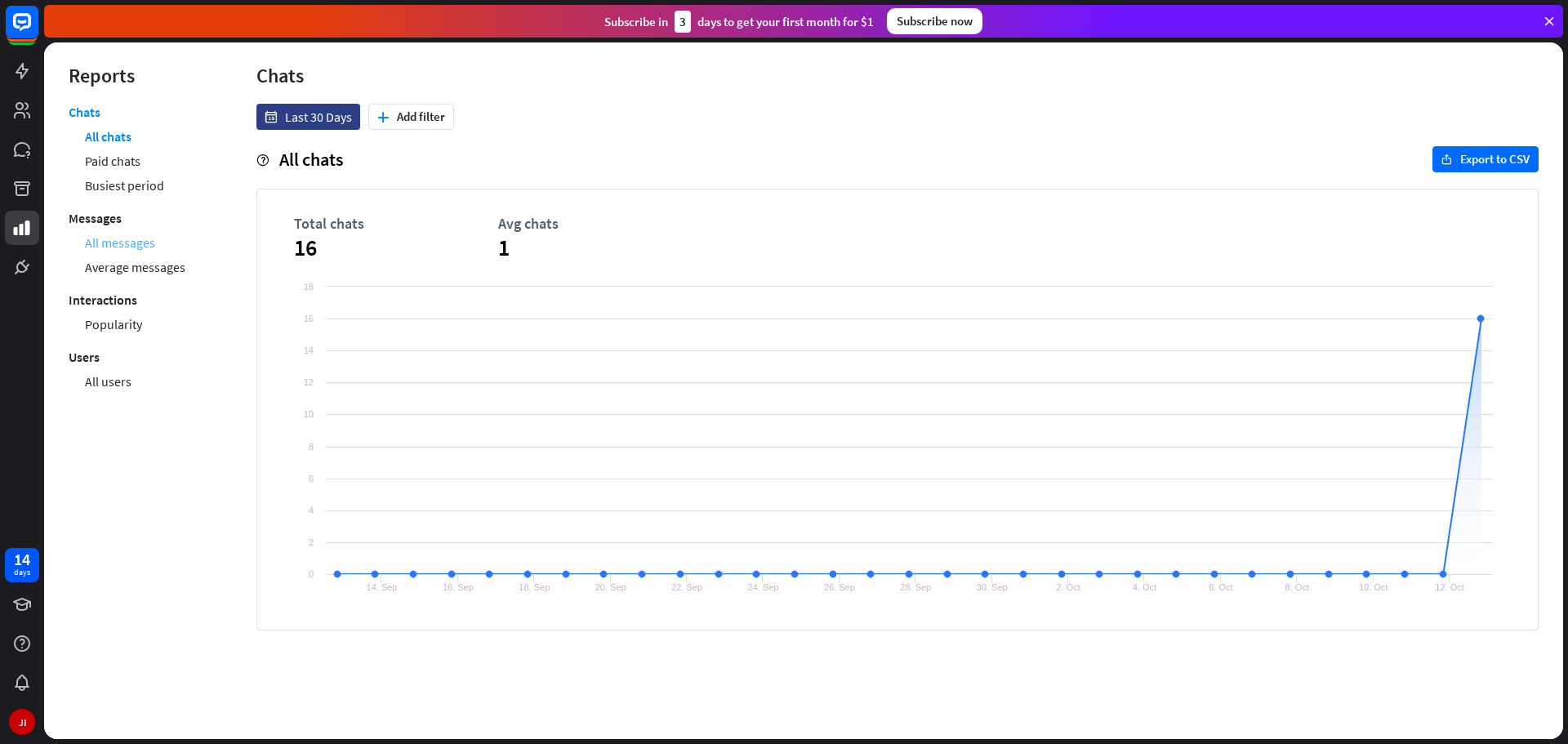
click at [144, 233] on link "All messages" at bounding box center [120, 242] width 71 height 25
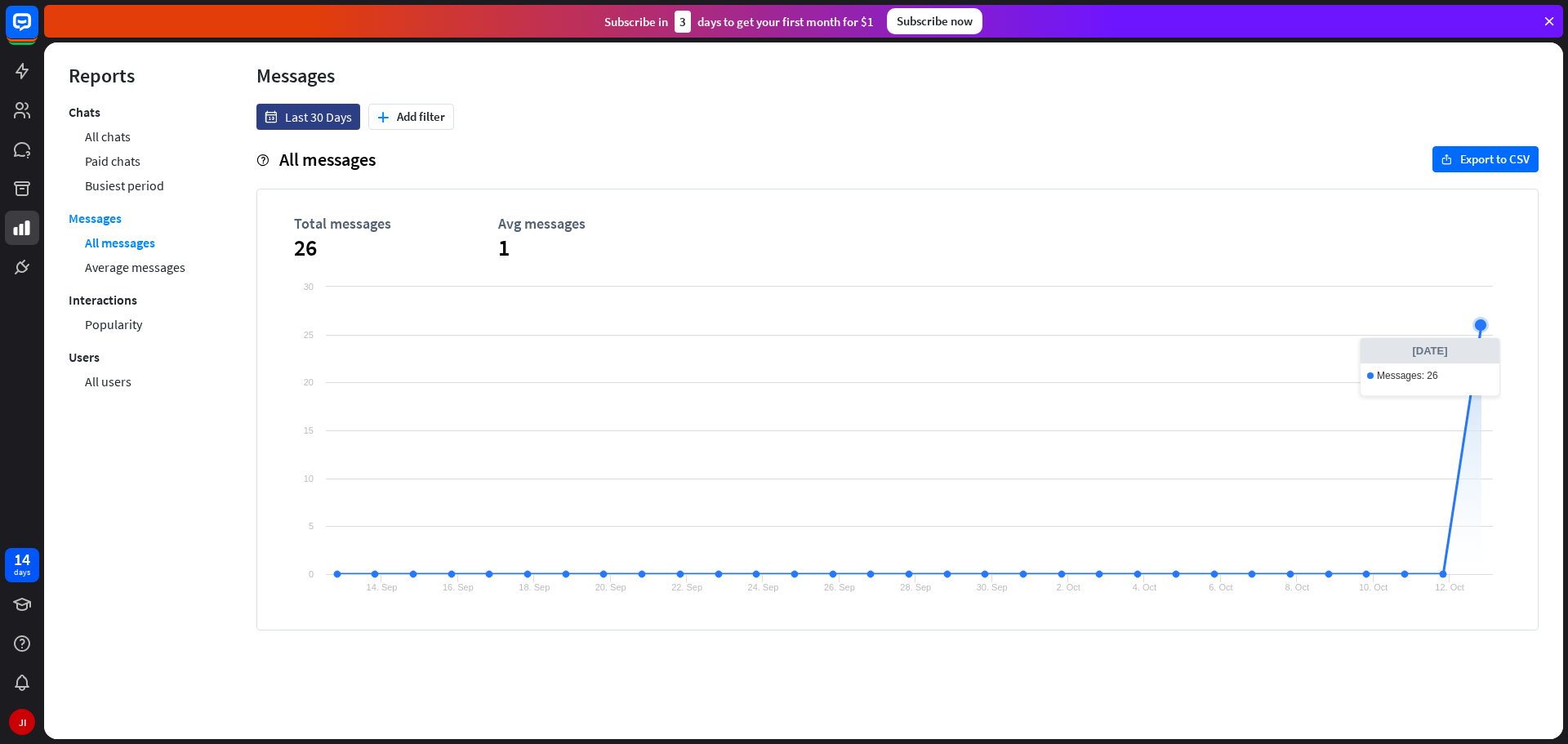
click at [1484, 329] on icon at bounding box center [1480, 325] width 10 height 10
click at [1483, 323] on icon at bounding box center [1480, 325] width 10 height 10
click at [117, 130] on link "All chats" at bounding box center [108, 136] width 46 height 25
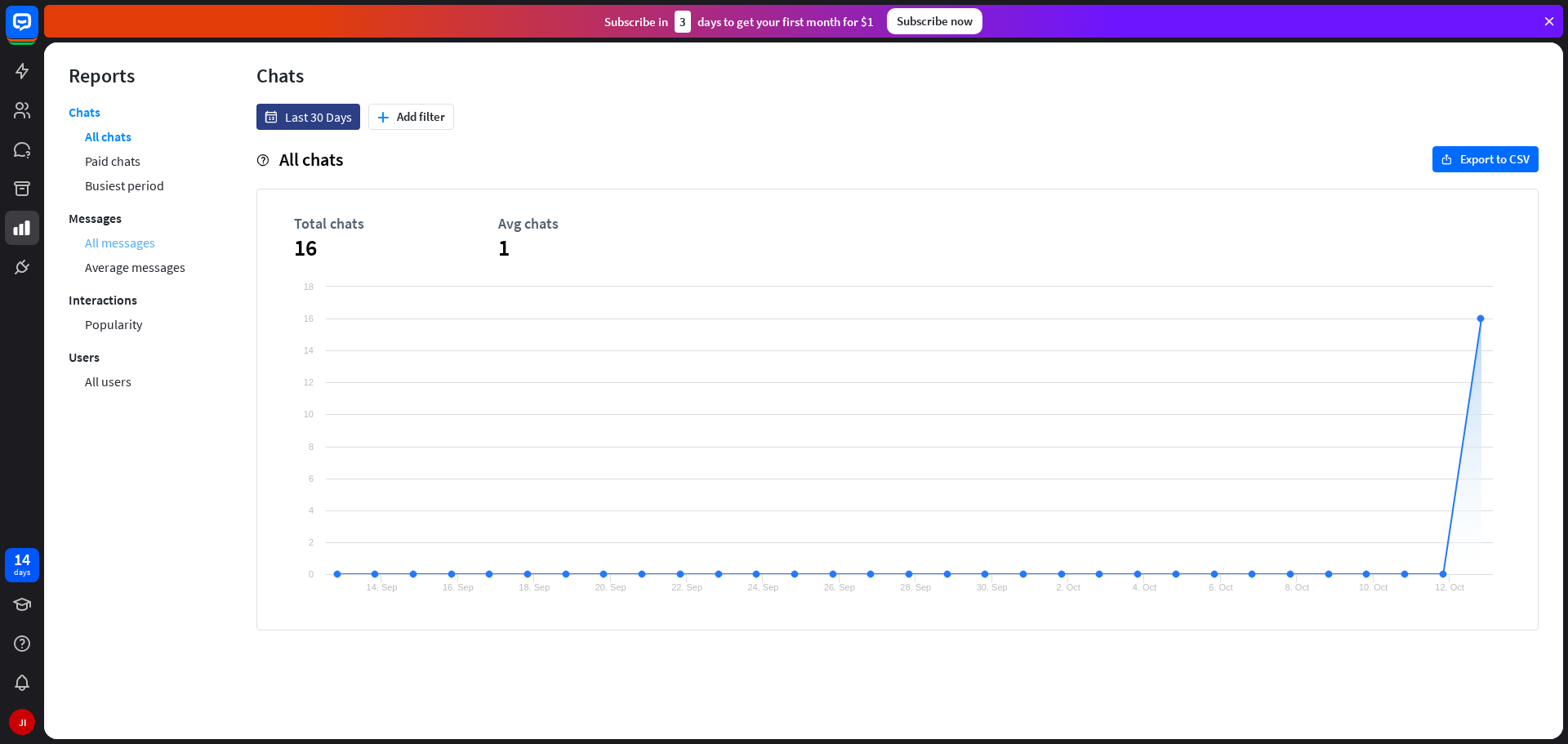
click at [140, 231] on link "All messages" at bounding box center [120, 242] width 71 height 25
click at [145, 270] on link "Average messages" at bounding box center [135, 267] width 100 height 25
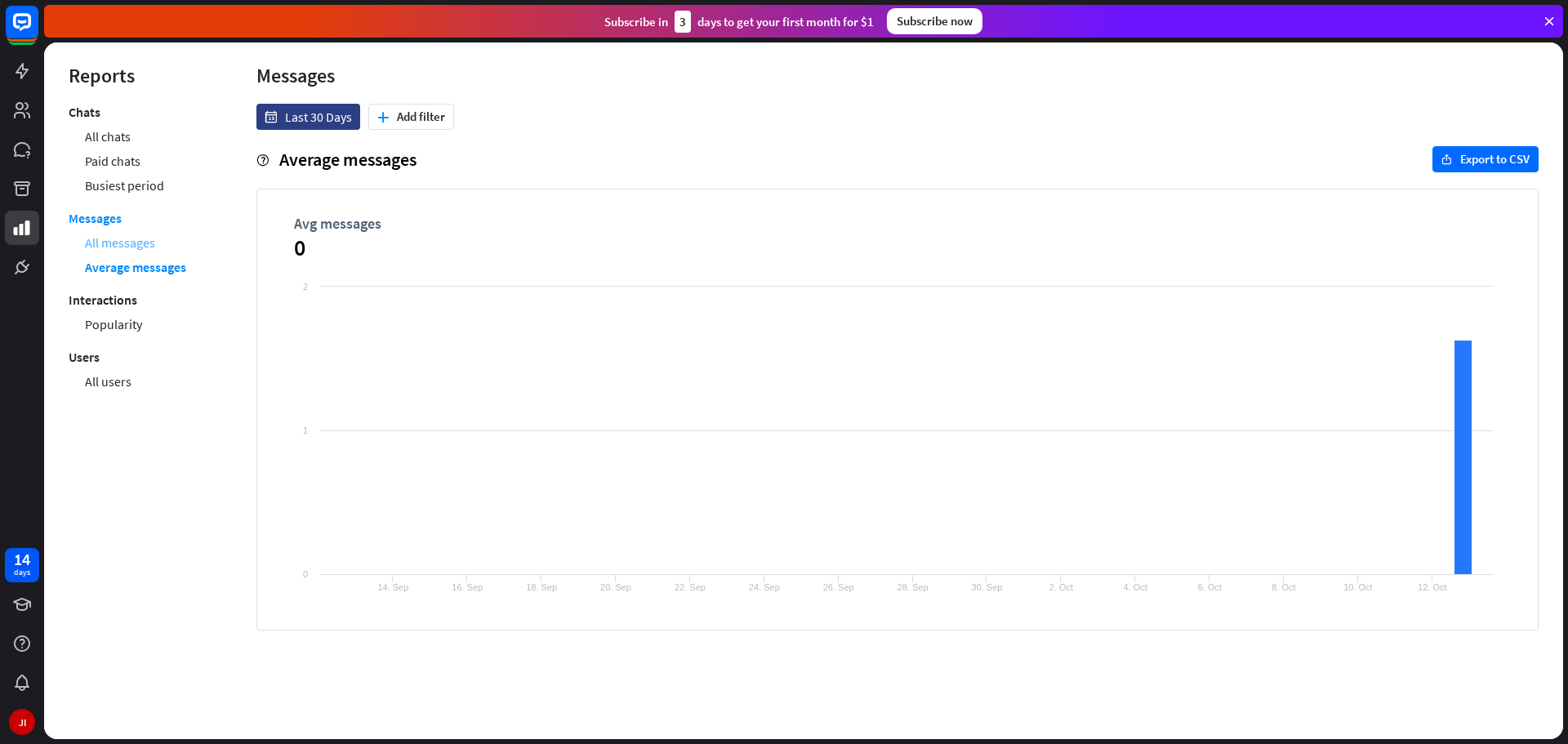
click at [145, 240] on link "All messages" at bounding box center [120, 242] width 71 height 25
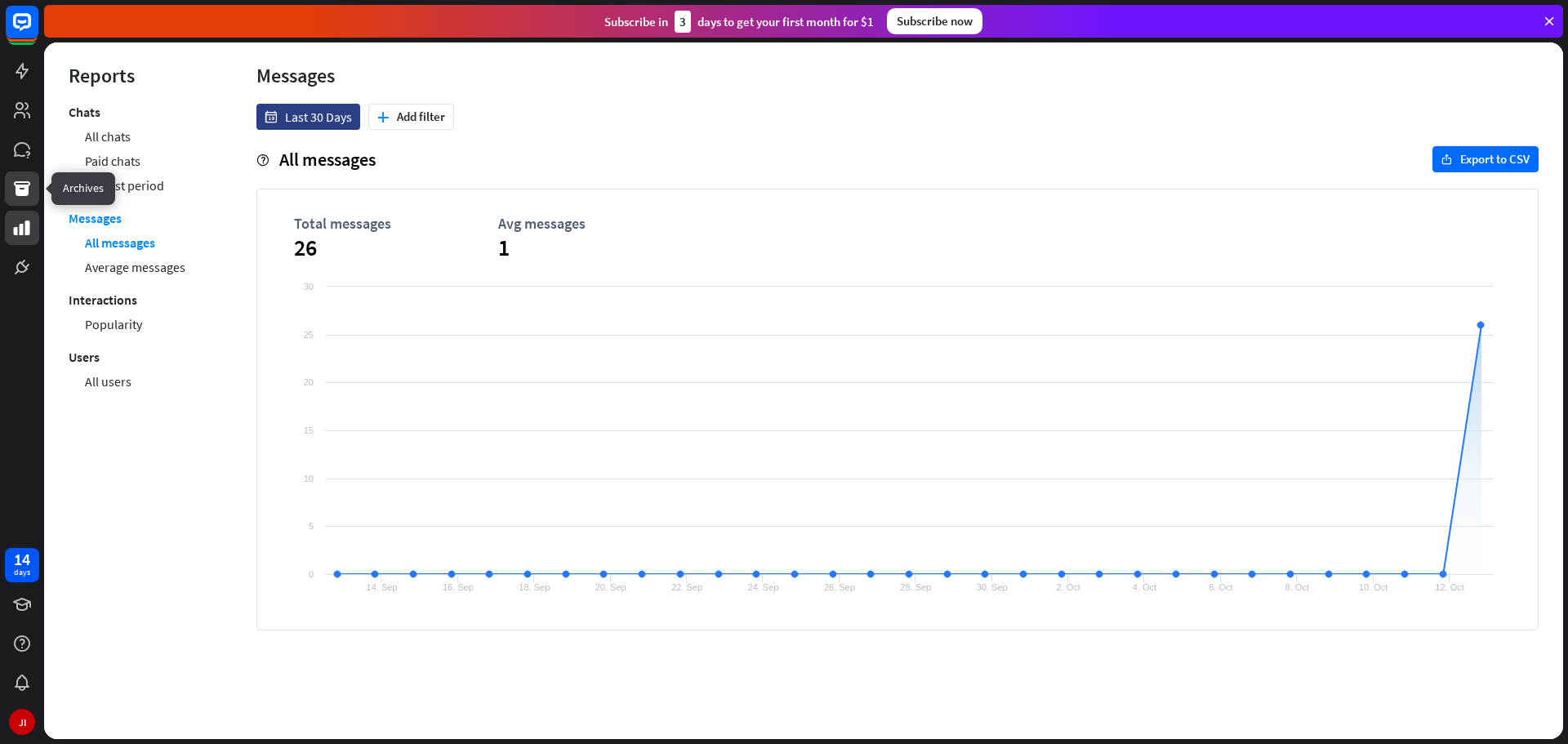
click at [17, 193] on icon at bounding box center [22, 188] width 17 height 15
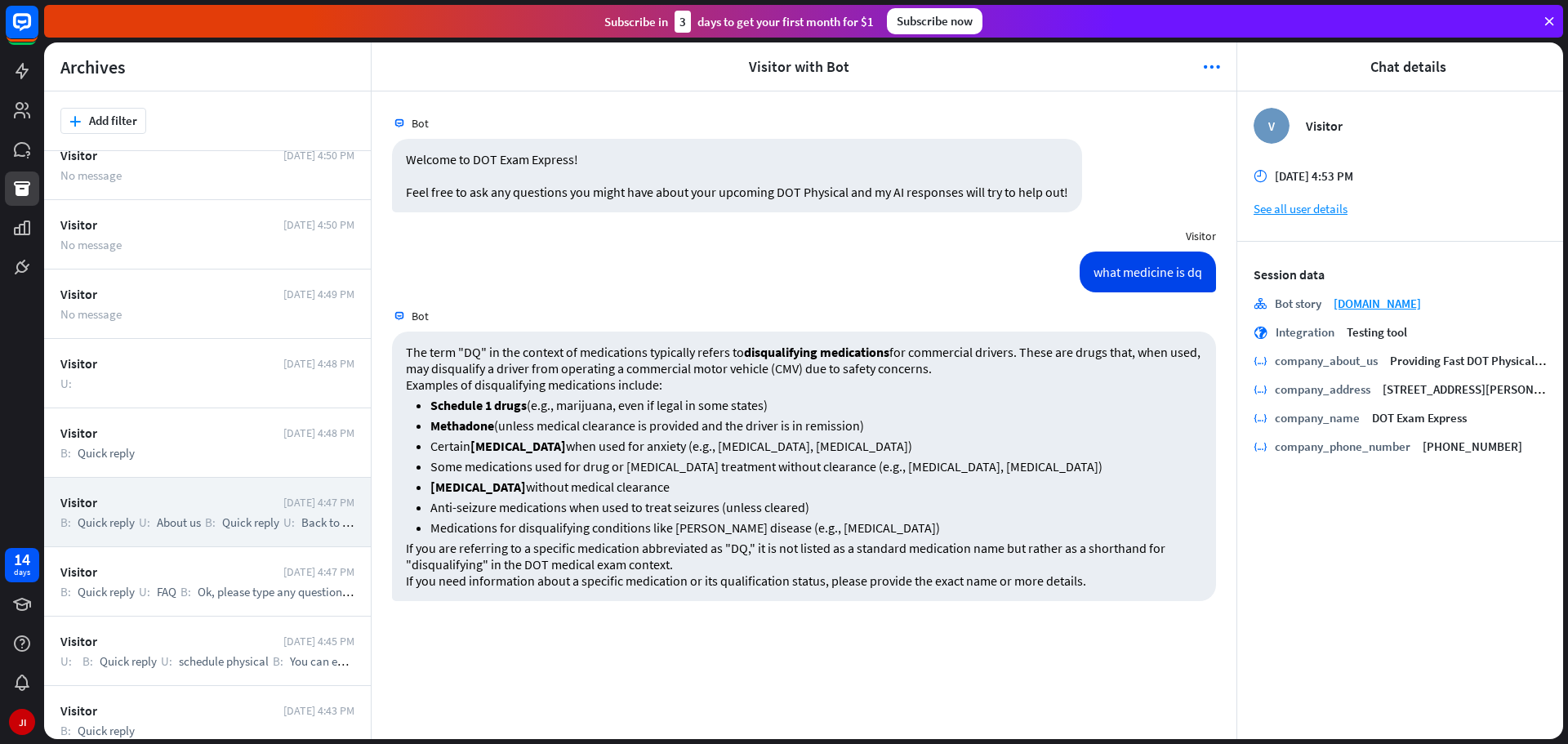
scroll to position [381, 0]
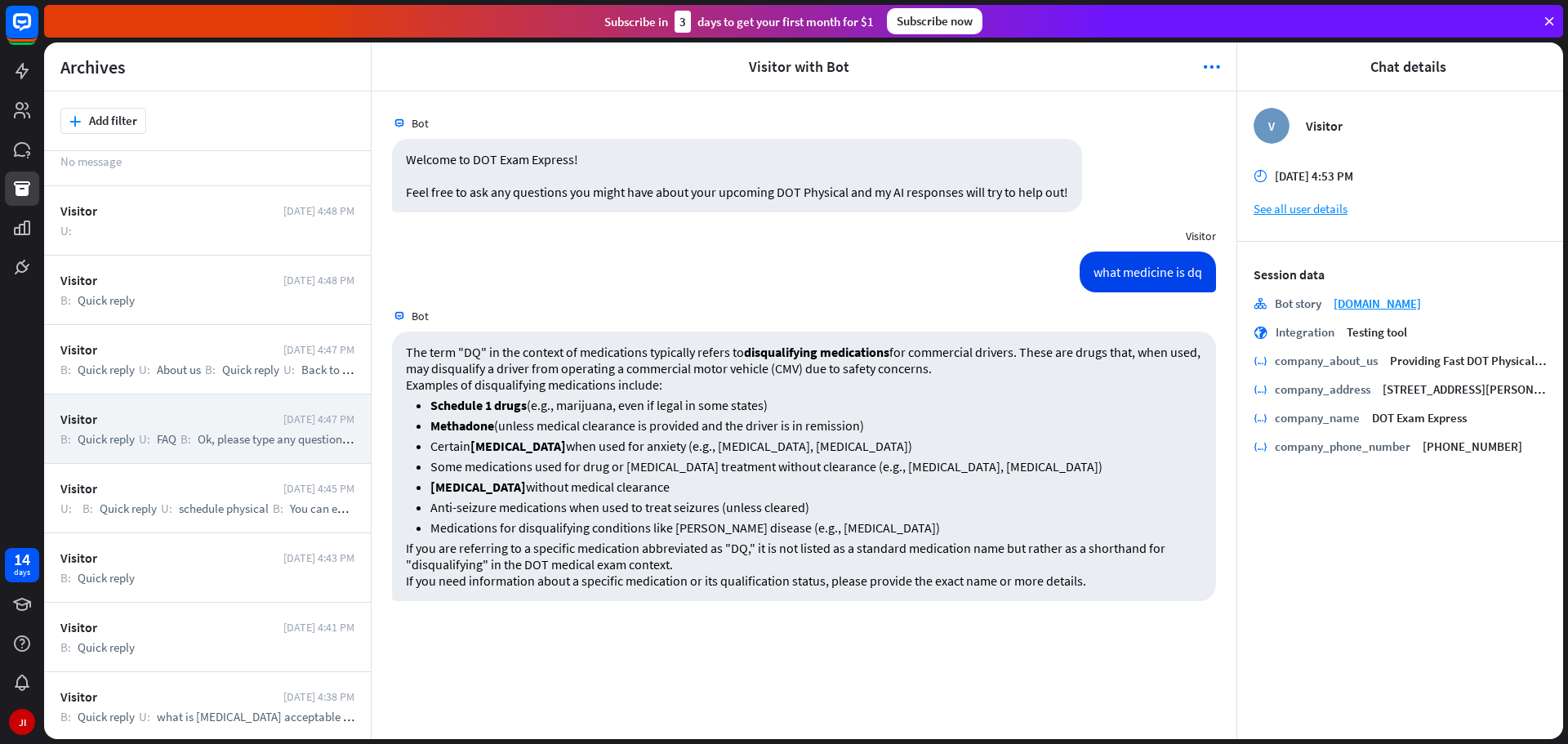
click at [179, 439] on div "B: Quick reply U: FAQ B: Ok, please type any question related to DOT Exam Expre…" at bounding box center [207, 439] width 294 height 16
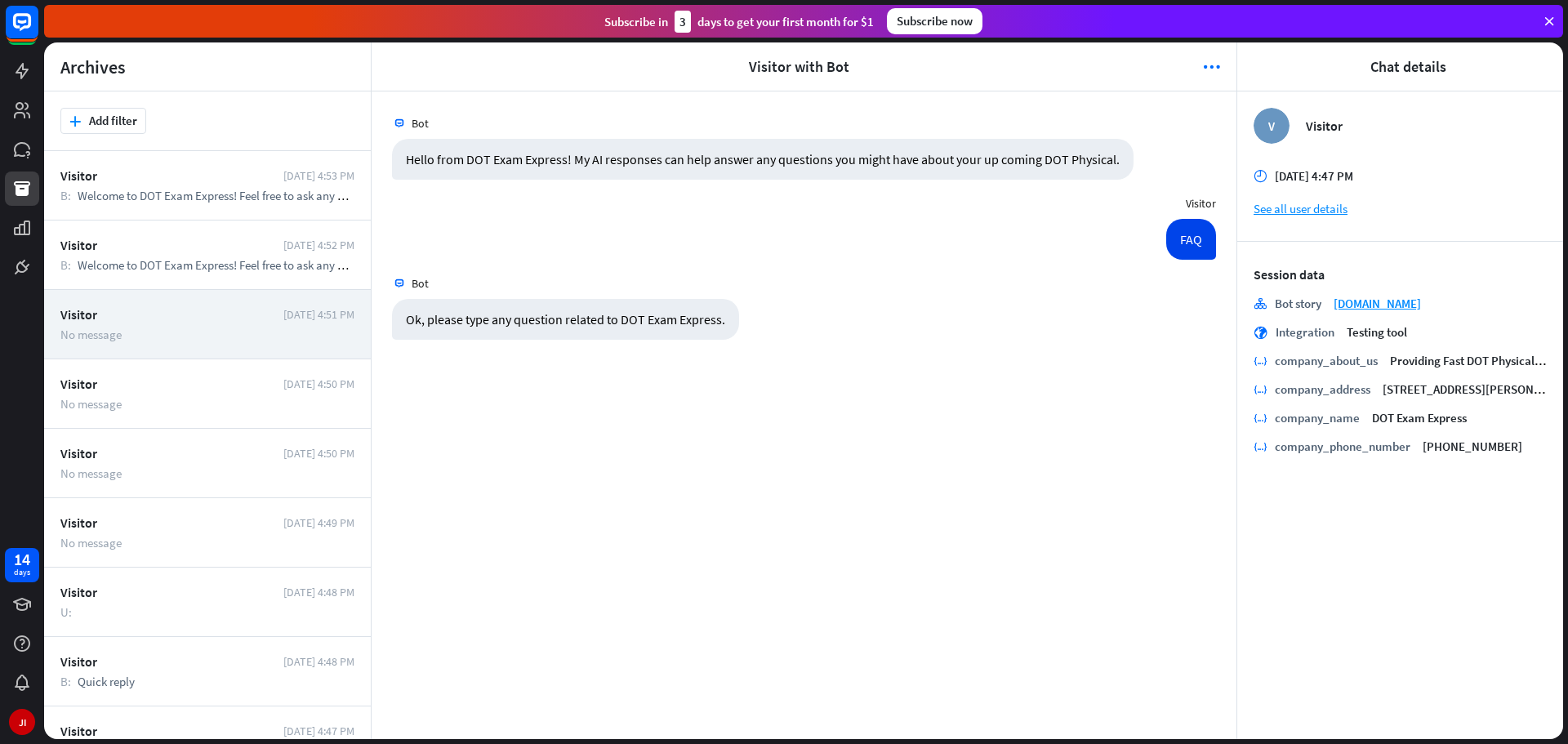
click at [196, 351] on div "Visitor [DATE] 4:51 PM No message" at bounding box center [207, 325] width 327 height 70
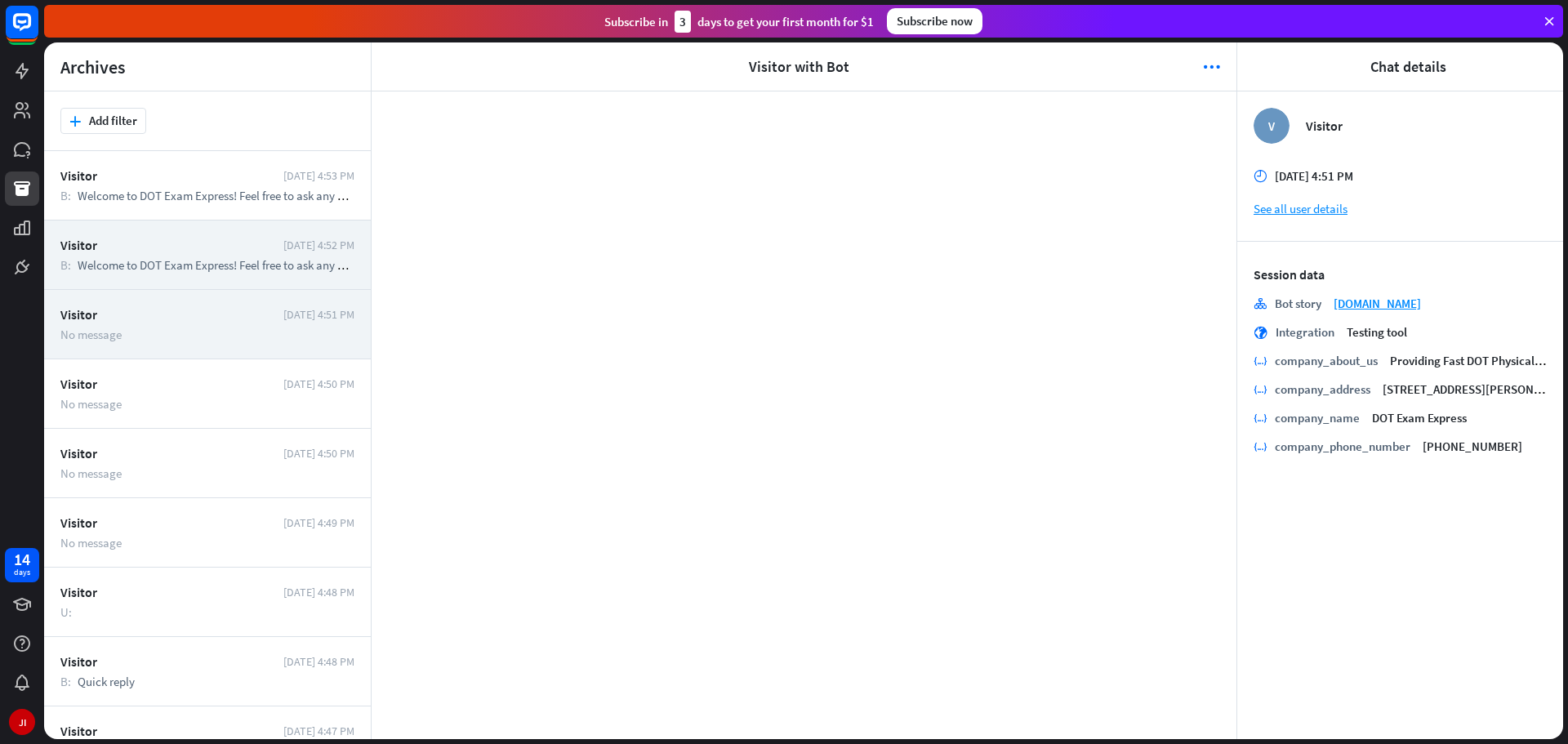
click at [203, 265] on span "Welcome to DOT Exam Express! Feel free to ask any questions you might have abou…" at bounding box center [465, 265] width 773 height 16
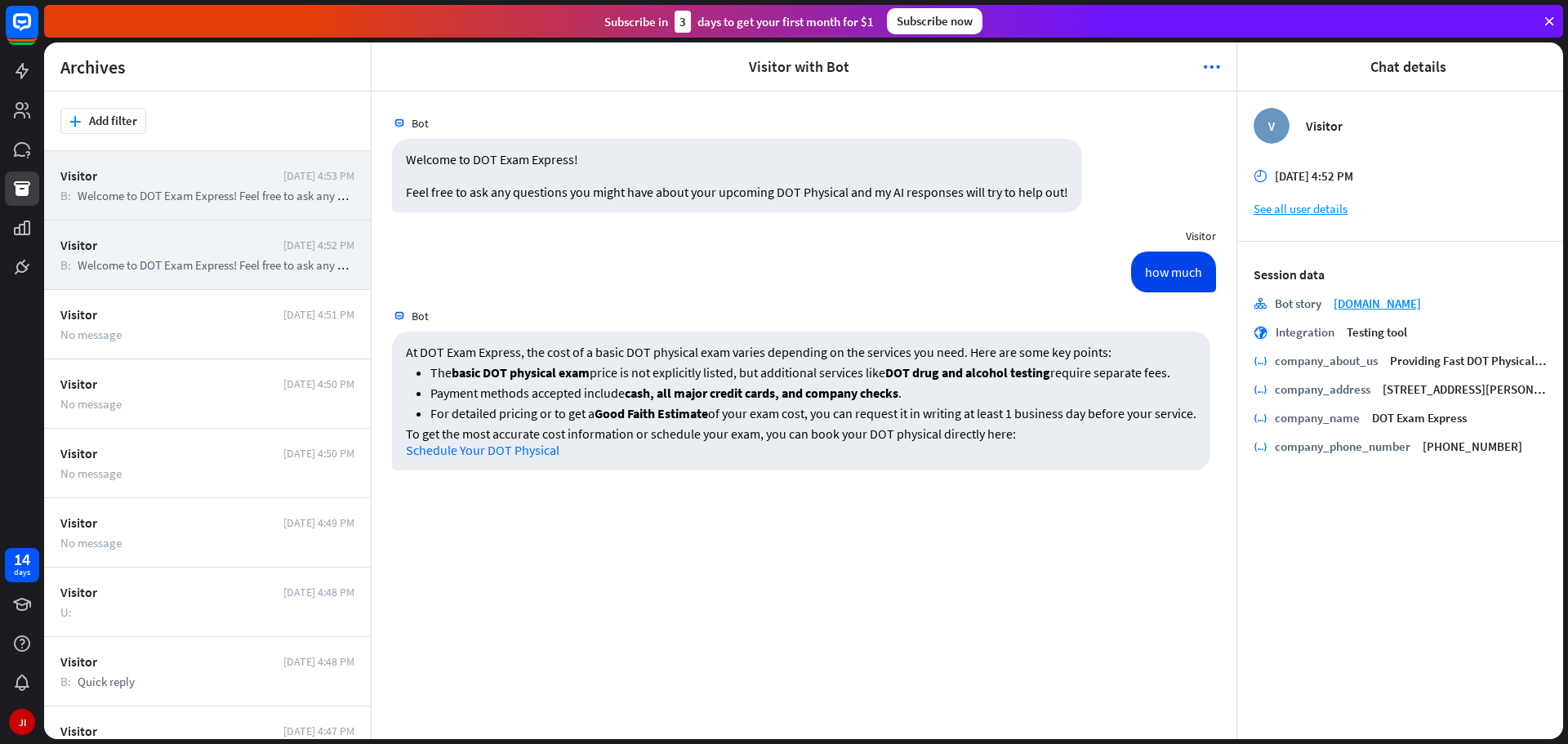
click at [214, 195] on span "Welcome to DOT Exam Express! Feel free to ask any questions you might have abou…" at bounding box center [465, 196] width 773 height 16
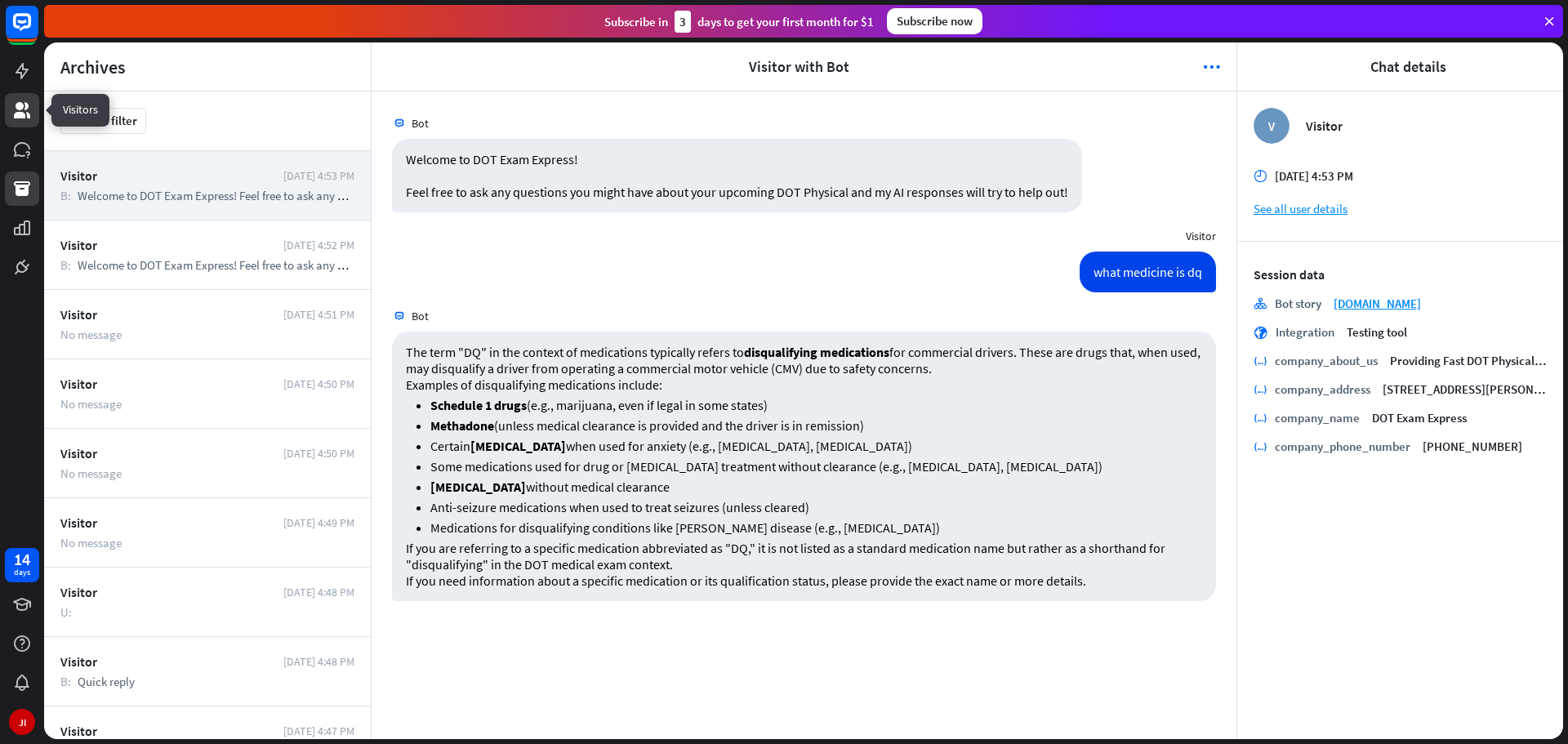
click at [29, 96] on link at bounding box center [21, 109] width 34 height 34
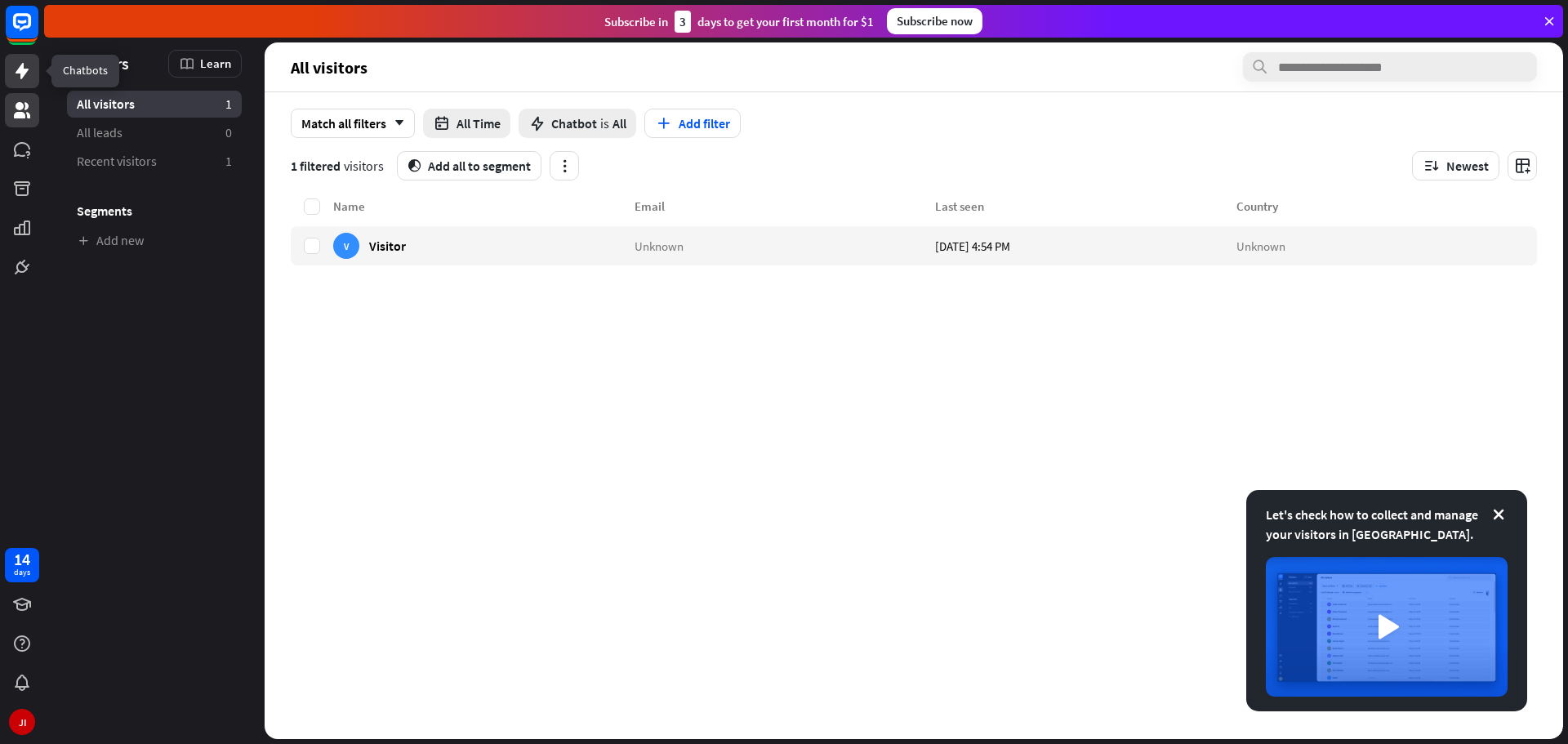
click at [24, 67] on icon at bounding box center [22, 71] width 13 height 17
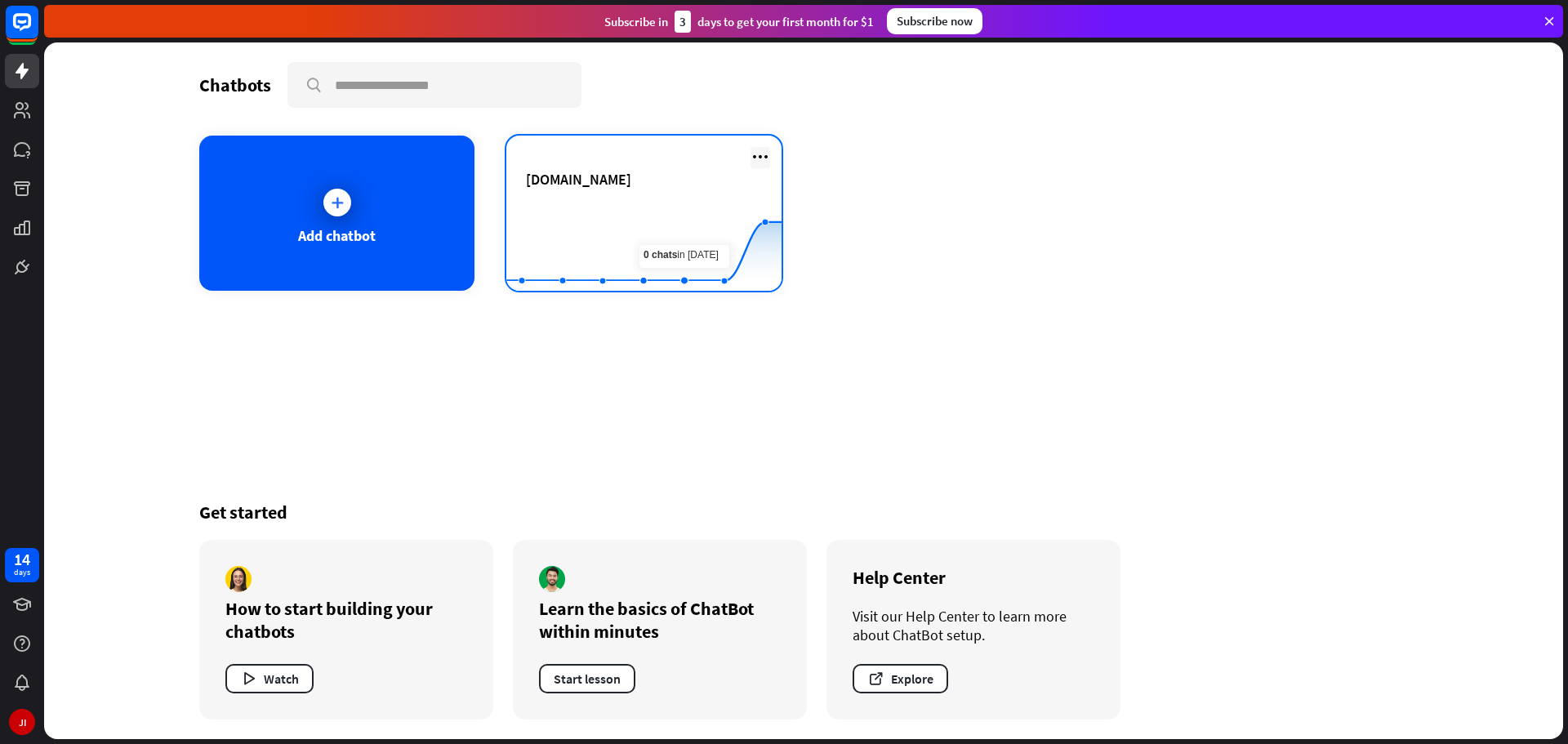
click at [763, 158] on icon at bounding box center [760, 156] width 19 height 19
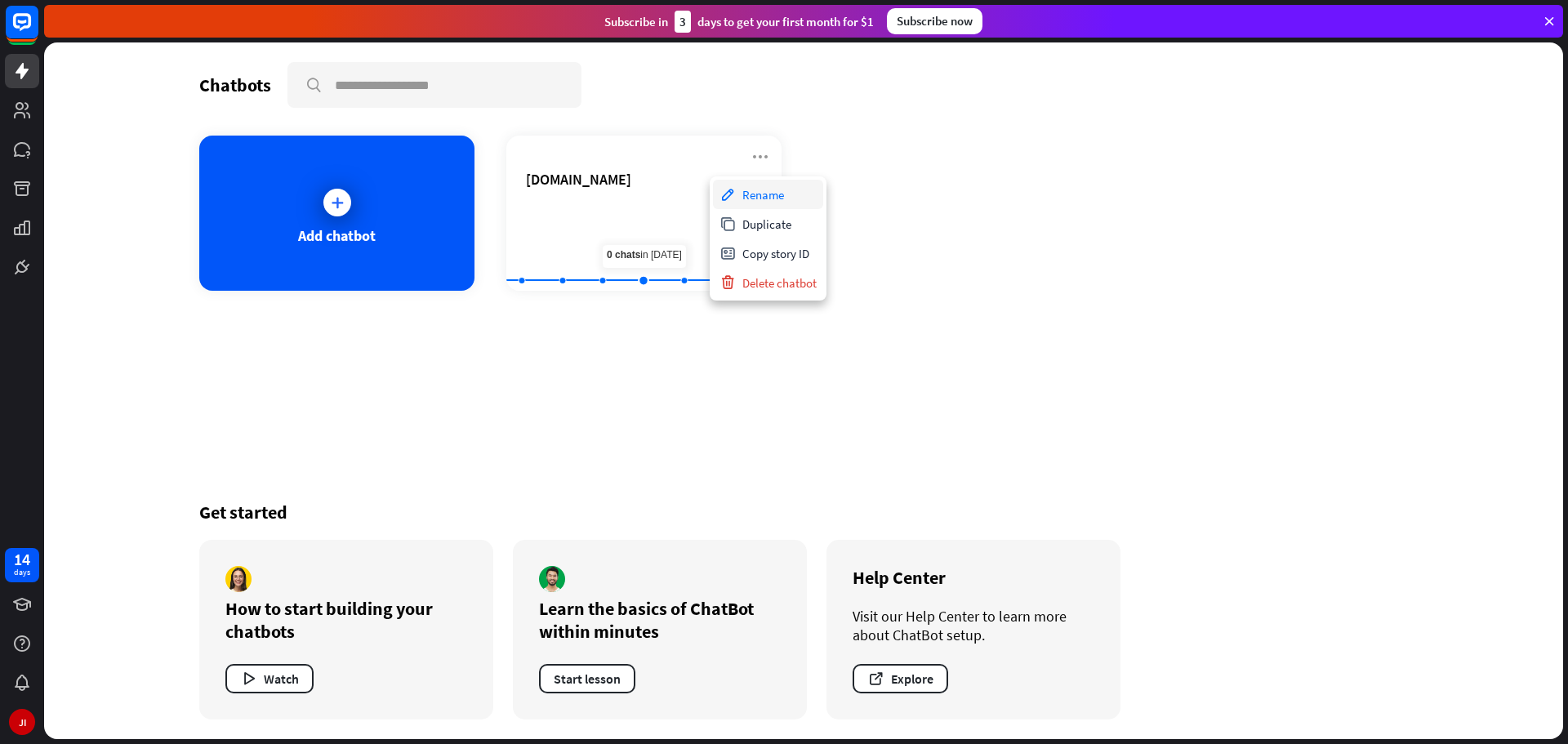
click at [755, 193] on div "Rename" at bounding box center [768, 195] width 110 height 29
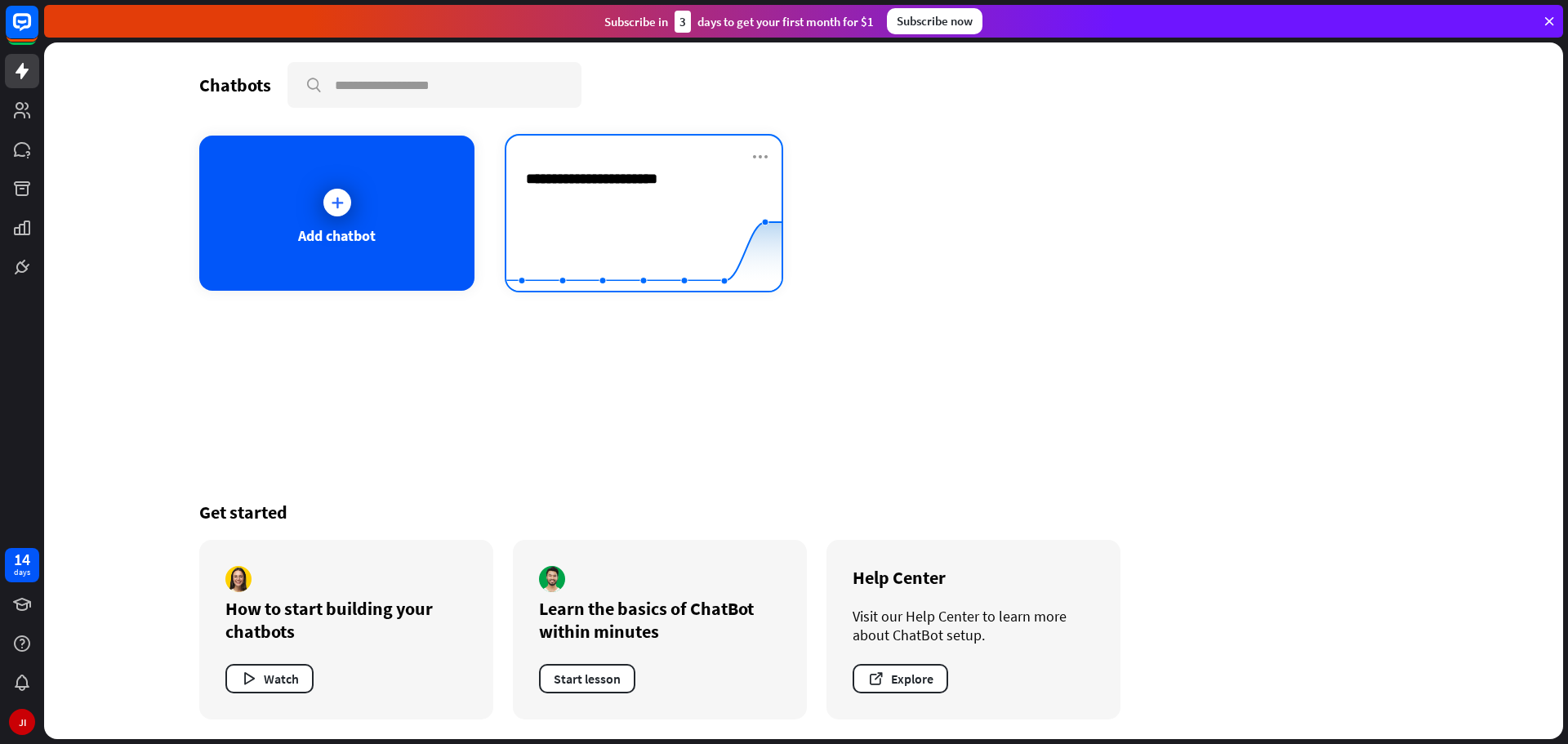
type input "**********"
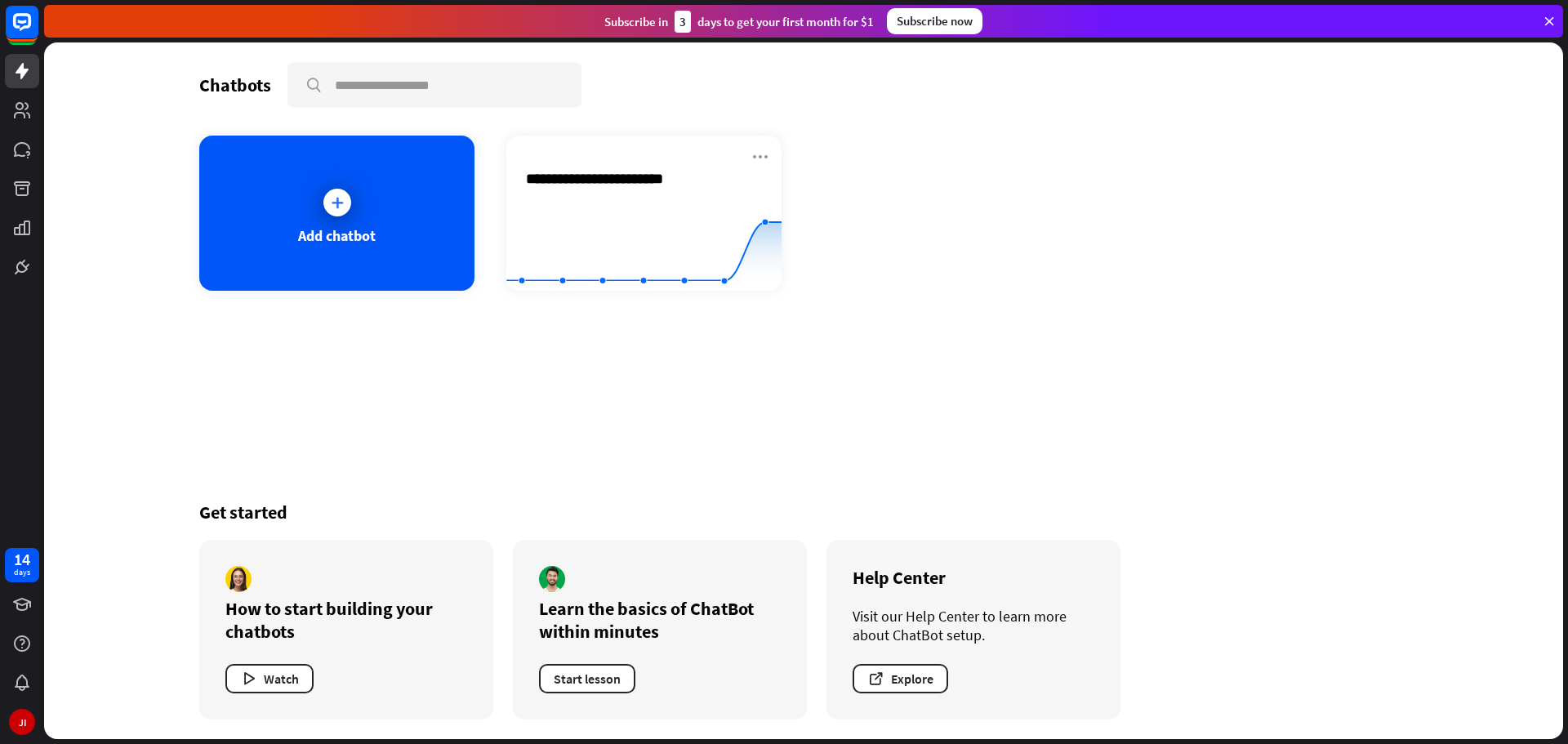
click at [1085, 254] on div "**********" at bounding box center [803, 390] width 1519 height 697
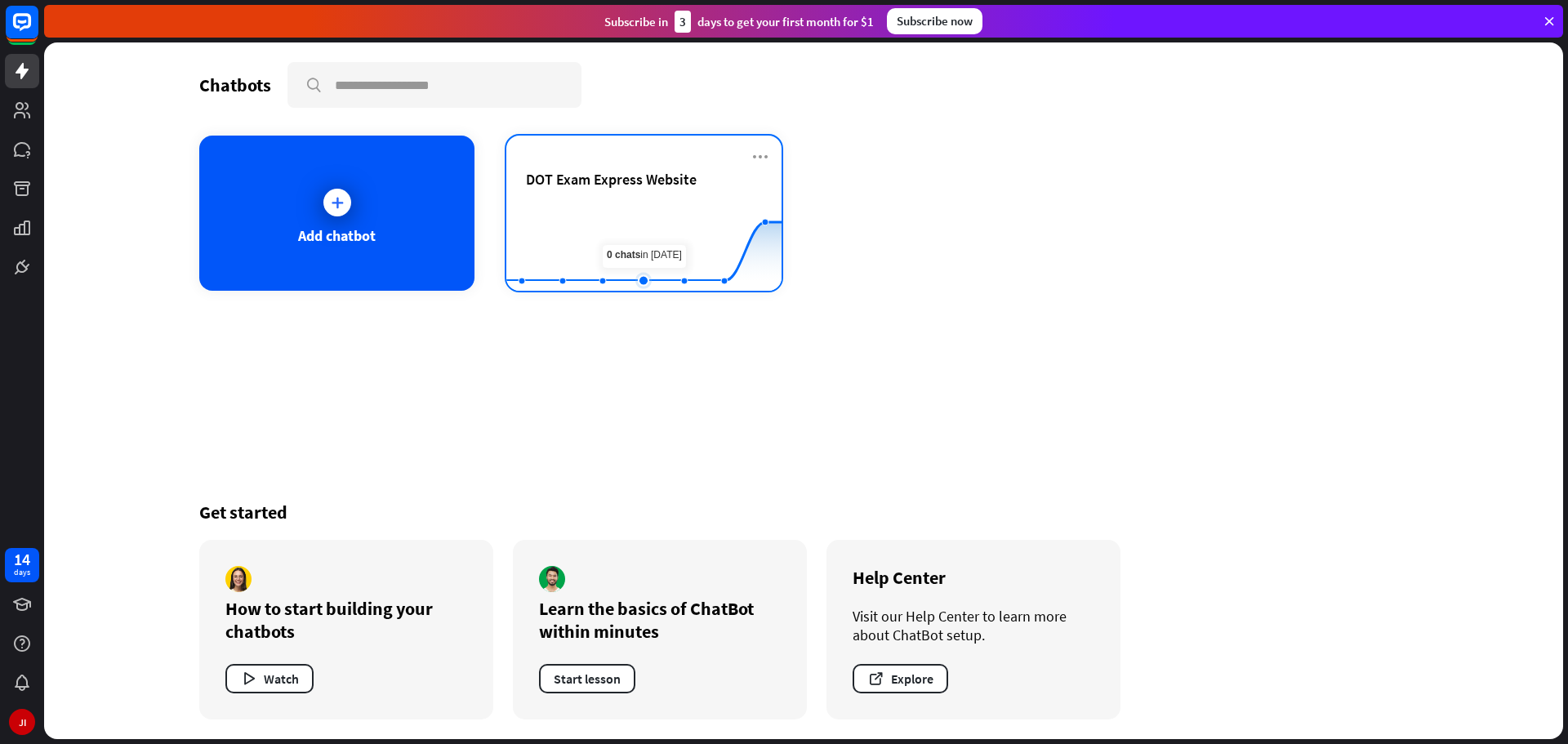
click at [633, 214] on rect at bounding box center [644, 250] width 275 height 102
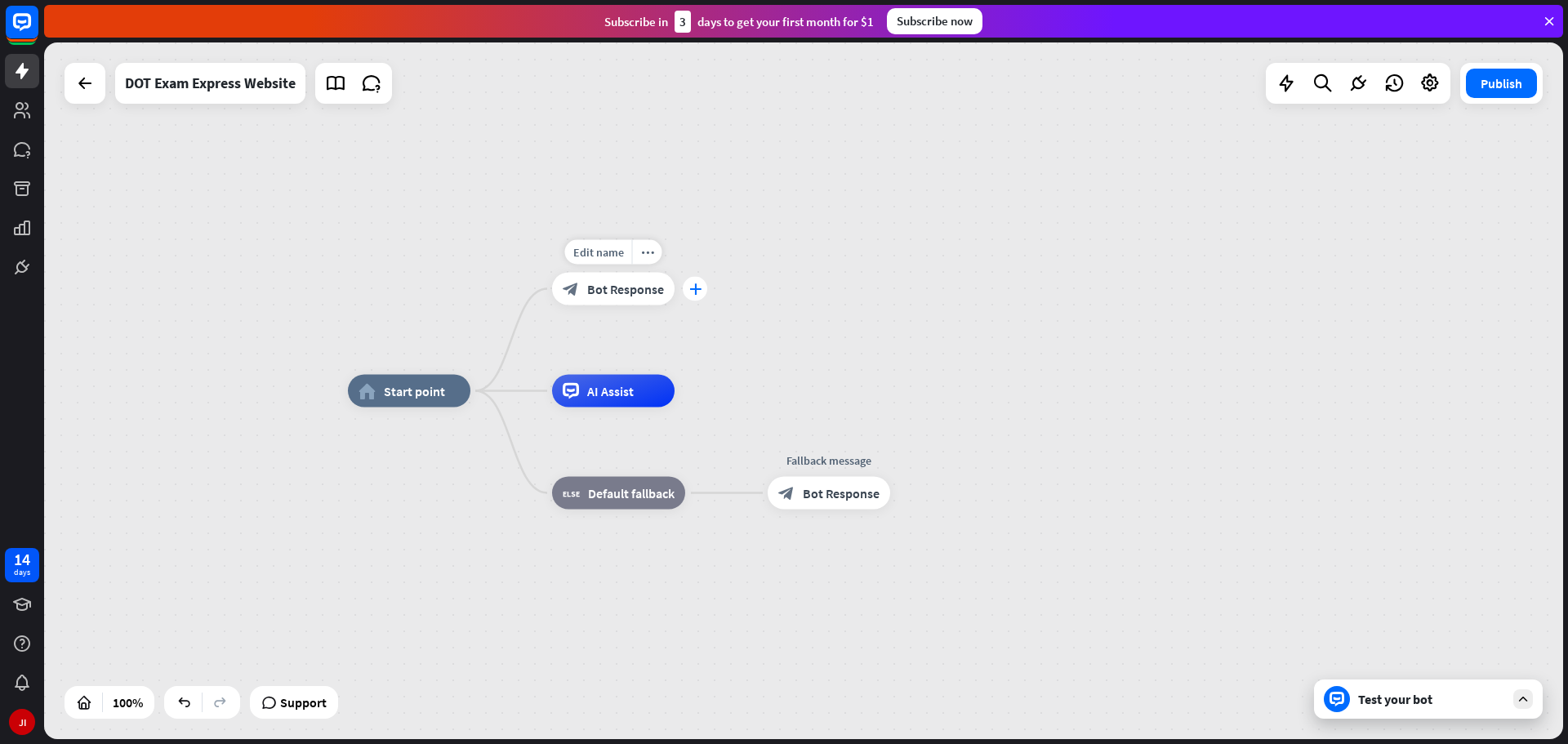
click at [699, 293] on icon "plus" at bounding box center [695, 289] width 12 height 11
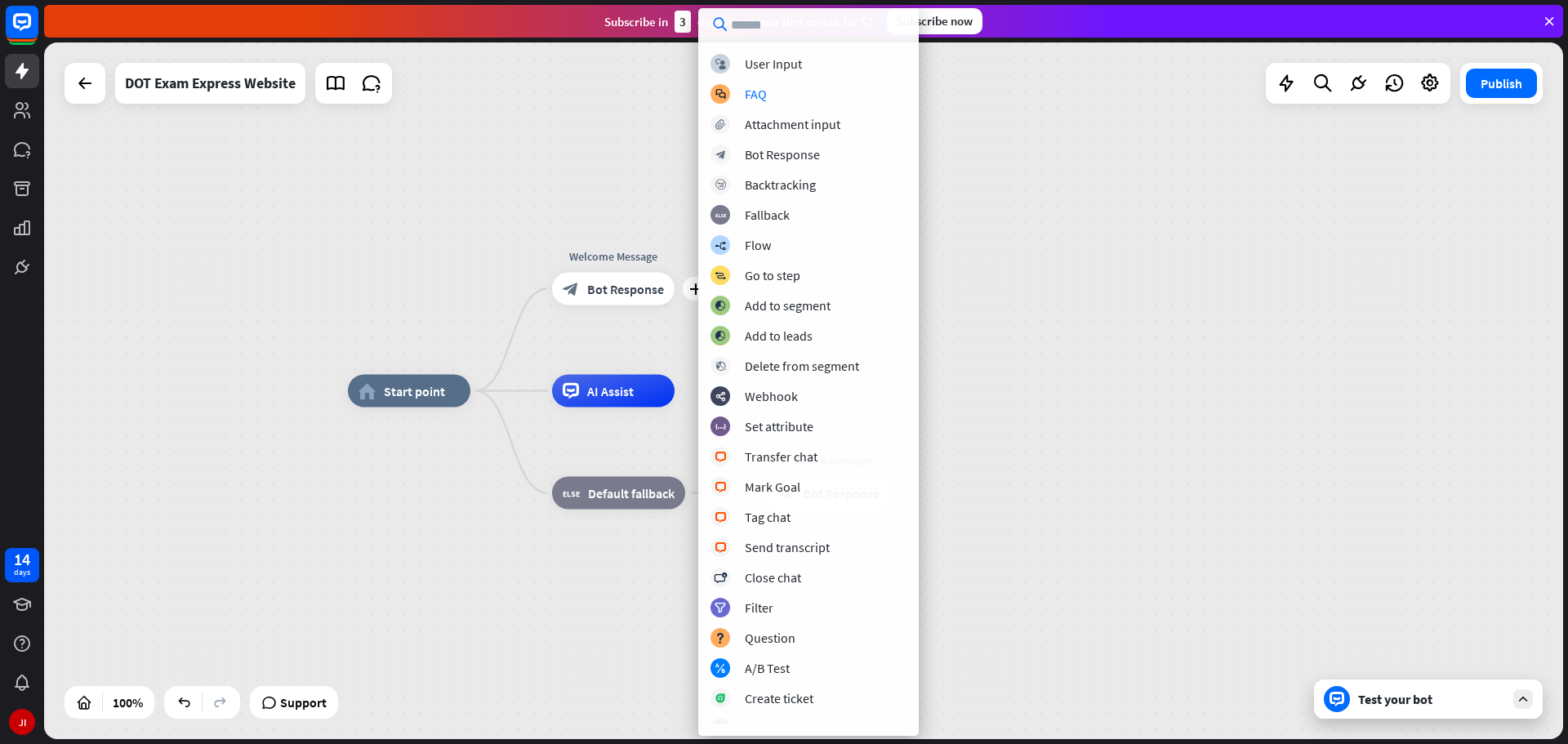
click at [1032, 142] on div "home_2 Start point plus Welcome Message block_bot_response Bot Response AI Assi…" at bounding box center [803, 390] width 1519 height 697
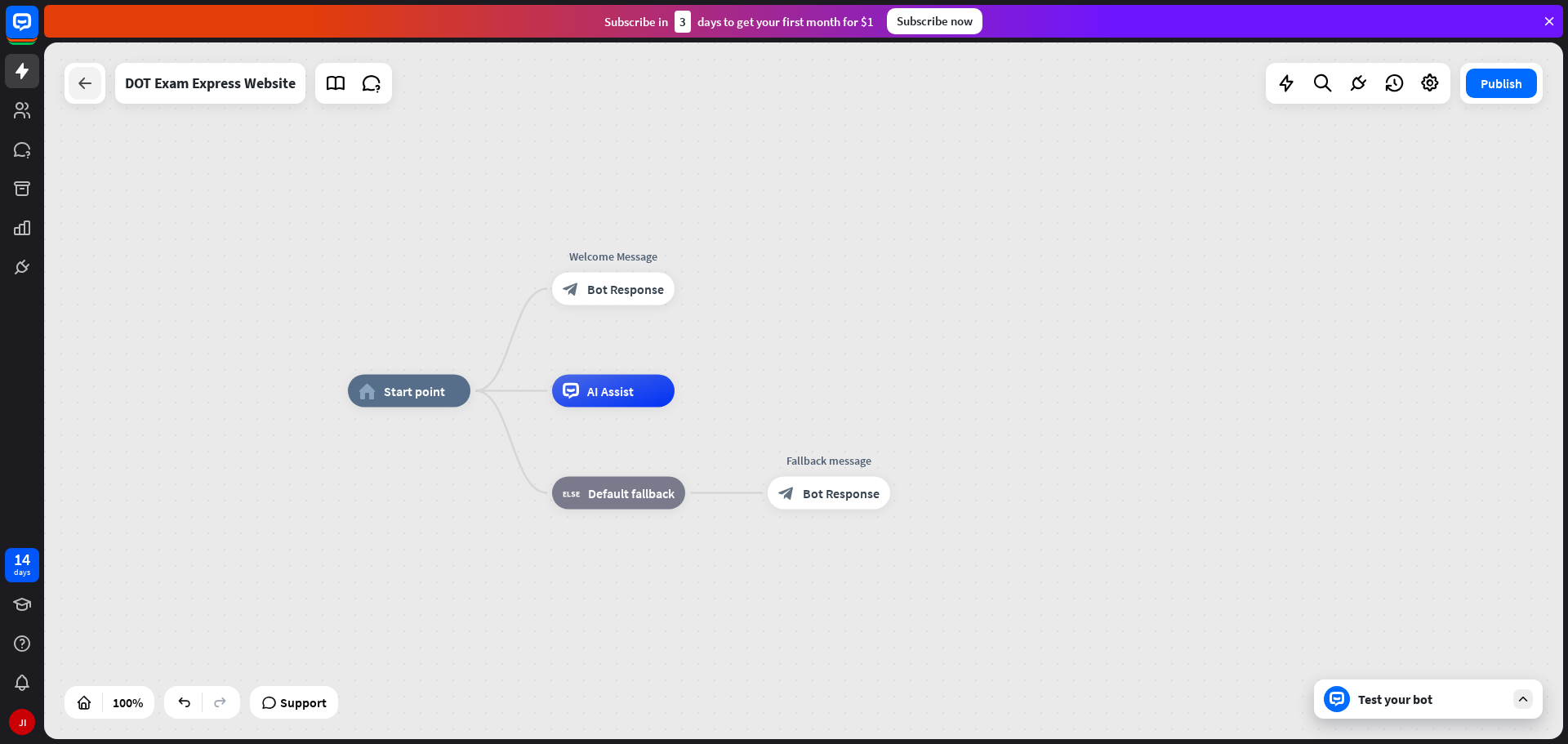
click at [94, 96] on div at bounding box center [85, 84] width 33 height 33
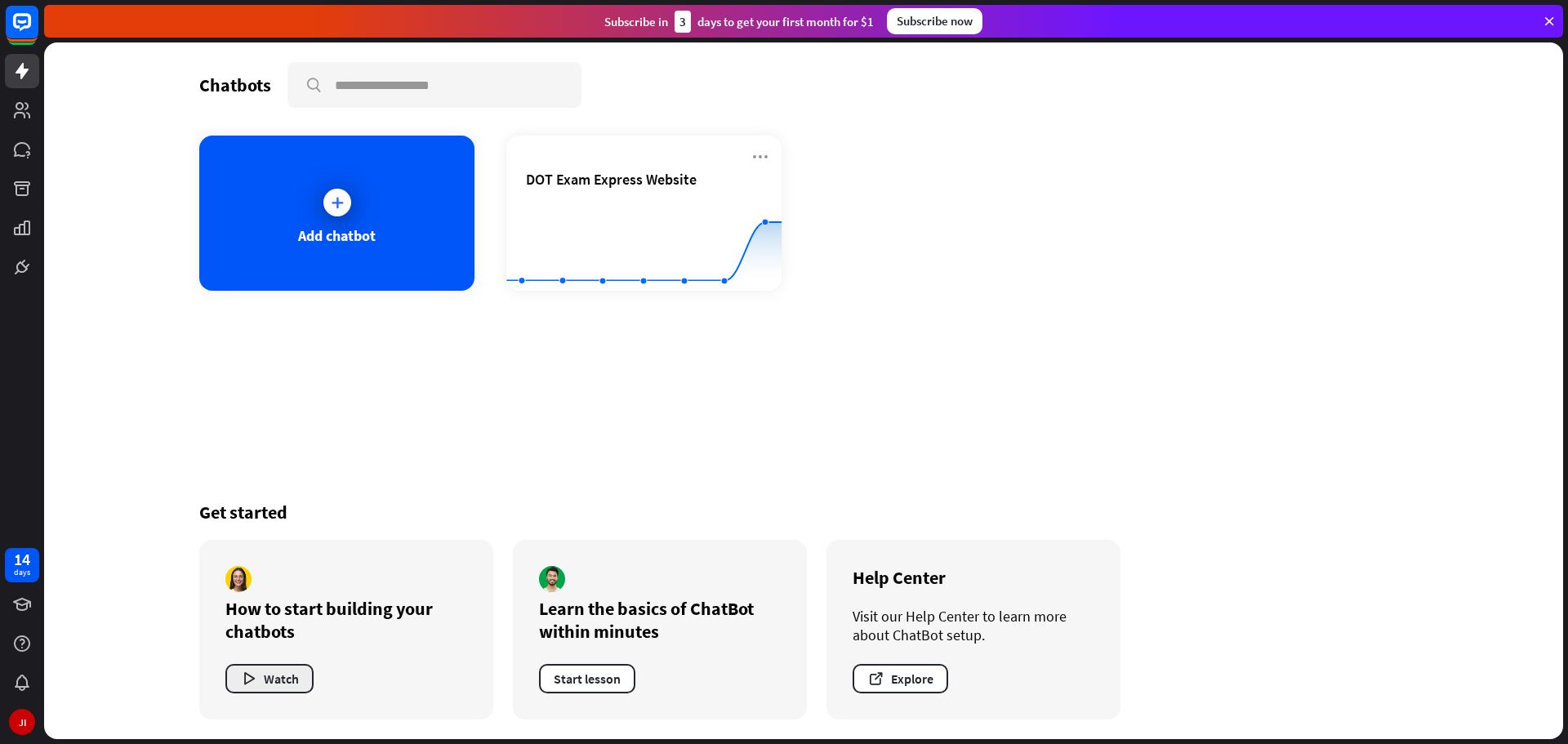
click at [256, 675] on icon "button" at bounding box center [249, 679] width 17 height 17
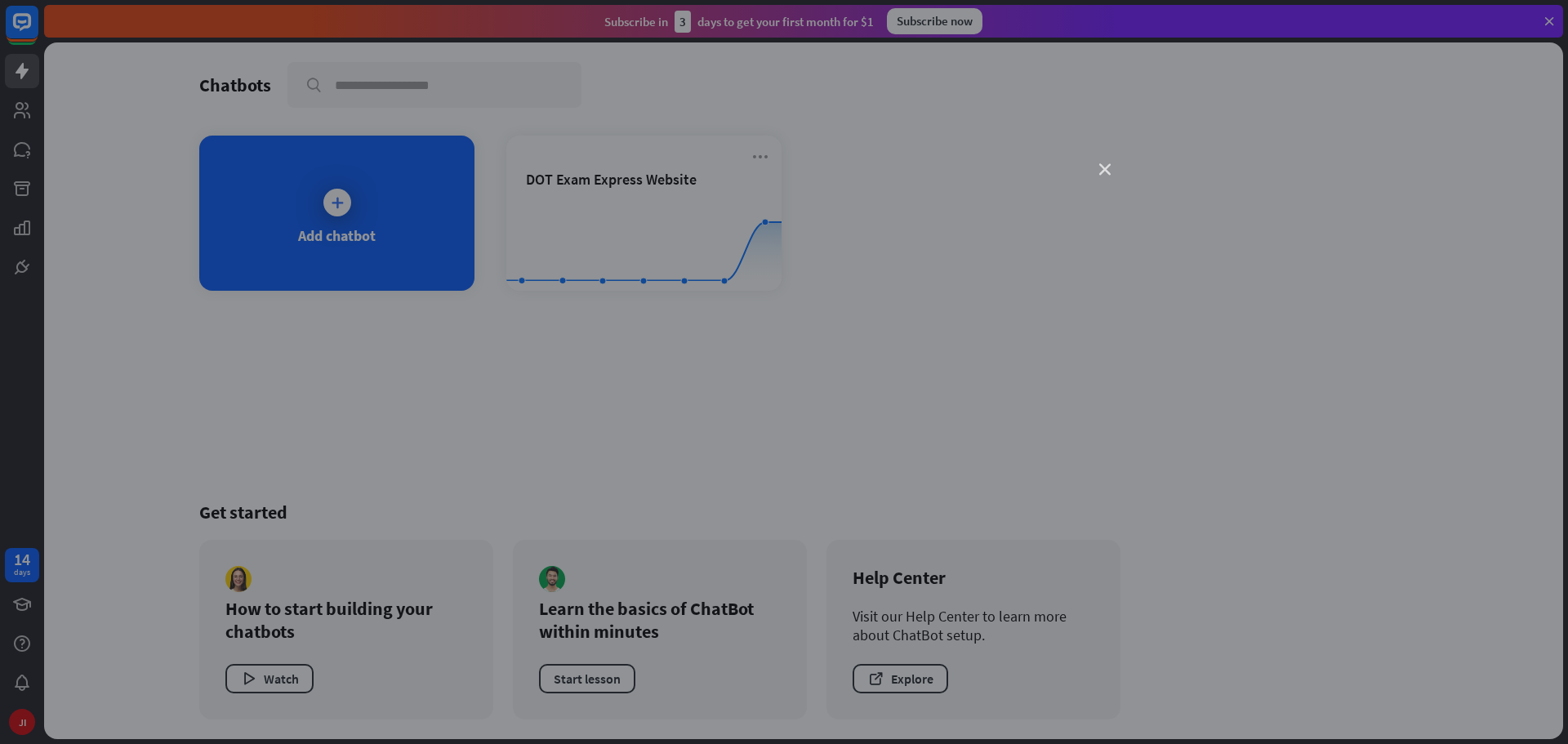
click at [1101, 168] on icon "close" at bounding box center [1104, 170] width 11 height 11
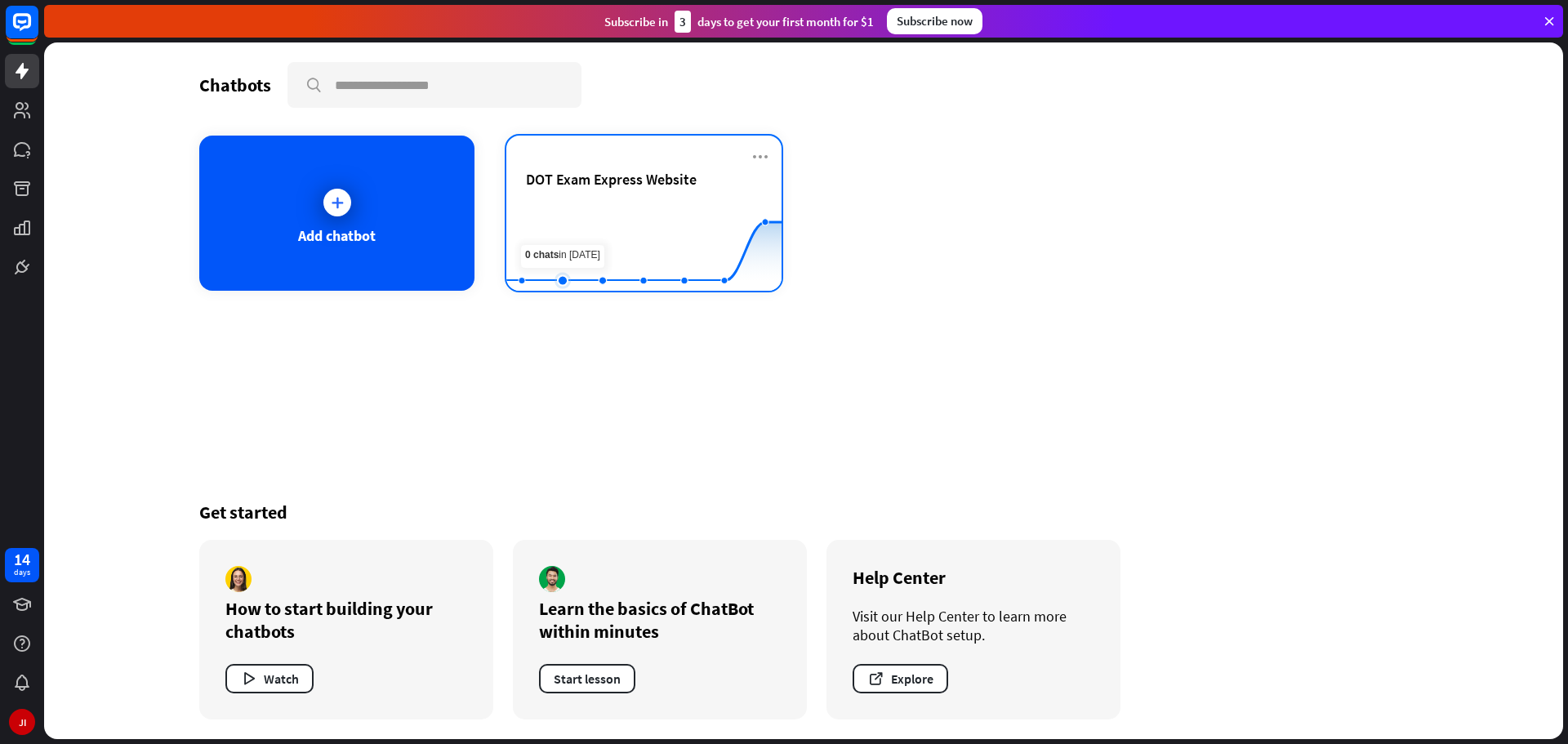
click at [571, 211] on rect at bounding box center [644, 250] width 275 height 102
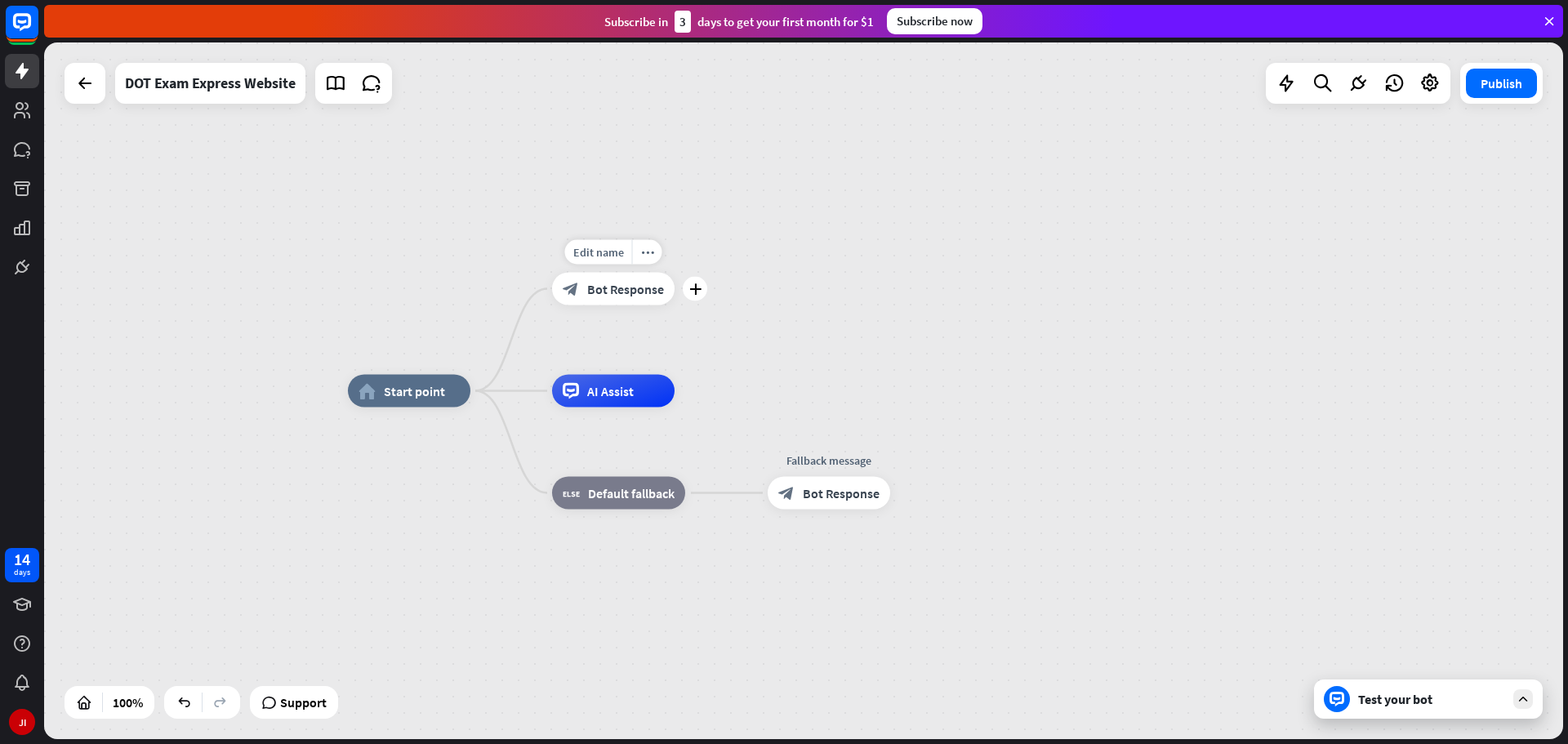
click at [675, 283] on div "Edit name more_horiz plus block_bot_response Bot Response" at bounding box center [612, 289] width 122 height 33
click at [693, 292] on icon "plus" at bounding box center [695, 289] width 12 height 11
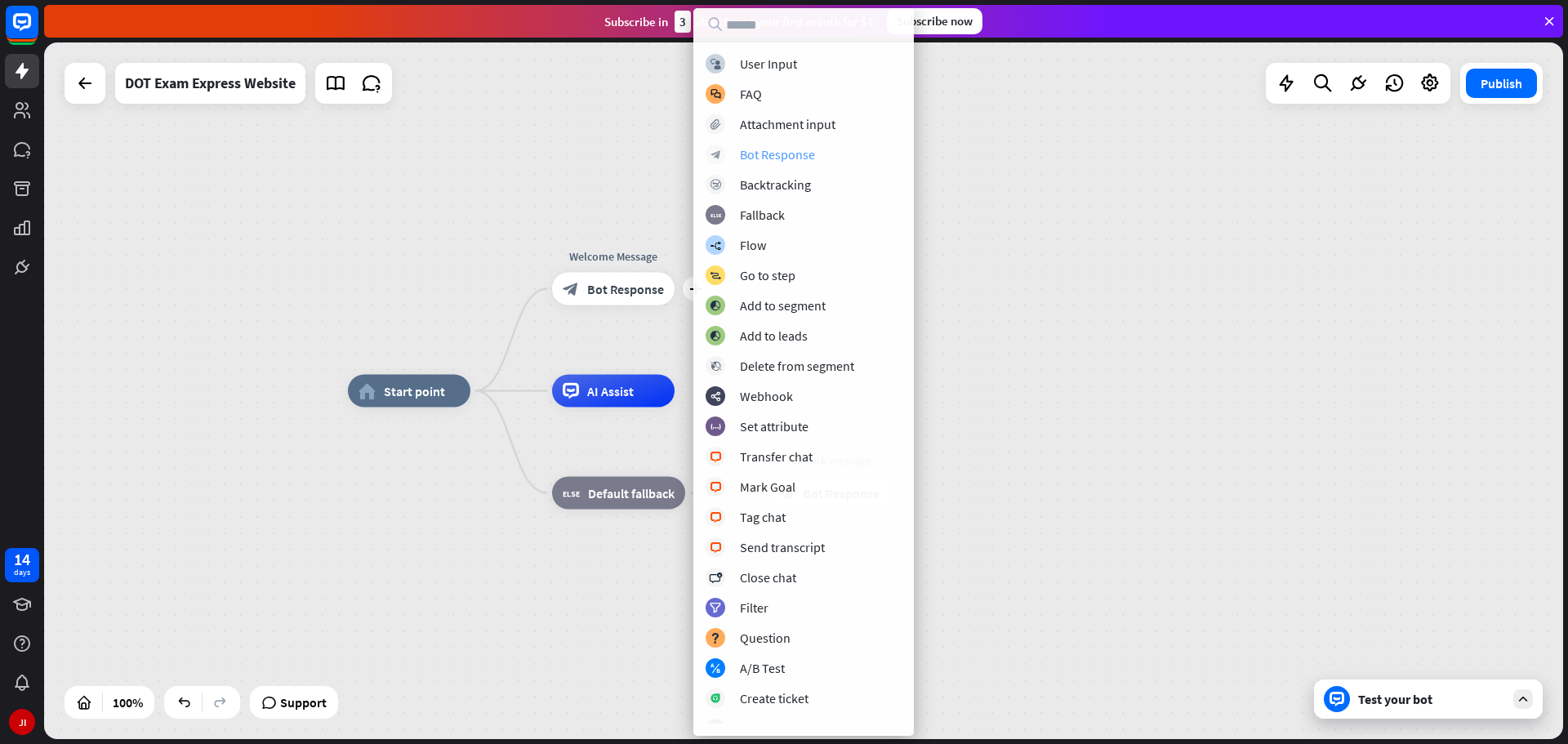
click at [834, 149] on div "block_bot_response Bot Response" at bounding box center [804, 153] width 196 height 19
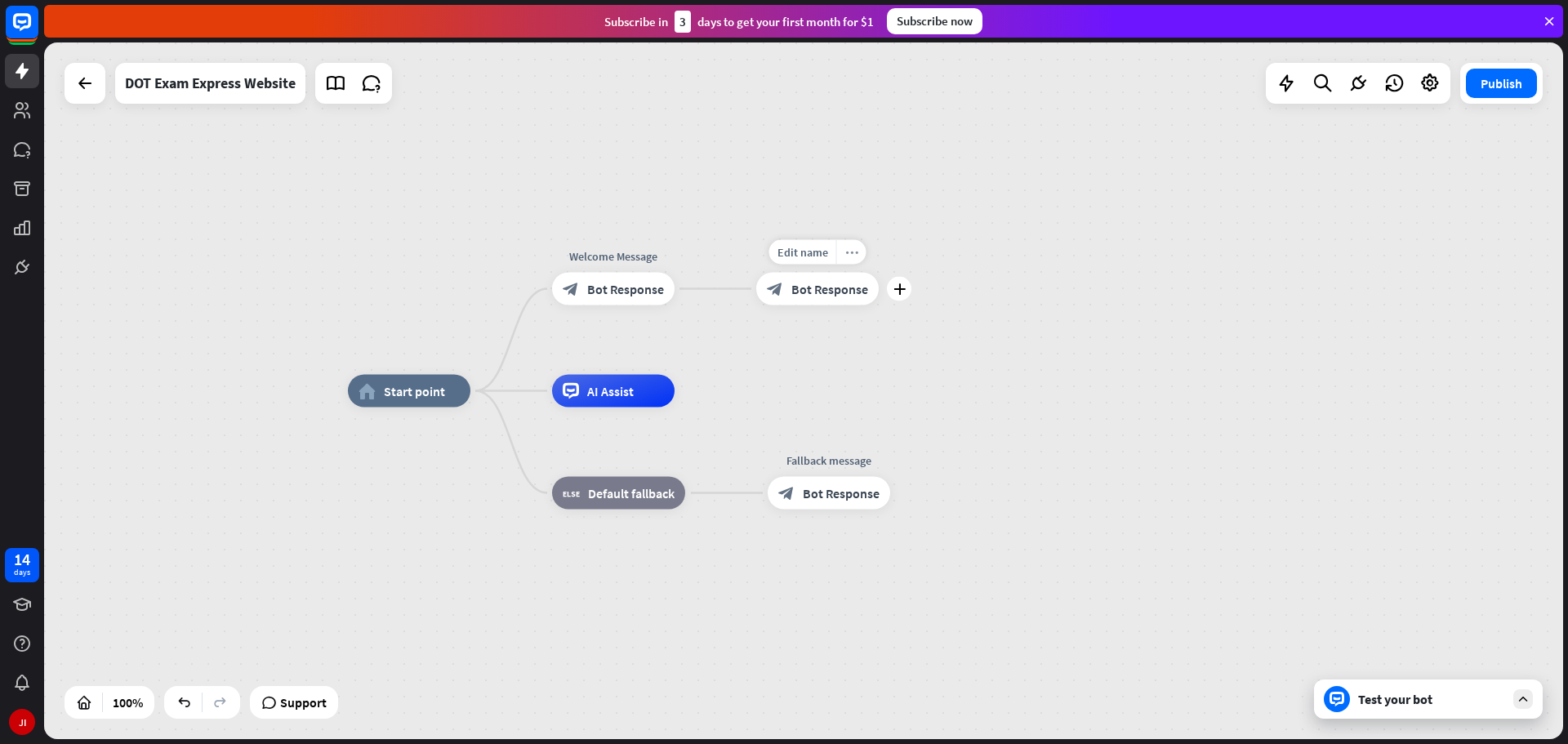
click at [858, 256] on div "more_horiz" at bounding box center [851, 253] width 30 height 25
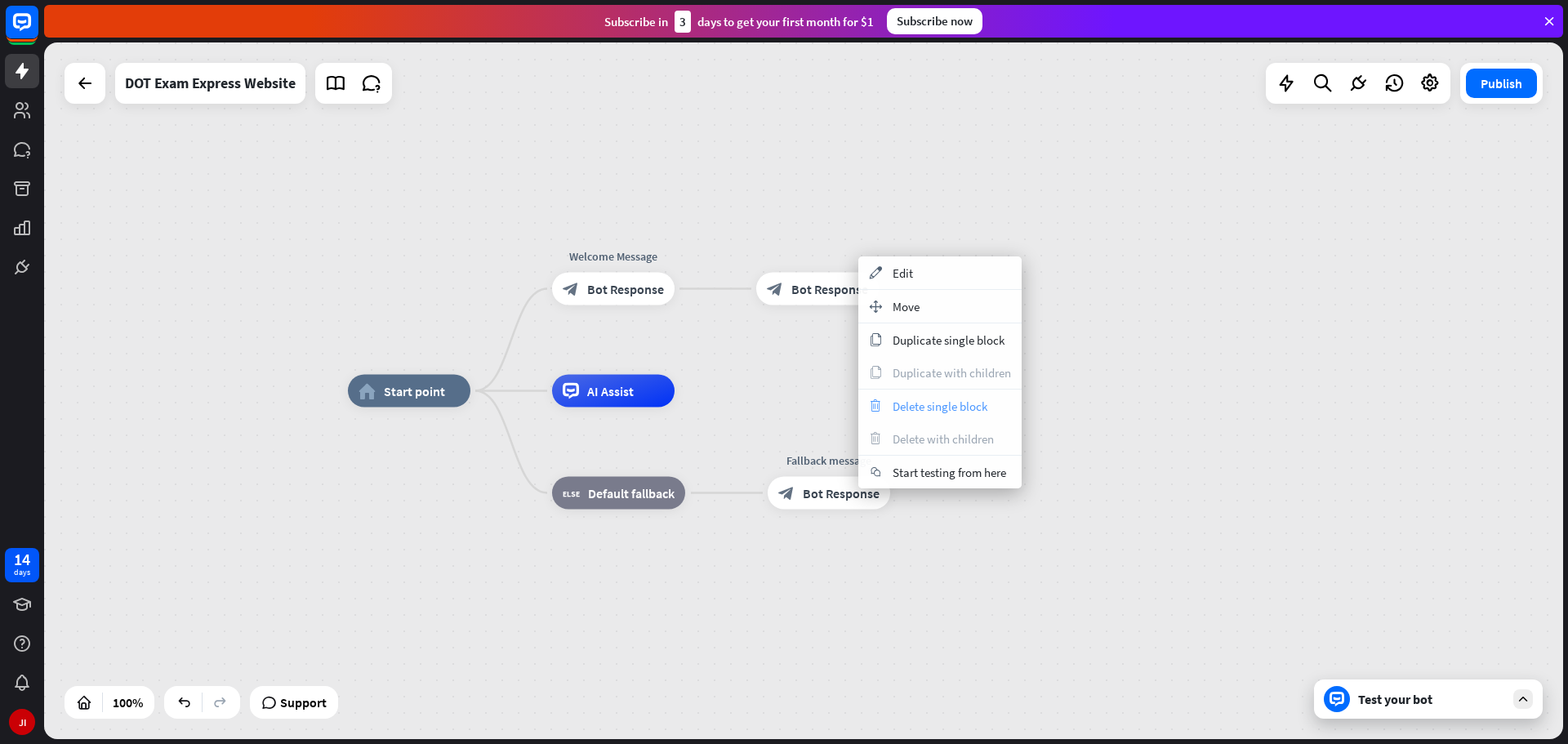
click at [958, 414] on div "trash Delete single block" at bounding box center [940, 406] width 163 height 33
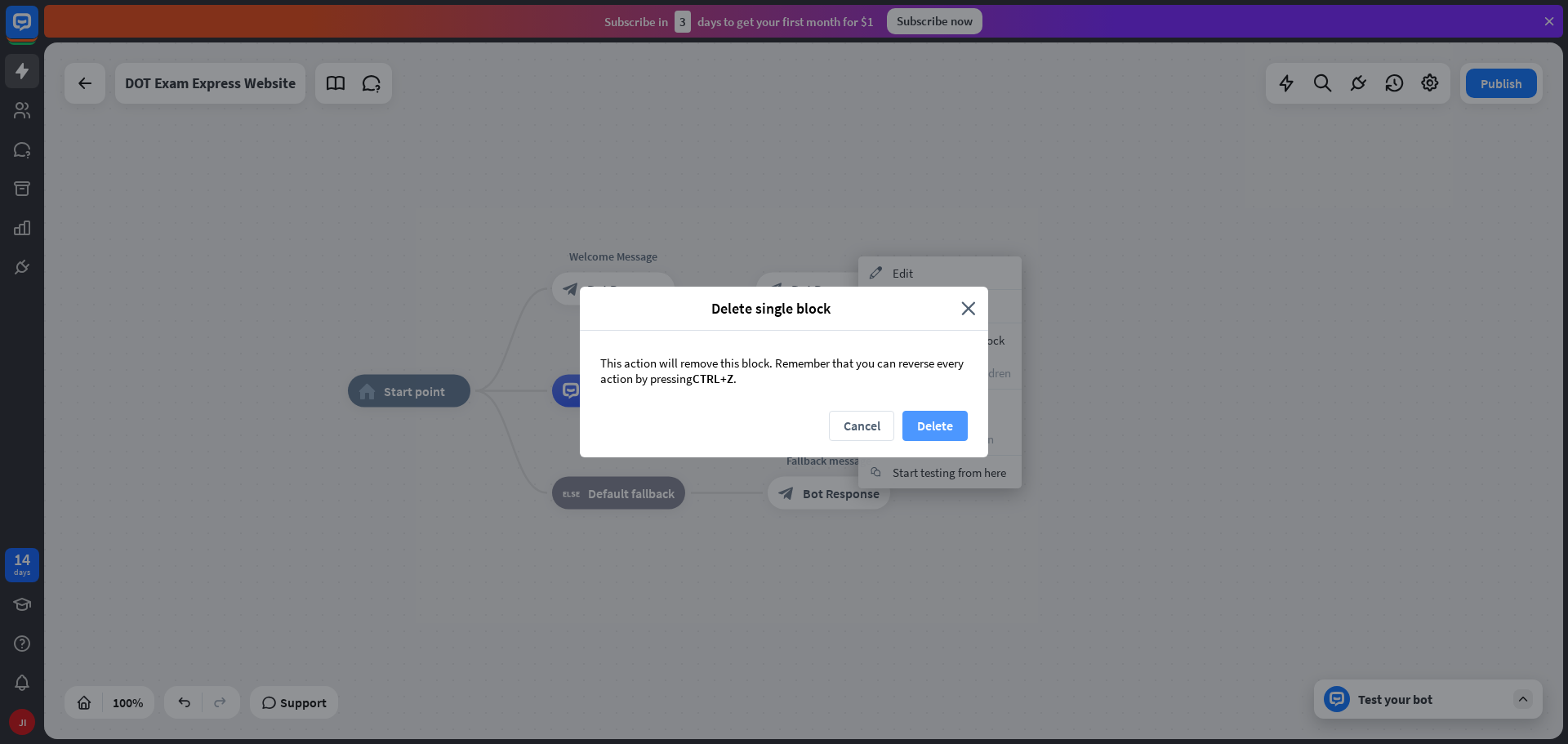
click at [928, 431] on button "Delete" at bounding box center [935, 425] width 65 height 30
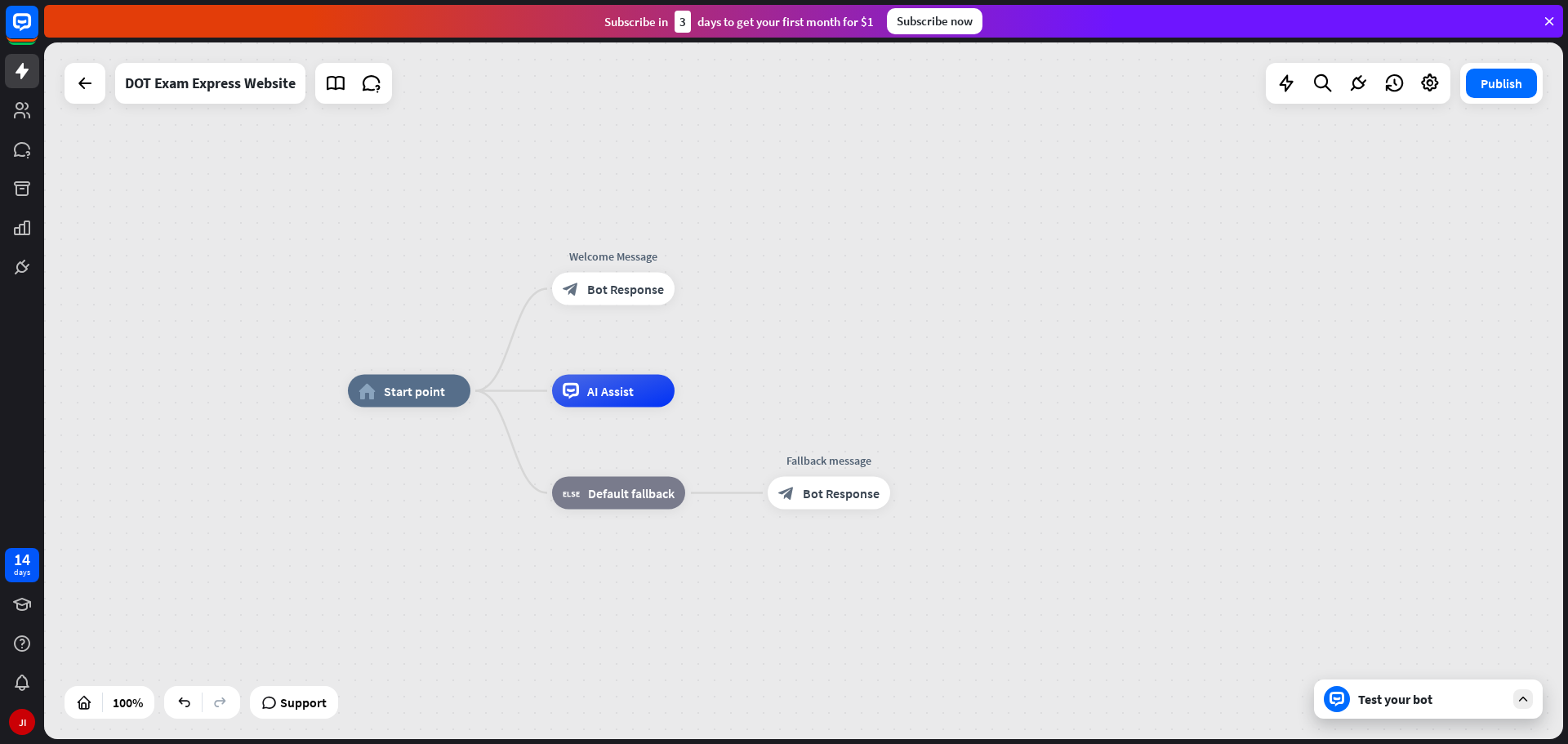
click at [661, 283] on span "Bot Response" at bounding box center [626, 289] width 77 height 17
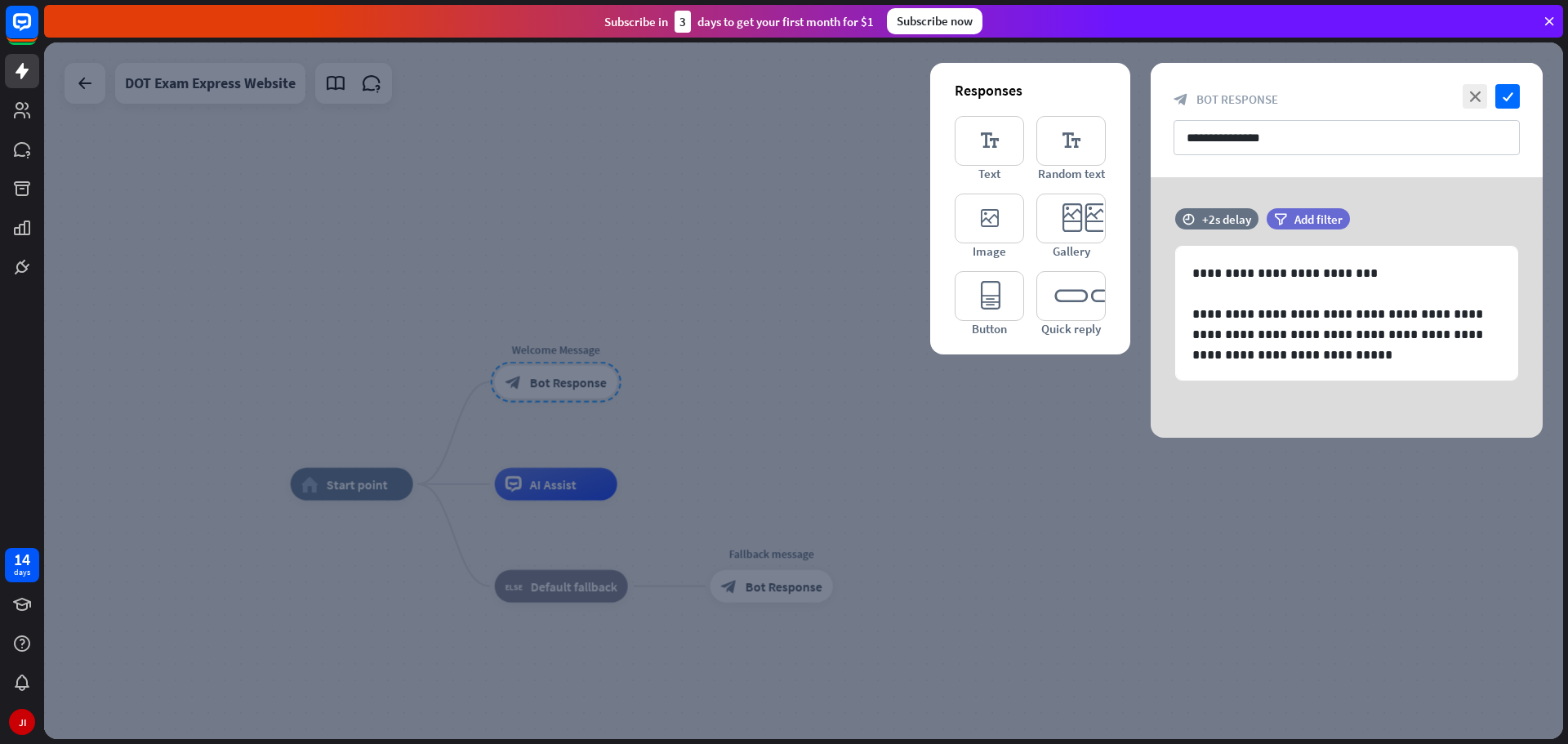
click at [832, 275] on div at bounding box center [803, 390] width 1519 height 697
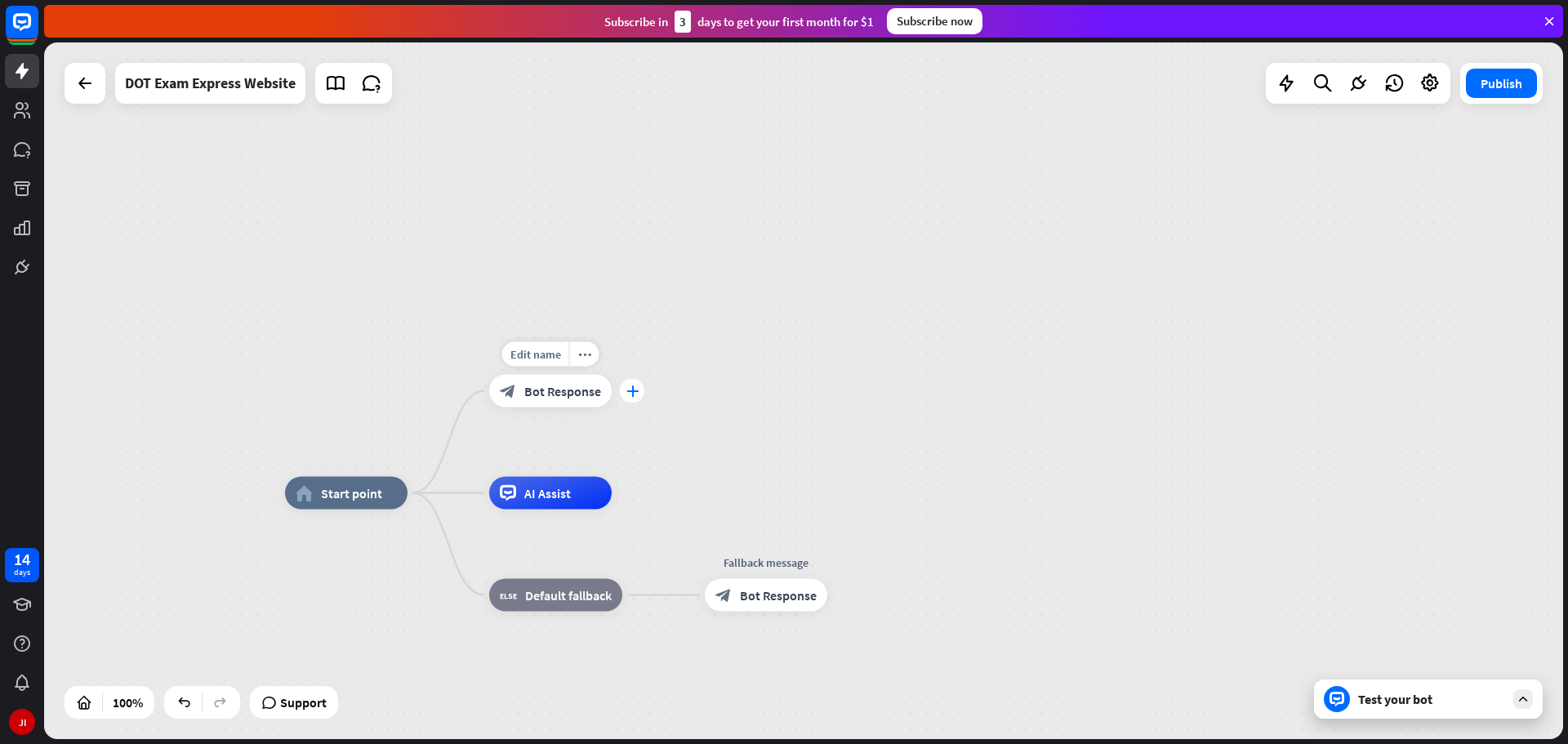
click at [626, 389] on div "plus" at bounding box center [632, 391] width 25 height 25
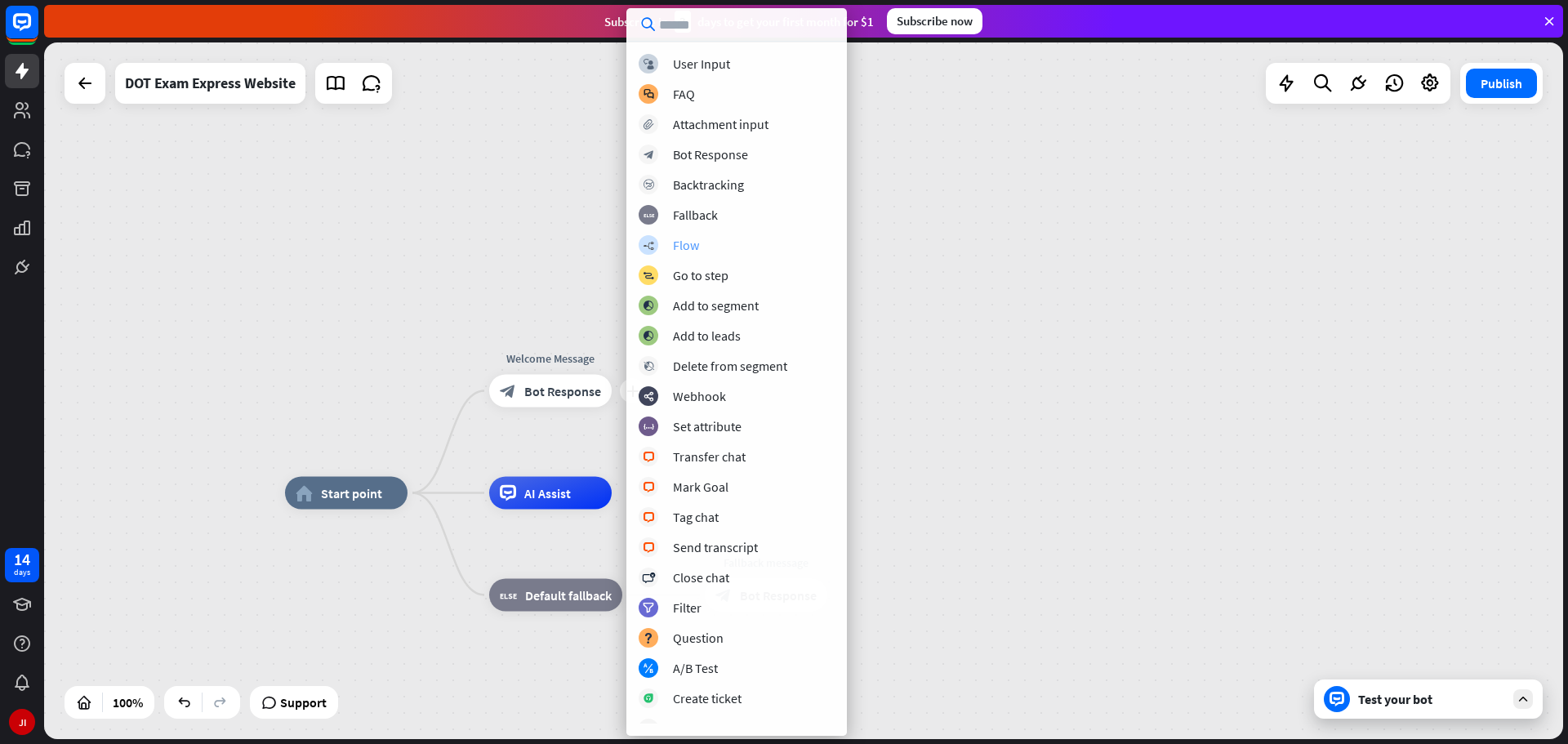
click at [695, 247] on div "Flow" at bounding box center [686, 245] width 26 height 17
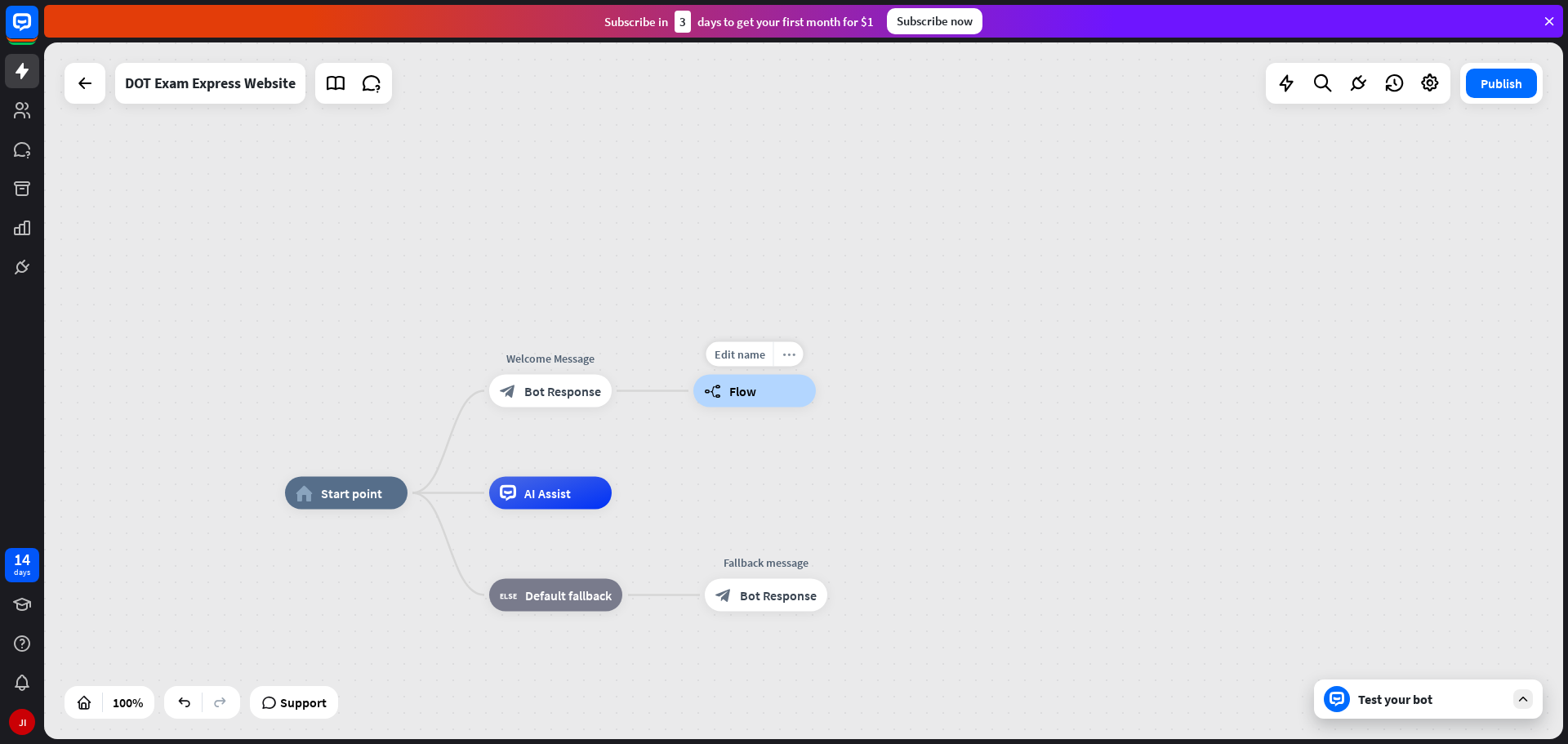
click at [786, 357] on icon "more_horiz" at bounding box center [789, 354] width 13 height 12
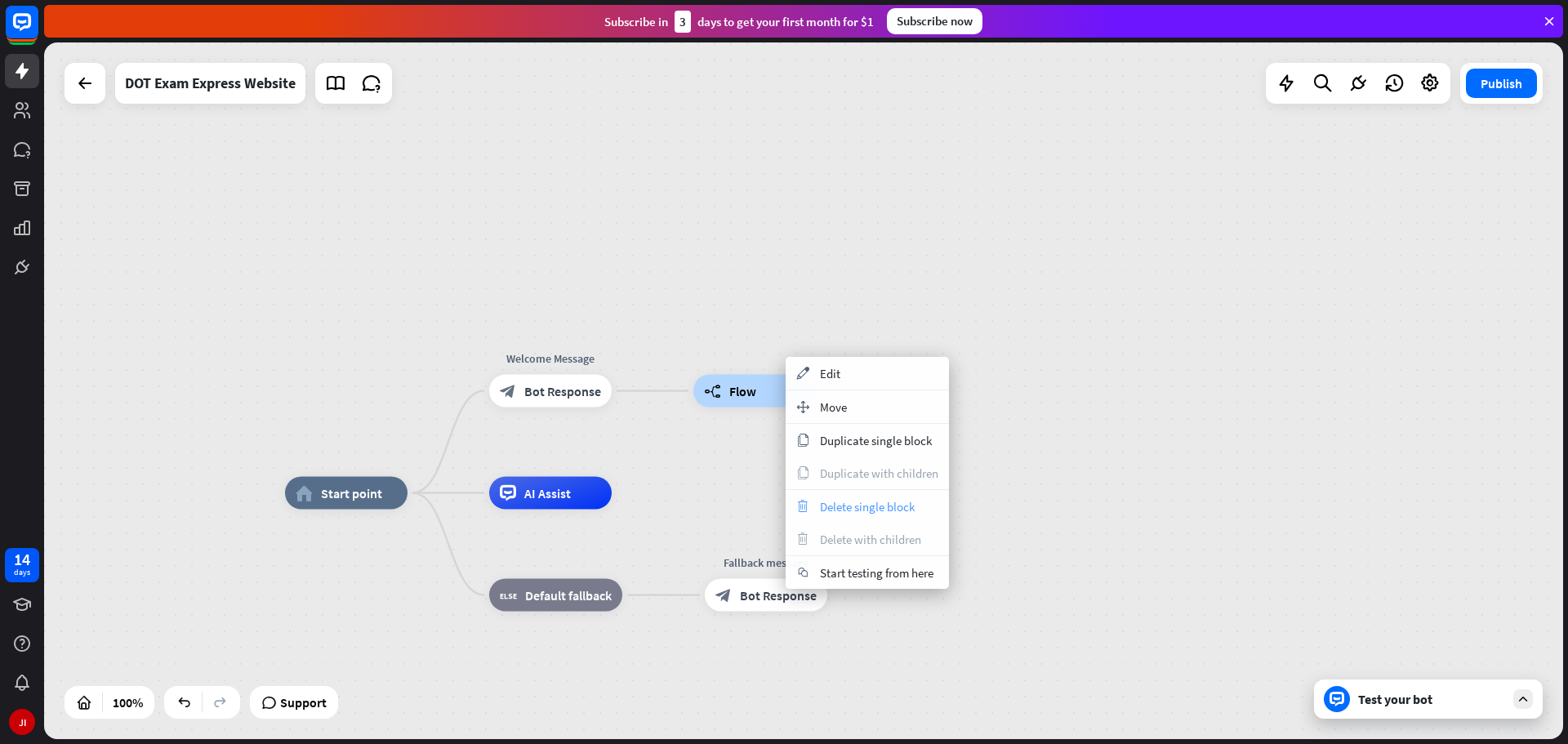
click at [880, 507] on span "Delete single block" at bounding box center [867, 507] width 95 height 16
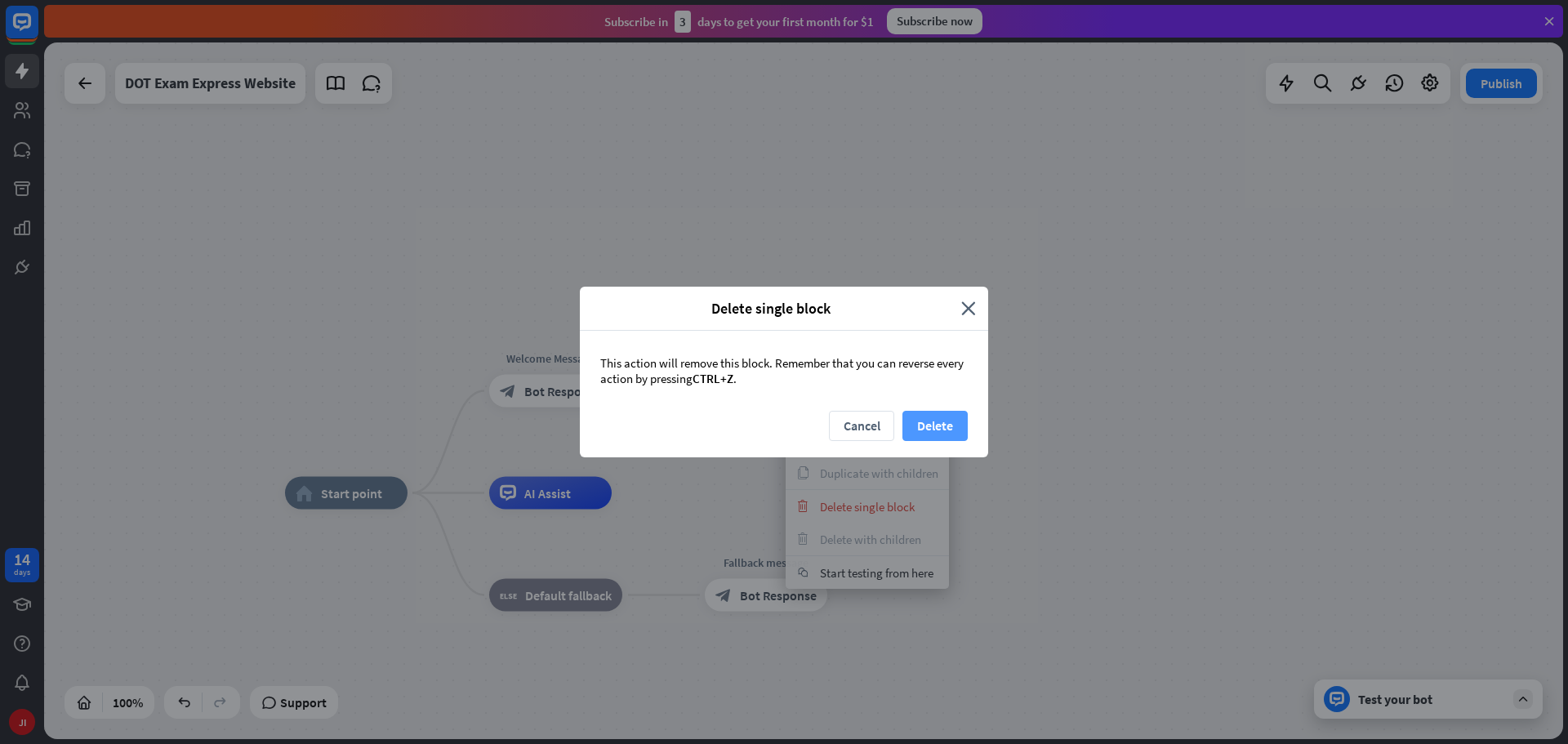
click at [946, 433] on button "Delete" at bounding box center [935, 425] width 65 height 30
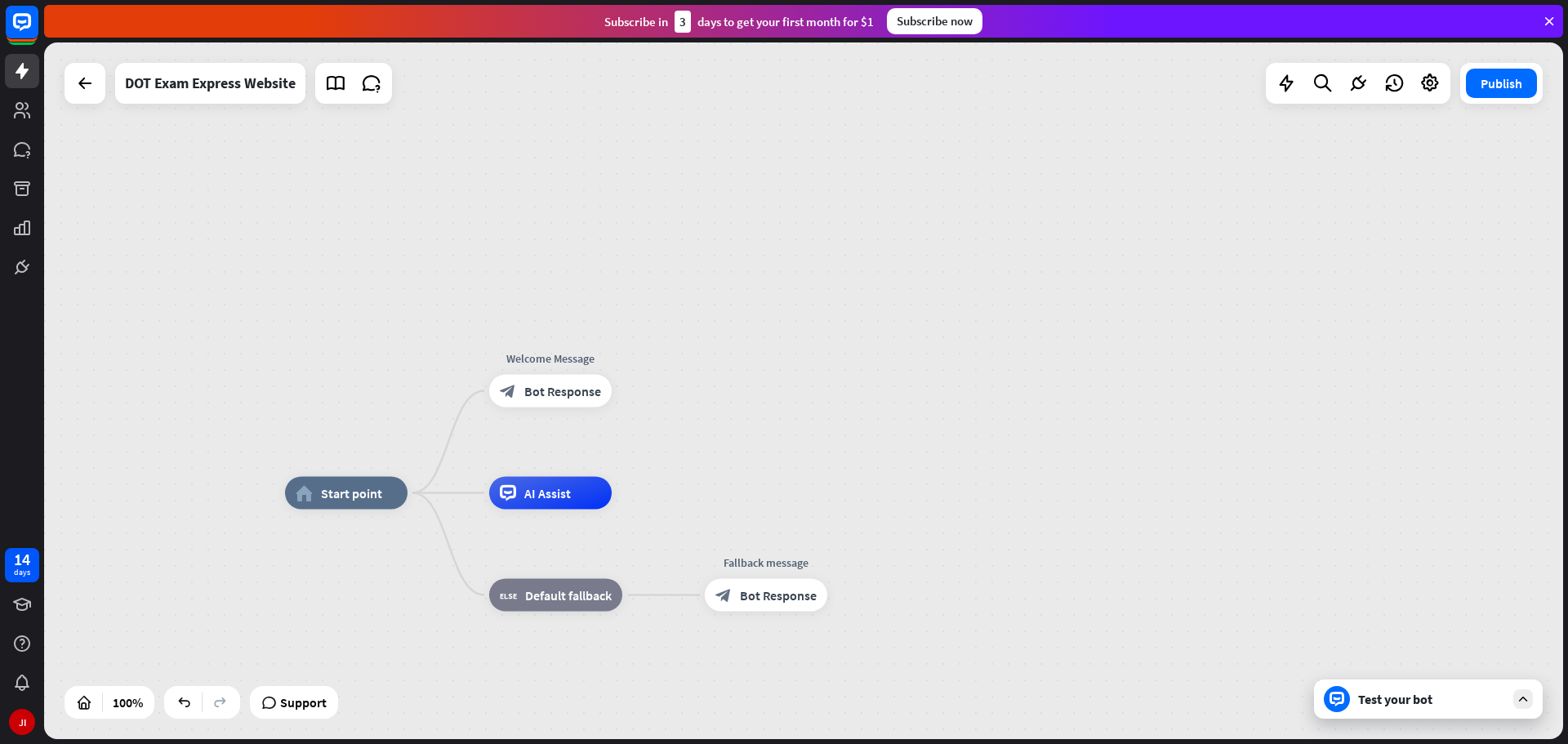
click at [652, 450] on div "home_2 Start point Welcome Message block_bot_response Bot Response Edit name mo…" at bounding box center [803, 390] width 1519 height 697
click at [582, 393] on span "Bot Response" at bounding box center [563, 391] width 77 height 17
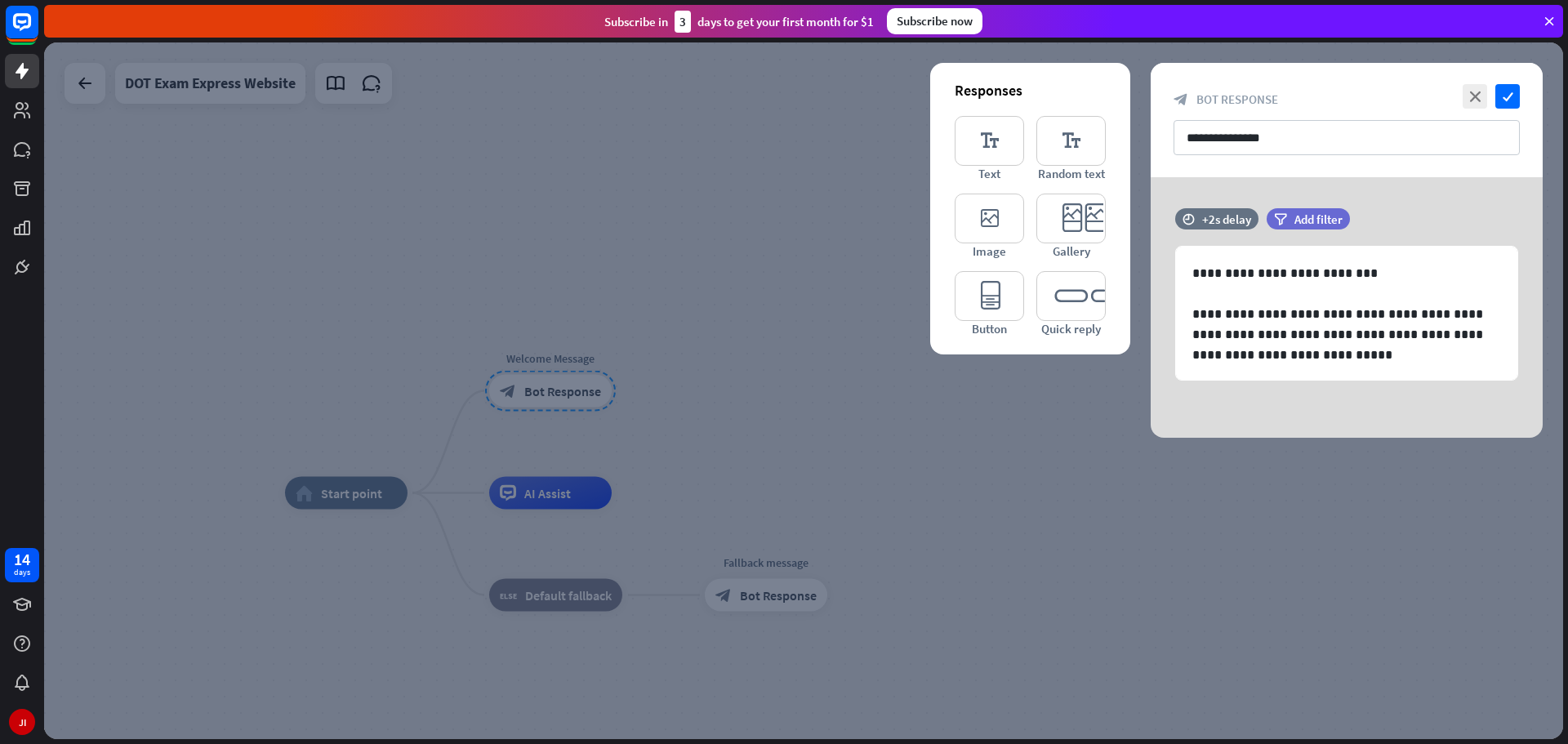
click at [768, 383] on div at bounding box center [803, 390] width 1519 height 697
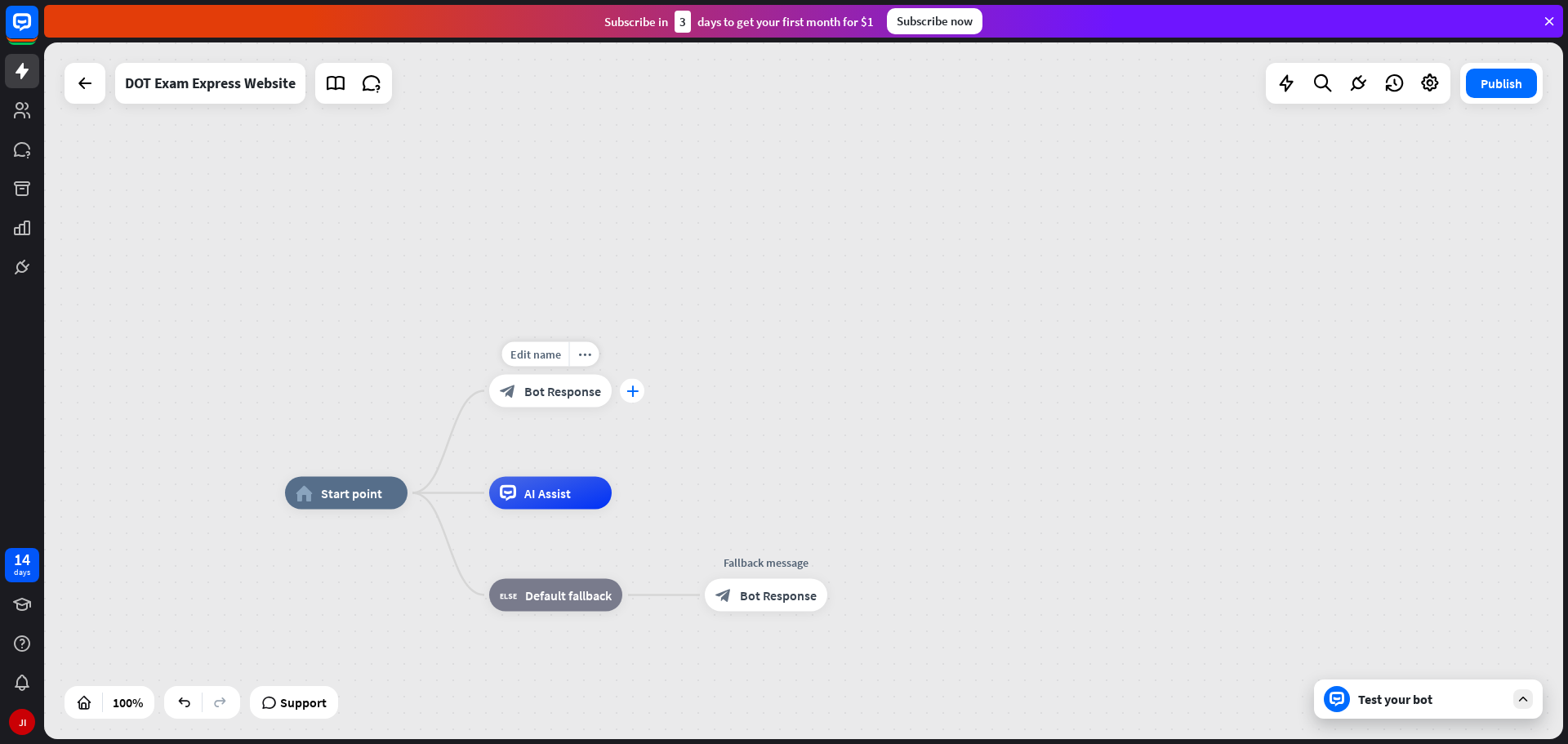
click at [635, 401] on div "plus" at bounding box center [632, 391] width 25 height 25
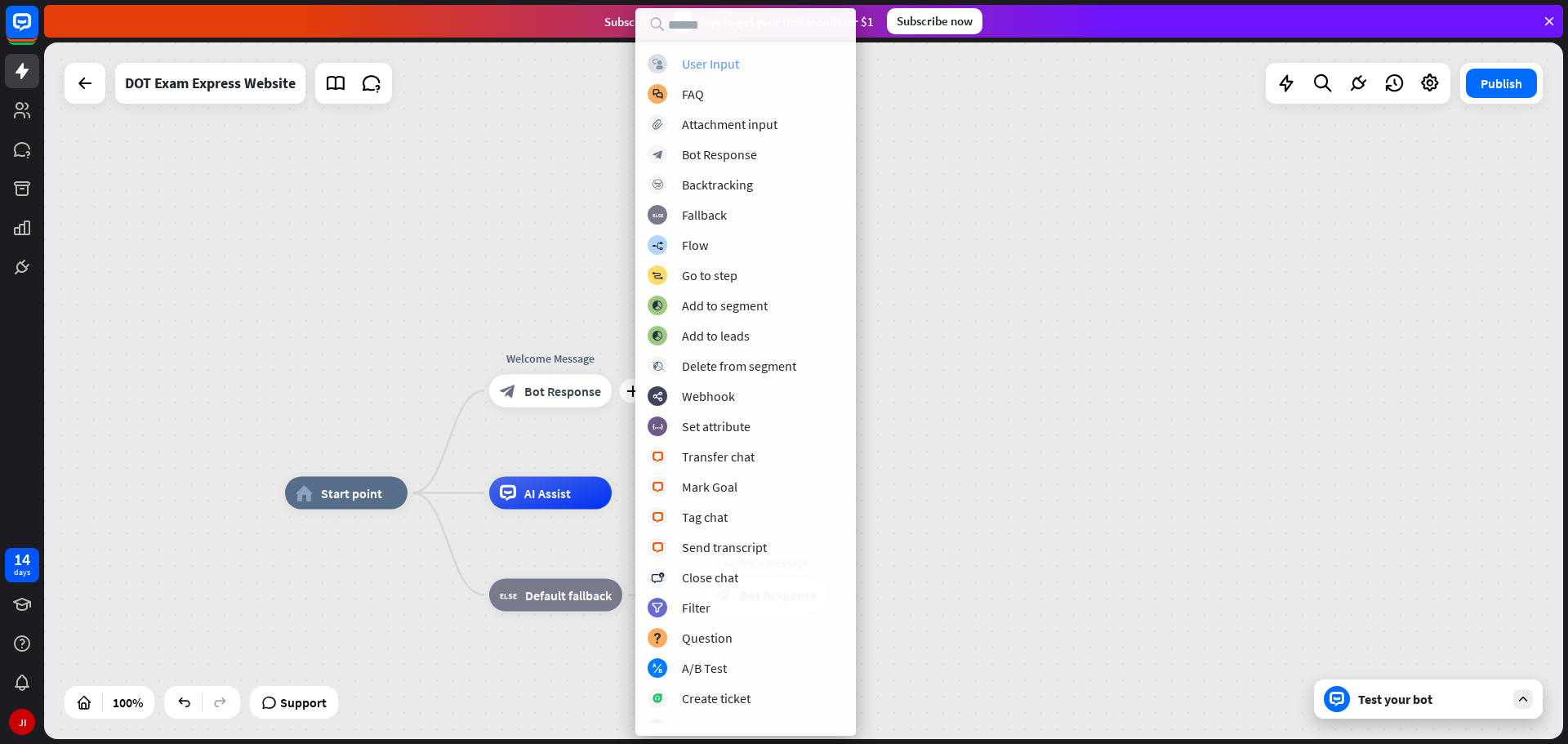
click at [746, 65] on div "block_user_input User Input" at bounding box center [745, 63] width 196 height 19
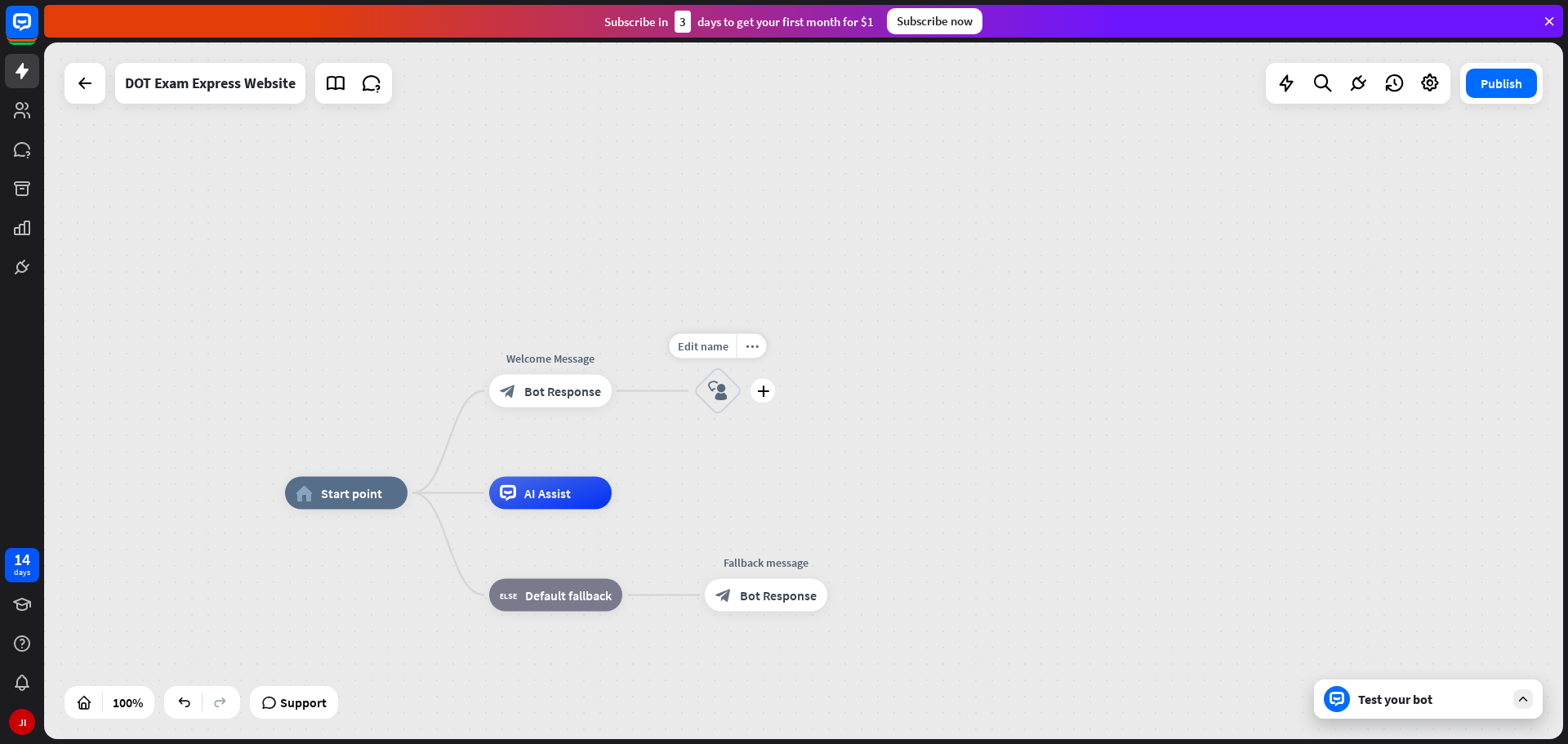
click at [720, 383] on icon "block_user_input" at bounding box center [717, 390] width 19 height 19
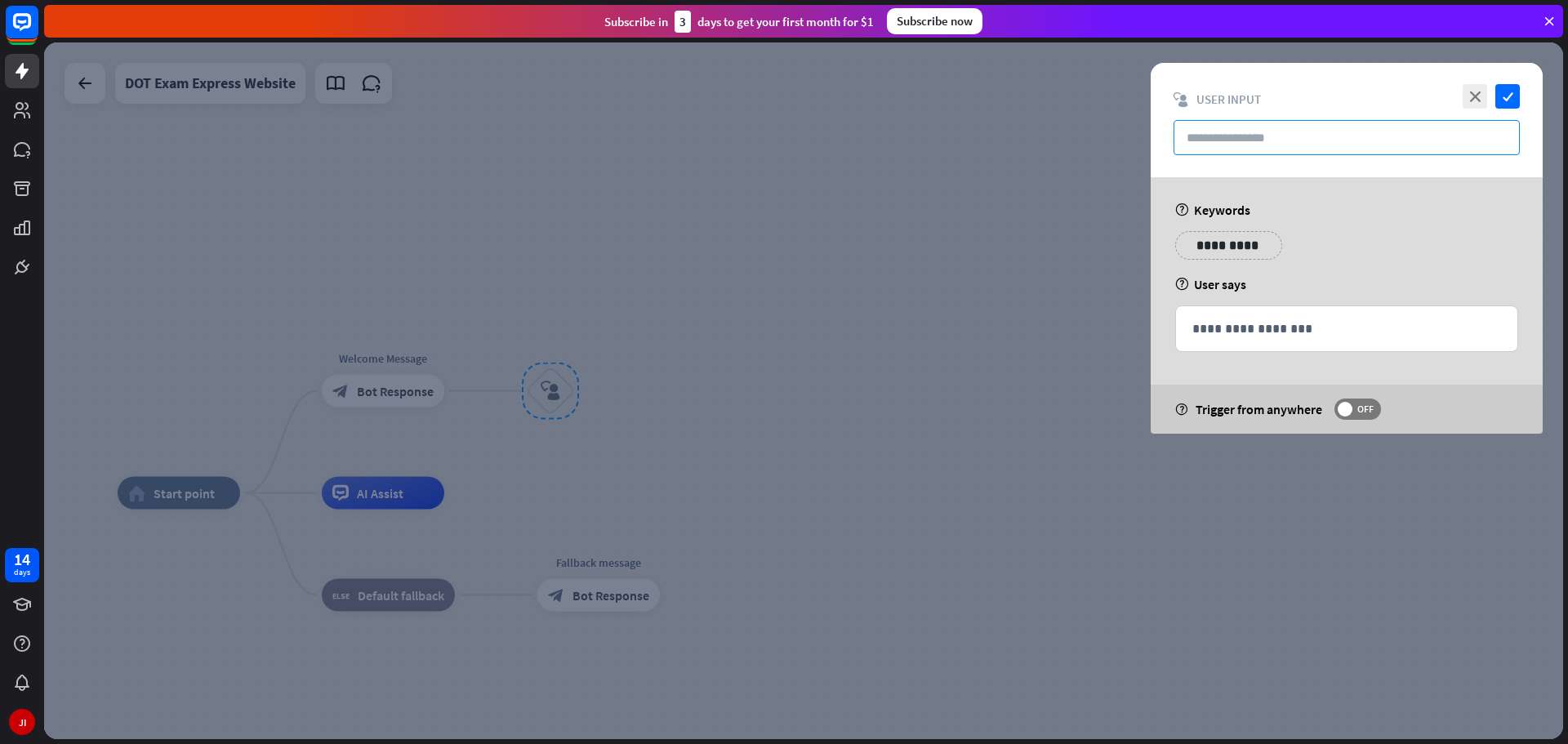
click at [1255, 141] on input "text" at bounding box center [1346, 138] width 346 height 35
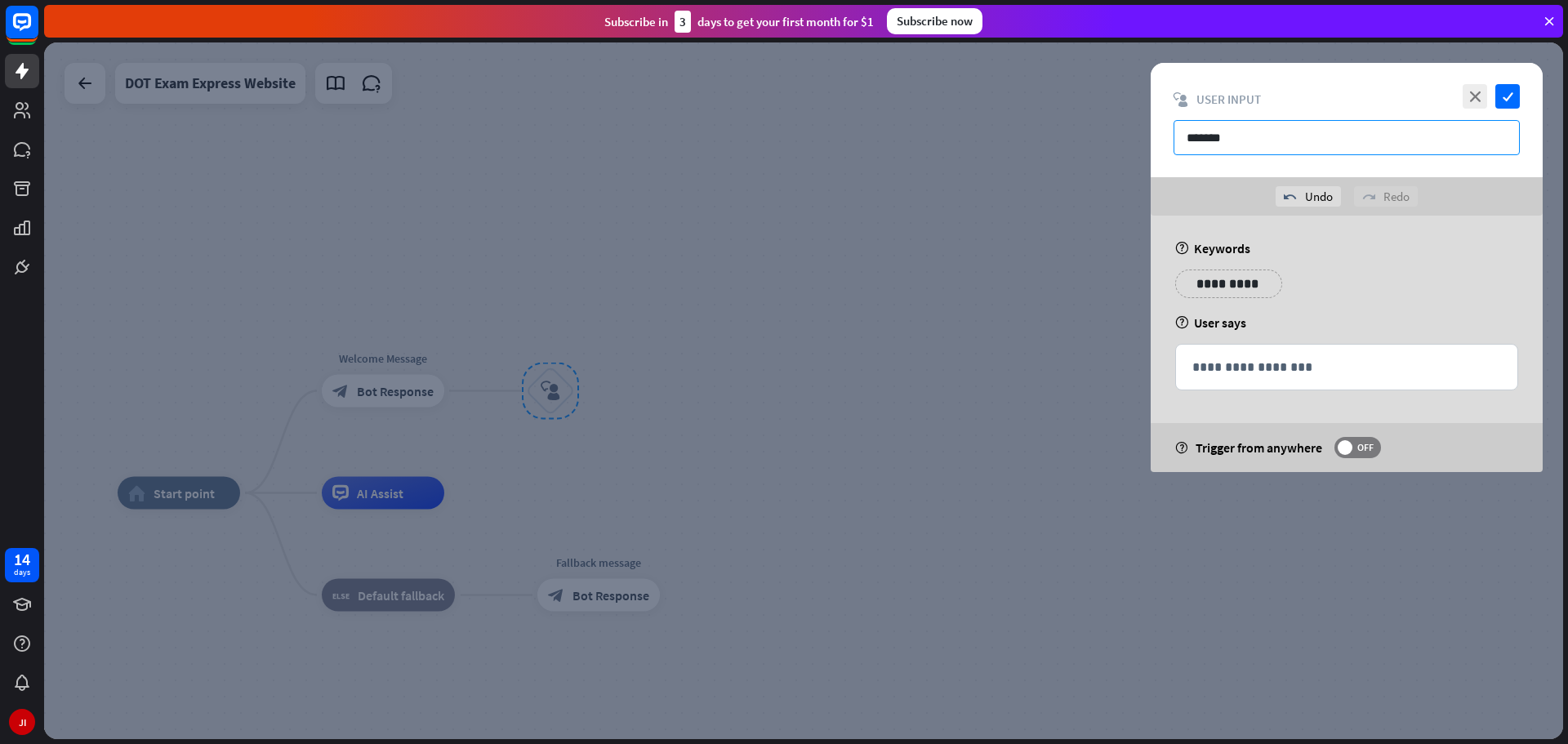
click at [1283, 135] on input "*******" at bounding box center [1346, 138] width 346 height 35
type input "**********"
click at [1453, 270] on div "**********" at bounding box center [1347, 290] width 353 height 40
click at [1224, 275] on p "**********" at bounding box center [1228, 284] width 83 height 20
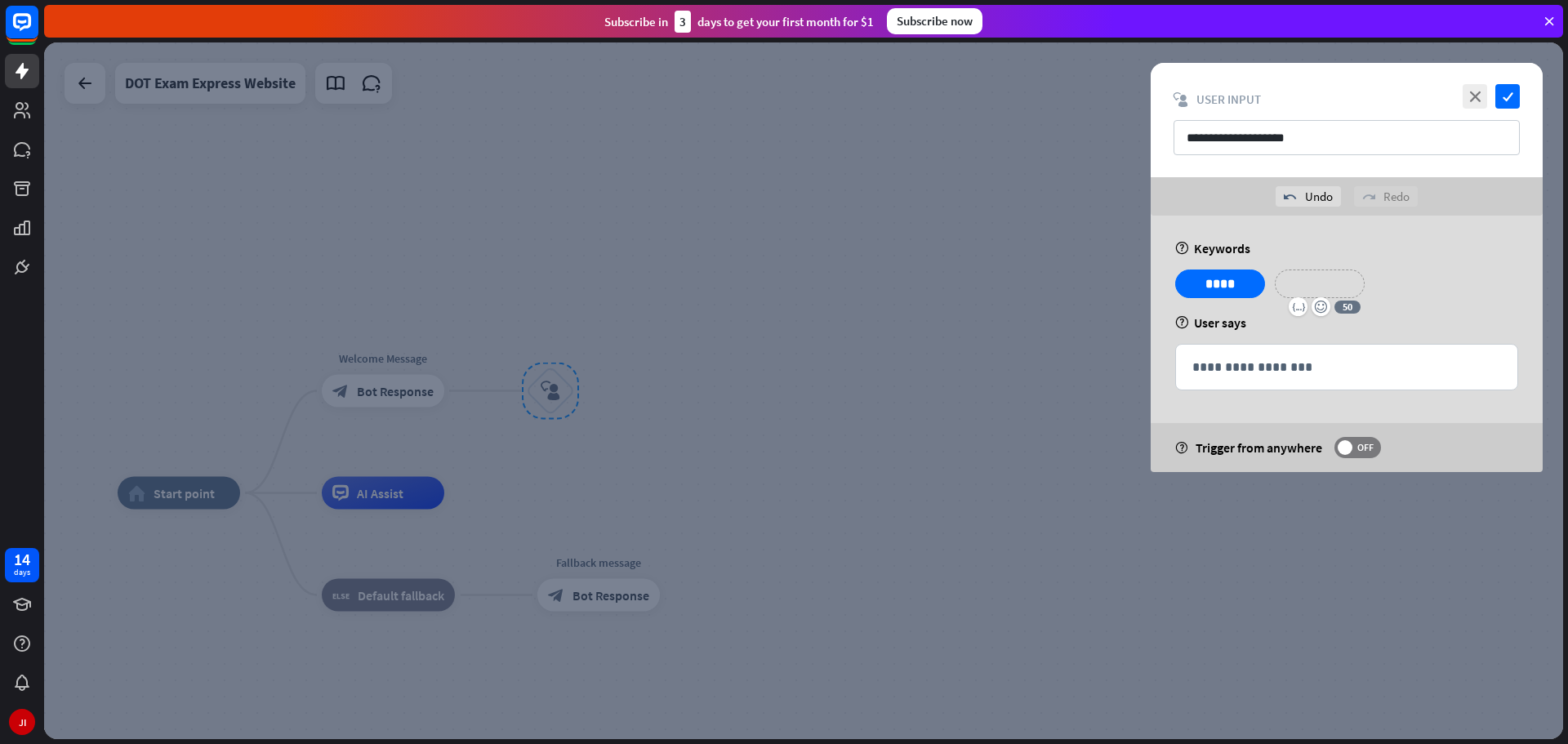
click at [1338, 278] on p "**********" at bounding box center [1319, 284] width 65 height 20
click at [1441, 279] on p "**********" at bounding box center [1428, 284] width 83 height 20
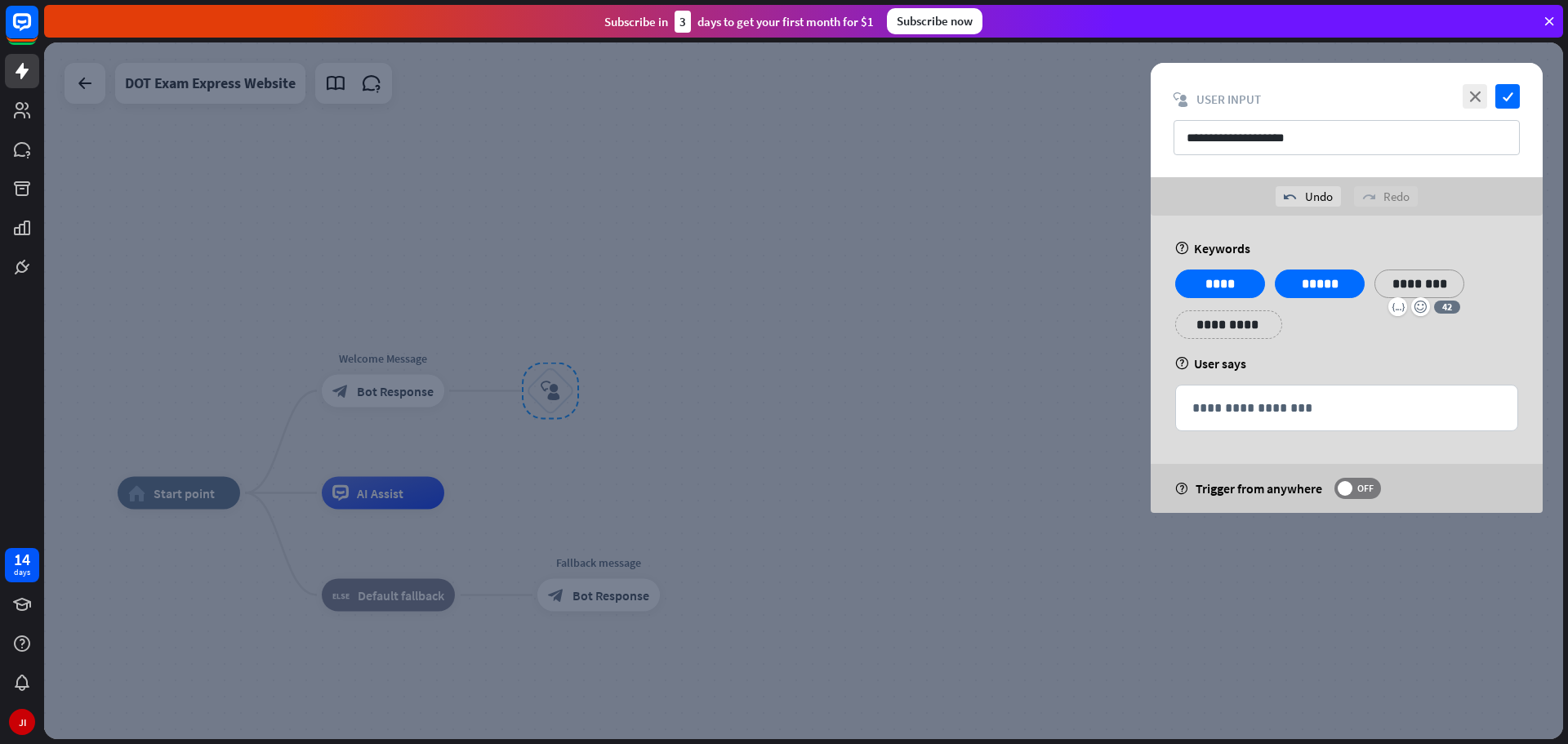
click at [1446, 285] on p "********" at bounding box center [1419, 284] width 65 height 20
click at [1492, 335] on div "**********" at bounding box center [1347, 310] width 353 height 82
click at [1404, 408] on p "**********" at bounding box center [1347, 408] width 308 height 20
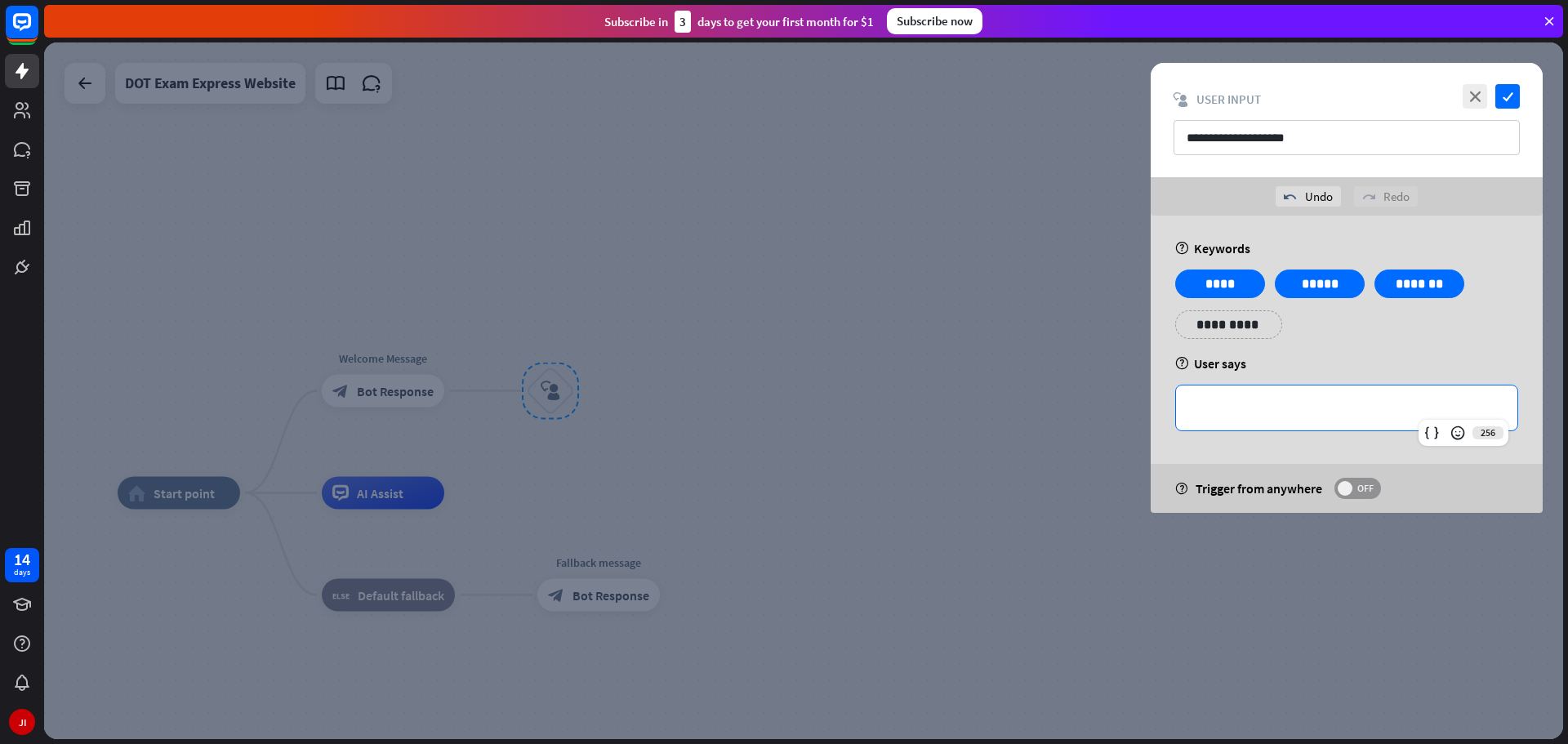
click at [1353, 490] on span "OFF" at bounding box center [1365, 489] width 26 height 13
click at [1243, 416] on p "**********" at bounding box center [1347, 408] width 308 height 20
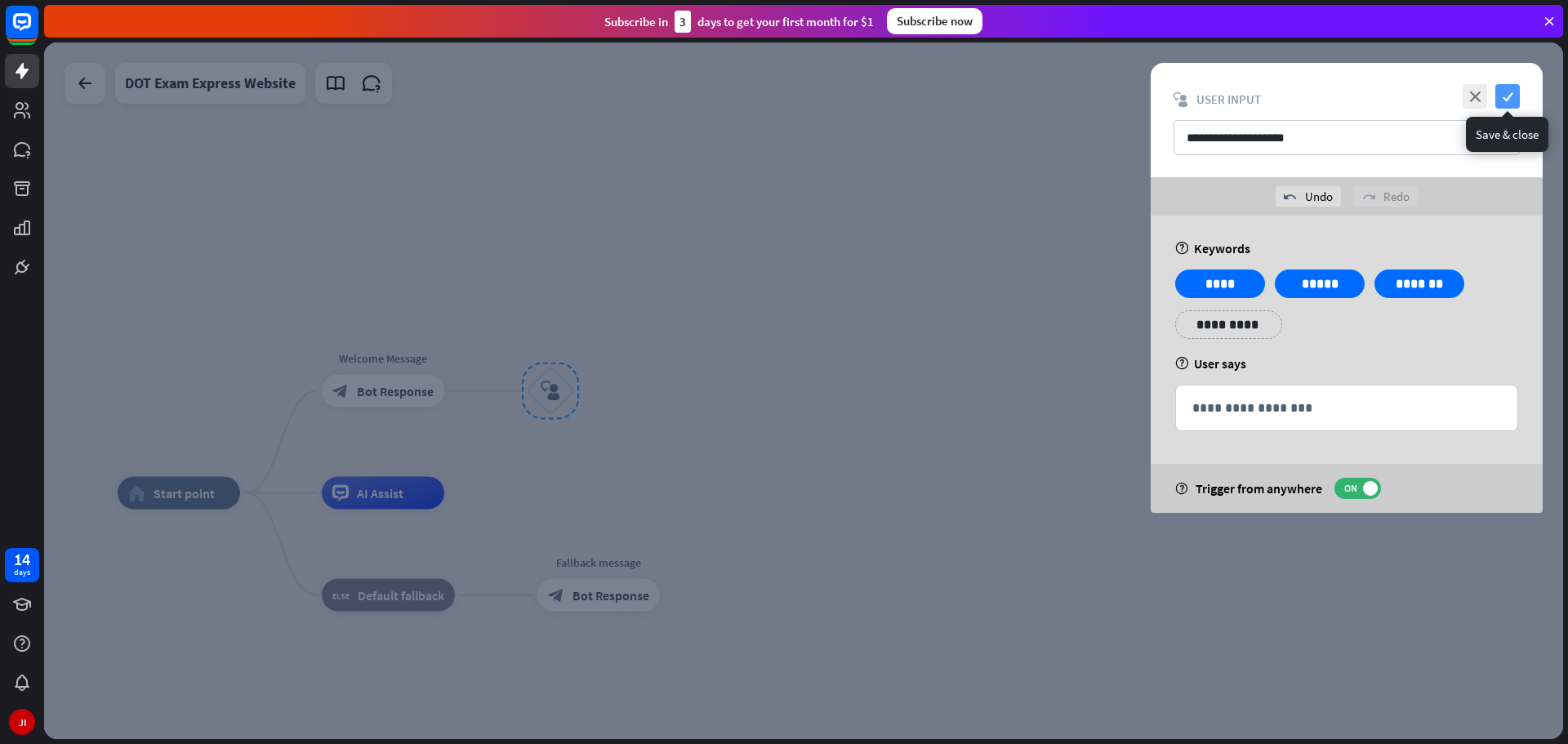
click at [1511, 93] on icon "check" at bounding box center [1507, 96] width 25 height 25
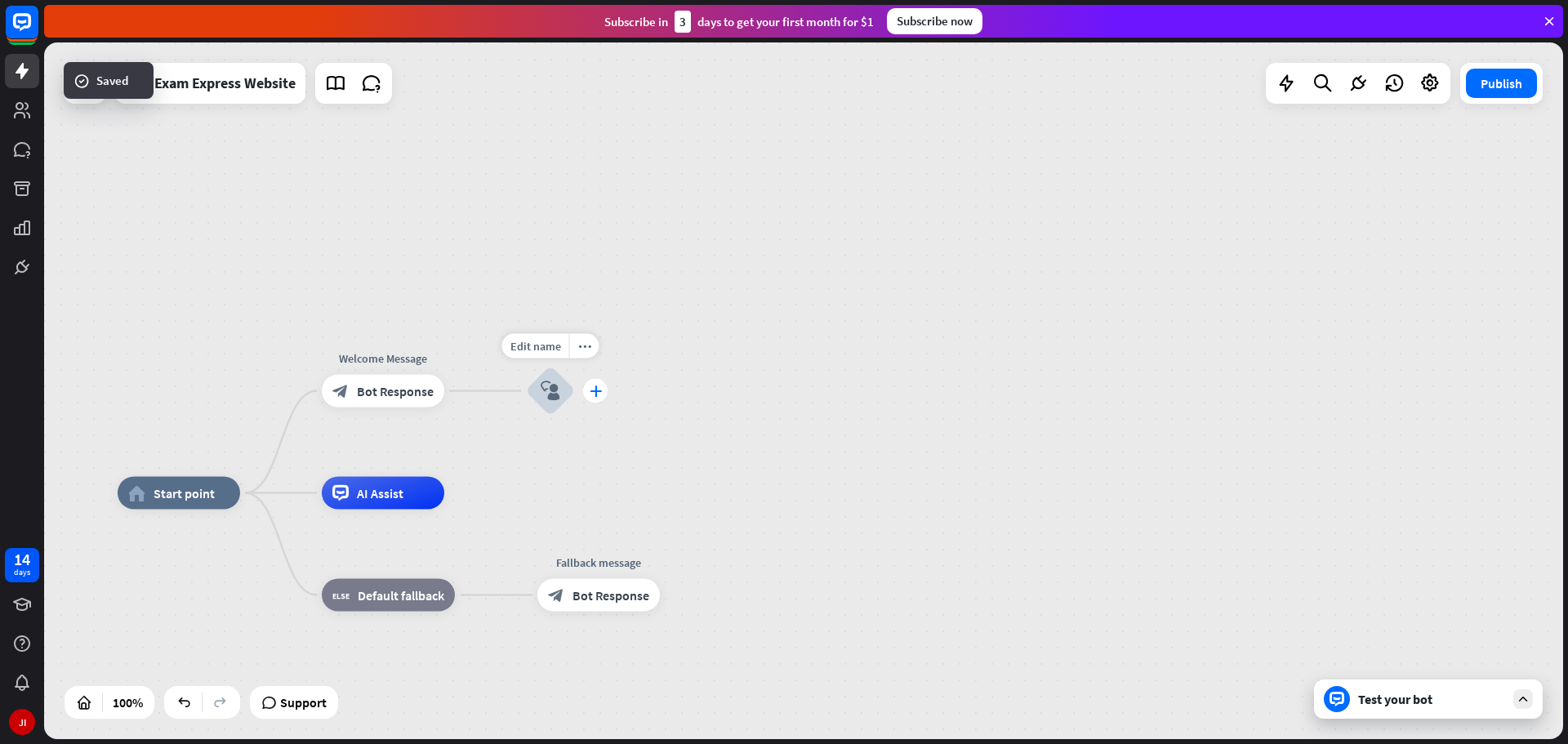
click at [589, 390] on icon "plus" at bounding box center [595, 391] width 12 height 11
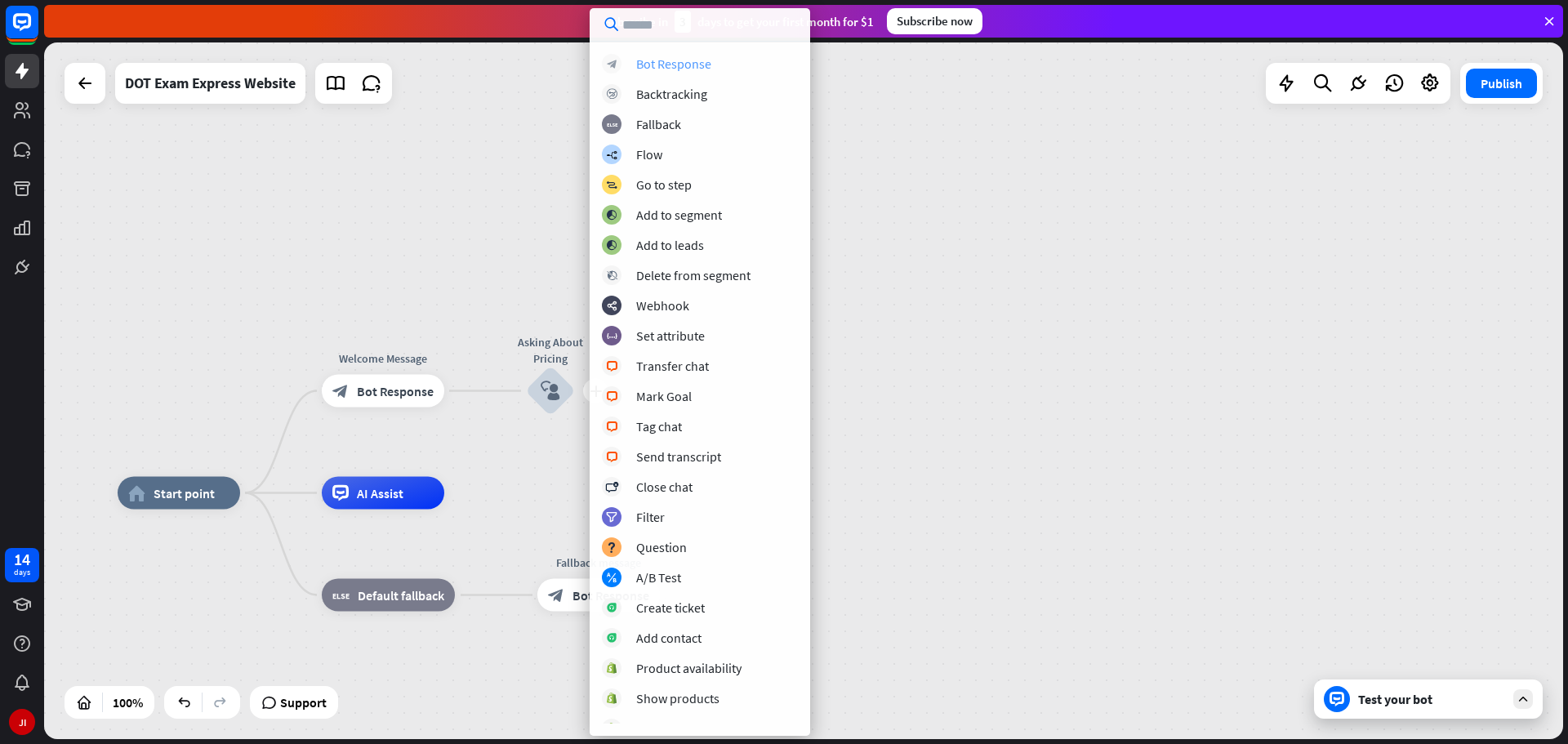
click at [677, 66] on div "Bot Response" at bounding box center [674, 63] width 75 height 17
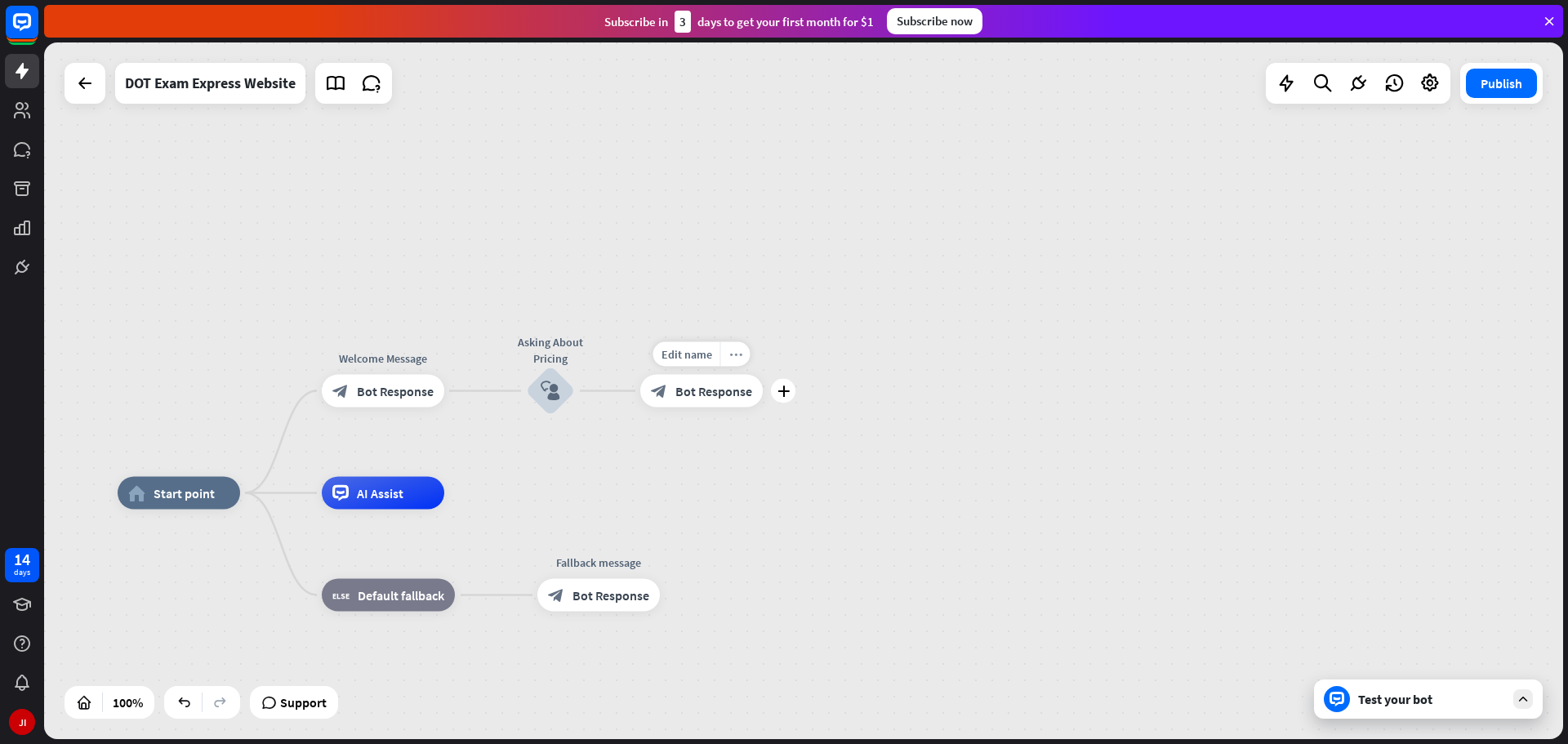
click at [744, 358] on div "more_horiz" at bounding box center [735, 355] width 30 height 25
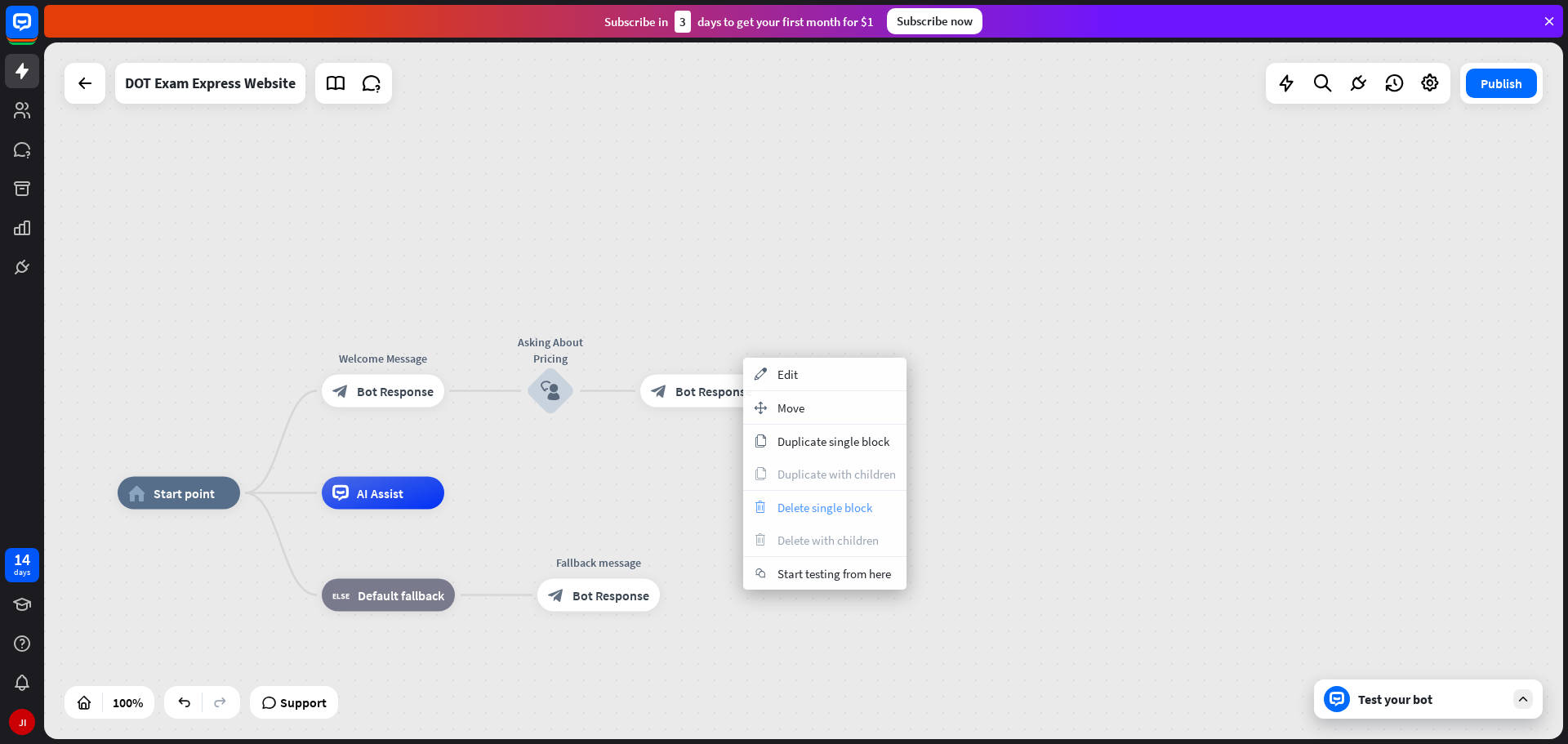
click at [832, 513] on span "Delete single block" at bounding box center [824, 507] width 95 height 16
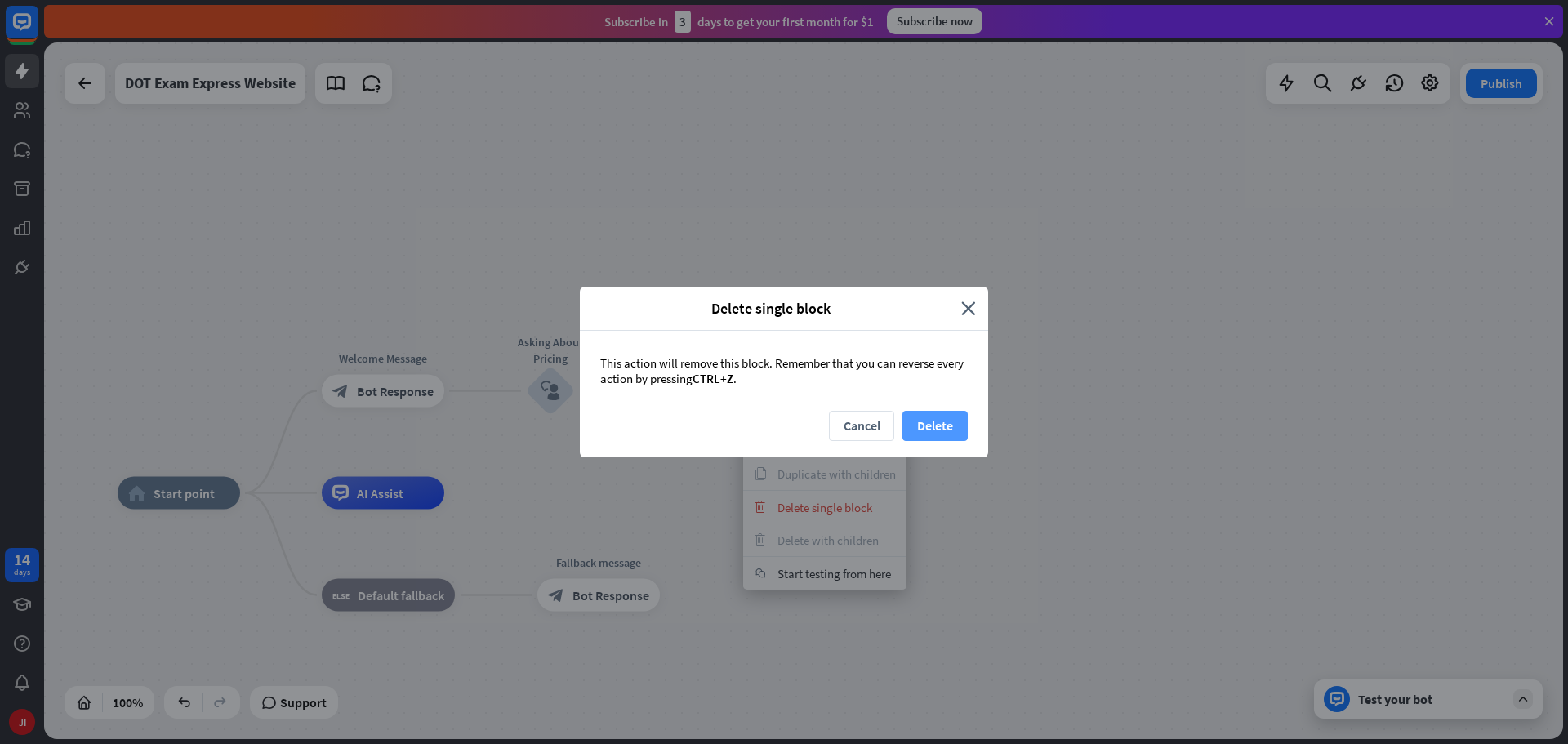
click at [926, 426] on button "Delete" at bounding box center [935, 425] width 65 height 30
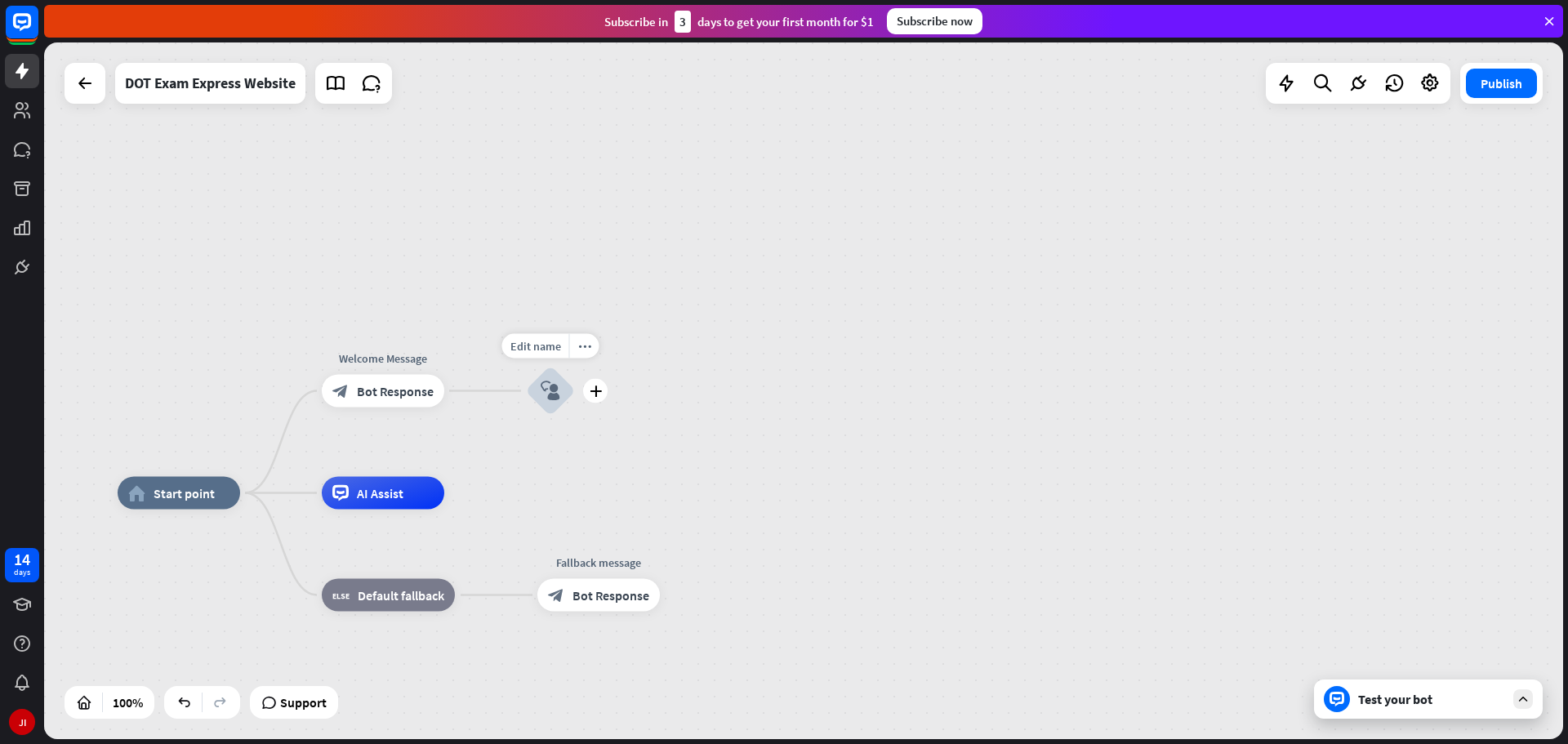
click at [544, 396] on icon "block_user_input" at bounding box center [550, 390] width 19 height 19
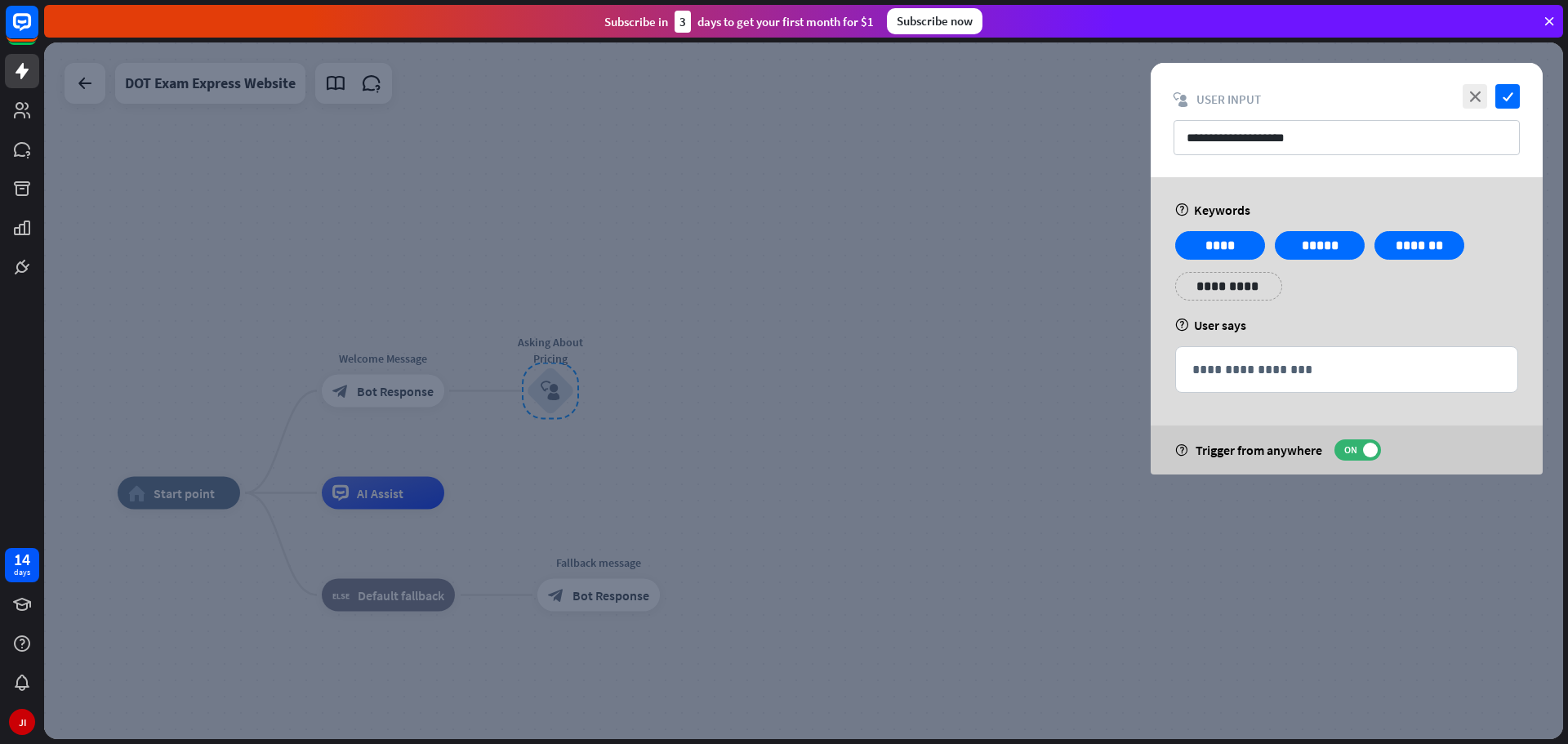
click at [1075, 328] on div at bounding box center [803, 390] width 1519 height 697
